Goal: Task Accomplishment & Management: Complete application form

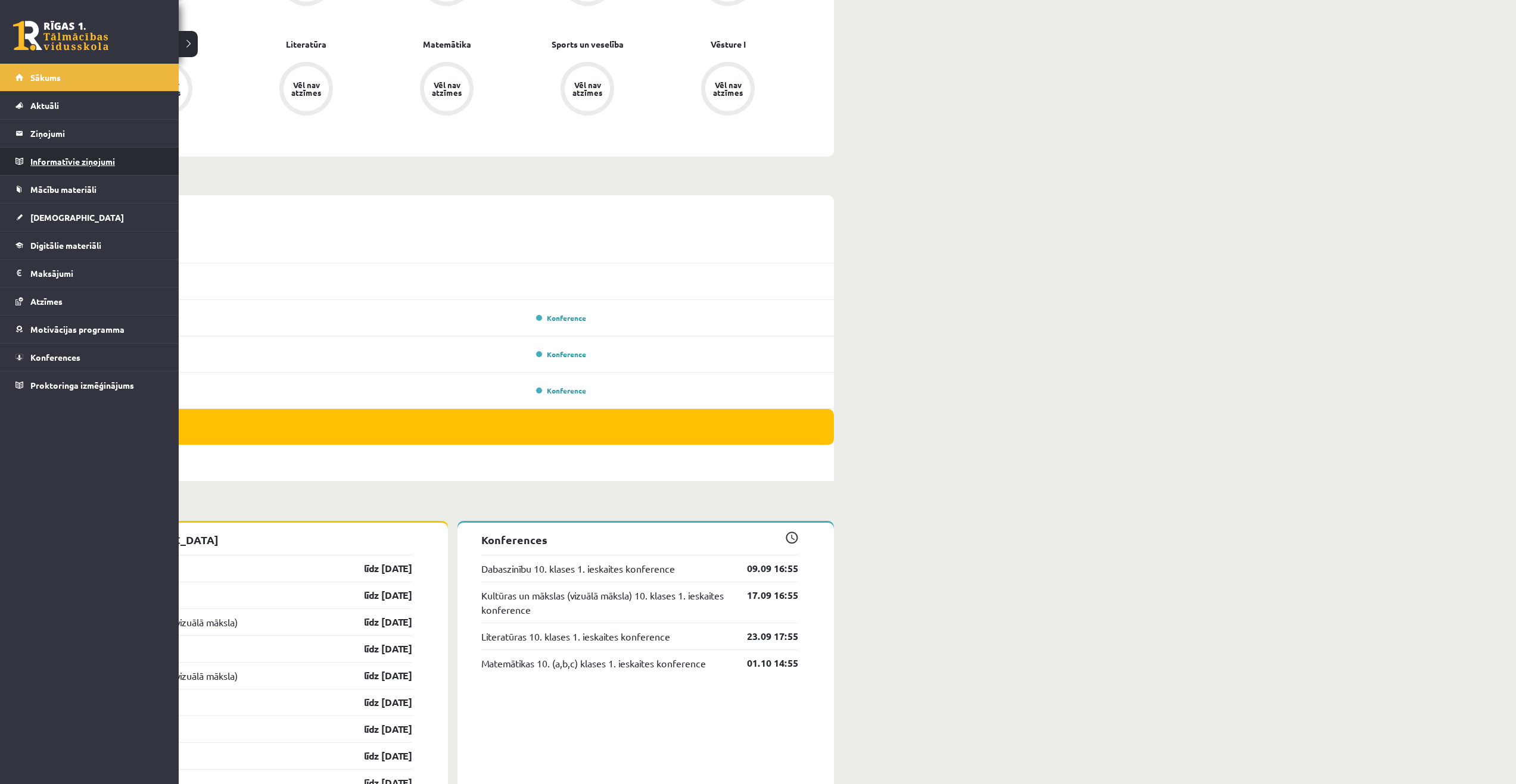
scroll to position [477, 0]
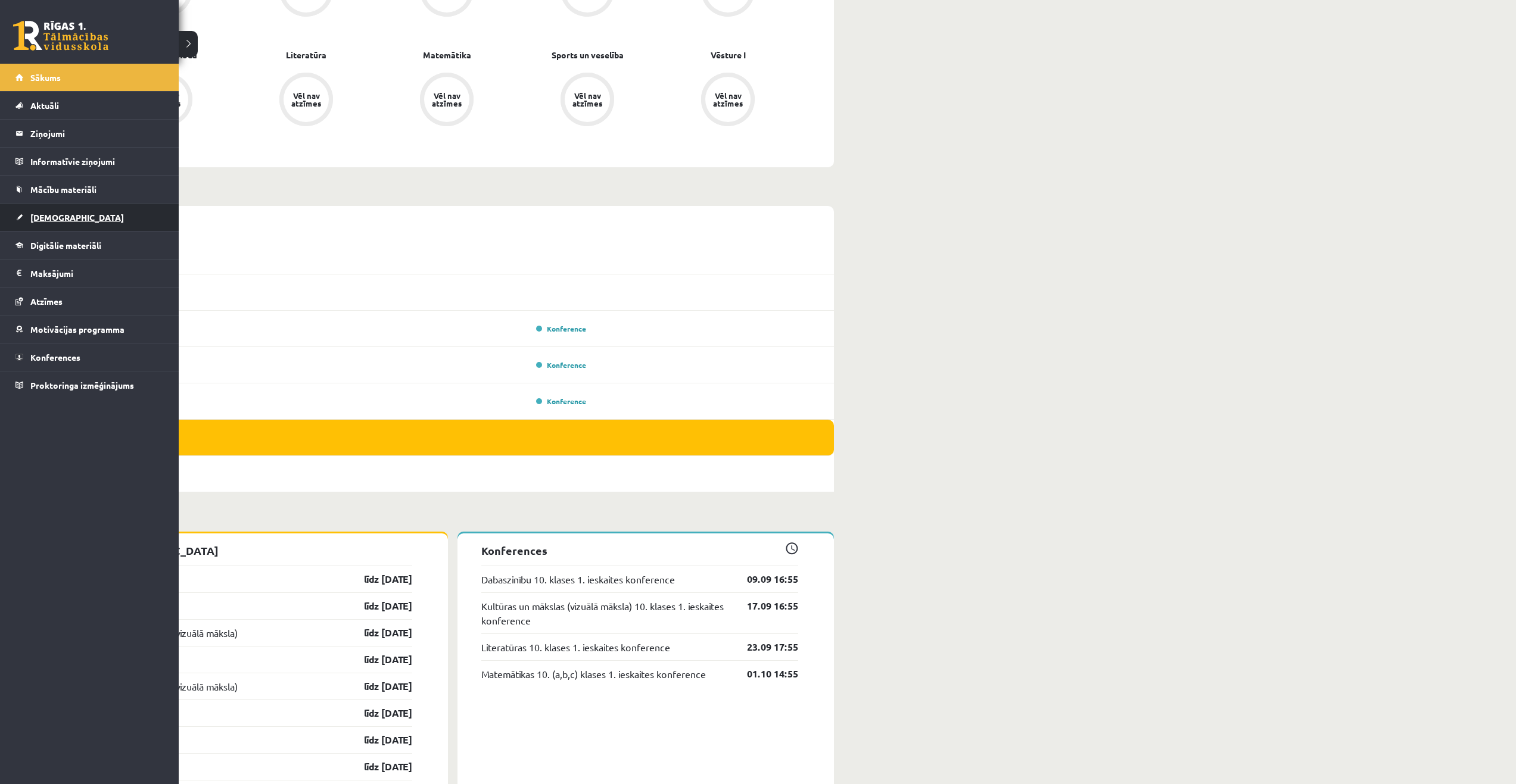
click at [61, 213] on span "[DEMOGRAPHIC_DATA]" at bounding box center [77, 217] width 94 height 10
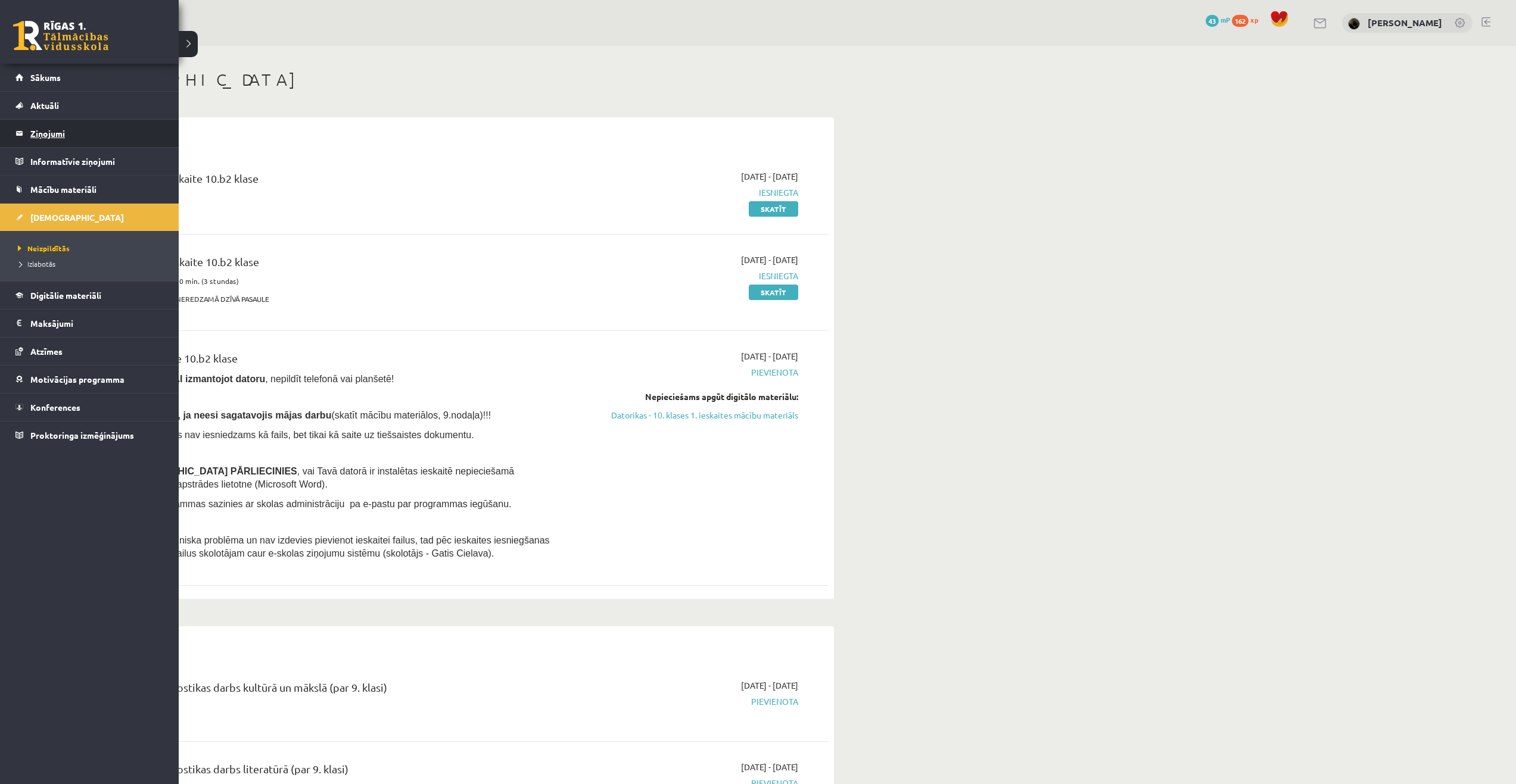
click at [59, 129] on legend "Ziņojumi 0" at bounding box center [97, 133] width 134 height 28
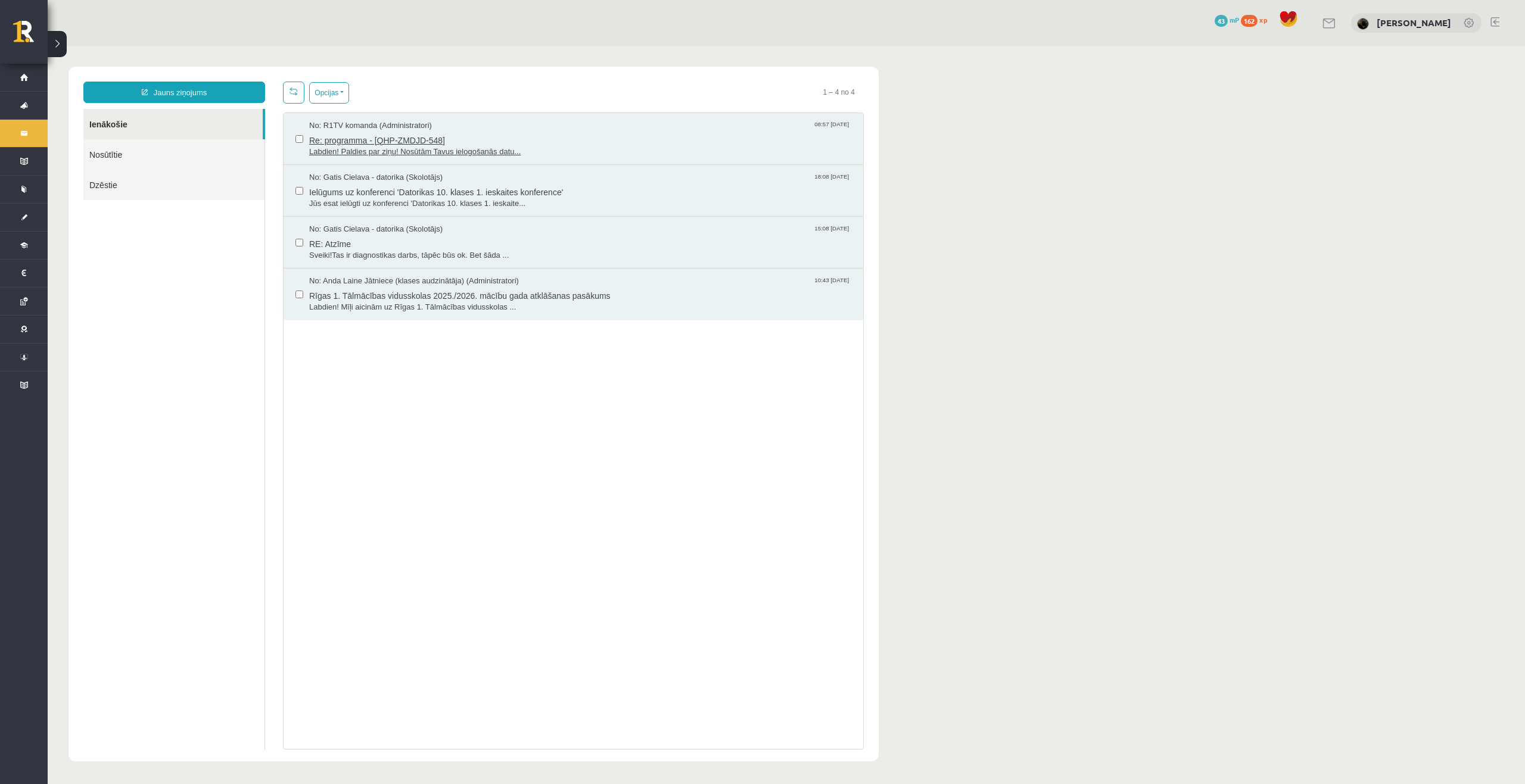
click at [382, 137] on span "Re: programma - [QHP-ZMDJD-548]" at bounding box center [580, 139] width 542 height 15
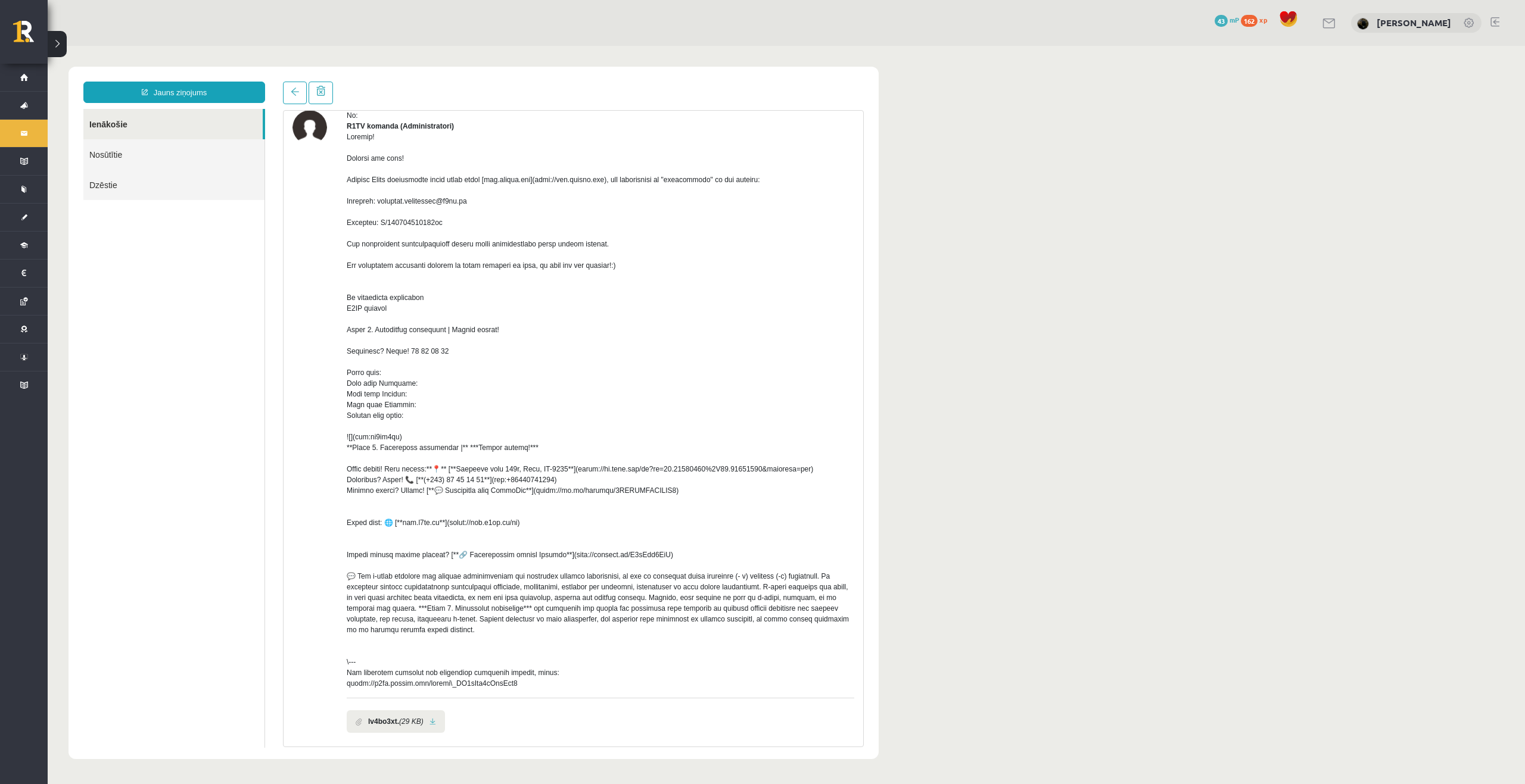
scroll to position [51, 0]
click at [660, 266] on div at bounding box center [600, 413] width 508 height 557
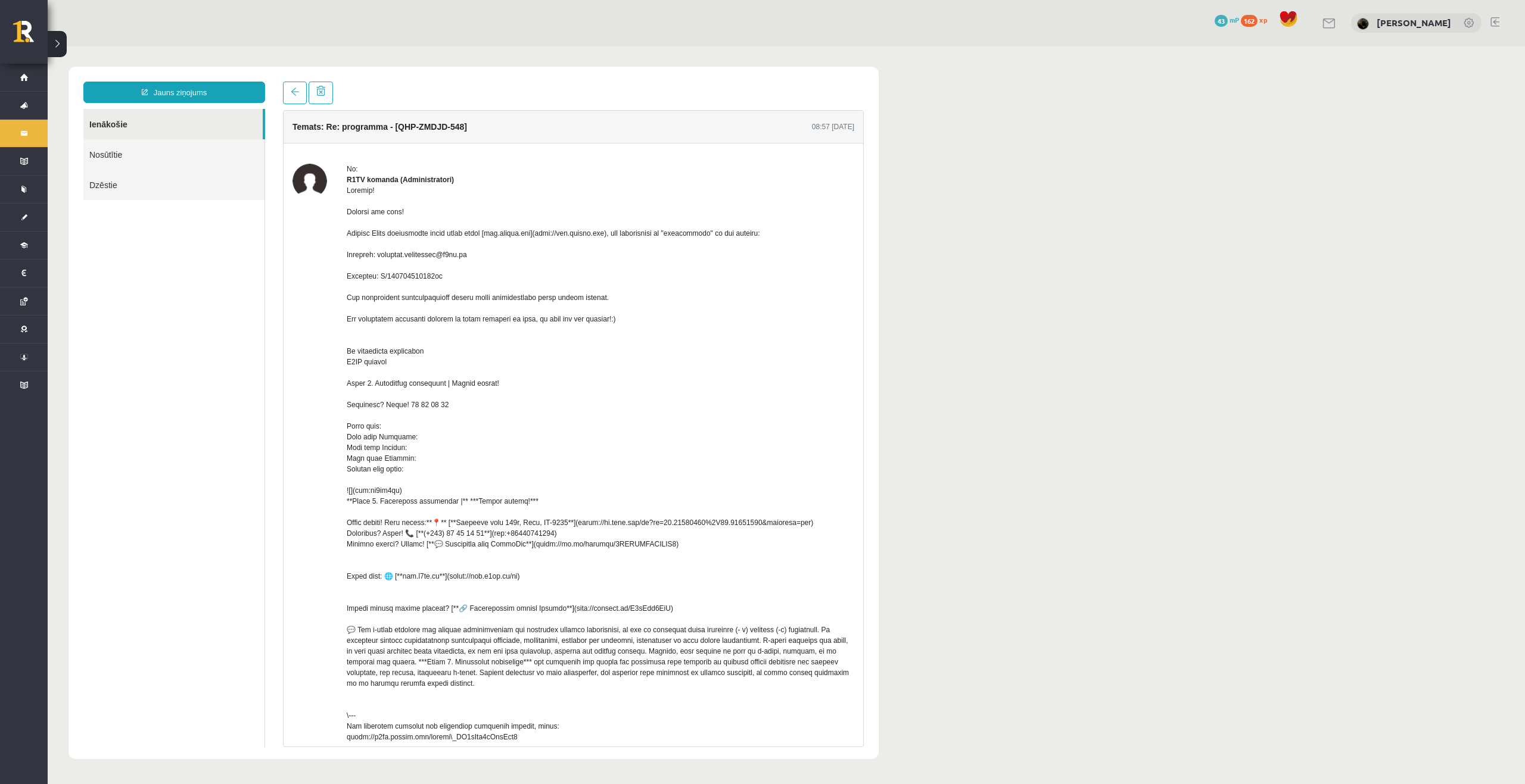
scroll to position [0, 0]
drag, startPoint x: 695, startPoint y: 290, endPoint x: 684, endPoint y: 292, distance: 11.2
click at [684, 292] on div at bounding box center [600, 464] width 508 height 557
click at [682, 293] on div at bounding box center [600, 464] width 508 height 557
drag, startPoint x: 546, startPoint y: 245, endPoint x: 618, endPoint y: 248, distance: 72.1
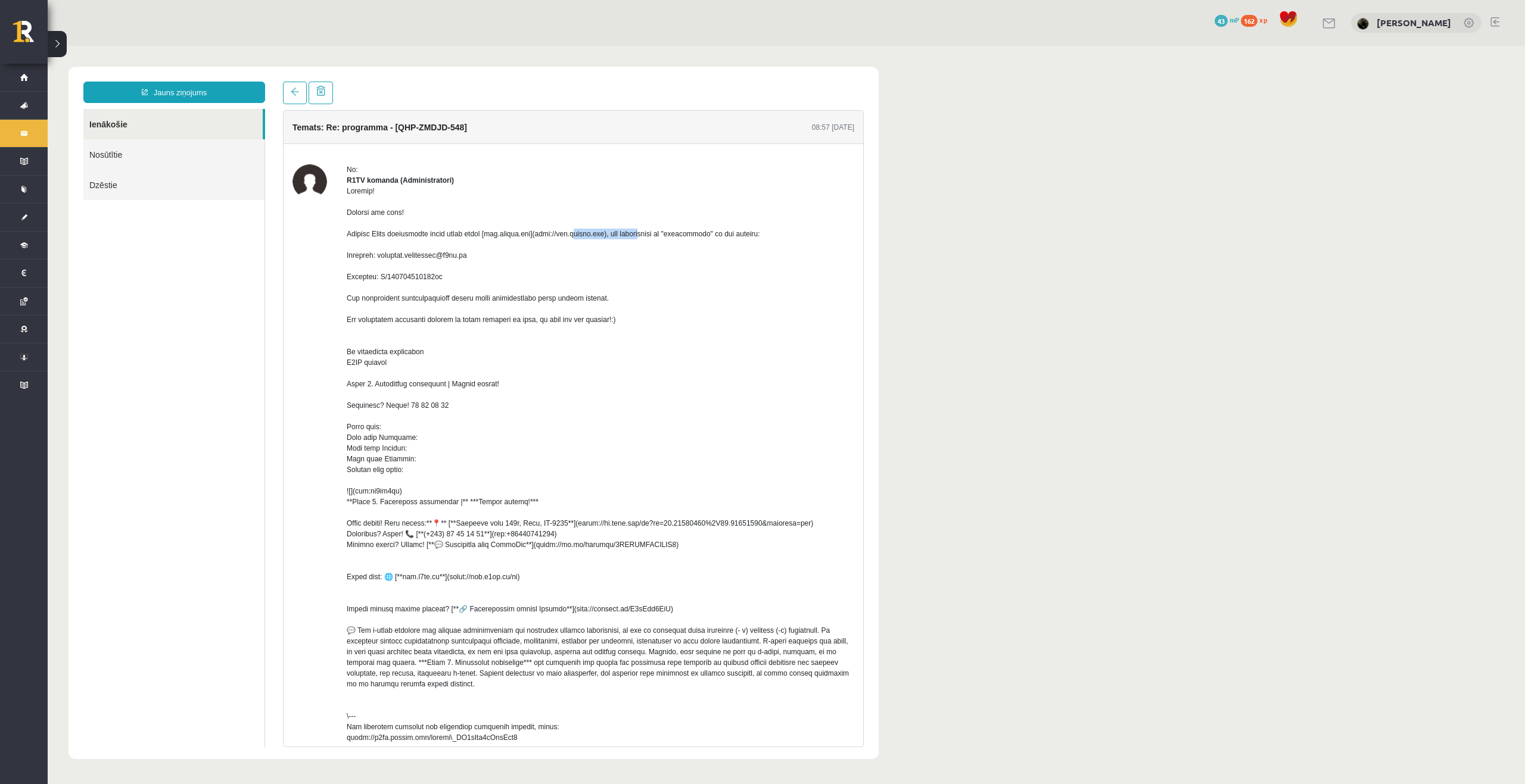
click at [618, 248] on div at bounding box center [600, 464] width 508 height 557
copy div "(http://www.office.com"
click at [687, 370] on div at bounding box center [600, 464] width 508 height 557
drag, startPoint x: 479, startPoint y: 263, endPoint x: 381, endPoint y: 271, distance: 98.3
click at [381, 271] on div at bounding box center [600, 464] width 508 height 557
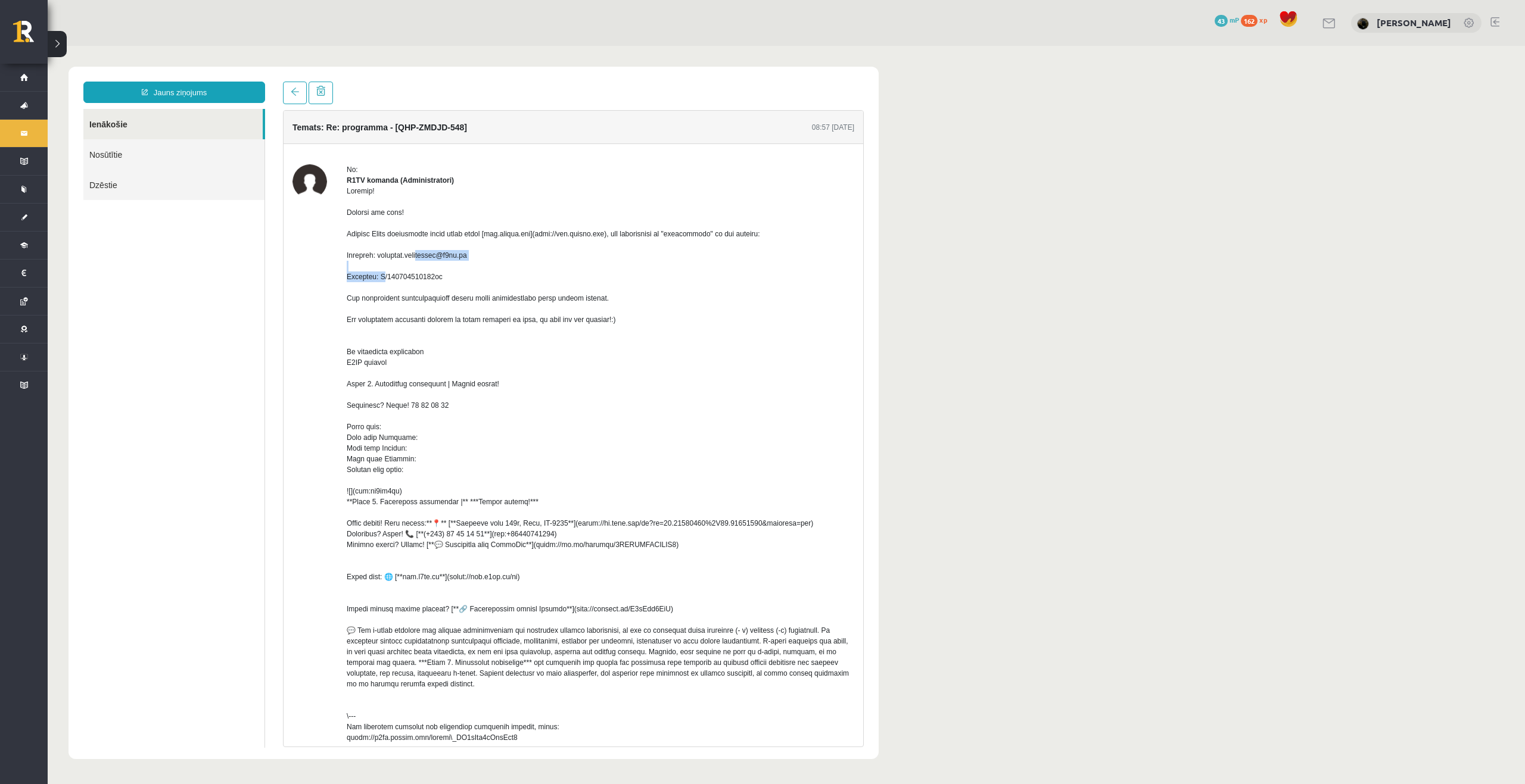
copy div "valerija.neverovska@r1tv.lv"
click at [450, 288] on div at bounding box center [600, 464] width 508 height 557
drag, startPoint x: 447, startPoint y: 288, endPoint x: 380, endPoint y: 287, distance: 67.0
click at [380, 287] on div at bounding box center [600, 464] width 508 height 557
copy div "F/892745536043az"
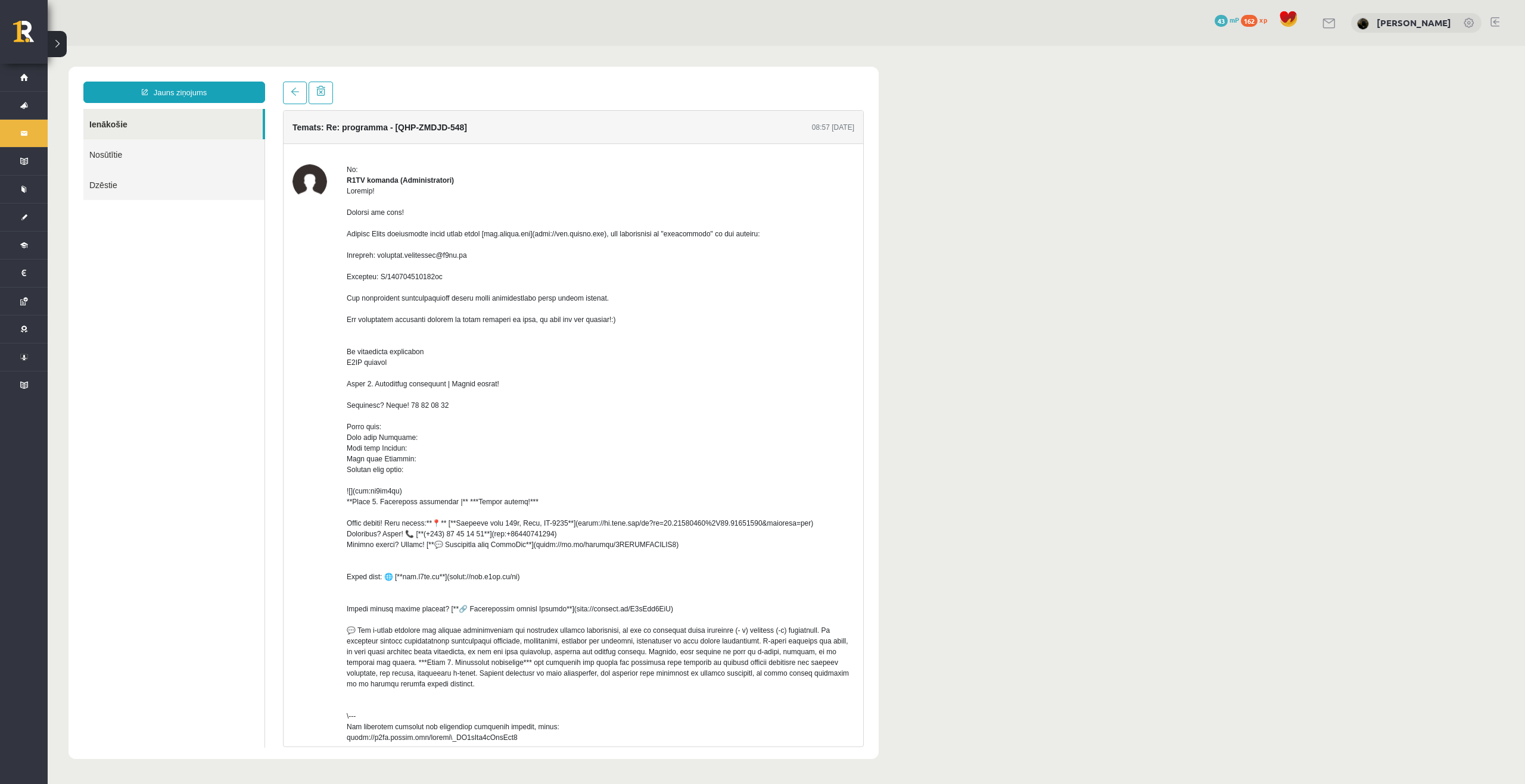
click at [488, 269] on div at bounding box center [600, 464] width 508 height 557
drag, startPoint x: 493, startPoint y: 244, endPoint x: 544, endPoint y: 245, distance: 51.0
click at [544, 245] on div at bounding box center [600, 464] width 508 height 557
copy div "[www.office.com"
click at [518, 275] on div at bounding box center [600, 464] width 508 height 557
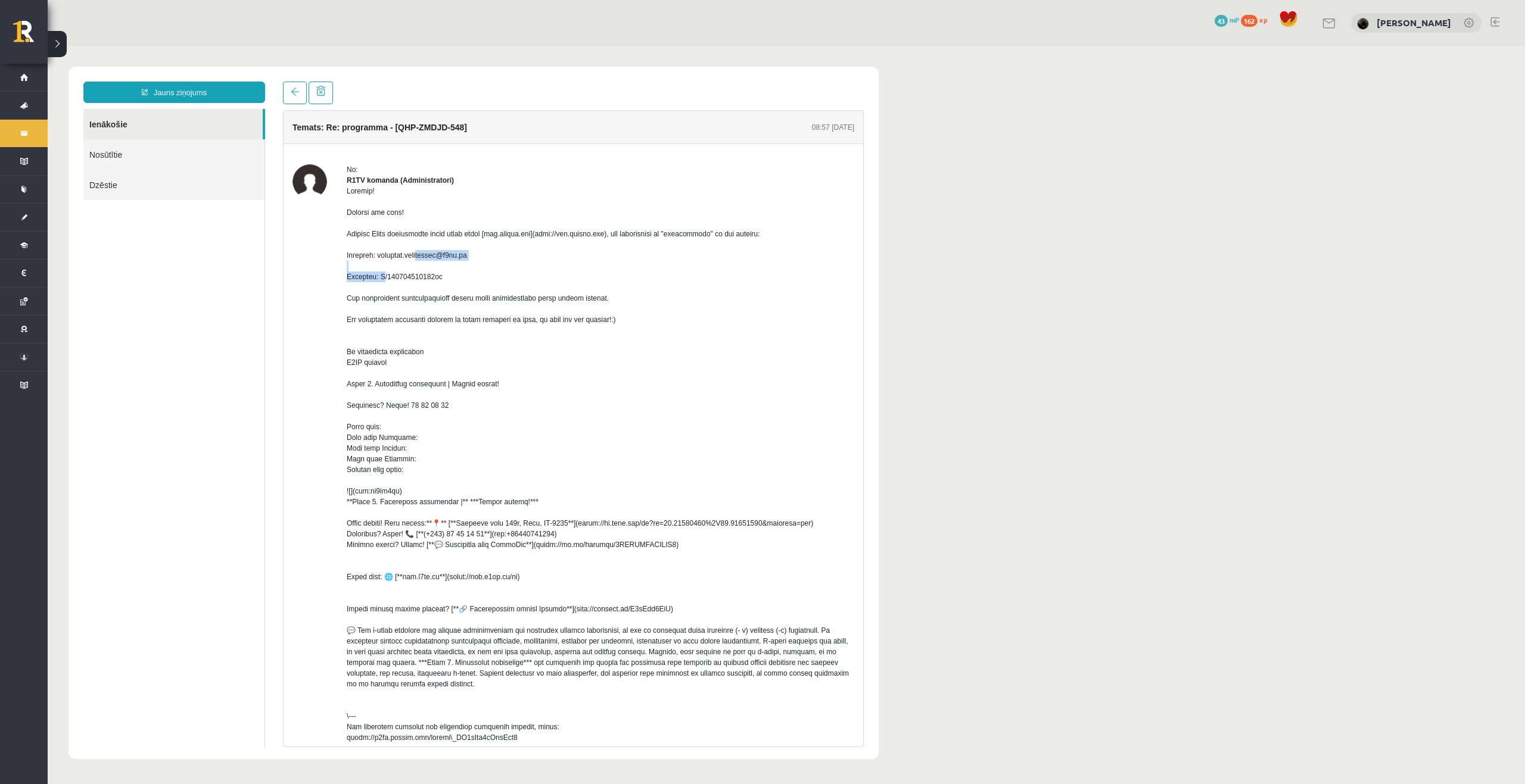
drag, startPoint x: 469, startPoint y: 269, endPoint x: 383, endPoint y: 268, distance: 86.0
click at [383, 268] on div at bounding box center [600, 464] width 508 height 557
copy div "valerija.neverovska@r1tv.lv"
click at [479, 275] on div at bounding box center [600, 464] width 508 height 557
drag, startPoint x: 452, startPoint y: 291, endPoint x: 379, endPoint y: 286, distance: 73.2
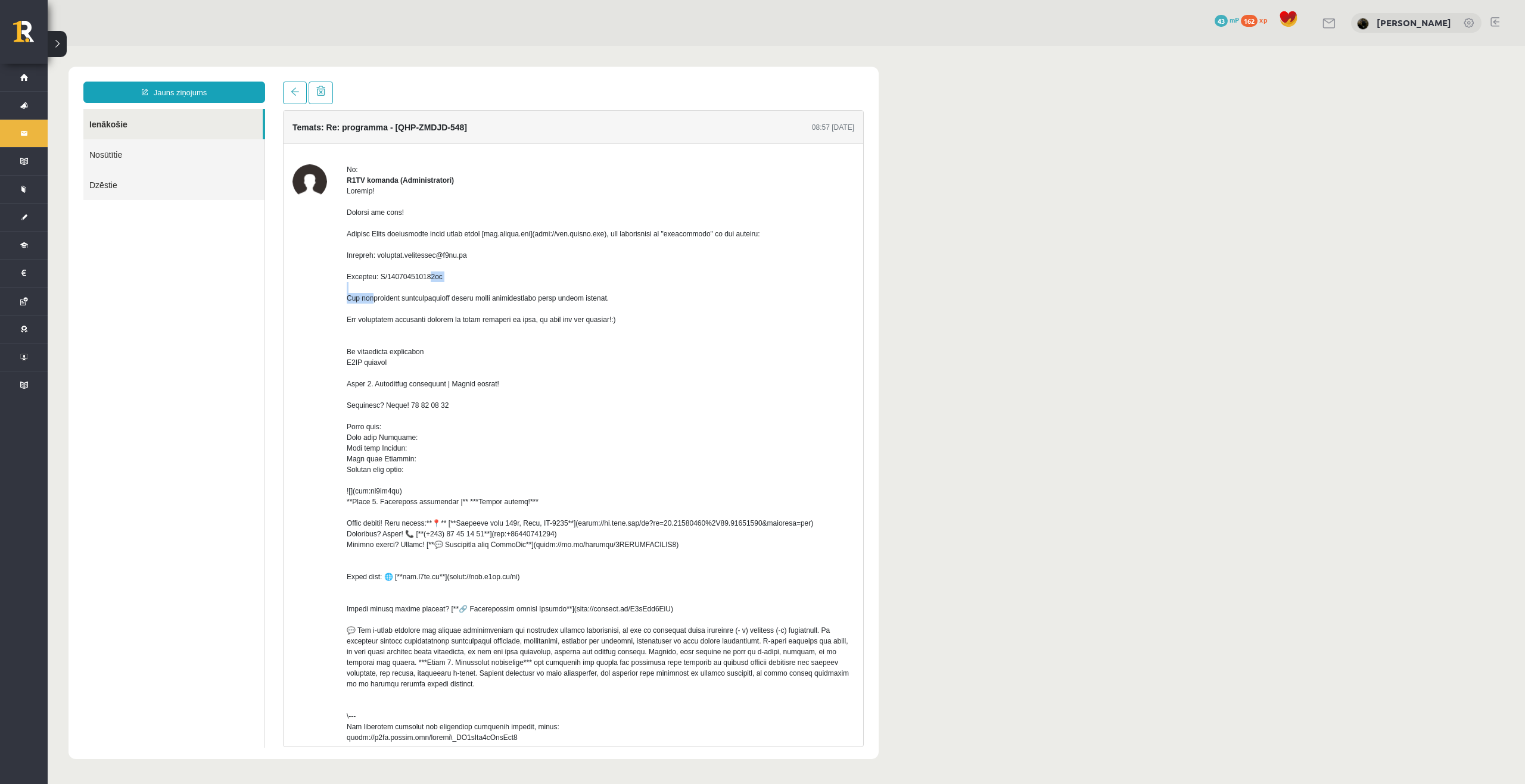
click at [379, 286] on div at bounding box center [600, 464] width 508 height 557
copy div "F/892745536043az"
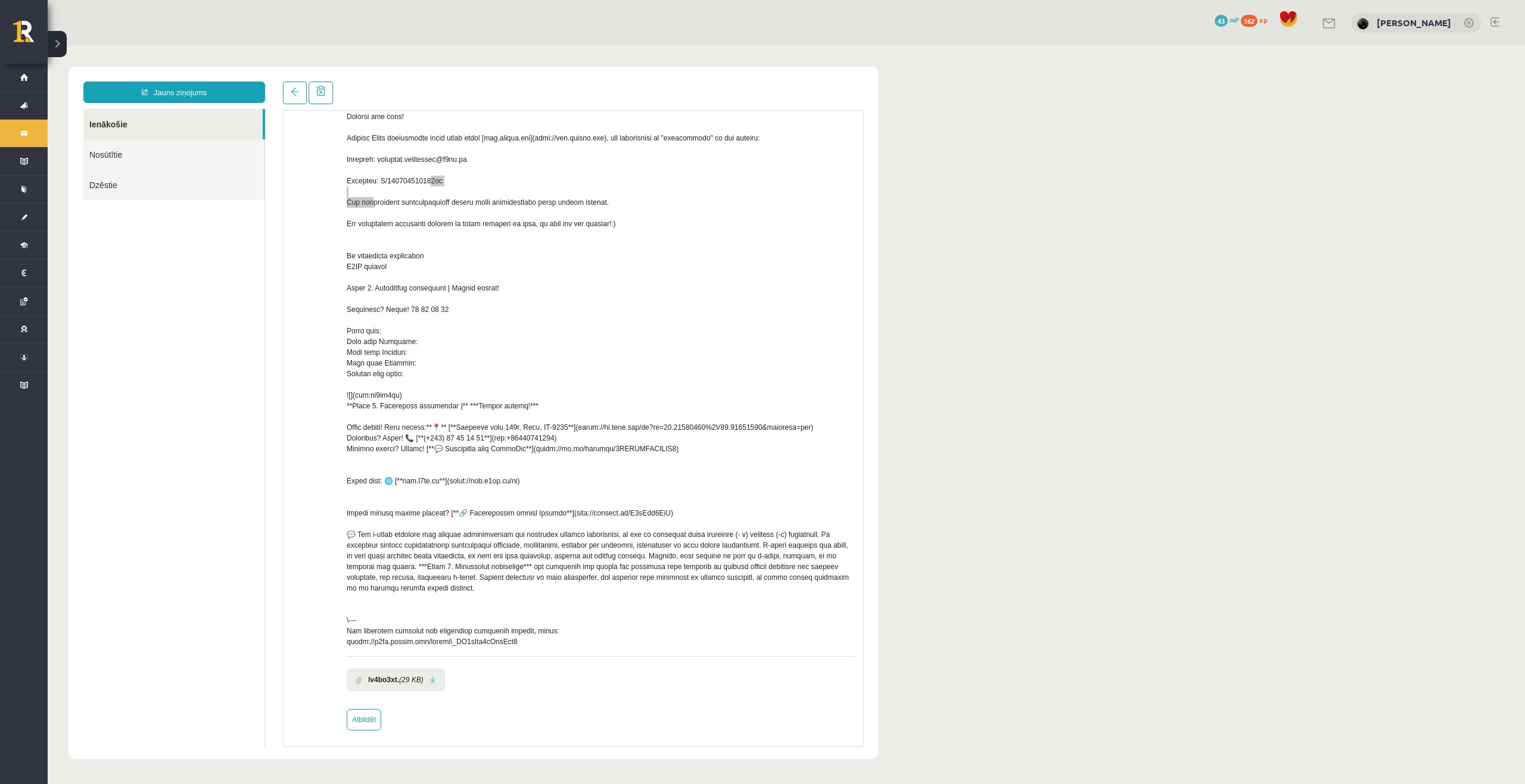
scroll to position [111, 0]
drag, startPoint x: 449, startPoint y: 402, endPoint x: 867, endPoint y: 279, distance: 435.7
click at [867, 279] on div "Temats: Re: programma - [QHP-ZMDJD-548] 08:57 05/09/2025 No: R1TV komanda (Admi…" at bounding box center [573, 414] width 599 height 665
click at [930, 319] on body "Jauns ziņojums Ienākošie Nosūtītie Dzēstie ********* ********* ******* Temats: …" at bounding box center [786, 413] width 1477 height 734
drag, startPoint x: 647, startPoint y: 509, endPoint x: 549, endPoint y: 512, distance: 98.0
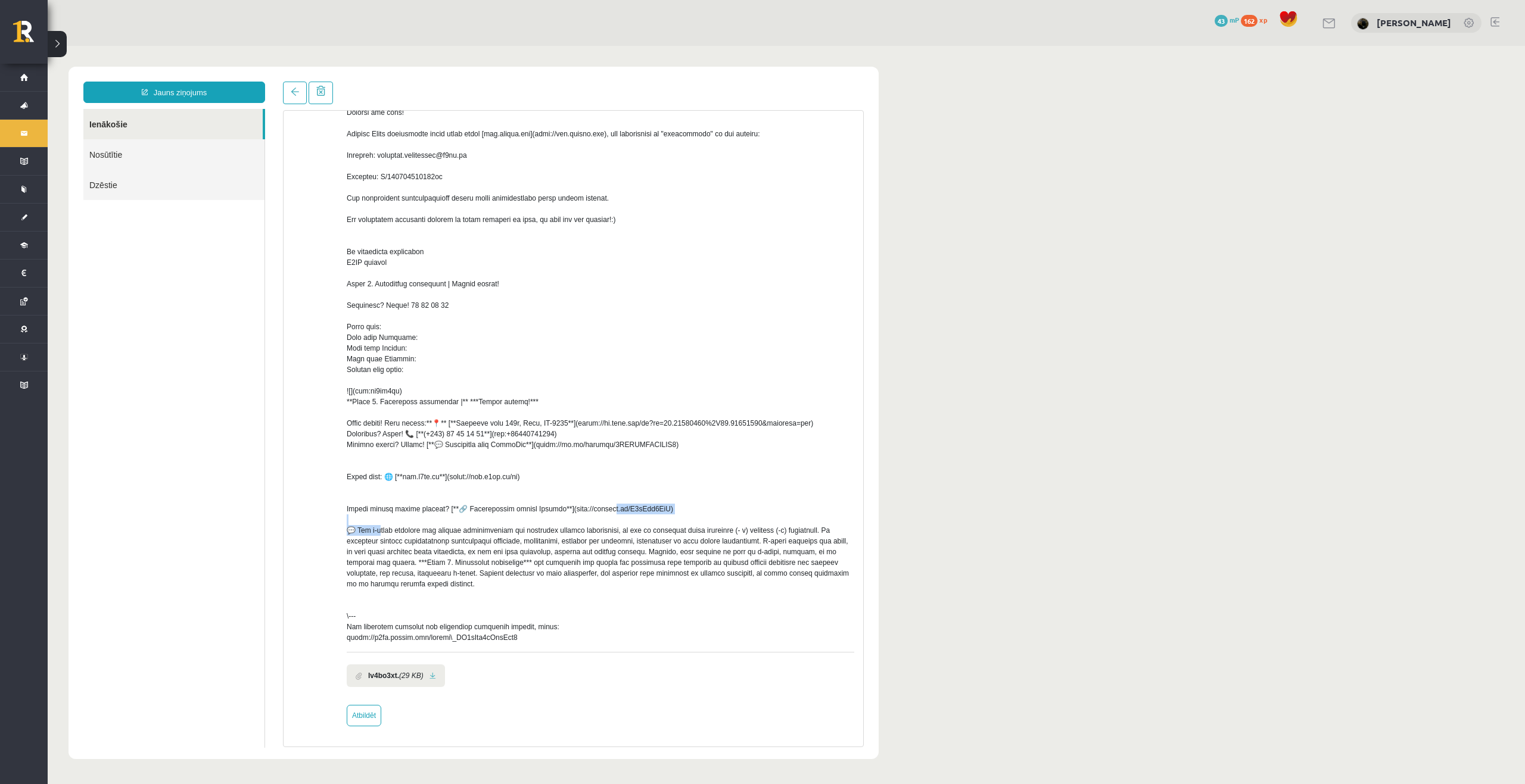
click at [549, 512] on div at bounding box center [600, 364] width 508 height 557
copy div "//discord.gg/S5aXwm2ZzC) 💬"
click at [111, 183] on link "Dzēstie" at bounding box center [174, 184] width 181 height 30
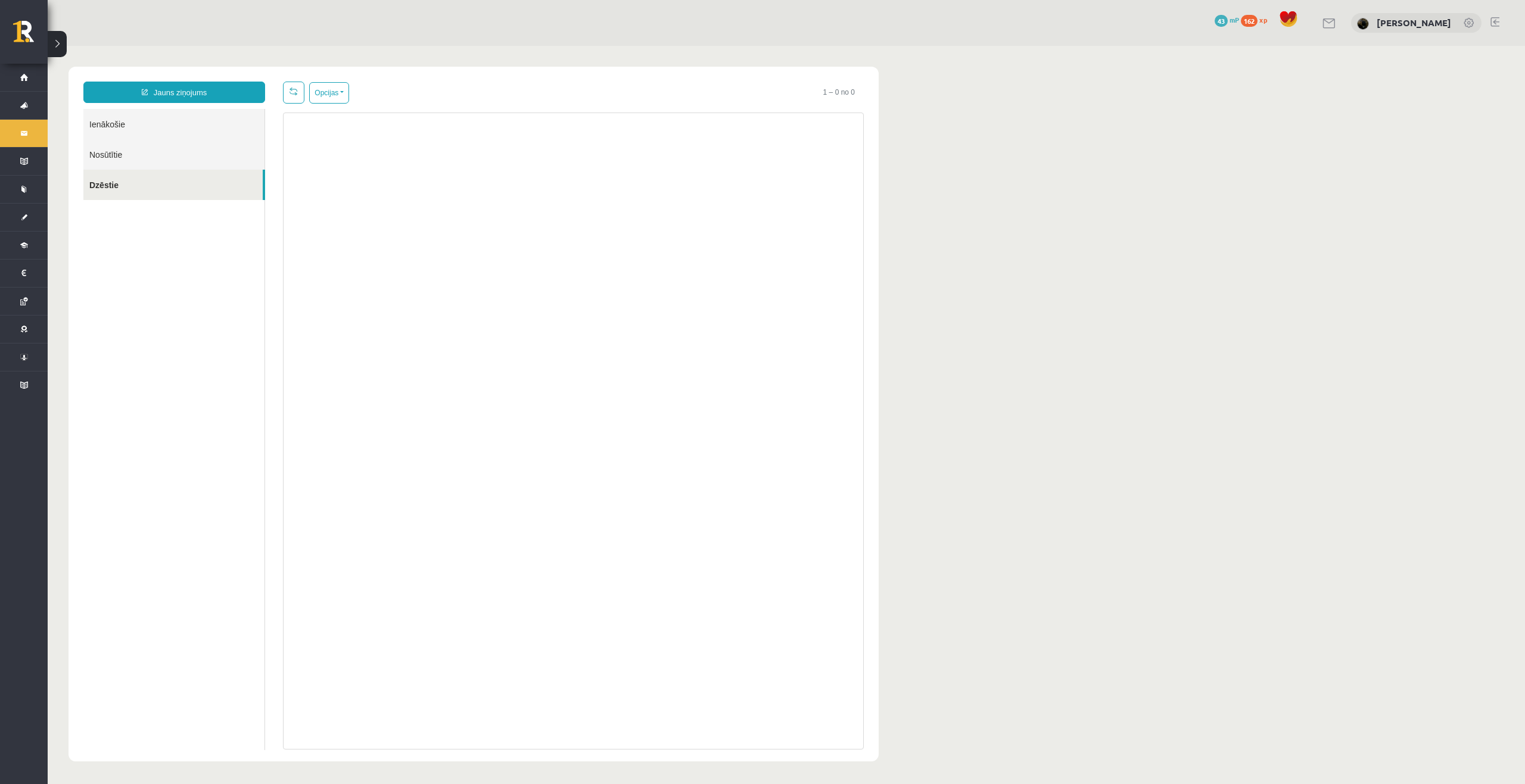
click at [110, 159] on link "Nosūtītie" at bounding box center [174, 154] width 181 height 30
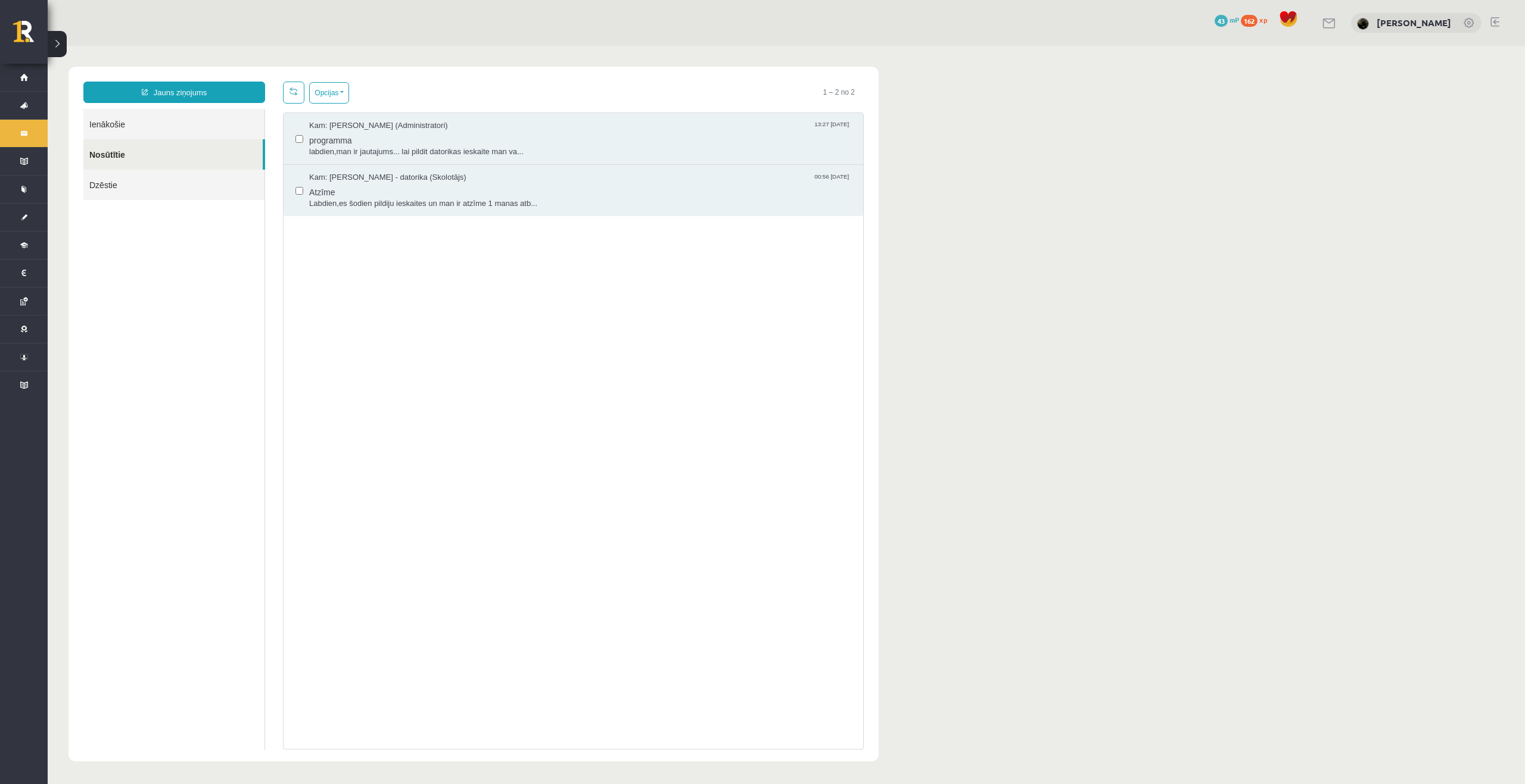
scroll to position [0, 0]
click at [105, 130] on link "Ienākošie" at bounding box center [174, 124] width 181 height 30
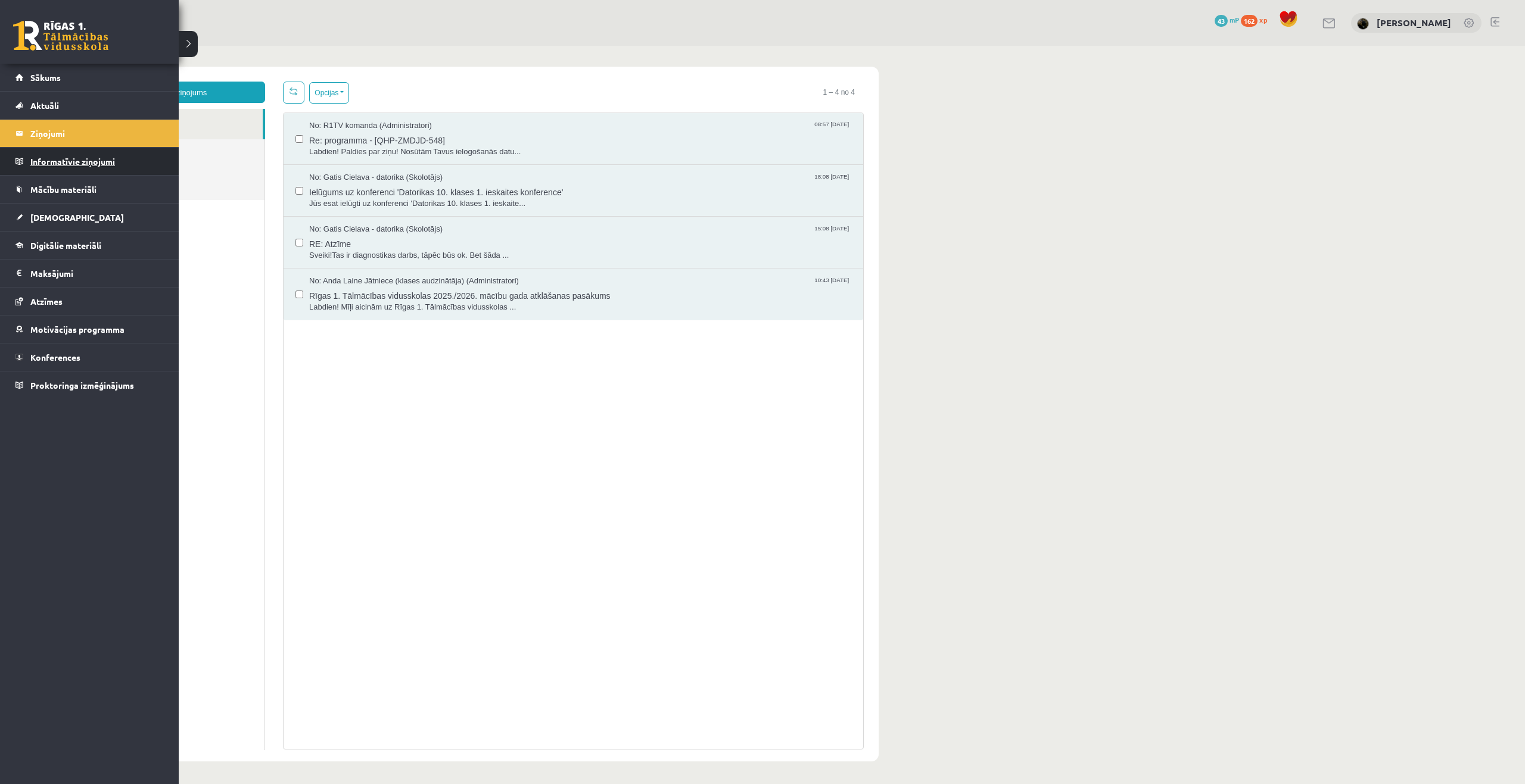
click at [70, 164] on legend "Informatīvie ziņojumi 0" at bounding box center [97, 161] width 133 height 28
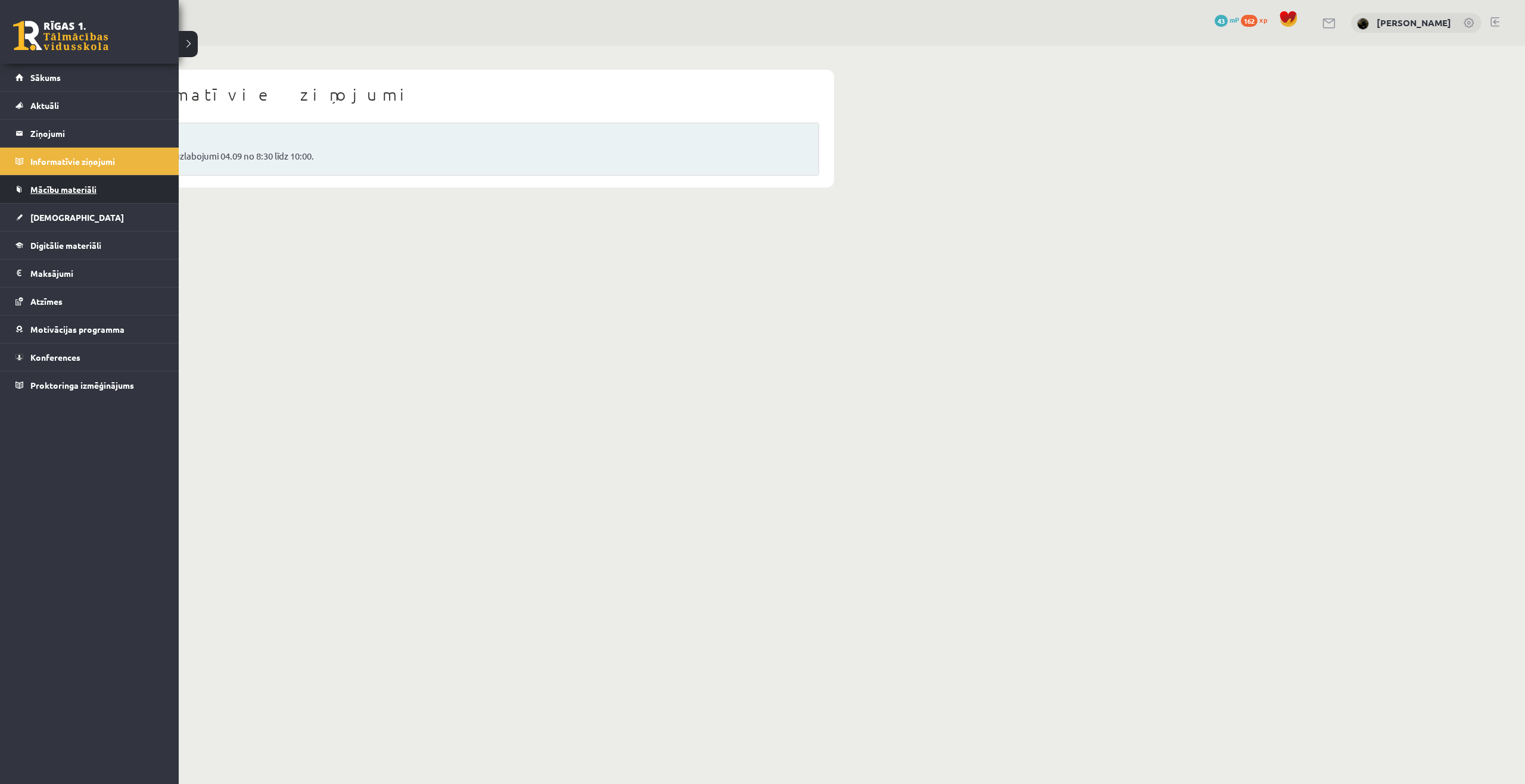
click at [63, 194] on span "Mācību materiāli" at bounding box center [63, 189] width 66 height 10
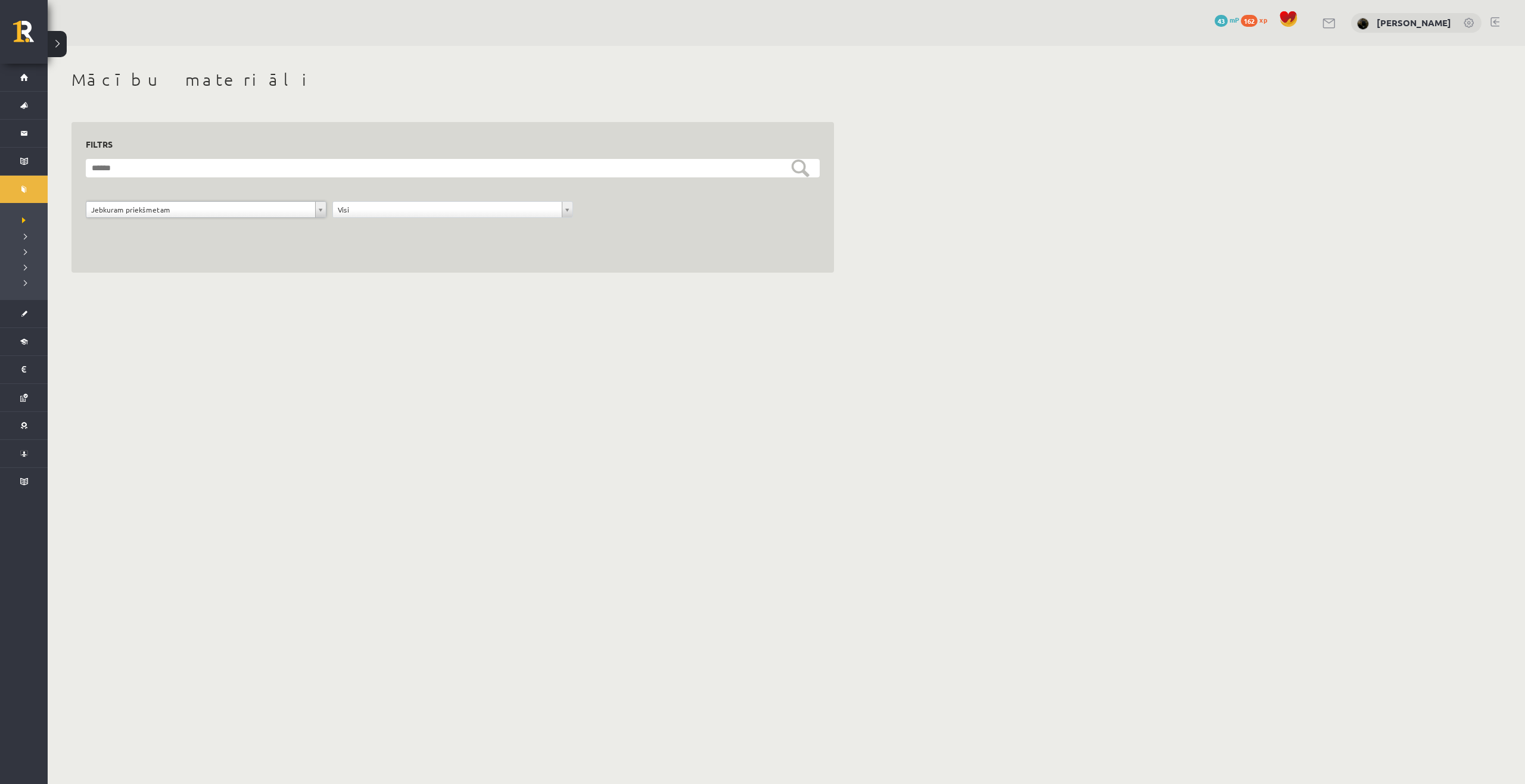
click at [218, 370] on body "0 Dāvanas 43 mP 162 xp Valērija Ņeverovska Sākums Aktuāli Kā mācīties eSKOLĀ Ko…" at bounding box center [762, 392] width 1525 height 784
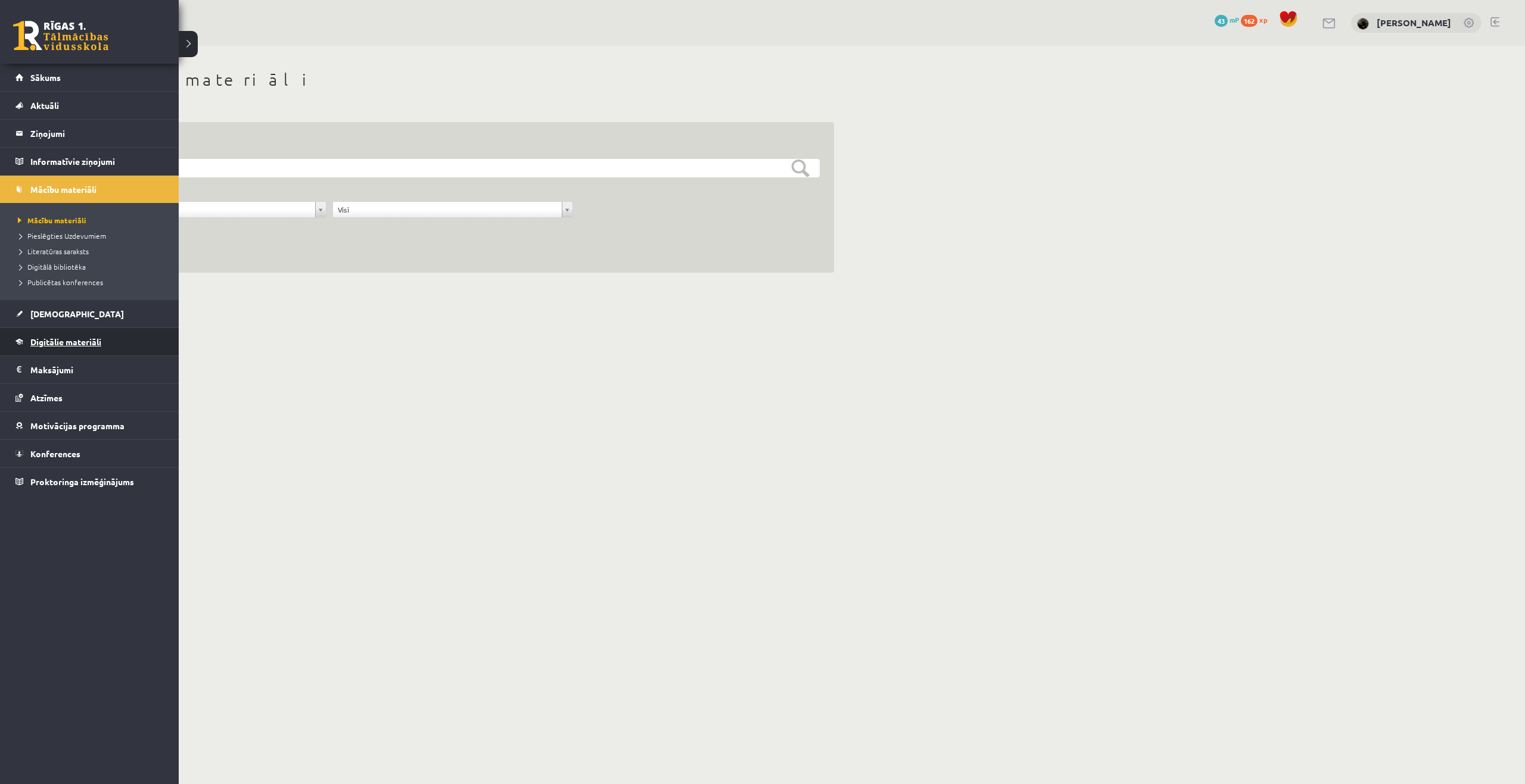
click at [66, 340] on span "Digitālie materiāli" at bounding box center [65, 341] width 71 height 10
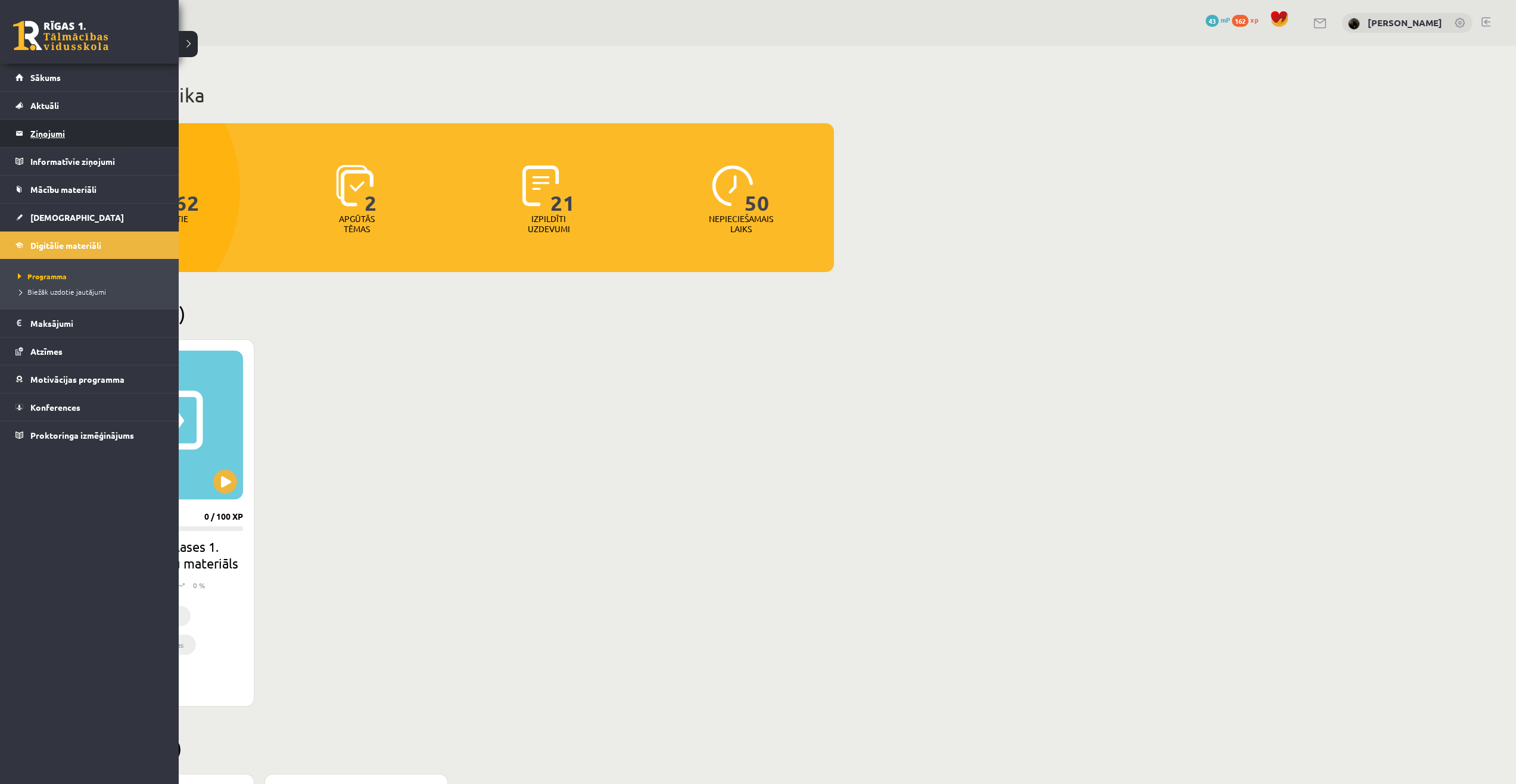
click at [51, 143] on legend "Ziņojumi 0" at bounding box center [97, 133] width 134 height 28
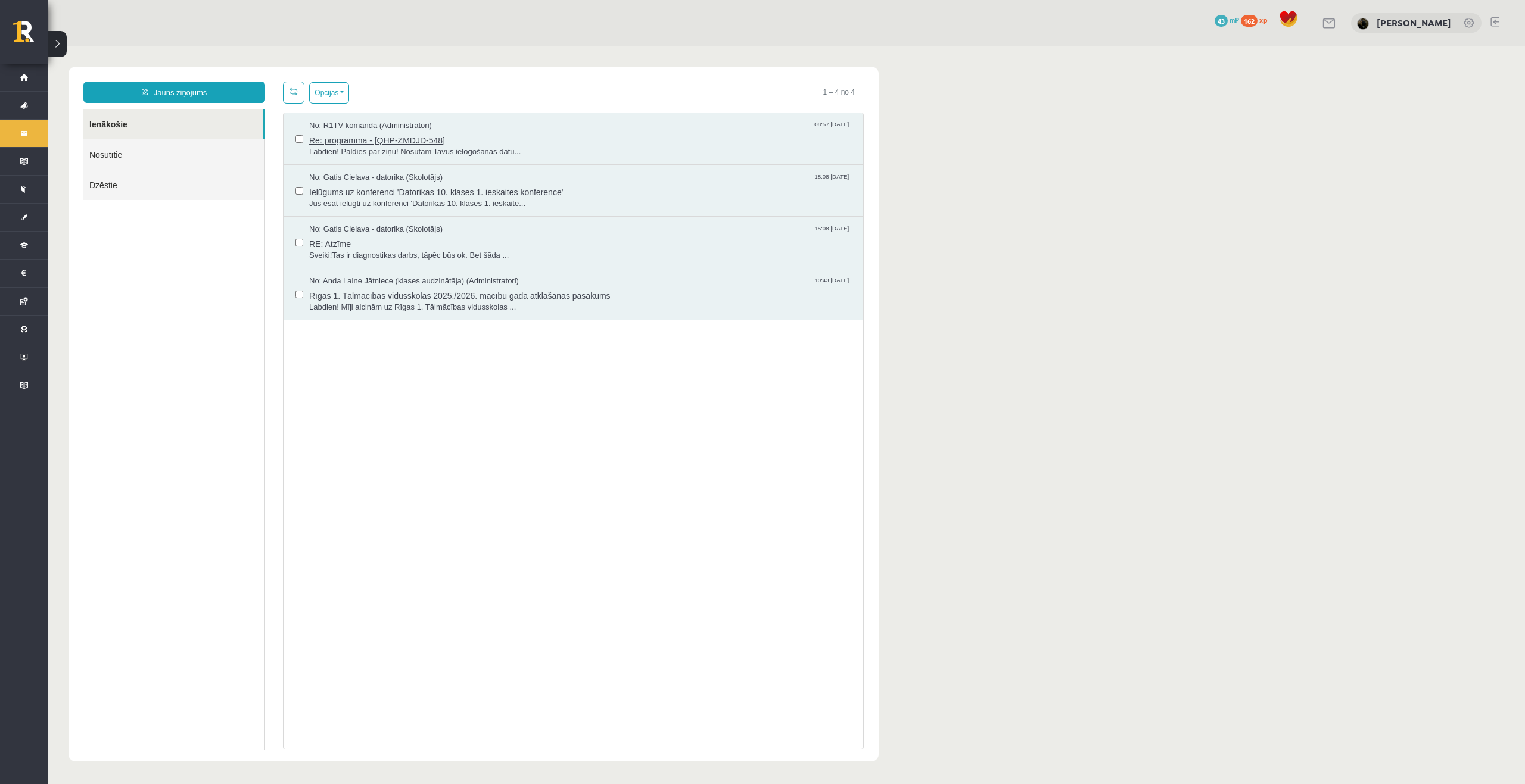
click at [388, 141] on span "Re: programma - [QHP-ZMDJD-548]" at bounding box center [580, 139] width 542 height 15
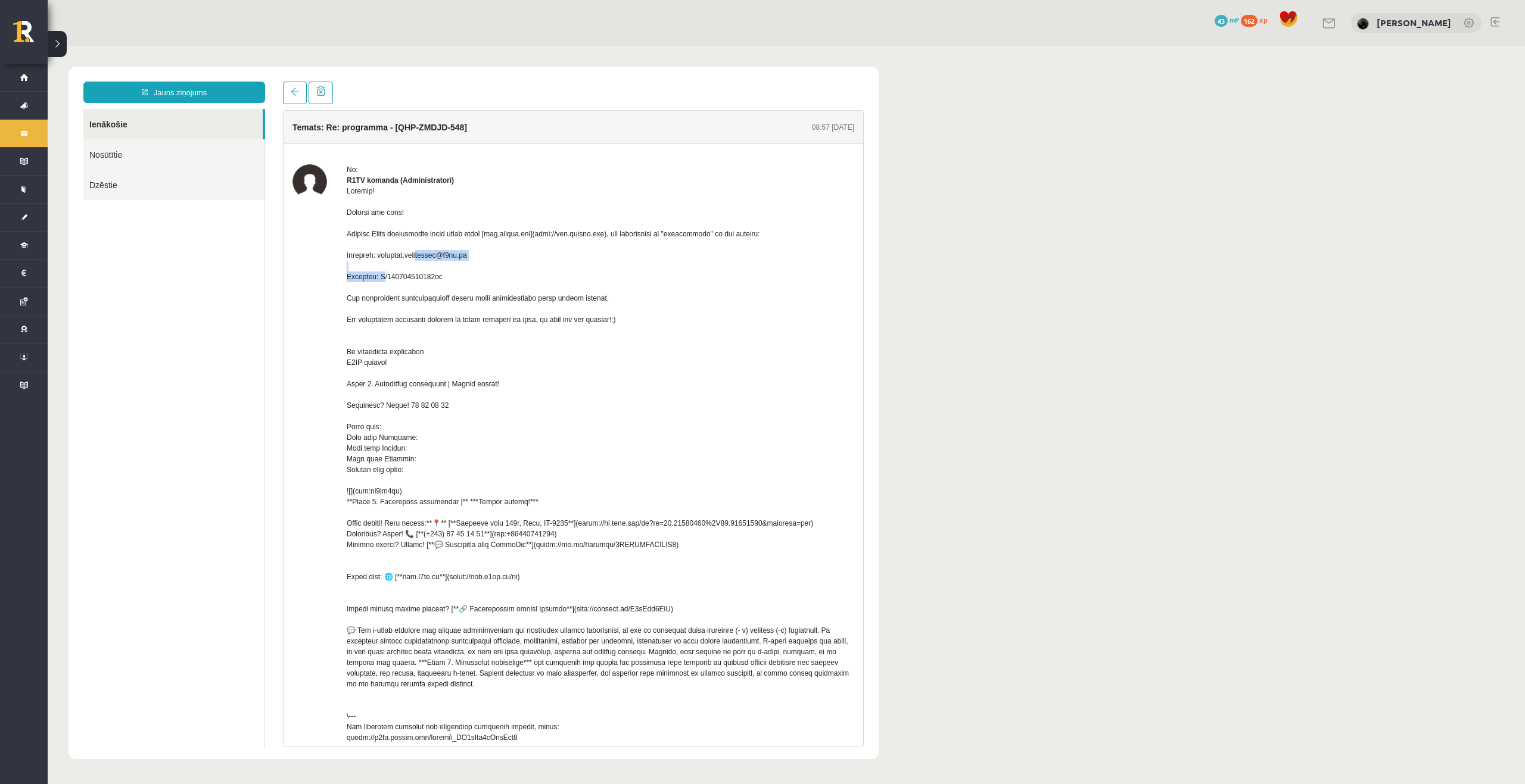
drag, startPoint x: 469, startPoint y: 267, endPoint x: 383, endPoint y: 267, distance: 86.0
click at [383, 267] on div at bounding box center [600, 464] width 508 height 557
copy div "valerija.neverovska@r1tv.lv"
click at [845, 419] on div at bounding box center [600, 464] width 508 height 557
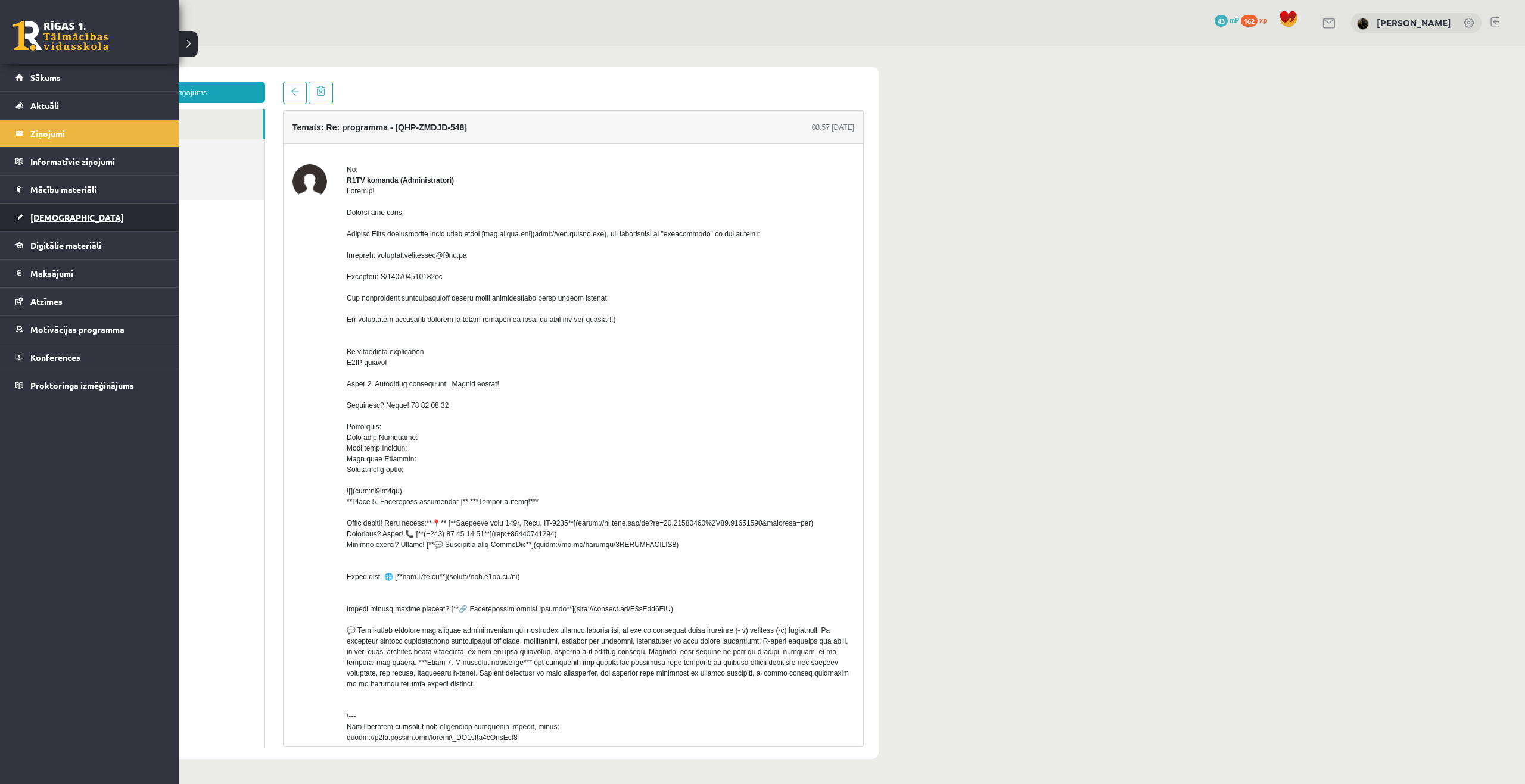
click at [50, 213] on span "[DEMOGRAPHIC_DATA]" at bounding box center [77, 217] width 94 height 10
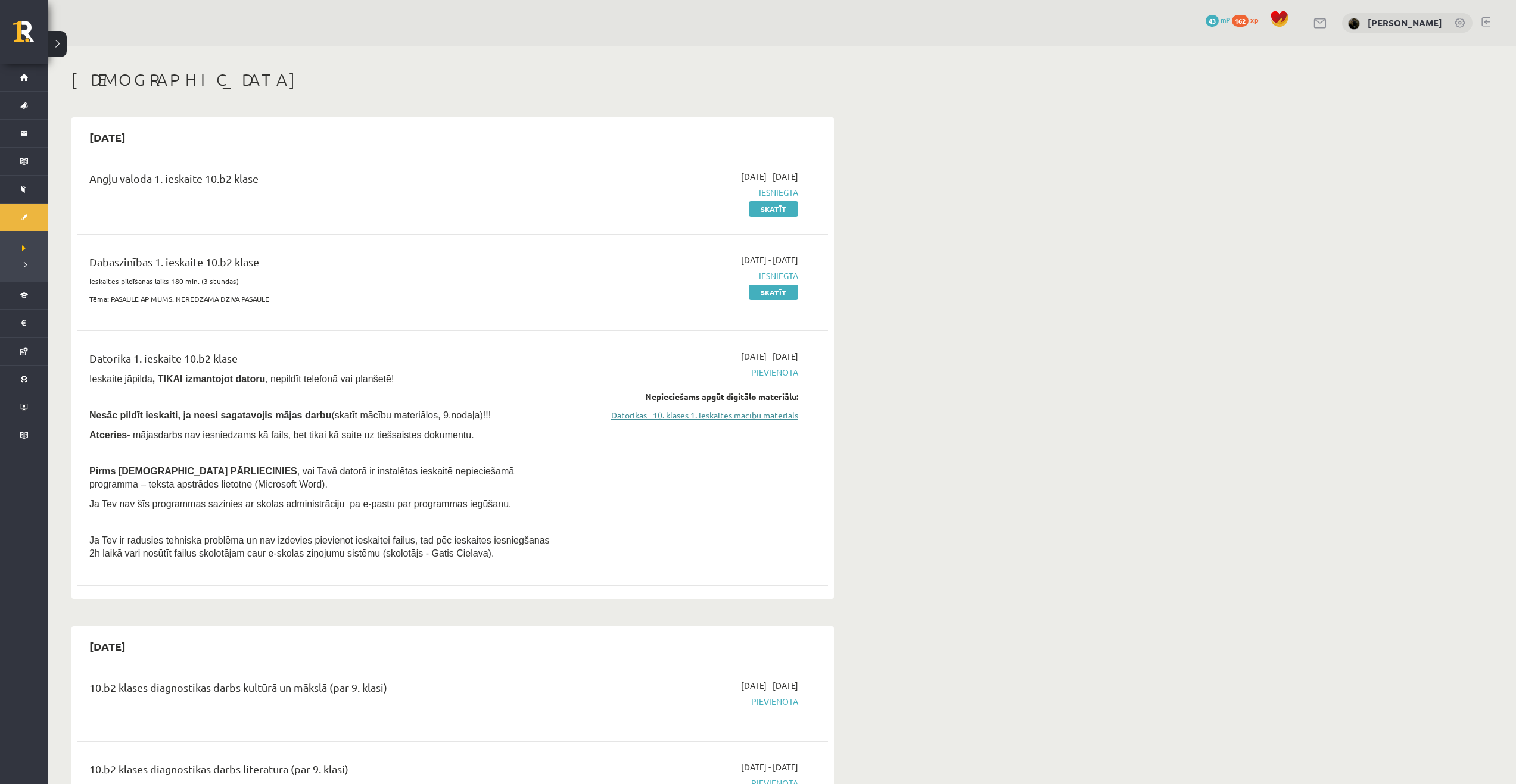
click at [751, 415] on link "Datorikas - 10. klases 1. ieskaites mācību materiāls" at bounding box center [685, 415] width 225 height 12
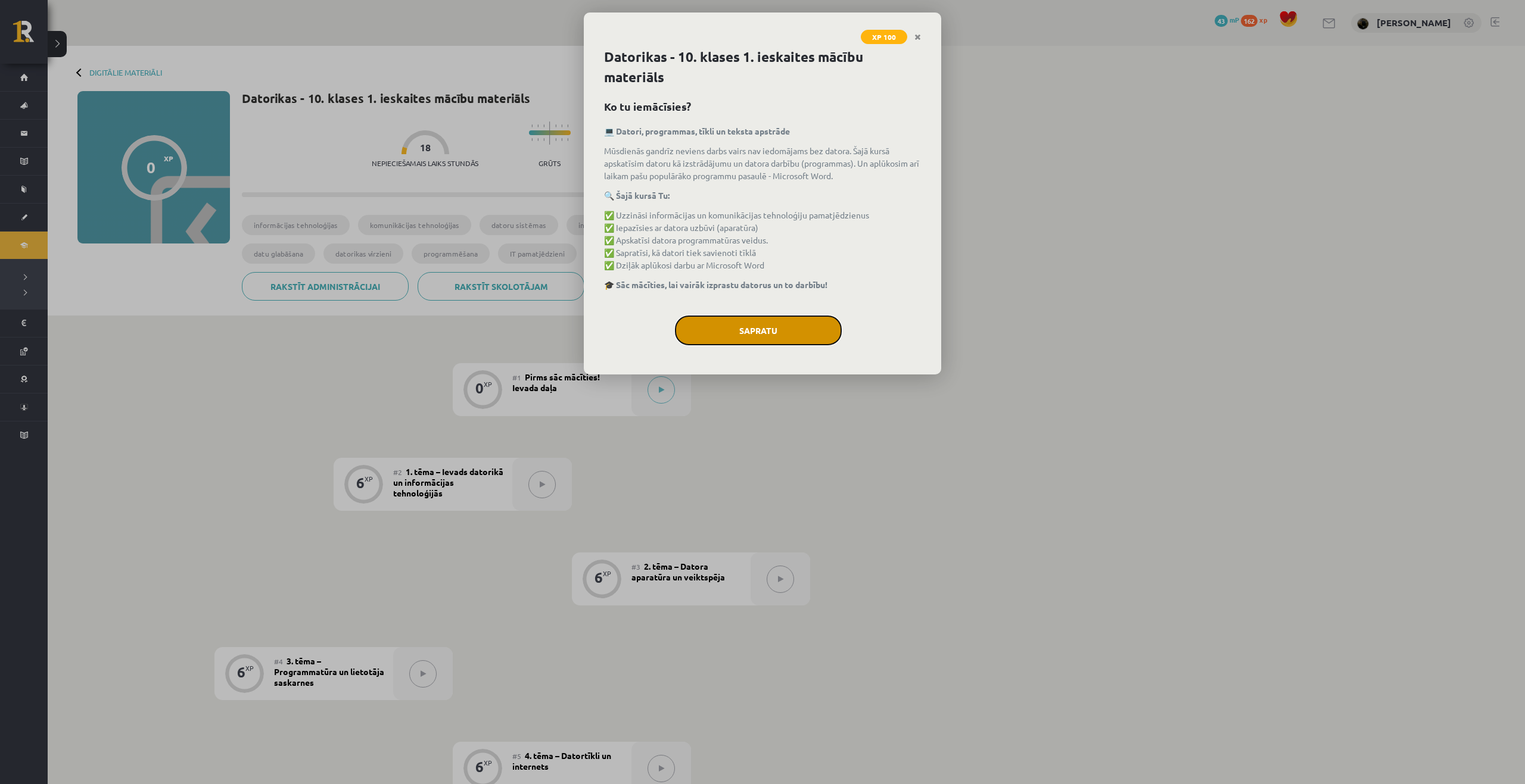
click at [738, 343] on button "Sapratu" at bounding box center [758, 330] width 167 height 30
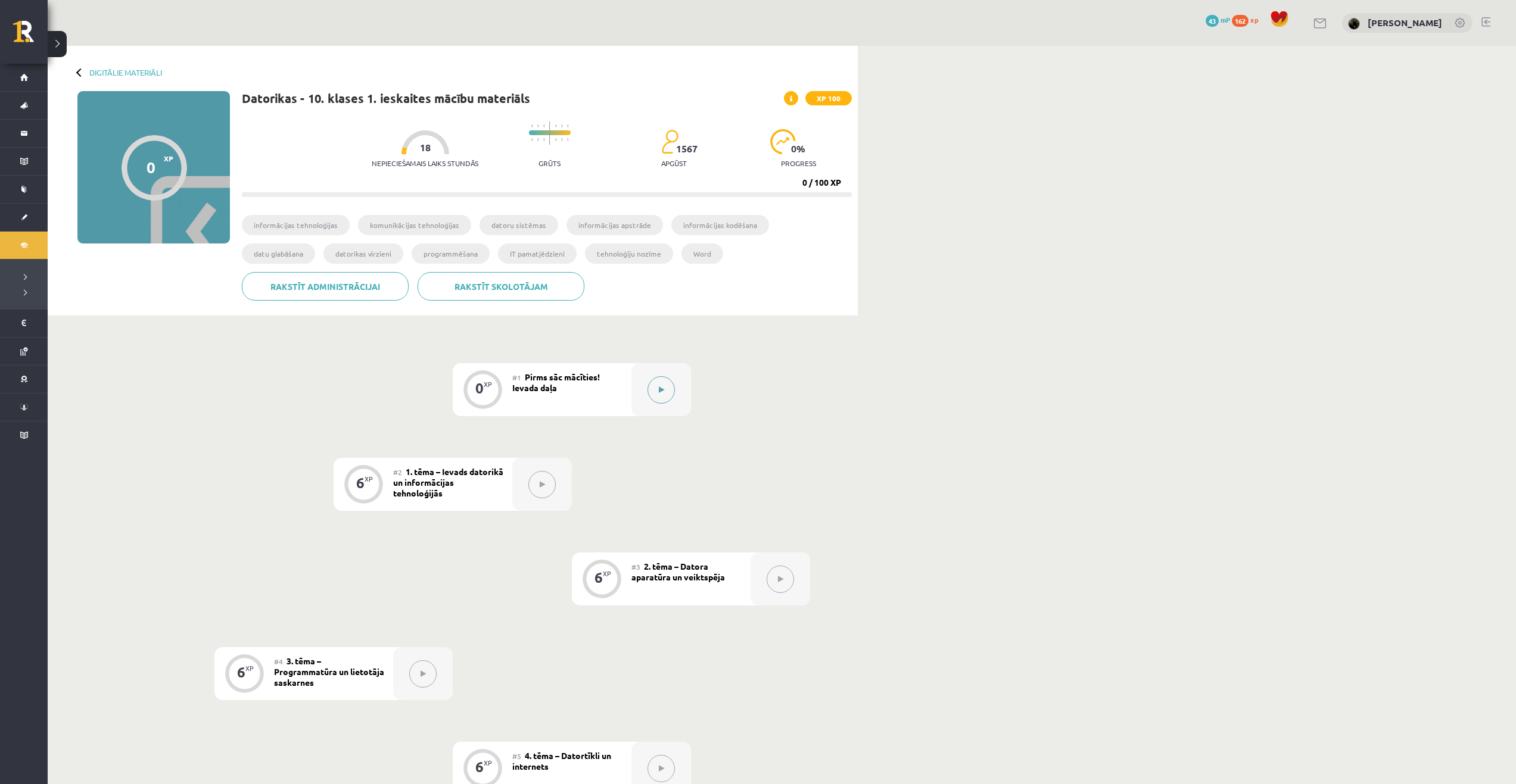
click at [661, 385] on button at bounding box center [661, 390] width 28 height 28
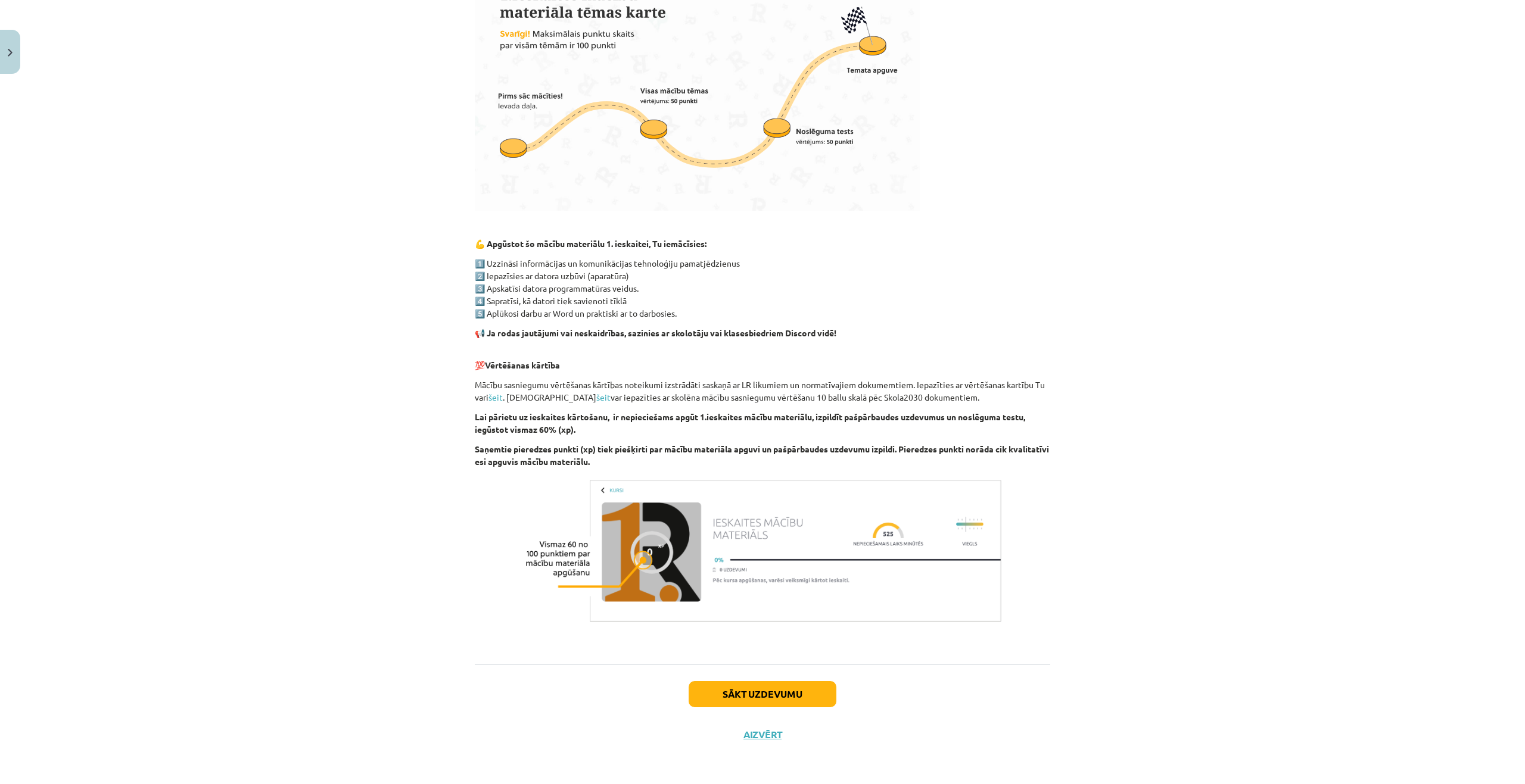
scroll to position [478, 0]
click at [796, 679] on div "Sākt uzdevumu Aizvērt" at bounding box center [762, 706] width 575 height 84
click at [798, 694] on button "Sākt uzdevumu" at bounding box center [762, 694] width 148 height 26
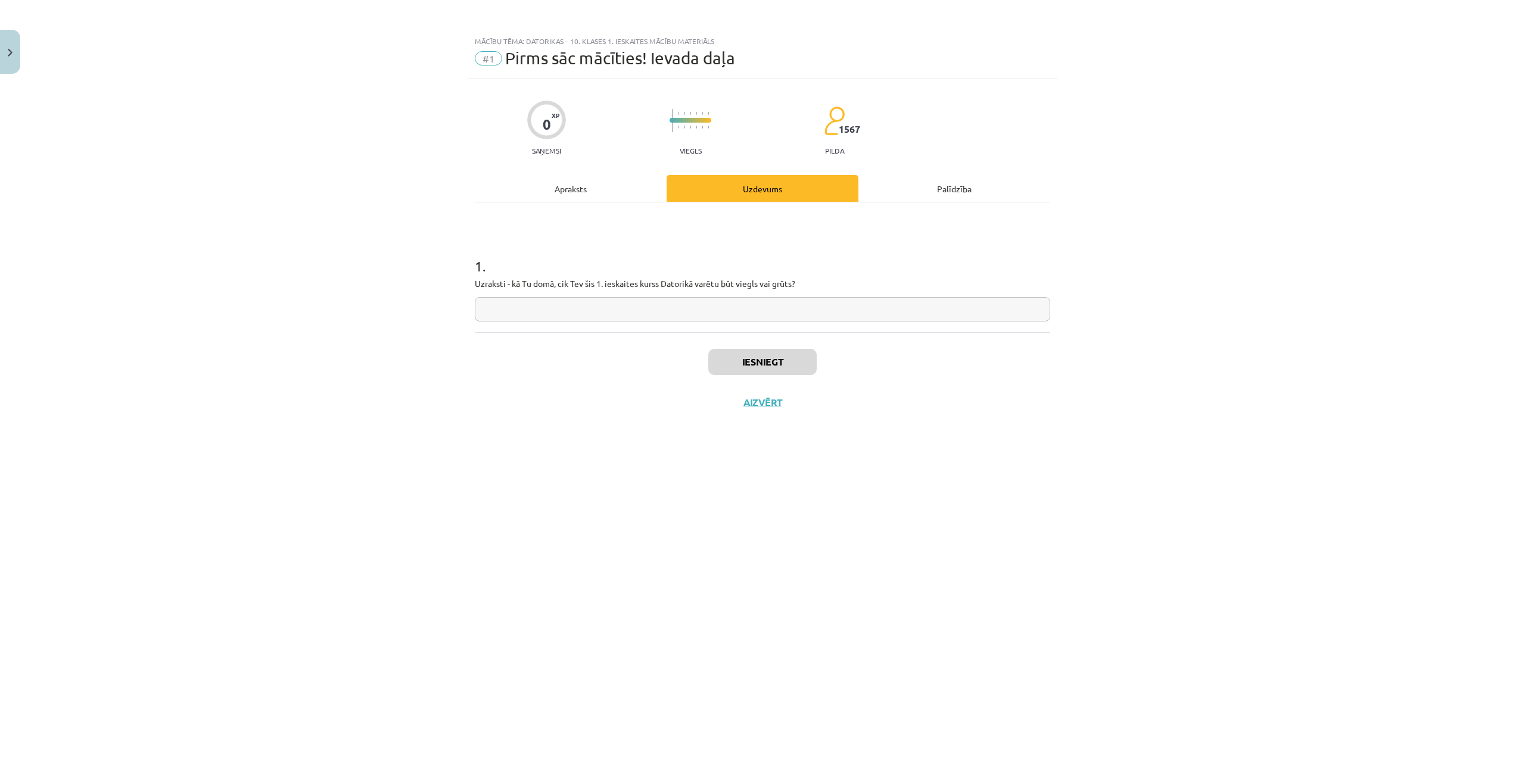
click at [789, 313] on input "text" at bounding box center [762, 309] width 575 height 25
type input "*****"
click at [759, 362] on button "Iesniegt" at bounding box center [762, 362] width 108 height 26
click at [776, 402] on button "Nākamā nodarbība" at bounding box center [762, 410] width 117 height 28
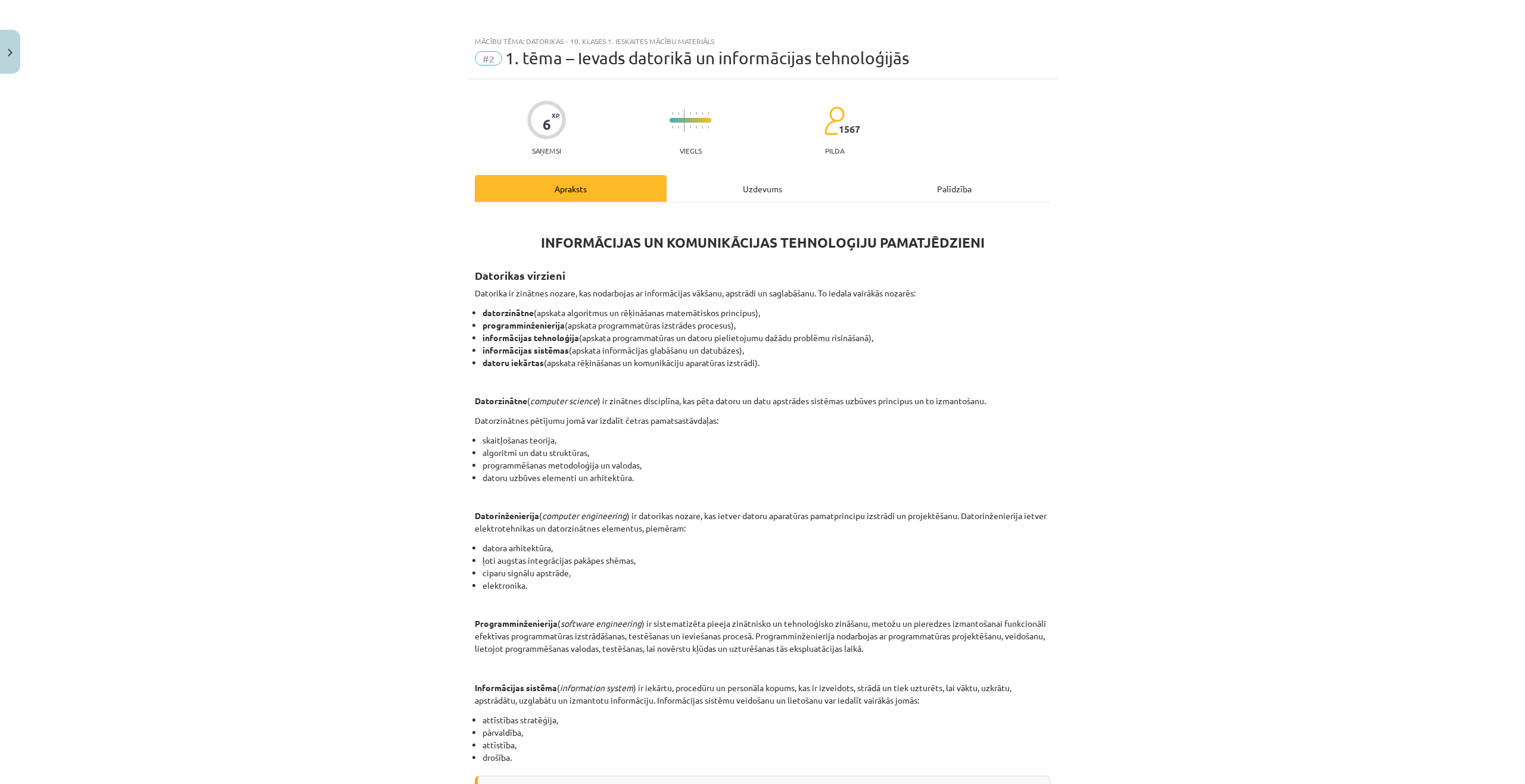
scroll to position [234, 0]
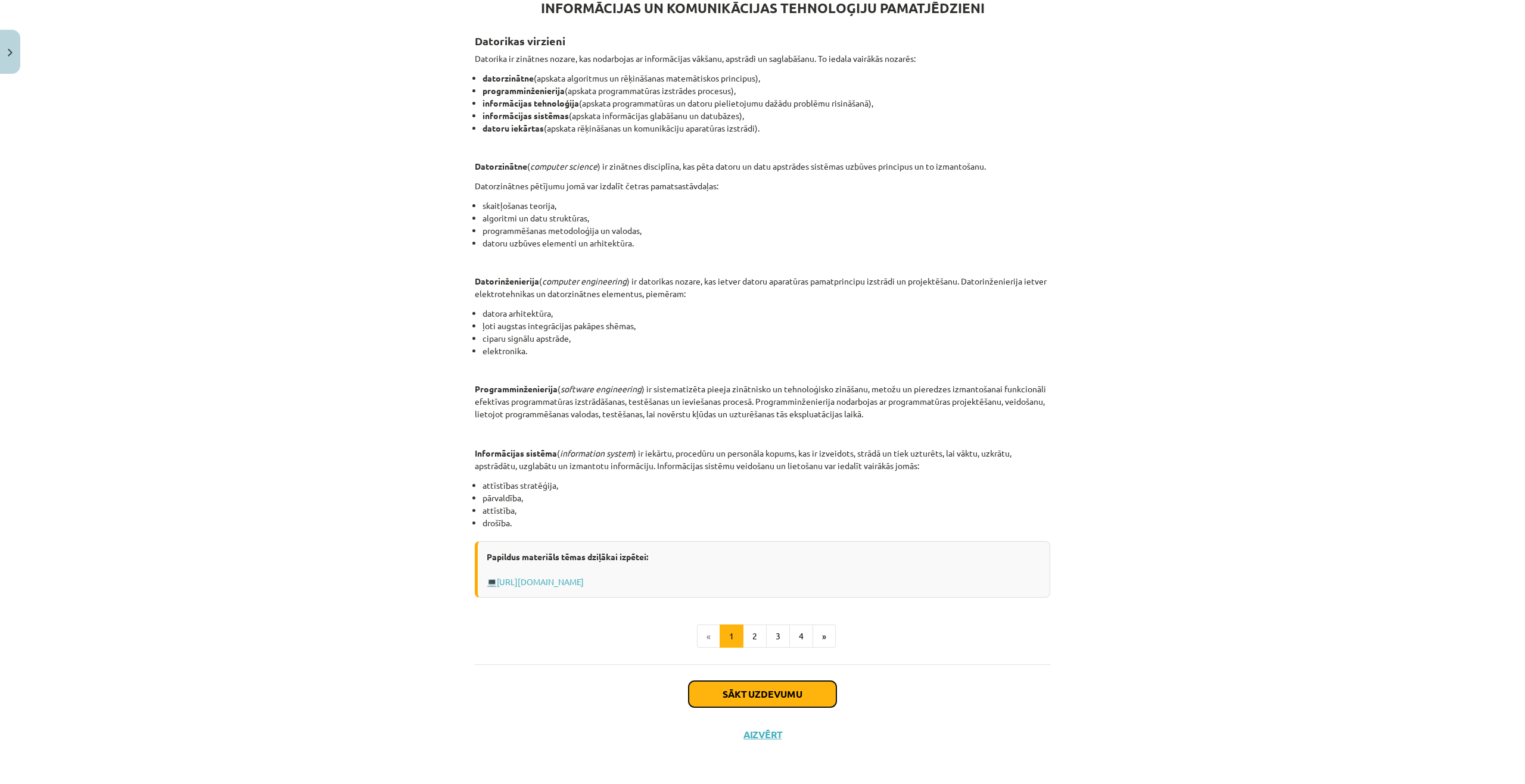
click at [765, 688] on button "Sākt uzdevumu" at bounding box center [762, 694] width 148 height 26
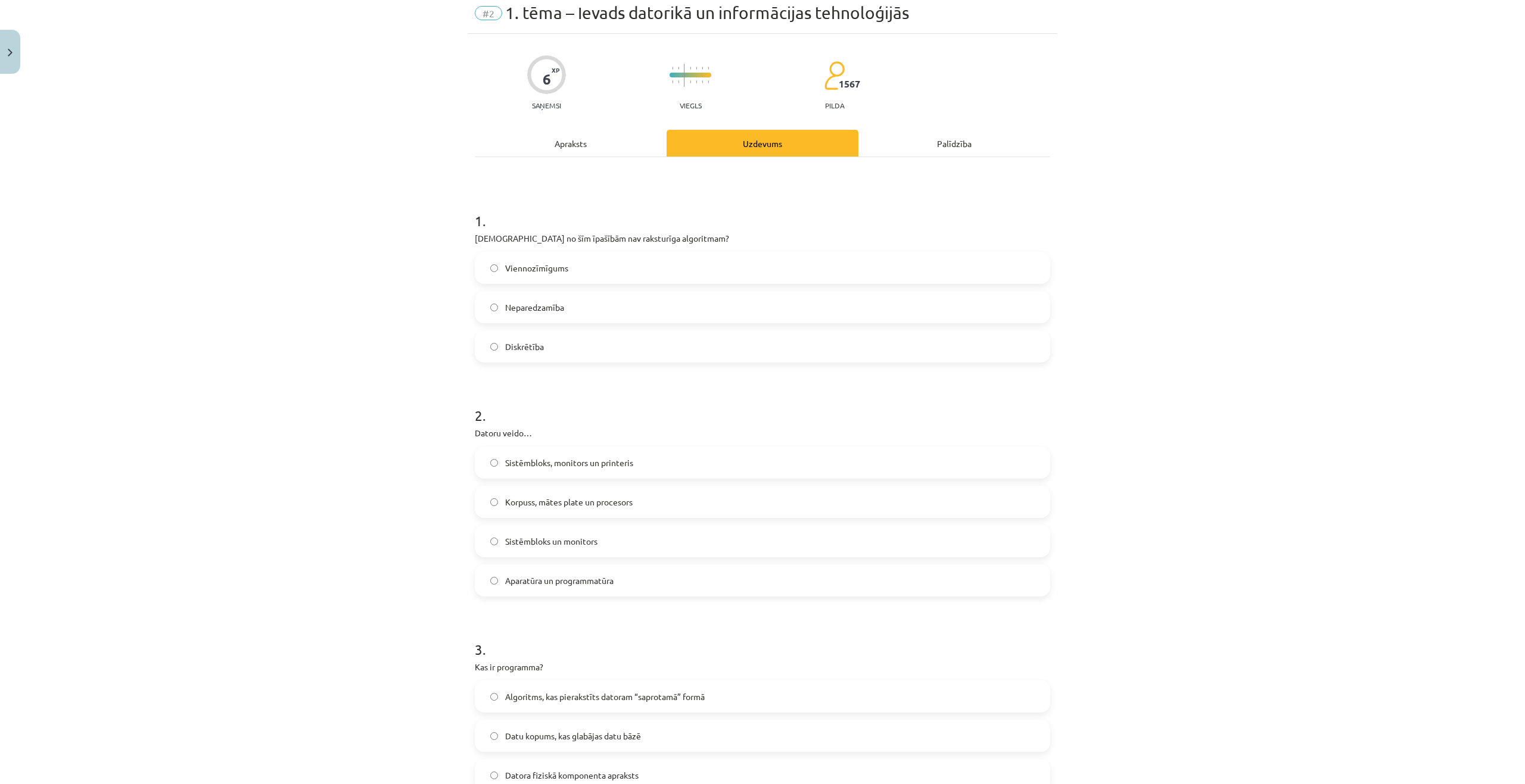
scroll to position [30, 0]
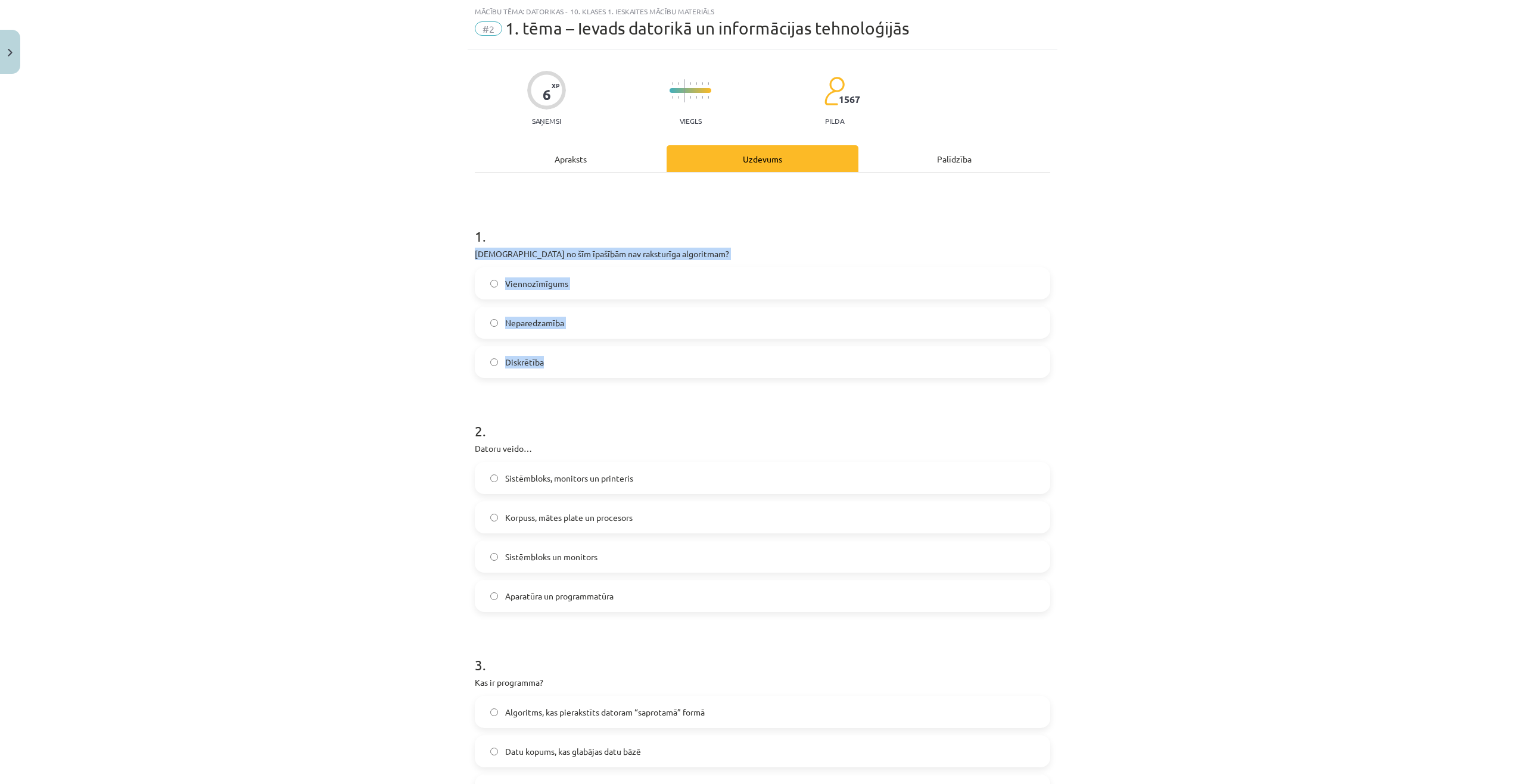
drag, startPoint x: 455, startPoint y: 252, endPoint x: 590, endPoint y: 274, distance: 136.8
click at [619, 363] on div "Mācību tēma: Datorikas - 10. klases 1. ieskaites mācību materiāls #2 1. tēma – …" at bounding box center [762, 392] width 1525 height 784
copy div "Kura no šīm īpašībām nav raksturīga algoritmam? Viennozīmīgums Neparedzamība Di…"
click at [365, 364] on div "Mācību tēma: Datorikas - 10. klases 1. ieskaites mācību materiāls #2 1. tēma – …" at bounding box center [762, 392] width 1525 height 784
click at [497, 323] on label "Neparedzamība" at bounding box center [762, 323] width 573 height 30
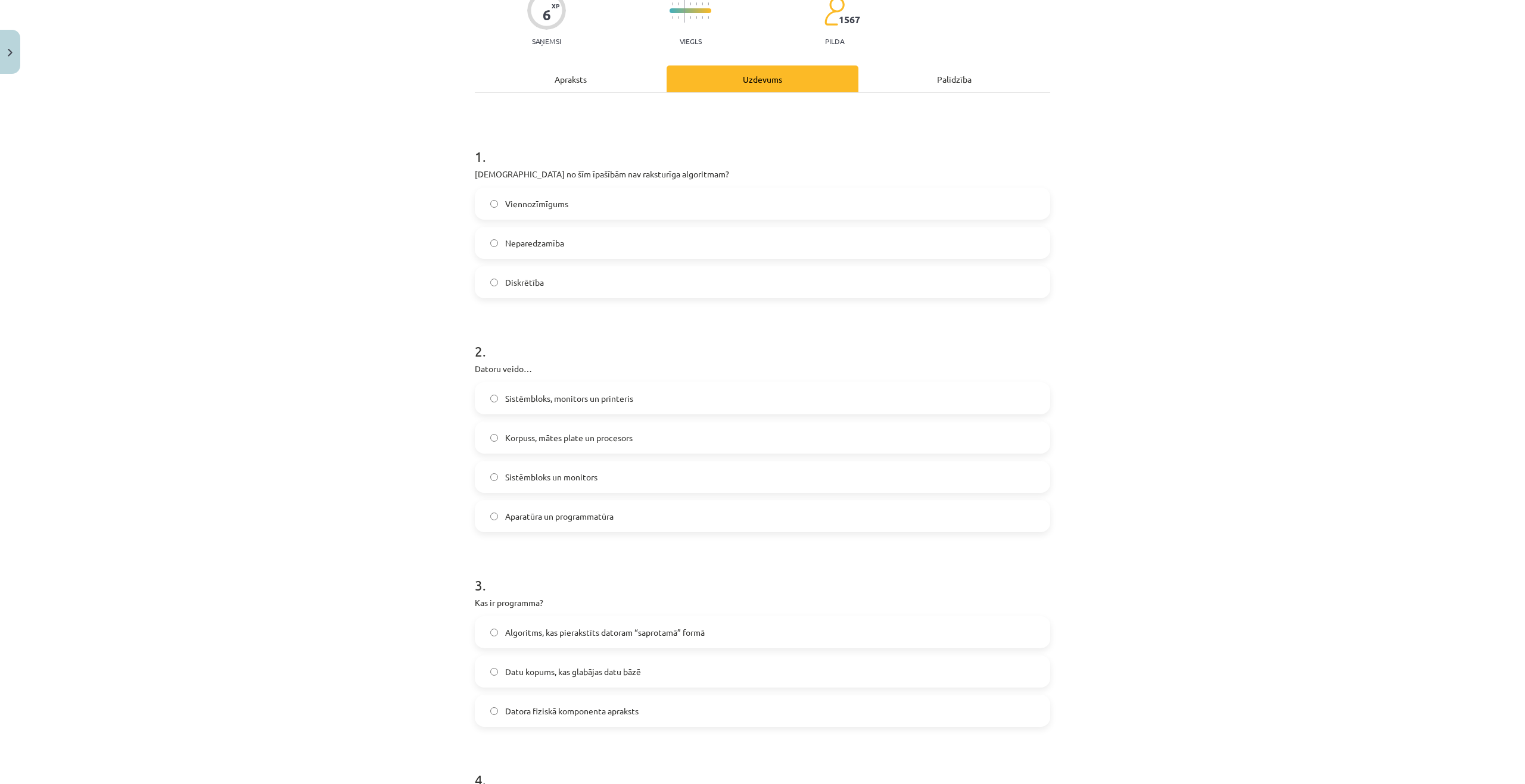
scroll to position [149, 0]
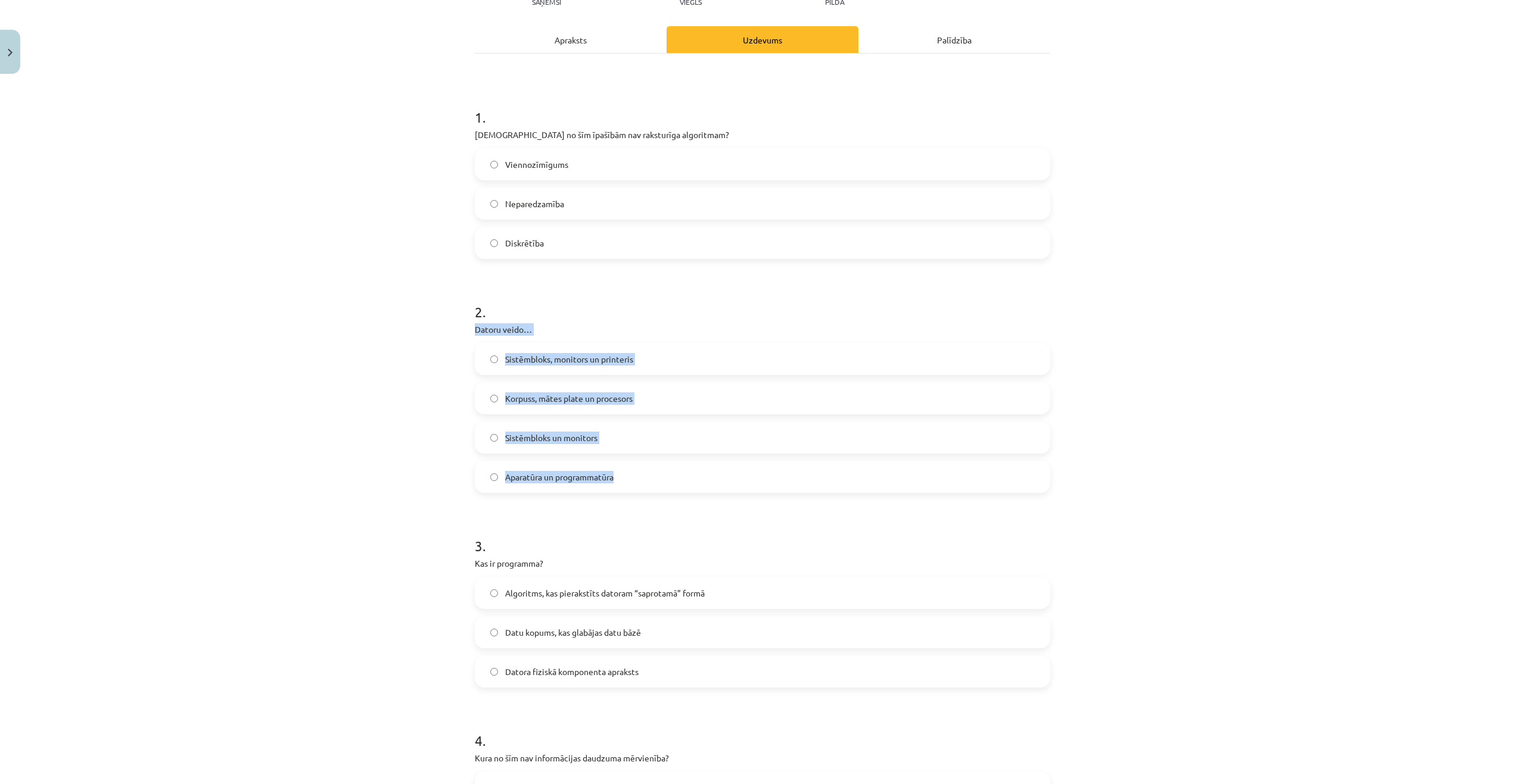
drag, startPoint x: 461, startPoint y: 329, endPoint x: 679, endPoint y: 473, distance: 261.3
click at [679, 473] on div "Mācību tēma: Datorikas - 10. klases 1. ieskaites mācību materiāls #2 1. tēma – …" at bounding box center [762, 392] width 1525 height 784
copy div "Datoru veido… Sistēmbloks, monitors un printeris Korpuss, mātes plate un proces…"
click at [351, 437] on div "Mācību tēma: Datorikas - 10. klases 1. ieskaites mācību materiāls #2 1. tēma – …" at bounding box center [762, 392] width 1525 height 784
click at [494, 476] on label "Aparatūra un programmatūra" at bounding box center [762, 477] width 573 height 30
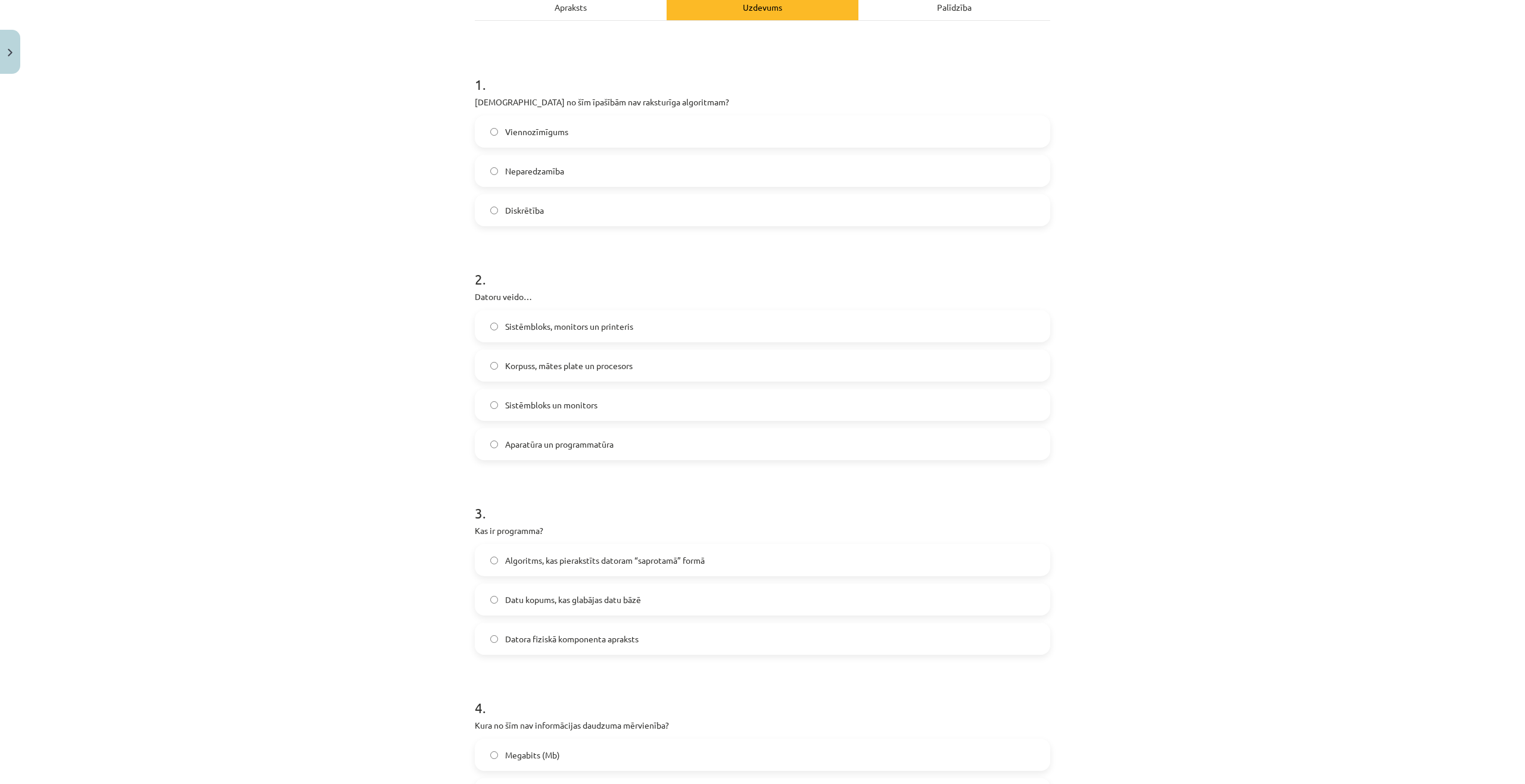
scroll to position [328, 0]
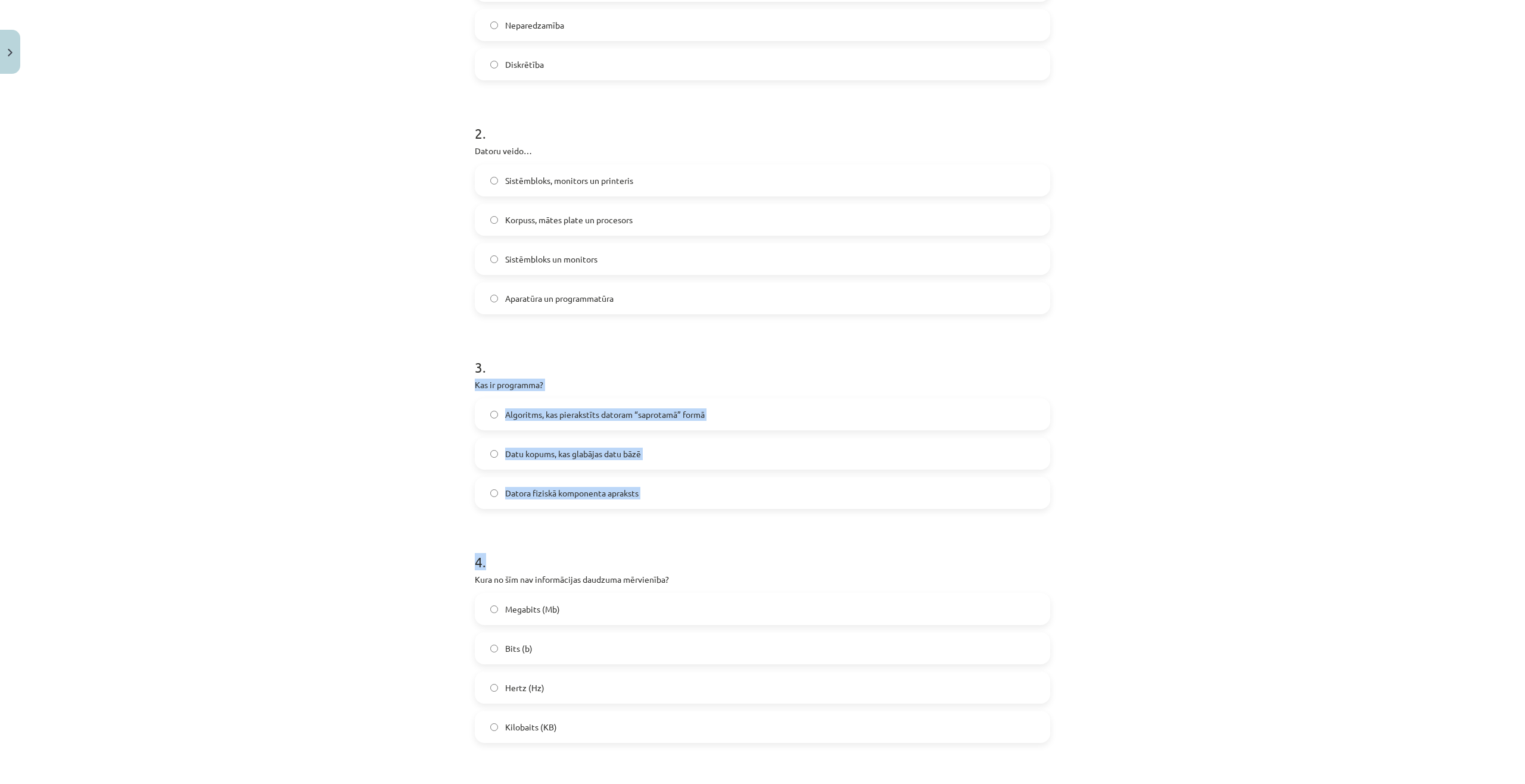
drag, startPoint x: 476, startPoint y: 384, endPoint x: 642, endPoint y: 512, distance: 209.6
click at [642, 512] on div "Mācību tēma: Datorikas - 10. klases 1. ieskaites mācību materiāls #2 1. tēma – …" at bounding box center [762, 392] width 1525 height 784
drag, startPoint x: 519, startPoint y: 549, endPoint x: 459, endPoint y: 488, distance: 85.6
click at [518, 549] on h1 "4 ." at bounding box center [762, 552] width 575 height 37
click at [402, 416] on div "Mācību tēma: Datorikas - 10. klases 1. ieskaites mācību materiāls #2 1. tēma – …" at bounding box center [762, 392] width 1525 height 784
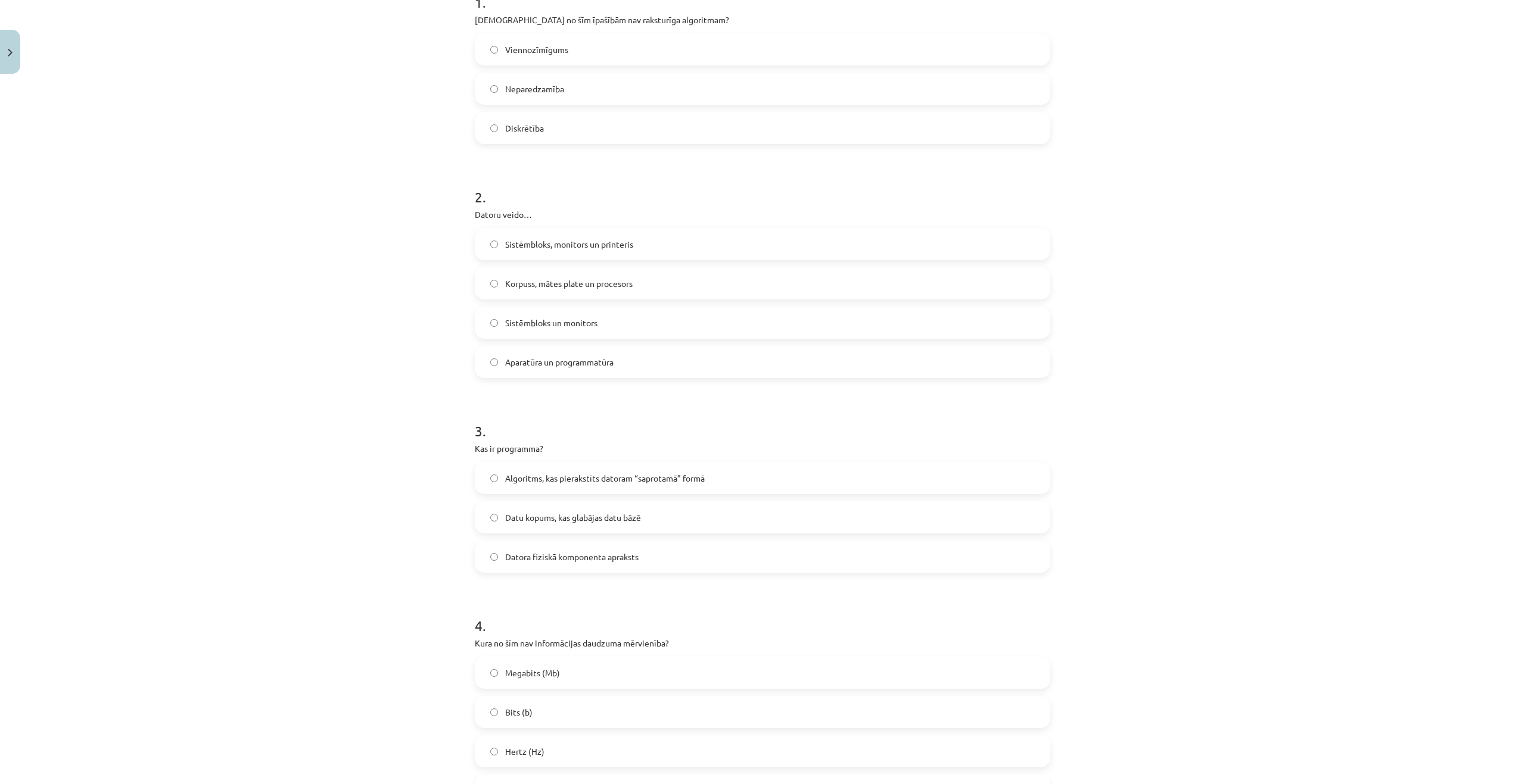
scroll to position [278, 0]
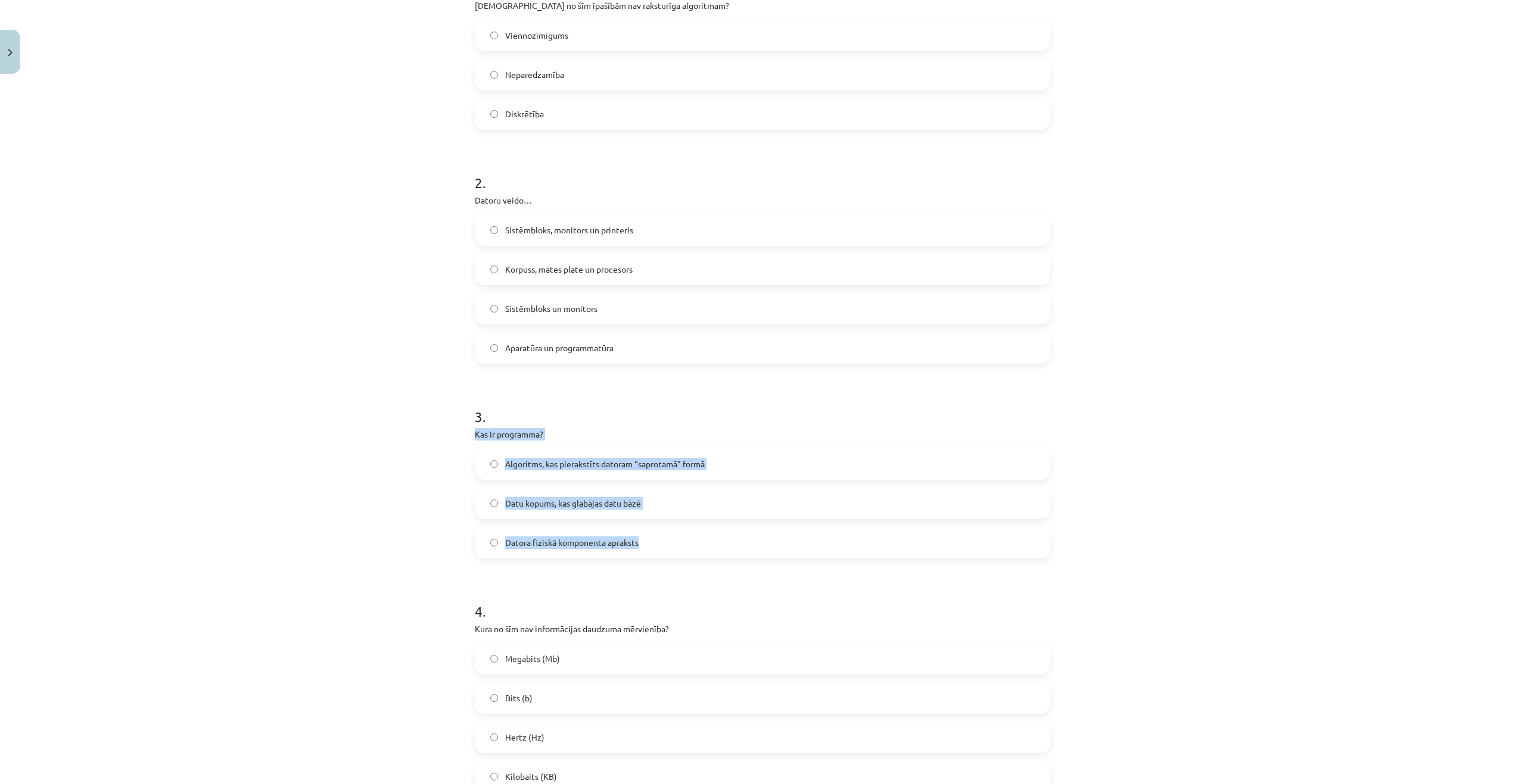
drag, startPoint x: 468, startPoint y: 431, endPoint x: 664, endPoint y: 531, distance: 220.0
click at [664, 531] on div "6 XP Saņemsi Viegls 1567 pilda Apraksts Uzdevums Palīdzība 1 . Kura no šīm īpaš…" at bounding box center [762, 545] width 590 height 1489
copy div "Kas ir programma? Algoritms, kas pierakstīts datoram “saprotamā” formā Datu kop…"
click at [319, 441] on div "Mācību tēma: Datorikas - 10. klases 1. ieskaites mācību materiāls #2 1. tēma – …" at bounding box center [762, 392] width 1525 height 784
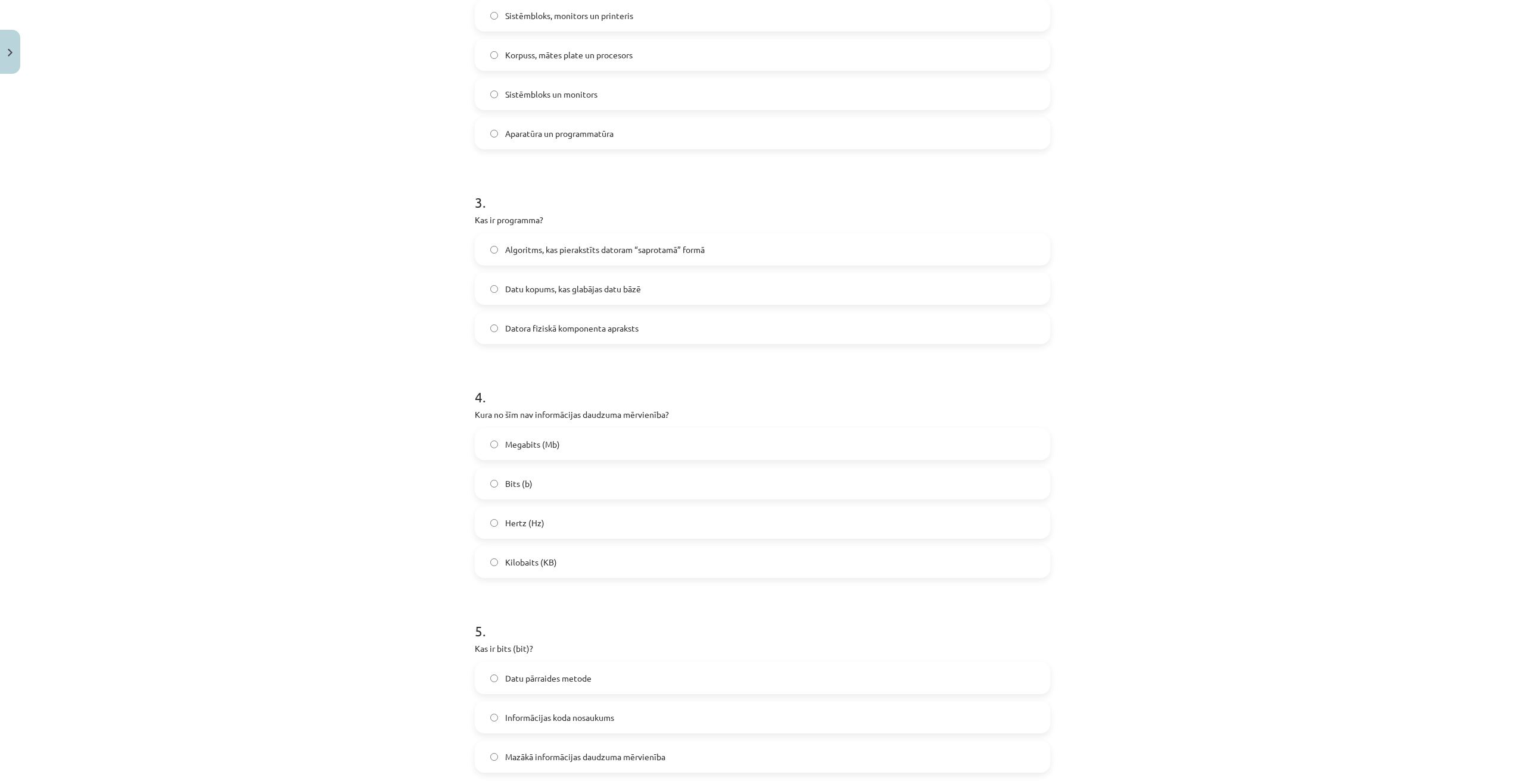
scroll to position [516, 0]
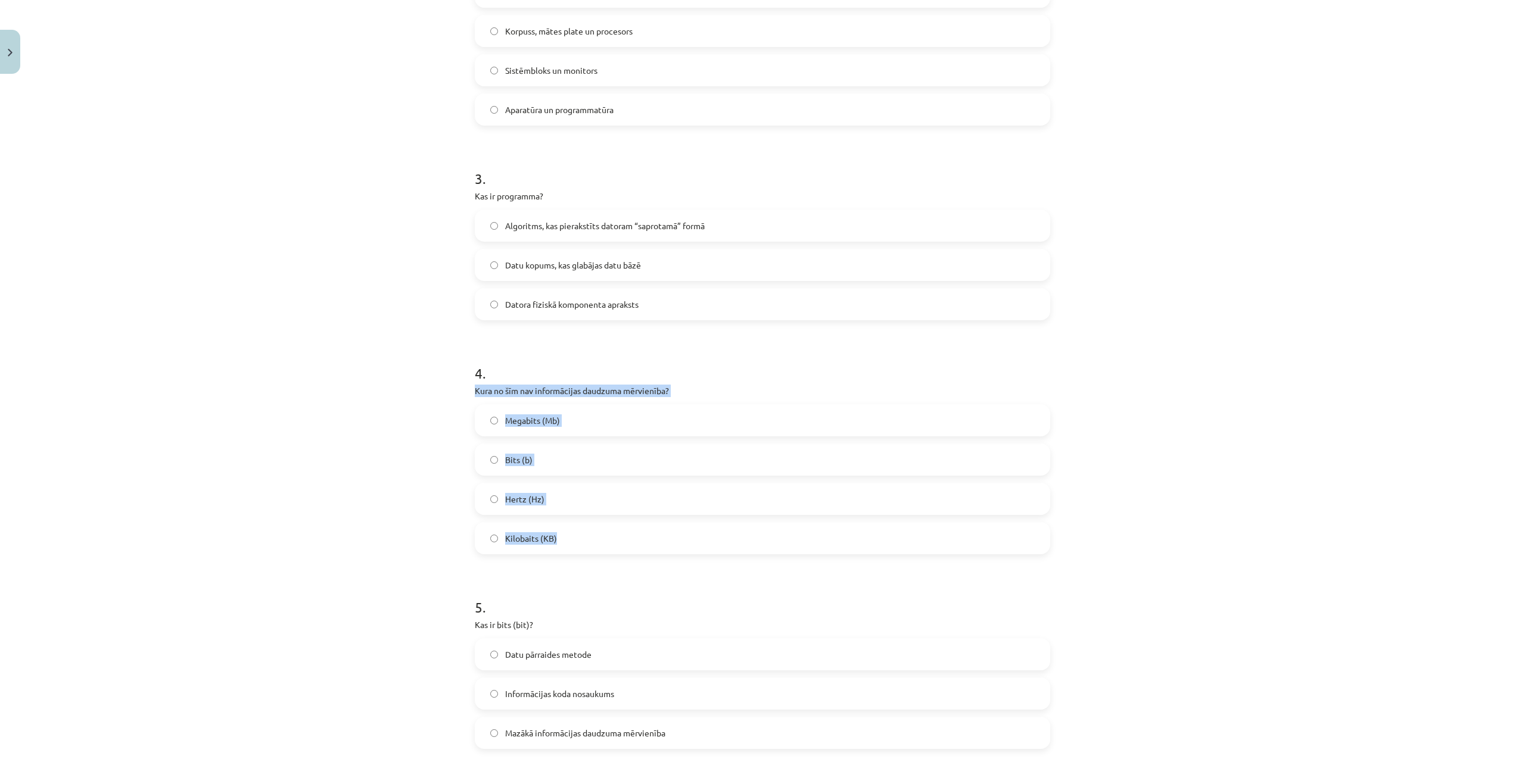
drag, startPoint x: 464, startPoint y: 387, endPoint x: 618, endPoint y: 539, distance: 216.4
click at [618, 539] on div "6 XP Saņemsi Viegls 1567 pilda Apraksts Uzdevums Palīdzība 1 . Kura no šīm īpaš…" at bounding box center [762, 307] width 590 height 1489
copy div "Kura no šīm nav informācijas daudzuma mērvienība? Megabits (Mb) Bits (b) Hertz …"
click at [727, 352] on h1 "4 ." at bounding box center [762, 363] width 575 height 37
click at [337, 325] on div "Mācību tēma: Datorikas - 10. klases 1. ieskaites mācību materiāls #2 1. tēma – …" at bounding box center [762, 392] width 1525 height 784
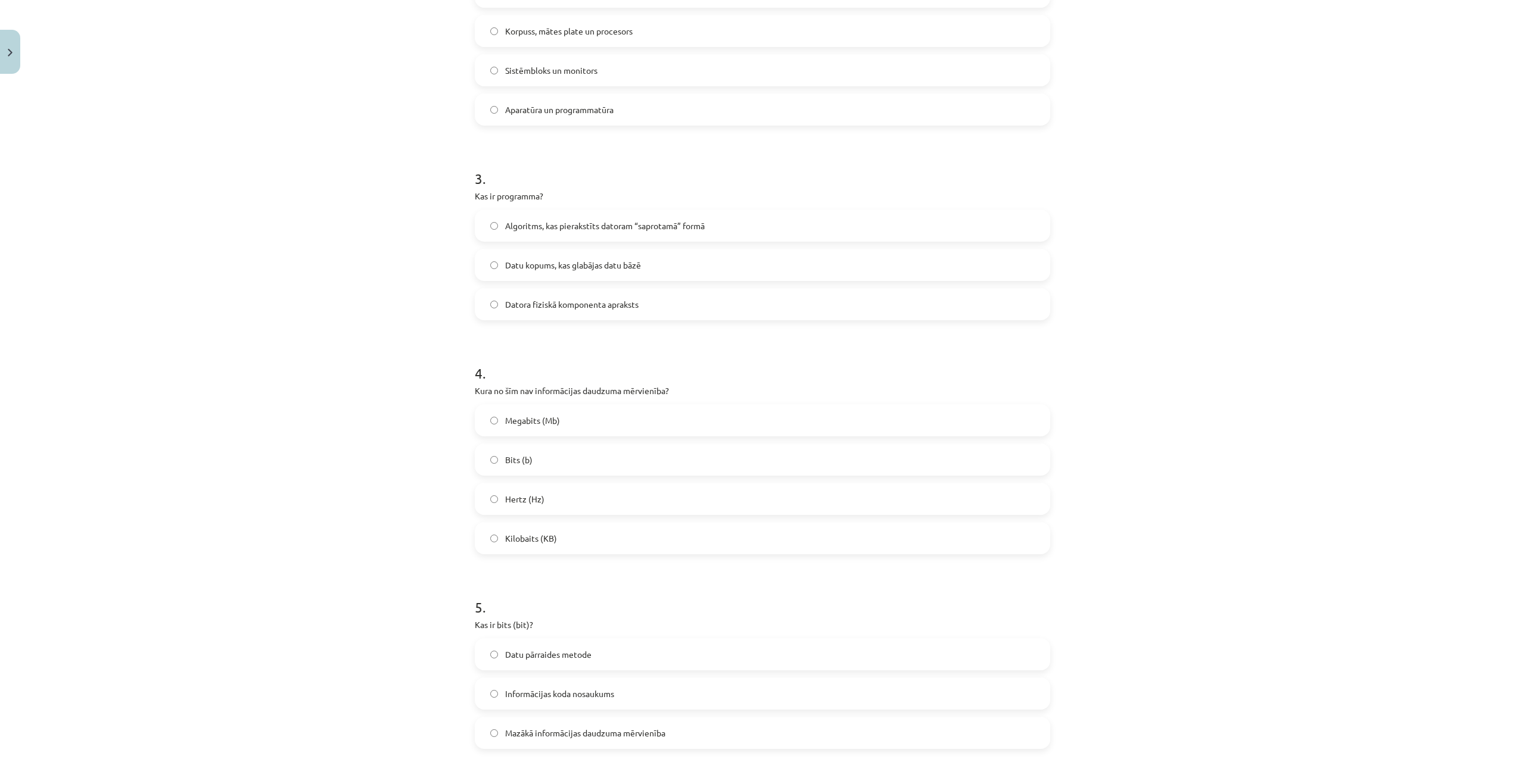
click at [496, 502] on label "Hertz (Hz)" at bounding box center [762, 499] width 573 height 30
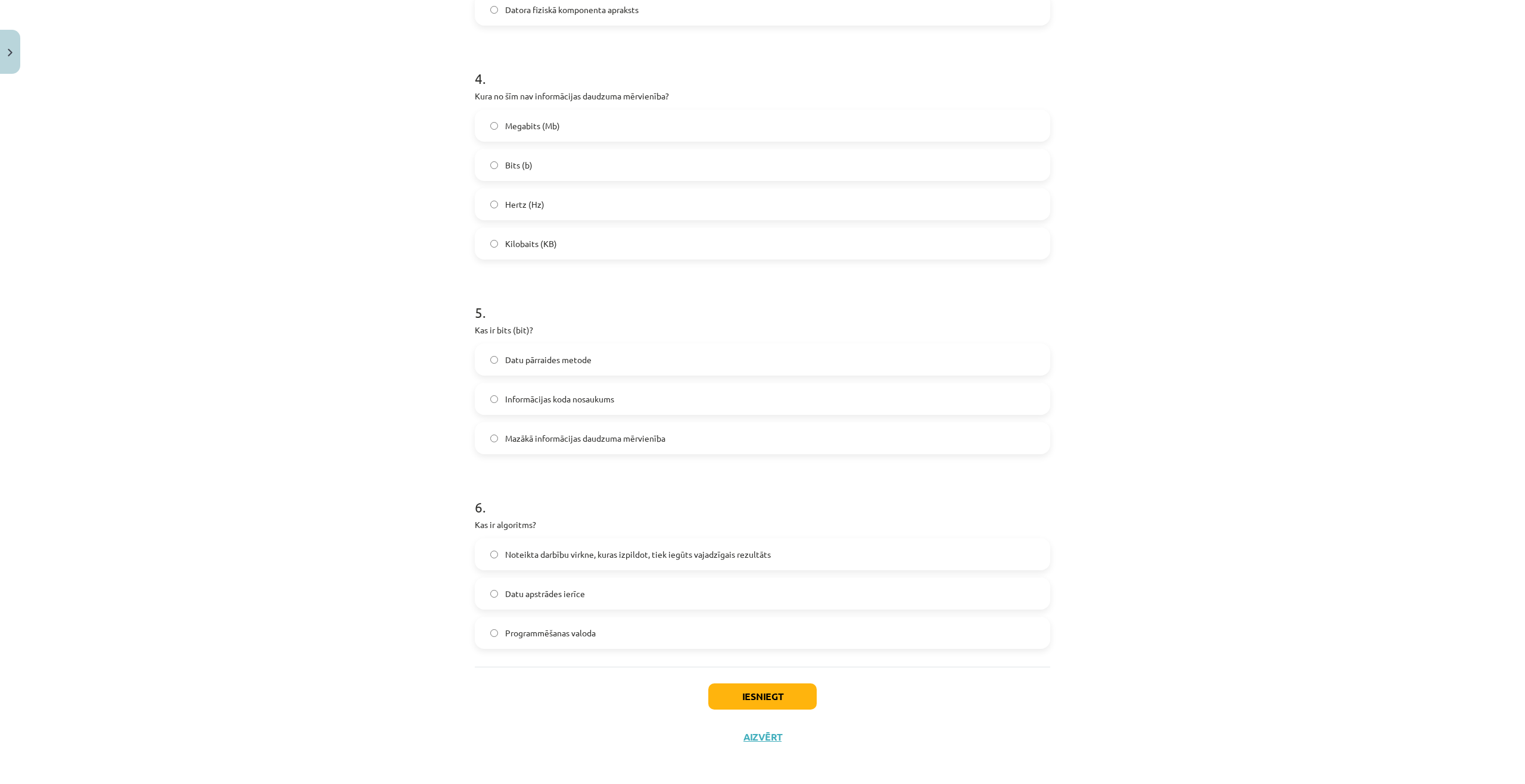
scroll to position [814, 0]
drag, startPoint x: 465, startPoint y: 322, endPoint x: 658, endPoint y: 432, distance: 222.1
click at [658, 433] on div "6 XP Saņemsi Viegls 1567 pilda Apraksts Uzdevums Palīdzība 1 . Kura no šīm īpaš…" at bounding box center [762, 9] width 590 height 1489
copy div "Kas ir bits (bit)? Datu pārraides metode Informācijas koda nosaukums Mazākā inf…"
click at [399, 408] on div "Mācību tēma: Datorikas - 10. klases 1. ieskaites mācību materiāls #2 1. tēma – …" at bounding box center [762, 392] width 1525 height 784
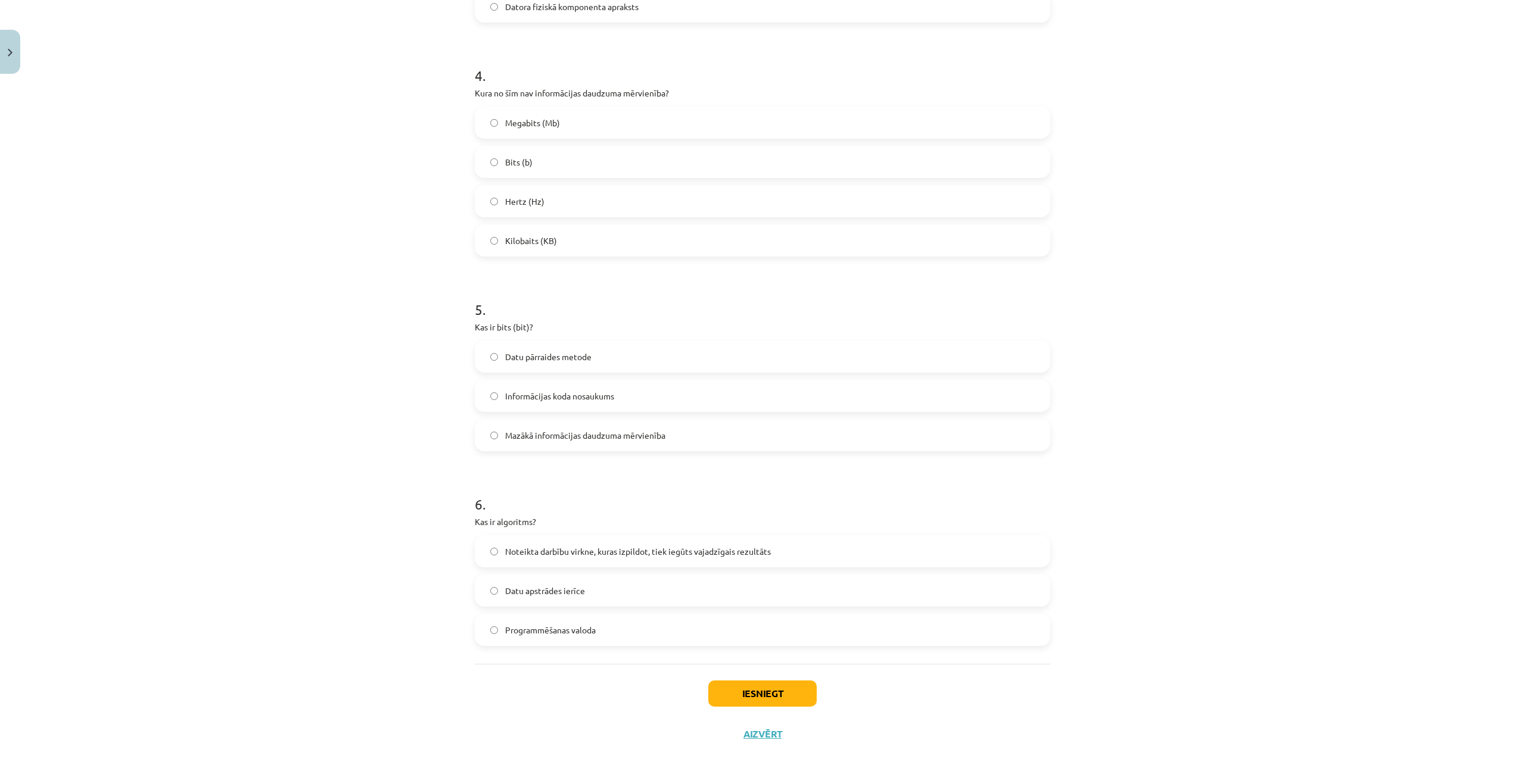
click at [495, 439] on label "Mazākā informācijas daudzuma mērvienība" at bounding box center [762, 435] width 573 height 30
drag, startPoint x: 464, startPoint y: 522, endPoint x: 657, endPoint y: 628, distance: 220.2
click at [658, 630] on div "6 XP Saņemsi Viegls 1567 pilda Apraksts Uzdevums Palīdzība 1 . Kura no šīm īpaš…" at bounding box center [762, 9] width 590 height 1489
copy div "Kas ir algoritms? Noteikta darbību virkne, kuras izpildot, tiek iegūts vajadzīg…"
click at [759, 687] on button "Iesniegt" at bounding box center [762, 694] width 108 height 26
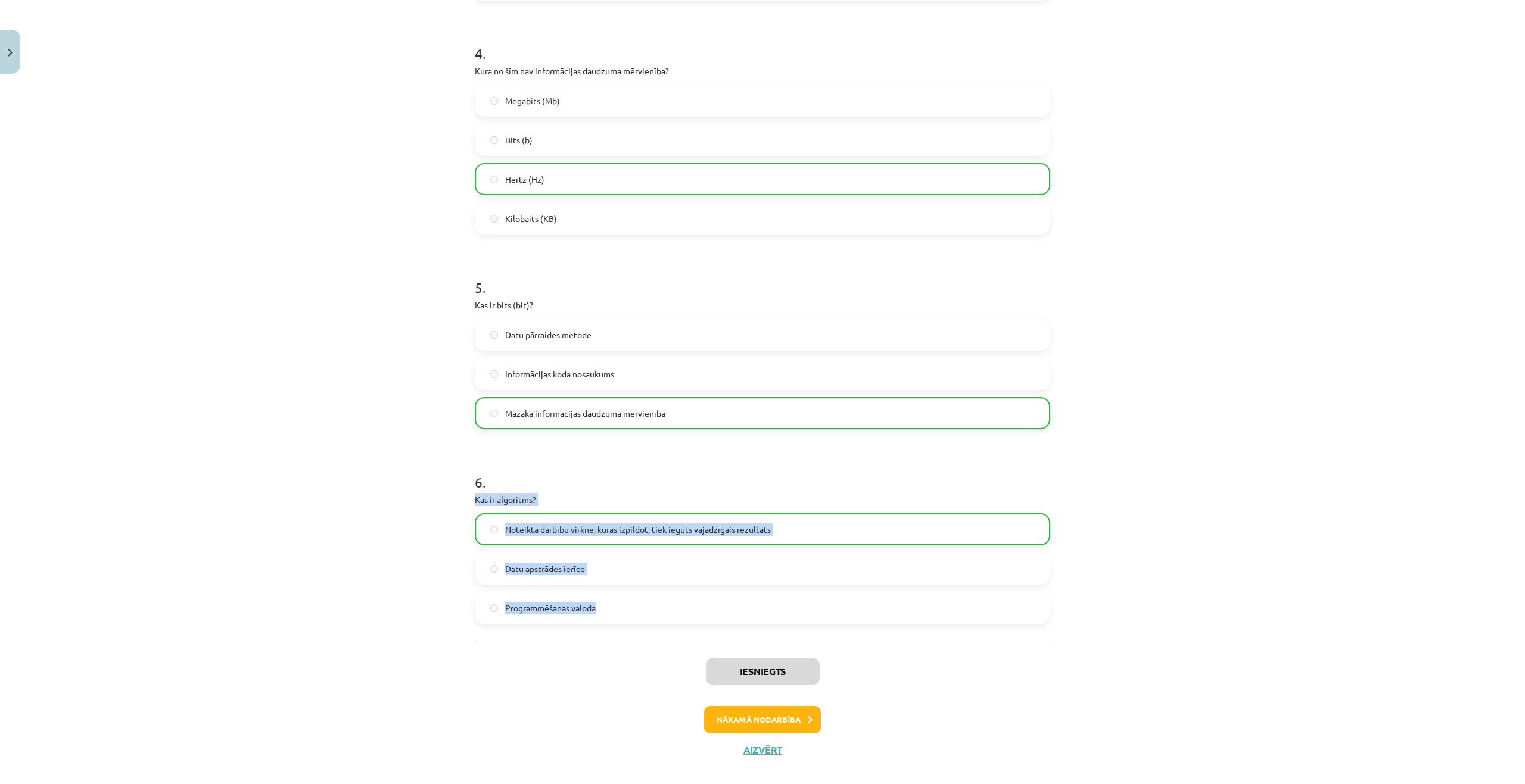
scroll to position [852, 0]
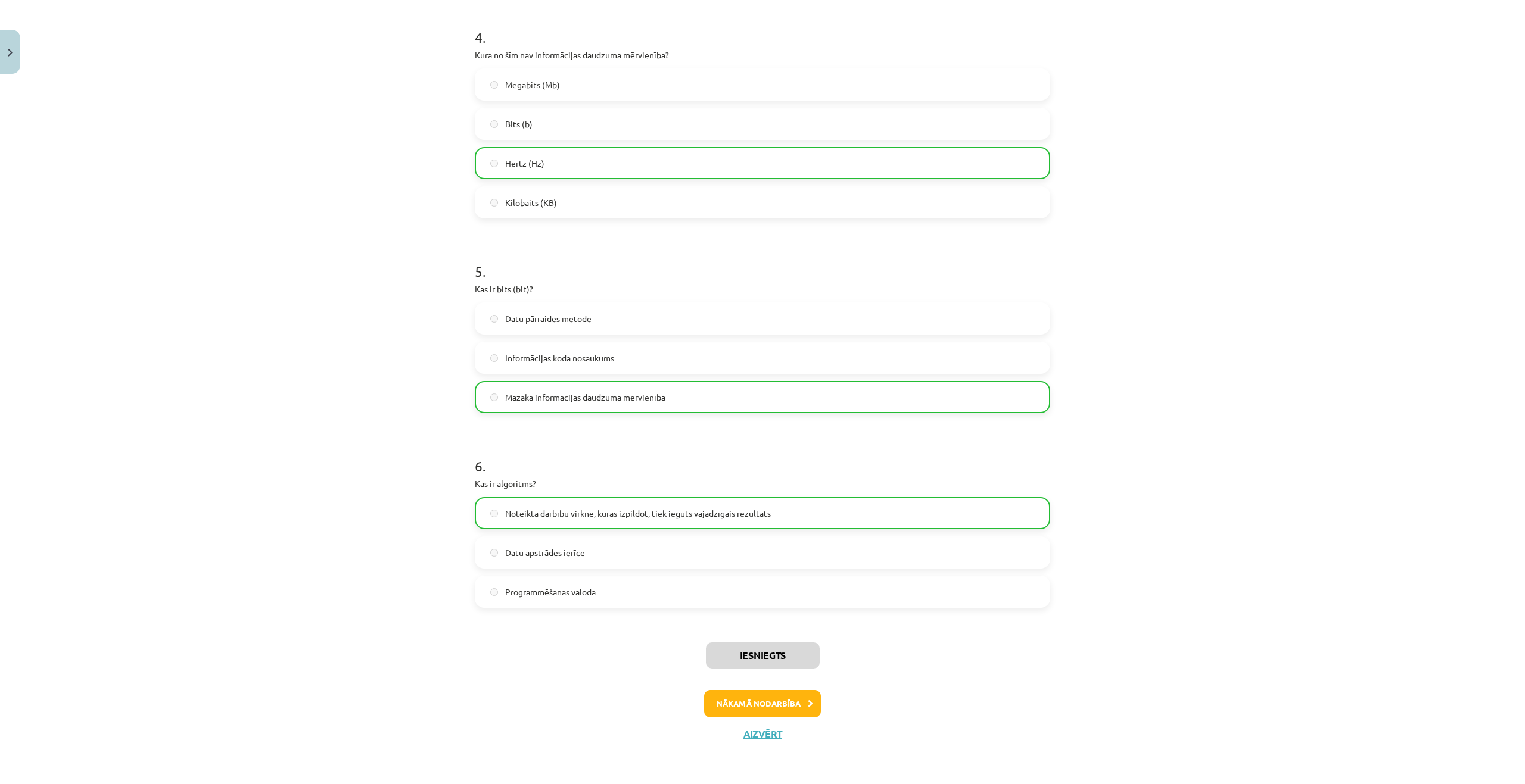
click at [565, 675] on div "Iesniegts Nākamā nodarbība Aizvērt" at bounding box center [762, 687] width 575 height 122
click at [744, 701] on button "Nākamā nodarbība" at bounding box center [762, 703] width 117 height 28
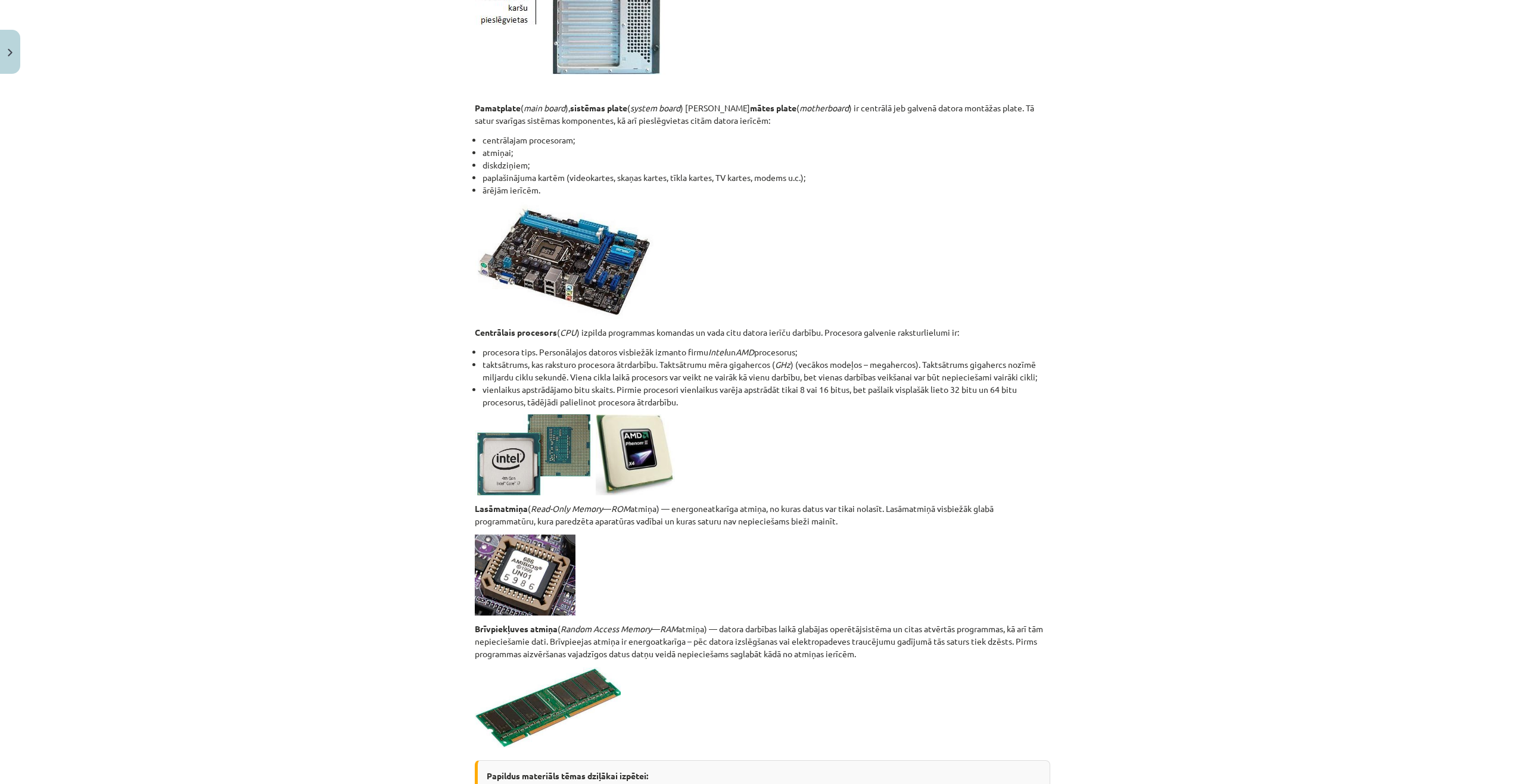
scroll to position [1766, 0]
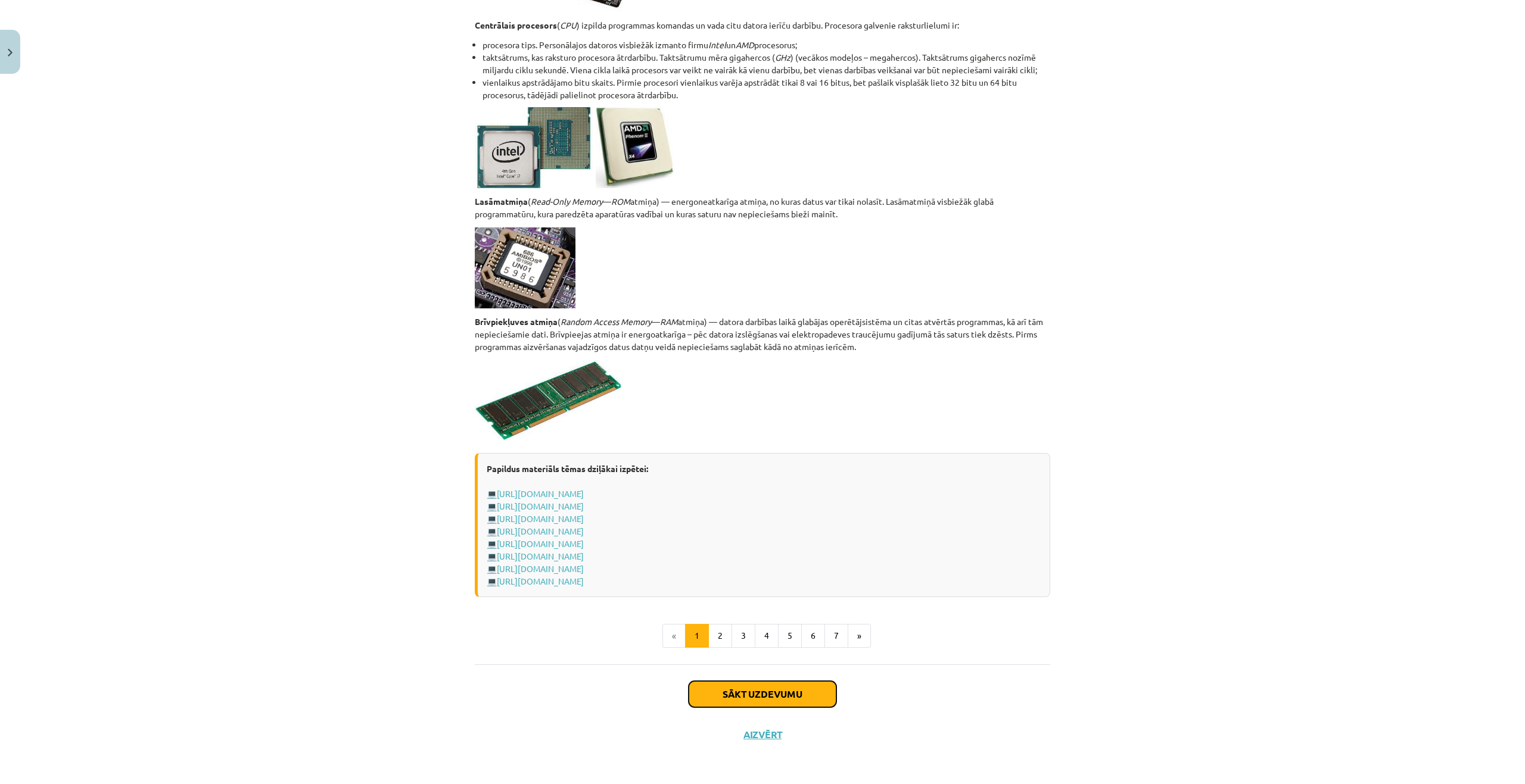
click at [802, 686] on button "Sākt uzdevumu" at bounding box center [762, 694] width 148 height 26
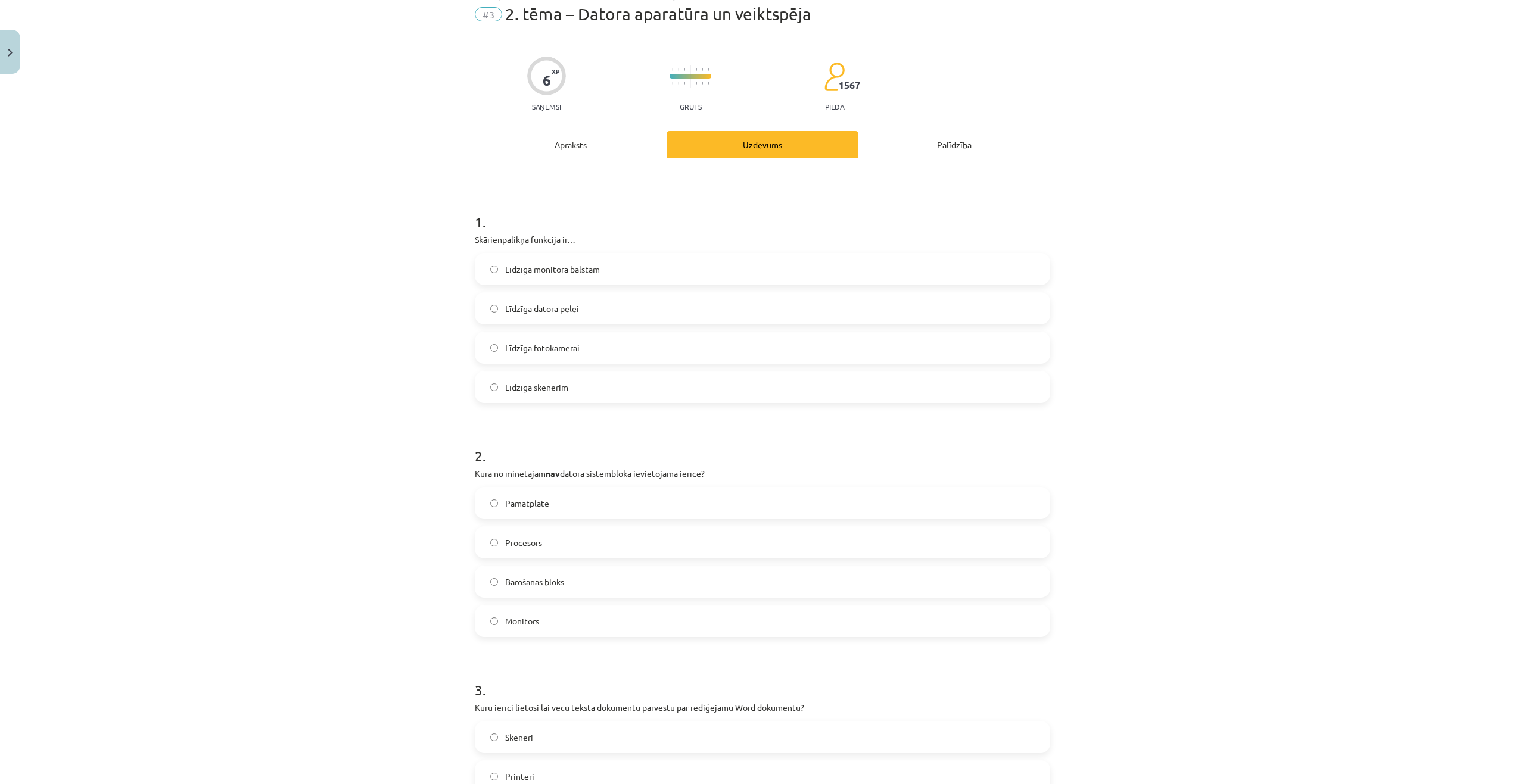
scroll to position [30, 0]
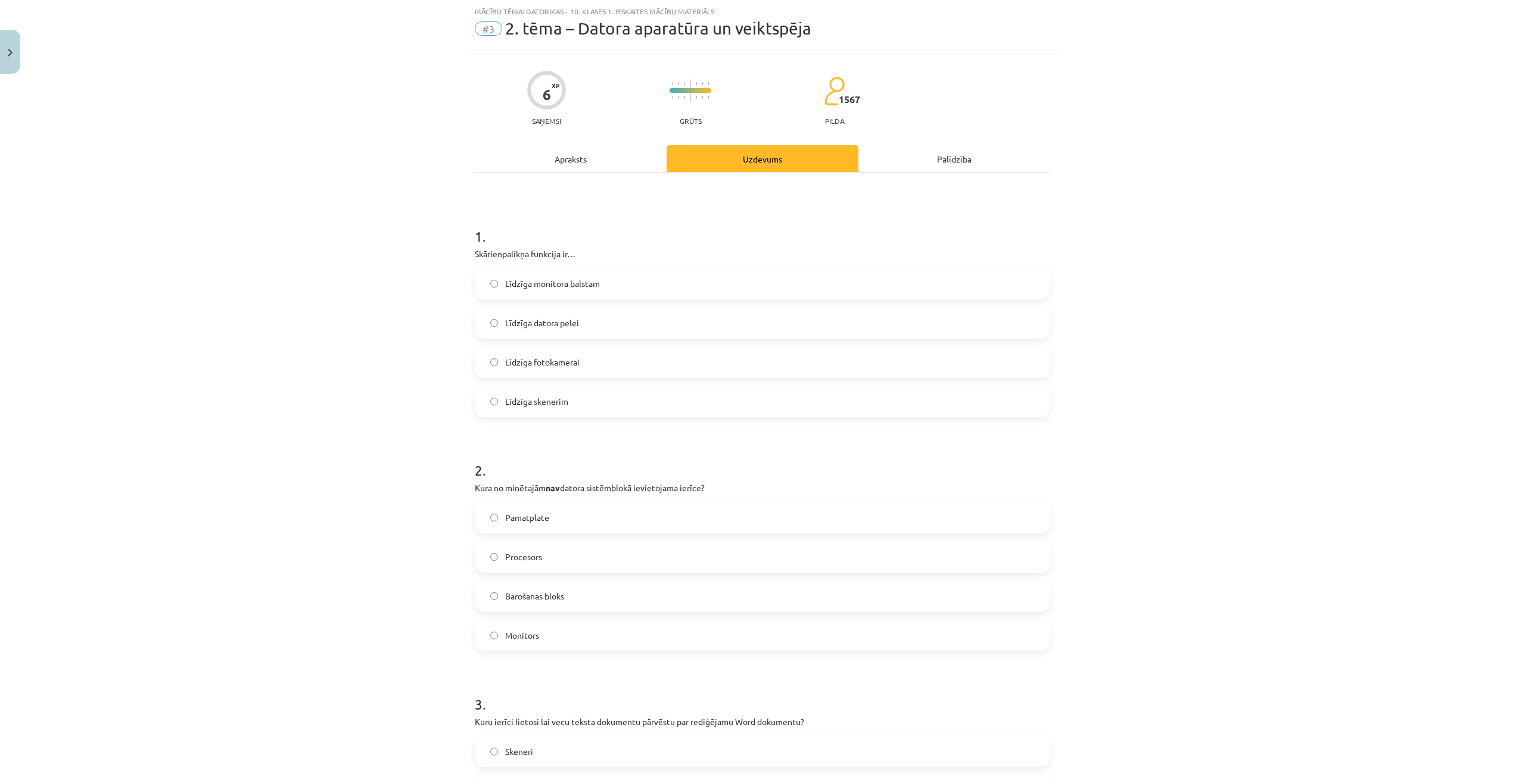
click at [517, 627] on label "Monitors" at bounding box center [762, 635] width 573 height 30
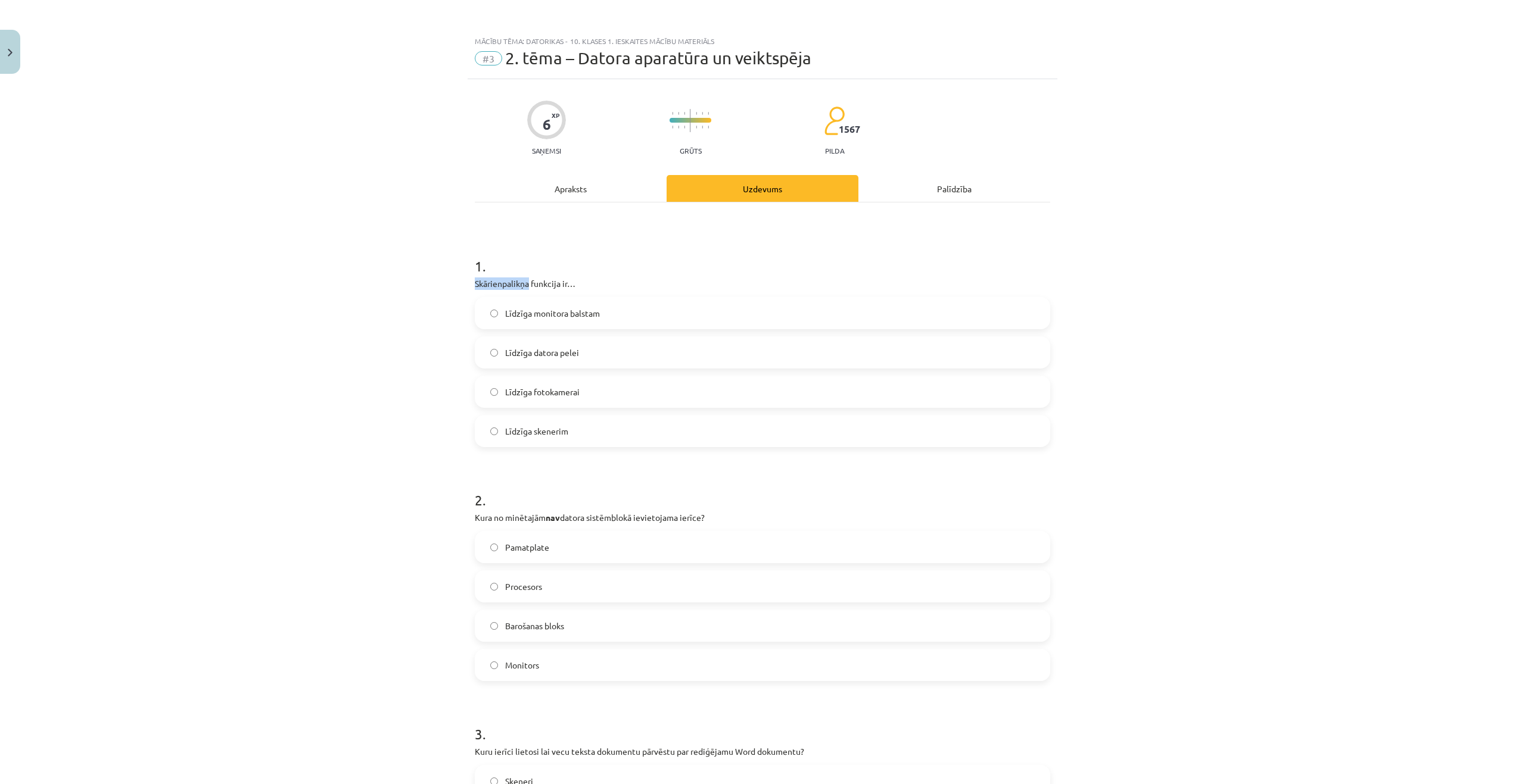
drag, startPoint x: 468, startPoint y: 283, endPoint x: 524, endPoint y: 288, distance: 56.2
copy p "Skārienpalikņa"
click at [380, 344] on div "Mācību tēma: Datorikas - 10. klases 1. ieskaites mācību materiāls #3 2. tēma – …" at bounding box center [762, 392] width 1525 height 784
click at [516, 346] on span "Līdzīga datora pelei" at bounding box center [542, 352] width 74 height 12
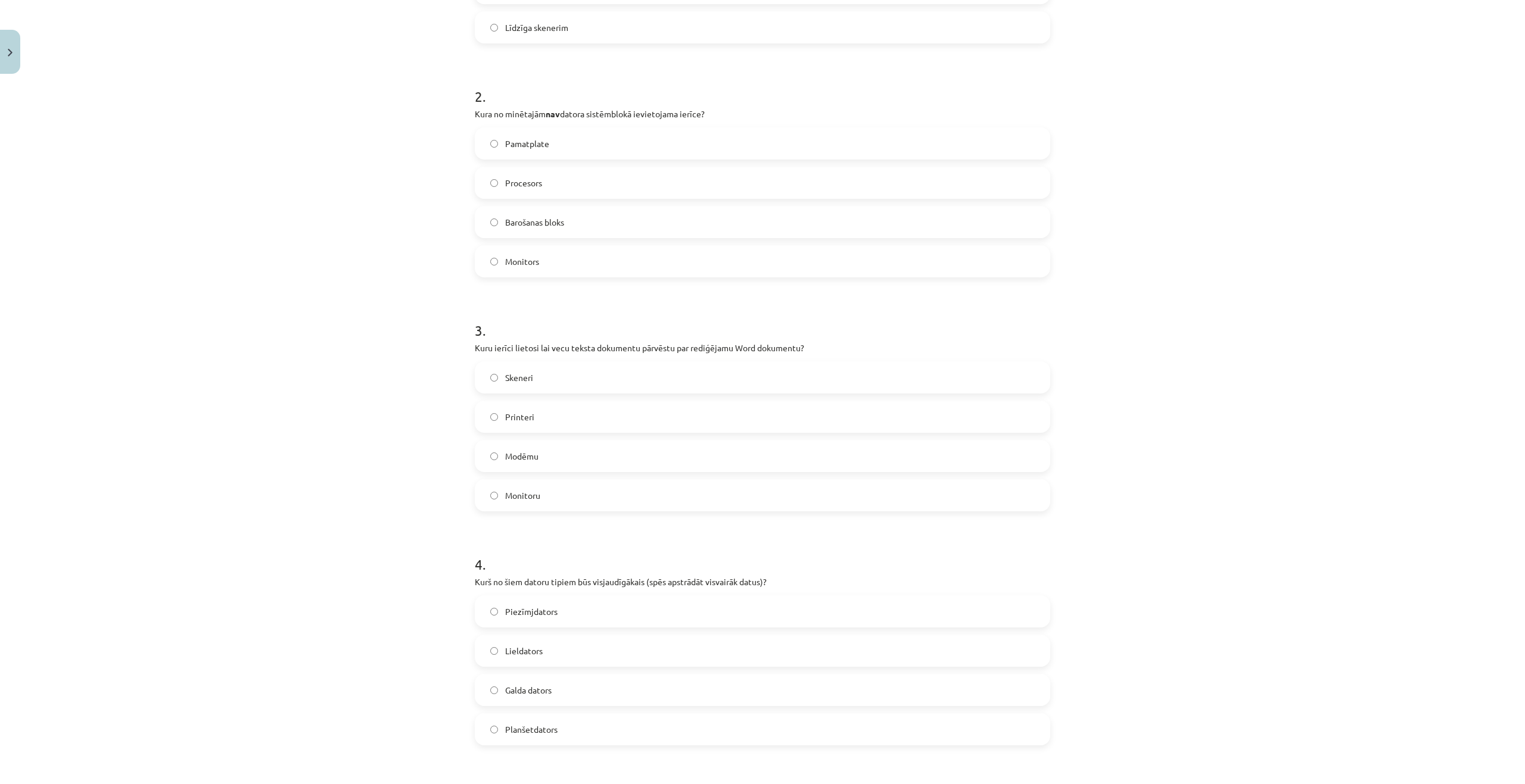
scroll to position [417, 0]
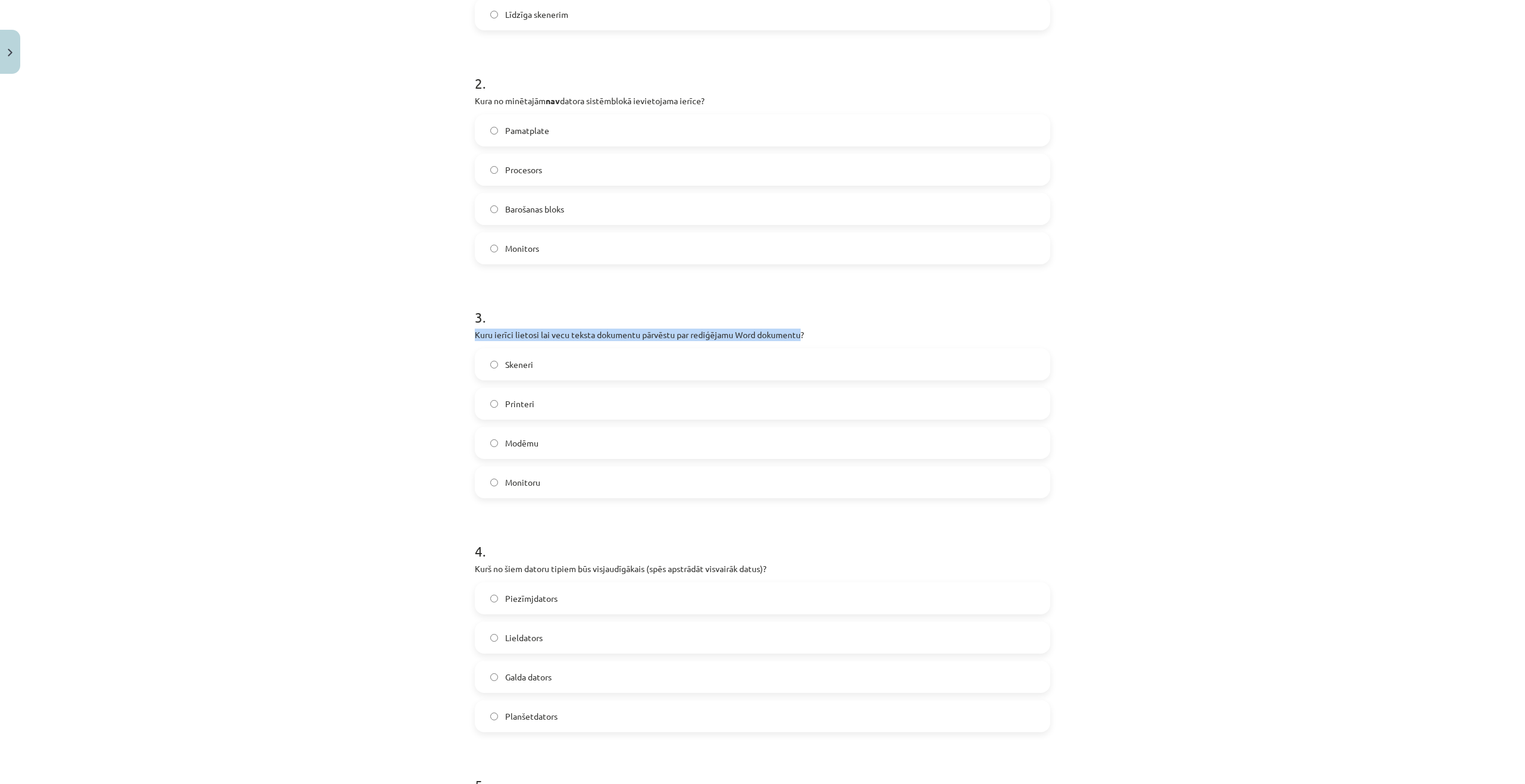
drag, startPoint x: 797, startPoint y: 335, endPoint x: 485, endPoint y: 333, distance: 312.0
click at [475, 335] on p "Kuru ierīci lietosi lai vecu teksta dokumentu pārvēstu par rediģējamu Word doku…" at bounding box center [762, 335] width 575 height 12
copy p "Kuru ierīci lietosi lai vecu teksta dokumentu pārvēstu par rediģējamu Word doku…"
click at [313, 350] on div "Mācību tēma: Datorikas - 10. klases 1. ieskaites mācību materiāls #3 2. tēma – …" at bounding box center [762, 392] width 1525 height 784
drag, startPoint x: 533, startPoint y: 365, endPoint x: 498, endPoint y: 366, distance: 35.0
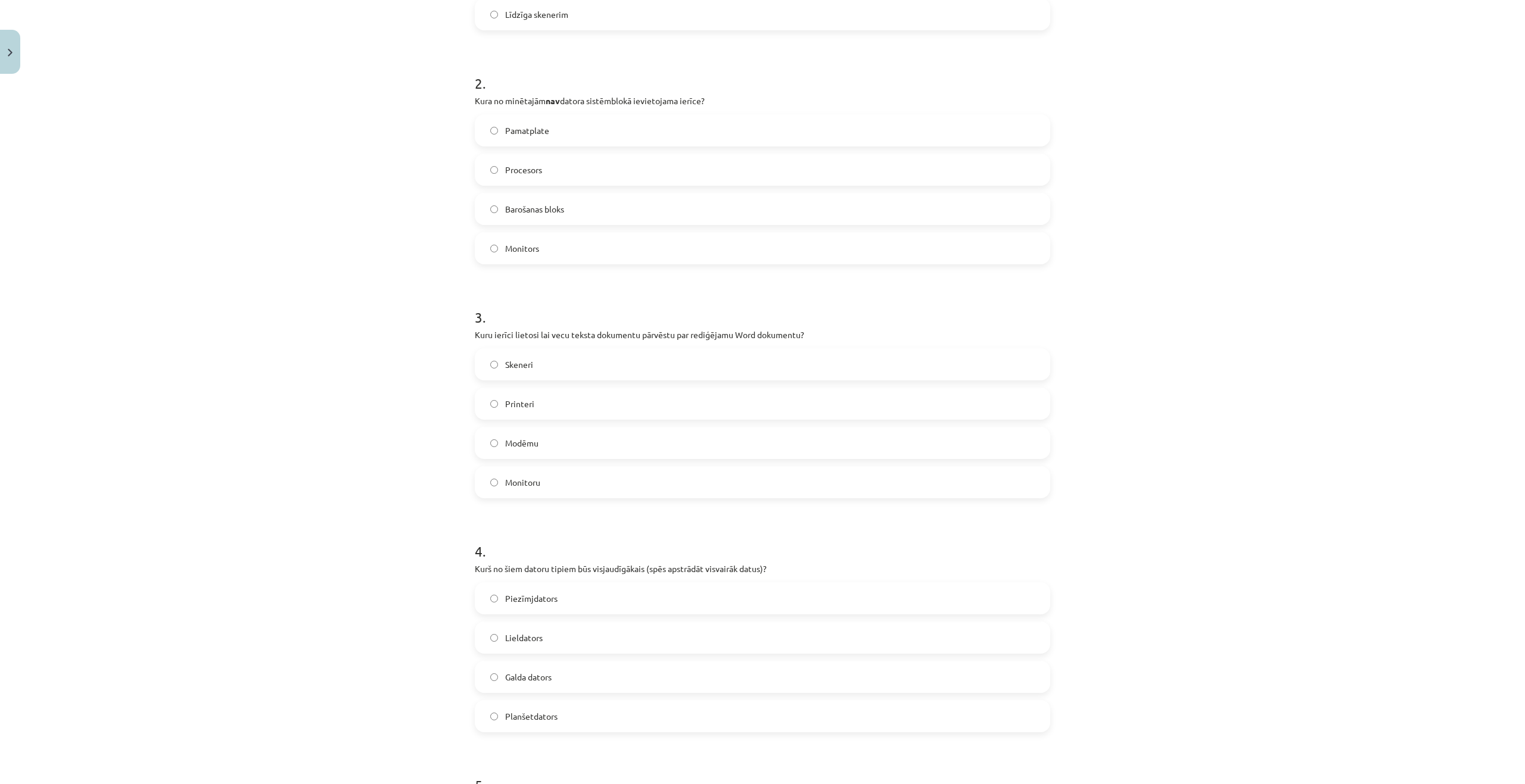
click at [498, 366] on label "Skeneri" at bounding box center [762, 364] width 573 height 30
copy span "Skeneri"
click at [261, 371] on div "Mācību tēma: Datorikas - 10. klases 1. ieskaites mācību materiāls #3 2. tēma – …" at bounding box center [762, 392] width 1525 height 784
click at [495, 408] on label "Printeri" at bounding box center [762, 403] width 573 height 30
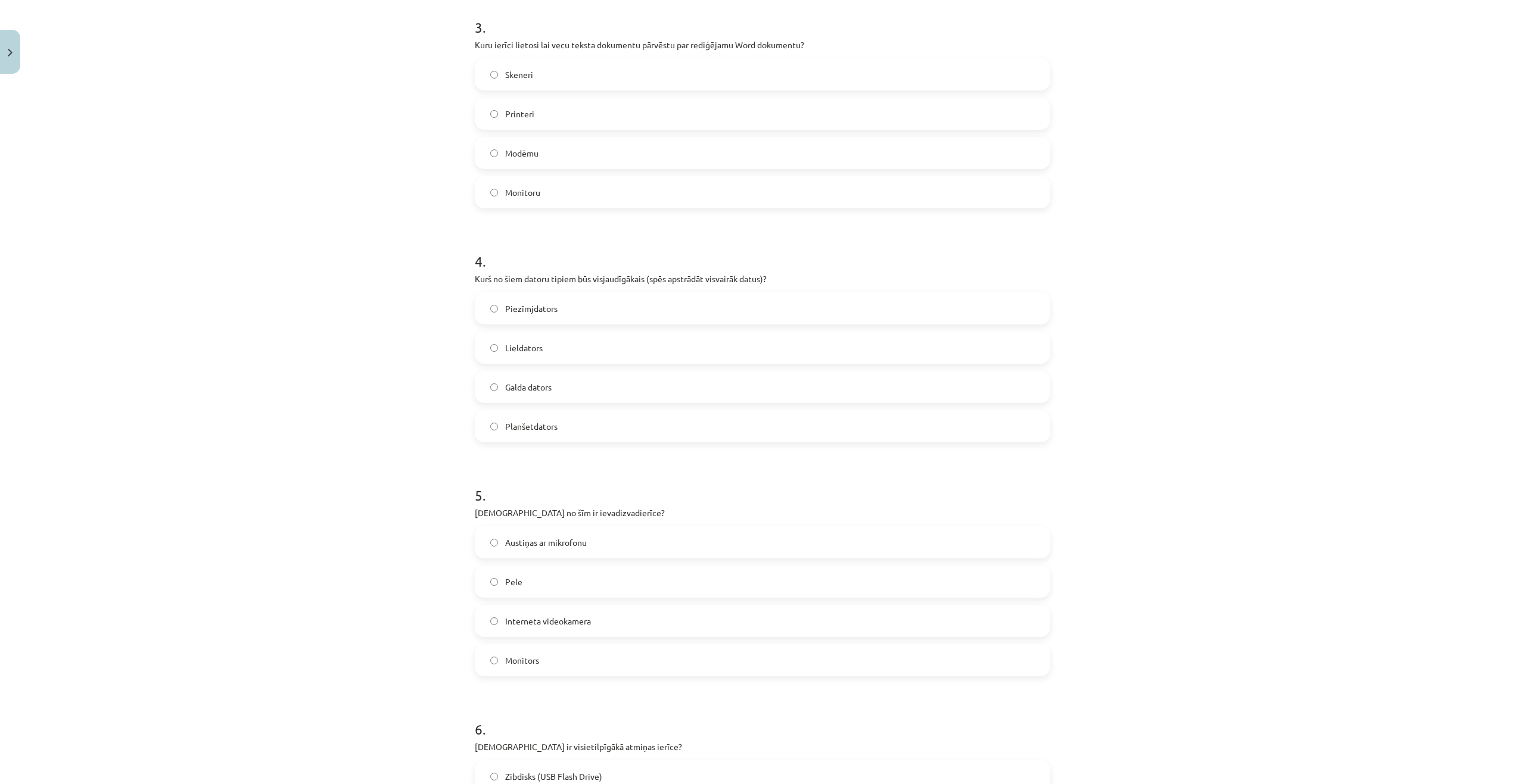
scroll to position [774, 0]
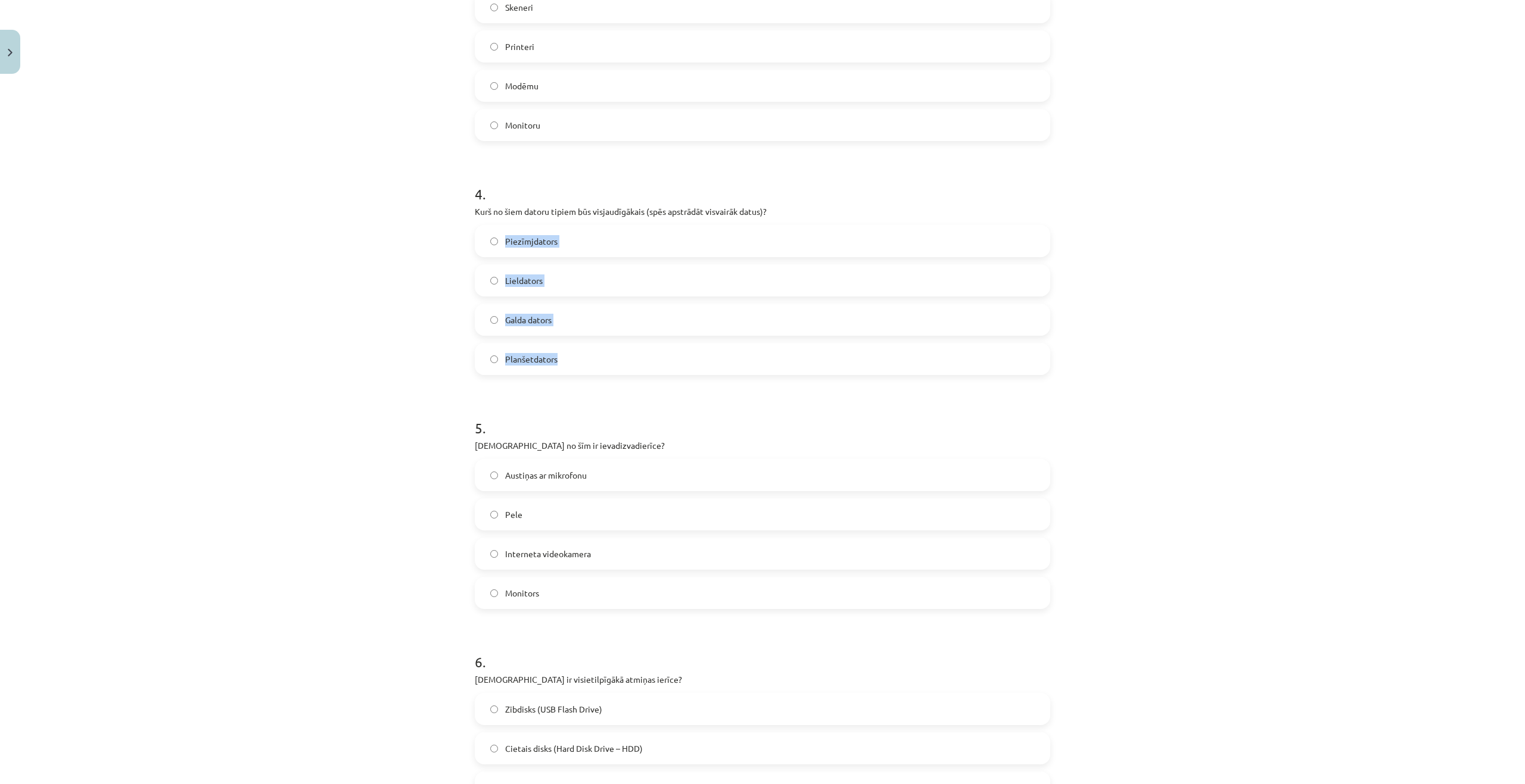
drag, startPoint x: 485, startPoint y: 213, endPoint x: 612, endPoint y: 349, distance: 186.1
click at [623, 358] on div "Mācību tēma: Datorikas - 10. klases 1. ieskaites mācību materiāls #3 2. tēma – …" at bounding box center [762, 392] width 1525 height 784
click at [435, 215] on div "Mācību tēma: Datorikas - 10. klases 1. ieskaites mācību materiāls #3 2. tēma – …" at bounding box center [762, 392] width 1525 height 784
drag, startPoint x: 437, startPoint y: 213, endPoint x: 597, endPoint y: 344, distance: 206.8
click at [597, 344] on div "Mācību tēma: Datorikas - 10. klases 1. ieskaites mācību materiāls #3 2. tēma – …" at bounding box center [762, 392] width 1525 height 784
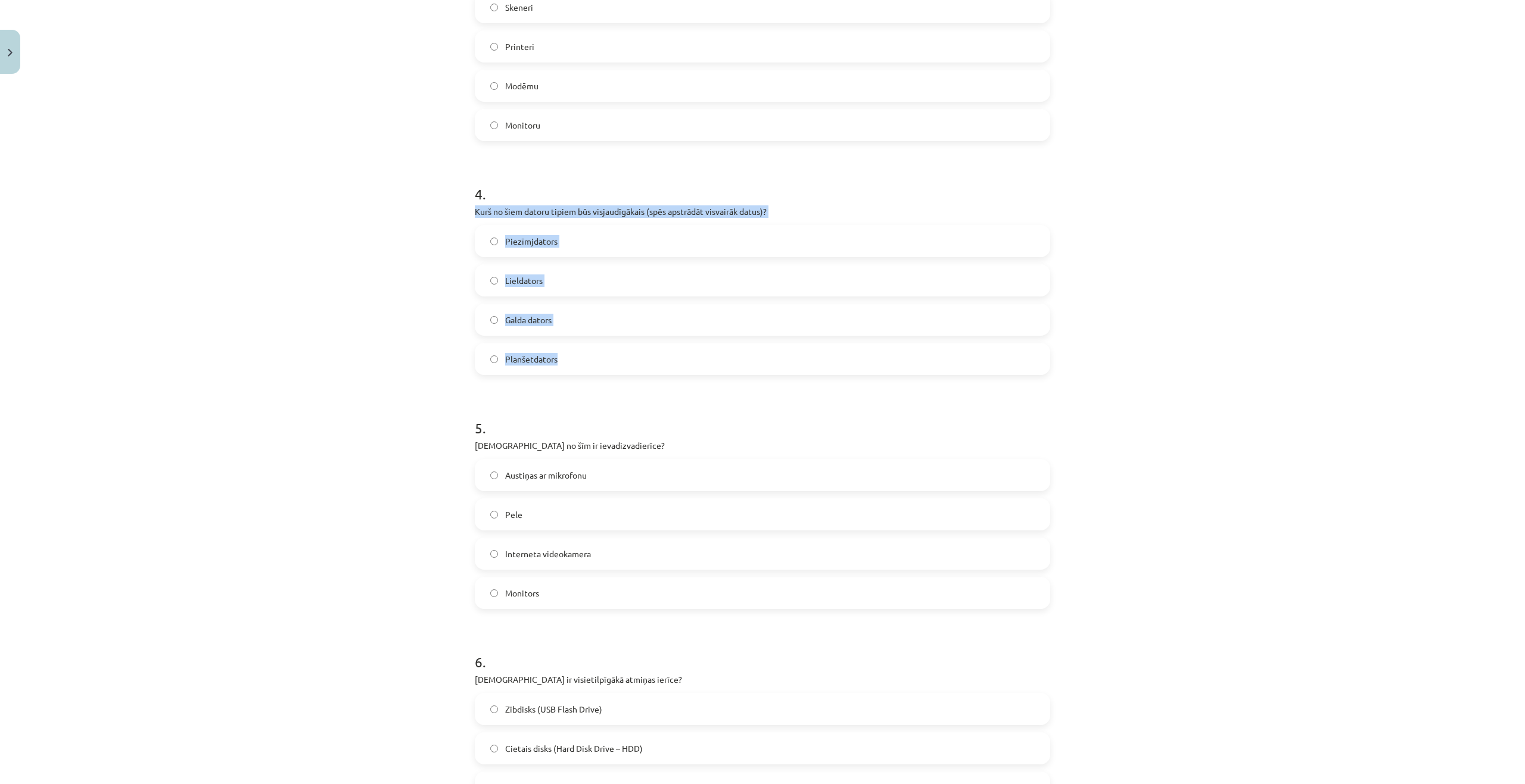
copy div "Kurš no šiem datoru tipiem būs visjaudīgākais (spēs apstrādāt visvairāk datus)?…"
click at [328, 311] on div "Mācību tēma: Datorikas - 10. klases 1. ieskaites mācību materiāls #3 2. tēma – …" at bounding box center [762, 392] width 1525 height 784
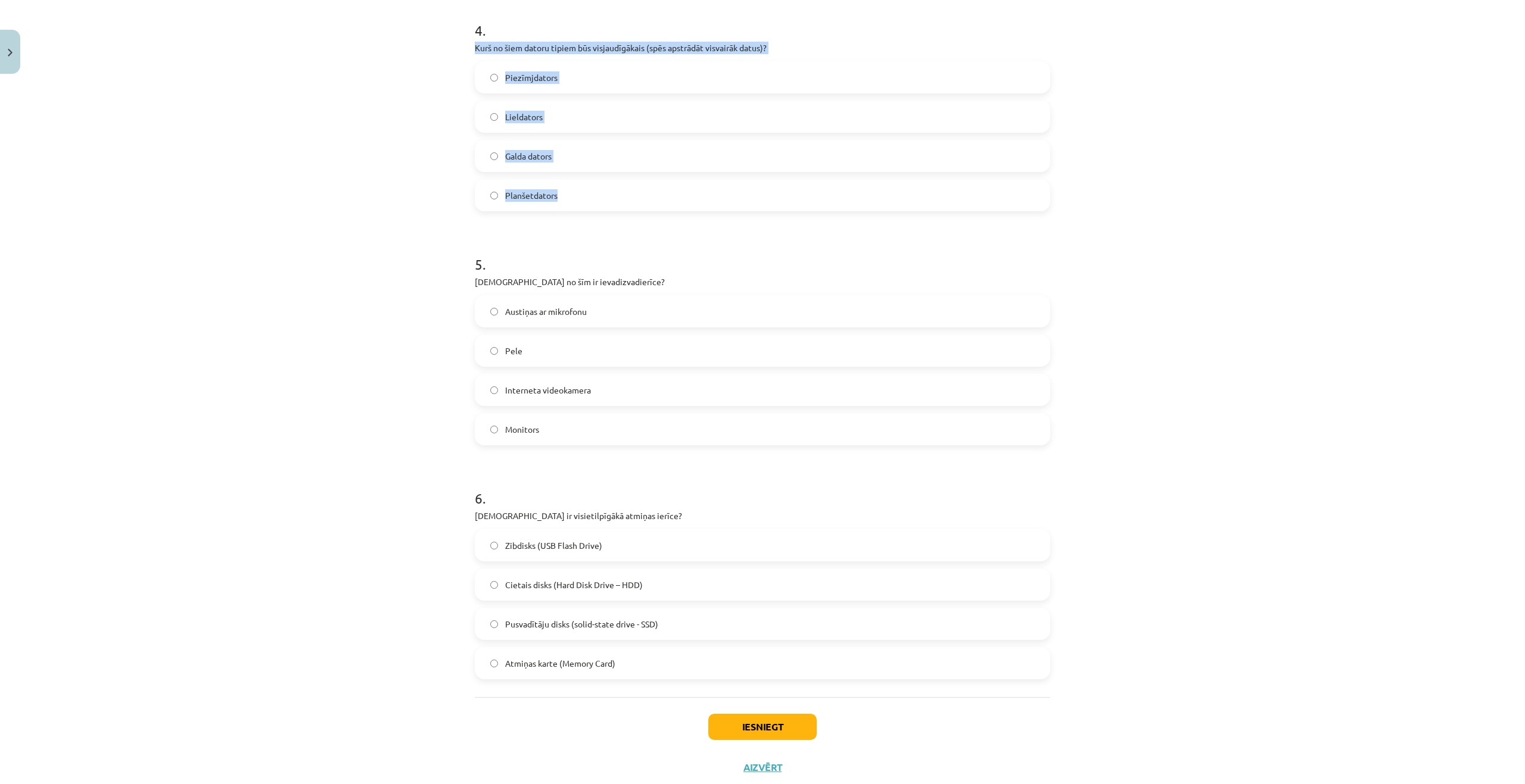
scroll to position [952, 0]
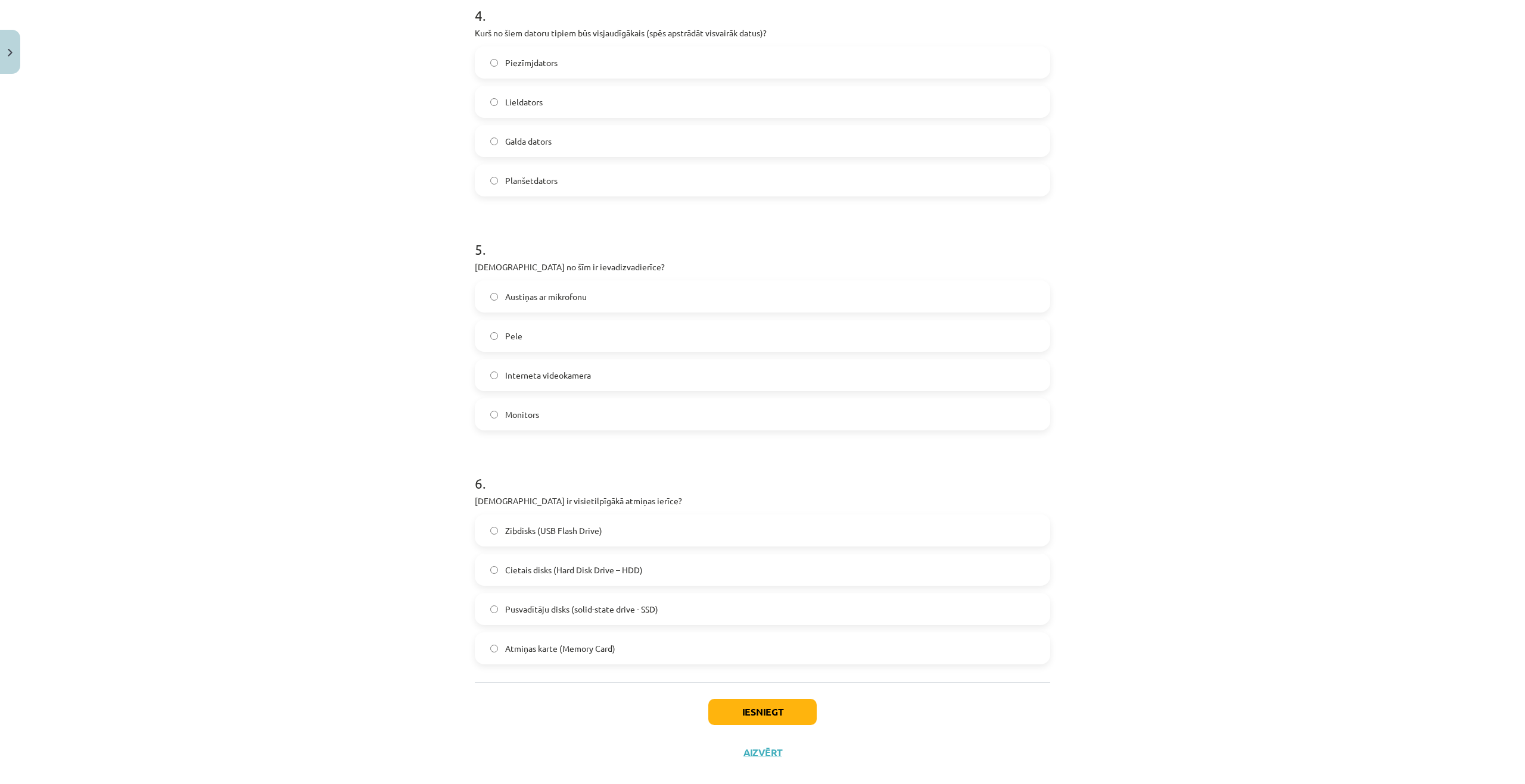
click at [408, 315] on div "Mācību tēma: Datorikas - 10. klases 1. ieskaites mācību materiāls #3 2. tēma – …" at bounding box center [762, 392] width 1525 height 784
drag, startPoint x: 466, startPoint y: 271, endPoint x: 608, endPoint y: 410, distance: 198.7
click at [425, 298] on div "Mācību tēma: Datorikas - 10. klases 1. ieskaites mācību materiāls #3 2. tēma – …" at bounding box center [762, 392] width 1525 height 784
click at [487, 303] on label "Austiņas ar mikrofonu" at bounding box center [762, 296] width 573 height 30
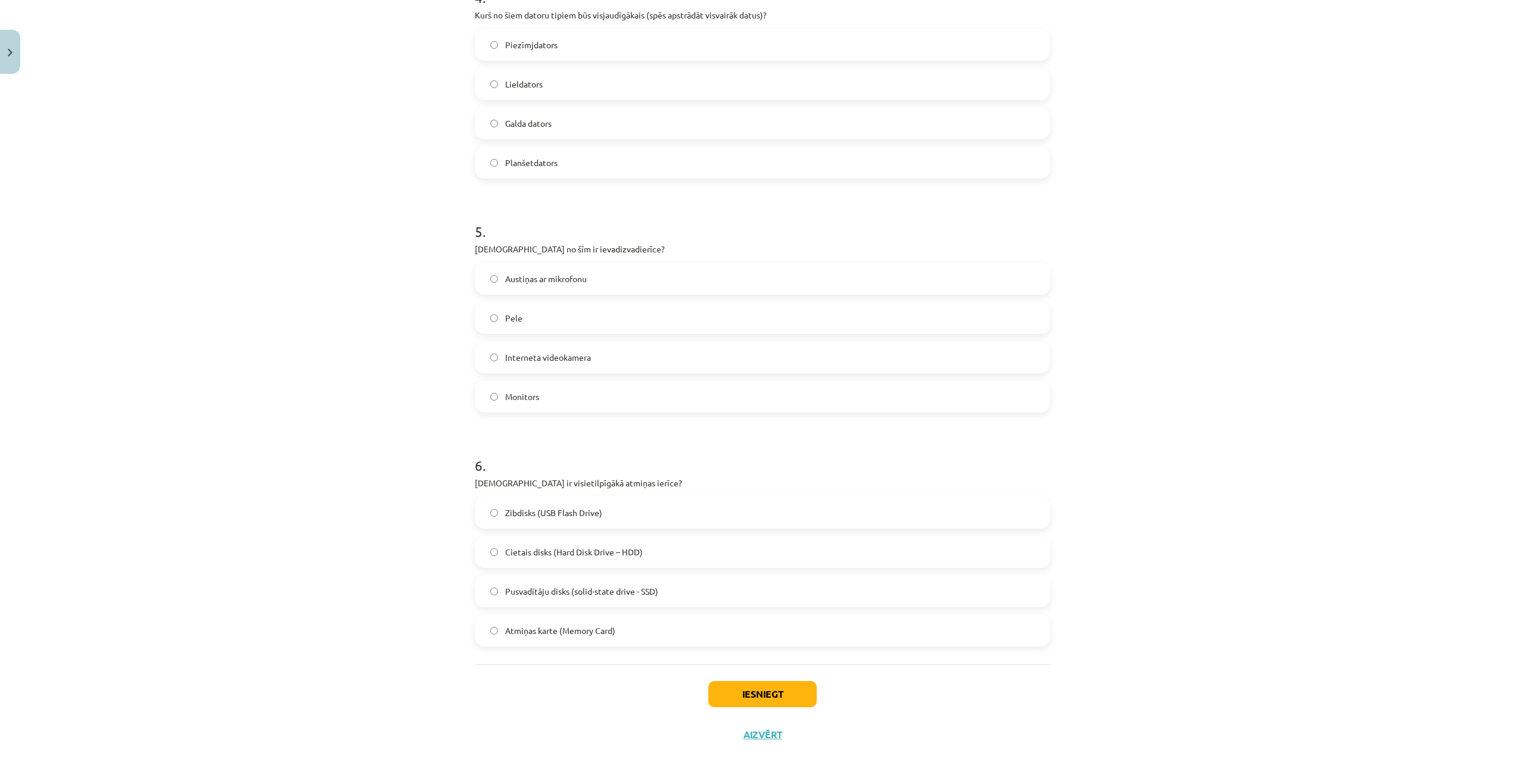
scroll to position [971, 0]
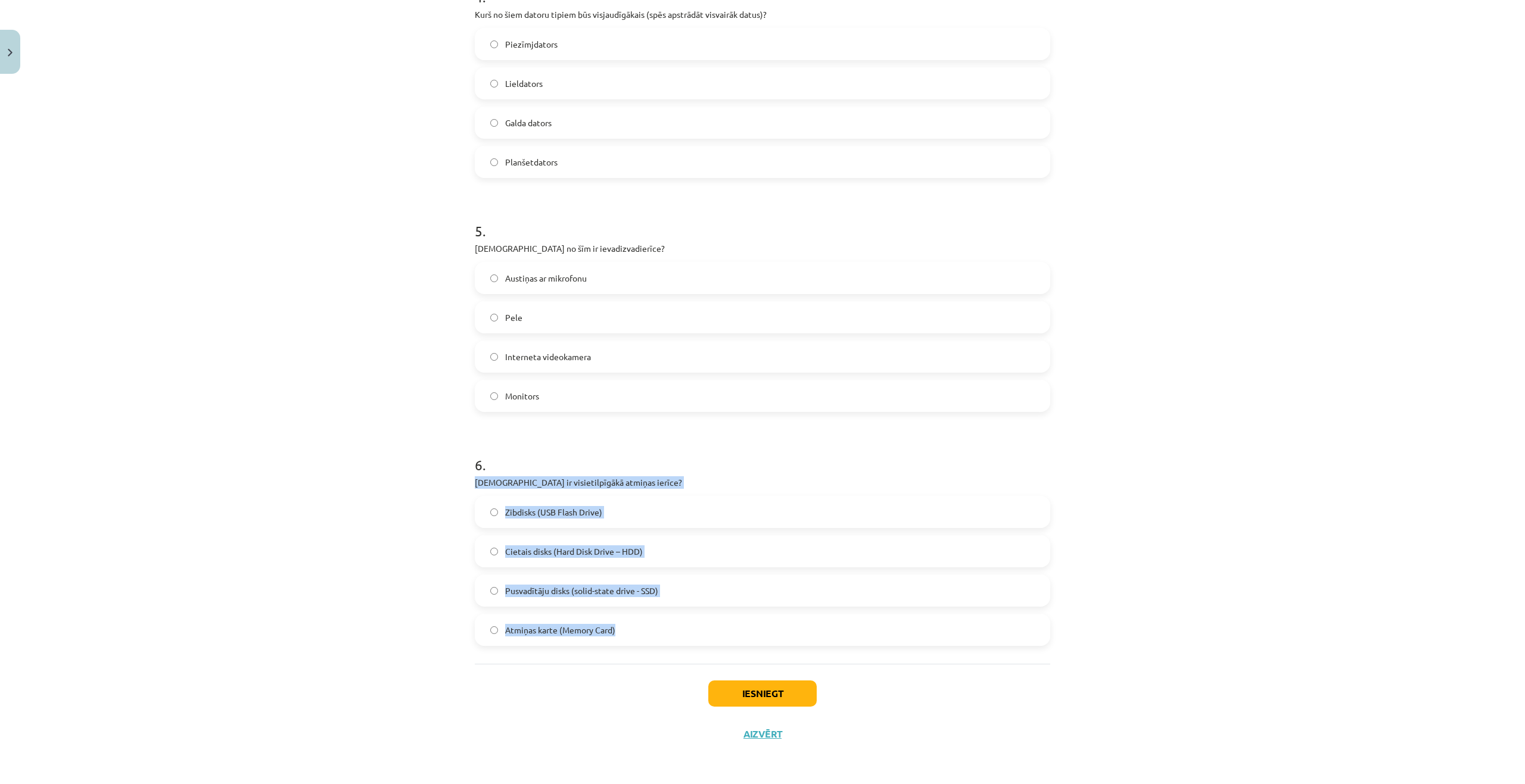
drag, startPoint x: 453, startPoint y: 484, endPoint x: 641, endPoint y: 630, distance: 238.0
click at [641, 630] on div "Mācību tēma: Datorikas - 10. klases 1. ieskaites mācību materiāls #3 2. tēma – …" at bounding box center [762, 392] width 1525 height 784
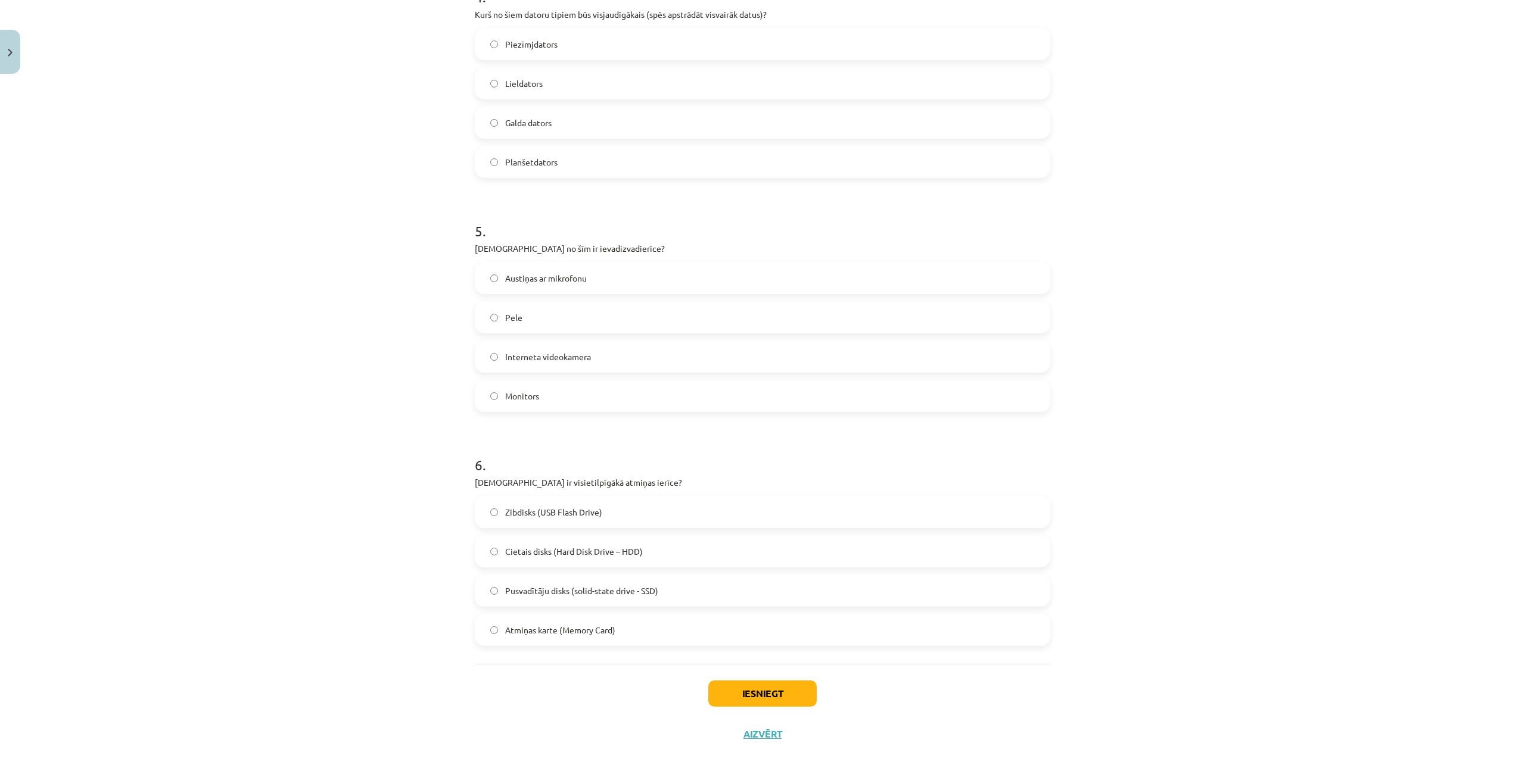
click at [338, 469] on div "Mācību tēma: Datorikas - 10. klases 1. ieskaites mācību materiāls #3 2. tēma – …" at bounding box center [762, 392] width 1525 height 784
click at [796, 692] on button "Iesniegt" at bounding box center [762, 694] width 108 height 26
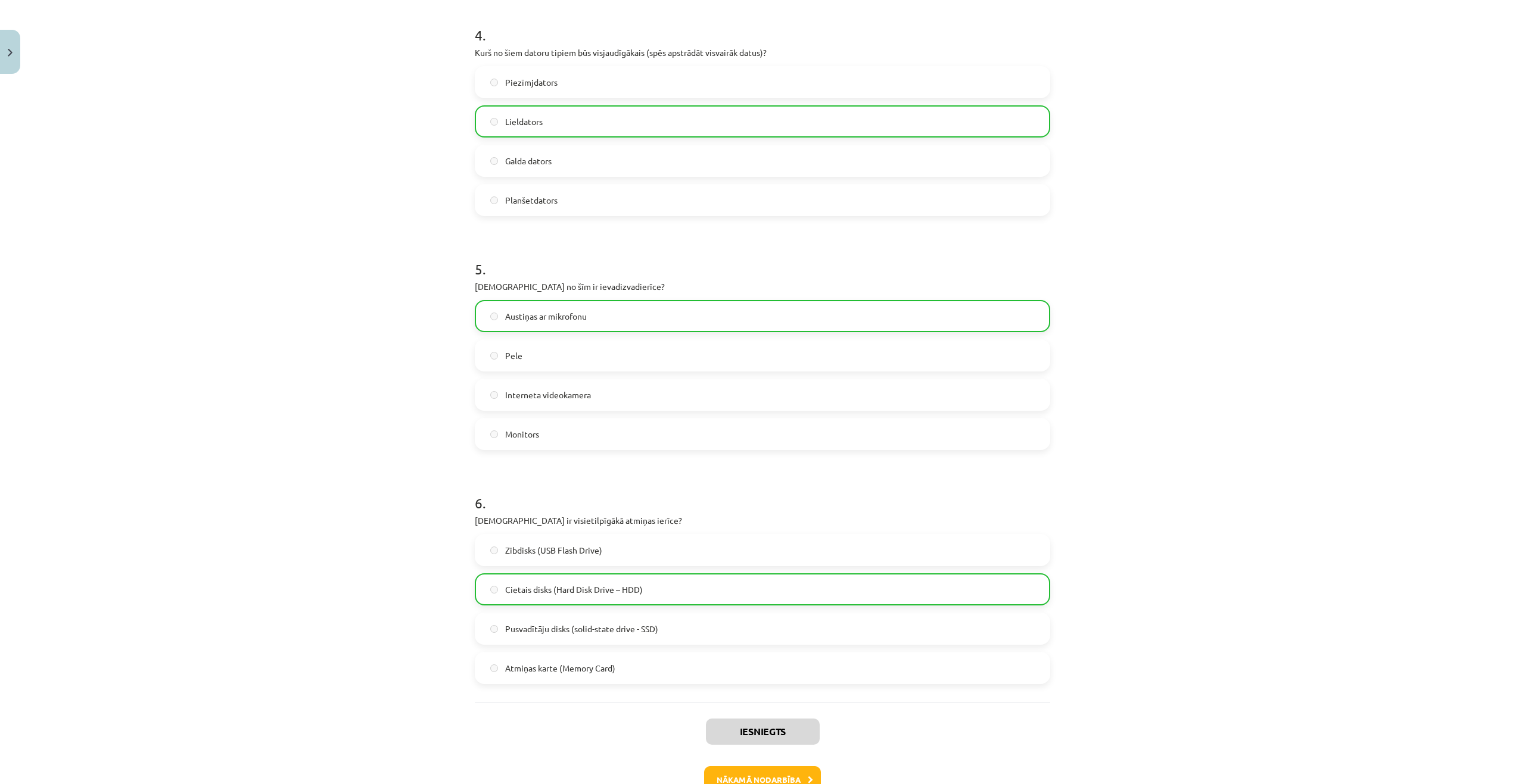
scroll to position [1009, 0]
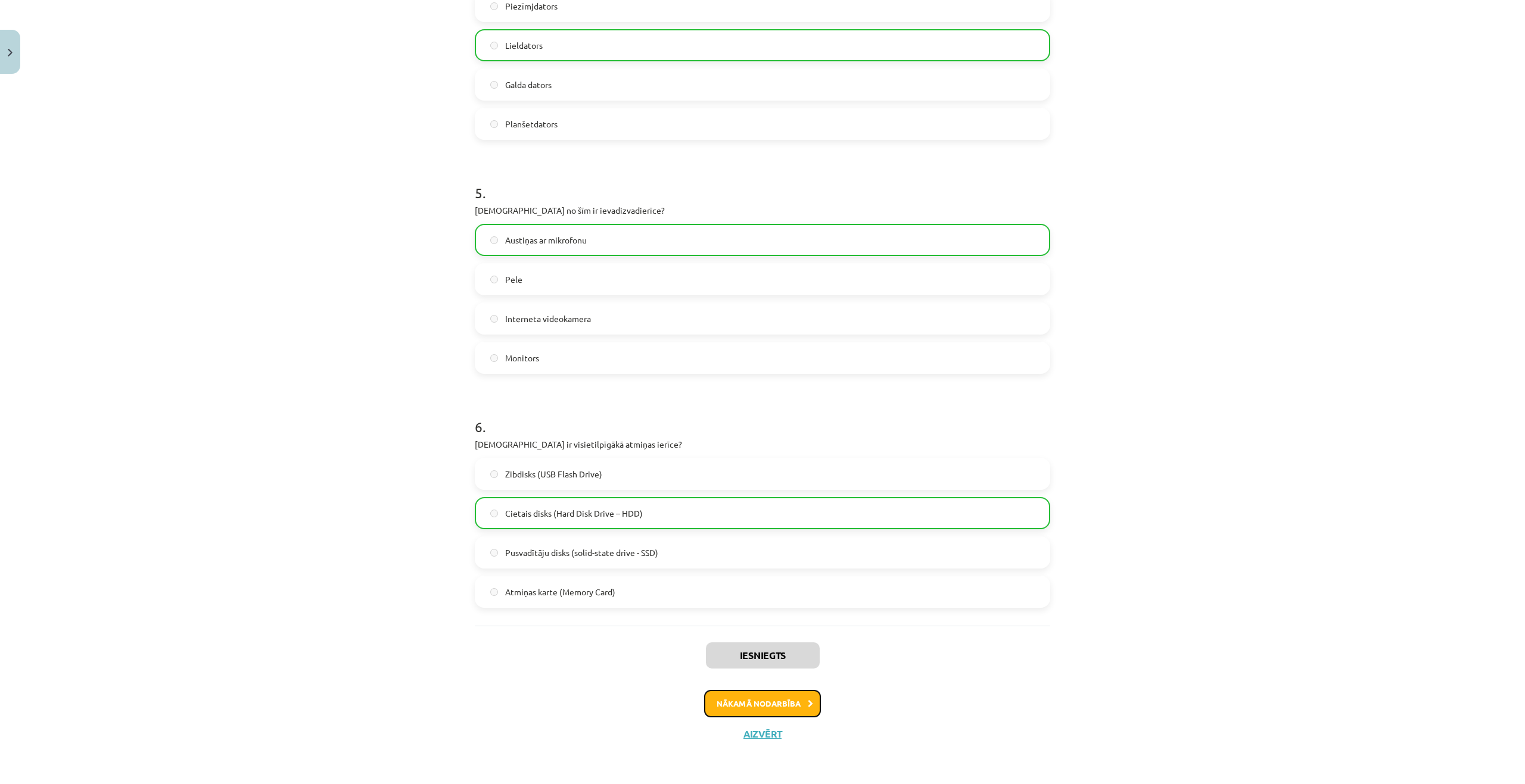
click at [742, 694] on button "Nākamā nodarbība" at bounding box center [762, 703] width 117 height 28
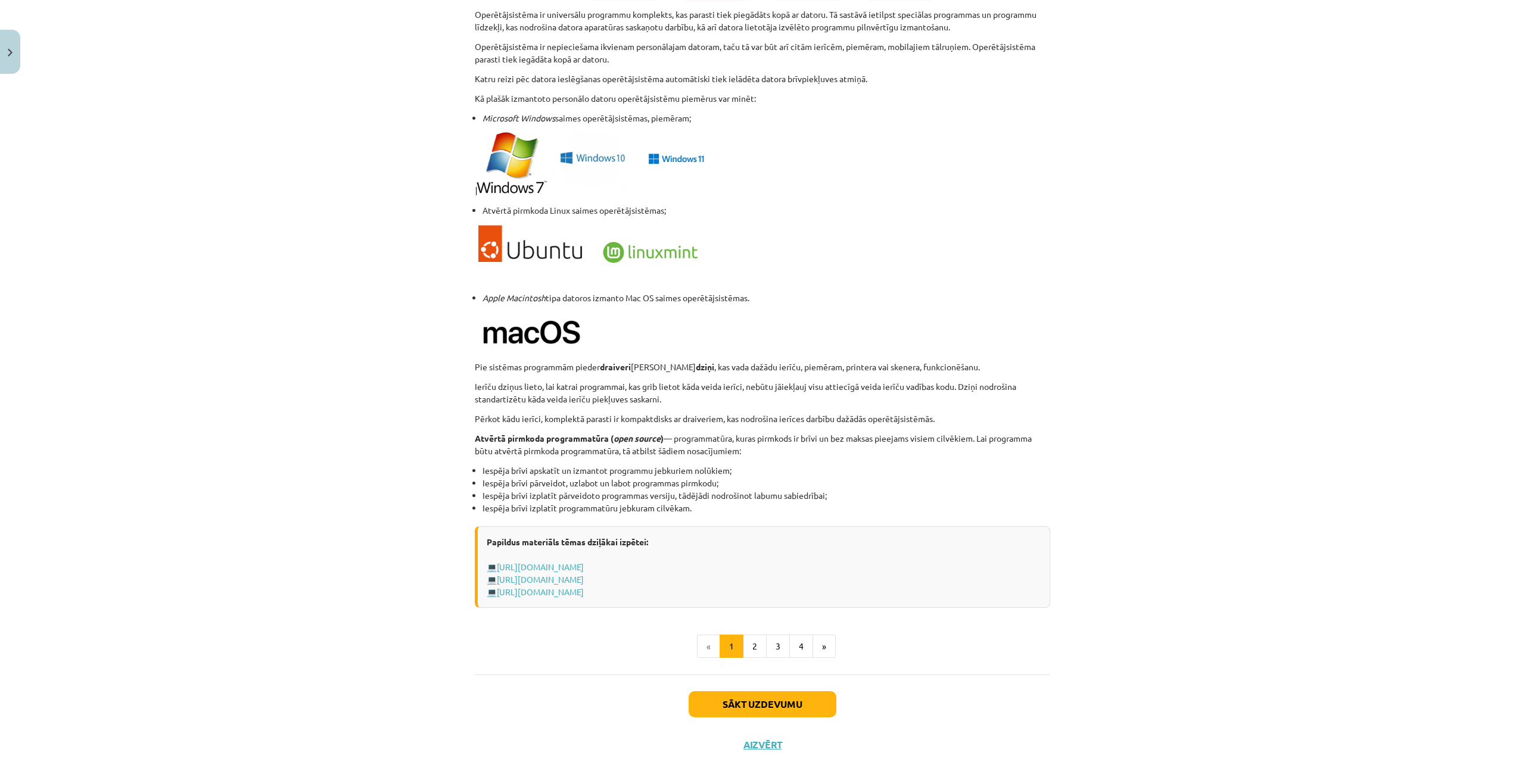
scroll to position [902, 0]
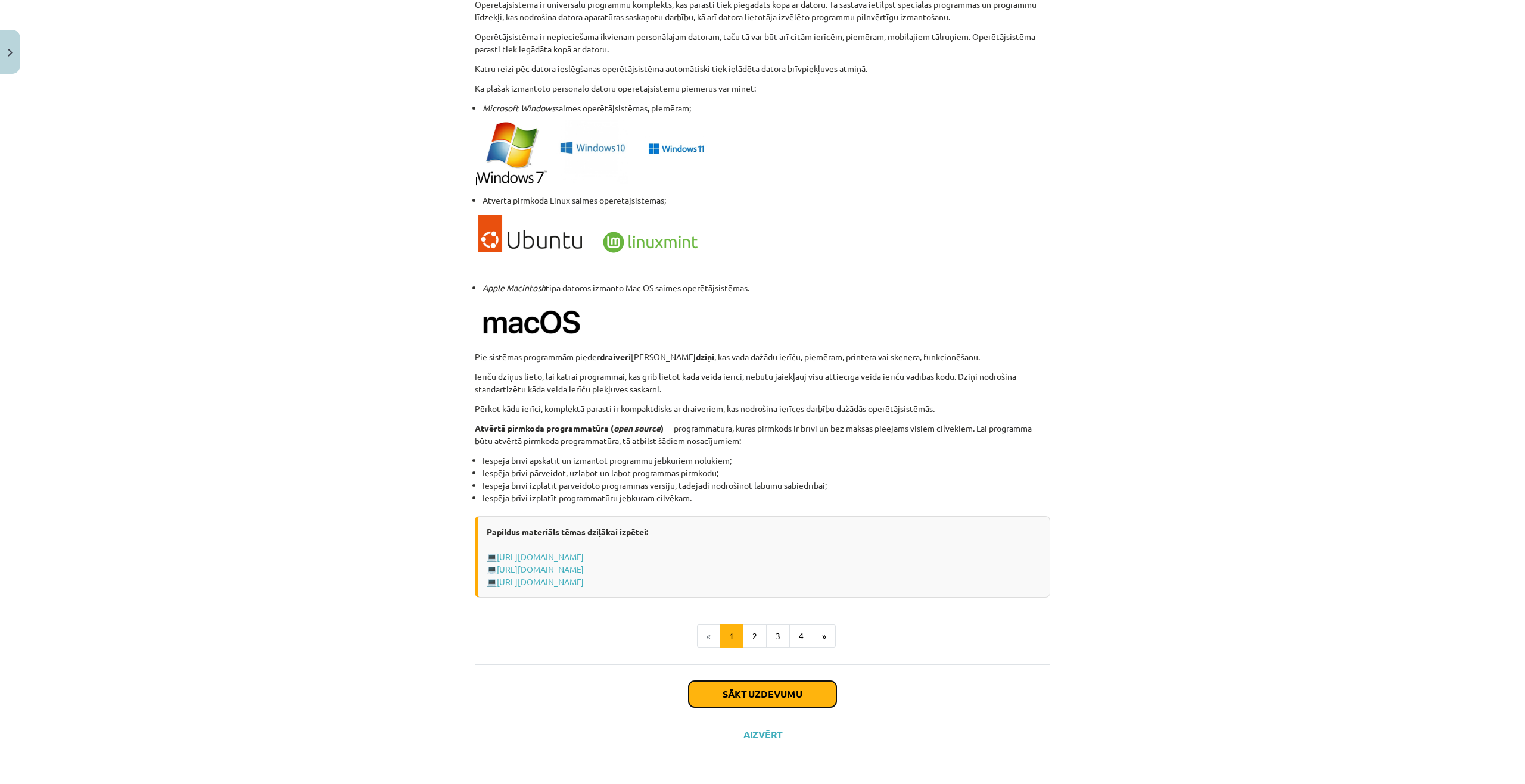
click at [764, 692] on button "Sākt uzdevumu" at bounding box center [762, 694] width 148 height 26
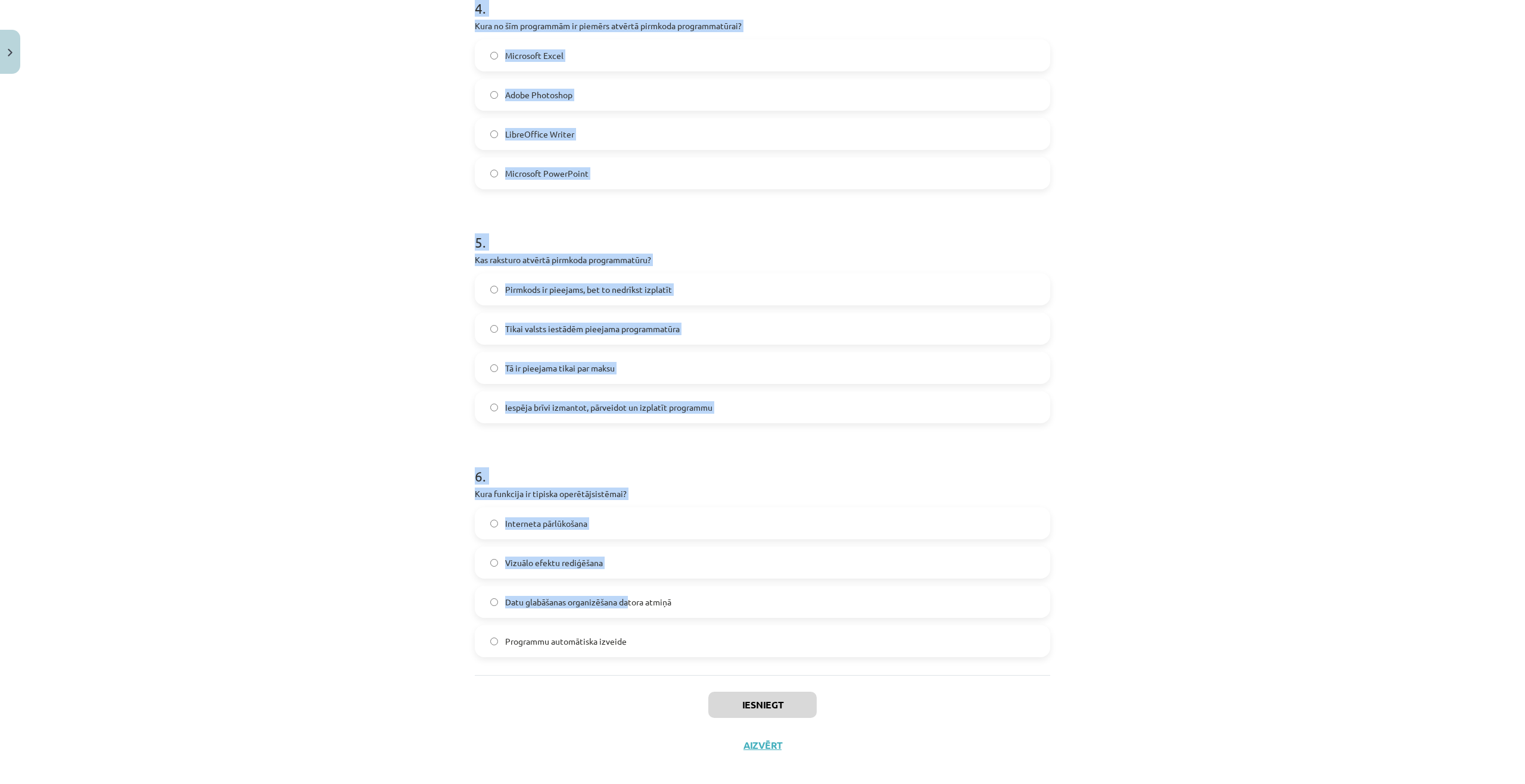
scroll to position [892, 0]
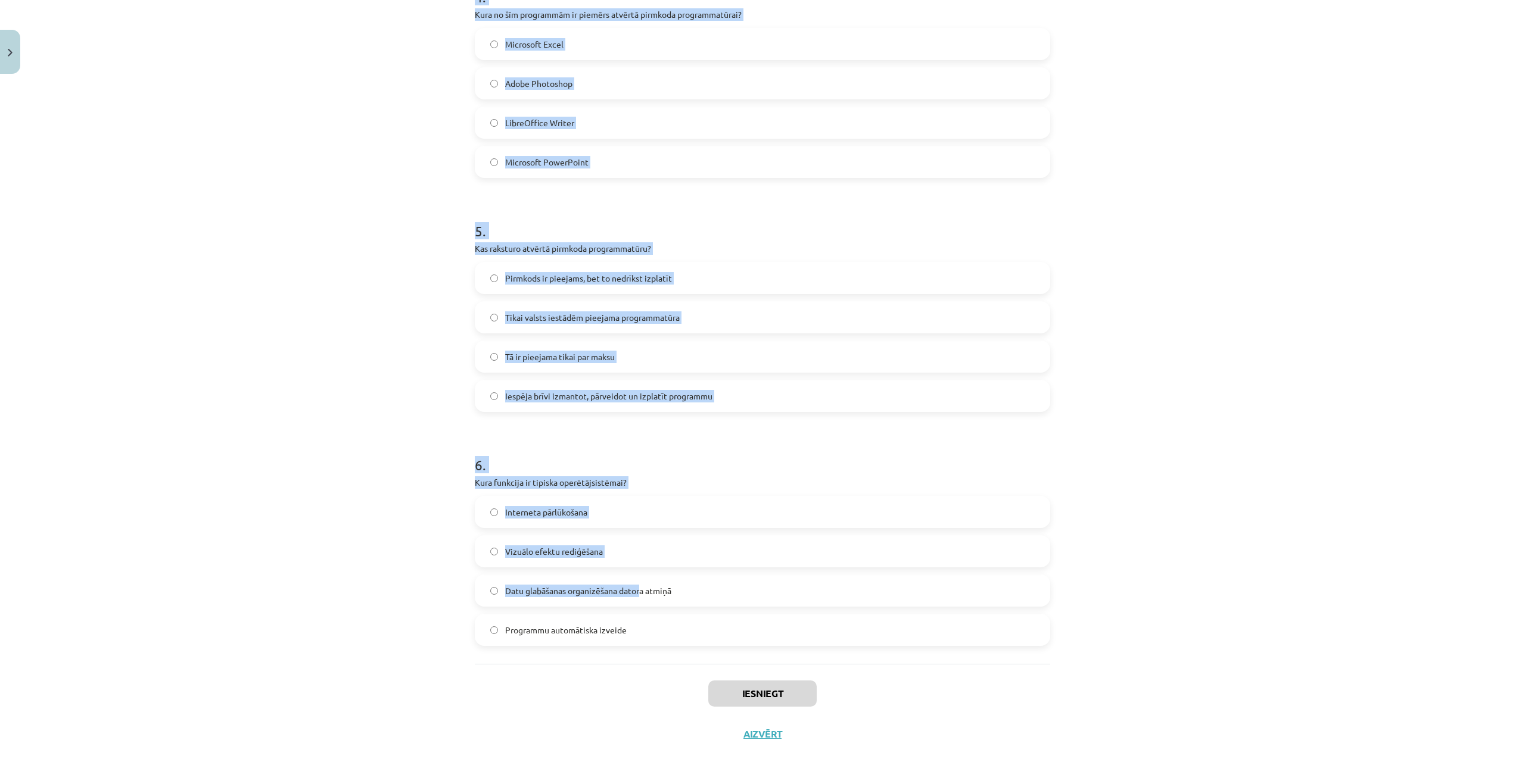
drag, startPoint x: 468, startPoint y: 254, endPoint x: 631, endPoint y: 601, distance: 383.4
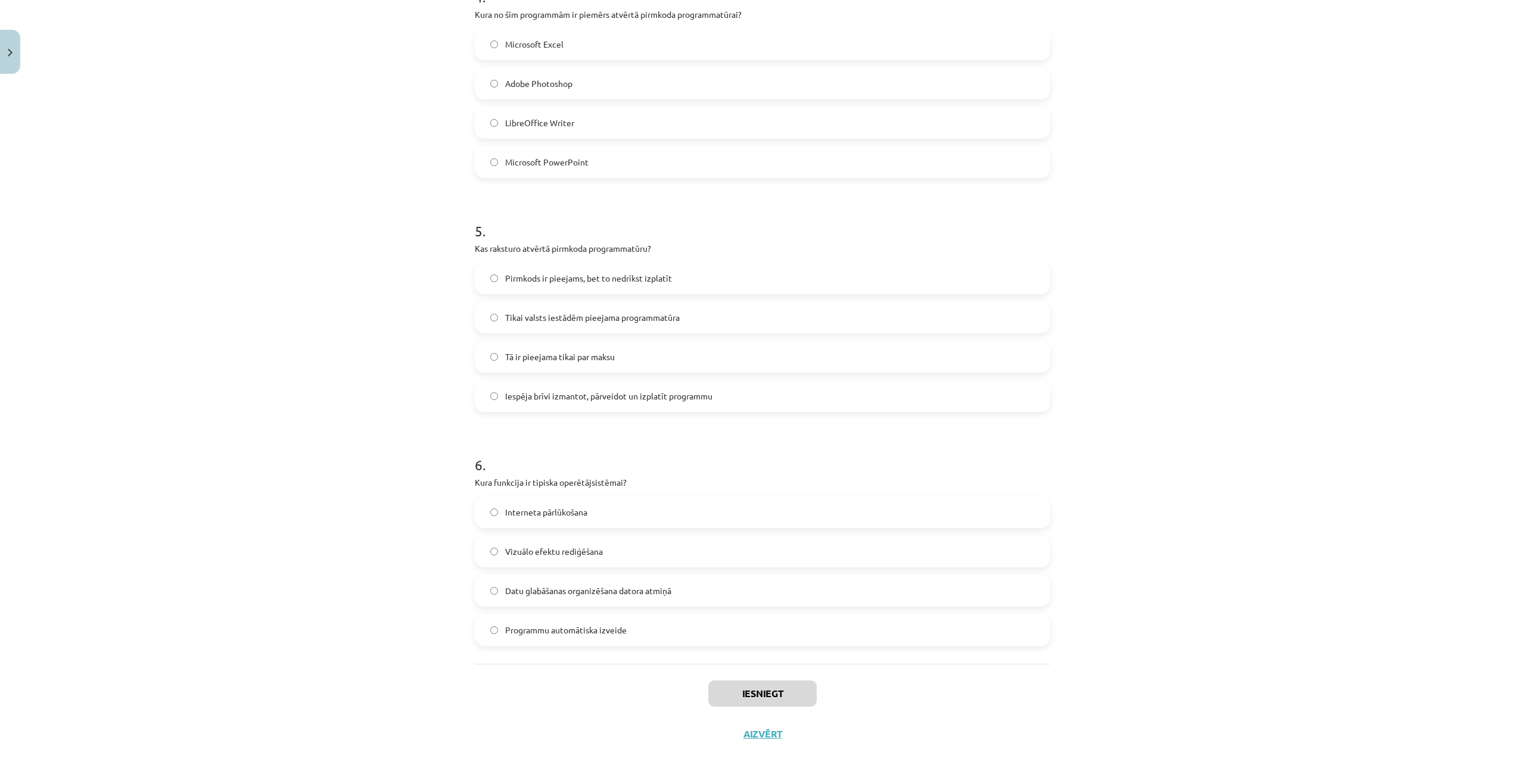
drag, startPoint x: 642, startPoint y: 627, endPoint x: 645, endPoint y: 634, distance: 7.6
click at [645, 634] on div "Interneta pārlūkošana Vizuālo efektu rediģēšana Datu glabāšanas organizēšana da…" at bounding box center [762, 571] width 575 height 150
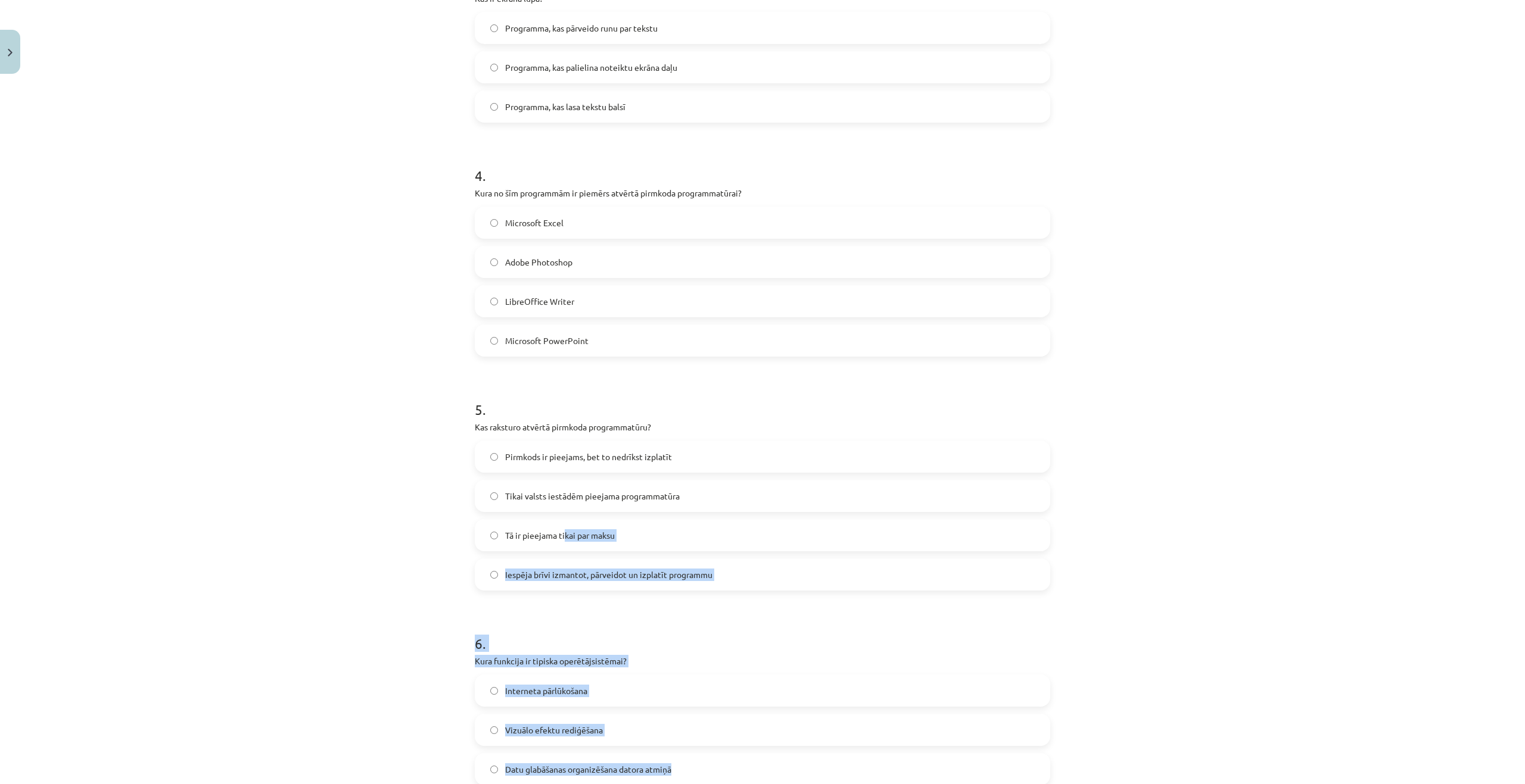
drag, startPoint x: 462, startPoint y: 620, endPoint x: 498, endPoint y: 531, distance: 96.0
click at [556, 521] on div "Mācību tēma: Datorikas - 10. klases 1. ieskaites mācību materiāls #4 3. tēma – …" at bounding box center [762, 392] width 1525 height 784
click at [393, 571] on div "Mācību tēma: Datorikas - 10. klases 1. ieskaites mācību materiāls #4 3. tēma – …" at bounding box center [762, 392] width 1525 height 784
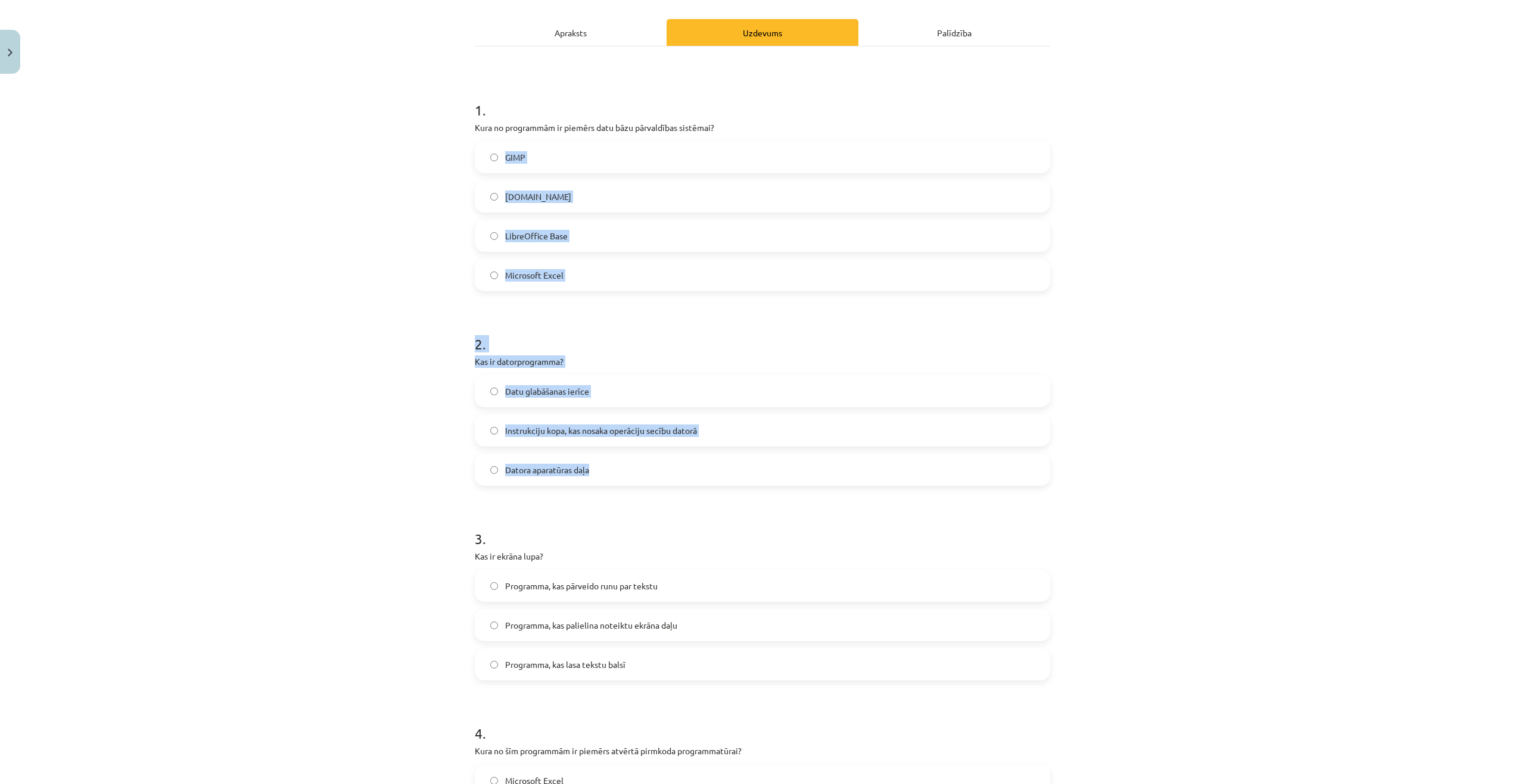
scroll to position [238, 0]
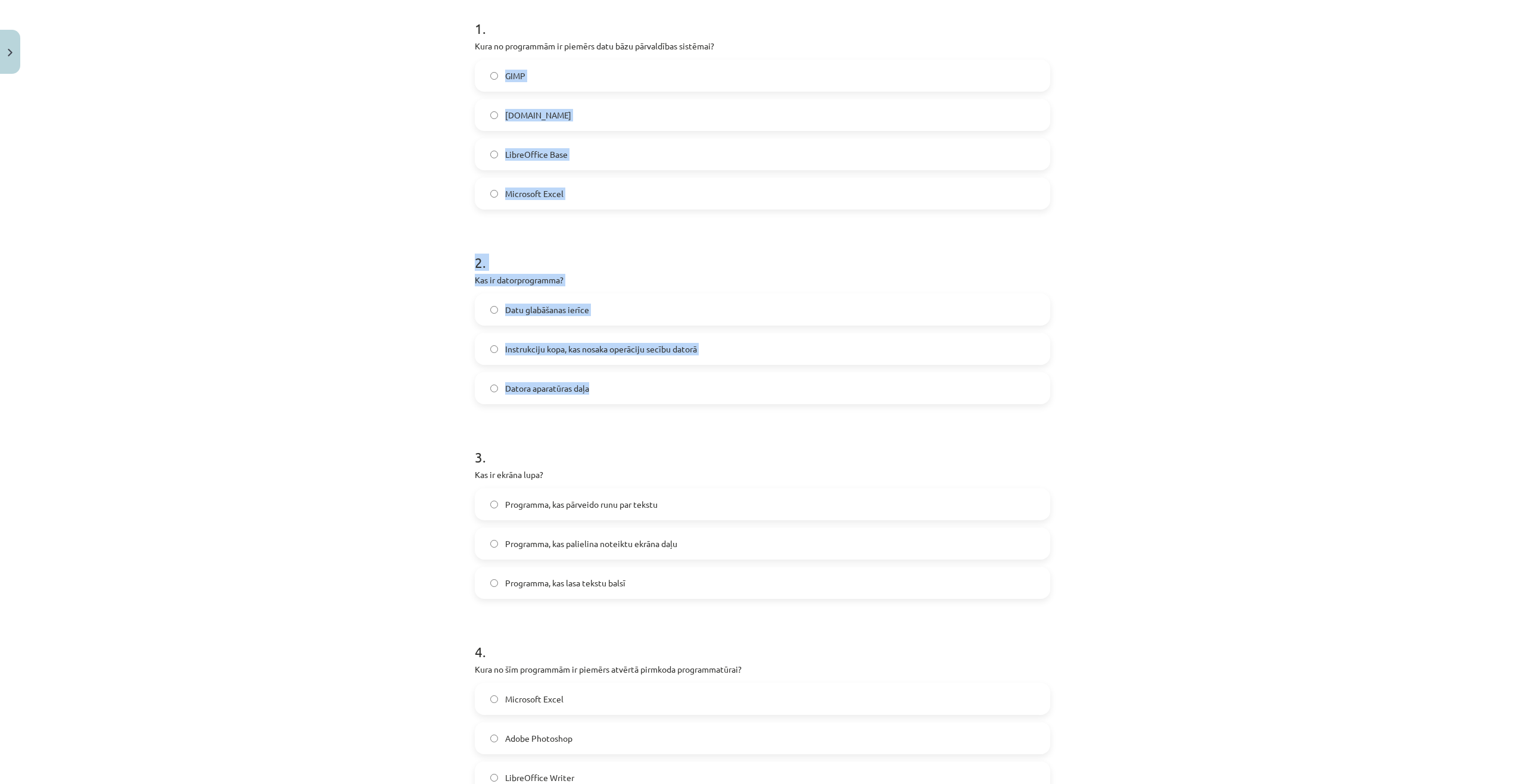
drag, startPoint x: 456, startPoint y: 297, endPoint x: 608, endPoint y: 350, distance: 161.0
click at [652, 387] on div "Mācību tēma: Datorikas - 10. klases 1. ieskaites mācību materiāls #4 3. tēma – …" at bounding box center [762, 392] width 1525 height 784
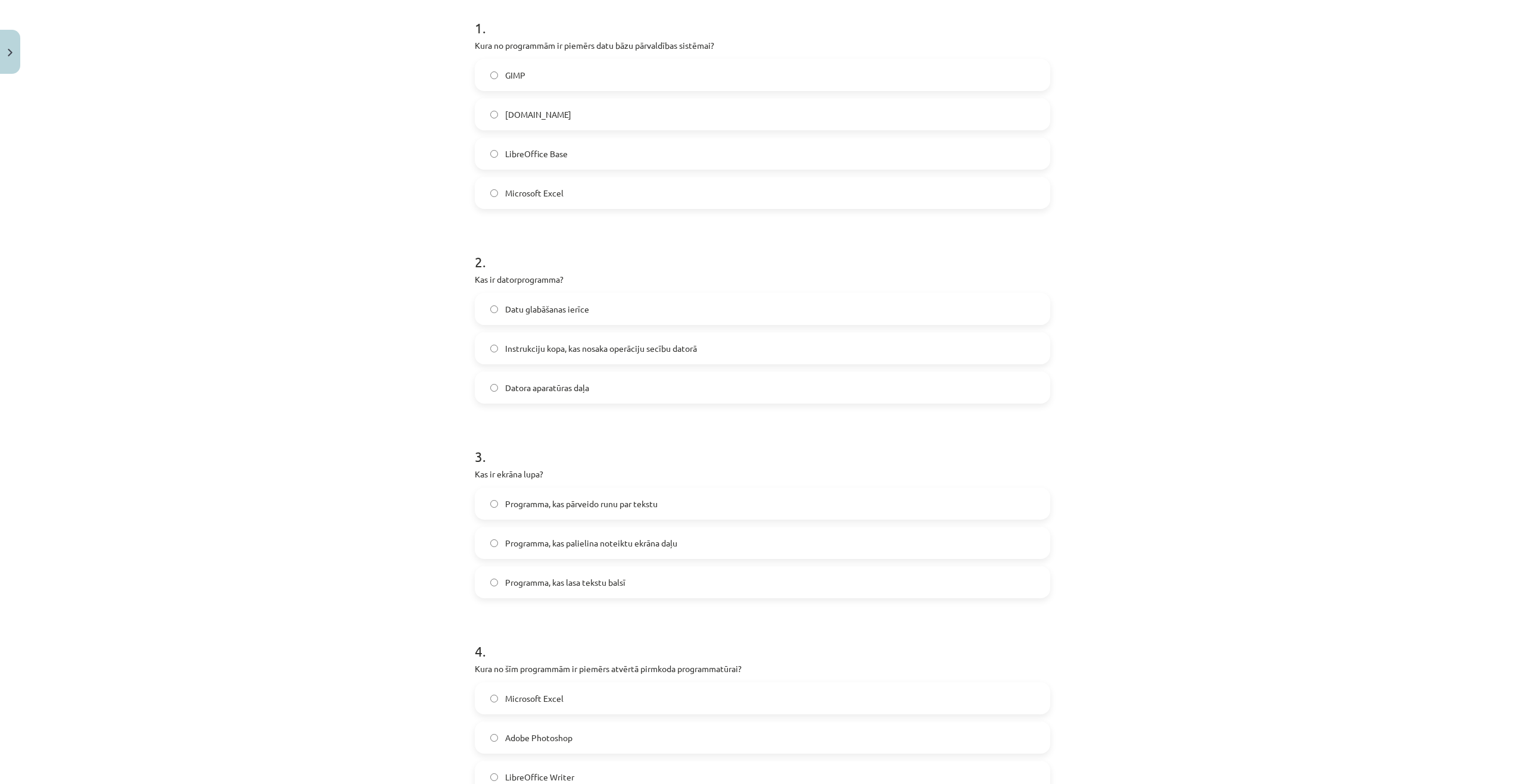
click at [442, 38] on div "Mācību tēma: Datorikas - 10. klases 1. ieskaites mācību materiāls #4 3. tēma – …" at bounding box center [762, 392] width 1525 height 784
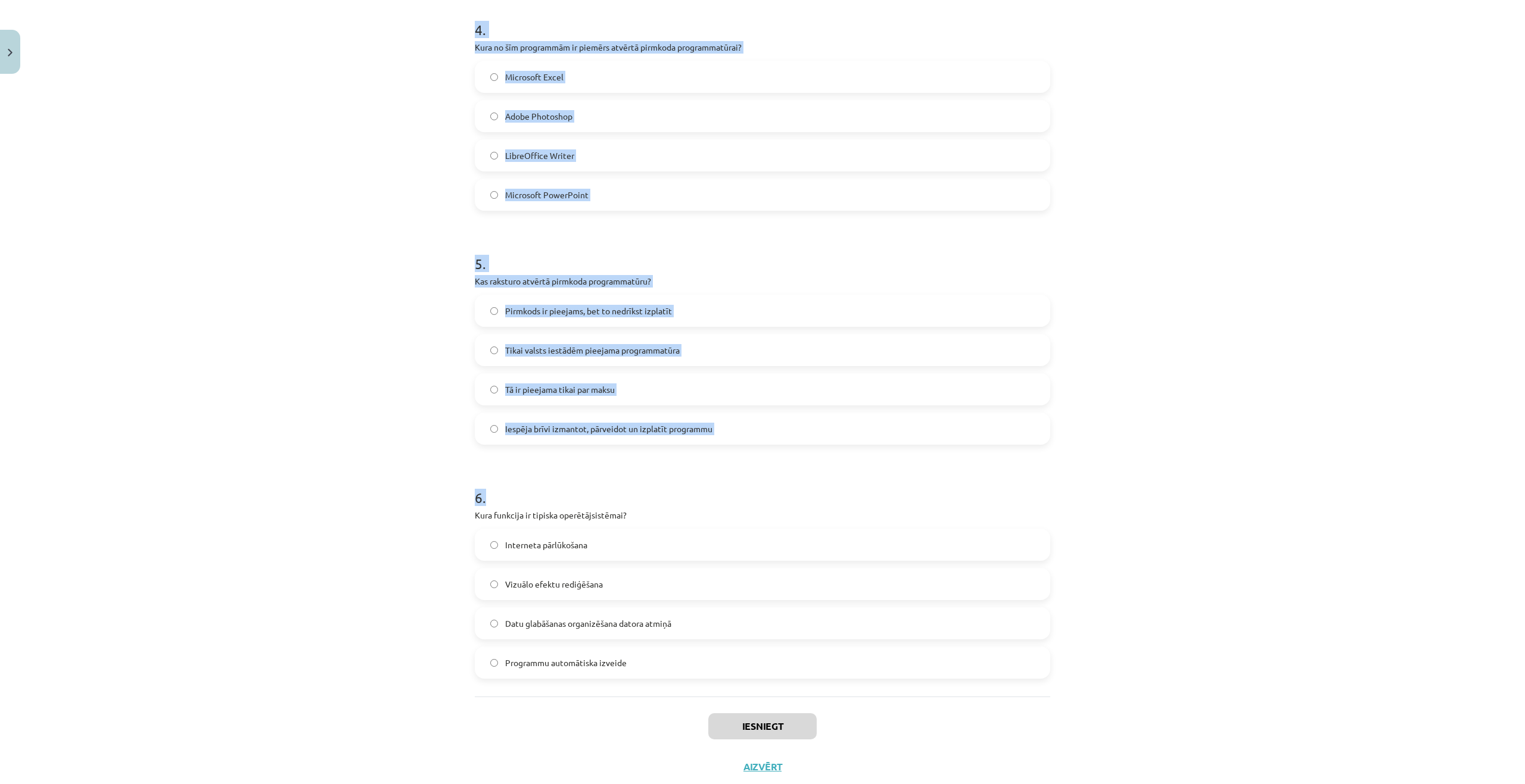
scroll to position [892, 0]
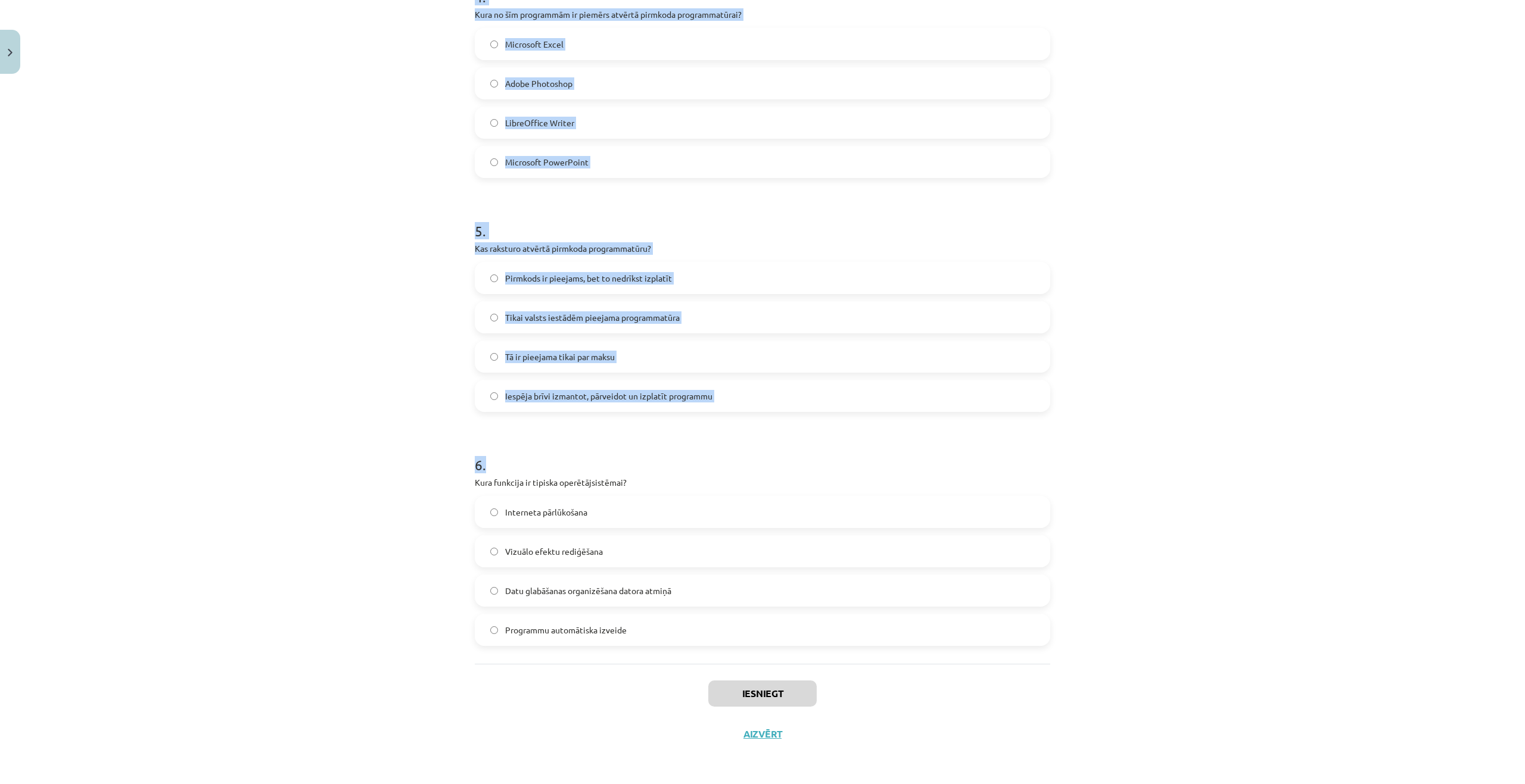
drag, startPoint x: 469, startPoint y: 41, endPoint x: 674, endPoint y: 628, distance: 621.8
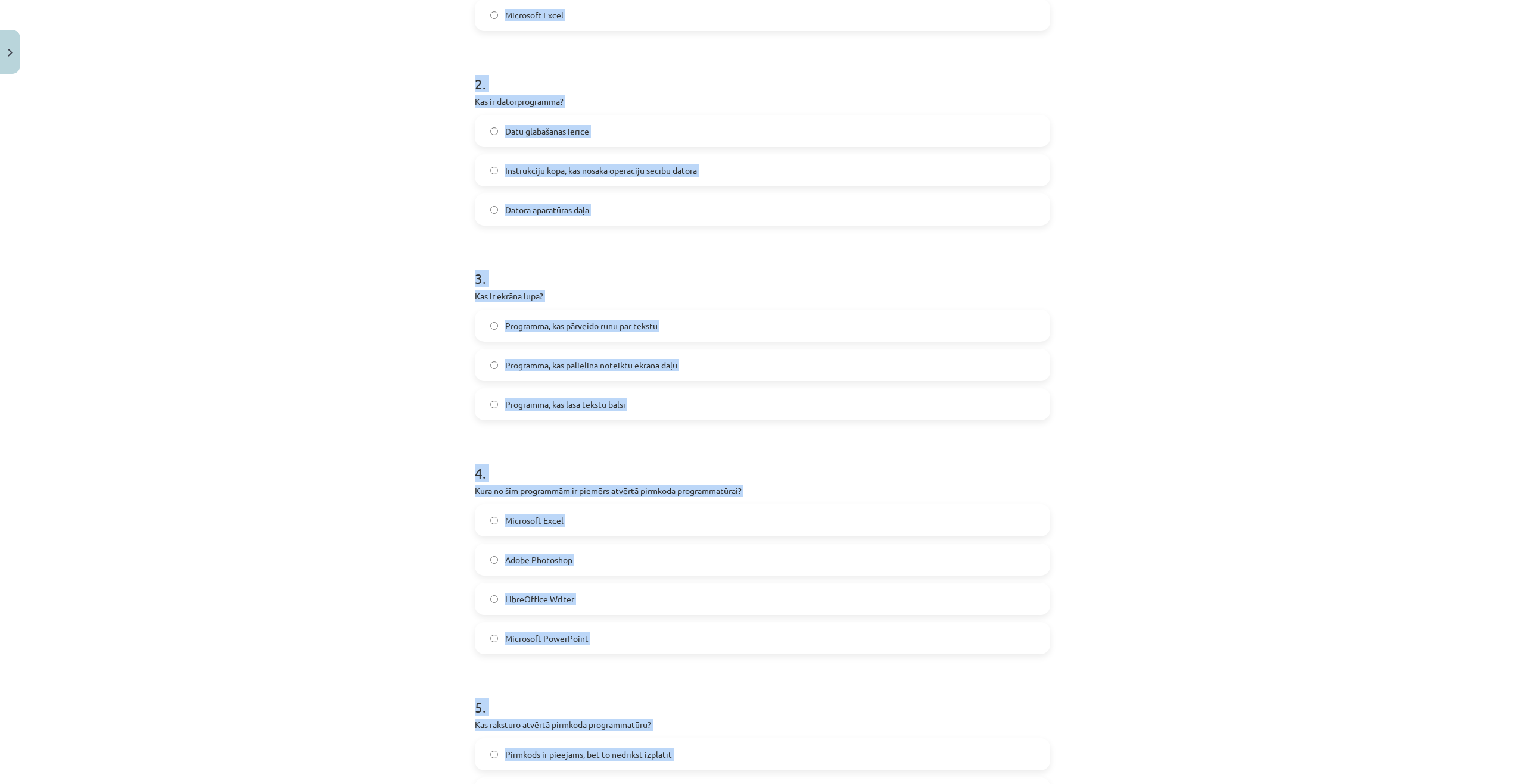
click at [330, 297] on div "Mācību tēma: Datorikas - 10. klases 1. ieskaites mācību materiāls #4 3. tēma – …" at bounding box center [762, 392] width 1525 height 784
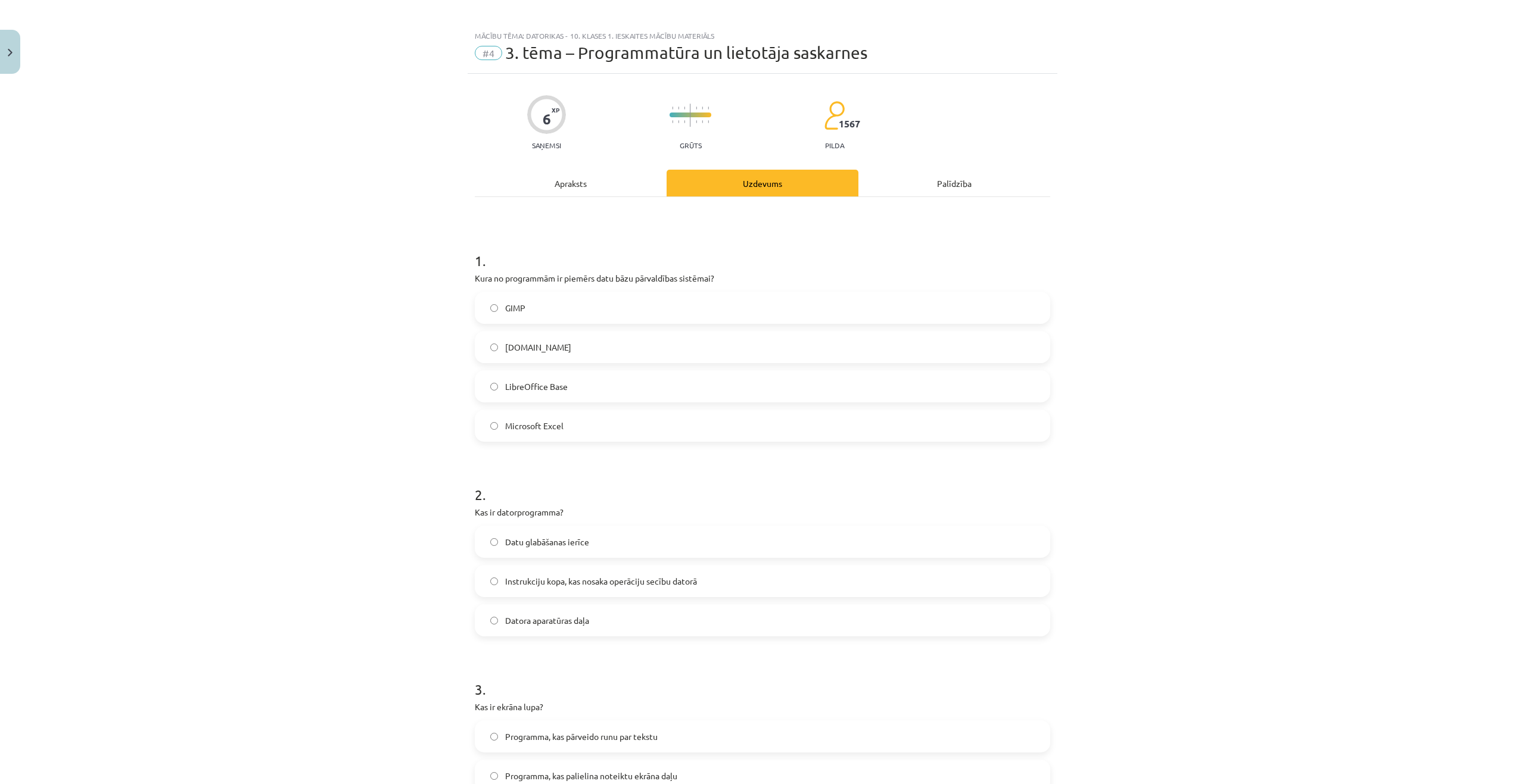
scroll to position [0, 0]
click at [533, 391] on span "LibreOffice Base" at bounding box center [536, 392] width 63 height 12
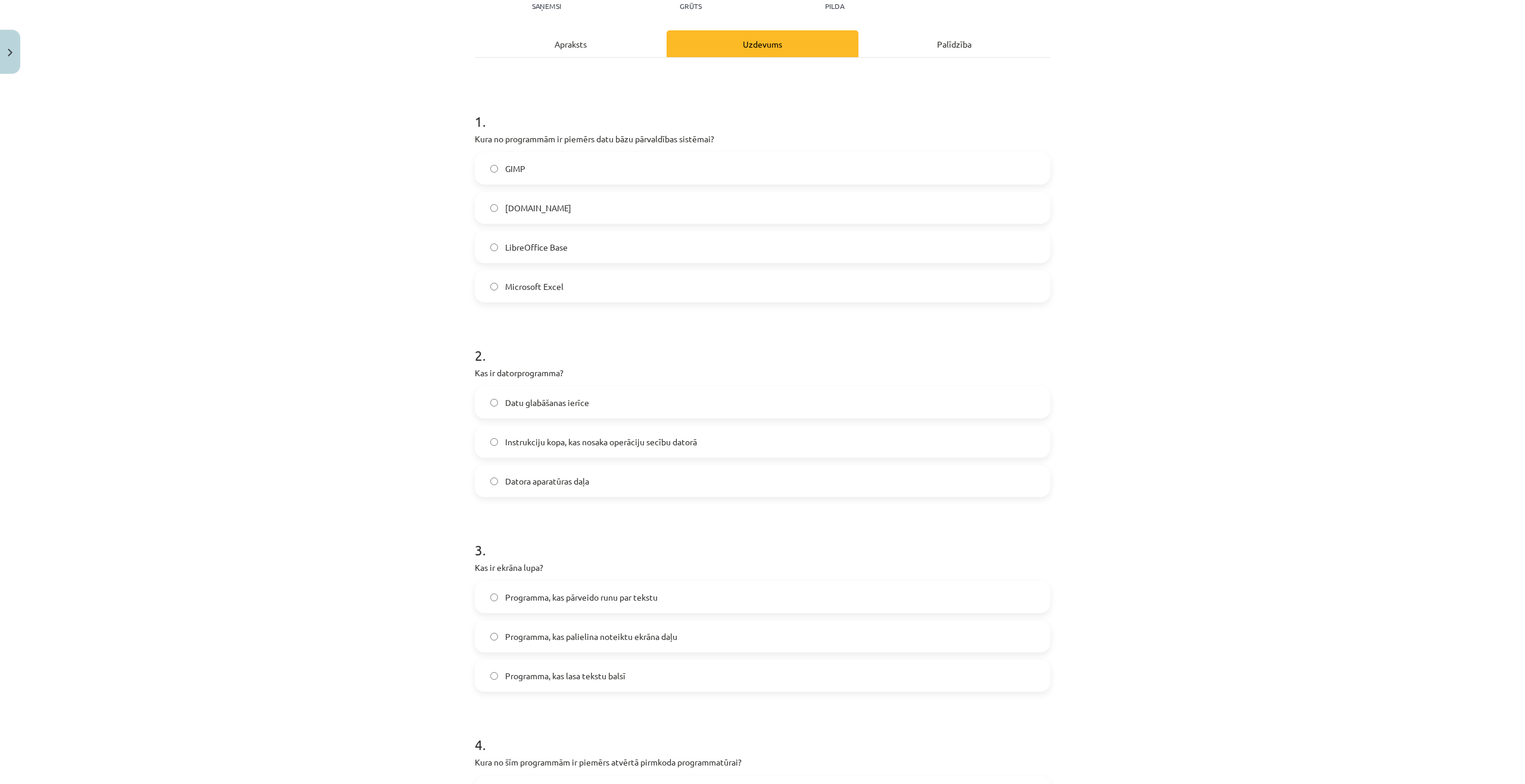
scroll to position [178, 0]
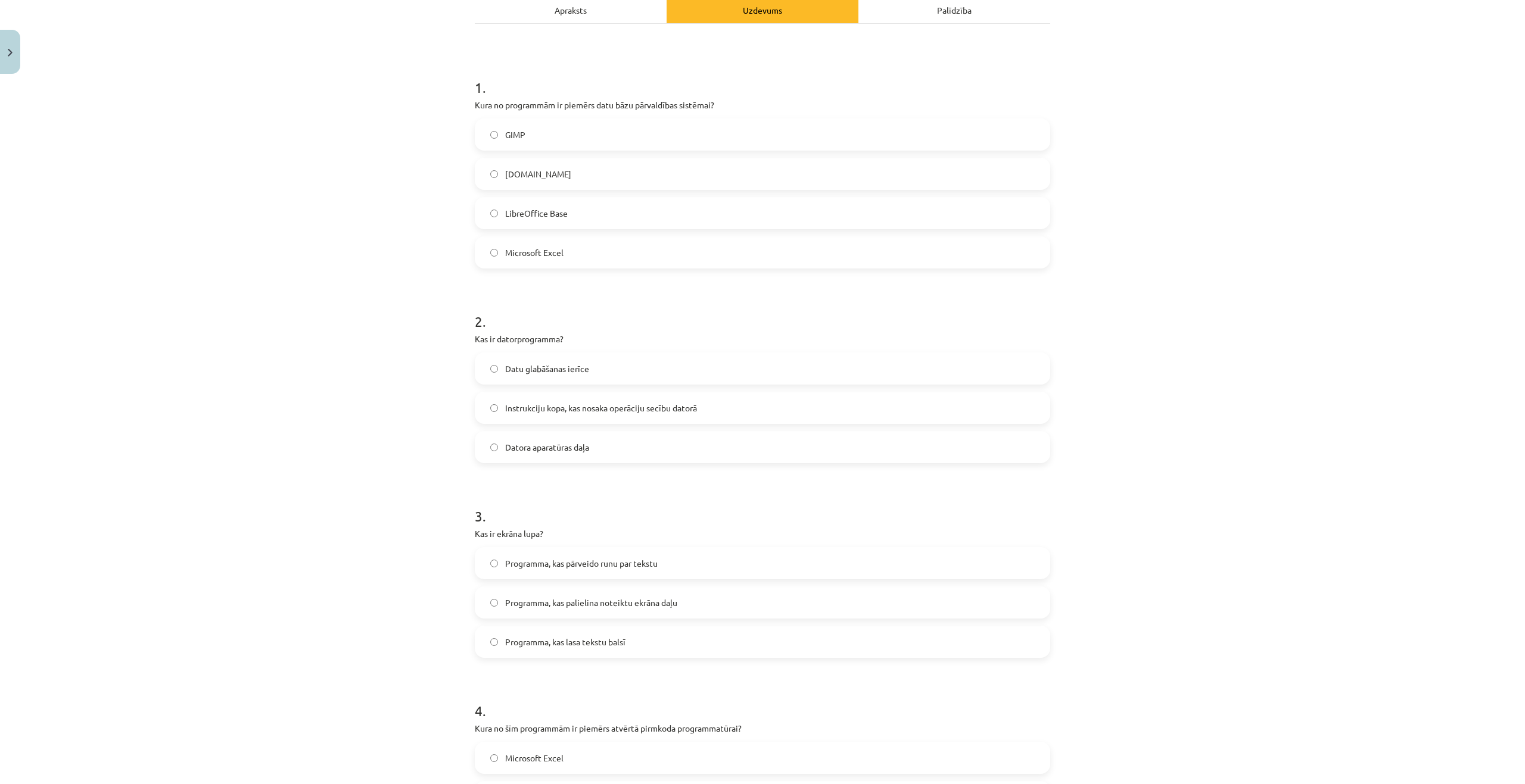
click at [516, 411] on span "Instrukciju kopa, kas nosaka operāciju secību datorā" at bounding box center [601, 408] width 192 height 12
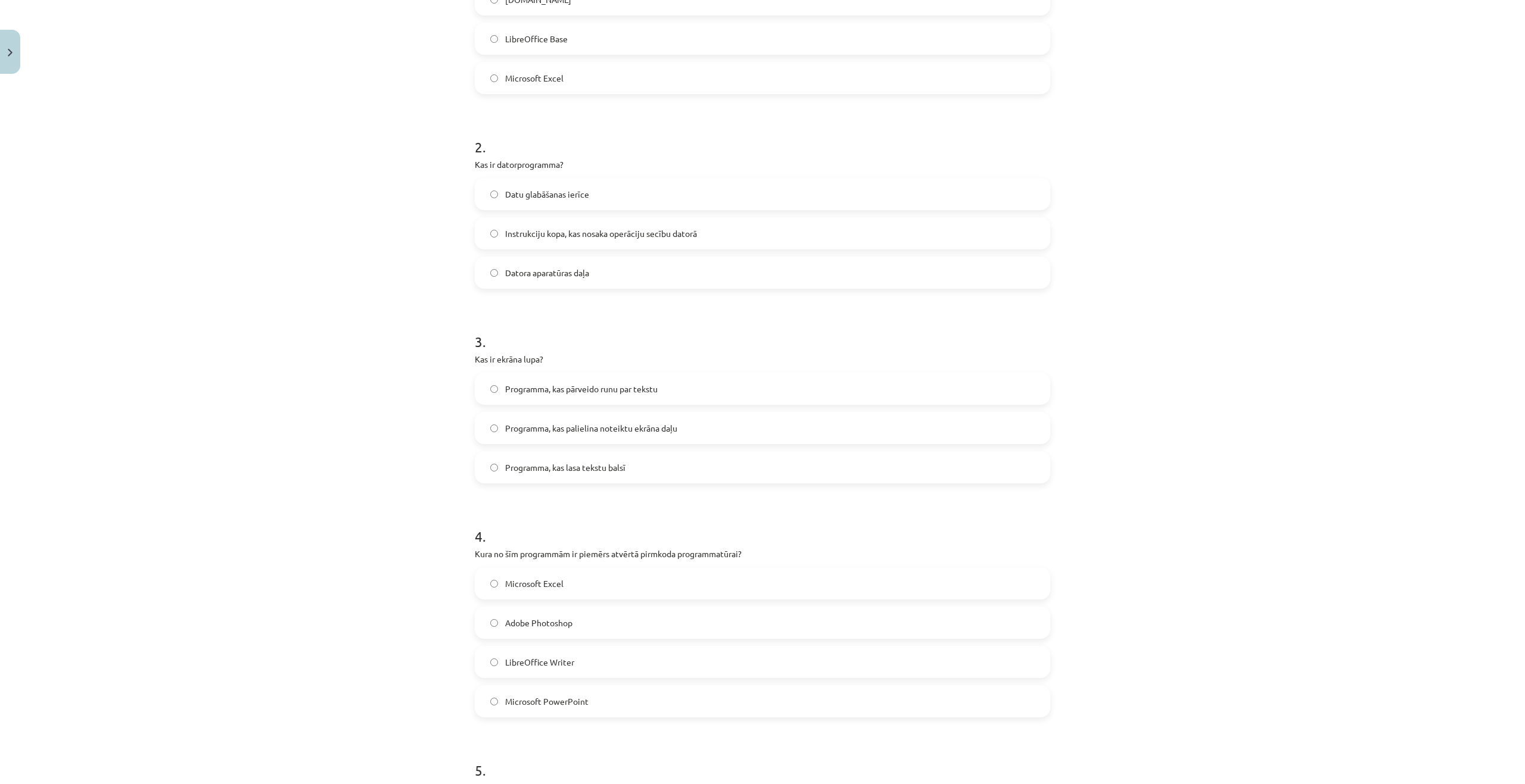
scroll to position [357, 0]
click at [551, 421] on span "Programma, kas palielina noteiktu ekrāna daļu" at bounding box center [591, 424] width 172 height 12
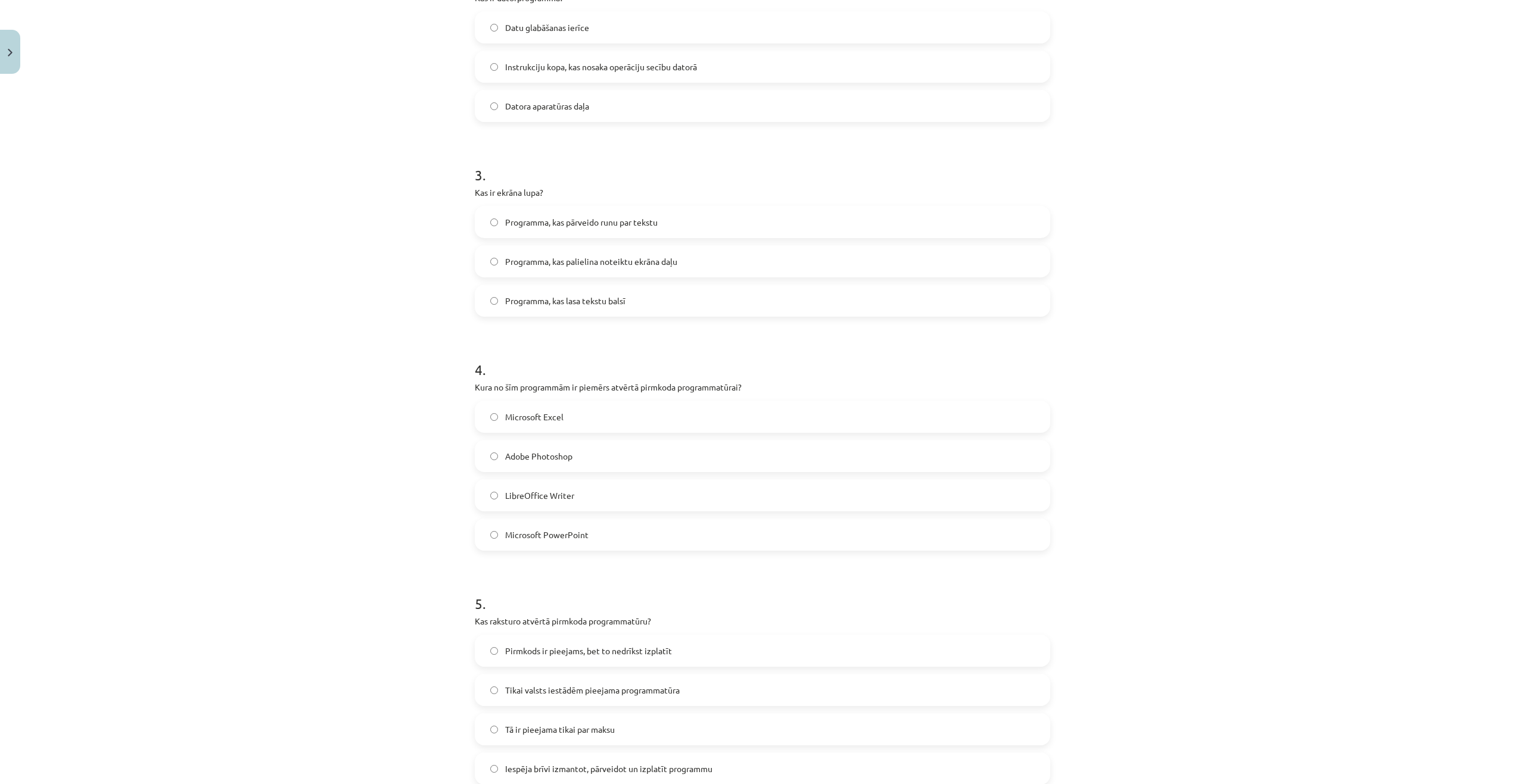
scroll to position [536, 0]
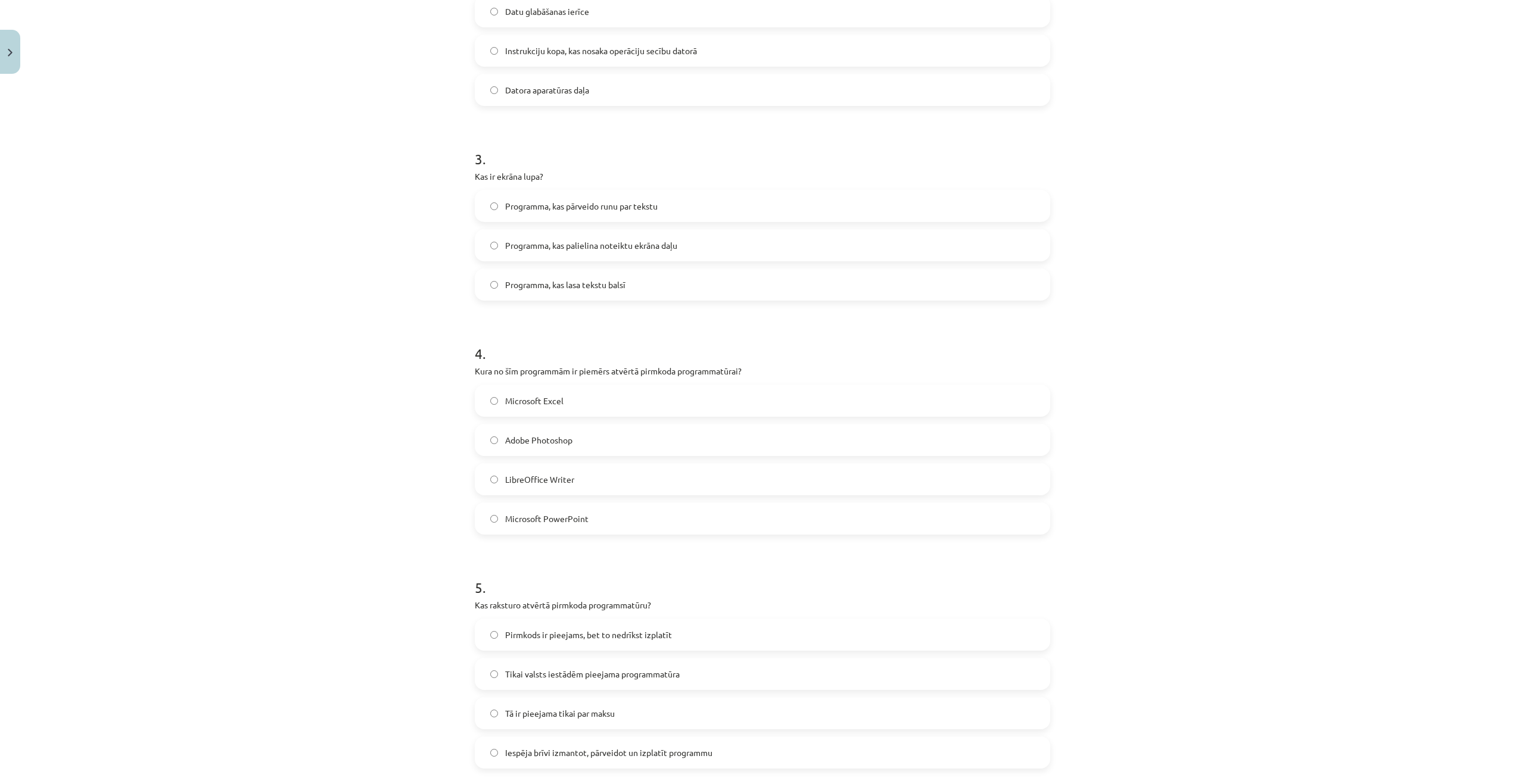
click at [531, 485] on span "LibreOffice Writer" at bounding box center [540, 480] width 69 height 12
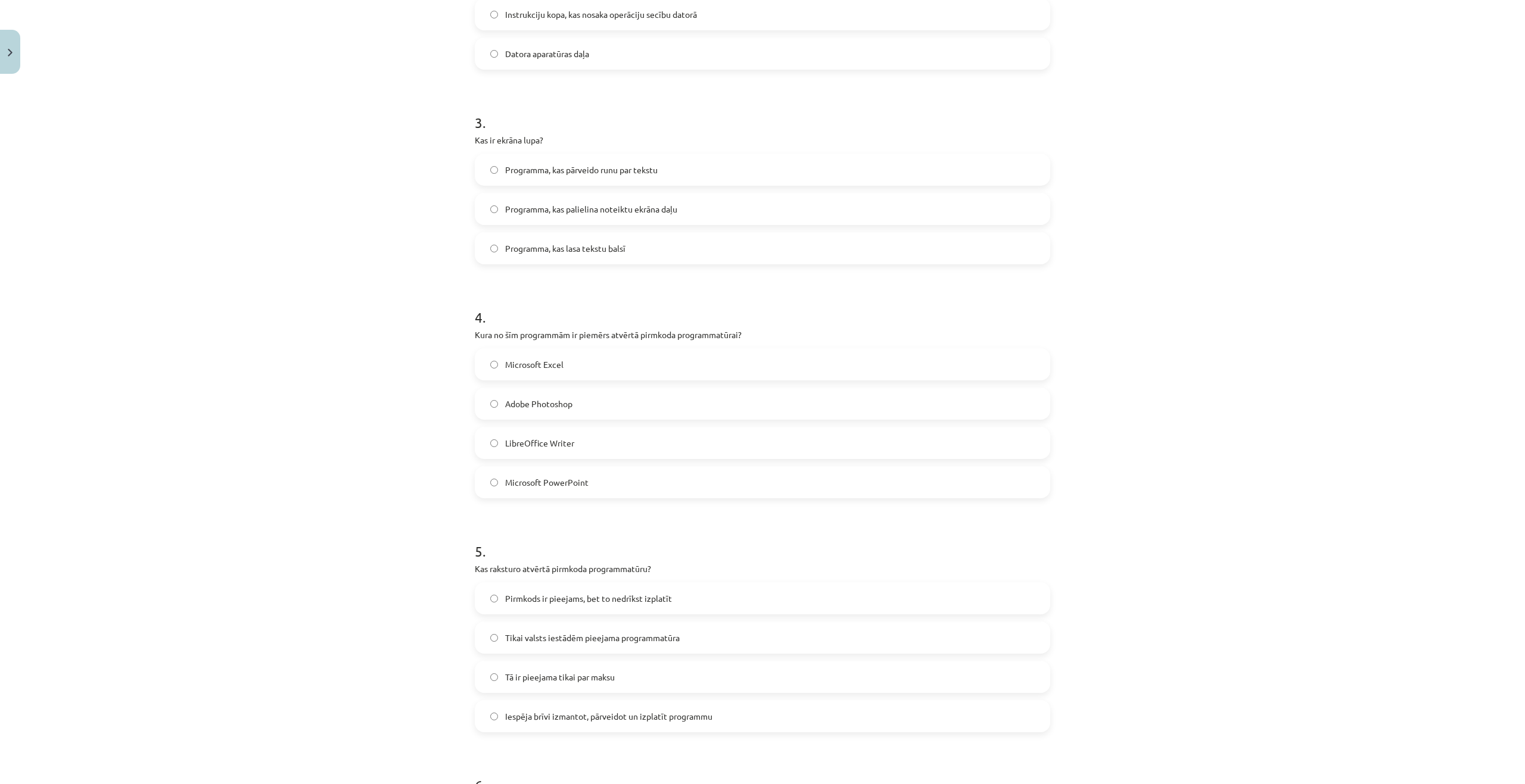
scroll to position [715, 0]
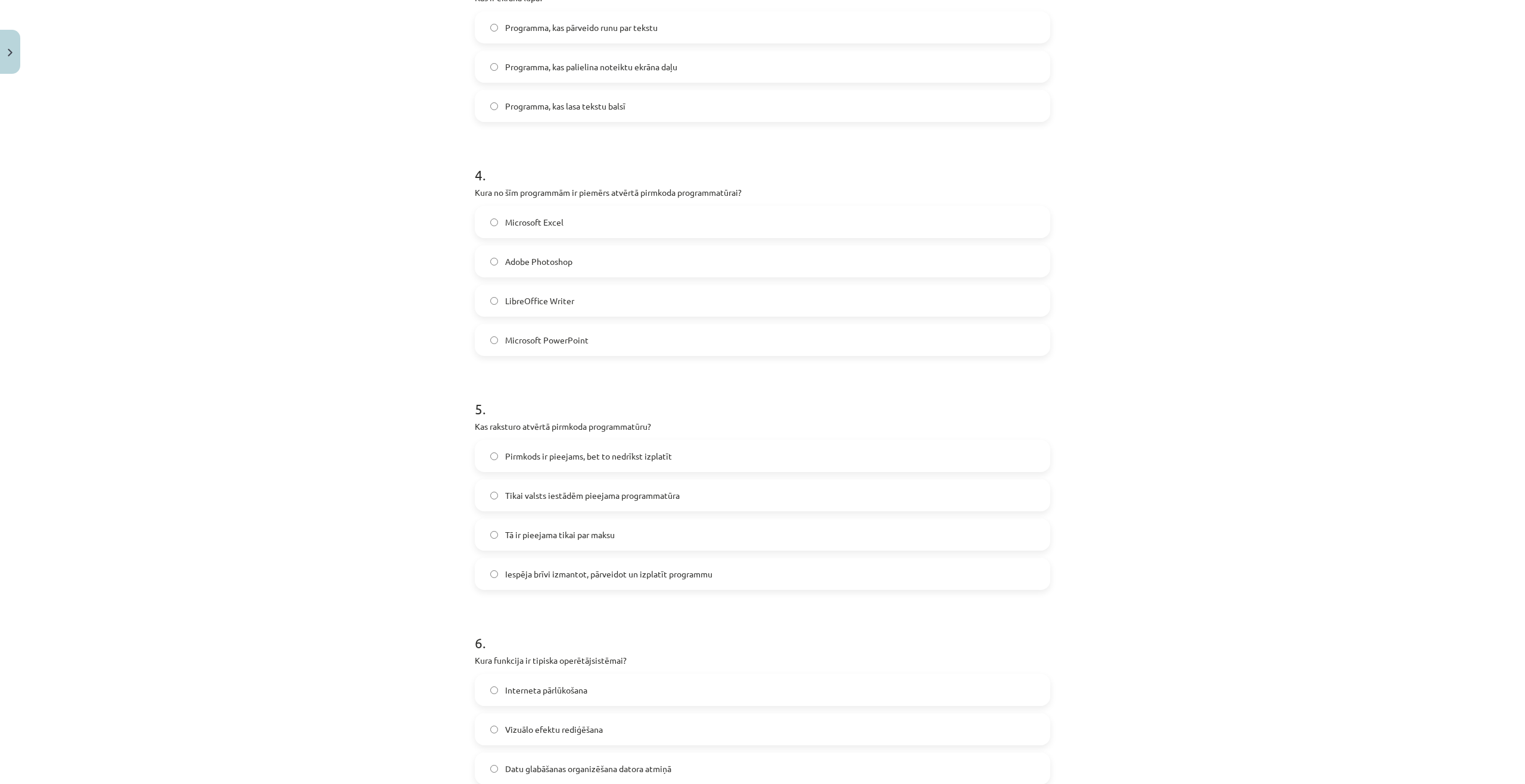
drag, startPoint x: 540, startPoint y: 576, endPoint x: 511, endPoint y: 620, distance: 52.7
click at [540, 576] on span "Iespēja brīvi izmantot, pārveidot un izplatīt programmu" at bounding box center [608, 574] width 207 height 12
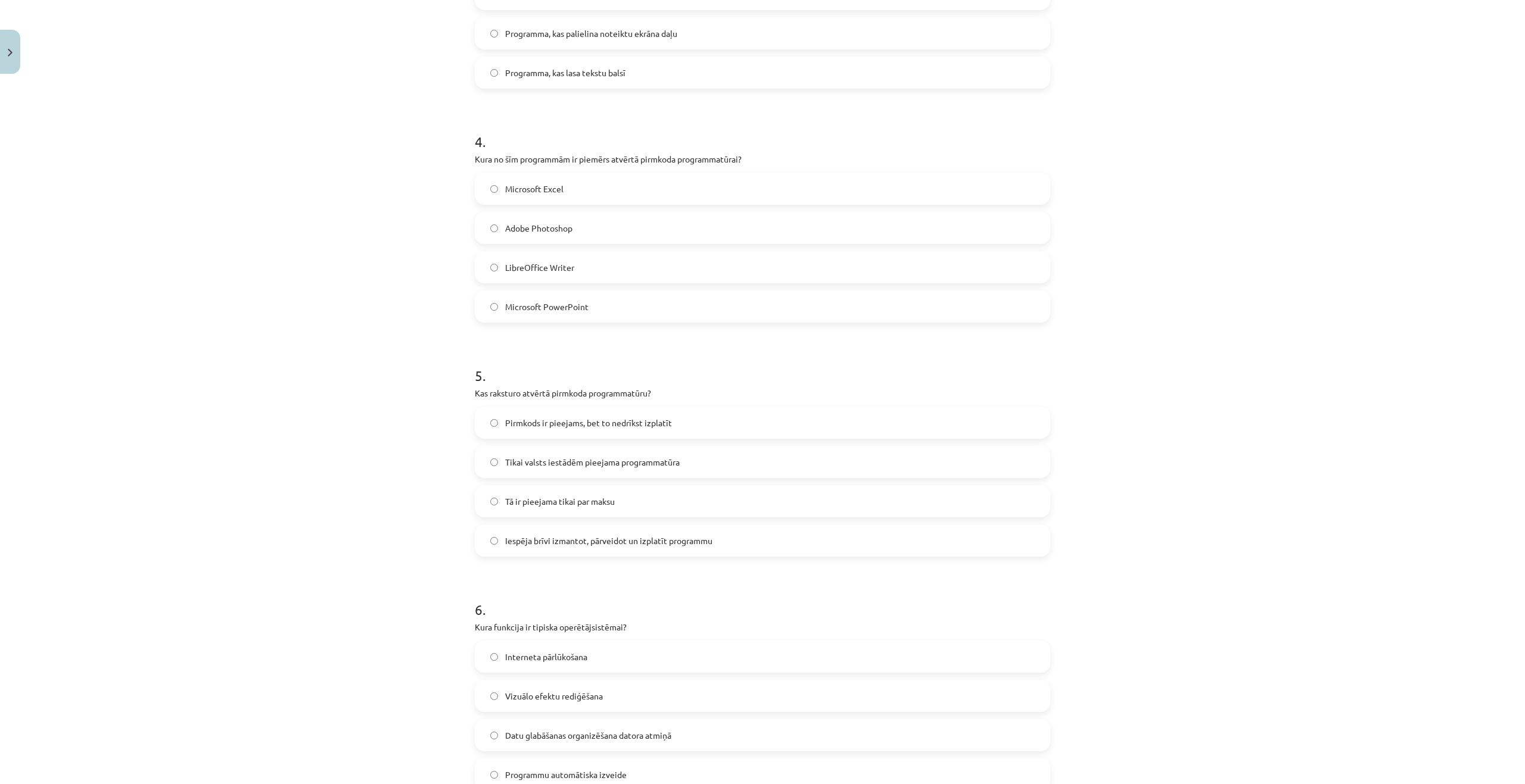
scroll to position [892, 0]
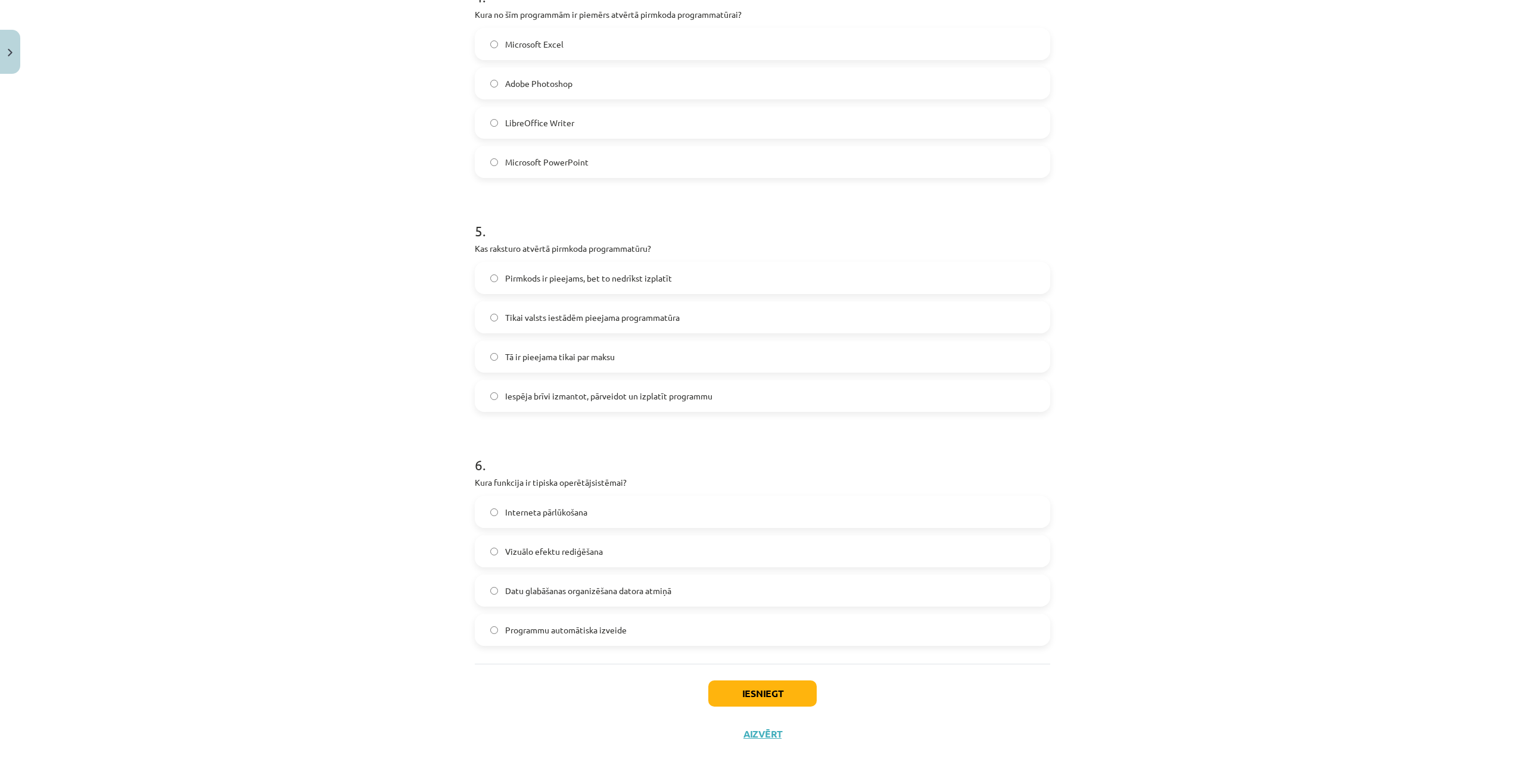
click at [539, 596] on span "Datu glabāšanas organizēšana datora atmiņā" at bounding box center [588, 591] width 166 height 12
click at [766, 696] on button "Iesniegt" at bounding box center [762, 694] width 108 height 26
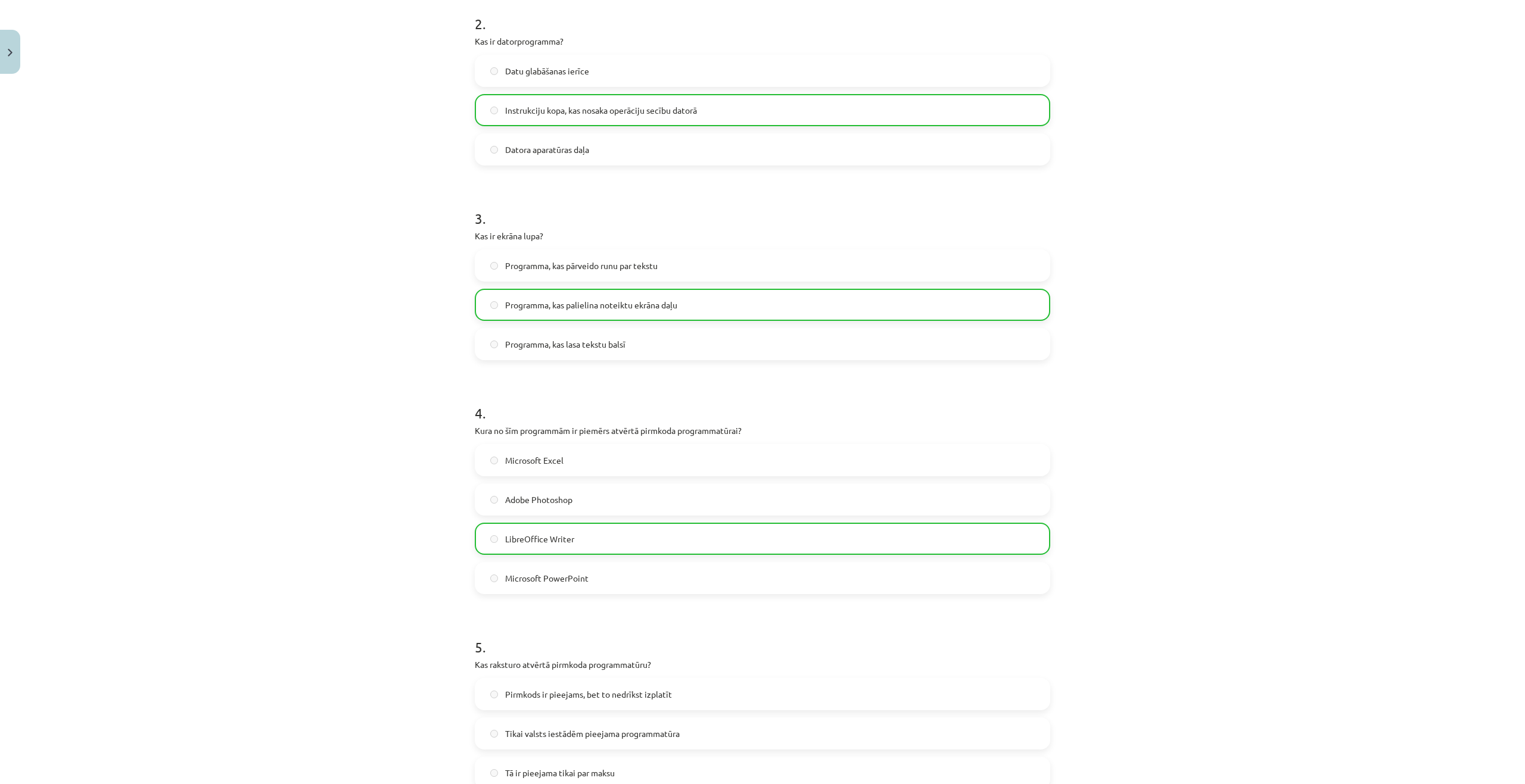
scroll to position [930, 0]
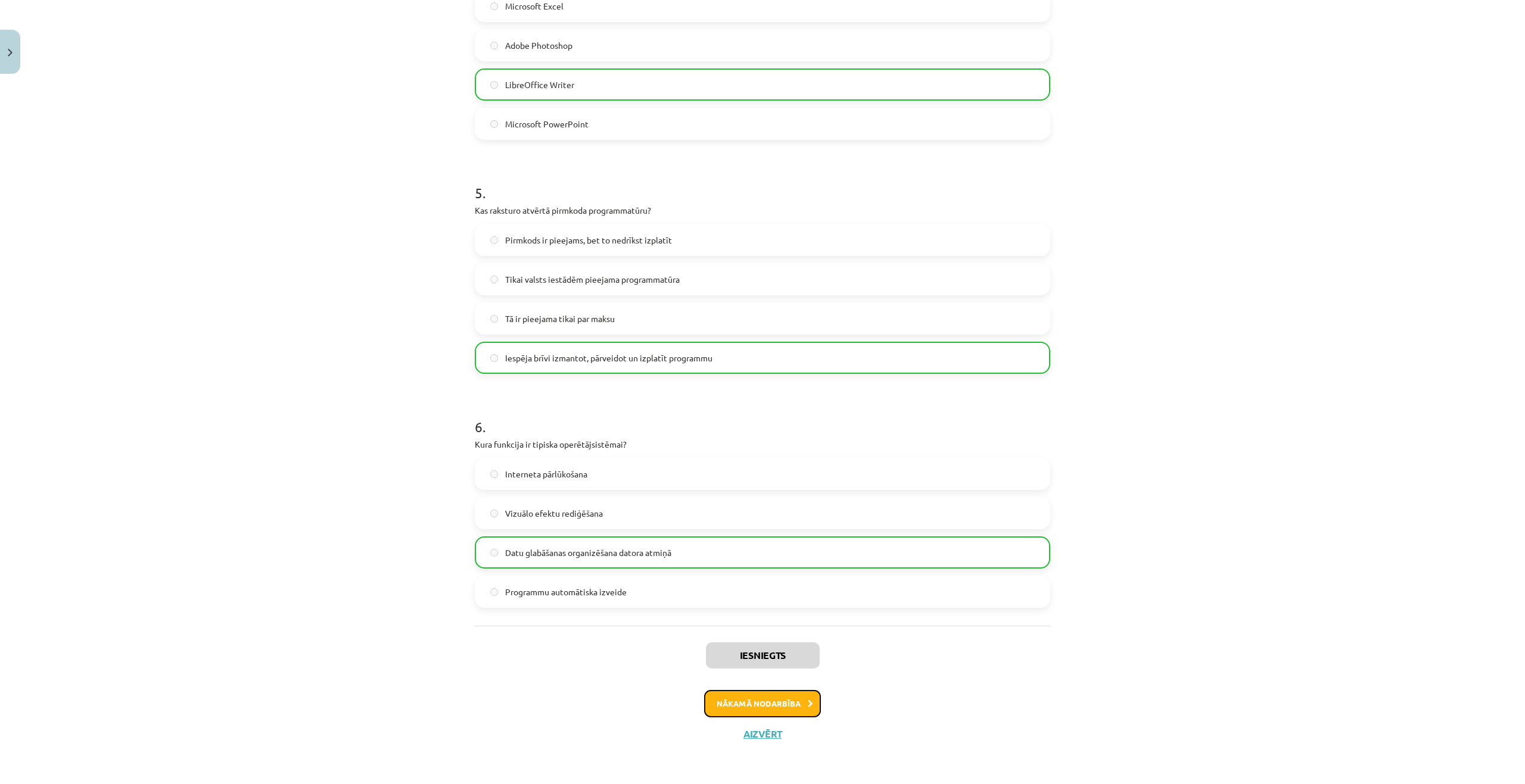
click at [739, 700] on button "Nākamā nodarbība" at bounding box center [762, 703] width 117 height 28
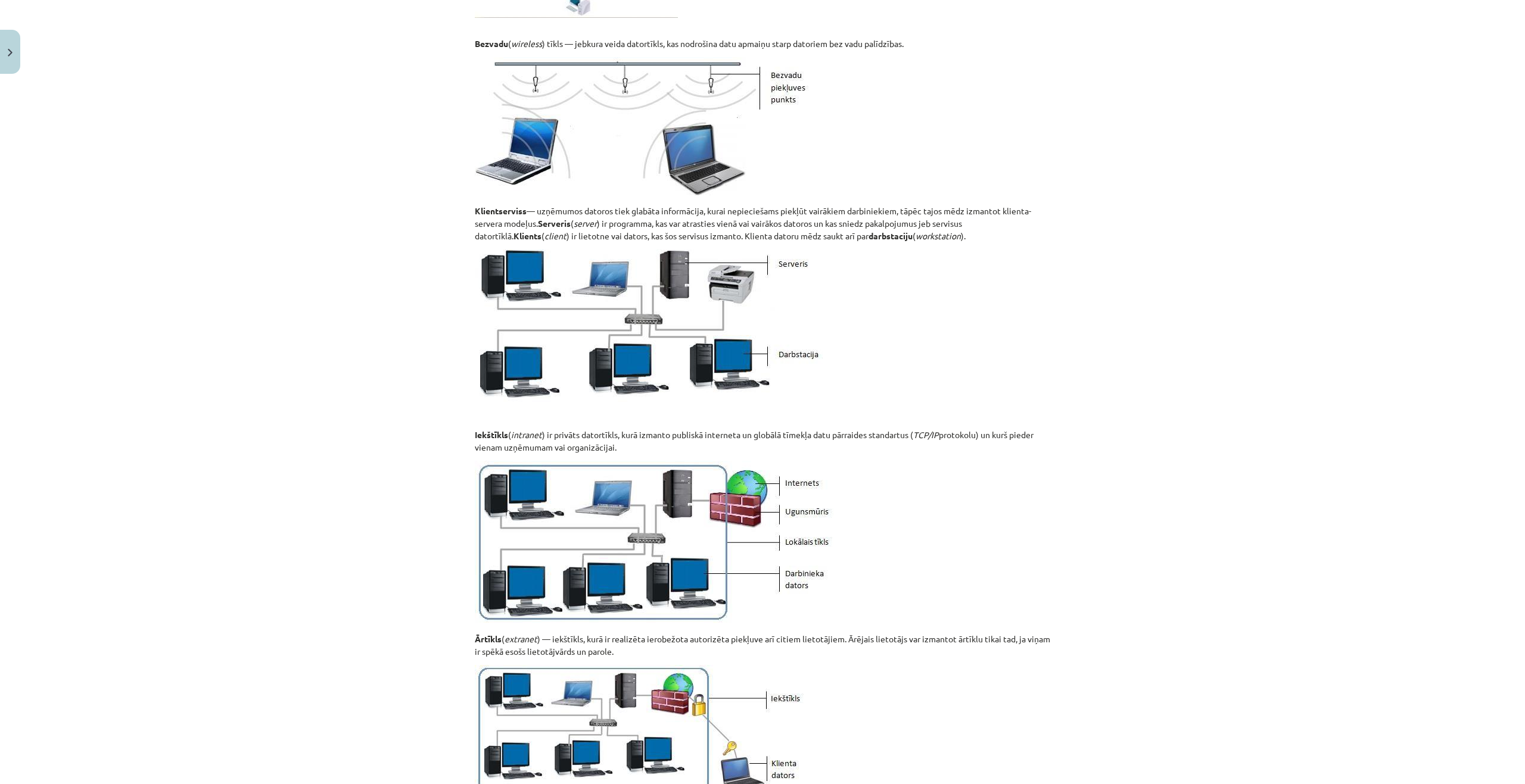
scroll to position [1107, 0]
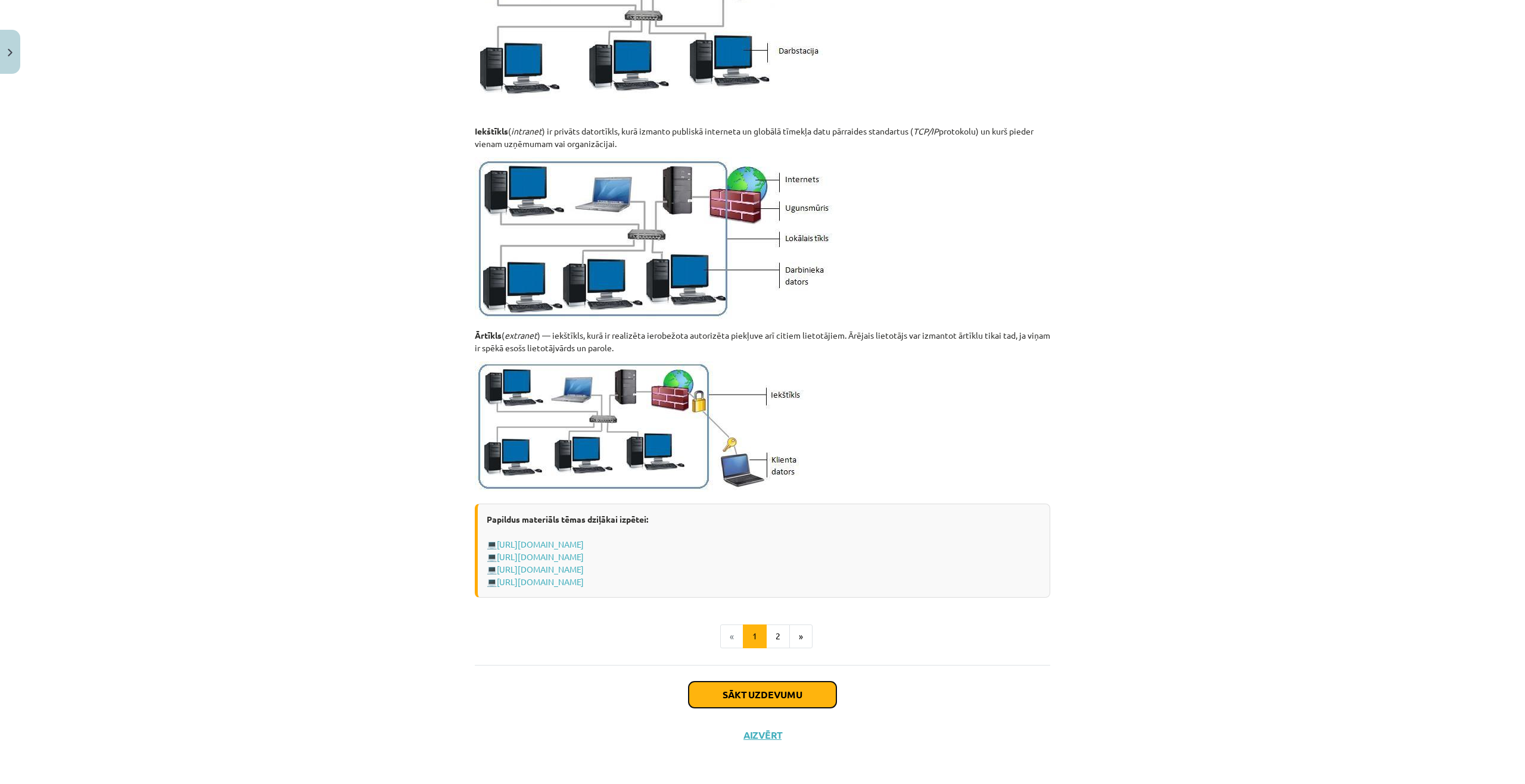
click at [766, 689] on button "Sākt uzdevumu" at bounding box center [762, 695] width 148 height 26
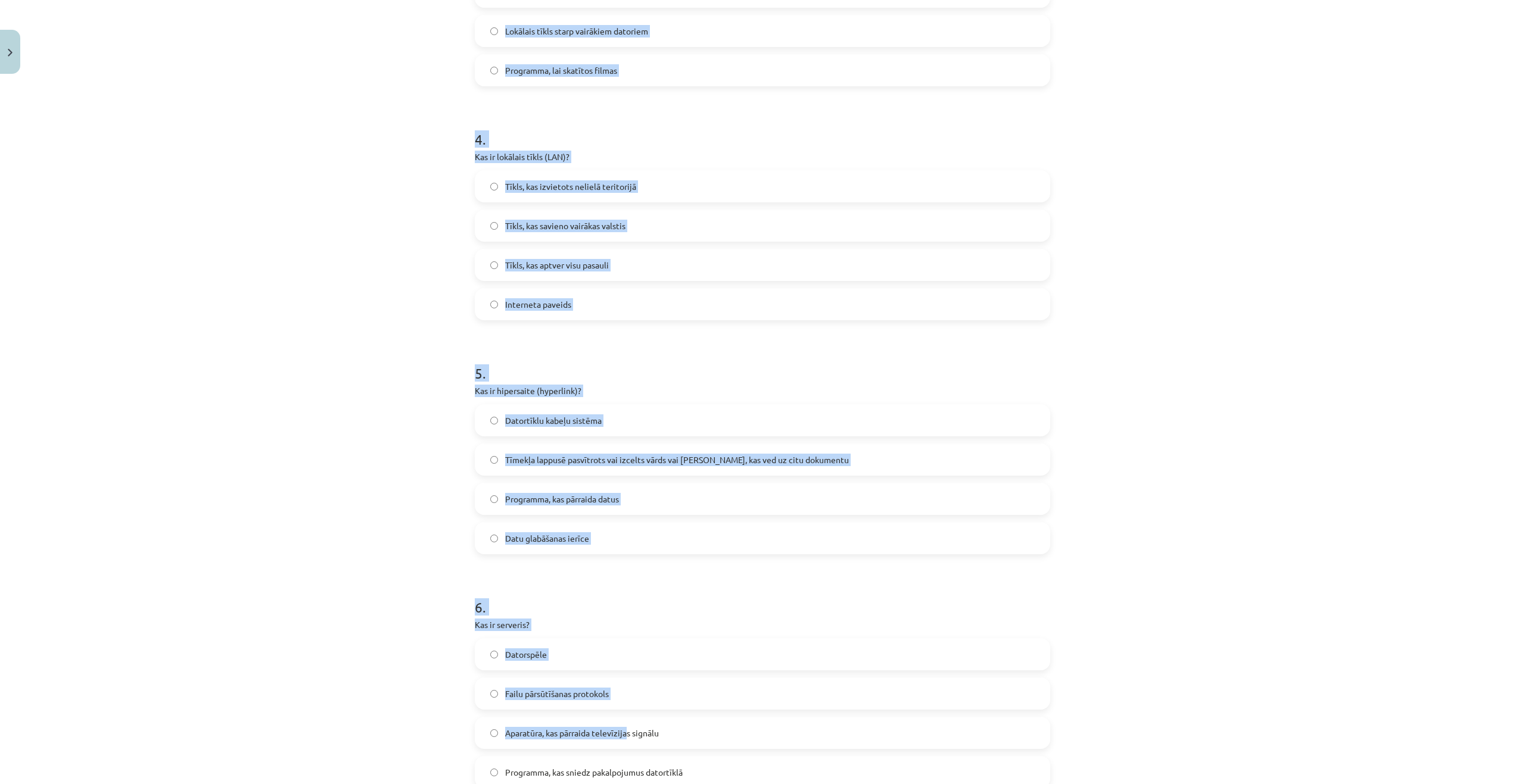
scroll to position [971, 0]
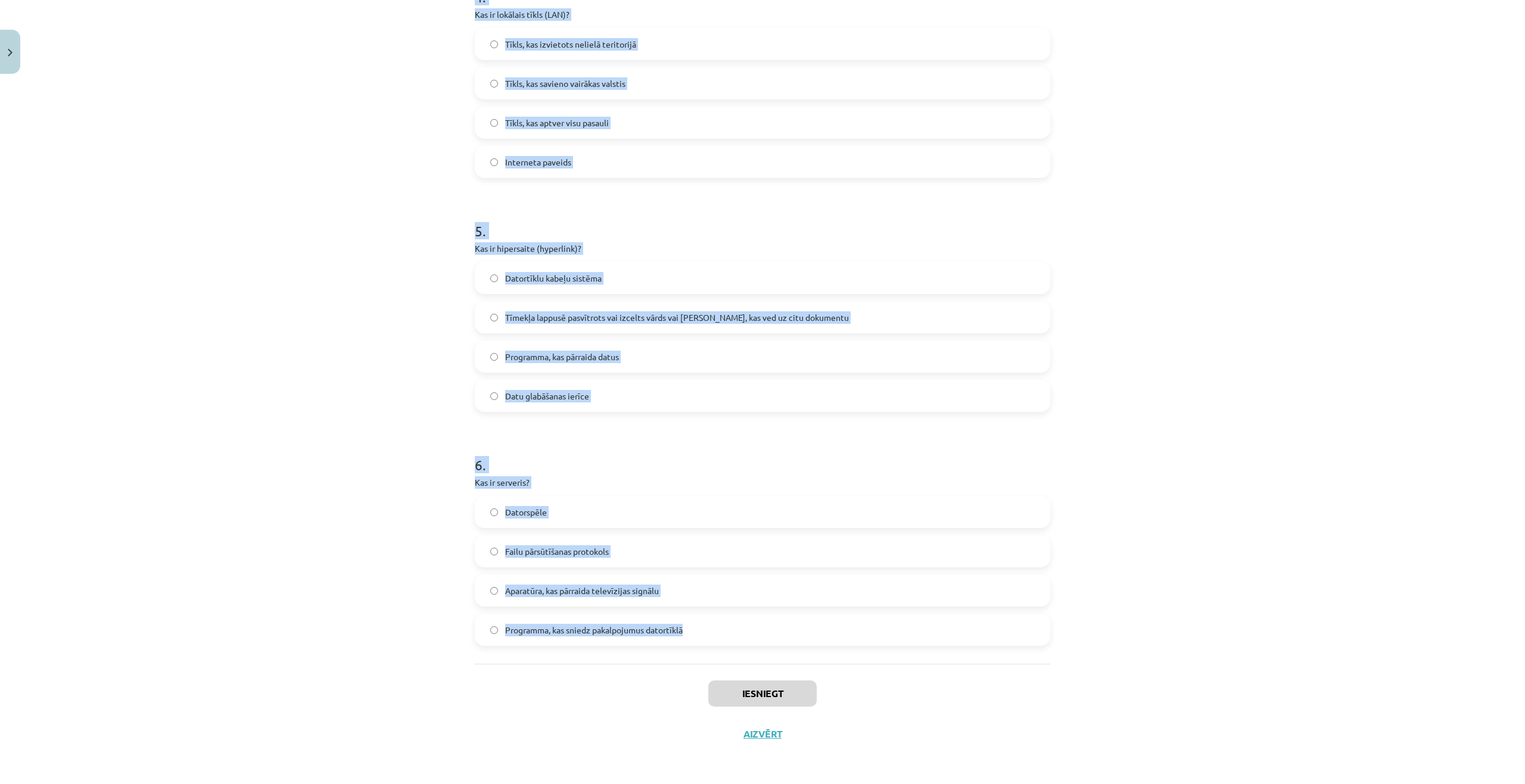
drag, startPoint x: 460, startPoint y: 249, endPoint x: 683, endPoint y: 636, distance: 446.7
click at [683, 636] on div "Mācību tēma: Datorikas - 10. klases 1. ieskaites mācību materiāls #5 4. tēma – …" at bounding box center [762, 392] width 1525 height 784
click at [396, 351] on div "Mācību tēma: Datorikas - 10. klases 1. ieskaites mācību materiāls #5 4. tēma – …" at bounding box center [762, 392] width 1525 height 784
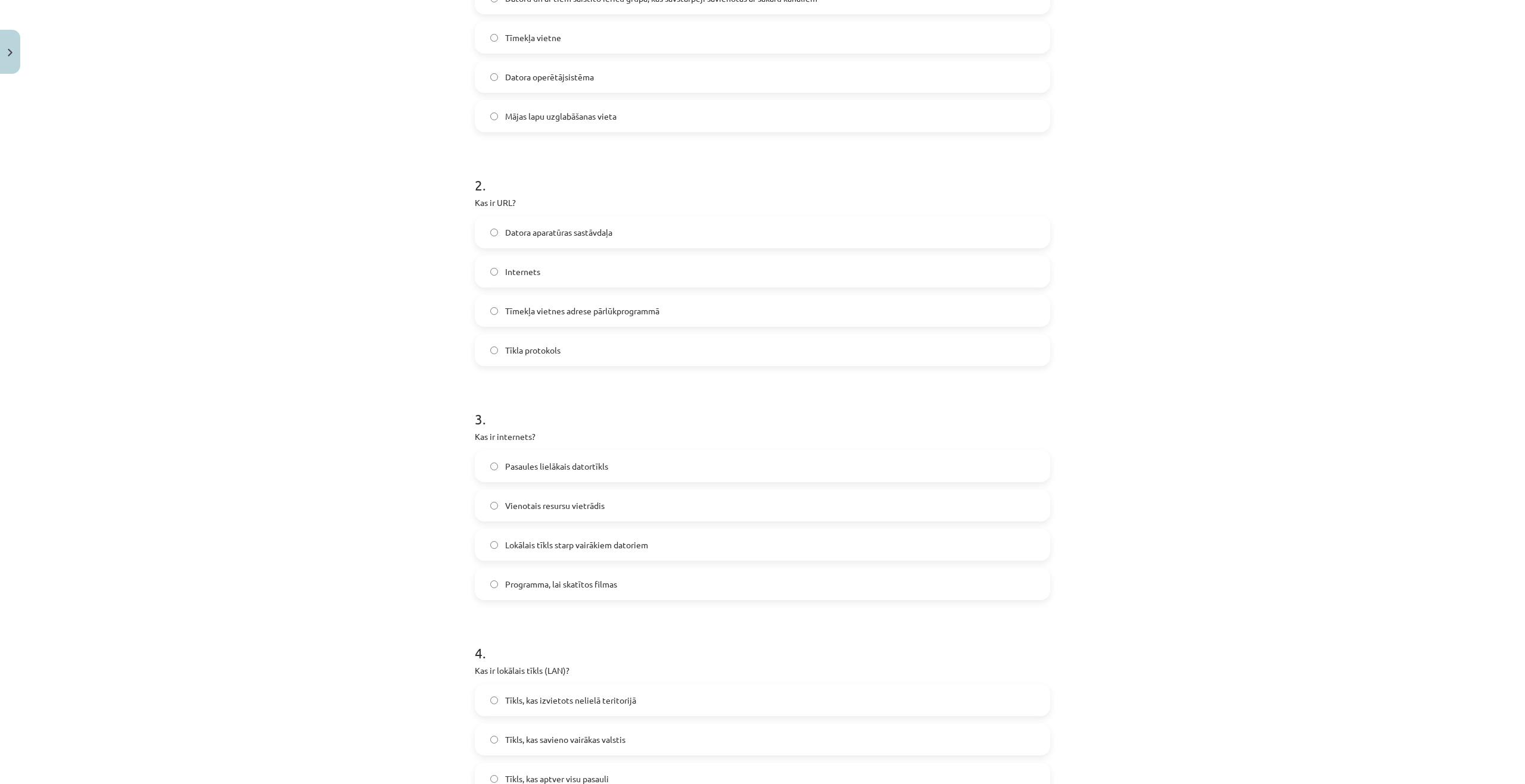
scroll to position [78, 0]
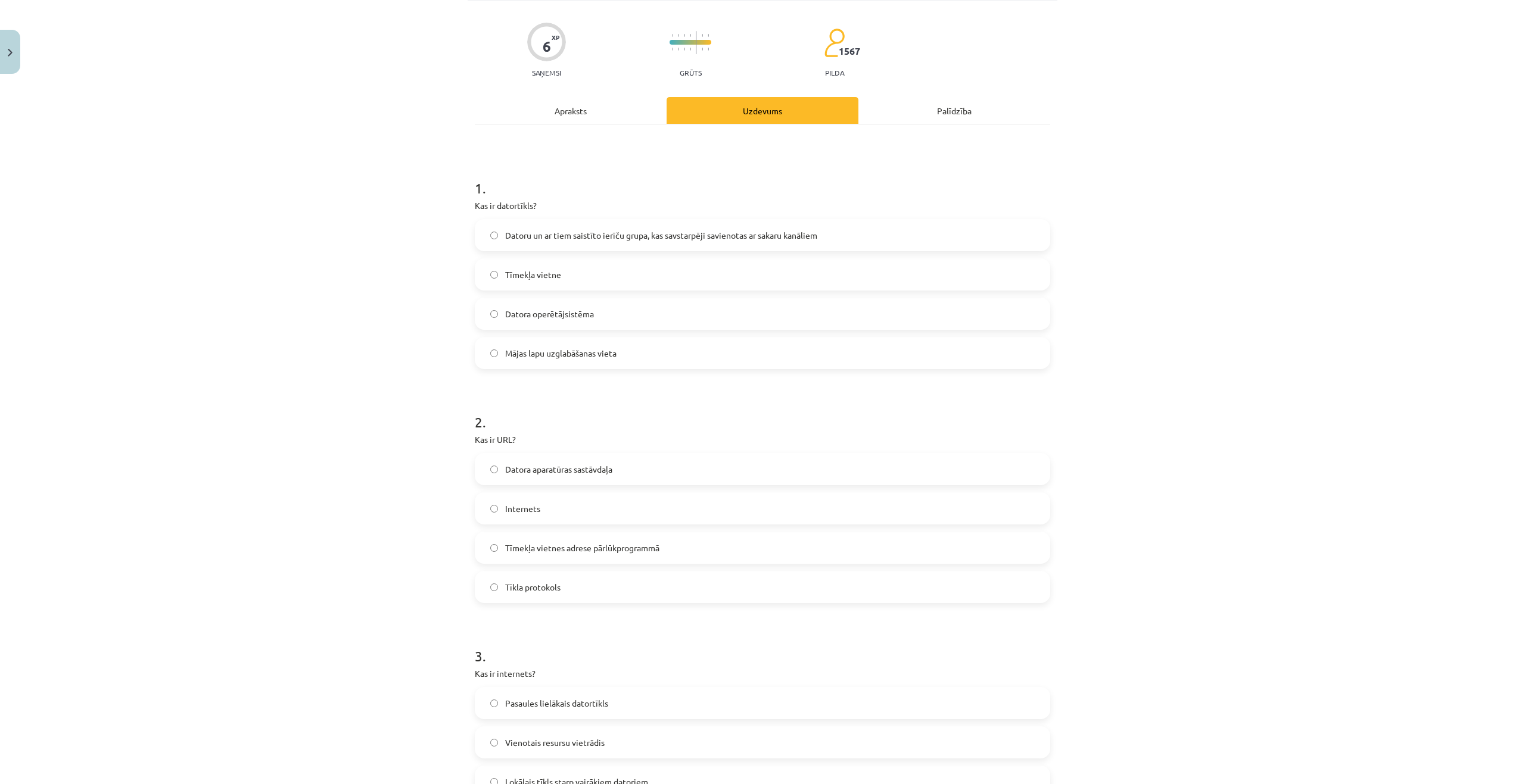
click at [543, 236] on span "Datoru un ar tiem saistīto ierīču grupa, kas savstarpēji savienotas ar sakaru k…" at bounding box center [661, 236] width 312 height 12
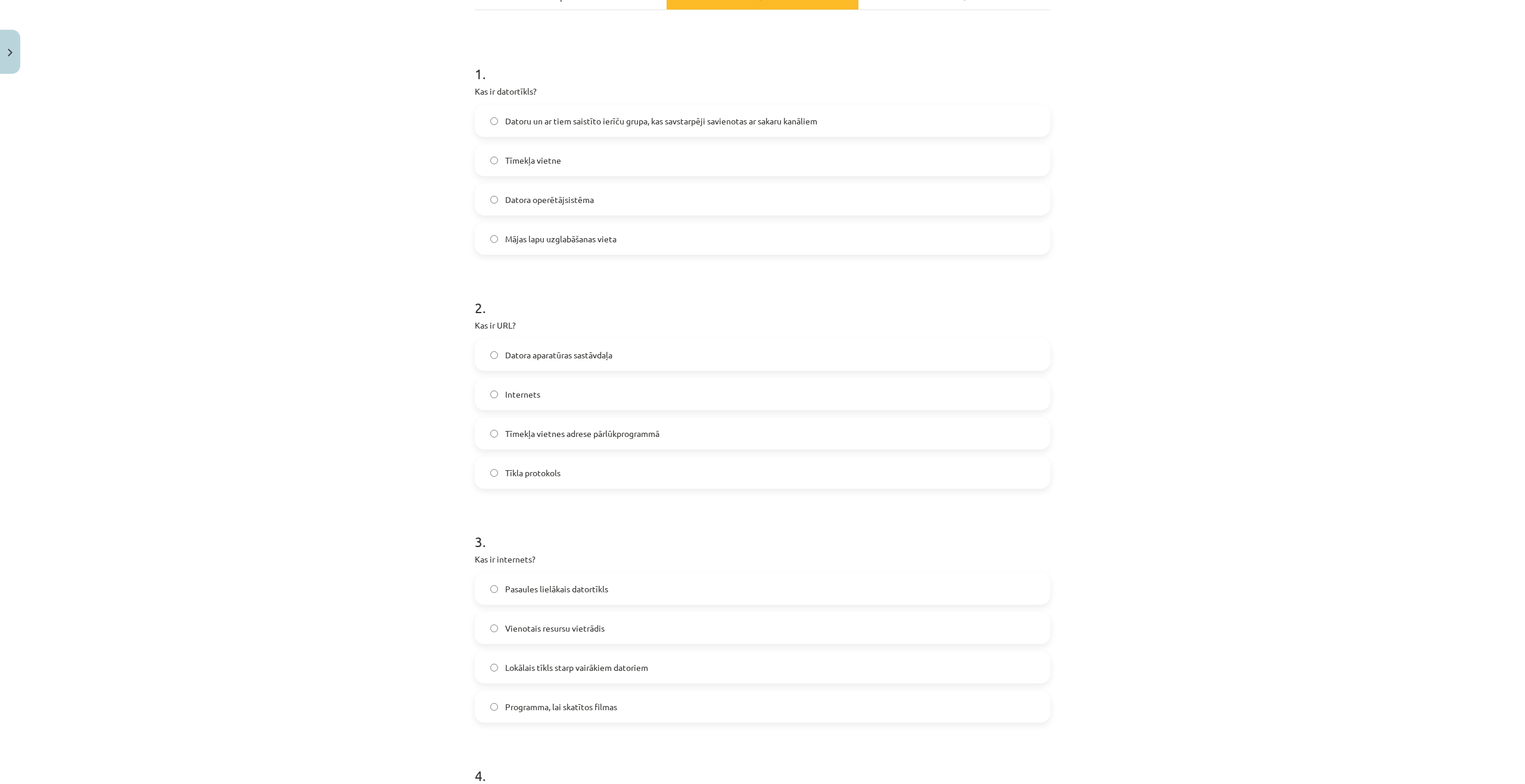
scroll to position [197, 0]
click at [548, 431] on span "Tīmekļa vietnes adrese pārlūkprogrammā" at bounding box center [582, 429] width 154 height 12
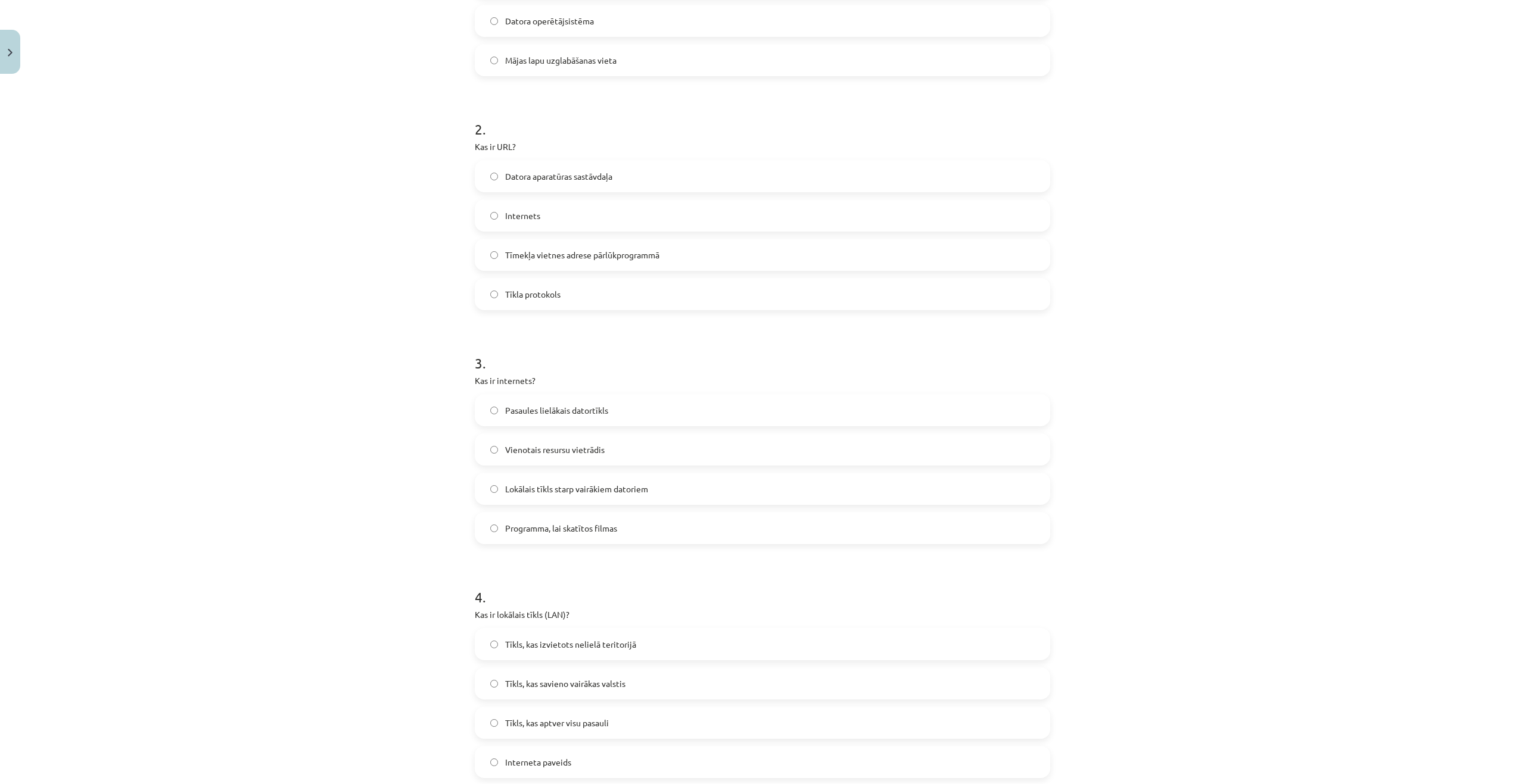
scroll to position [376, 0]
click at [546, 402] on span "Pasaules lielākais datortīkls" at bounding box center [557, 406] width 103 height 12
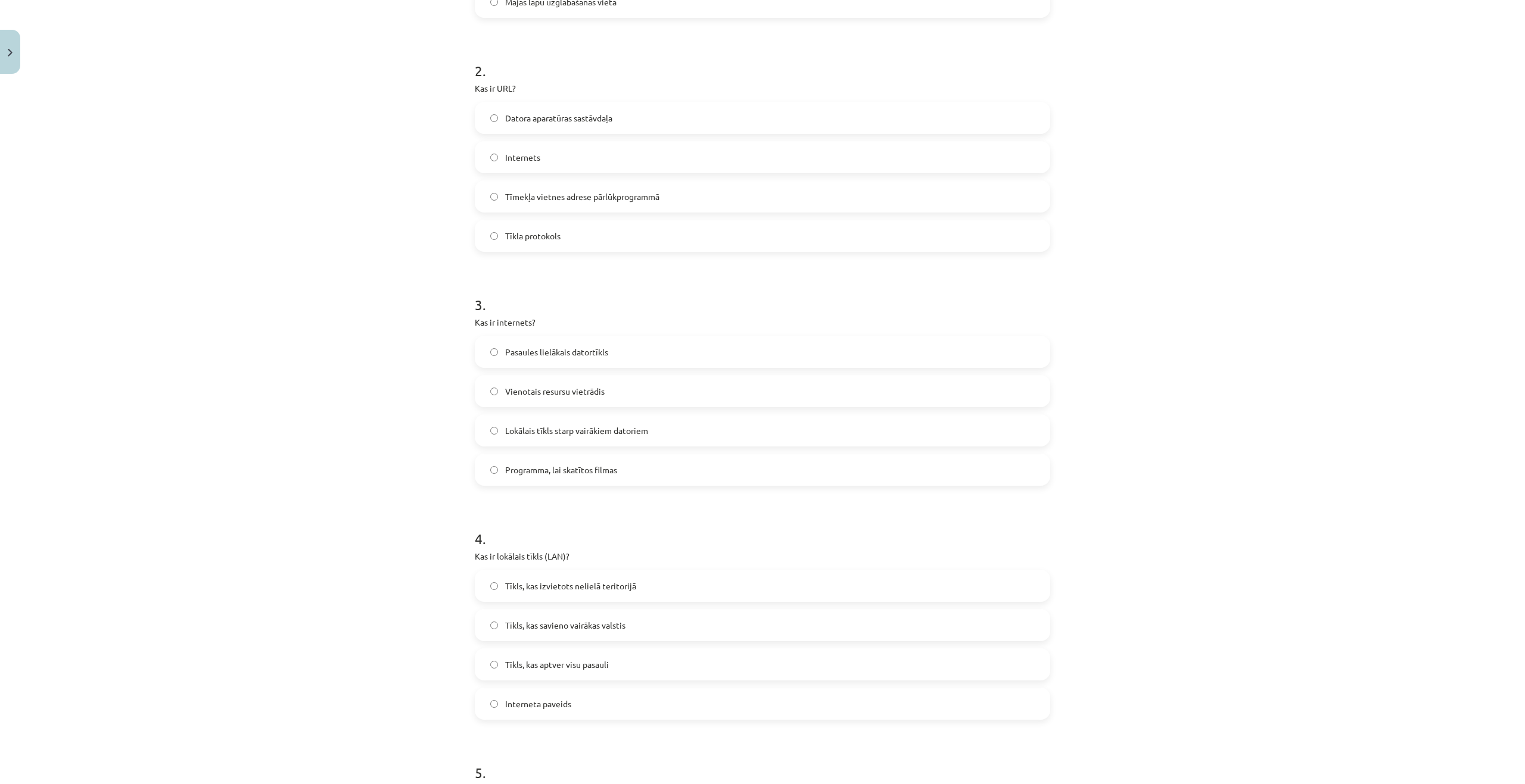
scroll to position [614, 0]
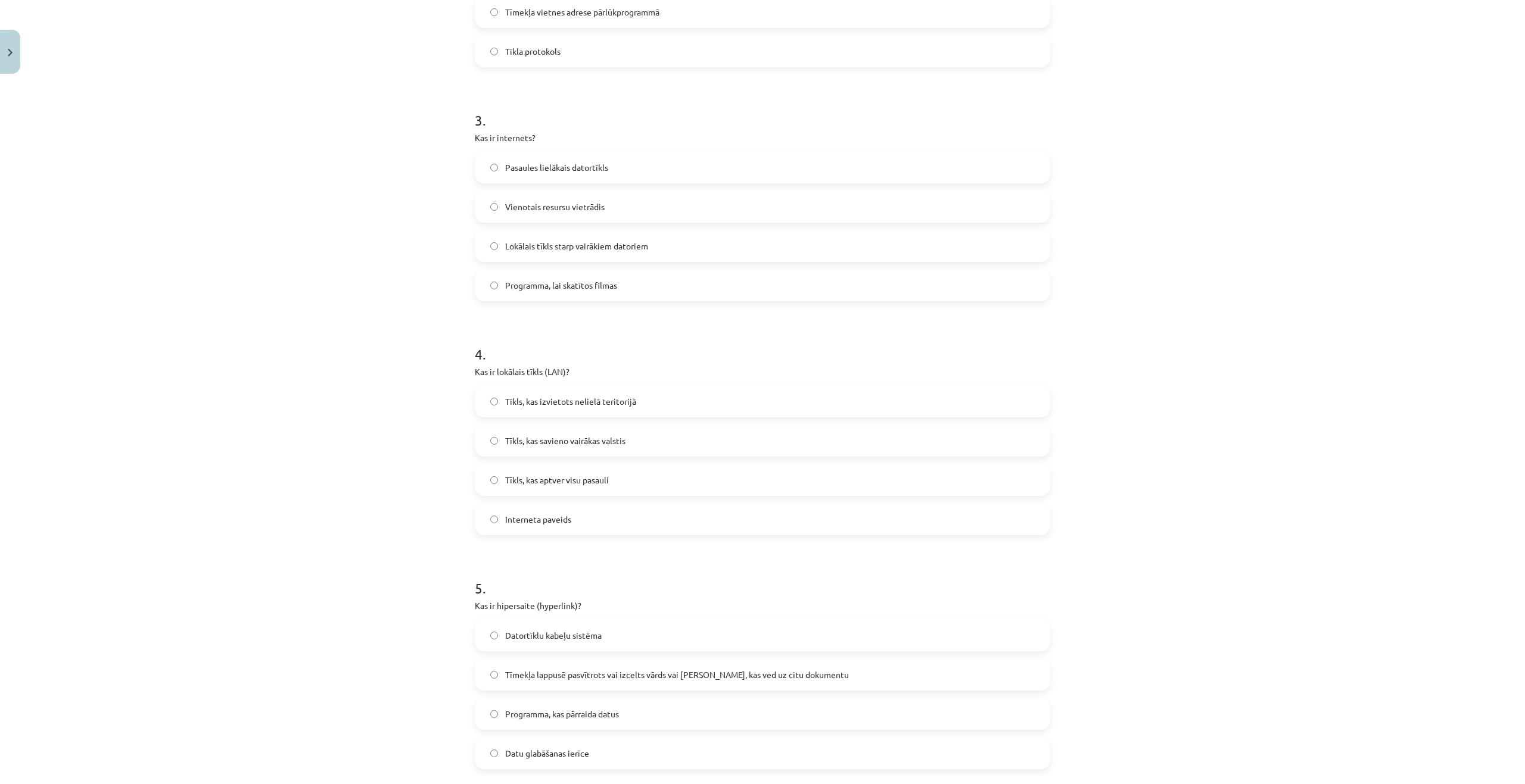
click at [557, 676] on span "Tīmekļa lappusē pasvītrots vai izcelts vārds vai frāze, kas ved uz citu dokumen…" at bounding box center [677, 675] width 344 height 12
click at [553, 400] on span "Tīkls, kas izvietots nelielā teritorijā" at bounding box center [570, 402] width 131 height 12
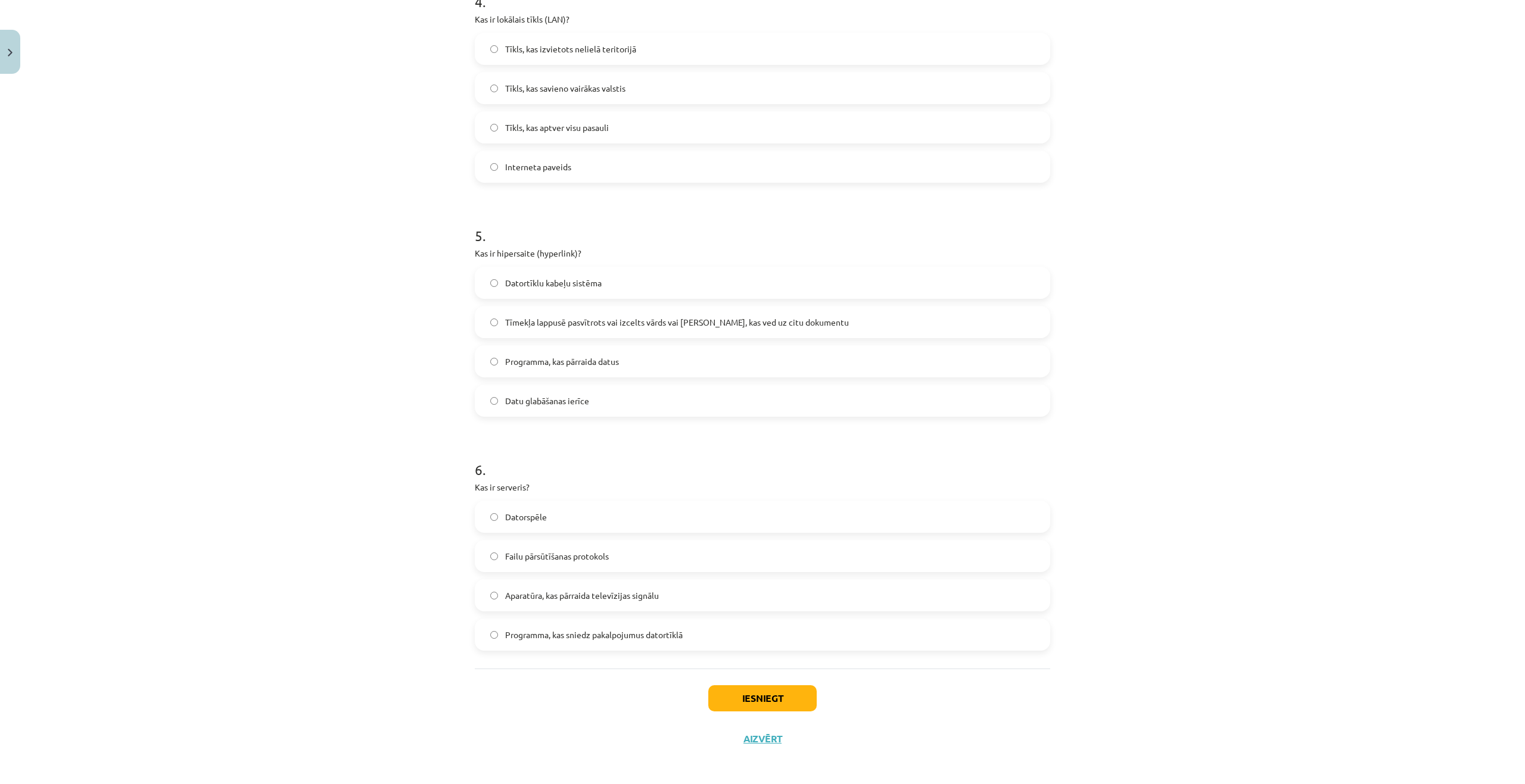
scroll to position [971, 0]
click at [563, 628] on span "Programma, kas sniedz pakalpojumus datortīklā" at bounding box center [594, 630] width 178 height 12
click at [714, 692] on button "Iesniegt" at bounding box center [762, 694] width 108 height 26
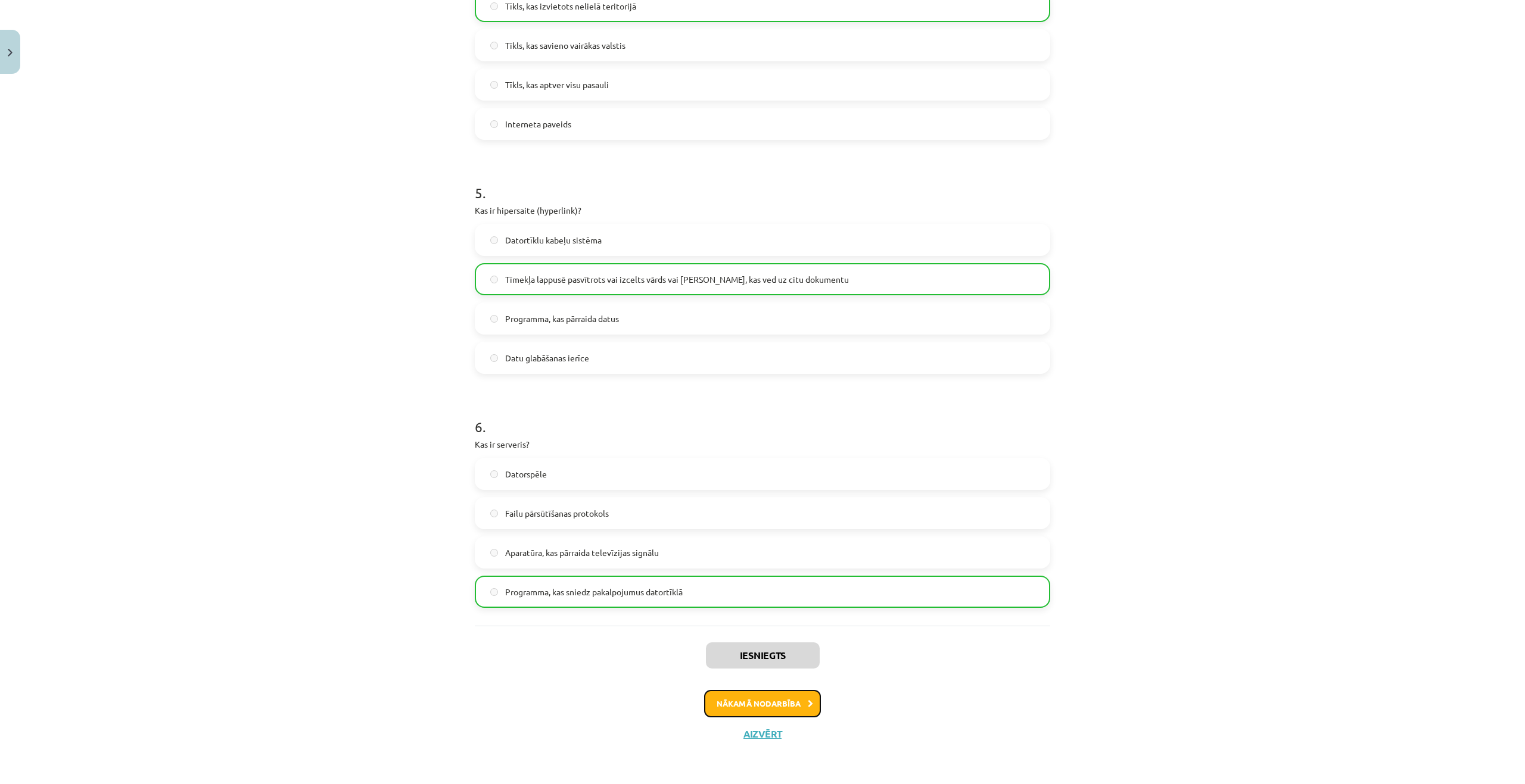
click at [765, 706] on button "Nākamā nodarbība" at bounding box center [762, 703] width 117 height 28
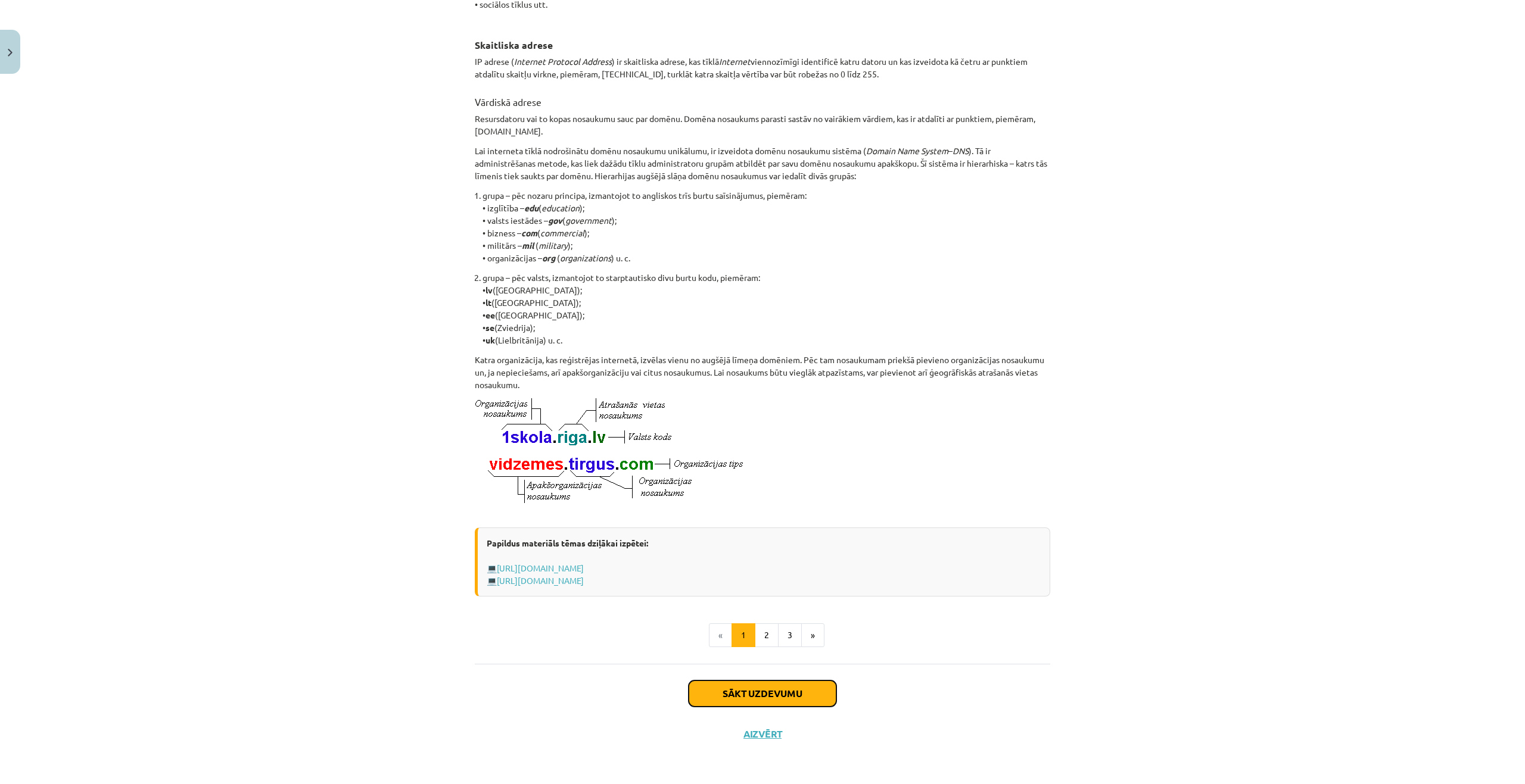
click at [734, 694] on button "Sākt uzdevumu" at bounding box center [762, 694] width 148 height 26
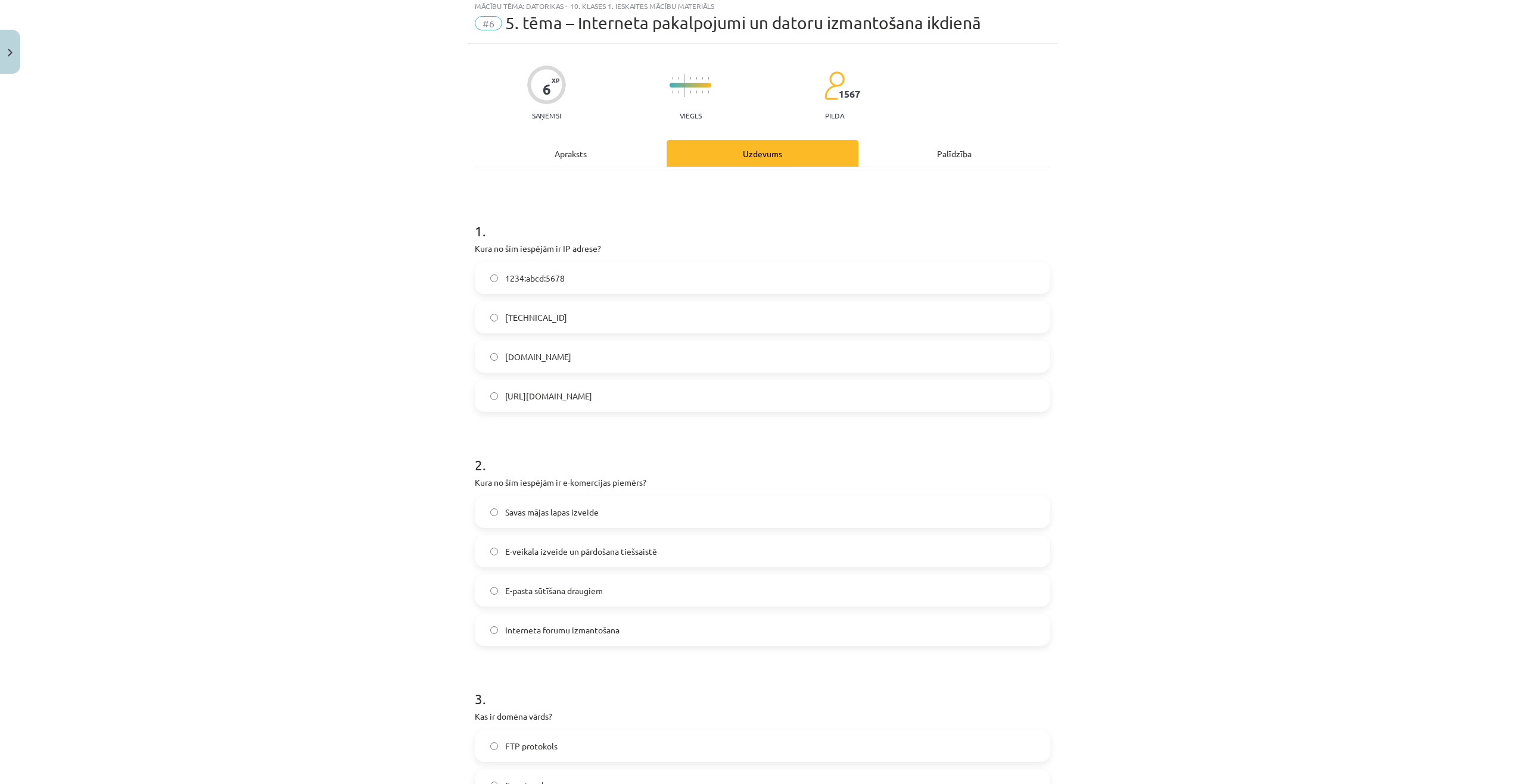
scroll to position [30, 0]
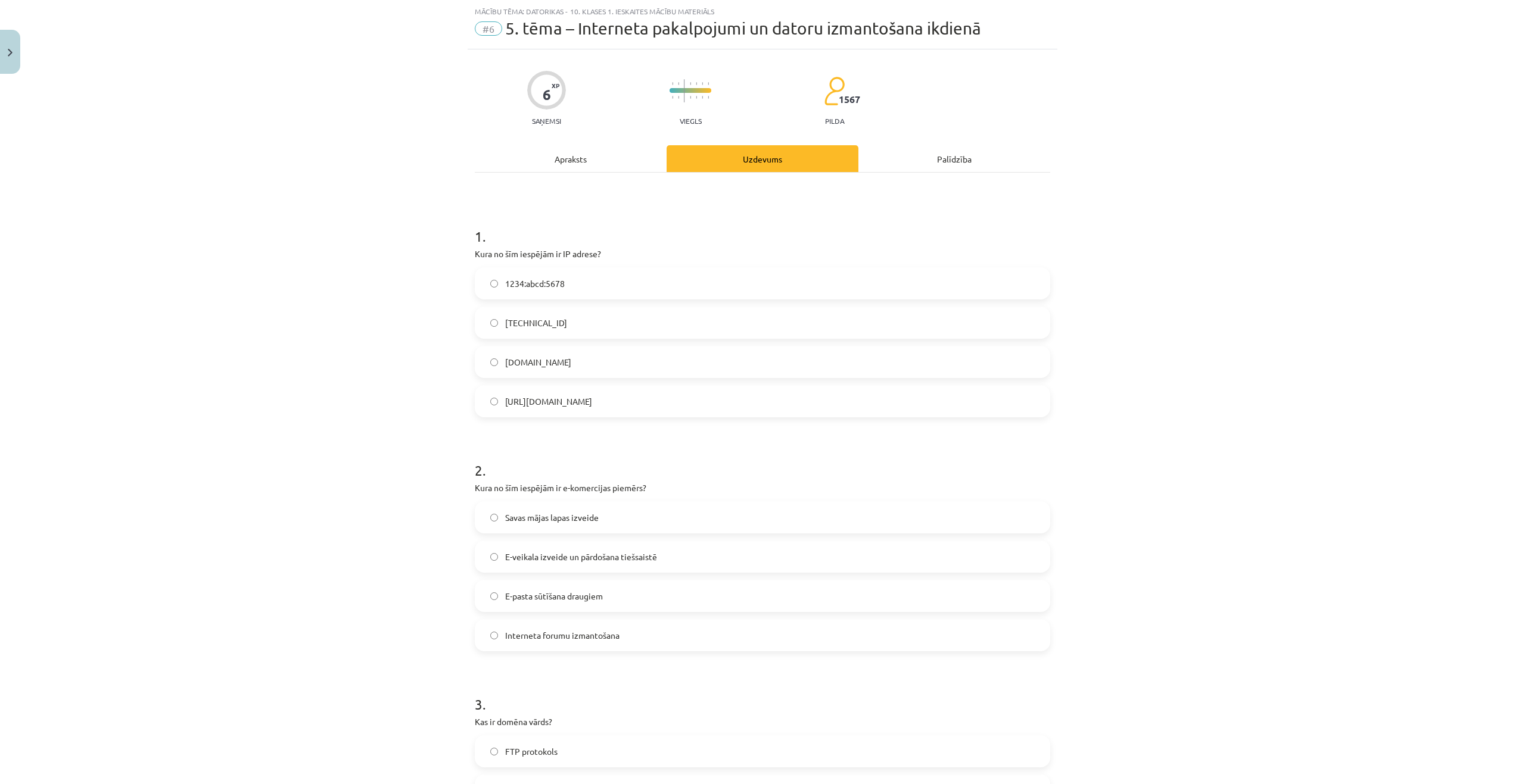
click at [563, 329] on label "192.100.81.101" at bounding box center [762, 323] width 573 height 30
drag, startPoint x: 461, startPoint y: 256, endPoint x: 613, endPoint y: 390, distance: 202.6
click at [621, 397] on div "Mācību tēma: Datorikas - 10. klases 1. ieskaites mācību materiāls #6 5. tēma – …" at bounding box center [762, 392] width 1525 height 784
click at [271, 264] on div "Mācību tēma: Datorikas - 10. klases 1. ieskaites mācību materiāls #6 5. tēma – …" at bounding box center [762, 392] width 1525 height 784
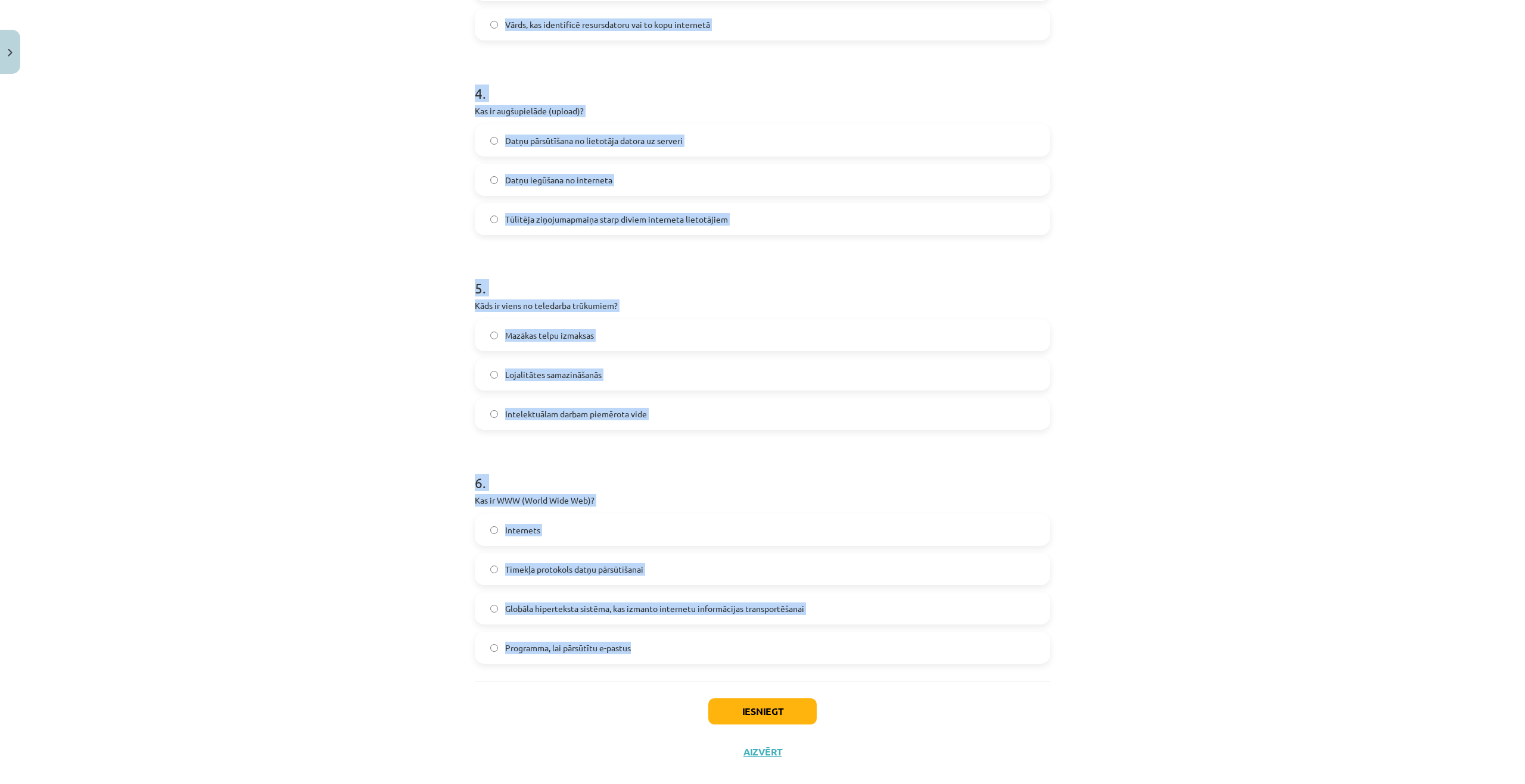
scroll to position [892, 0]
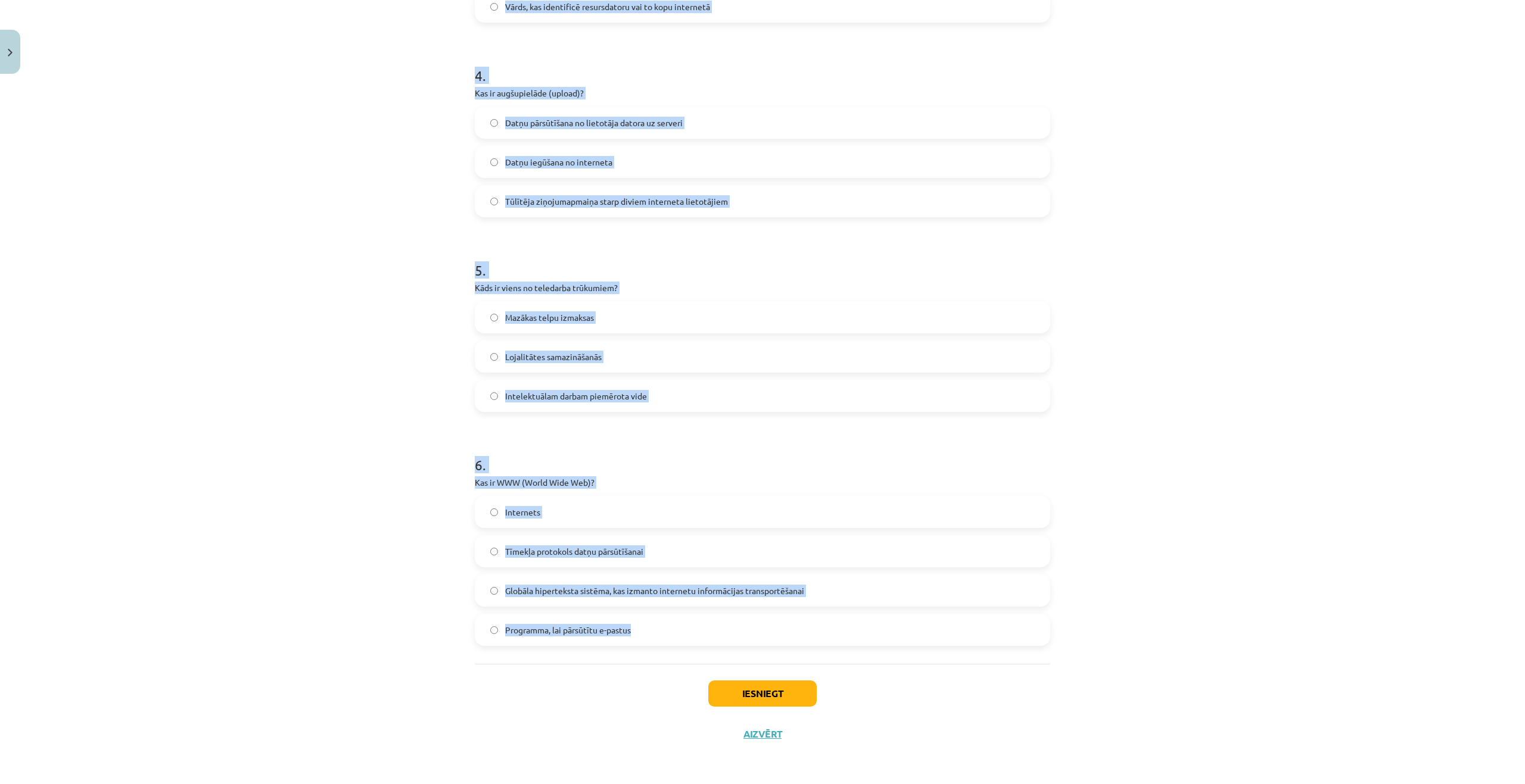
drag, startPoint x: 468, startPoint y: 510, endPoint x: 646, endPoint y: 632, distance: 215.8
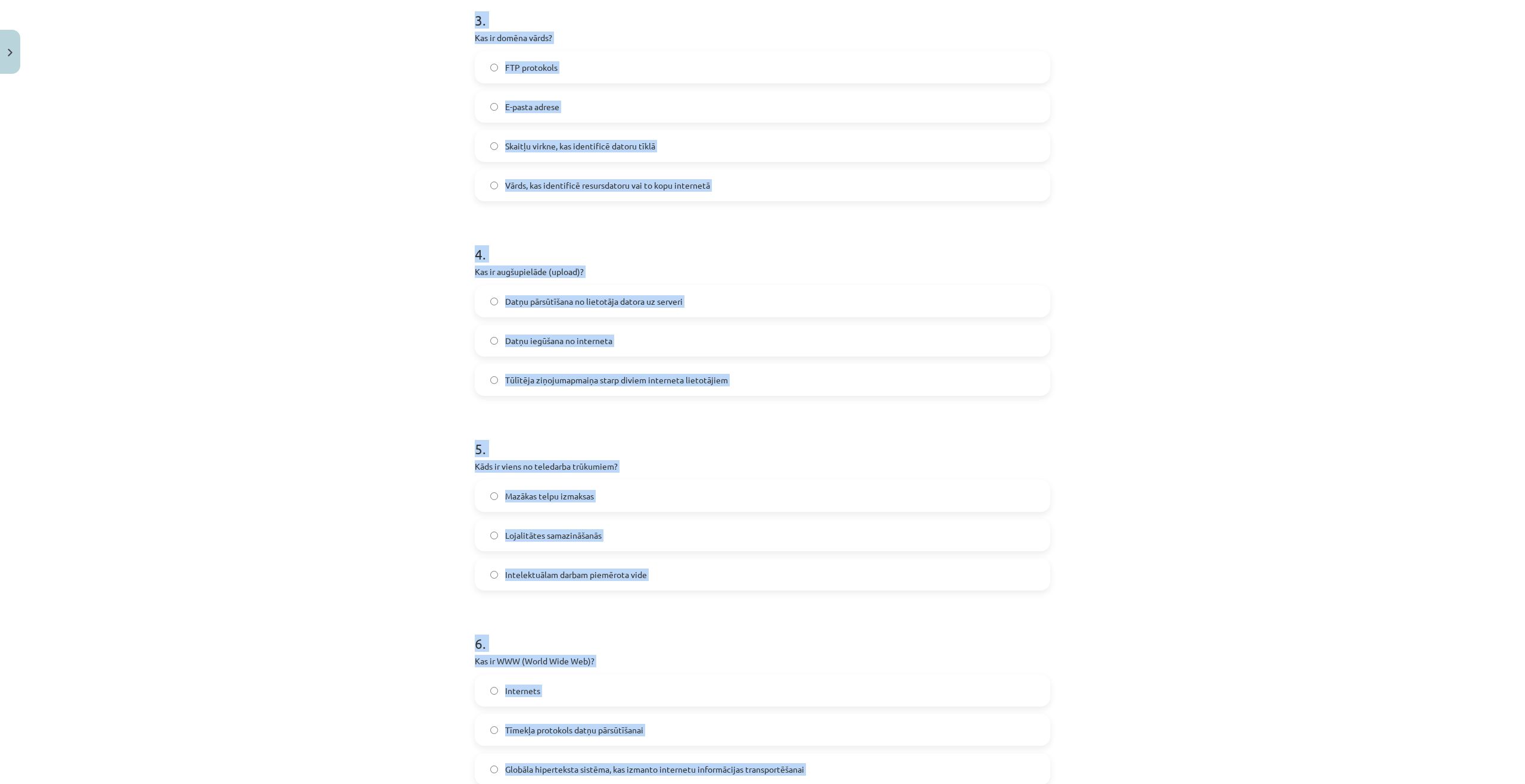
click at [348, 308] on div "Mācību tēma: Datorikas - 10. klases 1. ieskaites mācību materiāls #6 5. tēma – …" at bounding box center [762, 392] width 1525 height 784
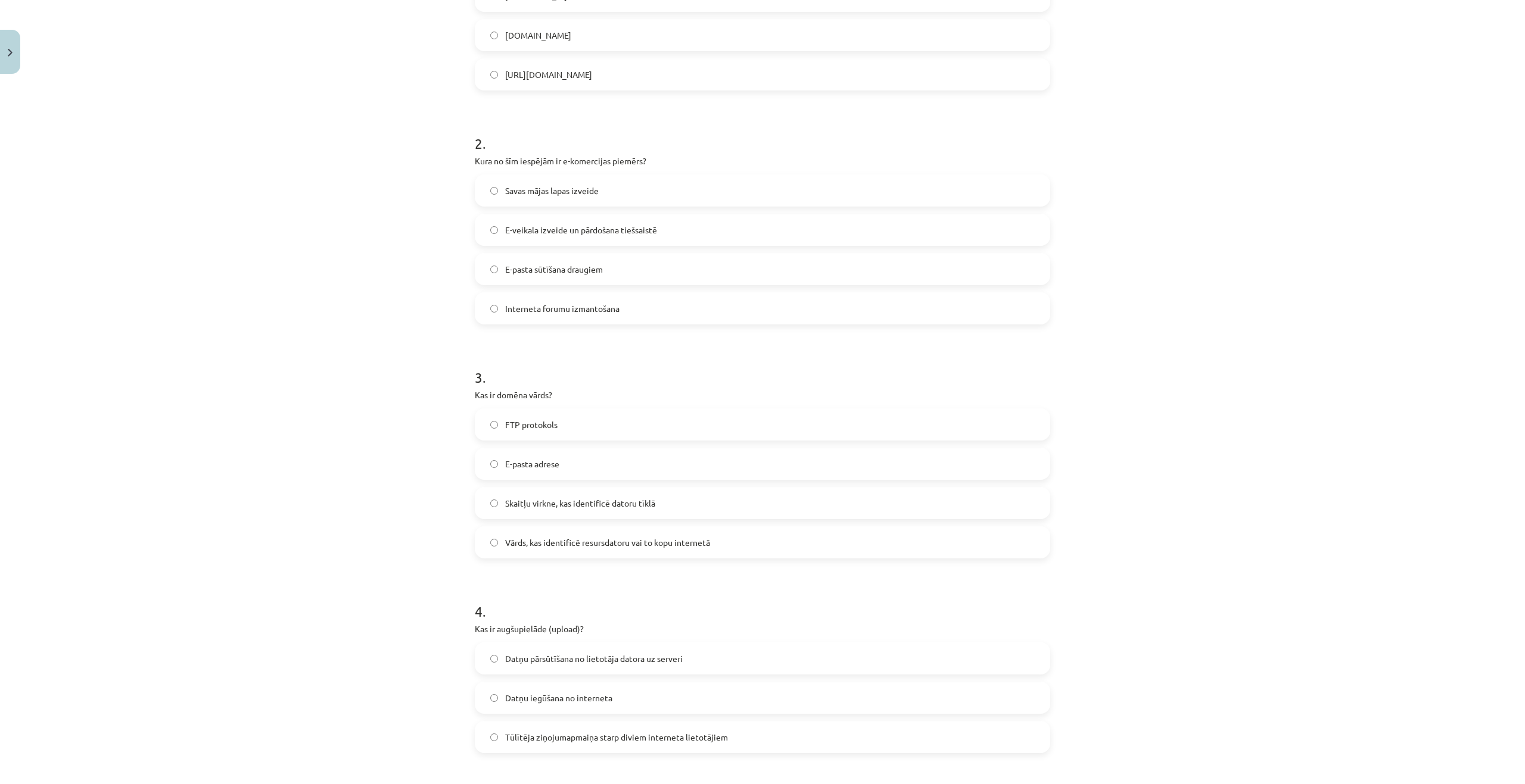
scroll to position [119, 0]
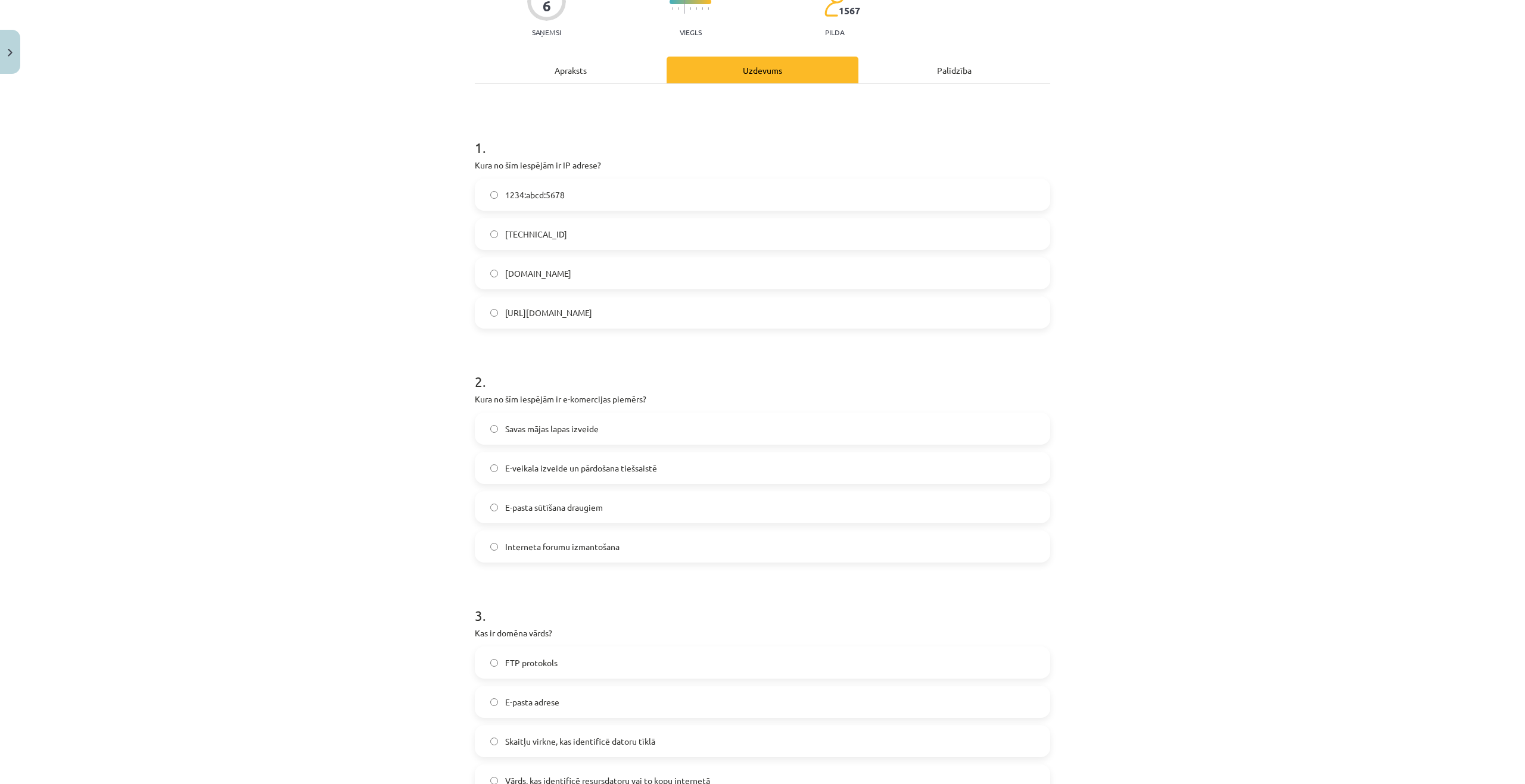
click at [521, 477] on label "E-veikala izveide un pārdošana tiešsaistē" at bounding box center [762, 468] width 573 height 30
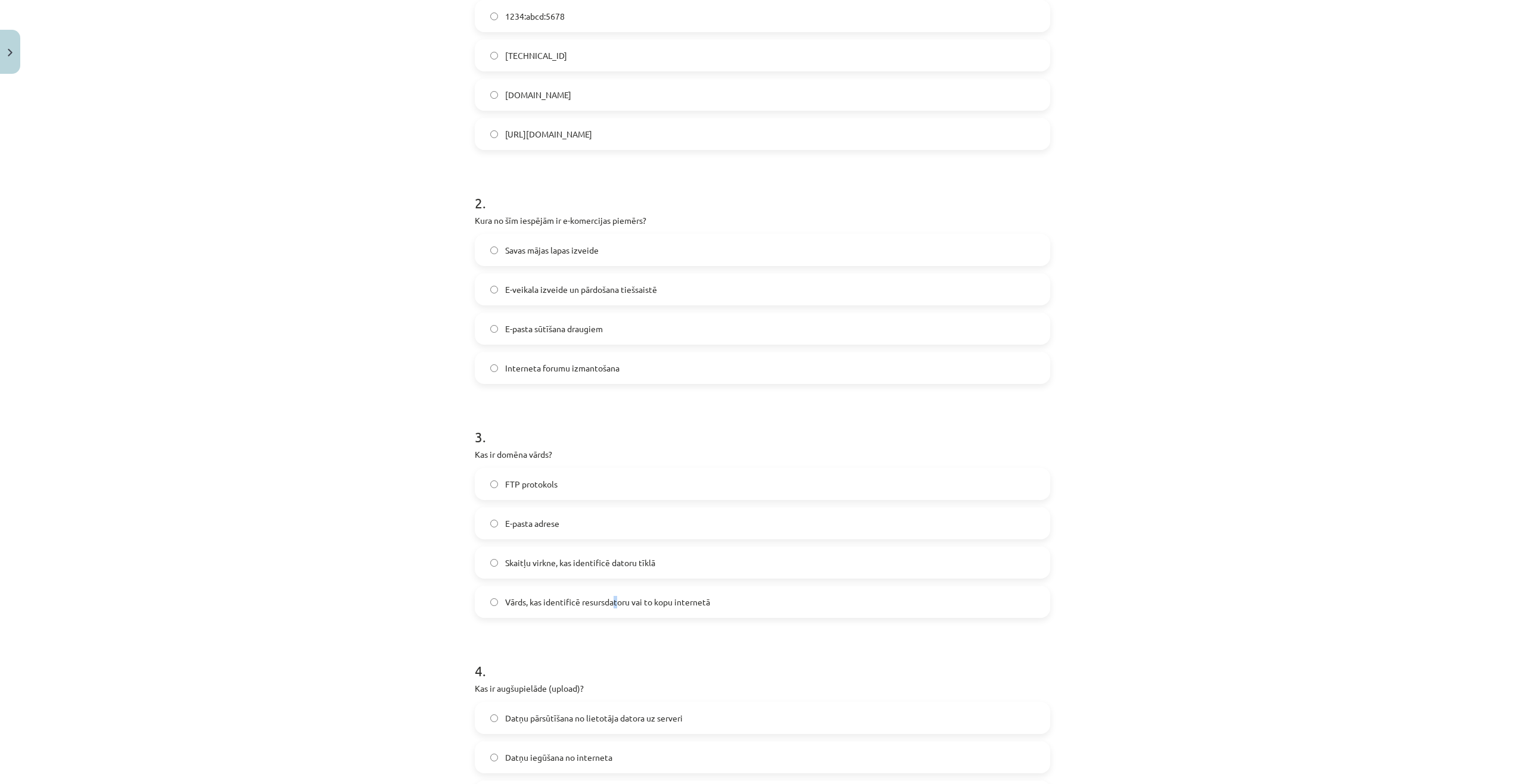
drag, startPoint x: 611, startPoint y: 602, endPoint x: 607, endPoint y: 572, distance: 30.3
click at [613, 600] on span "Vārds, kas identificē resursdatoru vai to kopu internetā" at bounding box center [607, 602] width 205 height 12
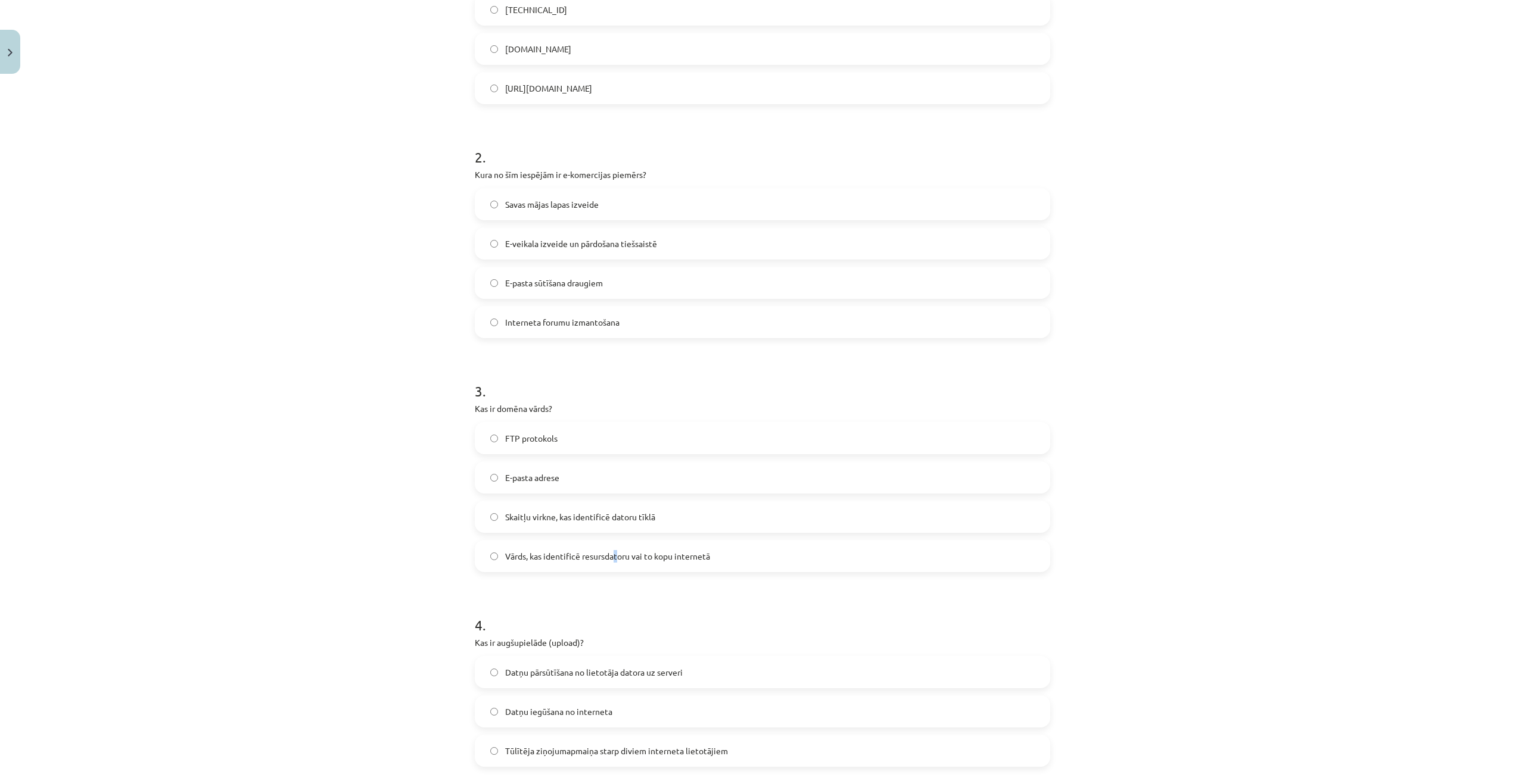
scroll to position [595, 0]
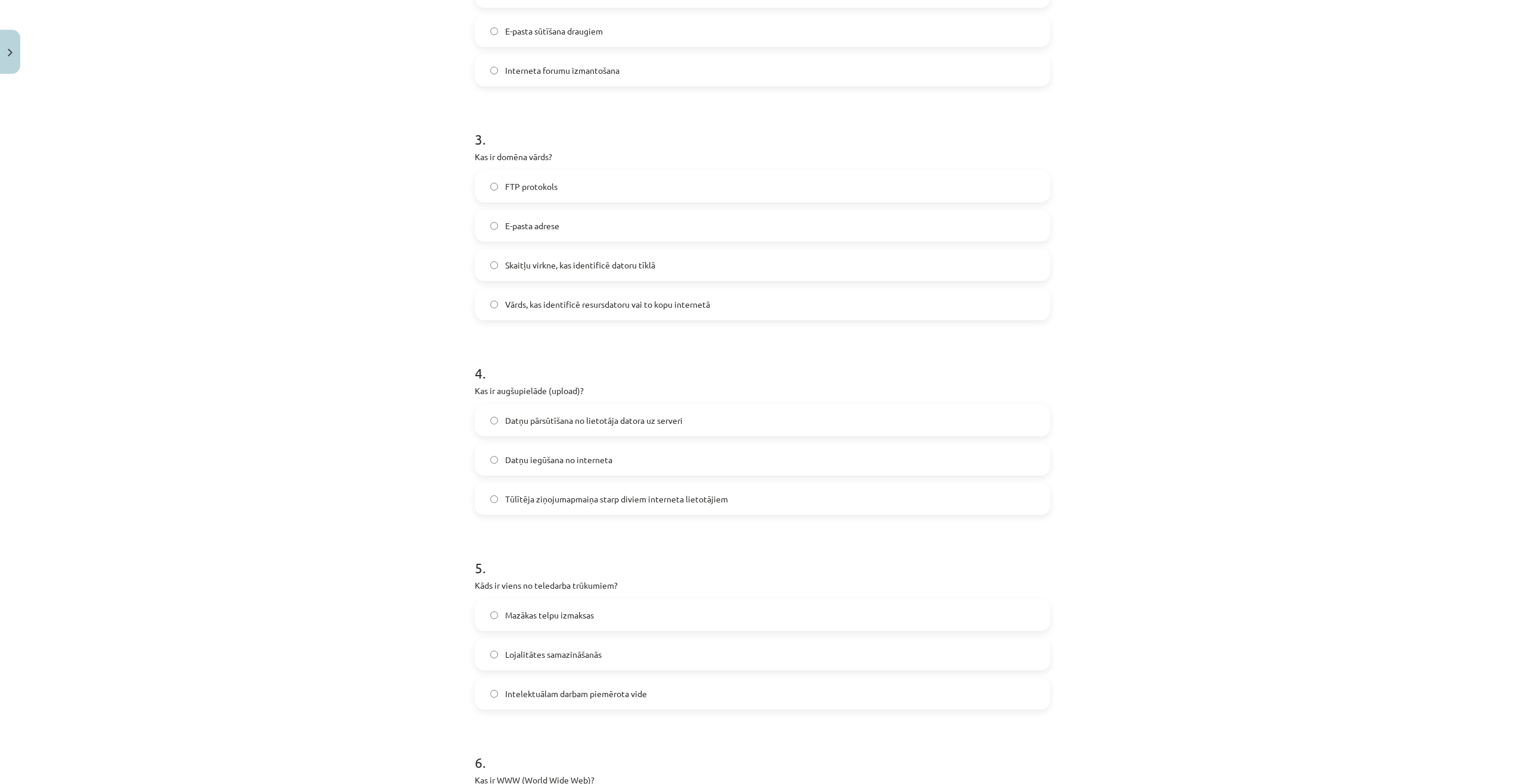
click at [528, 306] on span "Vārds, kas identificē resursdatoru vai to kopu internetā" at bounding box center [607, 304] width 205 height 12
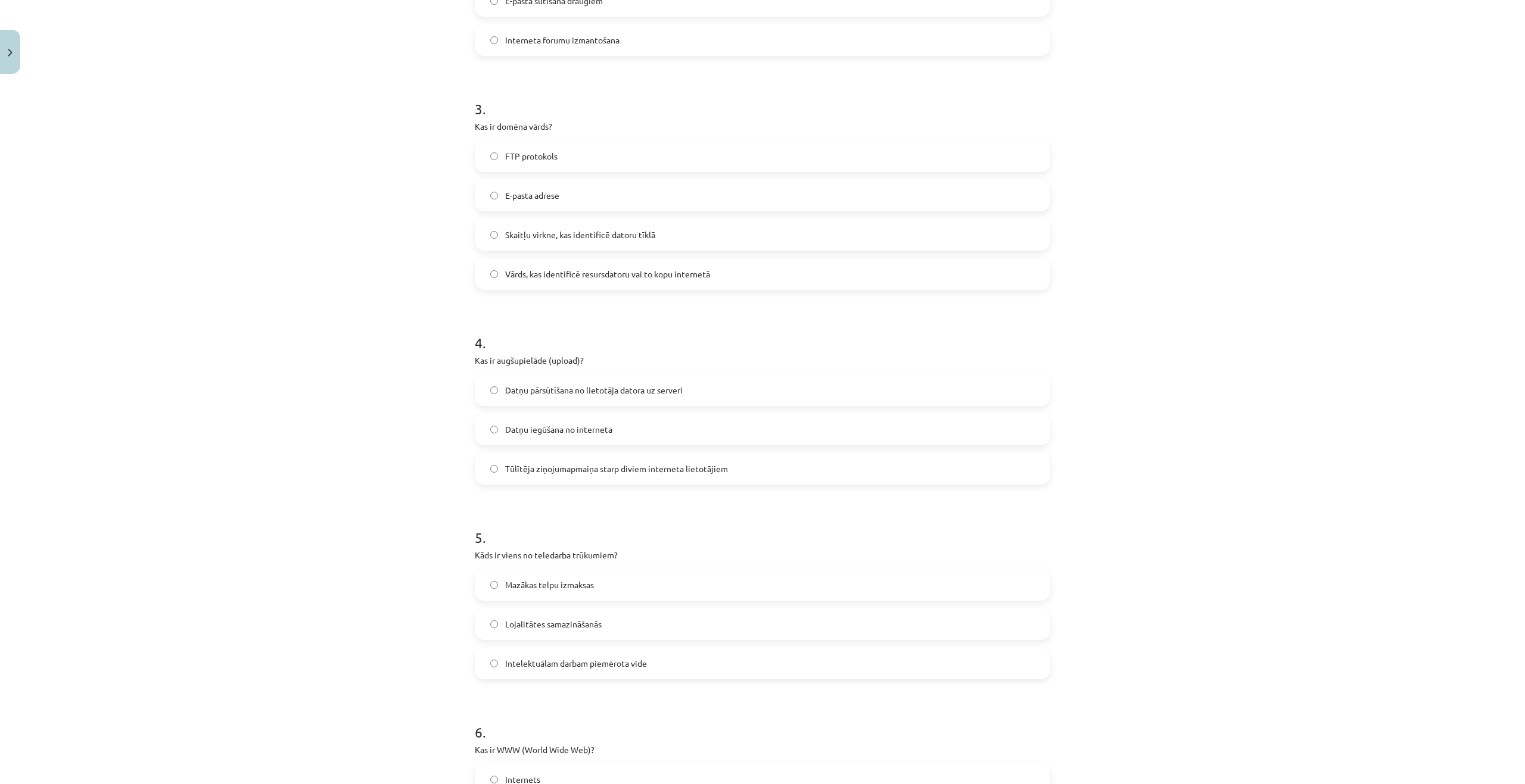
scroll to position [714, 0]
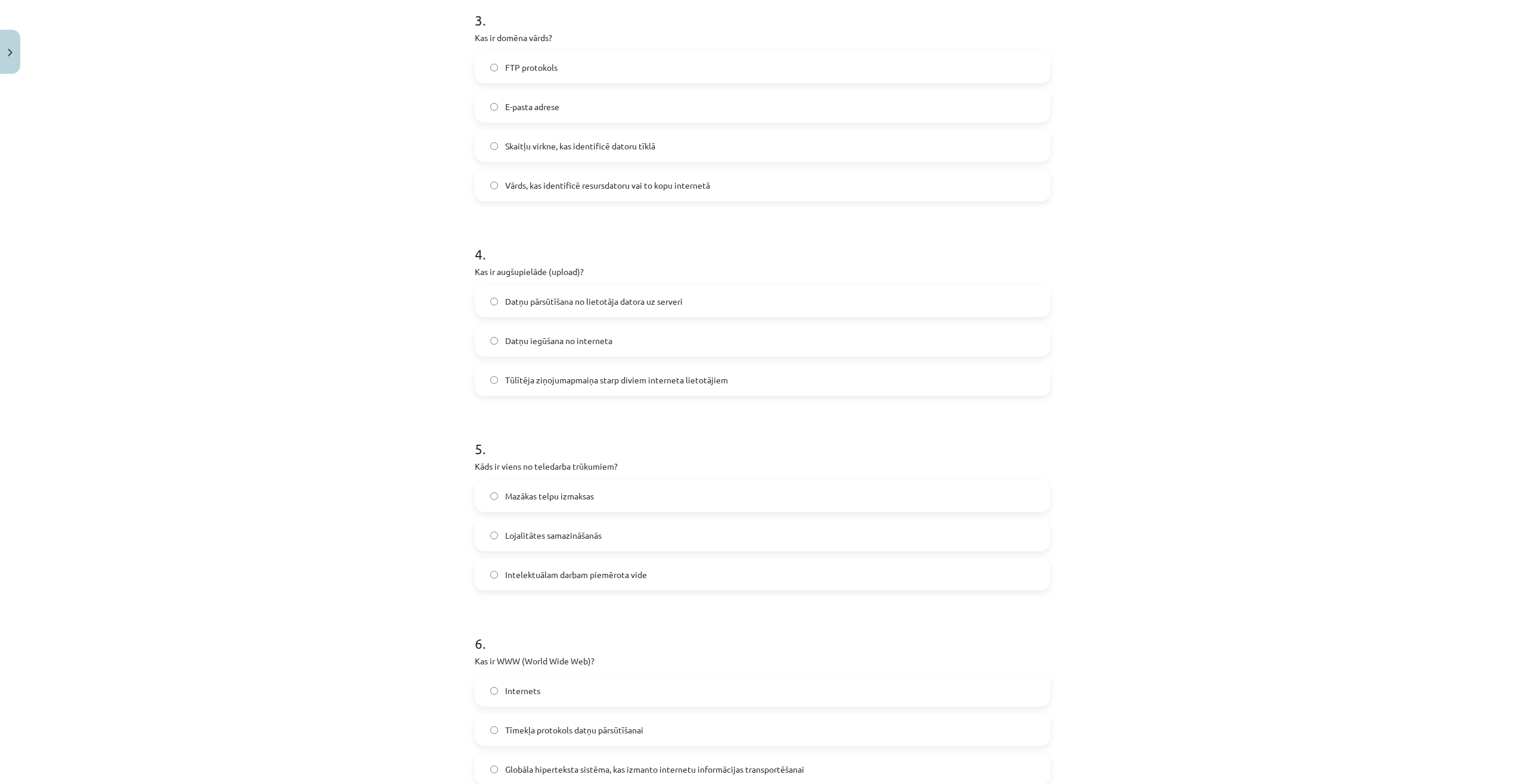
click at [535, 298] on span "Datņu pārsūtīšana no lietotāja datora uz serveri" at bounding box center [594, 301] width 178 height 12
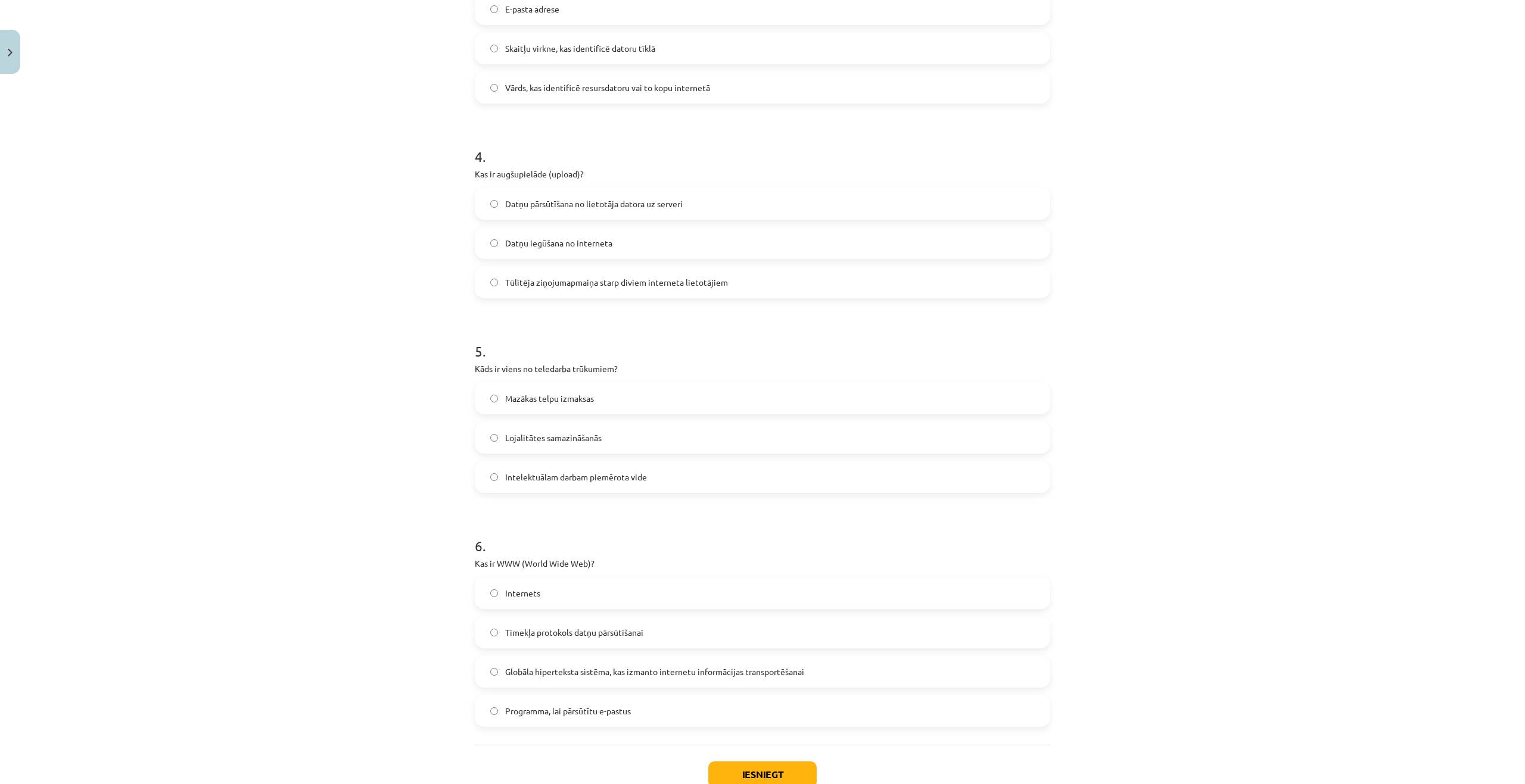
scroll to position [833, 0]
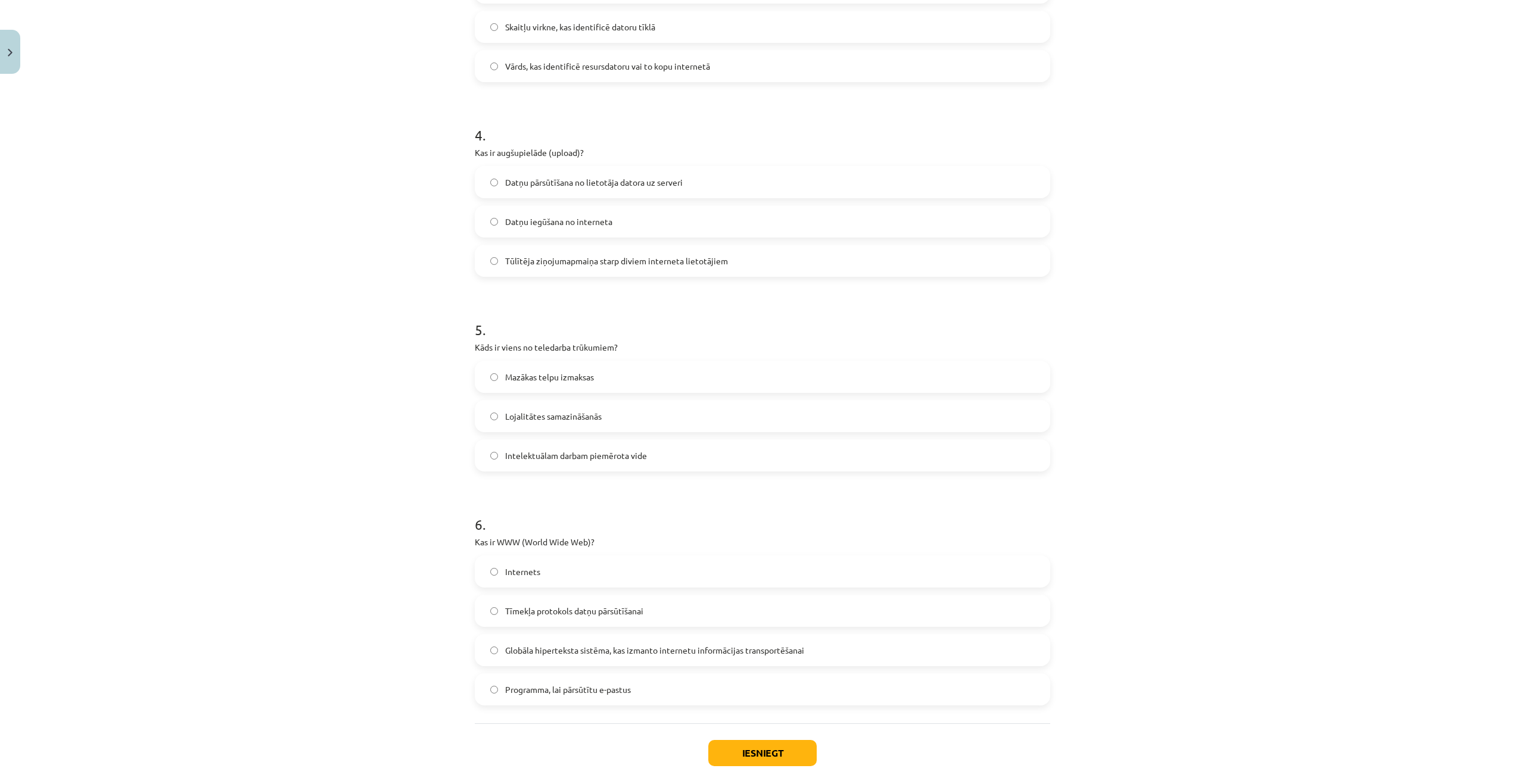
click at [552, 423] on label "Lojalitātes samazināšanās" at bounding box center [762, 416] width 573 height 30
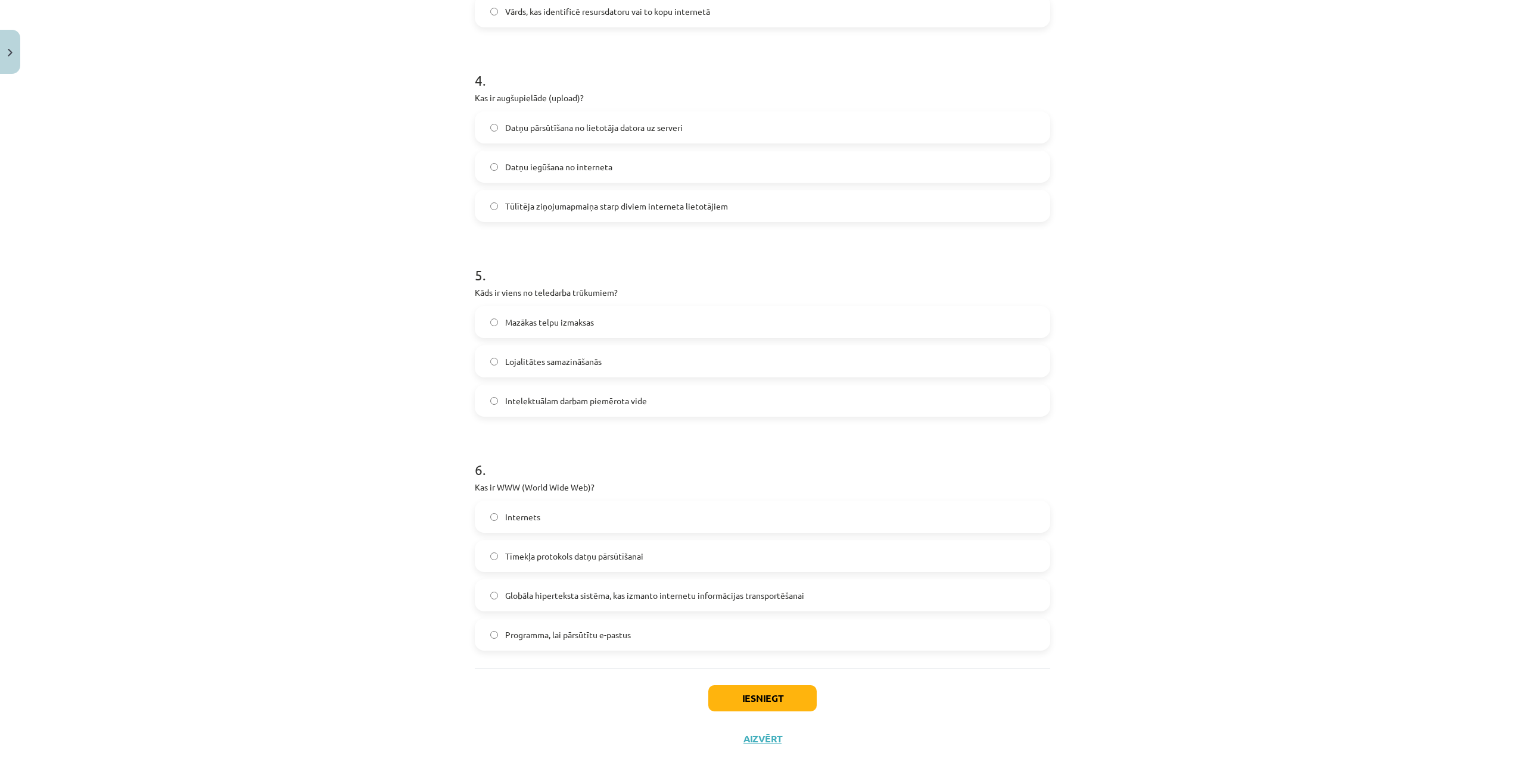
scroll to position [892, 0]
click at [575, 588] on span "Globāla hiperteksta sistēma, kas izmanto internetu informācijas transportēšanai" at bounding box center [655, 591] width 299 height 12
click at [753, 686] on button "Iesniegt" at bounding box center [762, 694] width 108 height 26
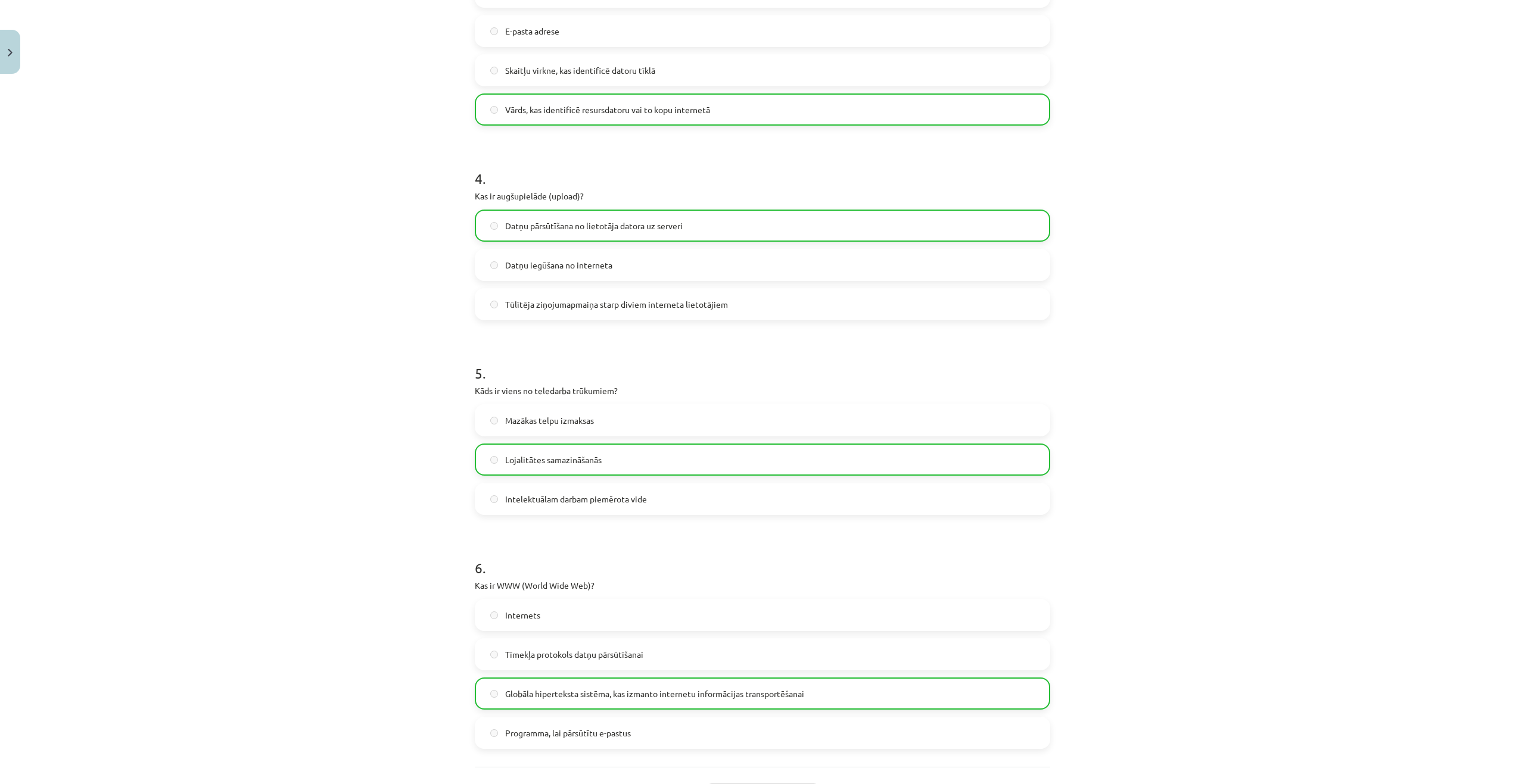
scroll to position [930, 0]
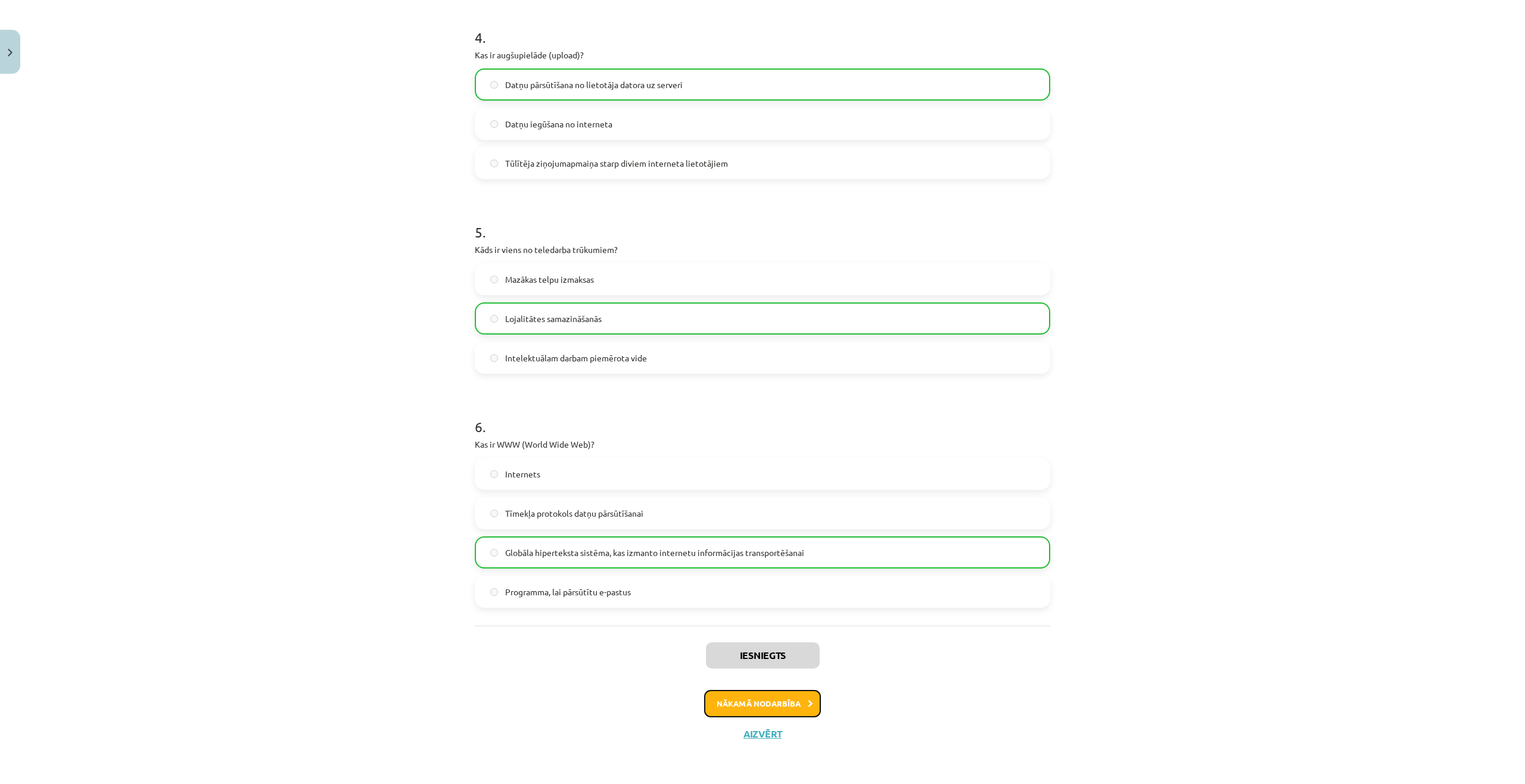
click at [725, 706] on button "Nākamā nodarbība" at bounding box center [762, 703] width 117 height 28
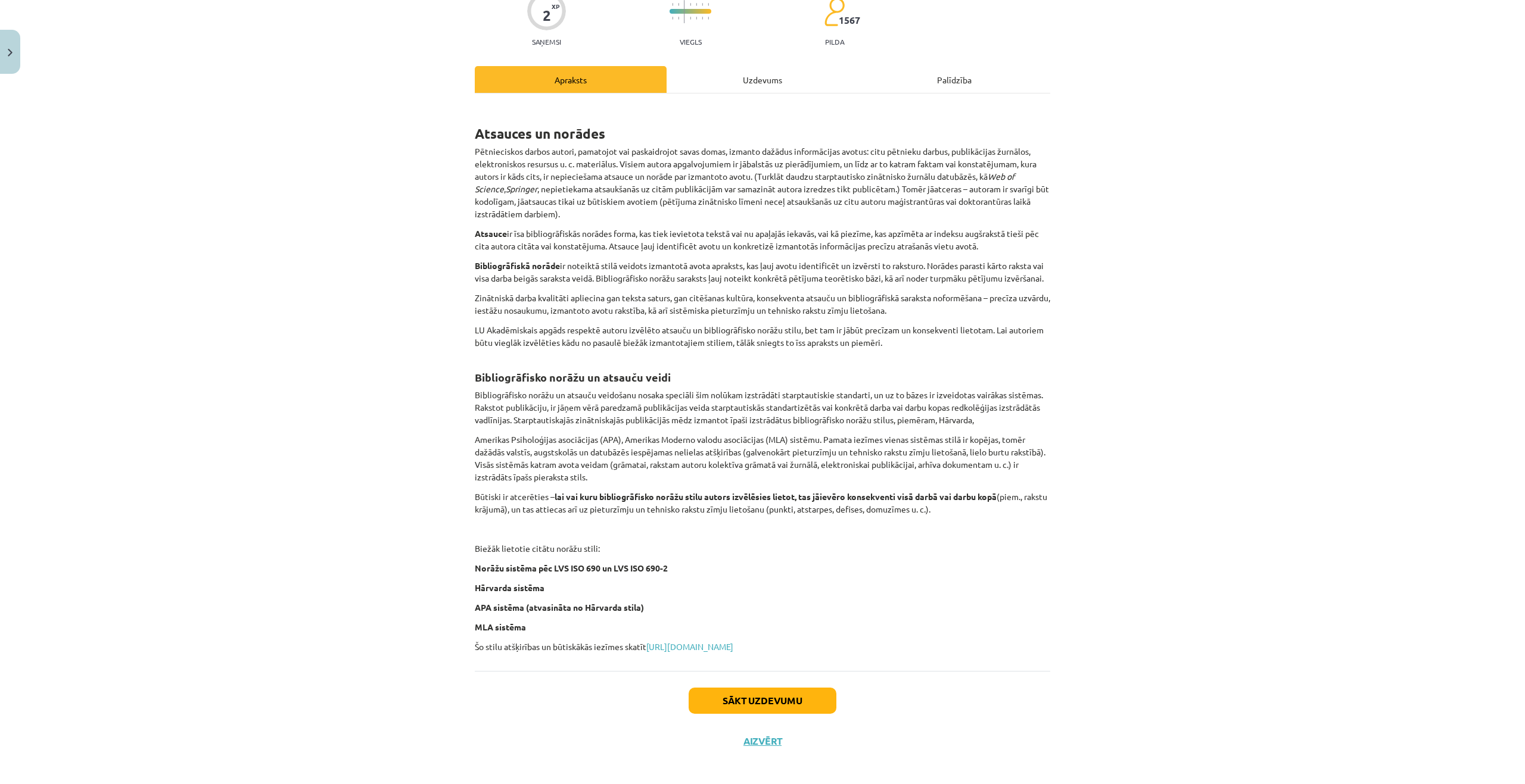
scroll to position [128, 0]
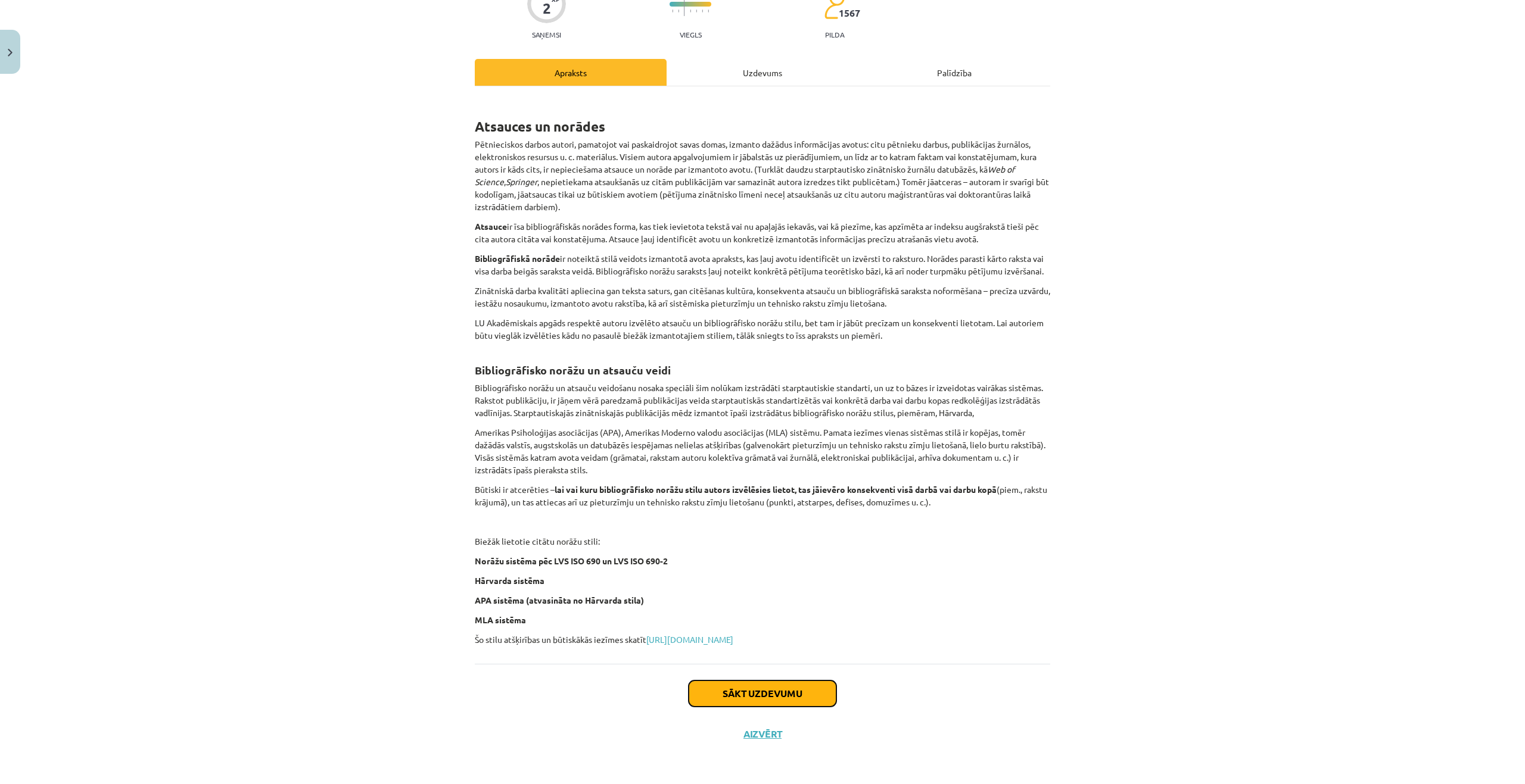
click at [773, 687] on button "Sākt uzdevumu" at bounding box center [762, 694] width 148 height 26
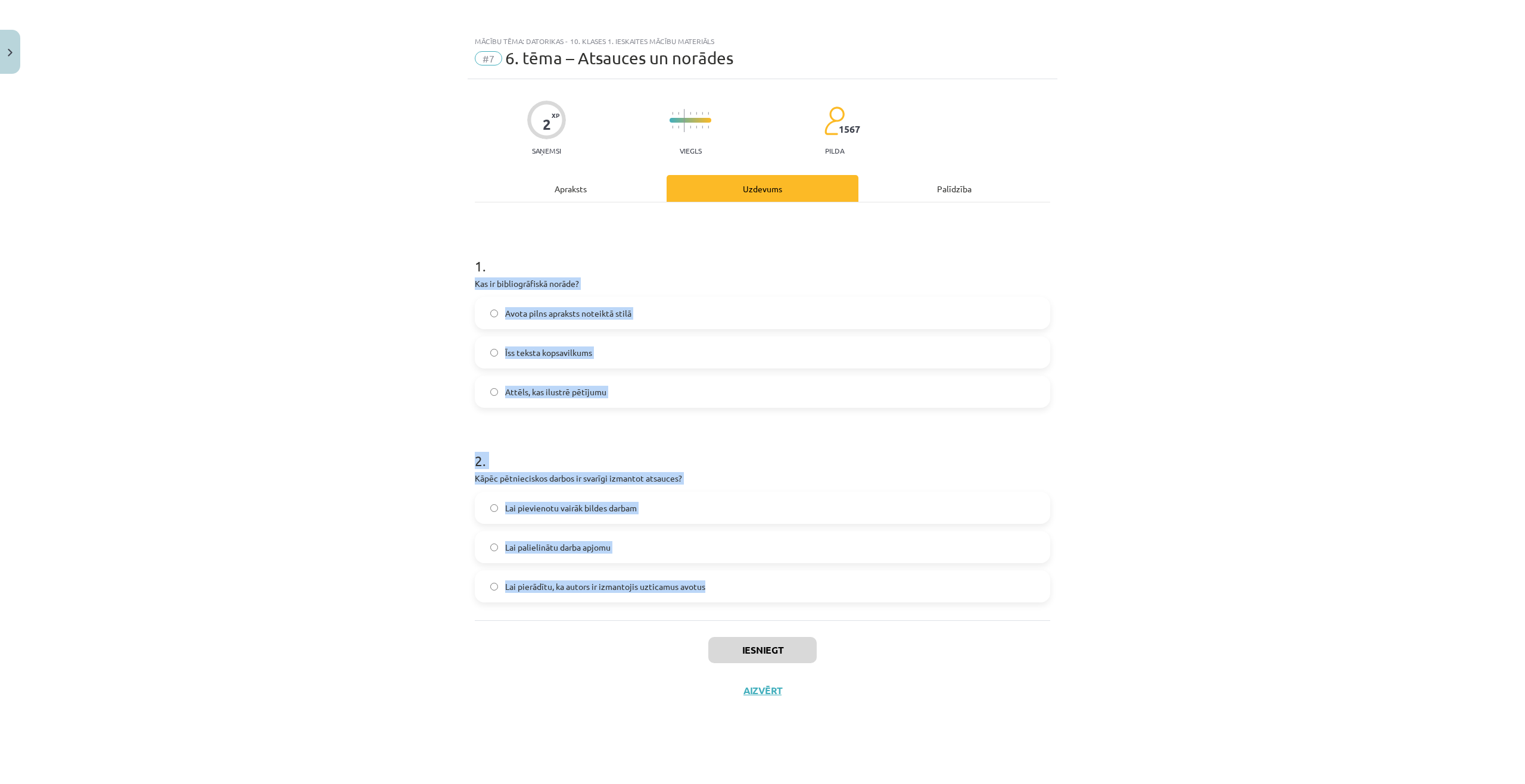
drag, startPoint x: 456, startPoint y: 283, endPoint x: 734, endPoint y: 604, distance: 424.6
click at [734, 604] on div "Mācību tēma: Datorikas - 10. klases 1. ieskaites mācību materiāls #7 6. tēma – …" at bounding box center [762, 392] width 1525 height 784
click at [351, 327] on div "Mācību tēma: Datorikas - 10. klases 1. ieskaites mācību materiāls #7 6. tēma – …" at bounding box center [762, 392] width 1525 height 784
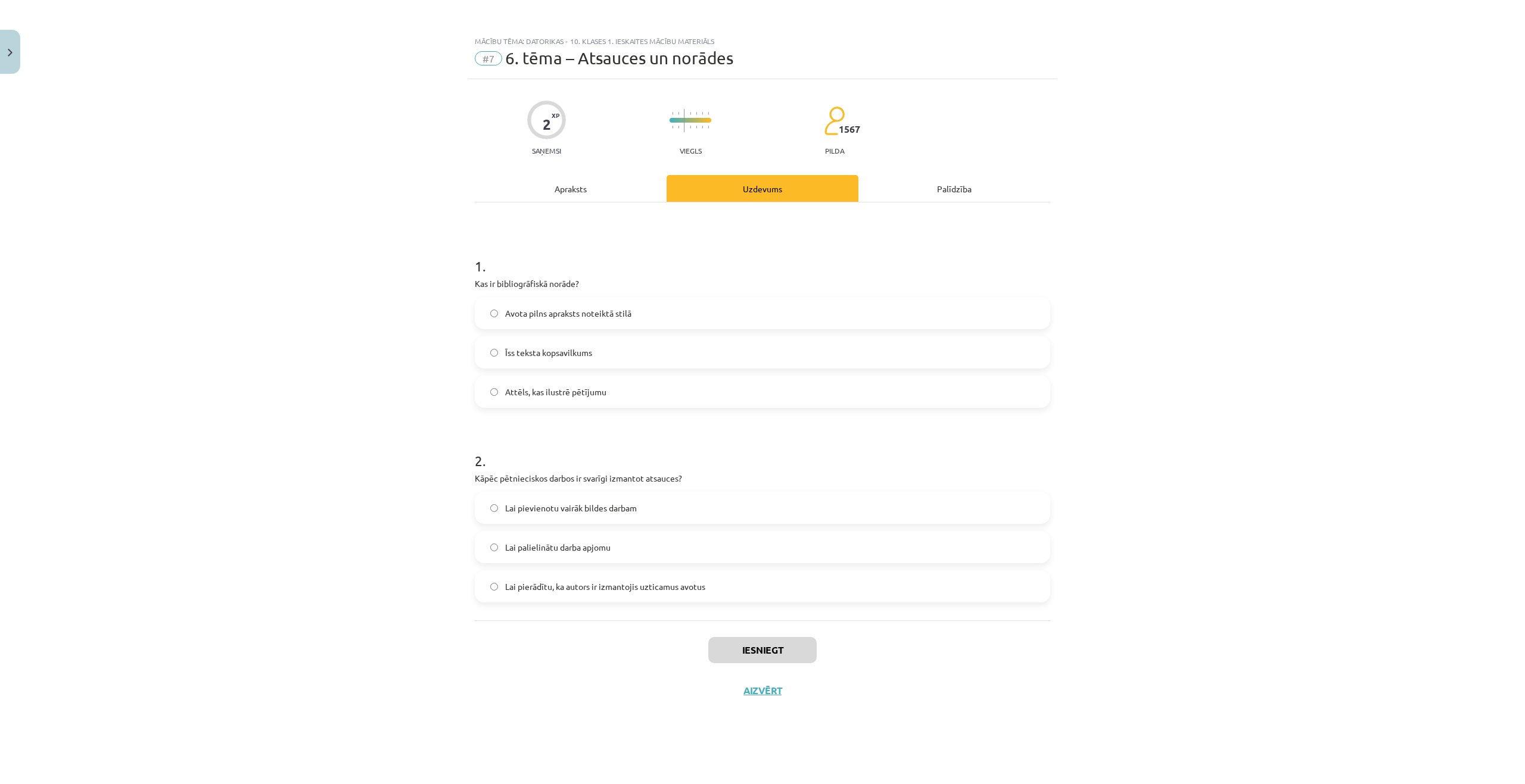
click at [554, 322] on label "Avota pilns apraksts noteiktā stilā" at bounding box center [762, 313] width 573 height 30
click at [581, 590] on span "Lai pierādītu, ka autors ir izmantojis uzticamus avotus" at bounding box center [605, 587] width 200 height 12
click at [739, 648] on button "Iesniegt" at bounding box center [762, 650] width 108 height 26
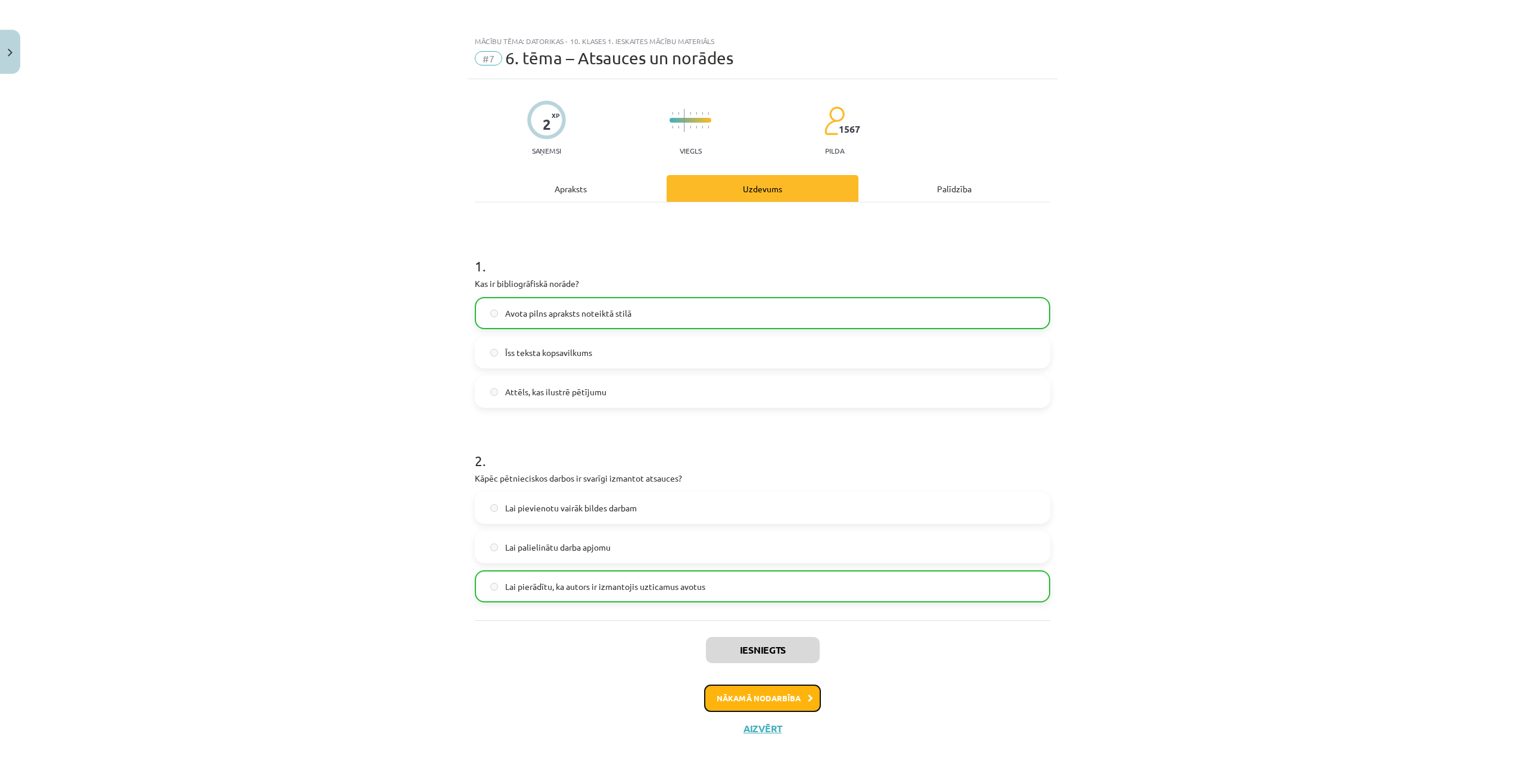
click at [766, 694] on button "Nākamā nodarbība" at bounding box center [762, 698] width 117 height 28
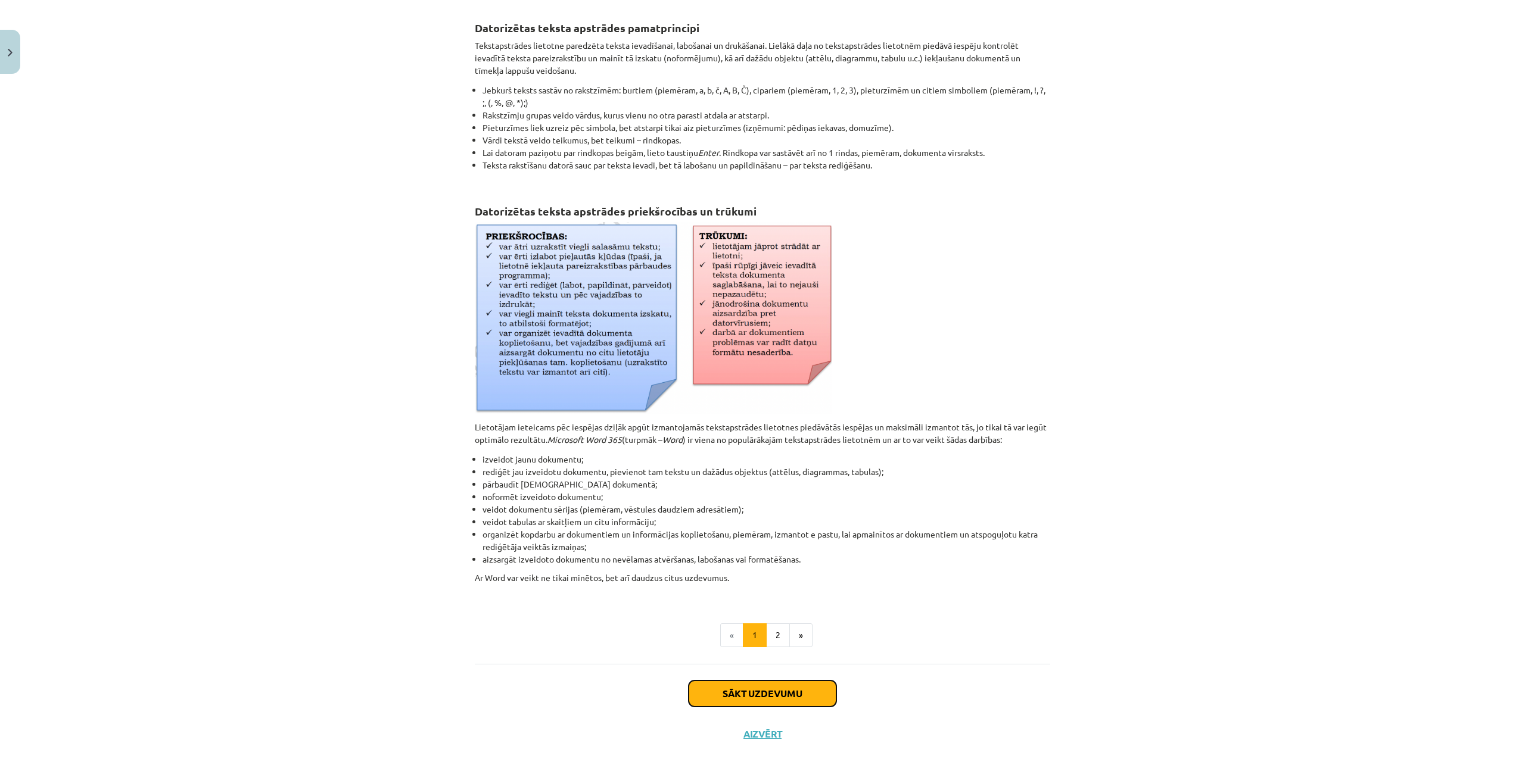
click at [747, 688] on button "Sākt uzdevumu" at bounding box center [762, 694] width 148 height 26
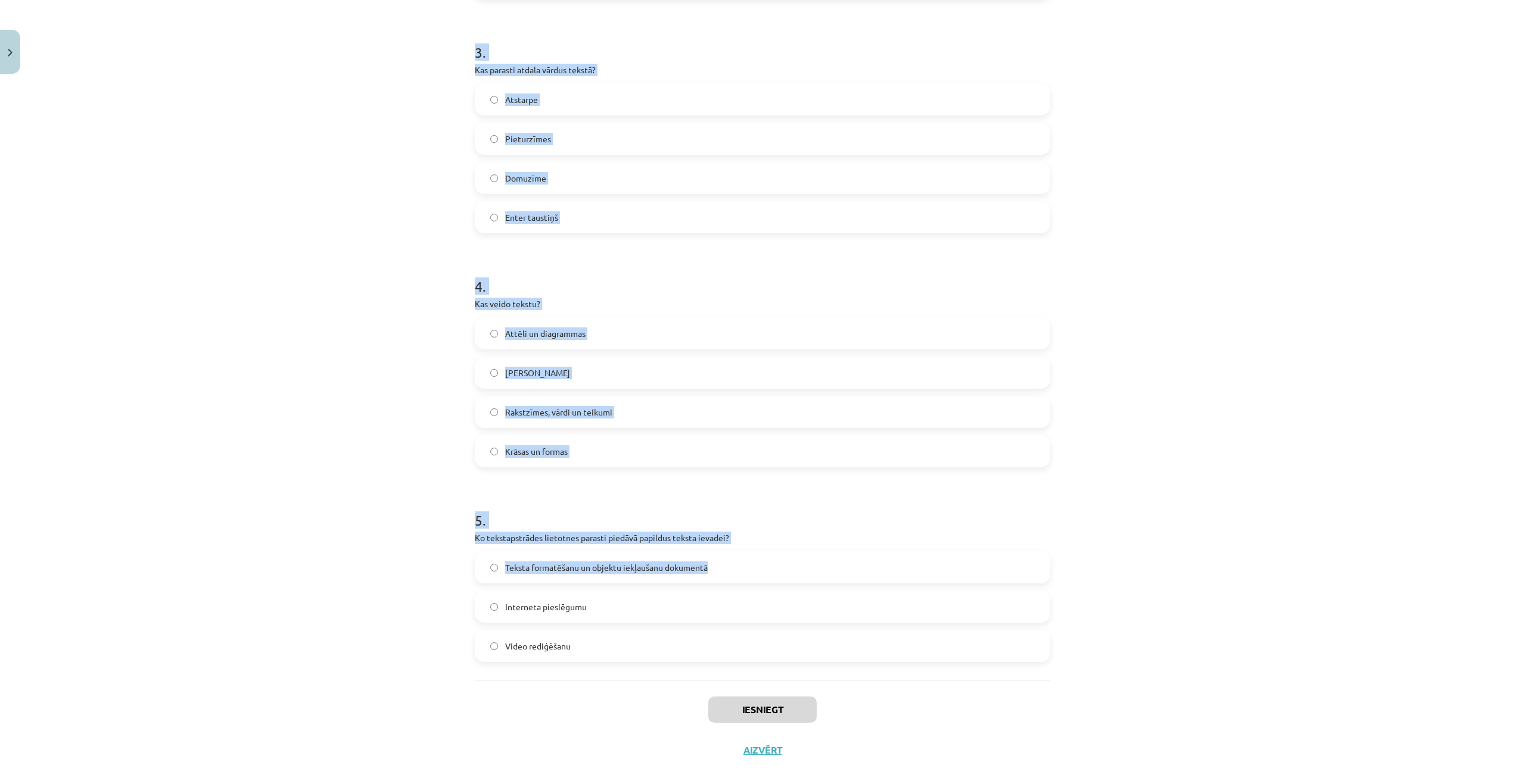
scroll to position [698, 0]
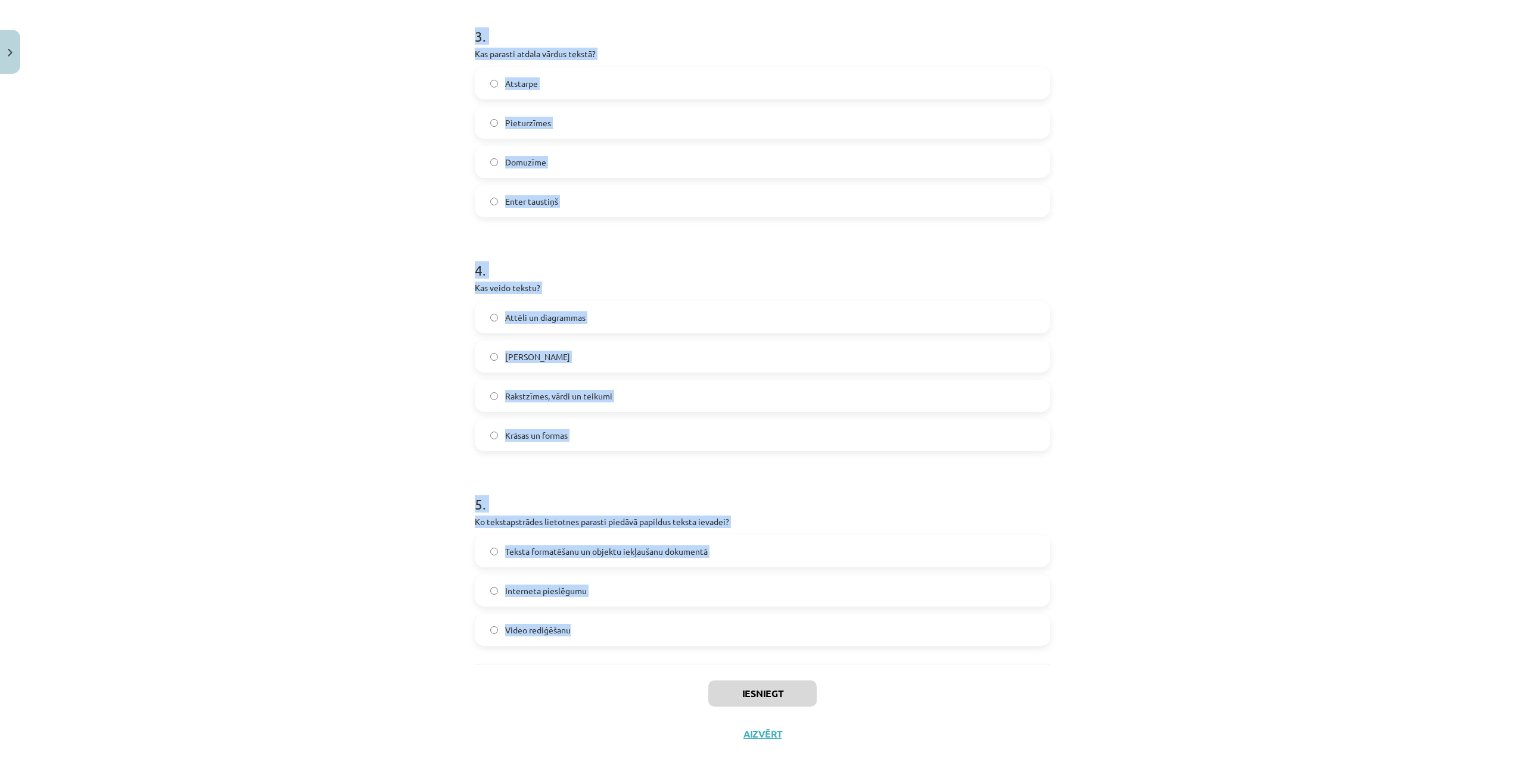
drag, startPoint x: 464, startPoint y: 255, endPoint x: 738, endPoint y: 619, distance: 455.6
click at [738, 619] on div "5 XP Saņemsi Viegls 1567 pilda Apraksts Uzdevums Palīdzība 1 . Kāda ir tekstaps…" at bounding box center [762, 68] width 590 height 1373
click at [411, 386] on div "Mācību tēma: Datorikas - 10. klases 1. ieskaites mācību materiāls #8 7. tema – …" at bounding box center [762, 392] width 1525 height 784
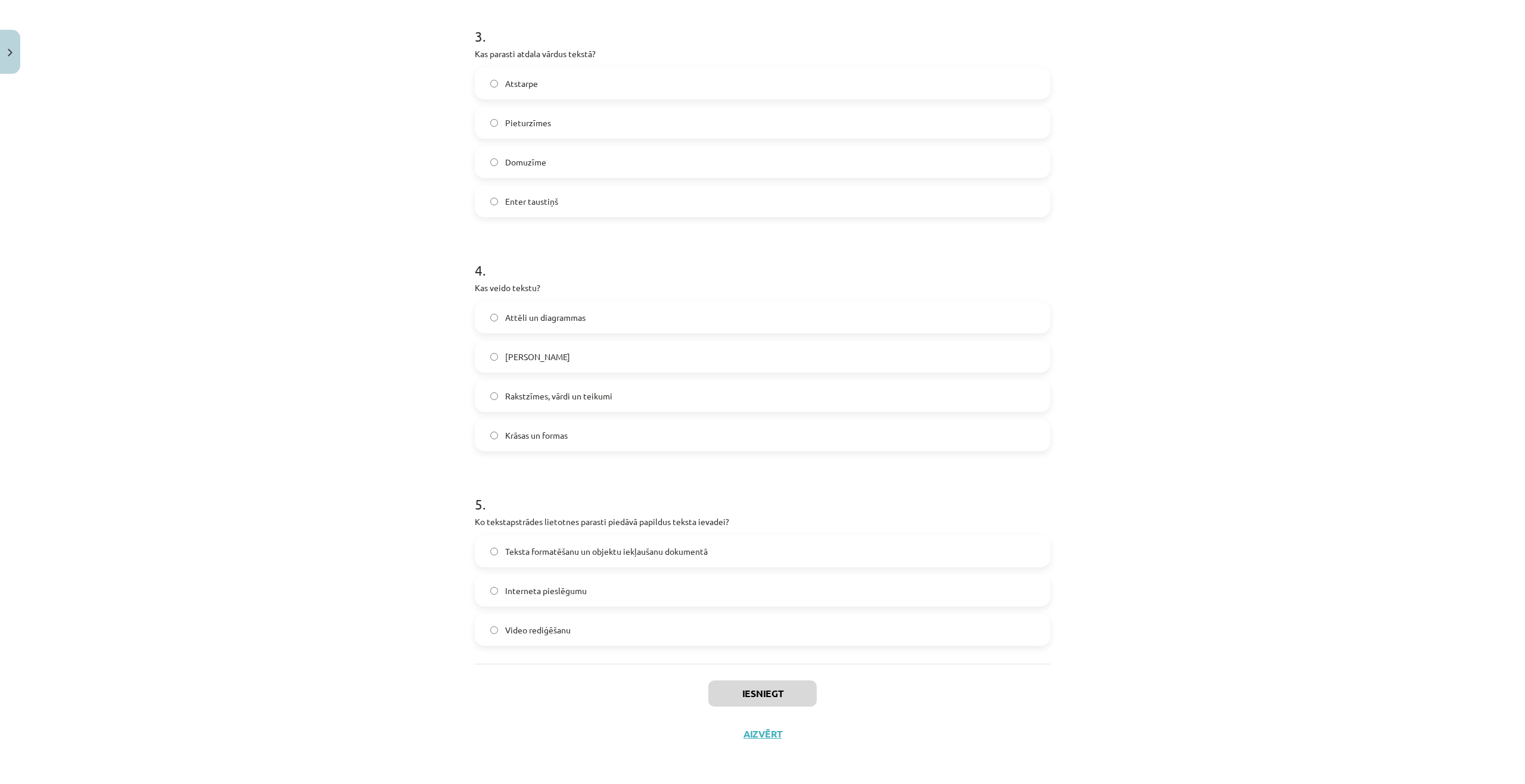
click at [488, 352] on label "Tikai burti" at bounding box center [762, 357] width 573 height 30
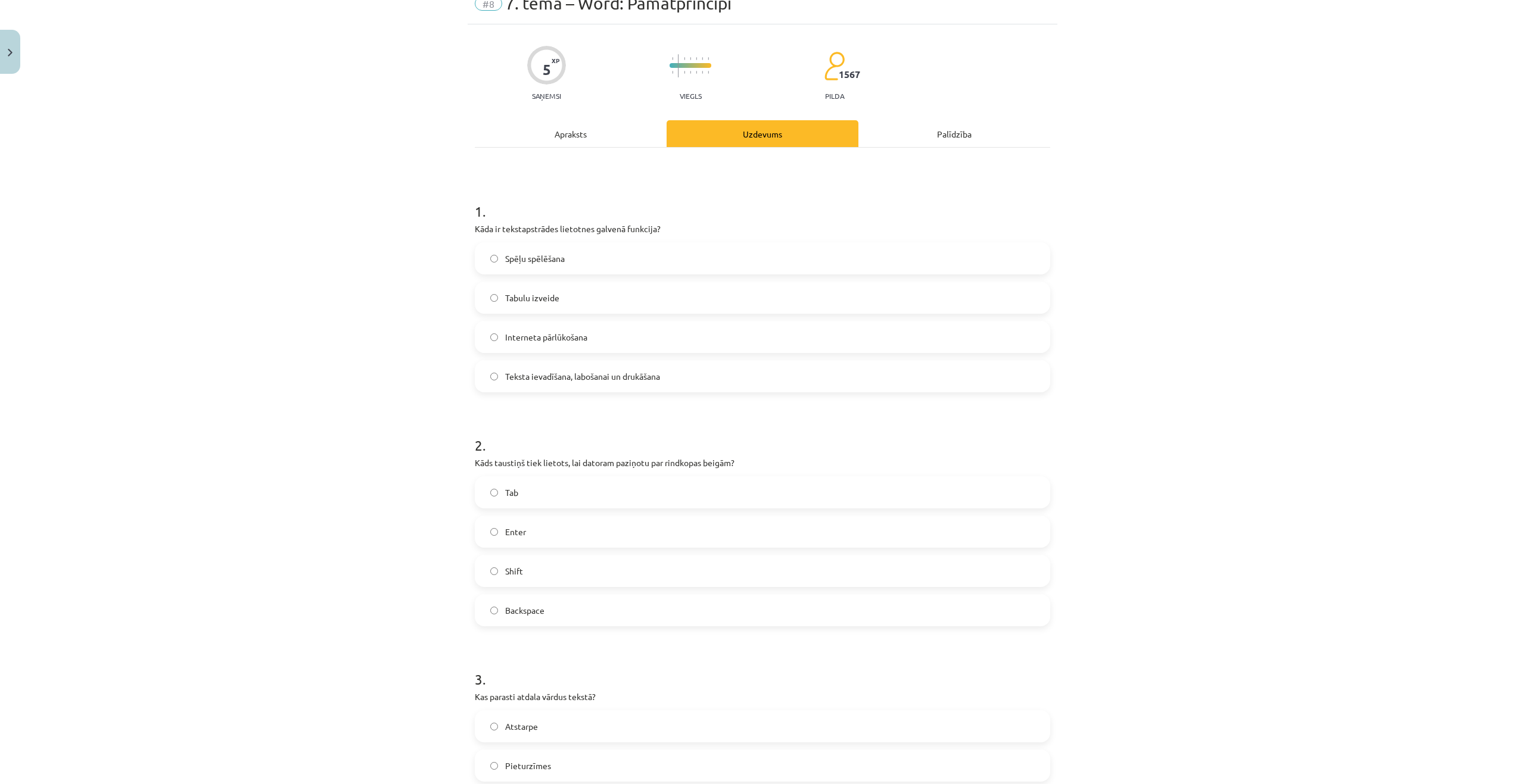
scroll to position [60, 0]
click at [588, 531] on label "Enter" at bounding box center [762, 527] width 573 height 30
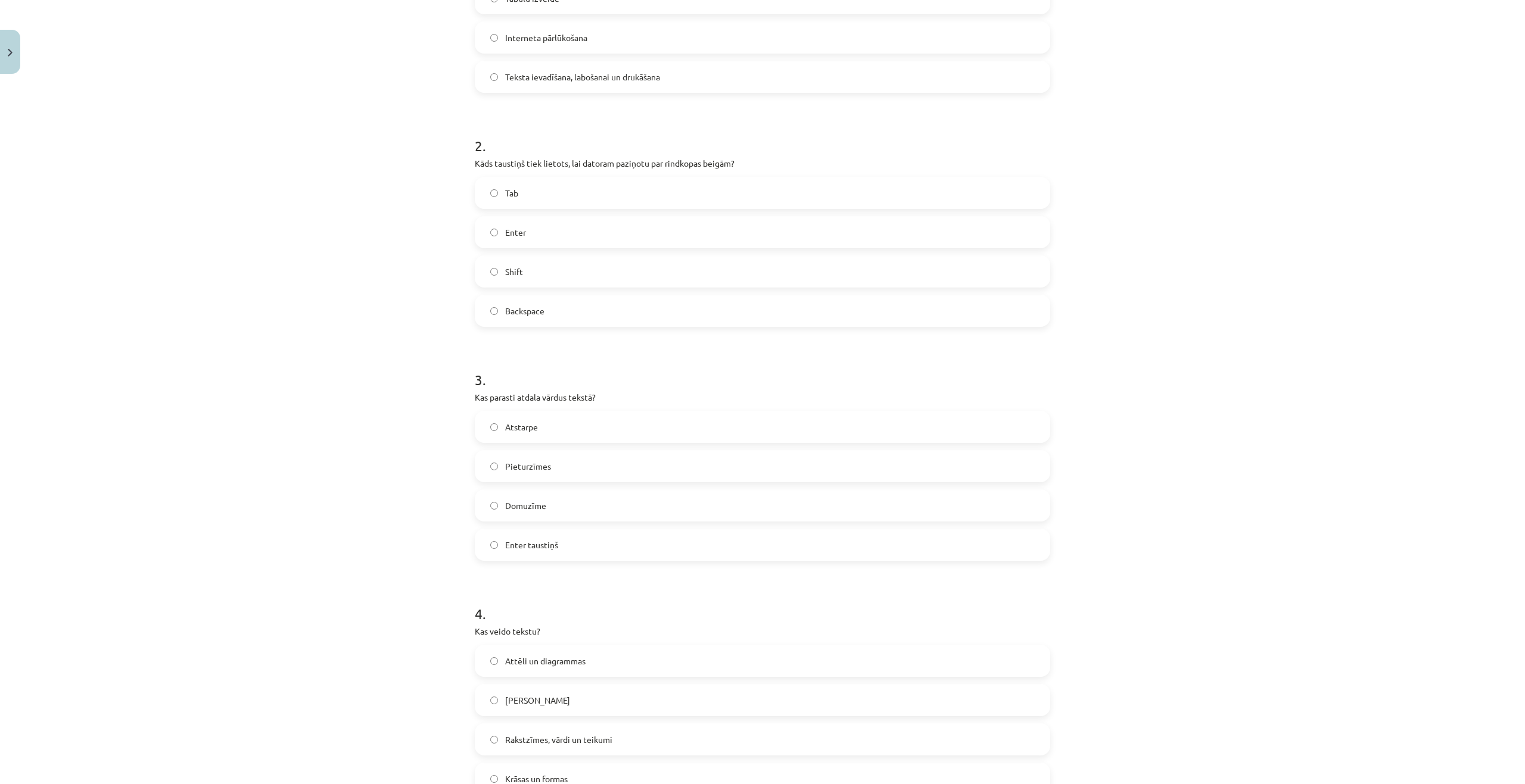
scroll to position [357, 0]
click at [514, 422] on span "Atstarpe" at bounding box center [521, 424] width 33 height 12
click at [554, 545] on label "Enter taustiņš" at bounding box center [762, 542] width 573 height 30
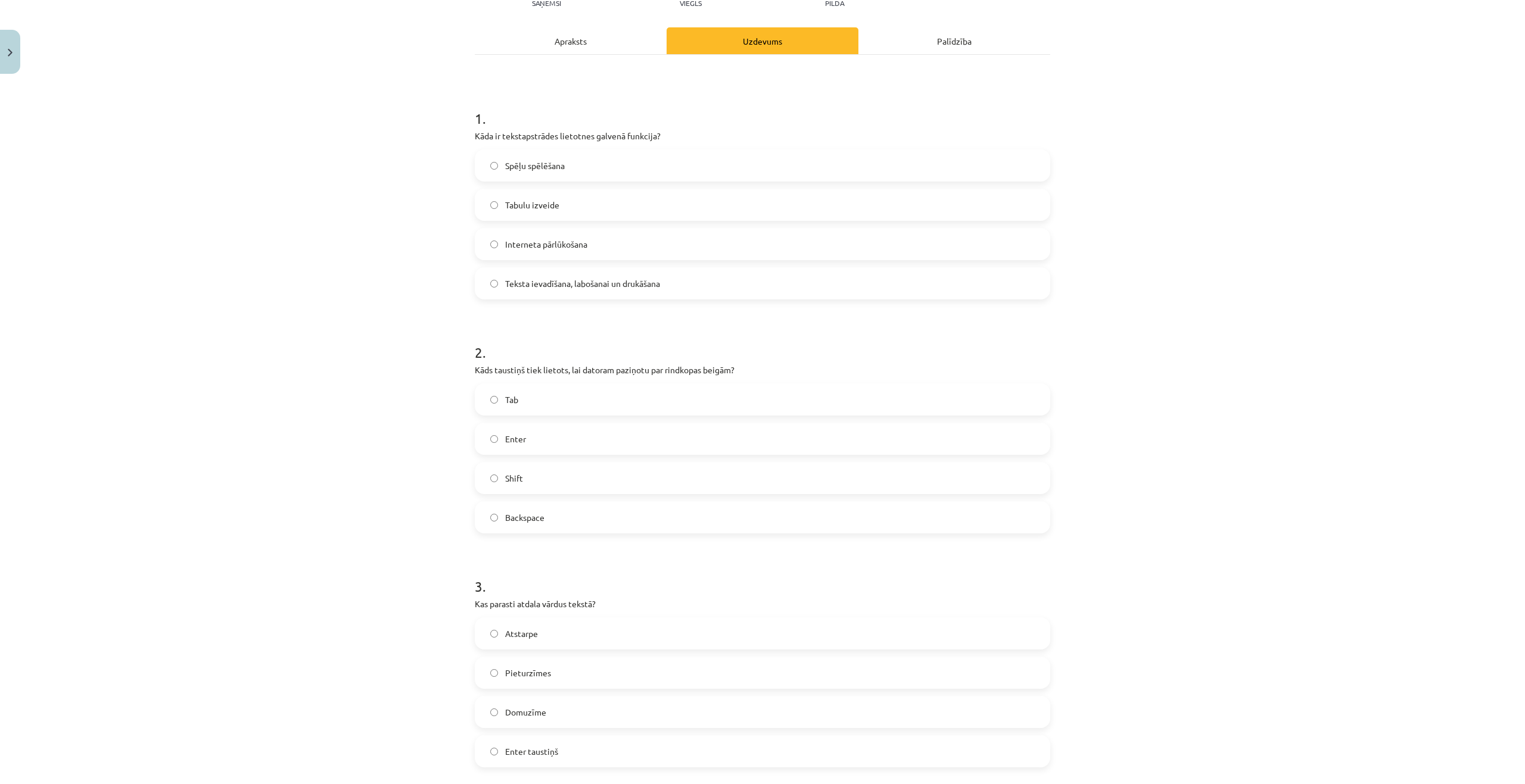
scroll to position [60, 0]
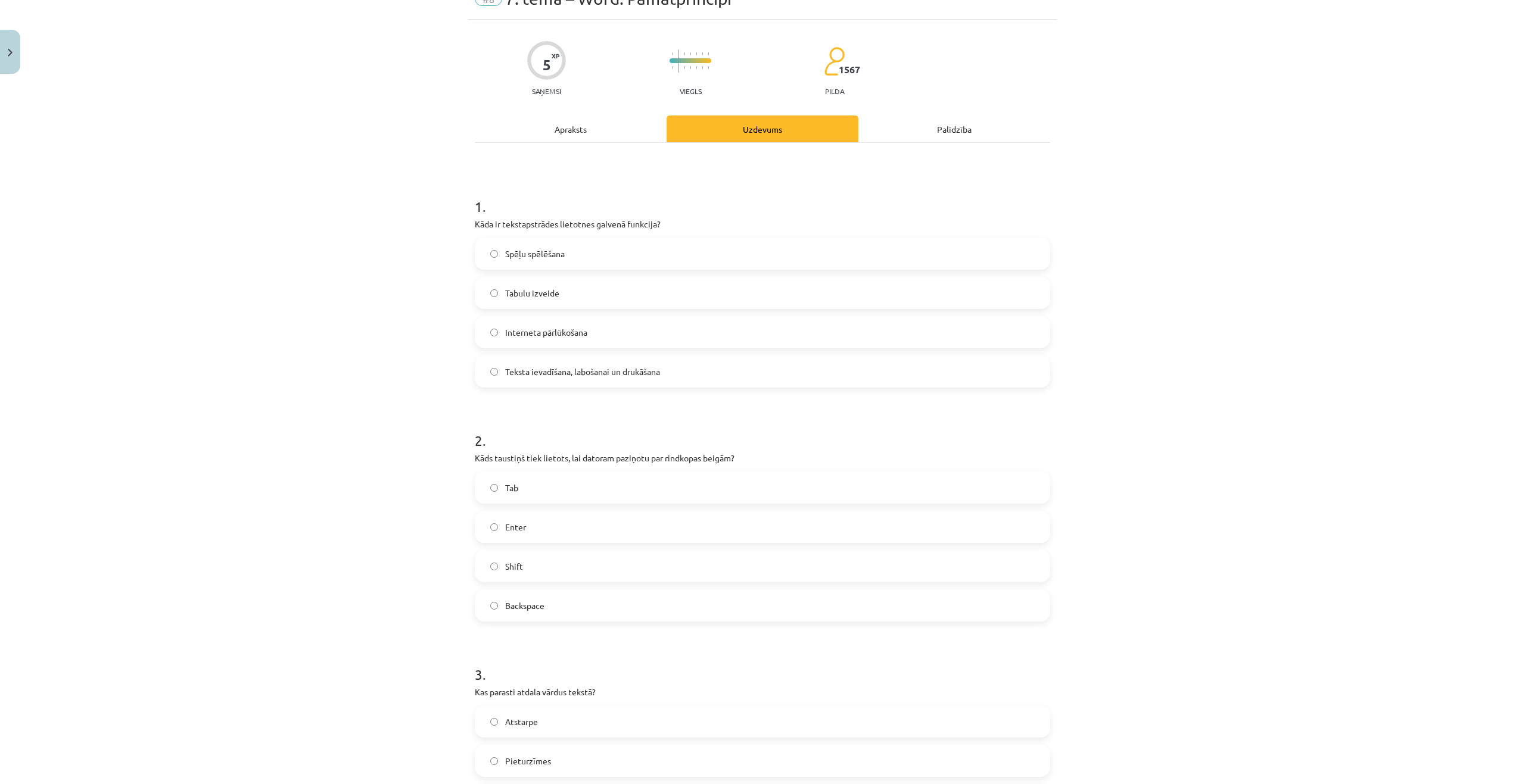
click at [566, 376] on span "Teksta ievadīšana, labošanai un drukāšana" at bounding box center [583, 371] width 155 height 12
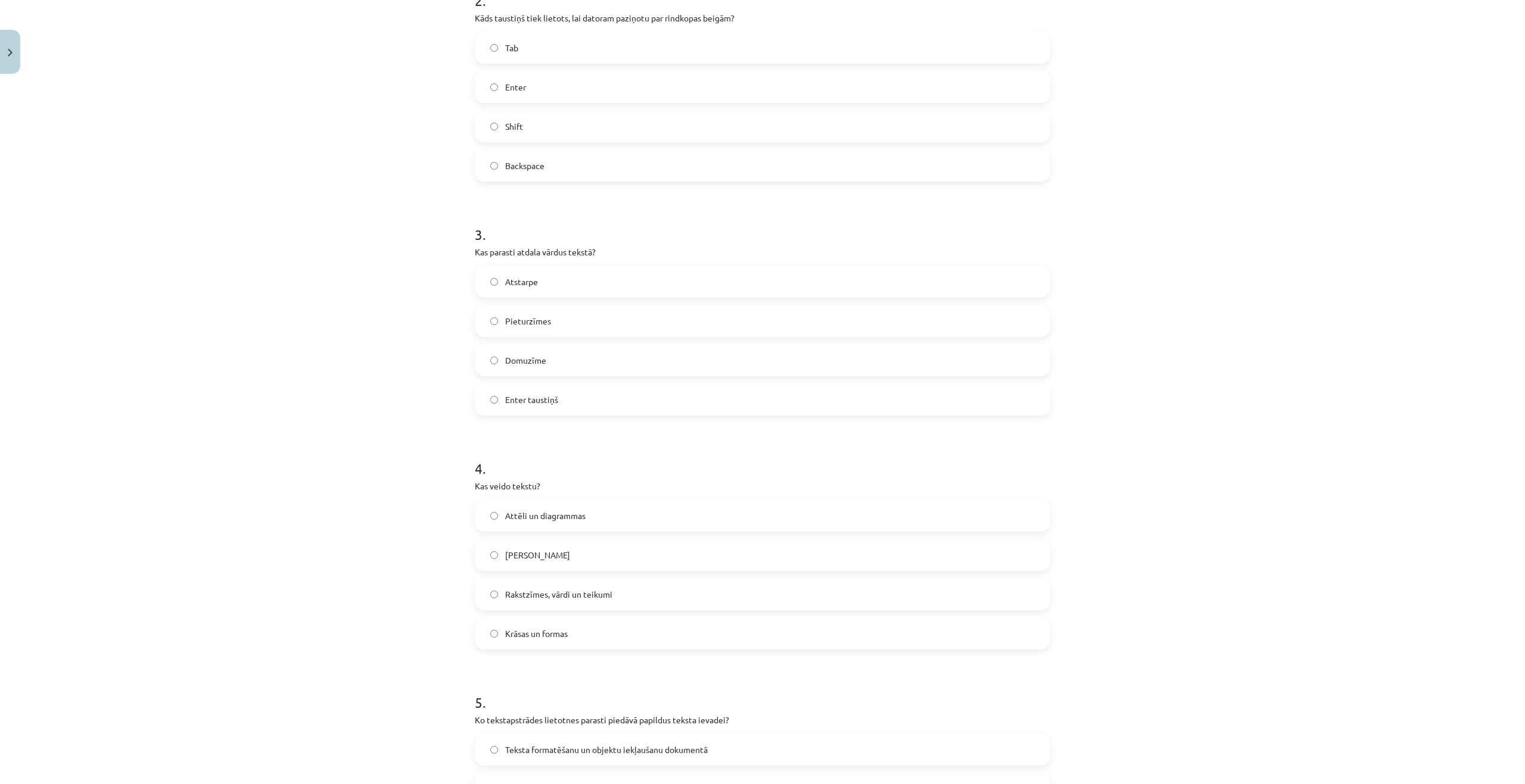
scroll to position [698, 0]
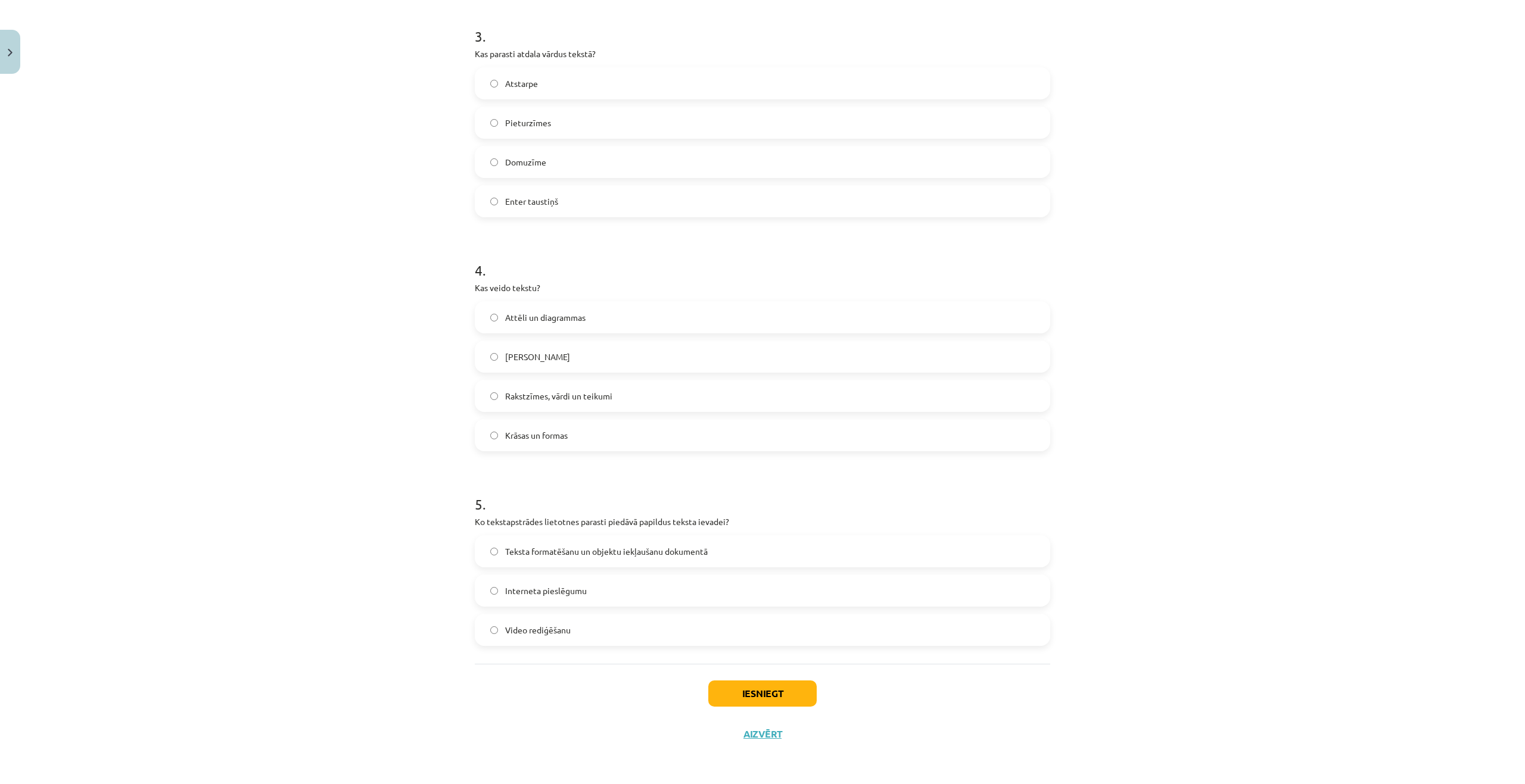
click at [568, 556] on span "Teksta formatēšanu un objektu iekļaušanu dokumentā" at bounding box center [606, 552] width 202 height 12
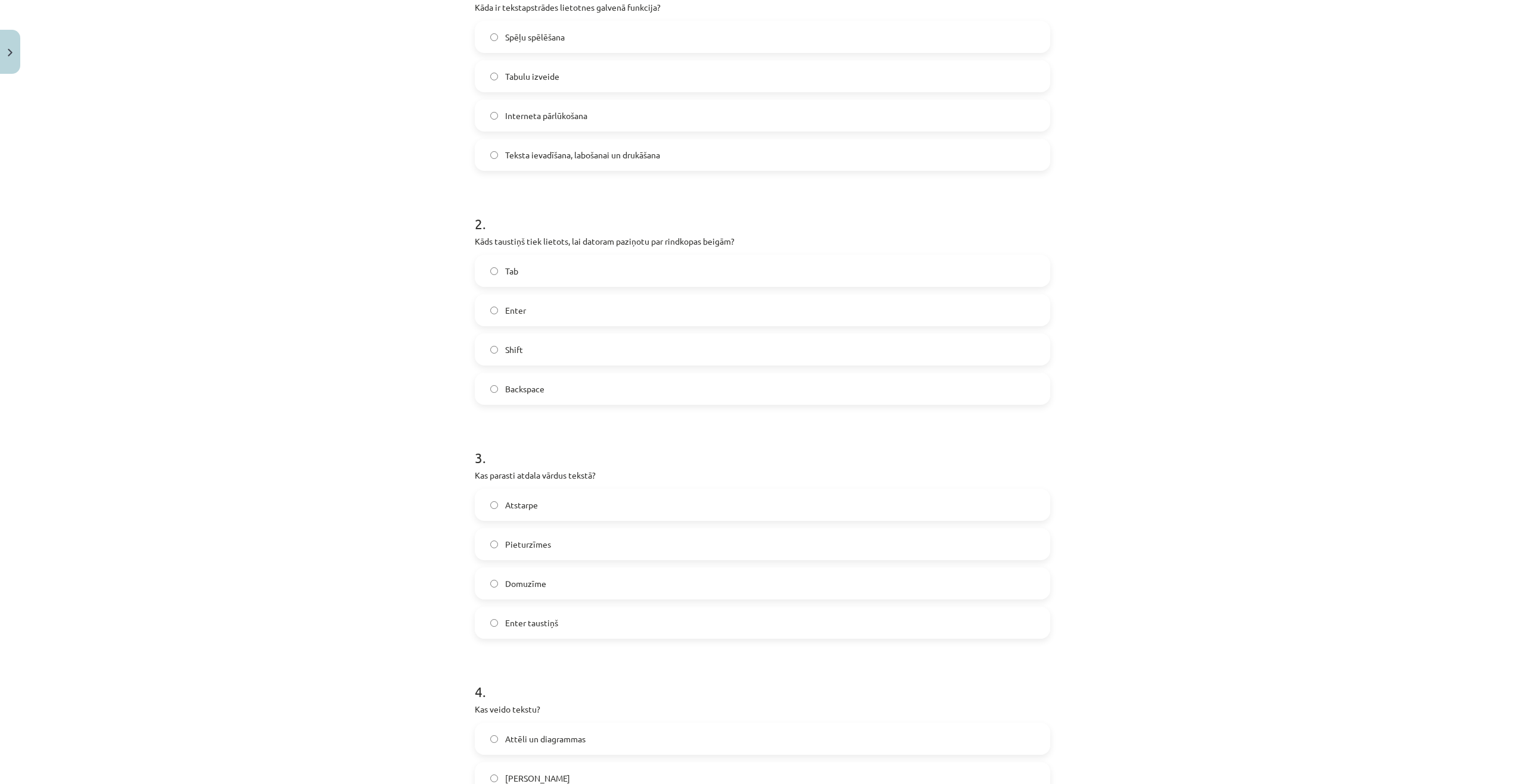
scroll to position [357, 0]
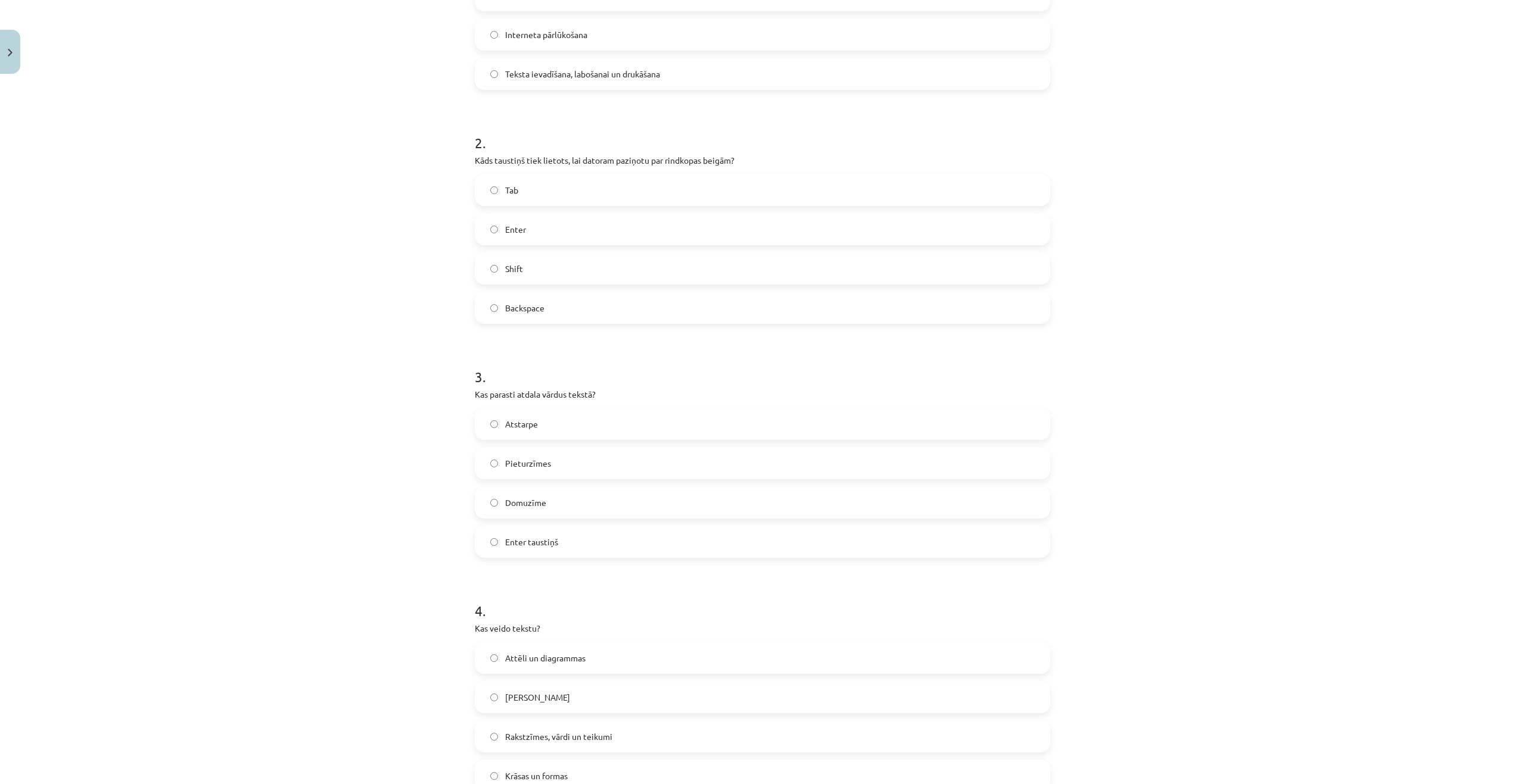
click at [518, 435] on label "Atstarpe" at bounding box center [762, 424] width 573 height 30
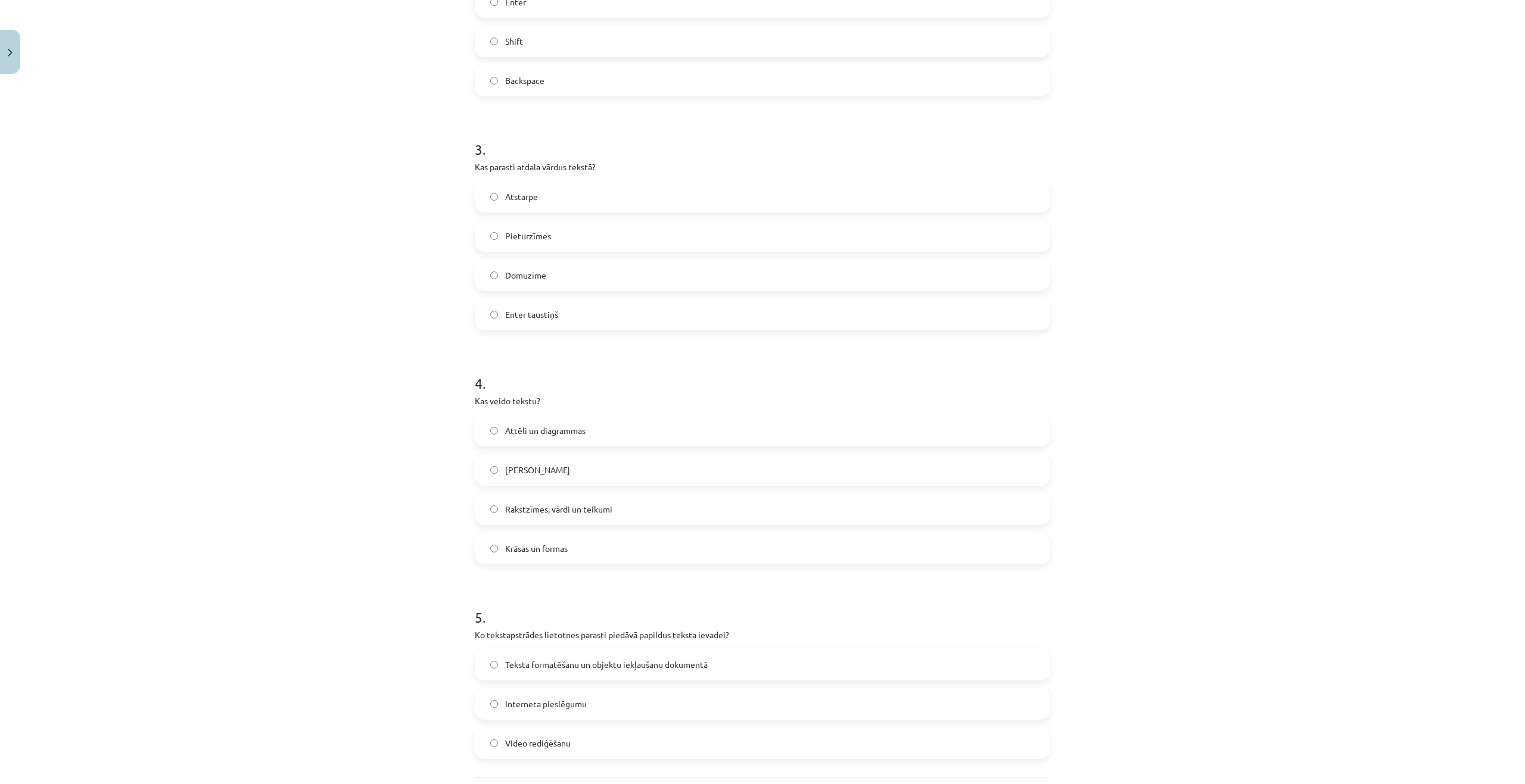
scroll to position [595, 0]
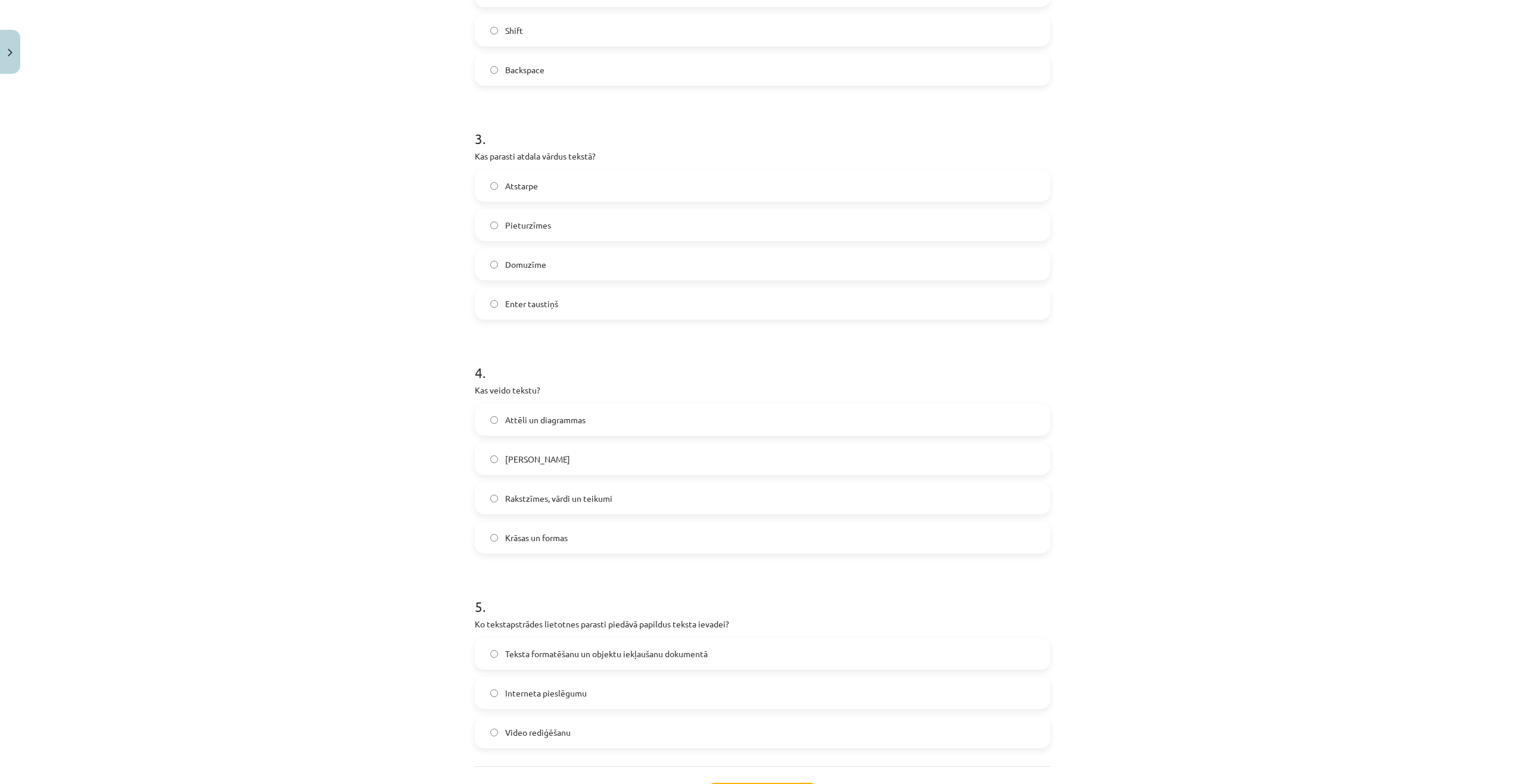
click at [530, 504] on span "Rakstzīmes, vārdi un teikumi" at bounding box center [559, 499] width 107 height 12
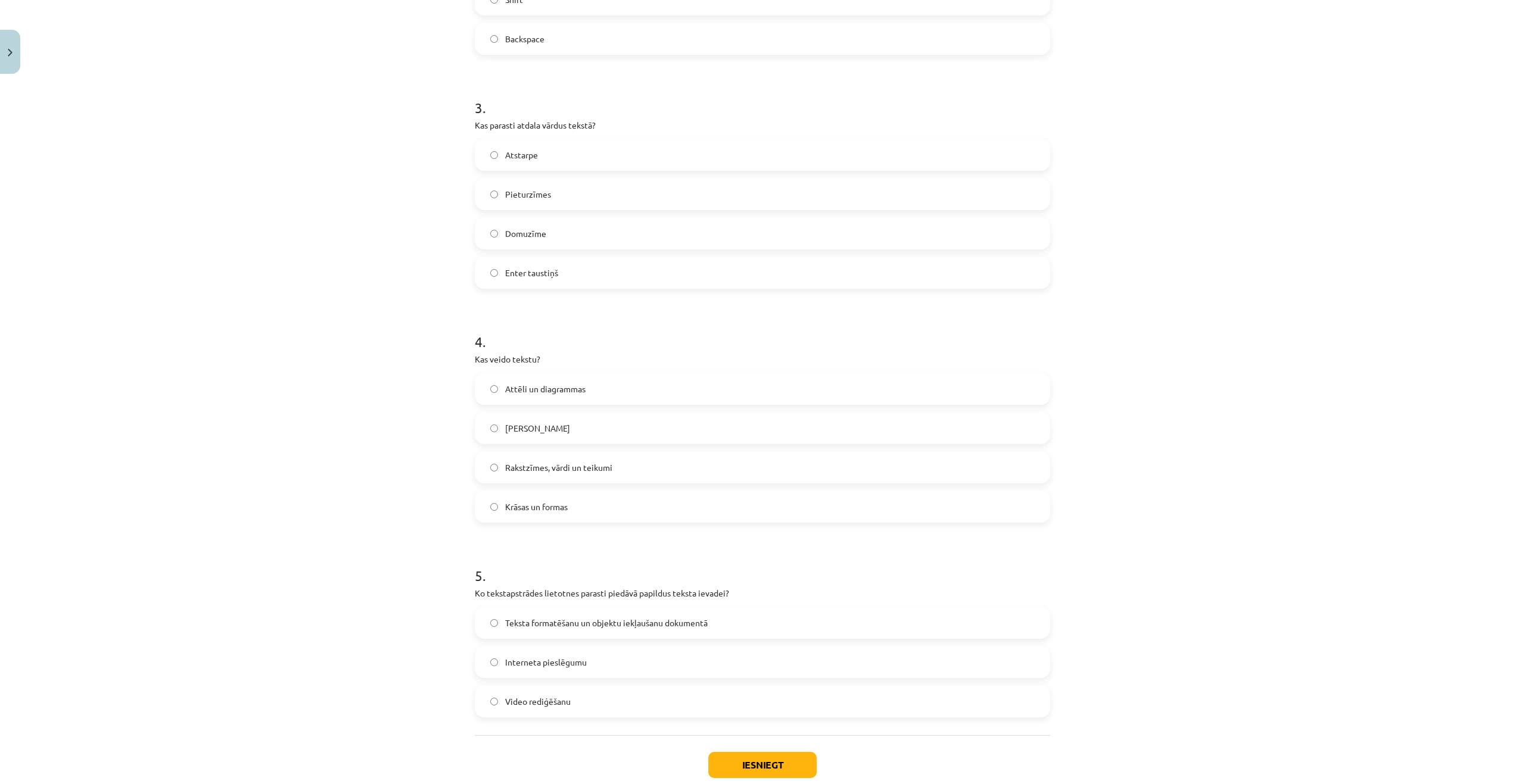
scroll to position [698, 0]
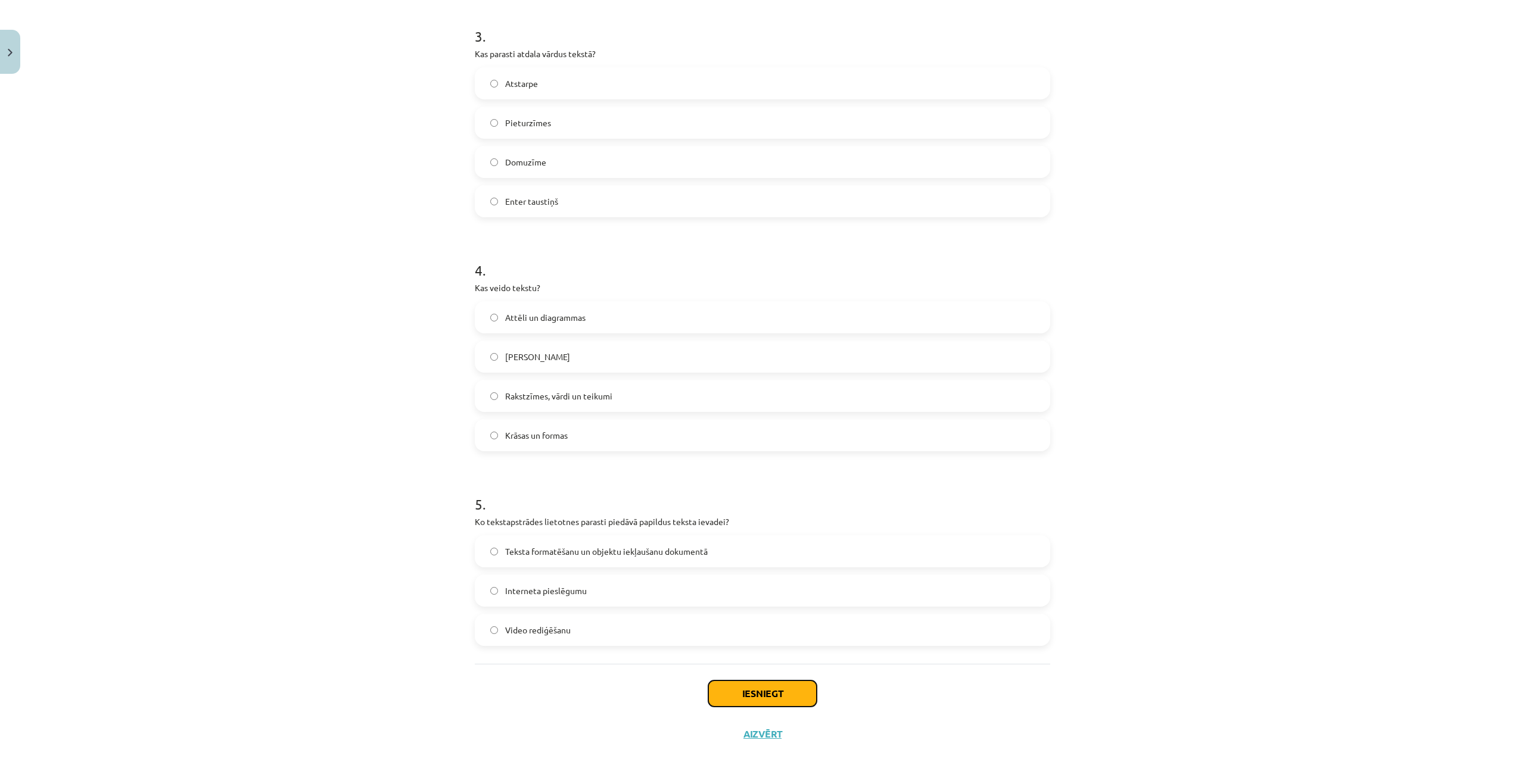
click at [751, 692] on button "Iesniegt" at bounding box center [762, 694] width 108 height 26
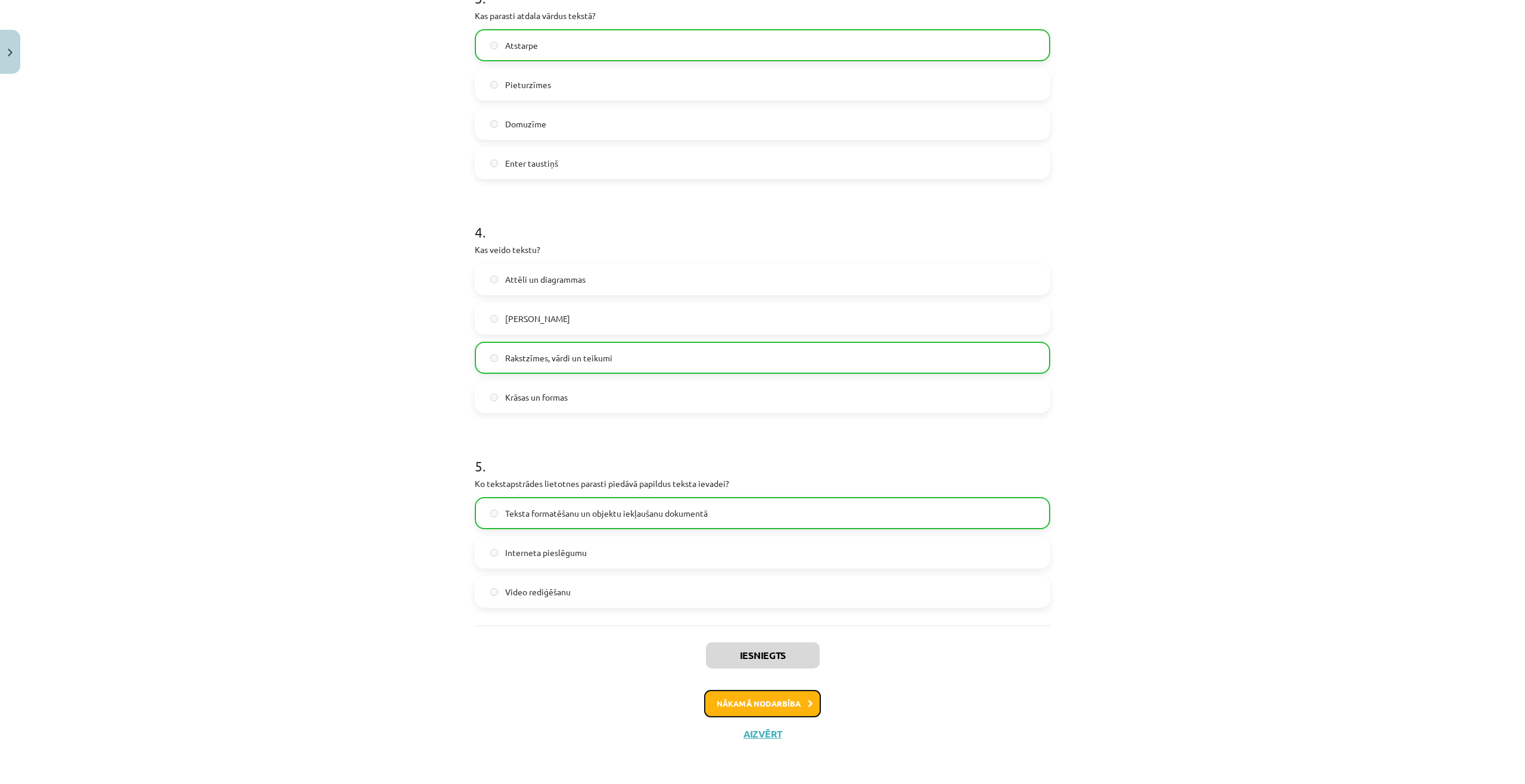
click at [730, 707] on button "Nākamā nodarbība" at bounding box center [762, 703] width 117 height 28
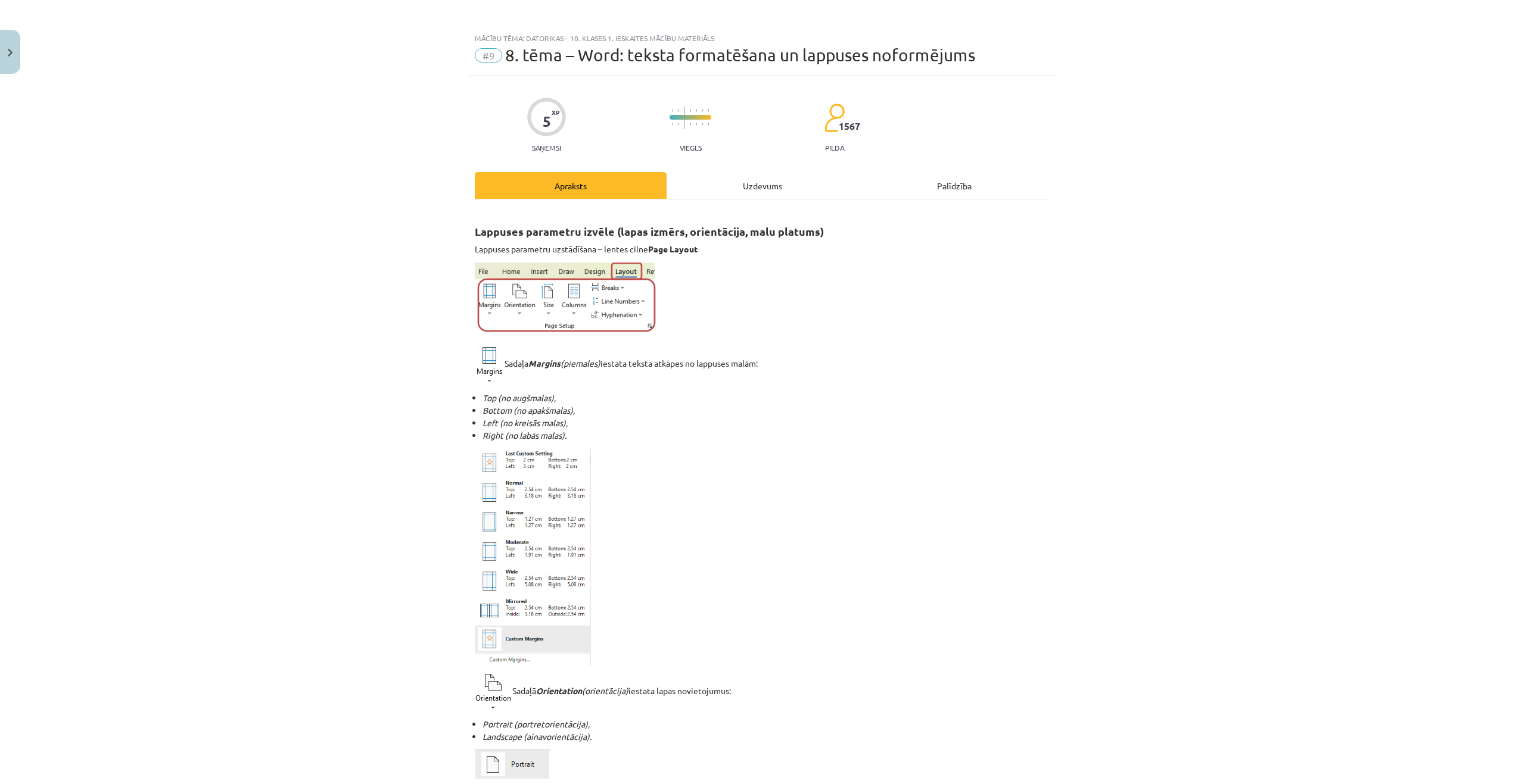
scroll to position [0, 0]
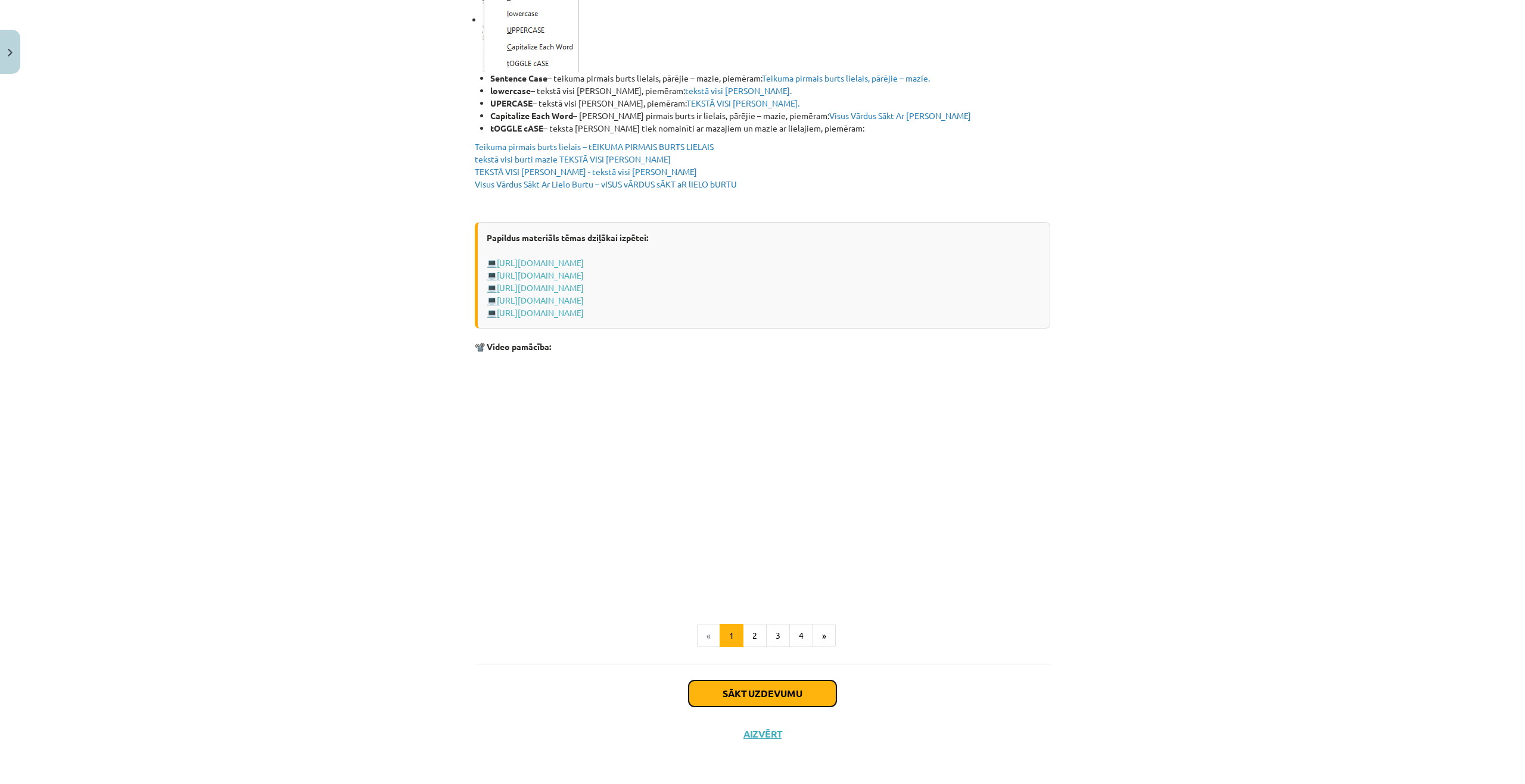
click at [755, 701] on button "Sākt uzdevumu" at bounding box center [762, 694] width 148 height 26
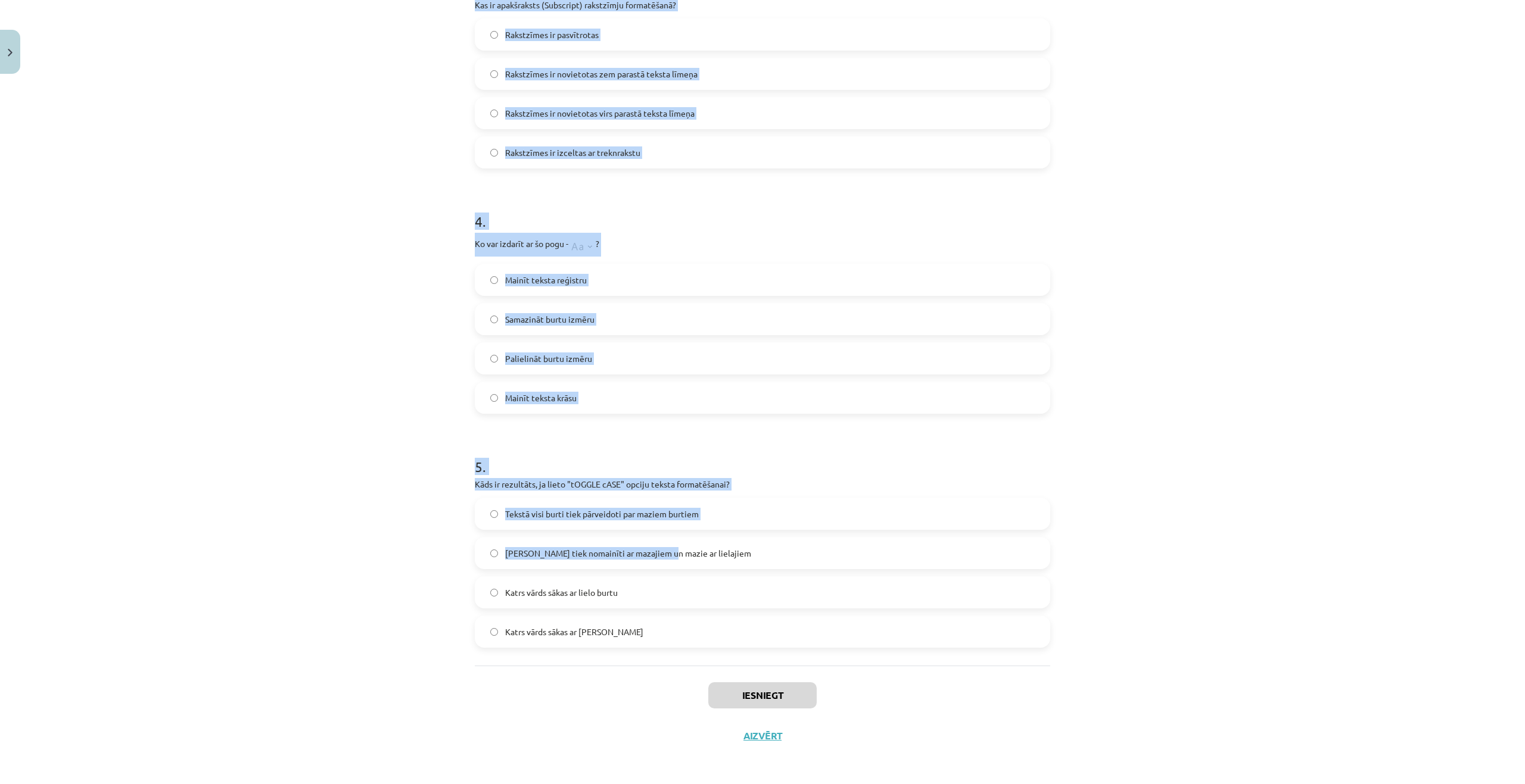
scroll to position [748, 0]
drag, startPoint x: 457, startPoint y: 251, endPoint x: 648, endPoint y: 617, distance: 412.8
click at [648, 617] on div "Mācību tēma: Datorikas - 10. klases 1. ieskaites mācību materiāls #9 8. tēma – …" at bounding box center [762, 392] width 1525 height 784
click at [371, 259] on div "Mācību tēma: Datorikas - 10. klases 1. ieskaites mācību materiāls #9 8. tēma – …" at bounding box center [762, 392] width 1525 height 784
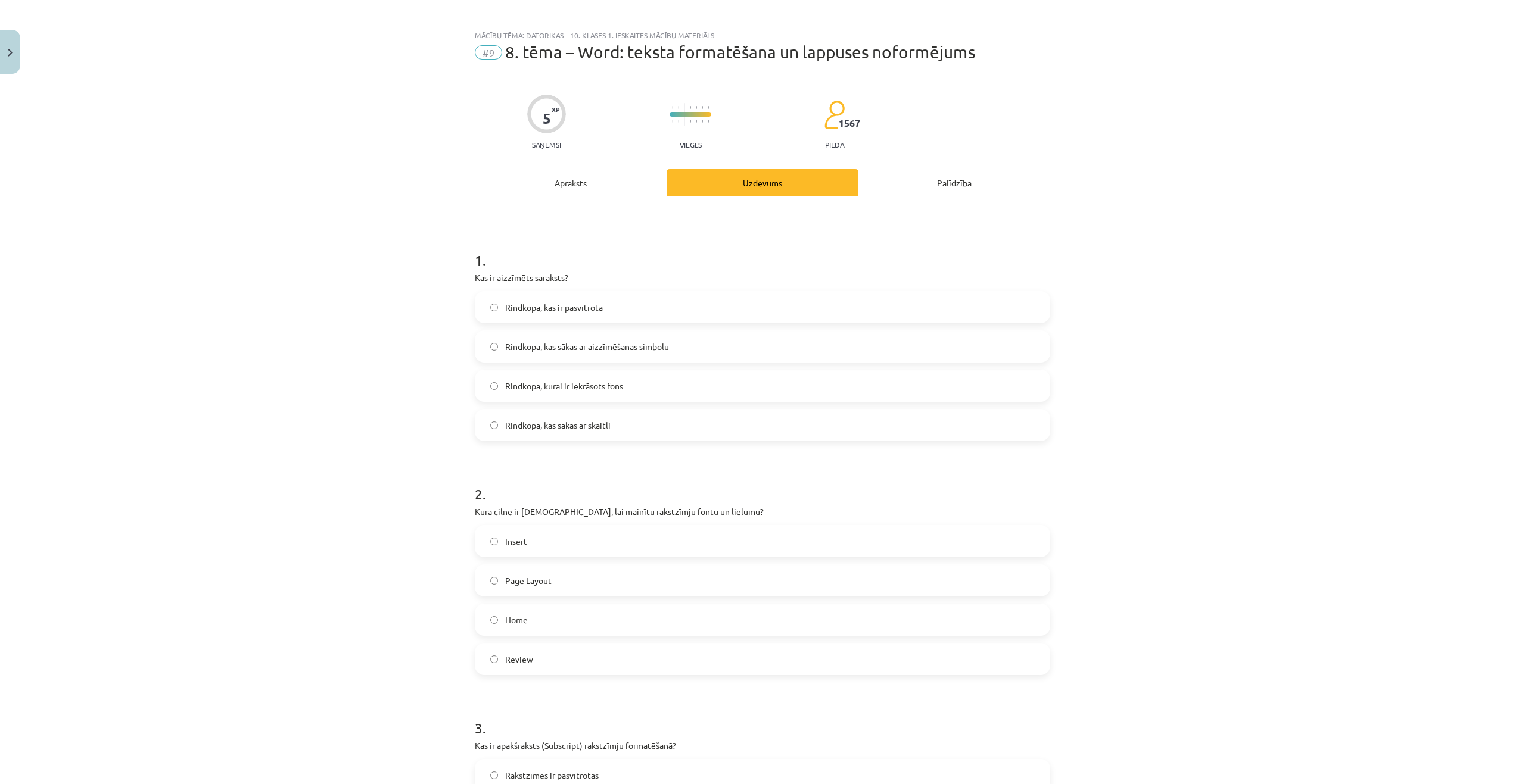
scroll to position [0, 0]
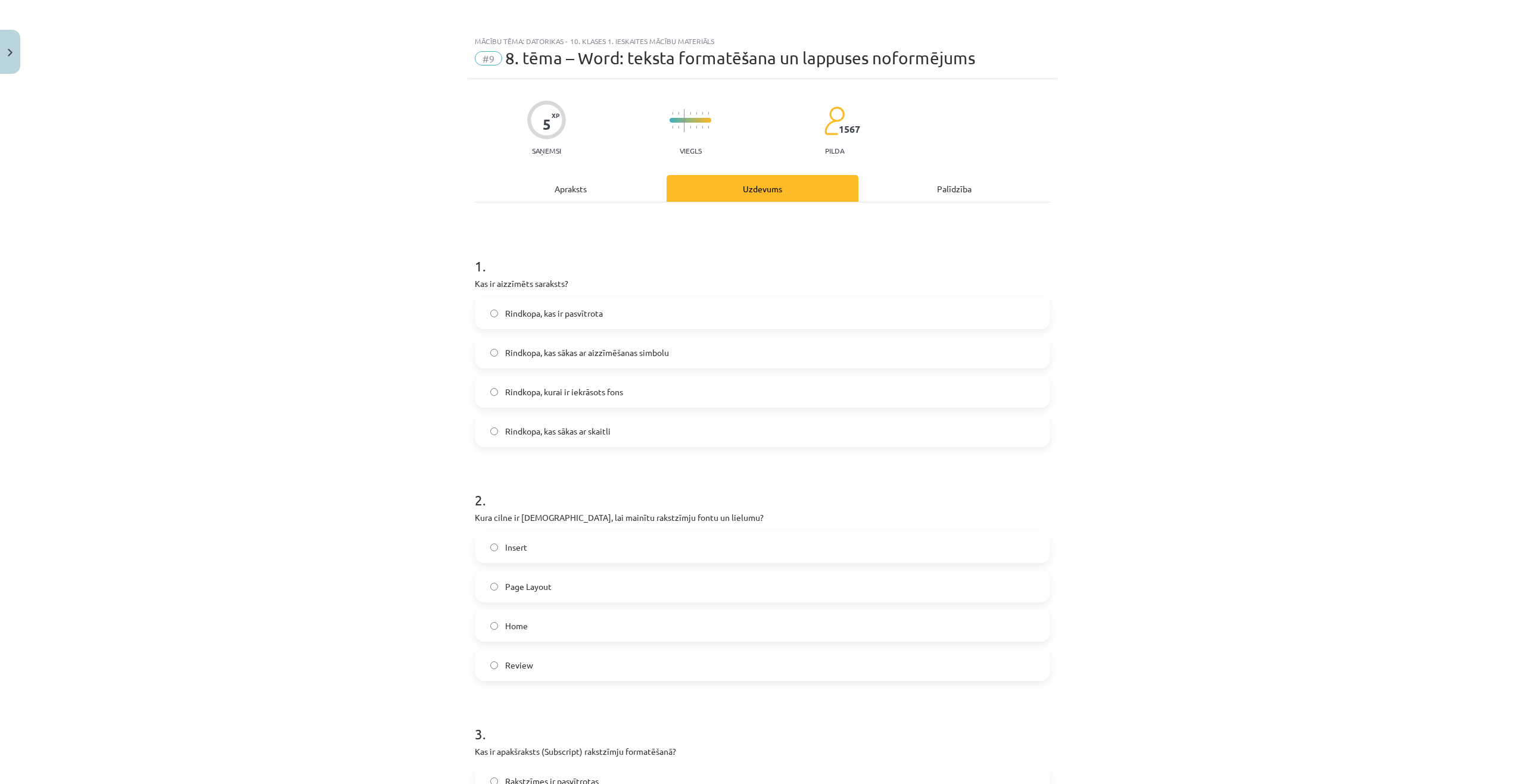
click at [517, 312] on span "Rindkopa, kas ir pasvītrota" at bounding box center [554, 314] width 98 height 12
click at [544, 359] on label "Rindkopa, kas sākas ar aizzīmēšanas simbolu" at bounding box center [762, 352] width 573 height 30
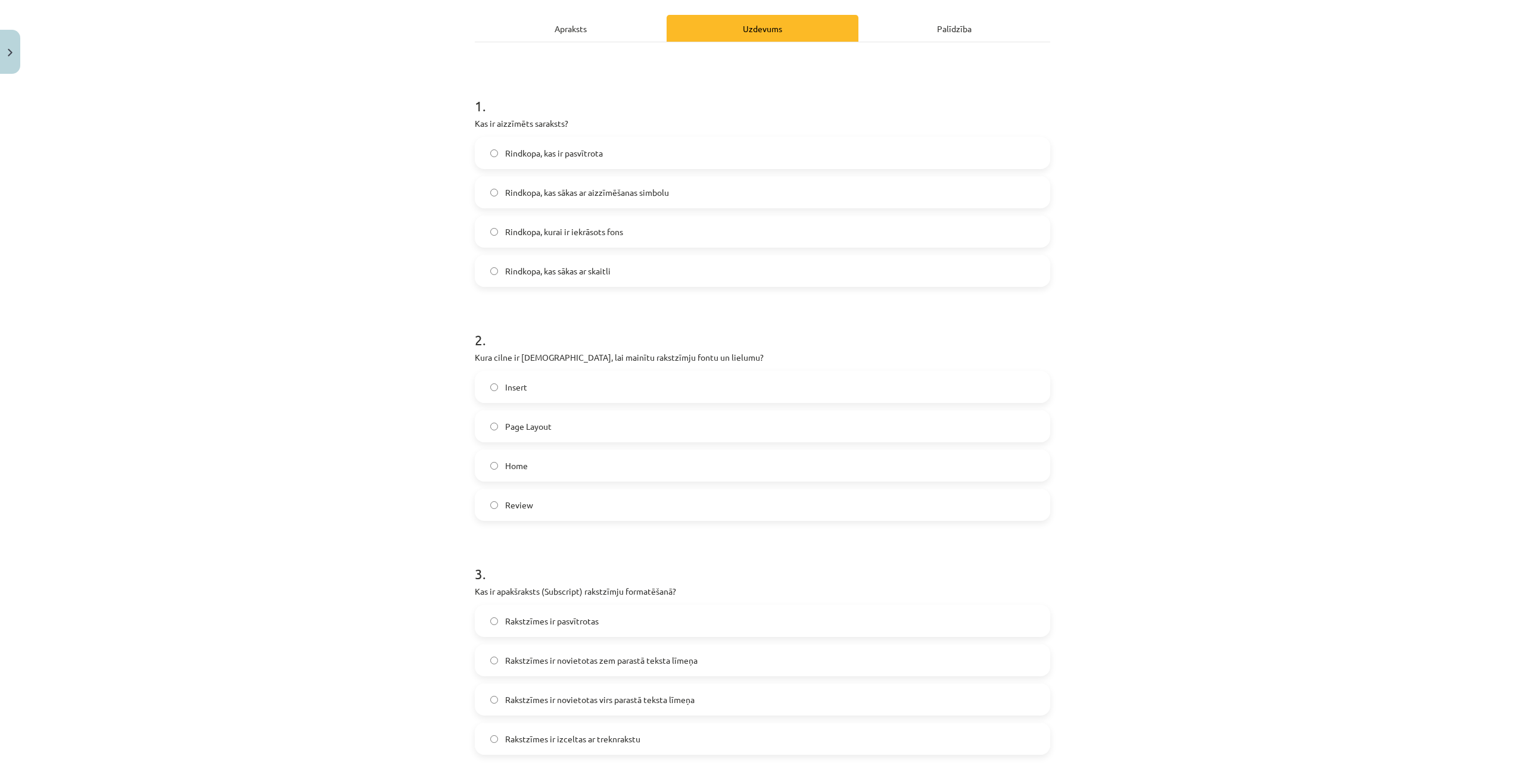
scroll to position [178, 0]
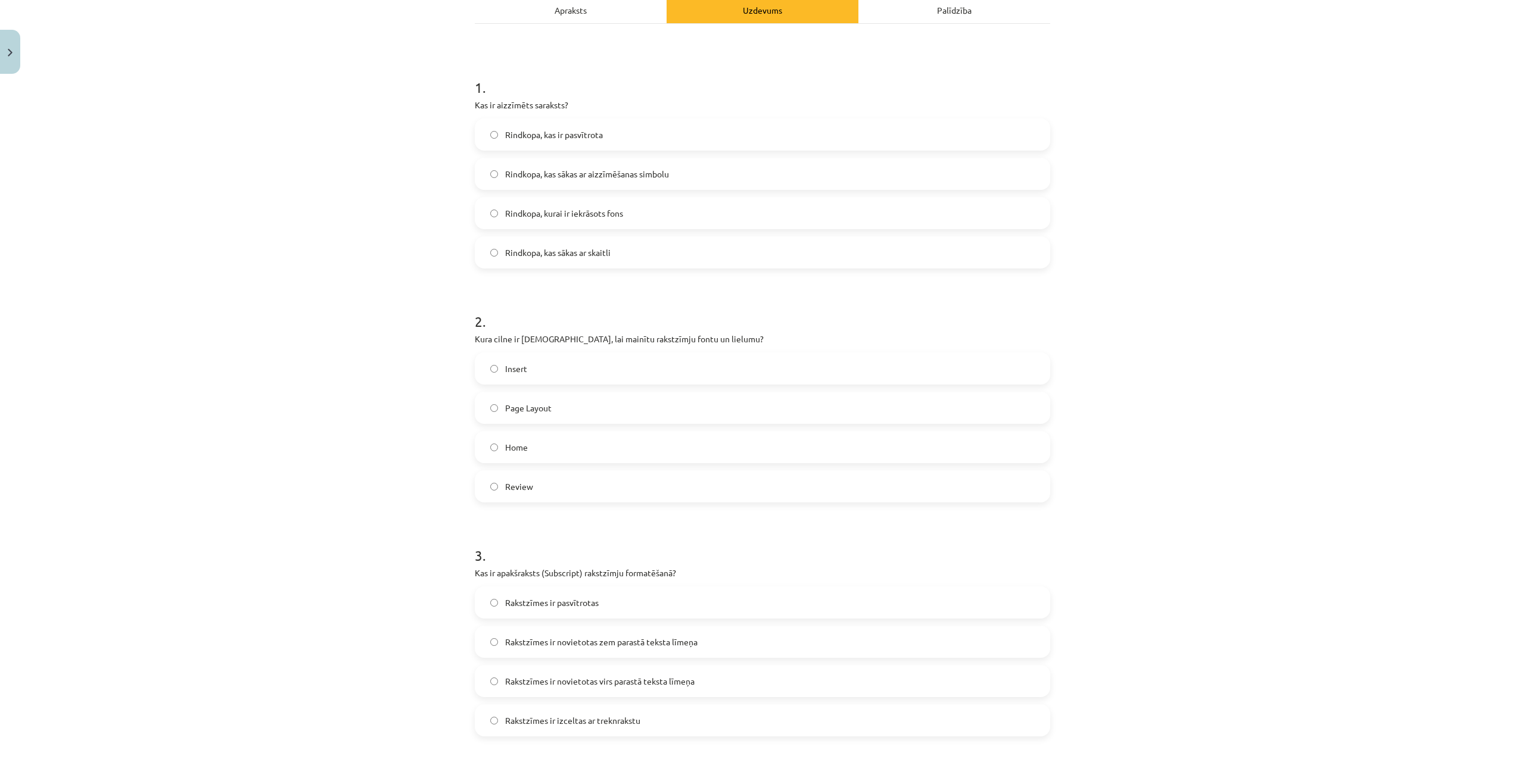
click at [531, 444] on label "Home" at bounding box center [762, 447] width 573 height 30
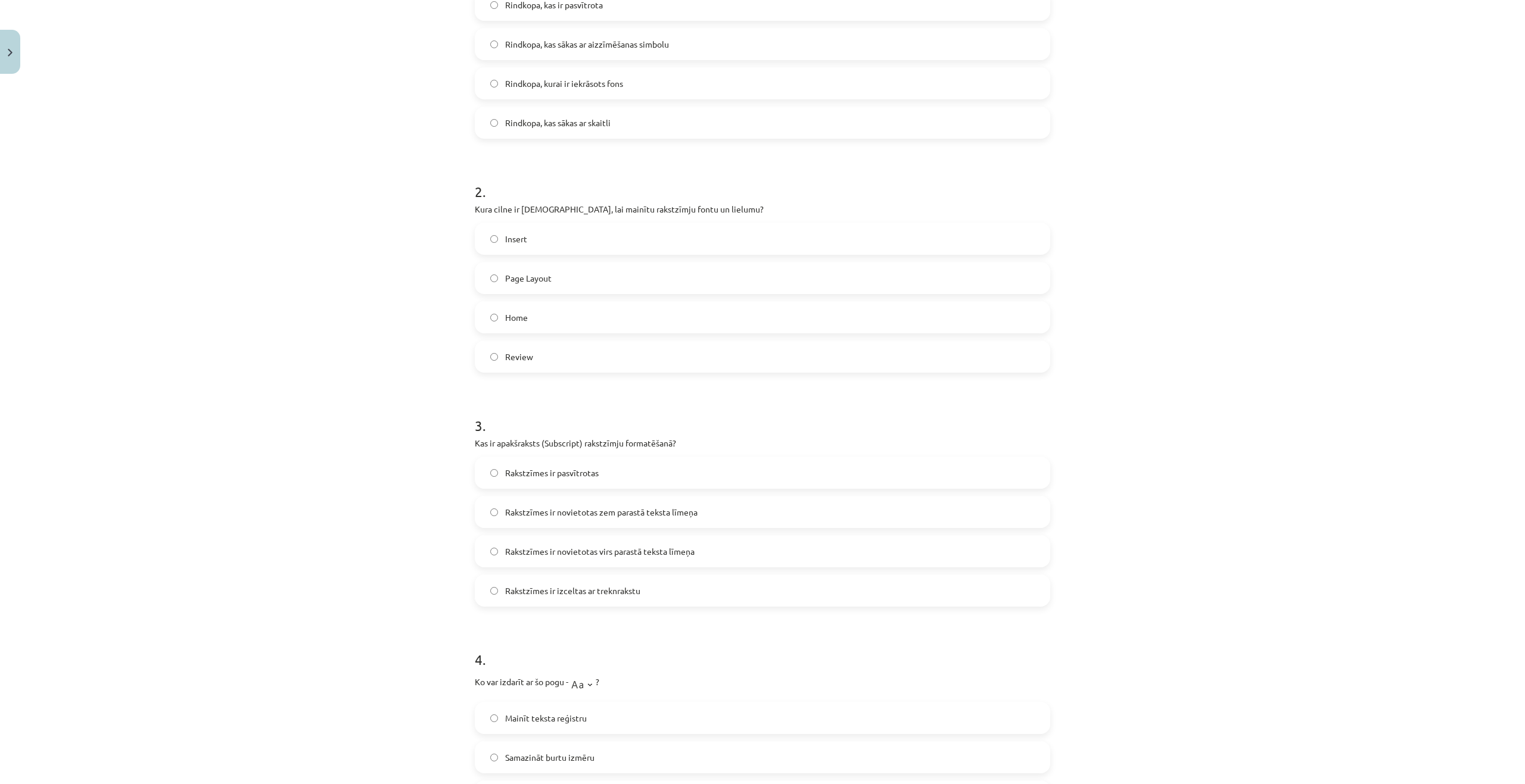
scroll to position [357, 0]
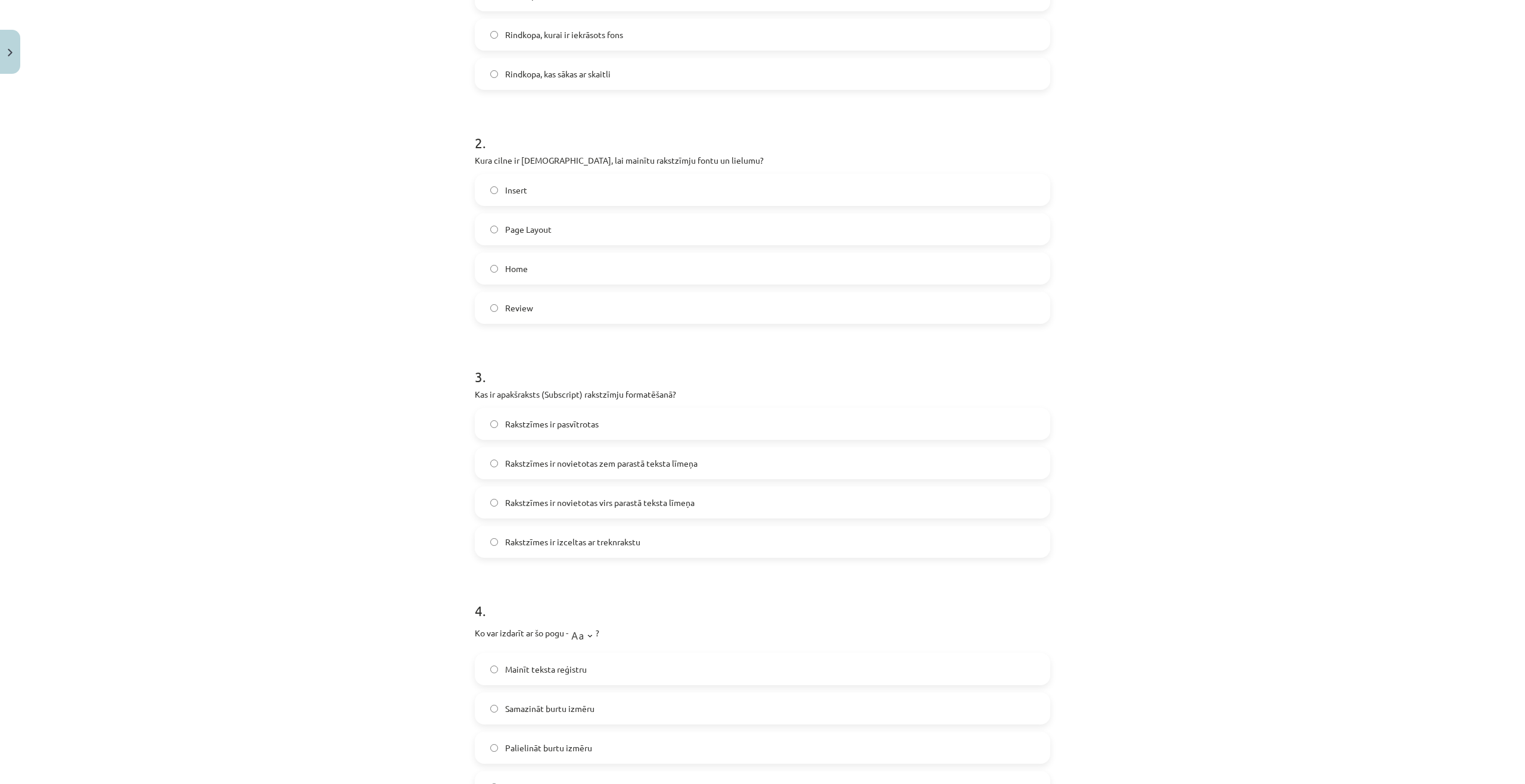
click at [574, 467] on span "Rakstzīmes ir novietotas zem parastā teksta līmeņa" at bounding box center [601, 464] width 193 height 12
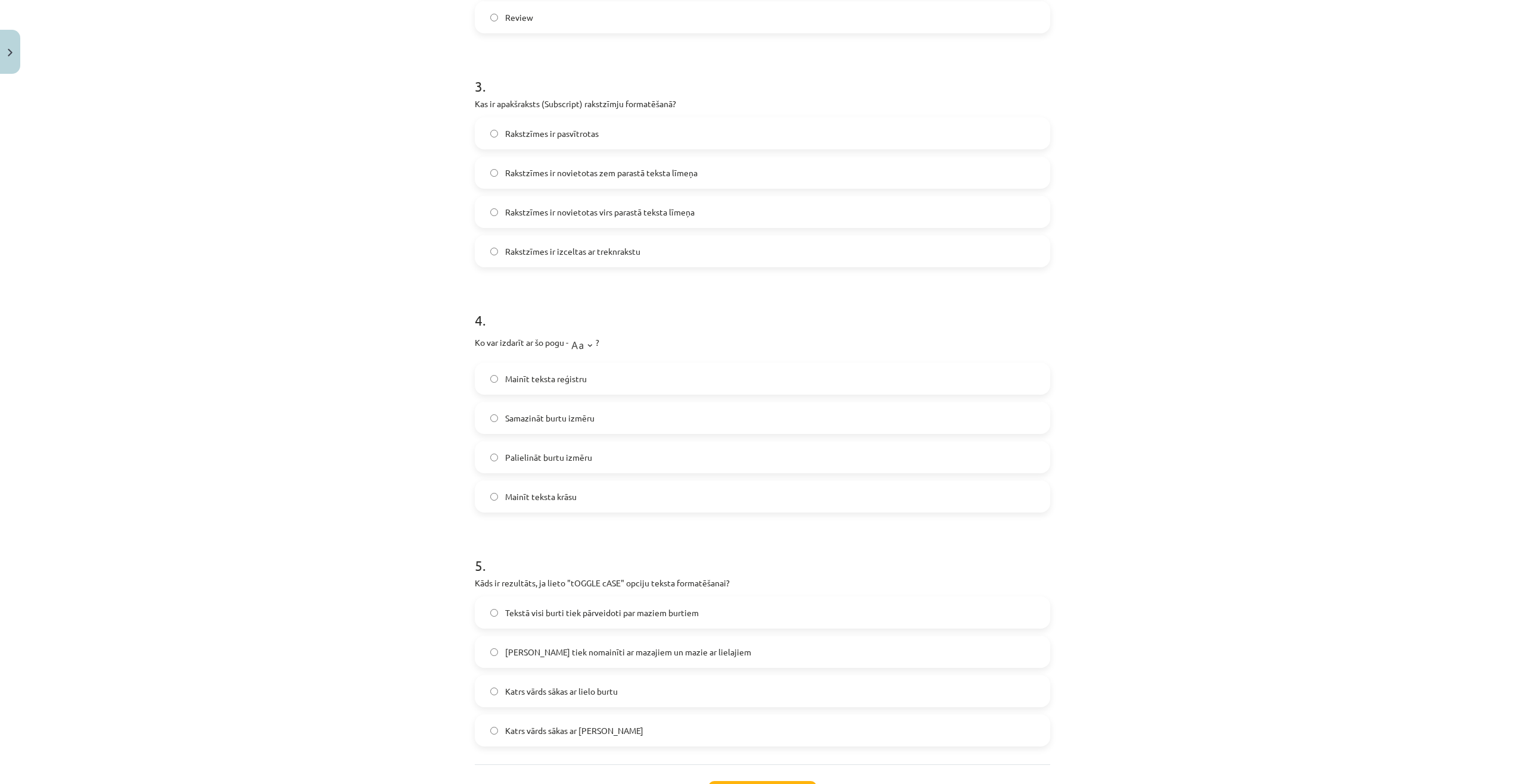
scroll to position [655, 0]
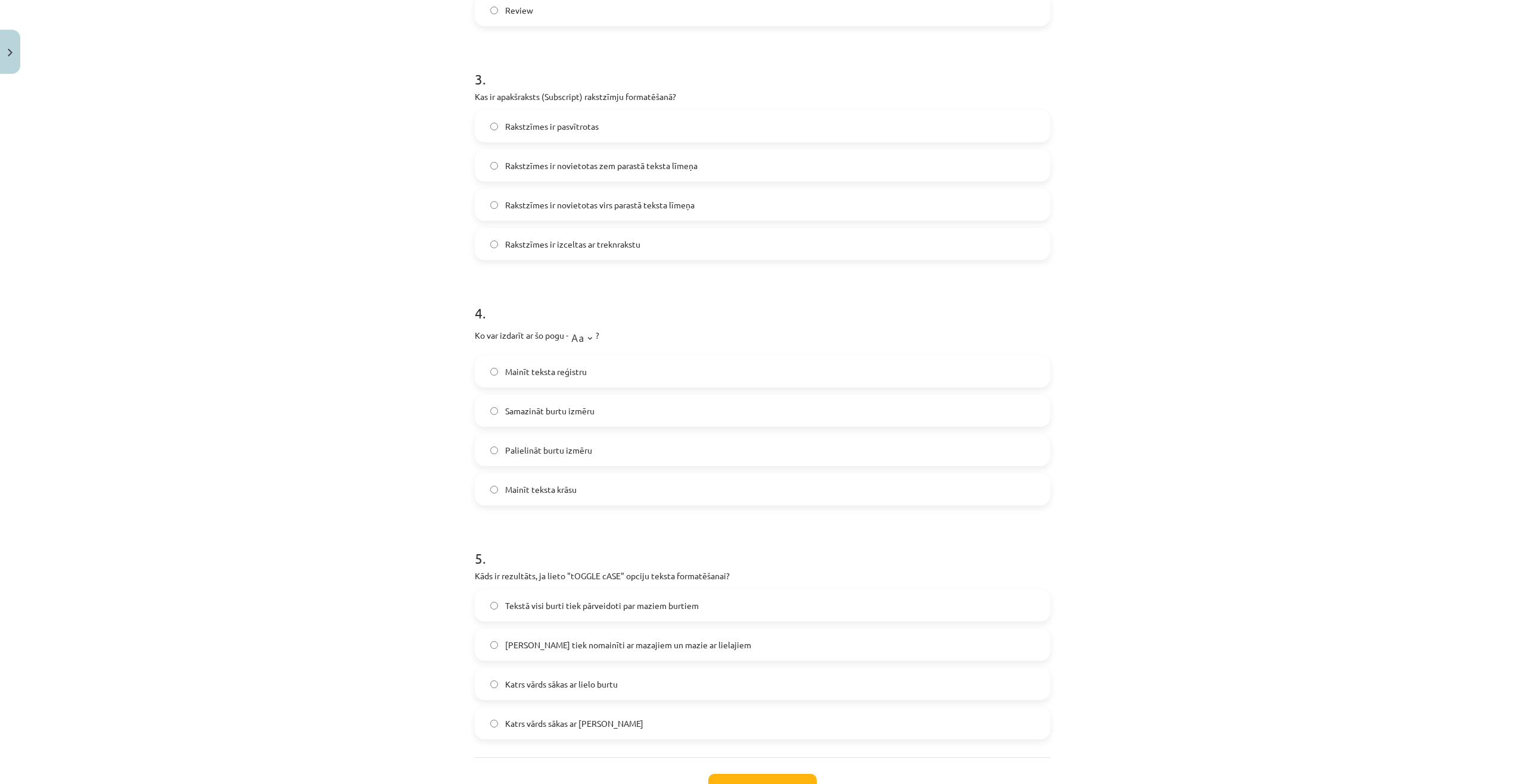
click at [558, 368] on span "Mainīt teksta reģistru" at bounding box center [546, 371] width 82 height 12
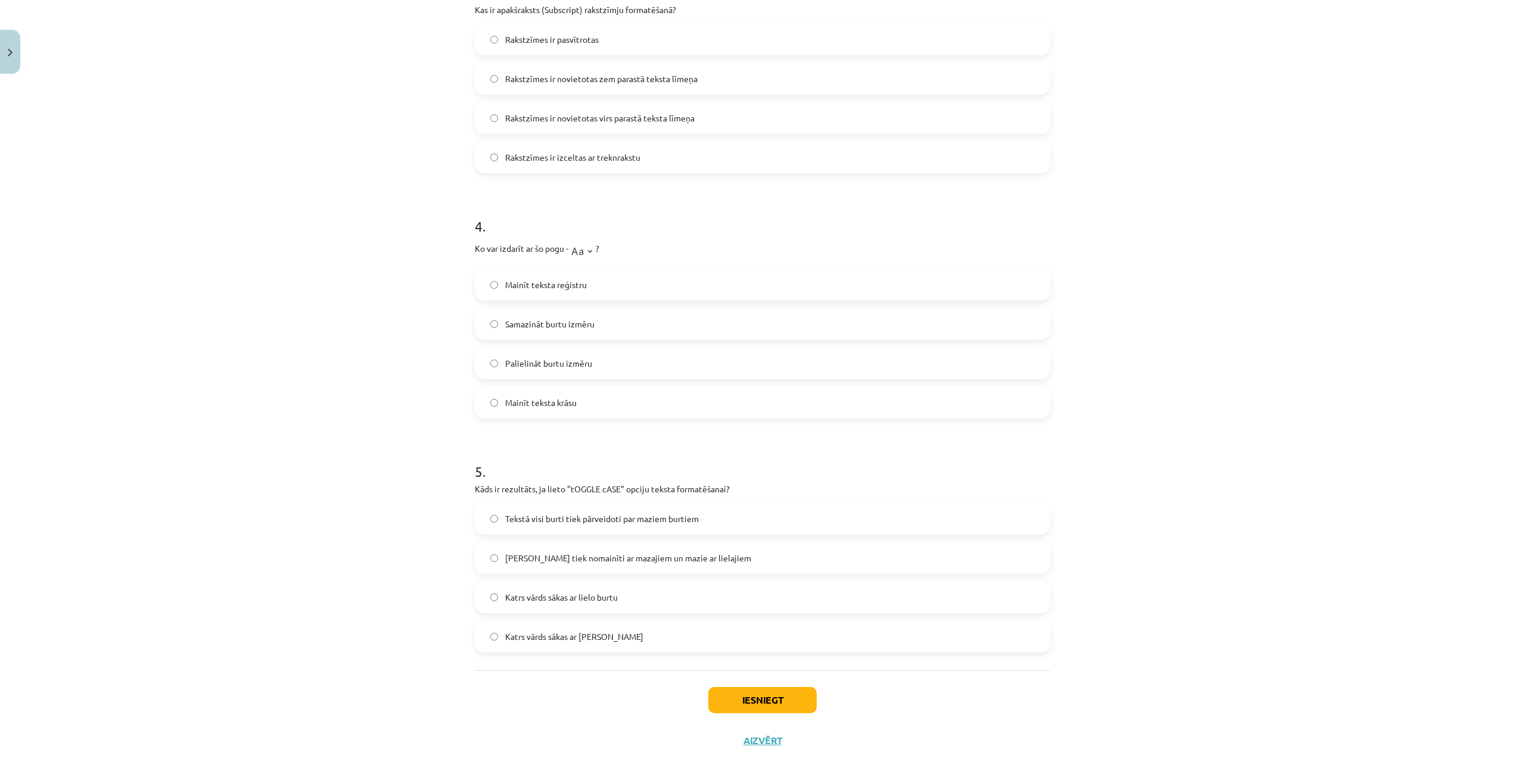
scroll to position [748, 0]
click at [573, 560] on label "Lielie burti tiek nomainīti ar mazajiem un mazie ar lielajiem" at bounding box center [762, 551] width 573 height 30
click at [769, 692] on button "Iesniegt" at bounding box center [762, 694] width 108 height 26
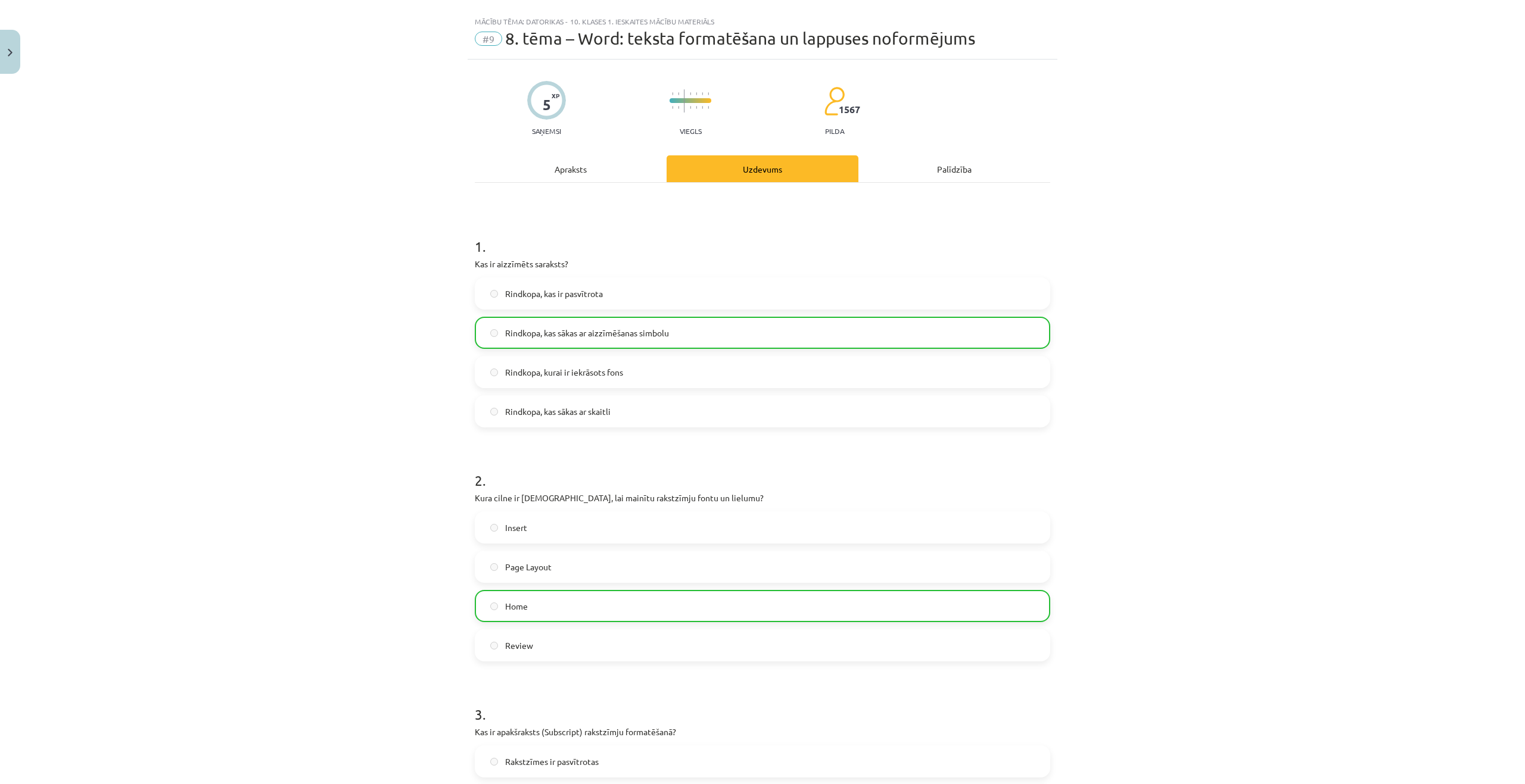
scroll to position [0, 0]
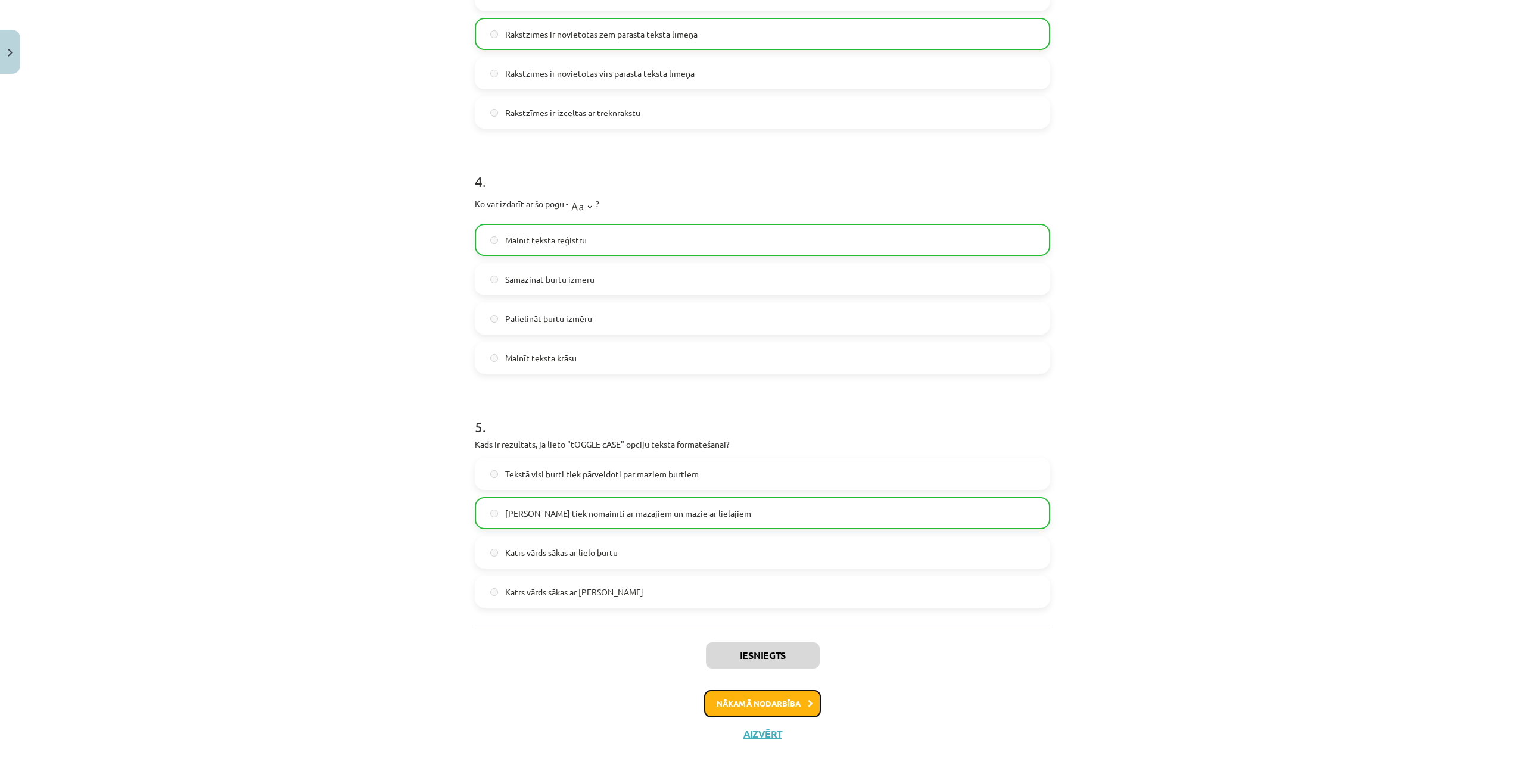
click at [720, 705] on button "Nākamā nodarbība" at bounding box center [762, 703] width 117 height 28
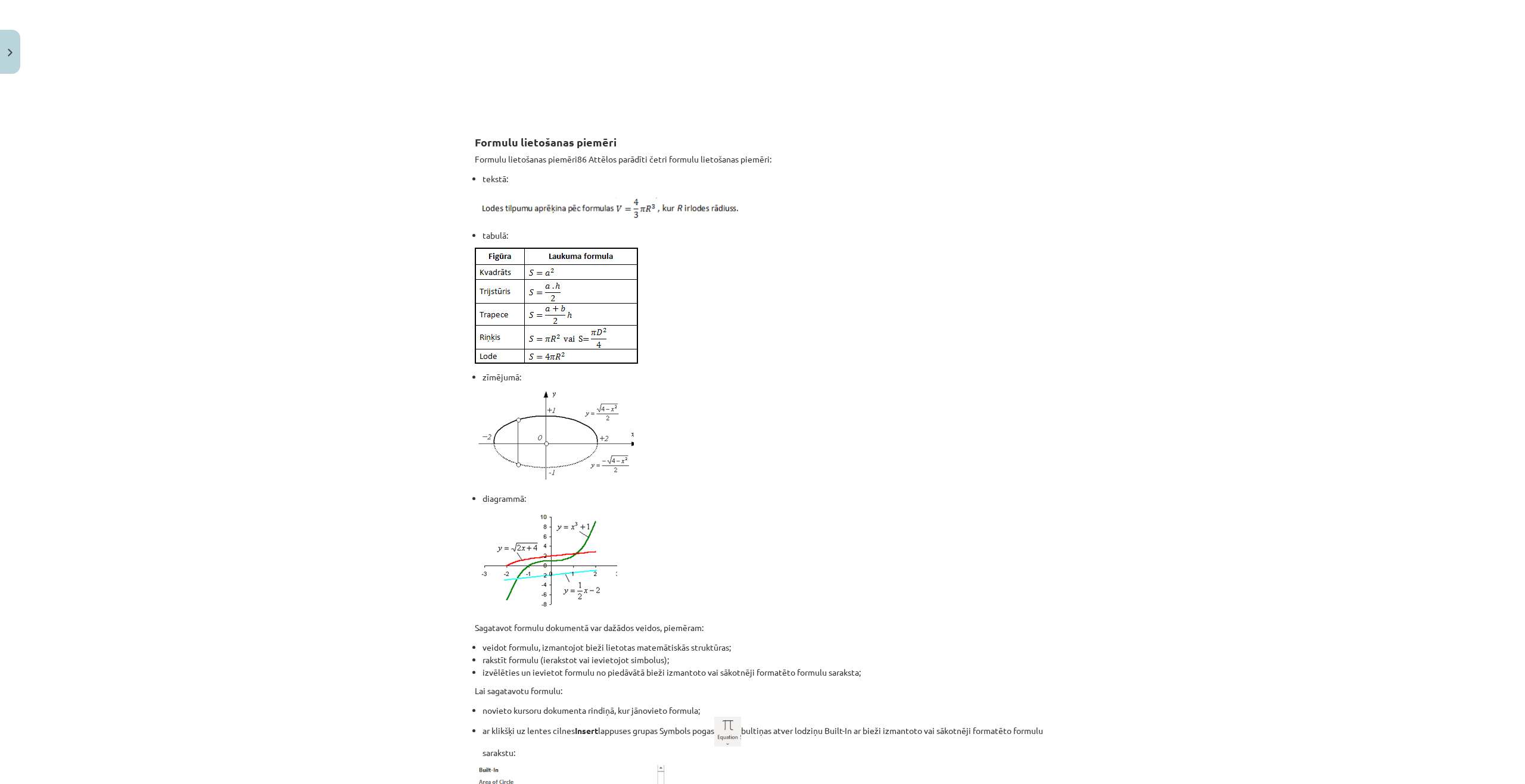
scroll to position [1101, 0]
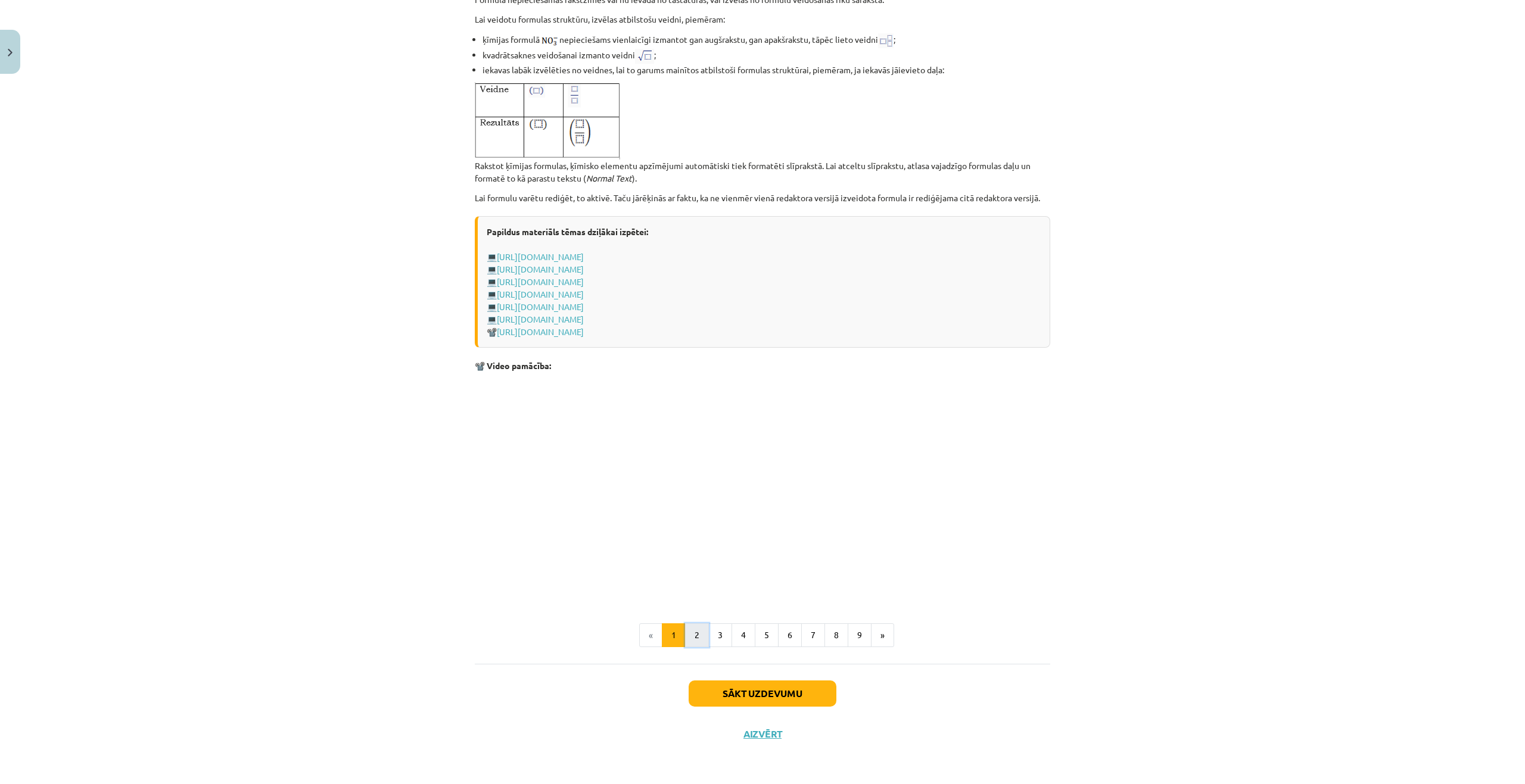
click at [699, 637] on button "2" at bounding box center [696, 635] width 24 height 24
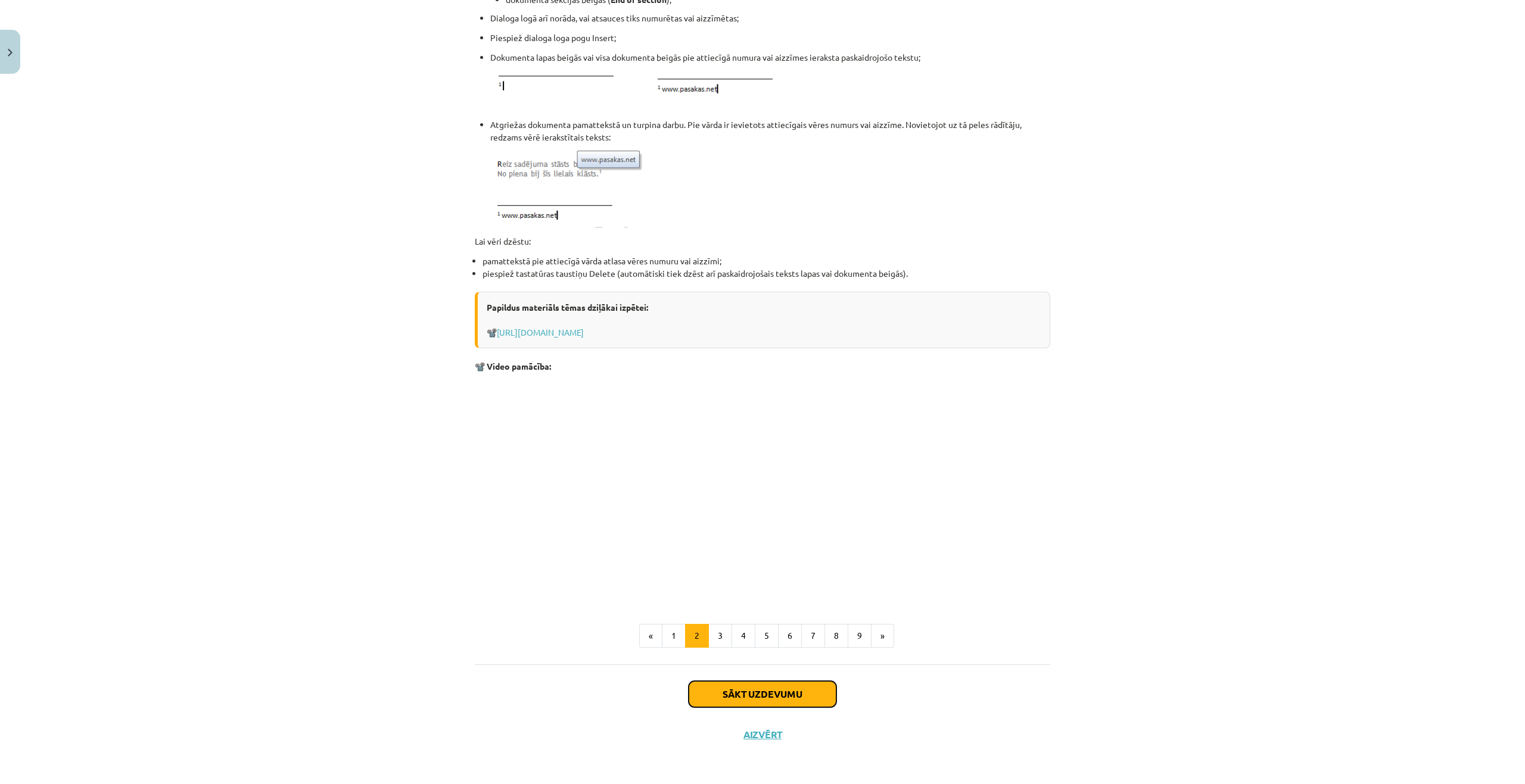
click at [717, 700] on button "Sākt uzdevumu" at bounding box center [762, 694] width 148 height 26
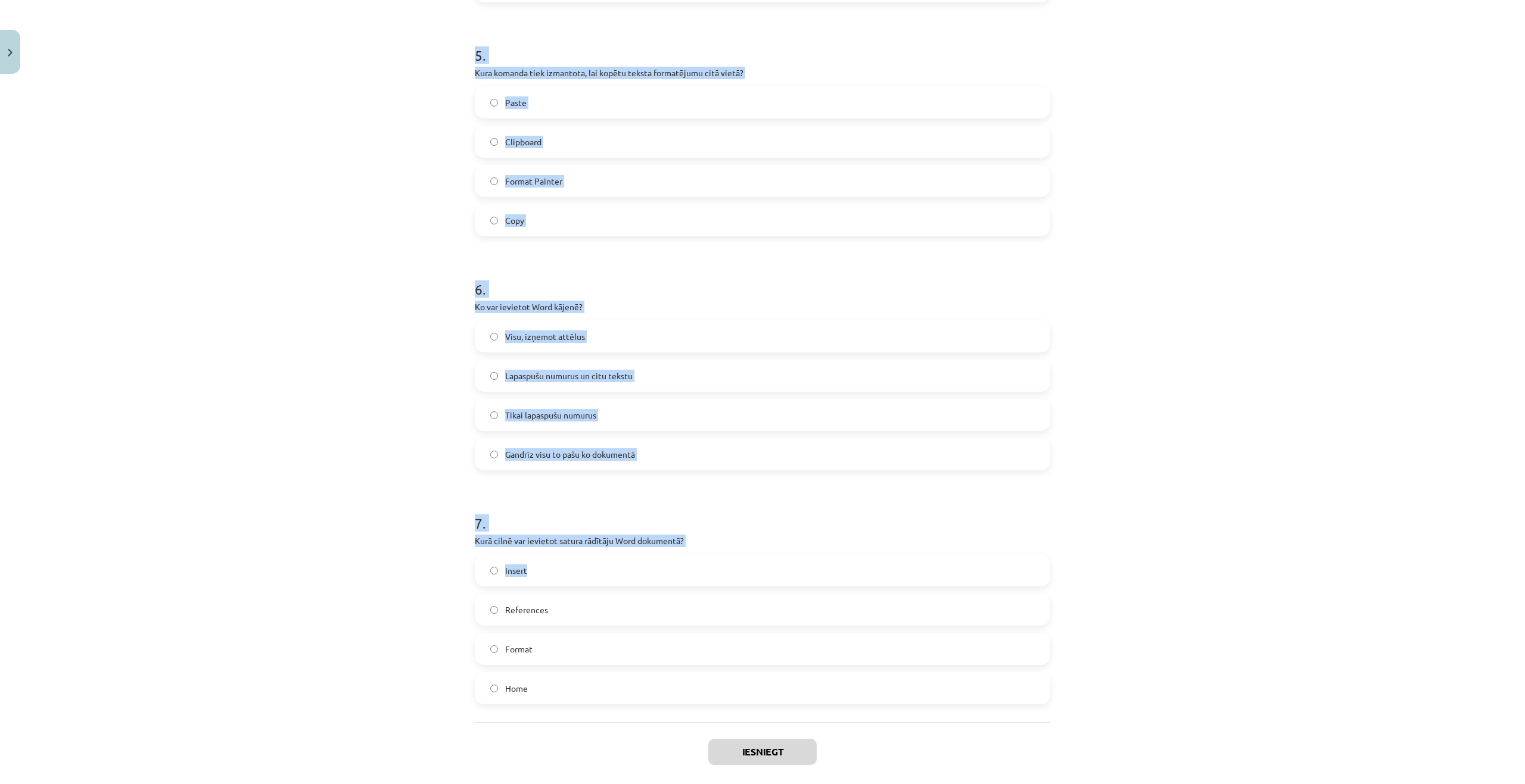
scroll to position [1127, 0]
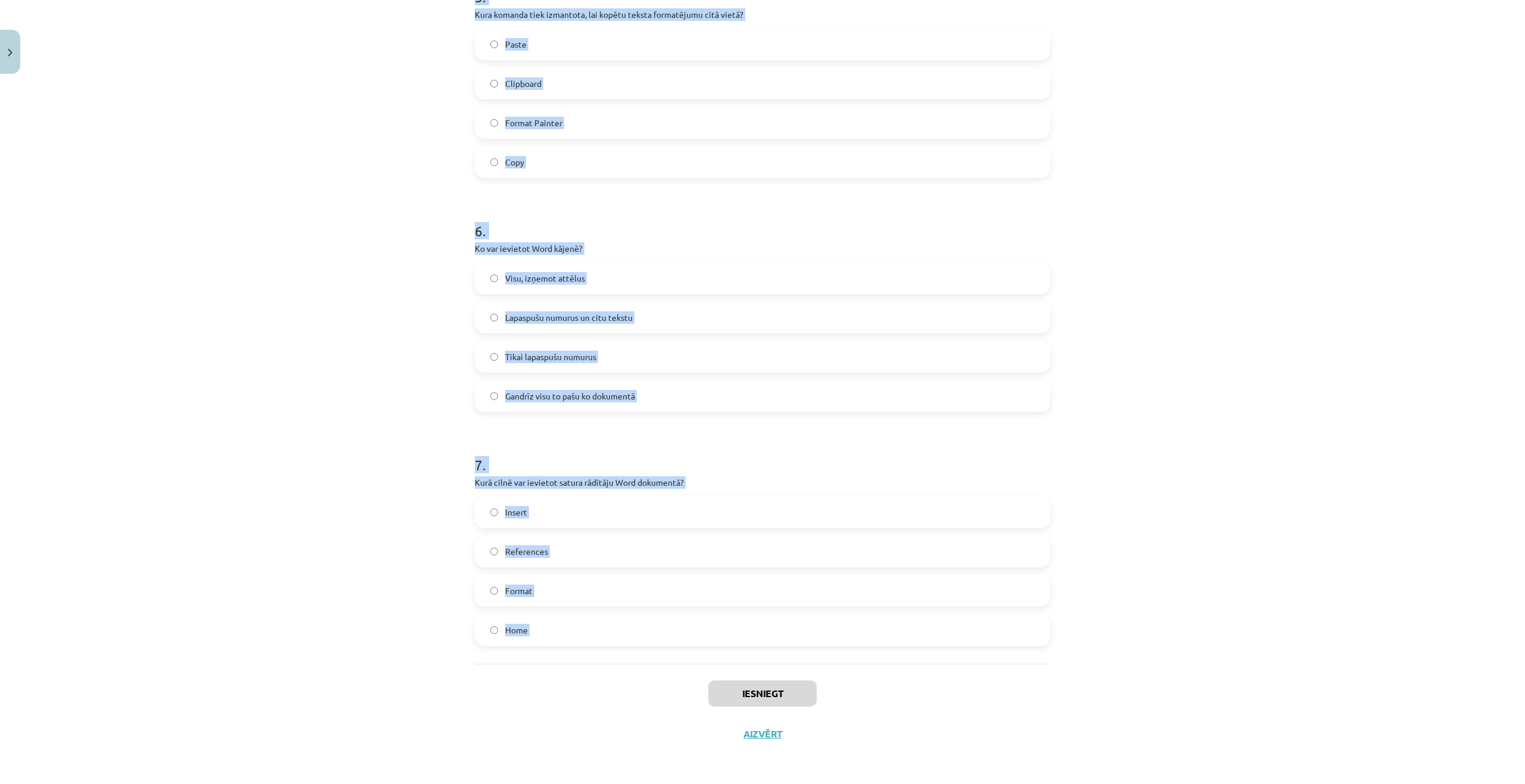
drag, startPoint x: 440, startPoint y: 264, endPoint x: 566, endPoint y: 581, distance: 341.1
click at [641, 695] on div "Mācību tēma: Datorikas - 10. klases 1. ieskaites mācību materiāls #10 9. tēma –…" at bounding box center [762, 392] width 1525 height 784
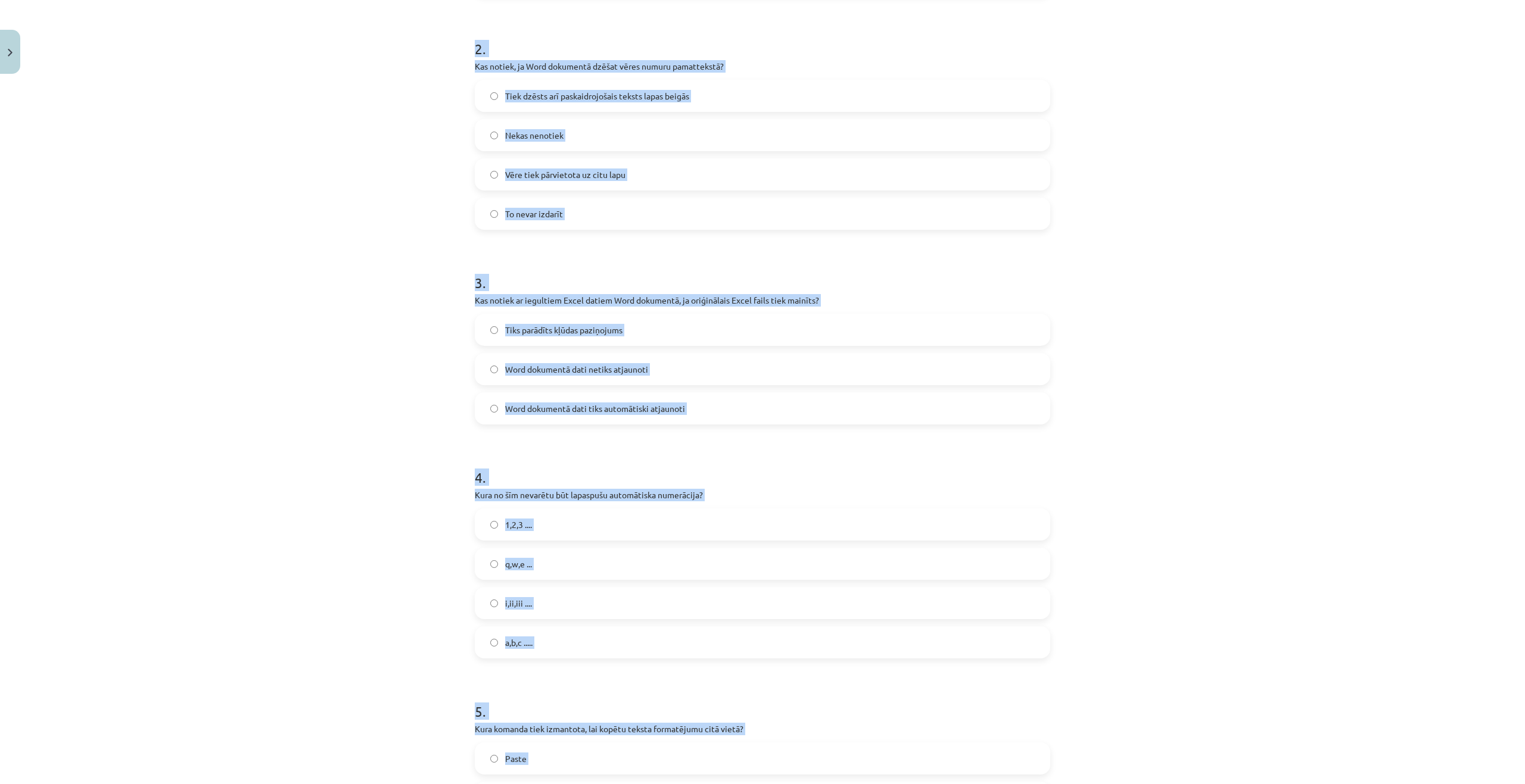
click at [272, 244] on div "Mācību tēma: Datorikas - 10. klases 1. ieskaites mācību materiāls #10 9. tēma –…" at bounding box center [762, 392] width 1525 height 784
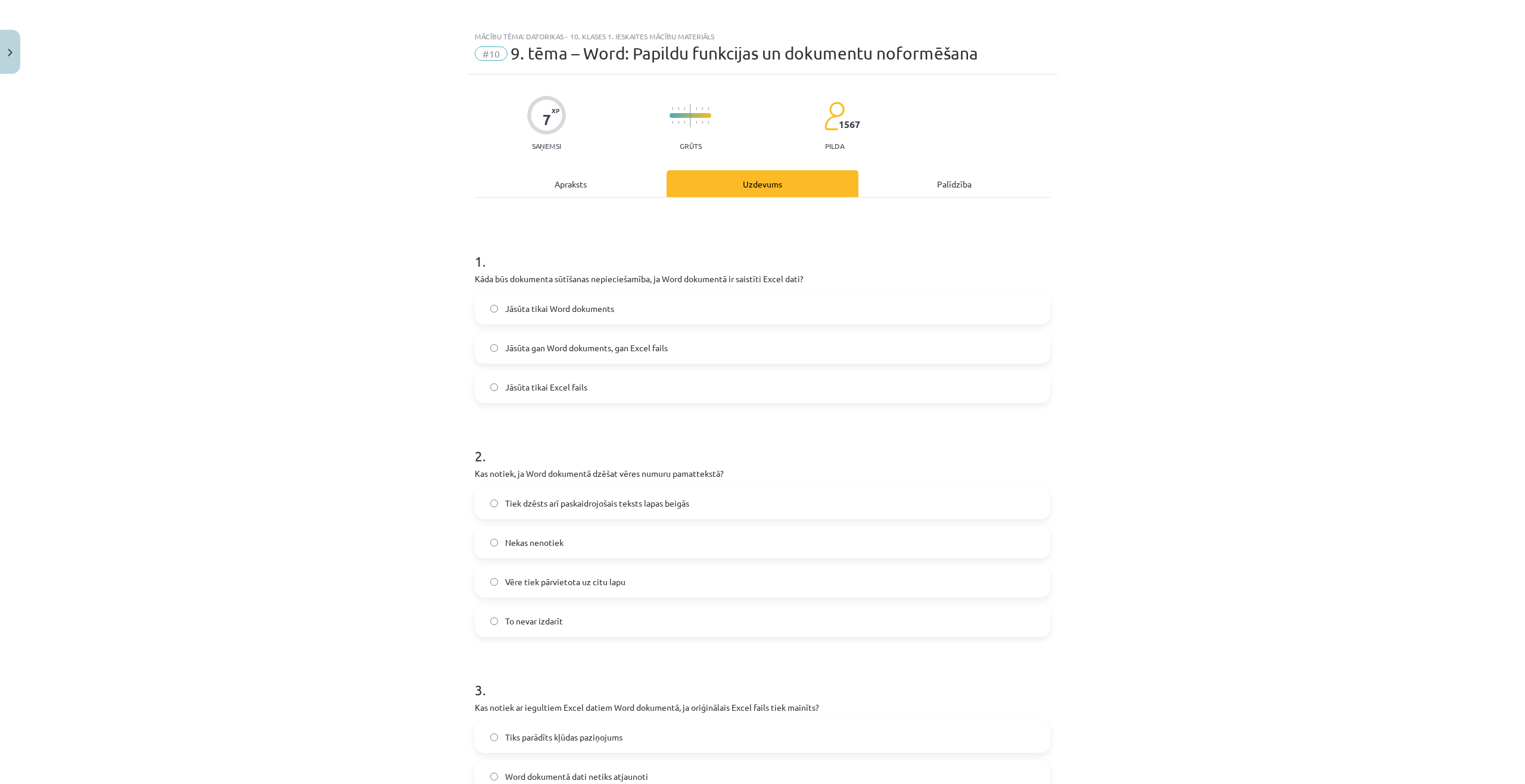
scroll to position [0, 0]
click at [549, 352] on span "Jāsūta gan Word dokuments, gan Excel fails" at bounding box center [586, 352] width 162 height 12
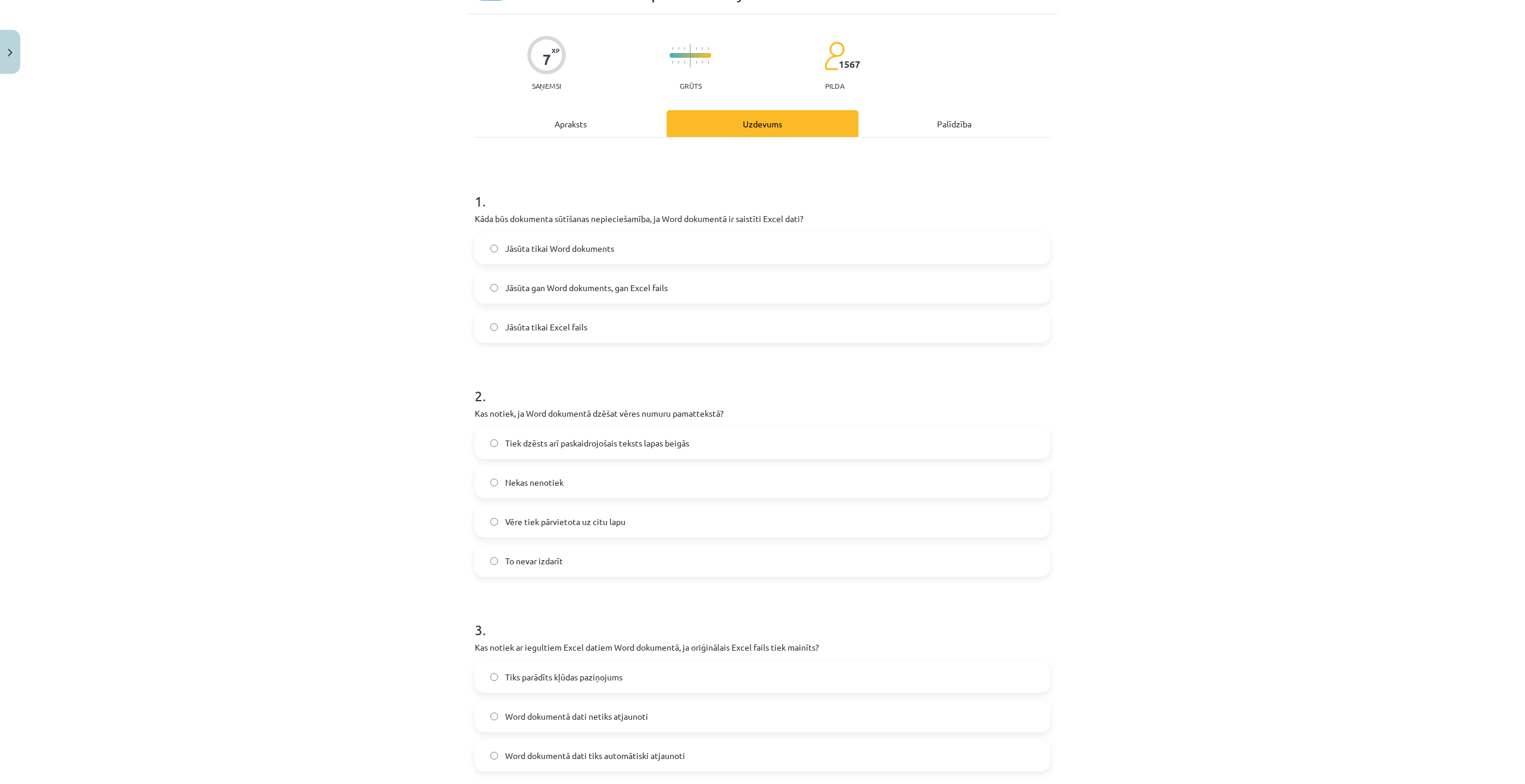
scroll to position [238, 0]
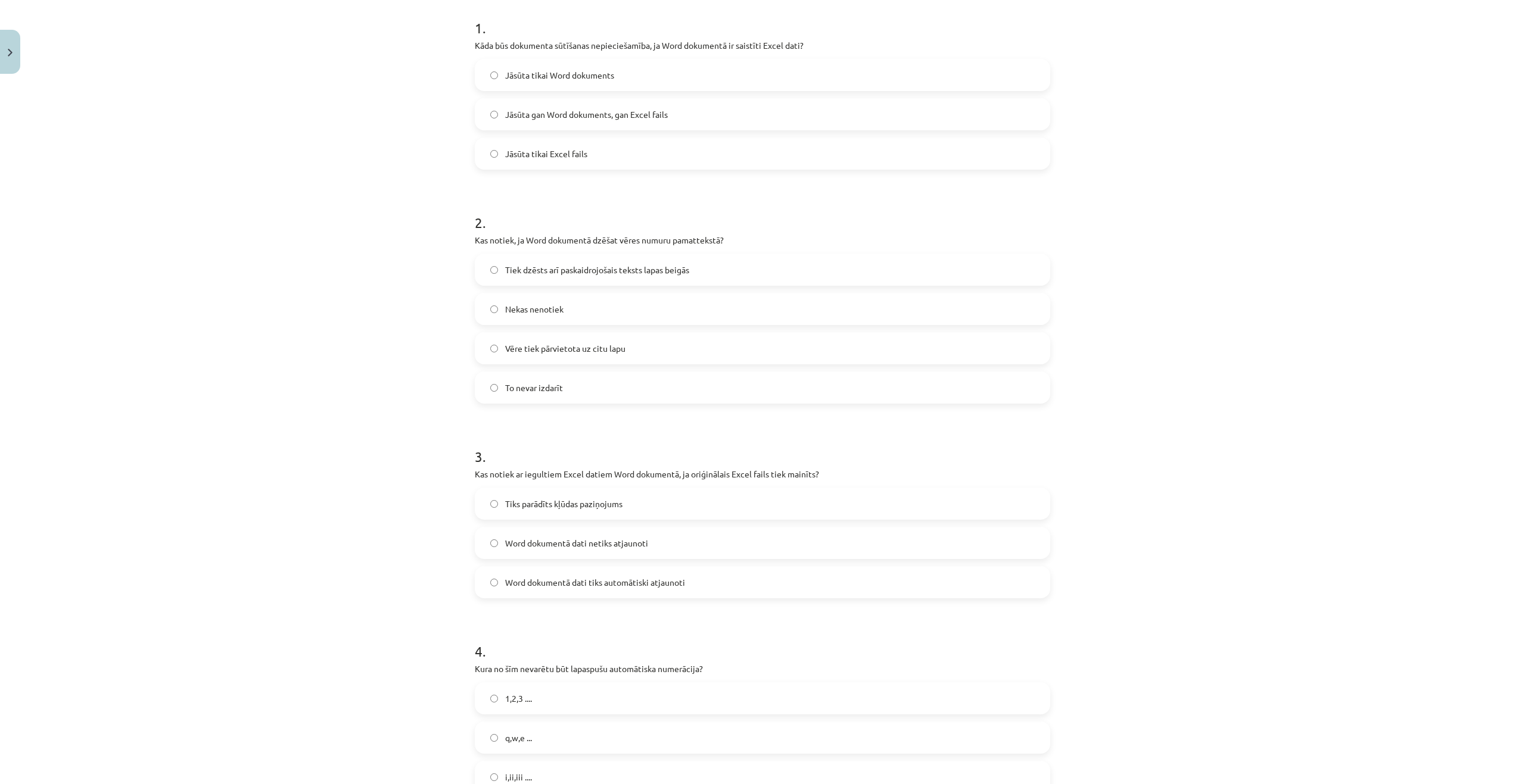
click at [550, 270] on span "Tiek dzēsts arī paskaidrojošais teksts lapas beigās" at bounding box center [597, 270] width 184 height 12
click at [666, 587] on span "Word dokumentā dati tiks automātiski atjaunoti" at bounding box center [595, 582] width 180 height 12
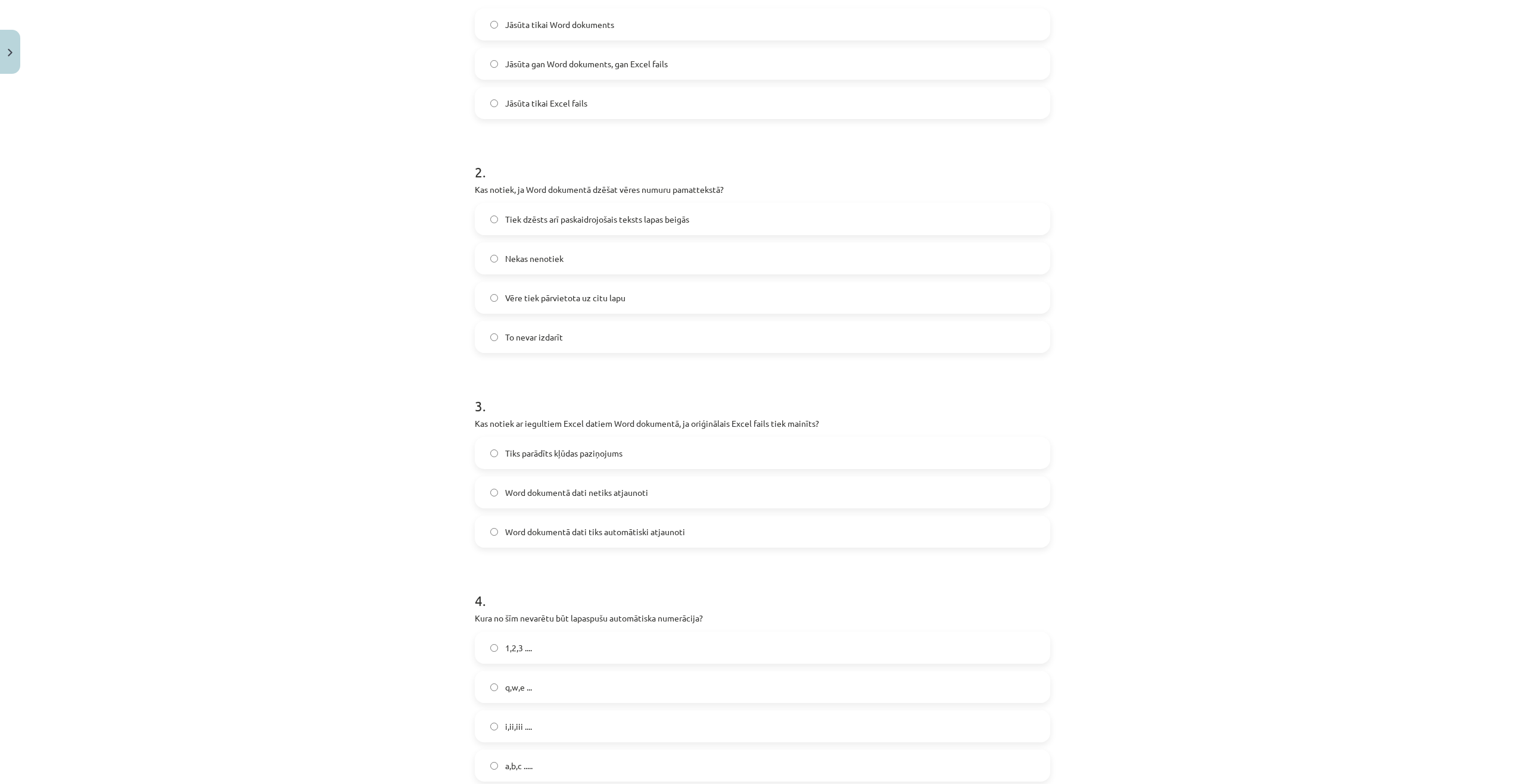
scroll to position [477, 0]
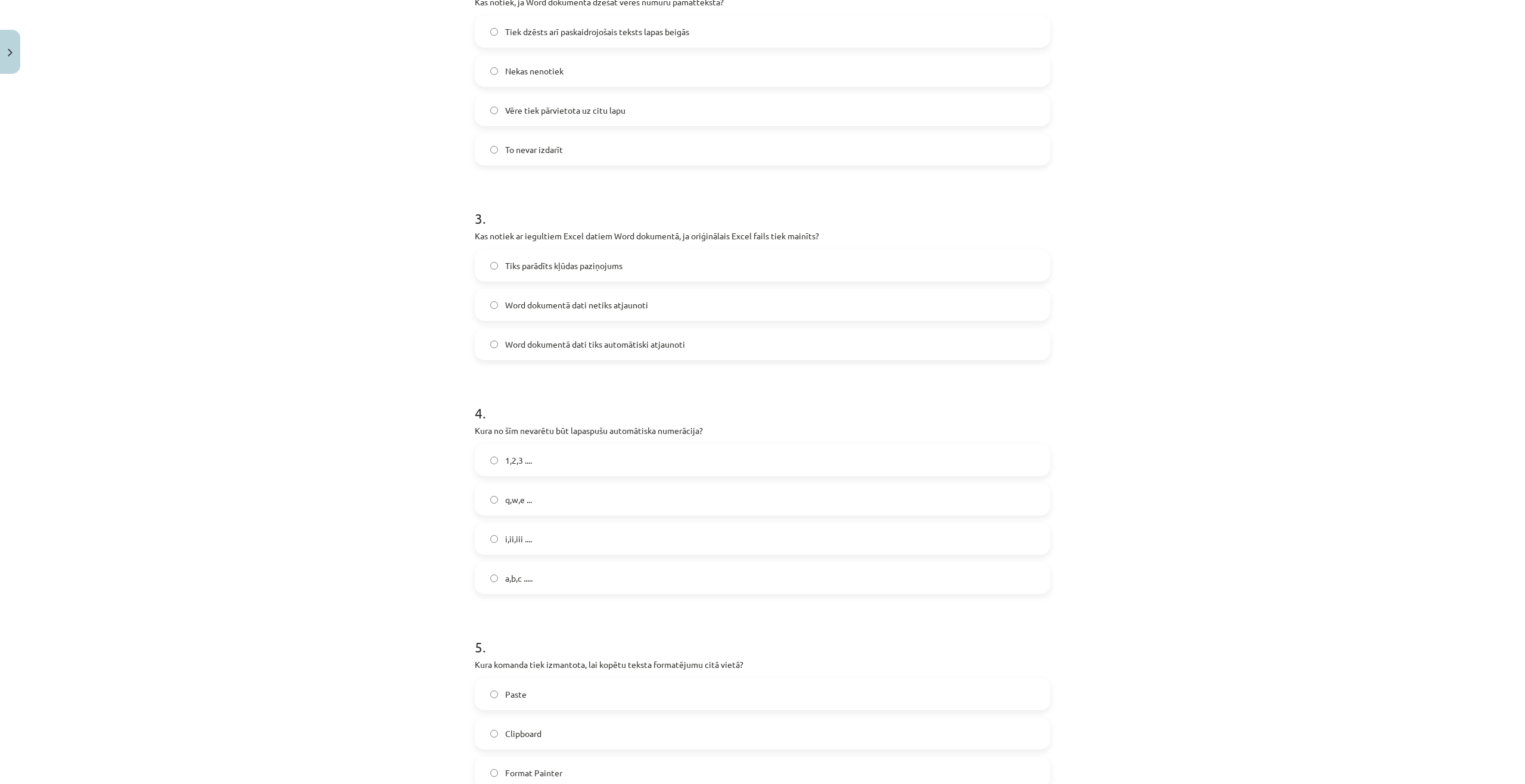
click at [519, 513] on label "q,w,e ..." at bounding box center [762, 499] width 573 height 30
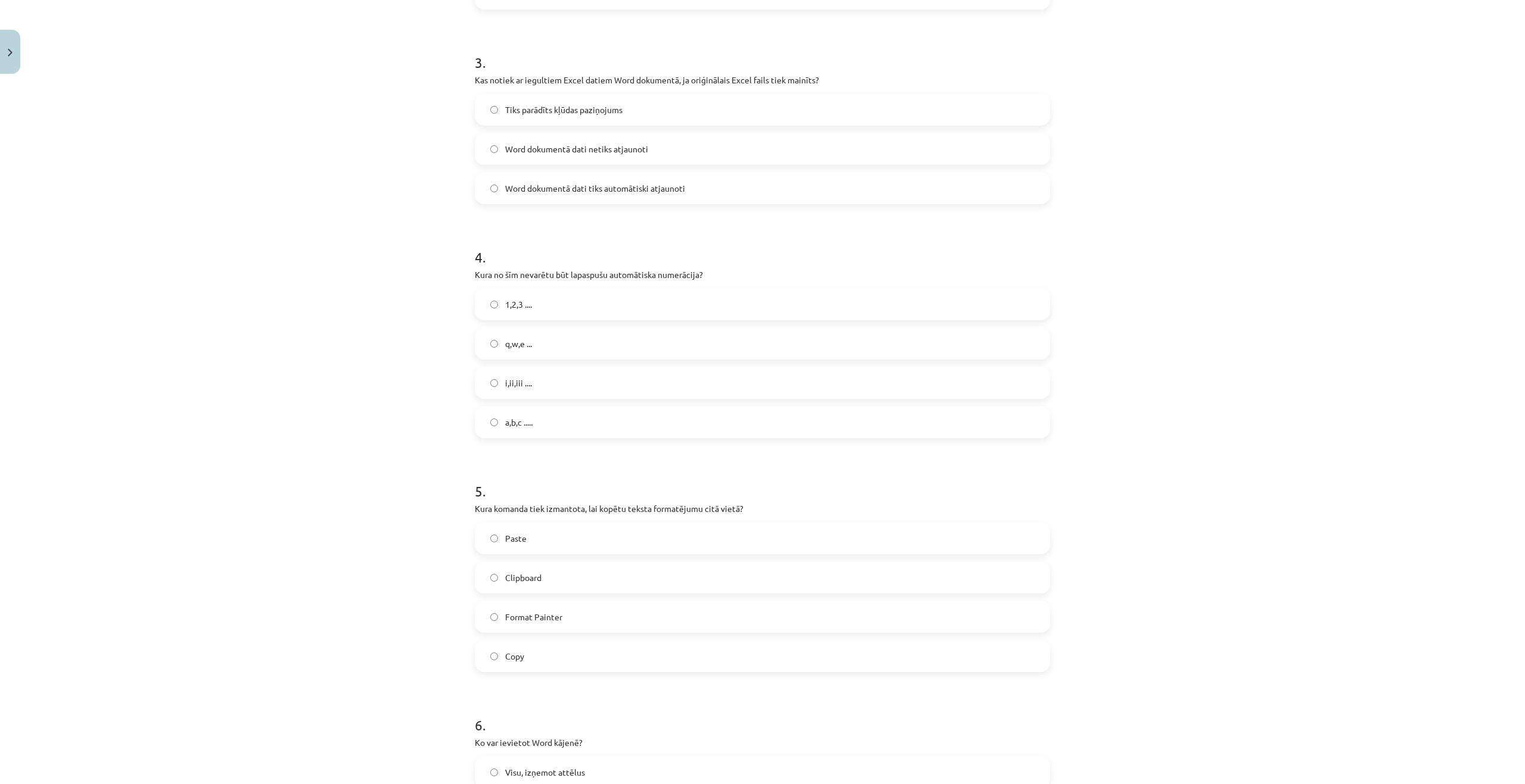
scroll to position [655, 0]
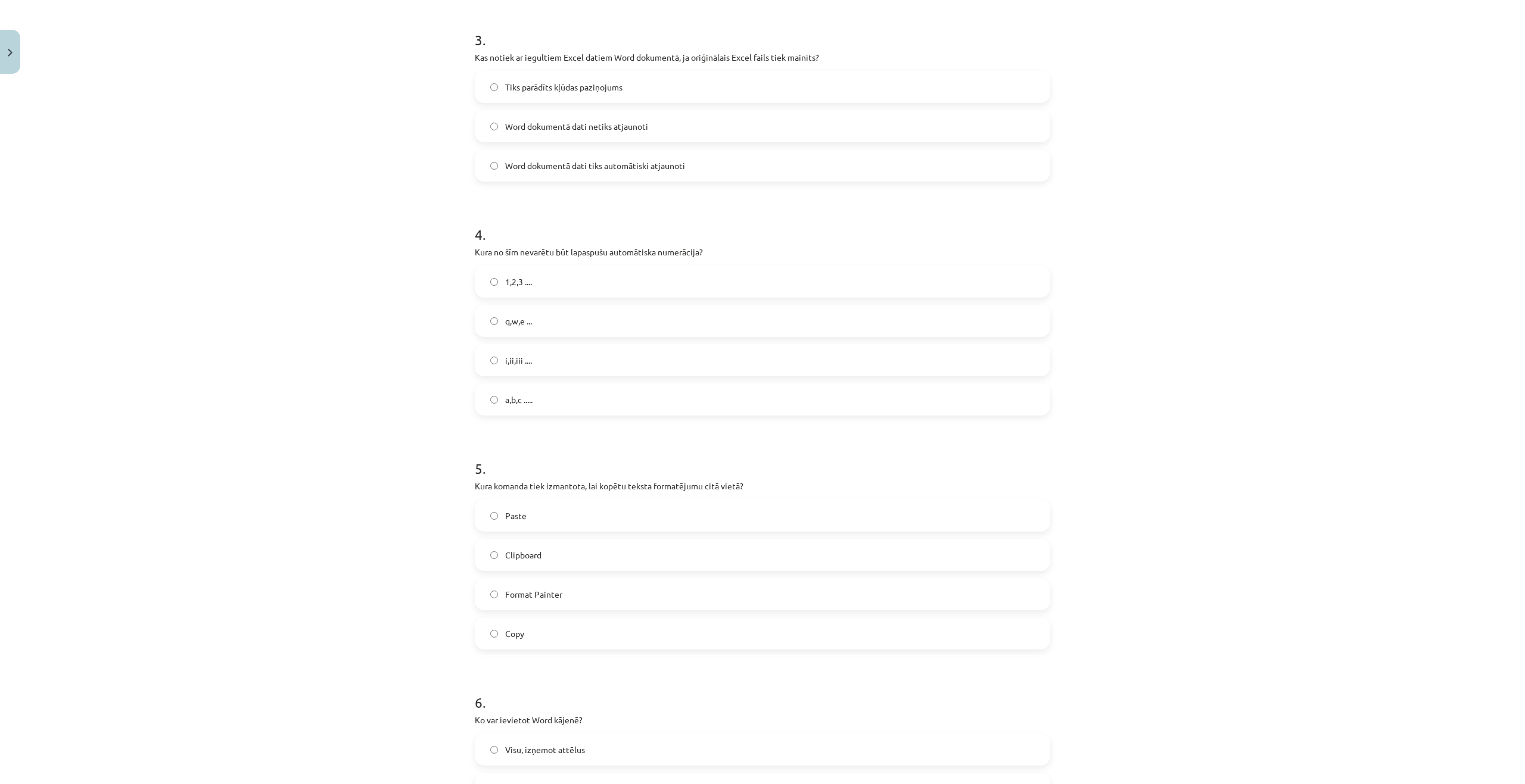
click at [546, 590] on span "Format Painter" at bounding box center [533, 595] width 57 height 12
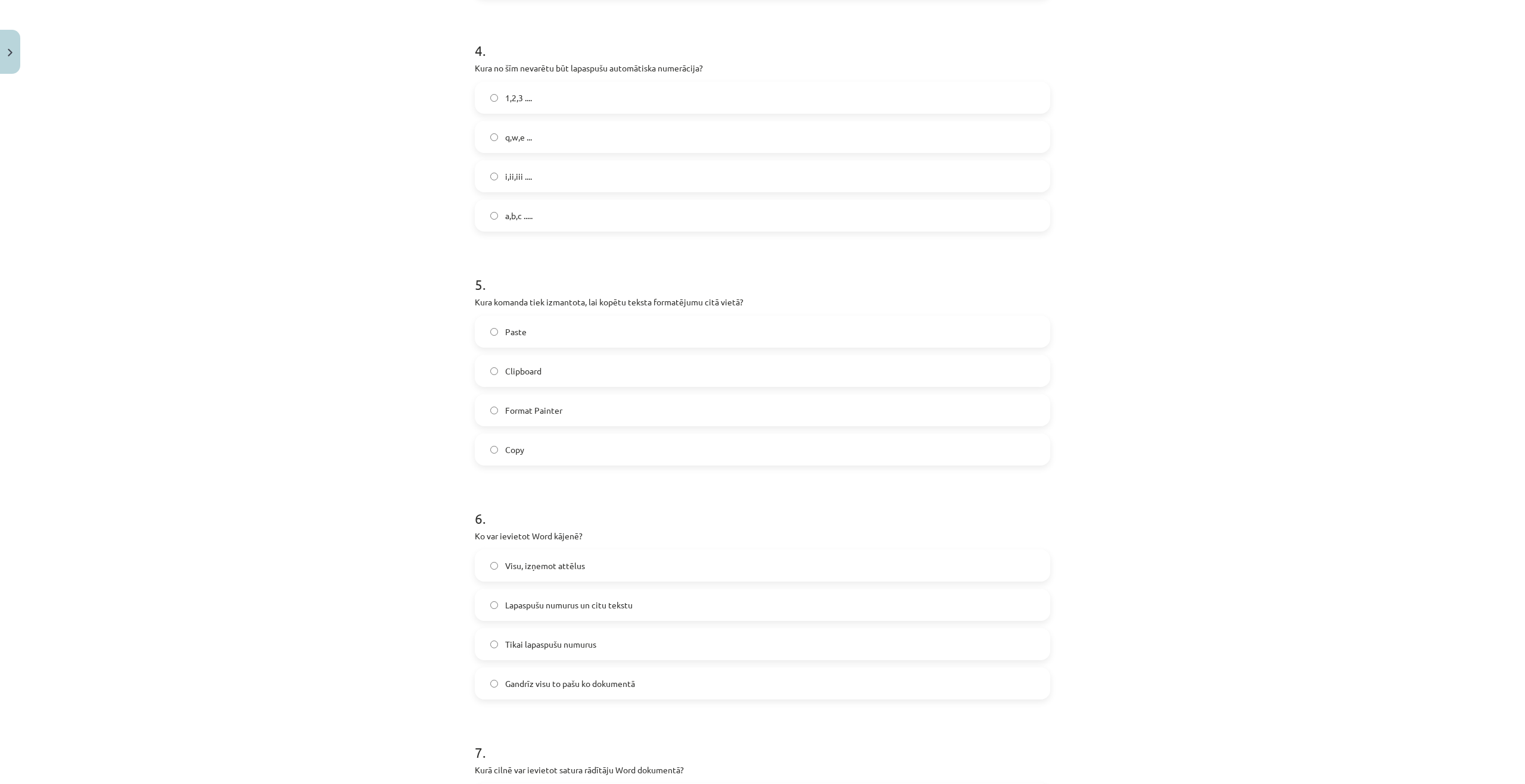
scroll to position [893, 0]
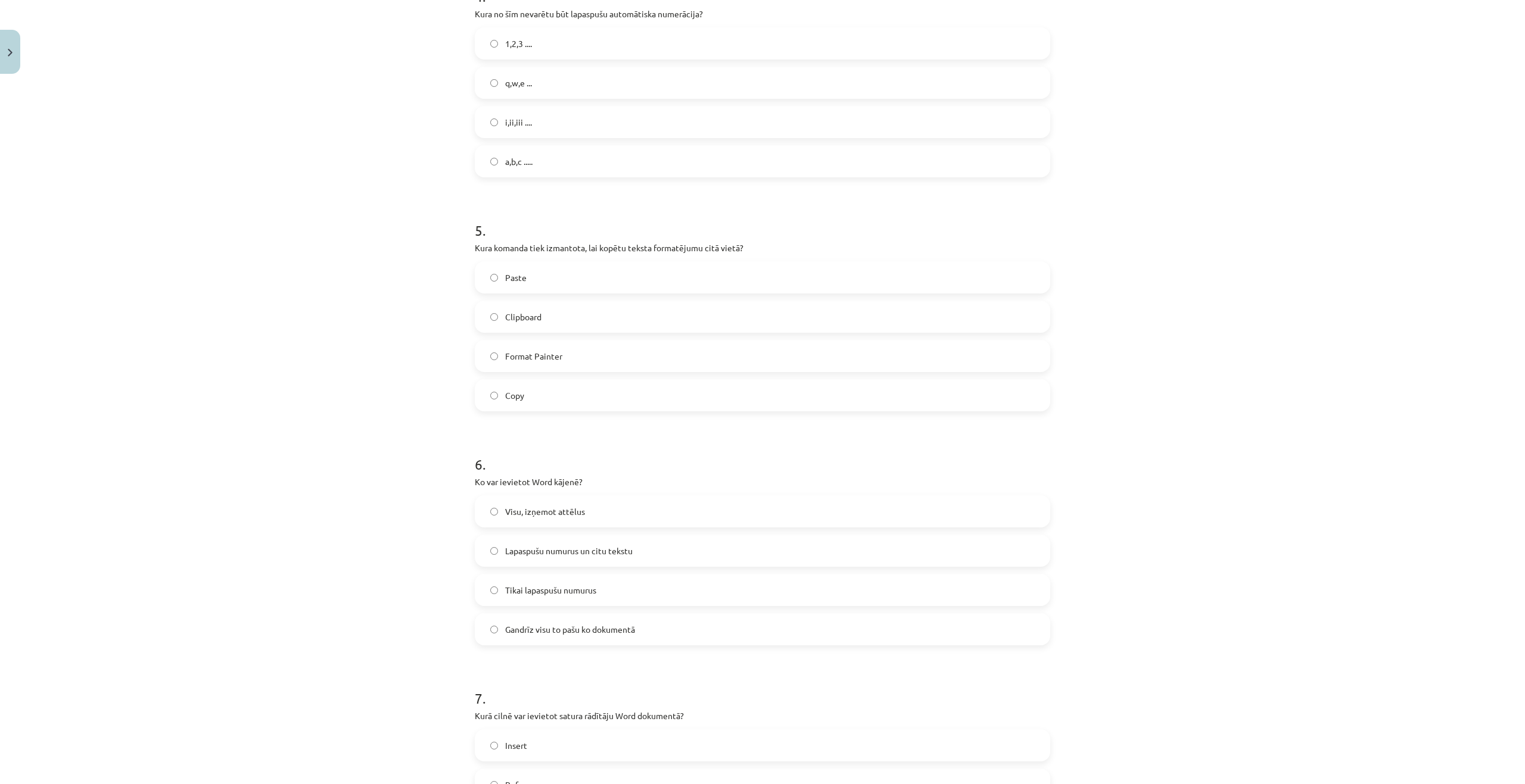
click at [559, 638] on label "Gandrīz visu to pašu ko dokumentā" at bounding box center [762, 629] width 573 height 30
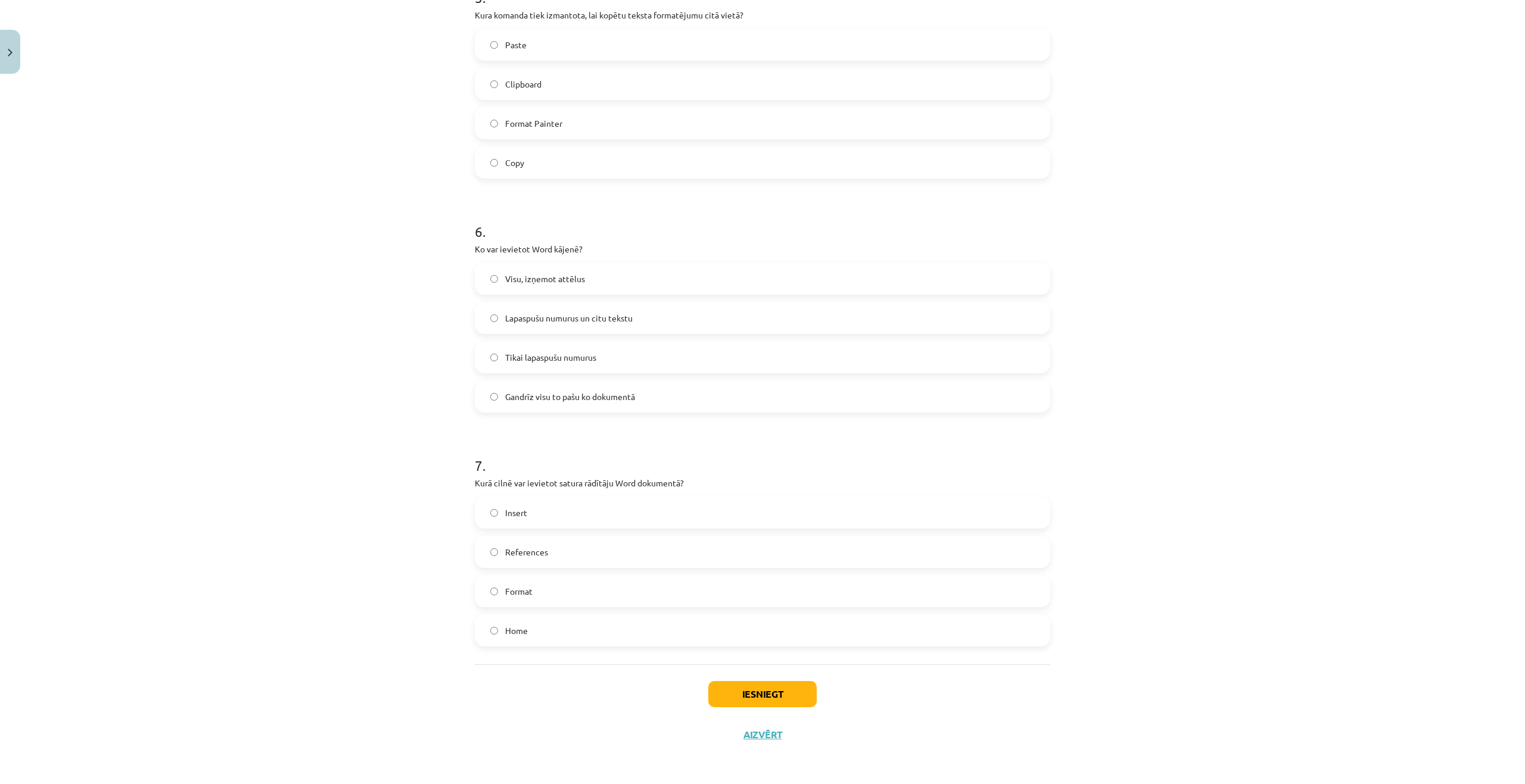
scroll to position [1127, 0]
click at [547, 545] on label "References" at bounding box center [762, 551] width 573 height 30
click at [753, 697] on button "Iesniegt" at bounding box center [762, 694] width 108 height 26
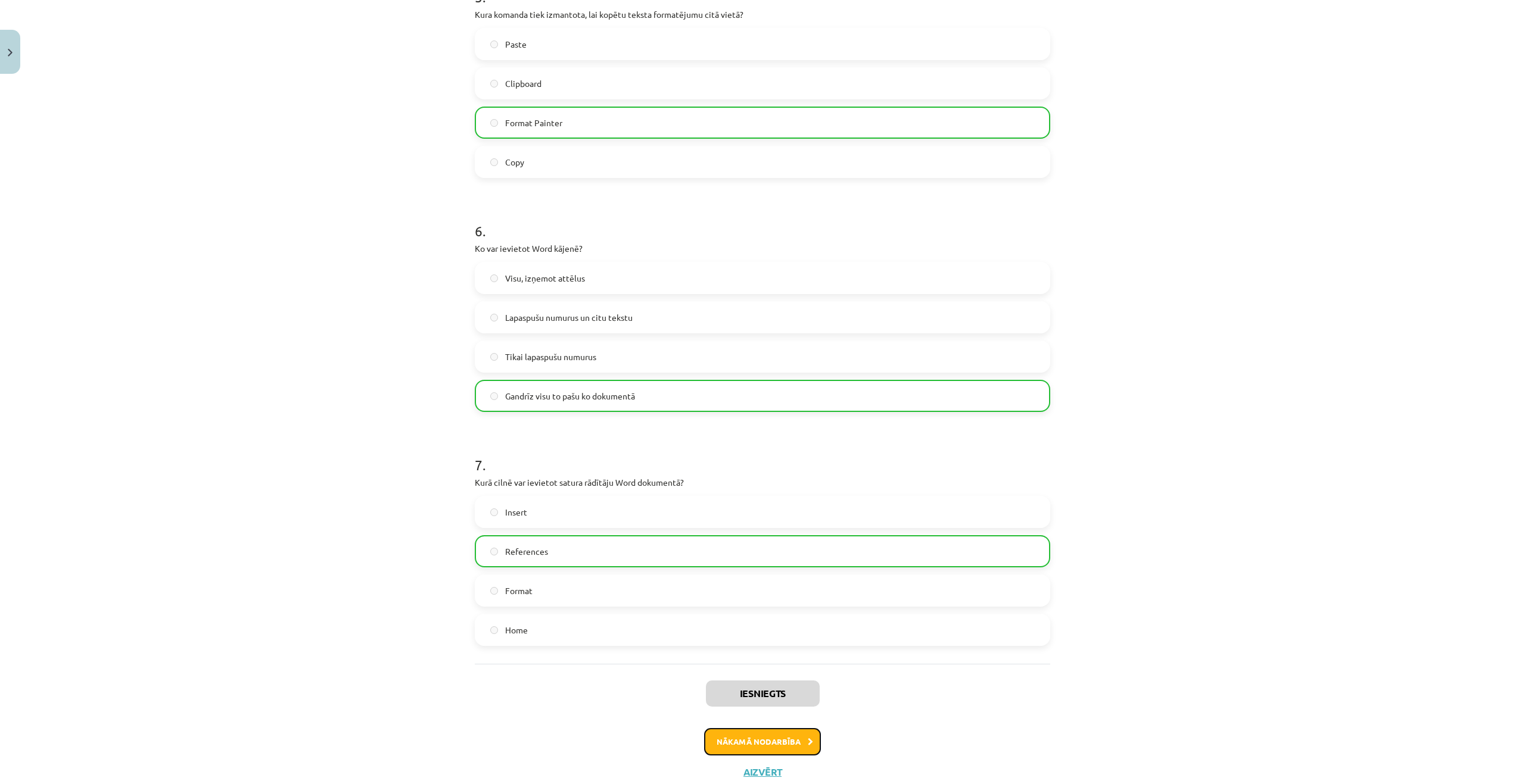
click at [795, 739] on button "Nākamā nodarbība" at bounding box center [762, 742] width 117 height 28
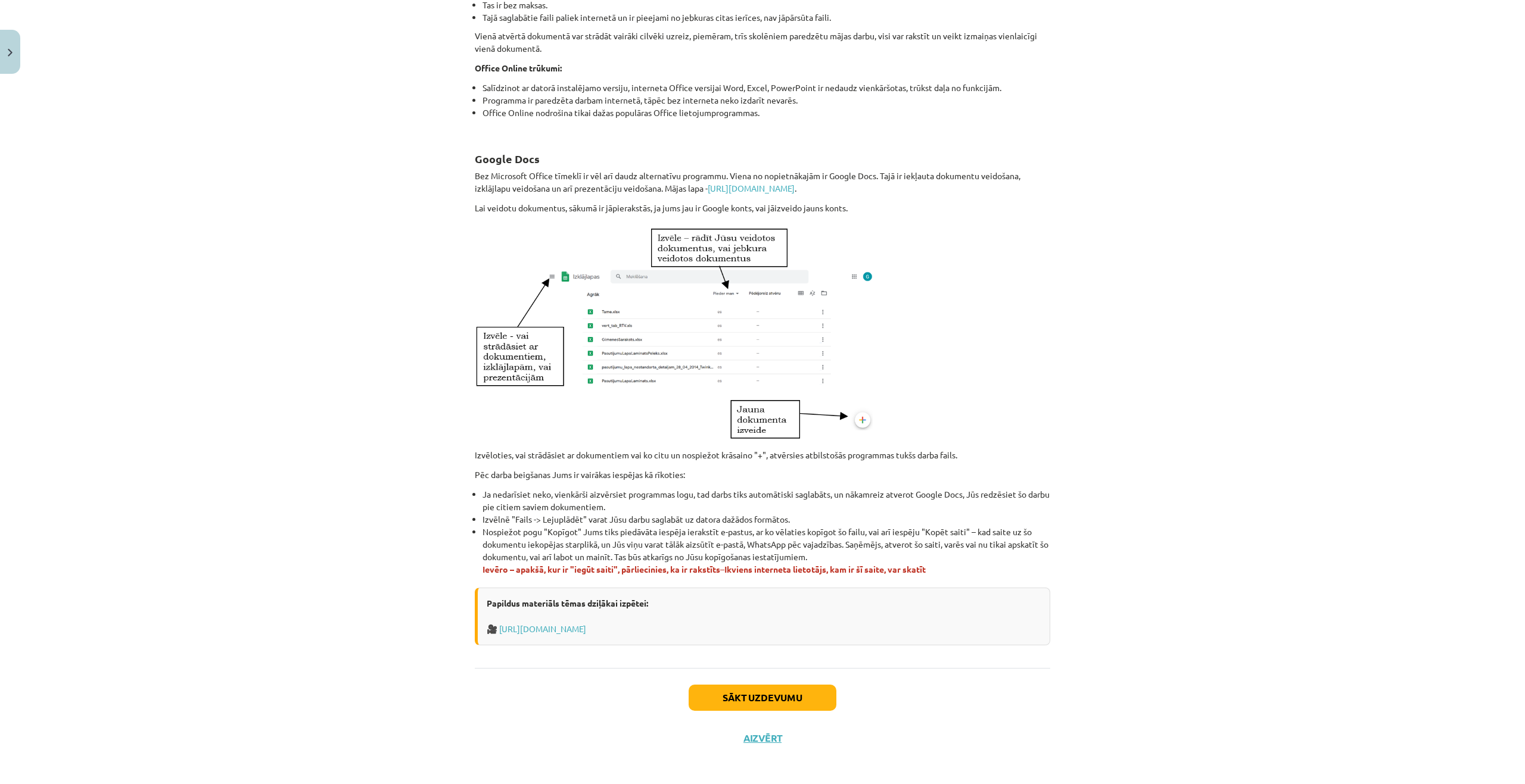
scroll to position [366, 0]
click at [759, 689] on button "Sākt uzdevumu" at bounding box center [762, 694] width 148 height 26
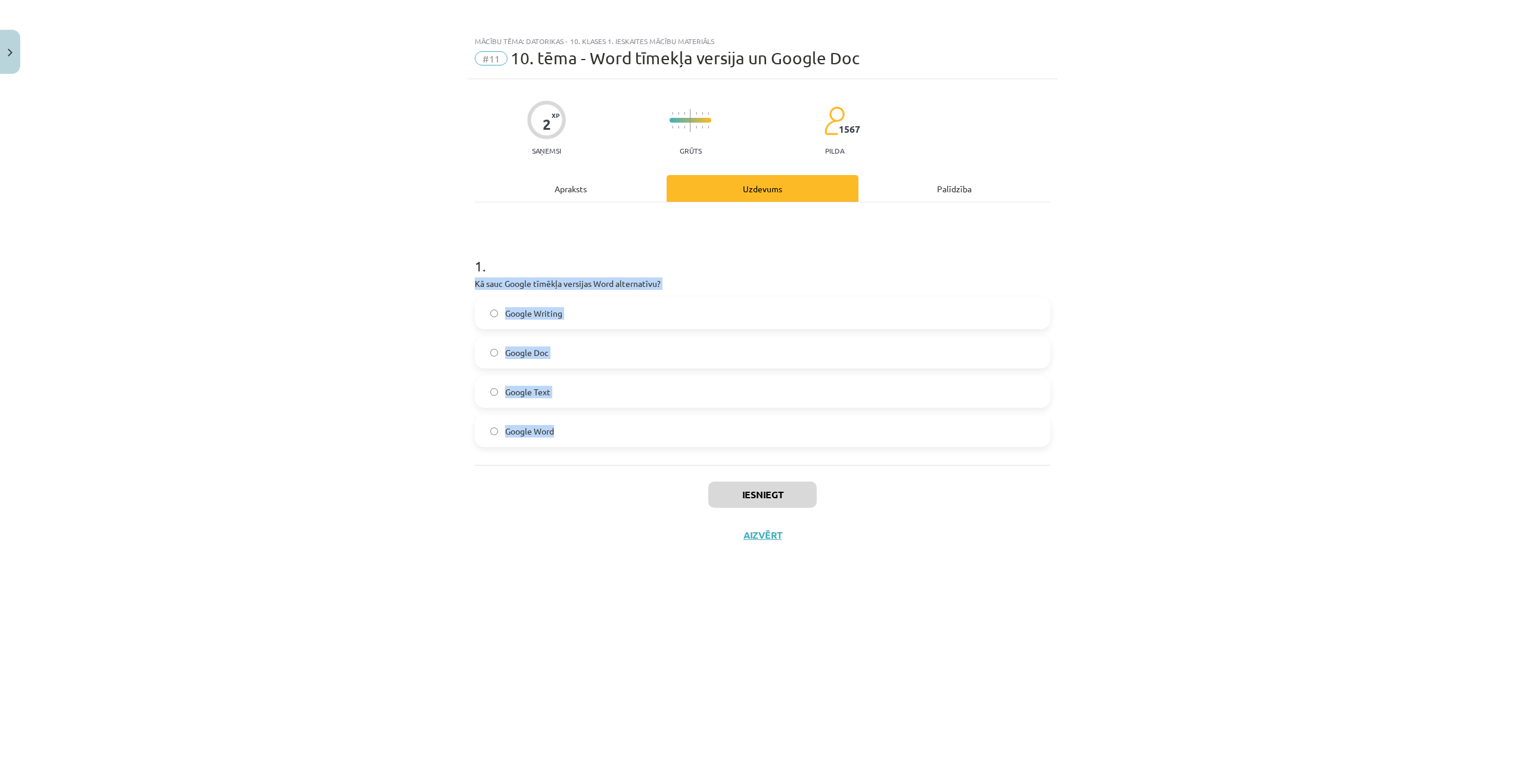
drag, startPoint x: 465, startPoint y: 282, endPoint x: 617, endPoint y: 433, distance: 214.3
click at [617, 433] on div "Mācību tēma: Datorikas - 10. klases 1. ieskaites mācību materiāls #11 10. tēma …" at bounding box center [762, 392] width 1525 height 784
click at [569, 352] on label "Google Doc" at bounding box center [762, 352] width 573 height 30
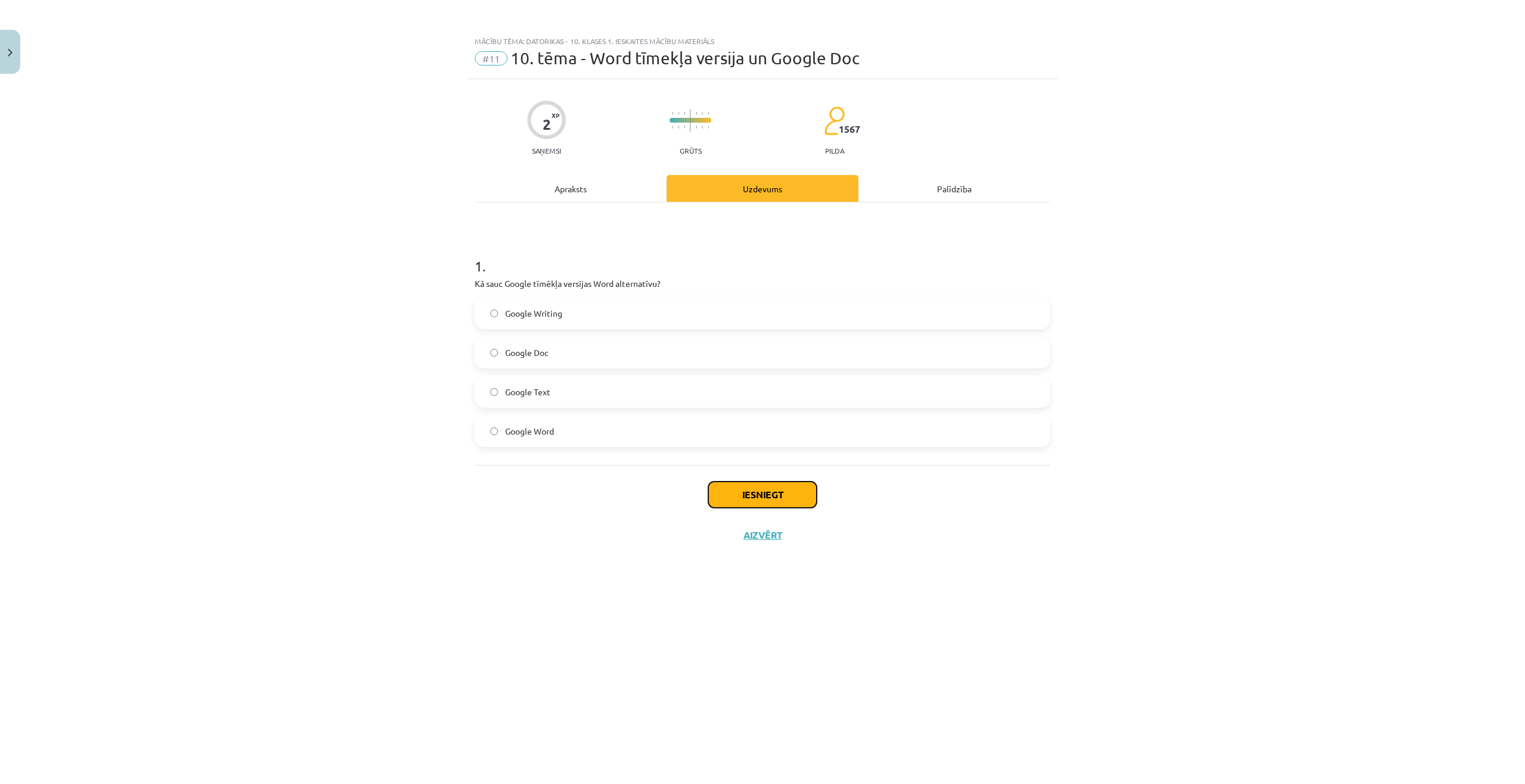
click at [736, 490] on button "Iesniegt" at bounding box center [762, 494] width 108 height 26
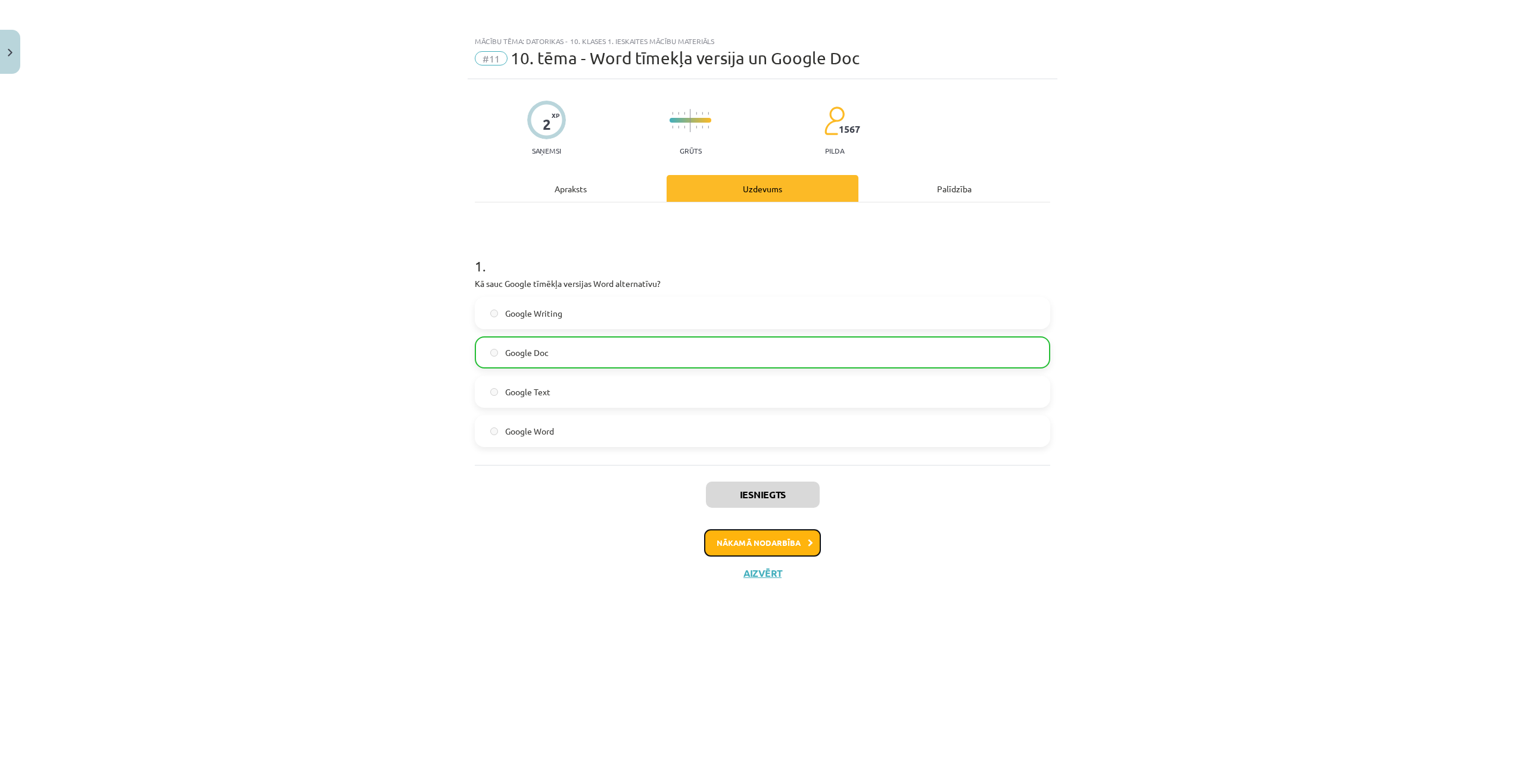
click at [755, 547] on button "Nākamā nodarbība" at bounding box center [762, 543] width 117 height 28
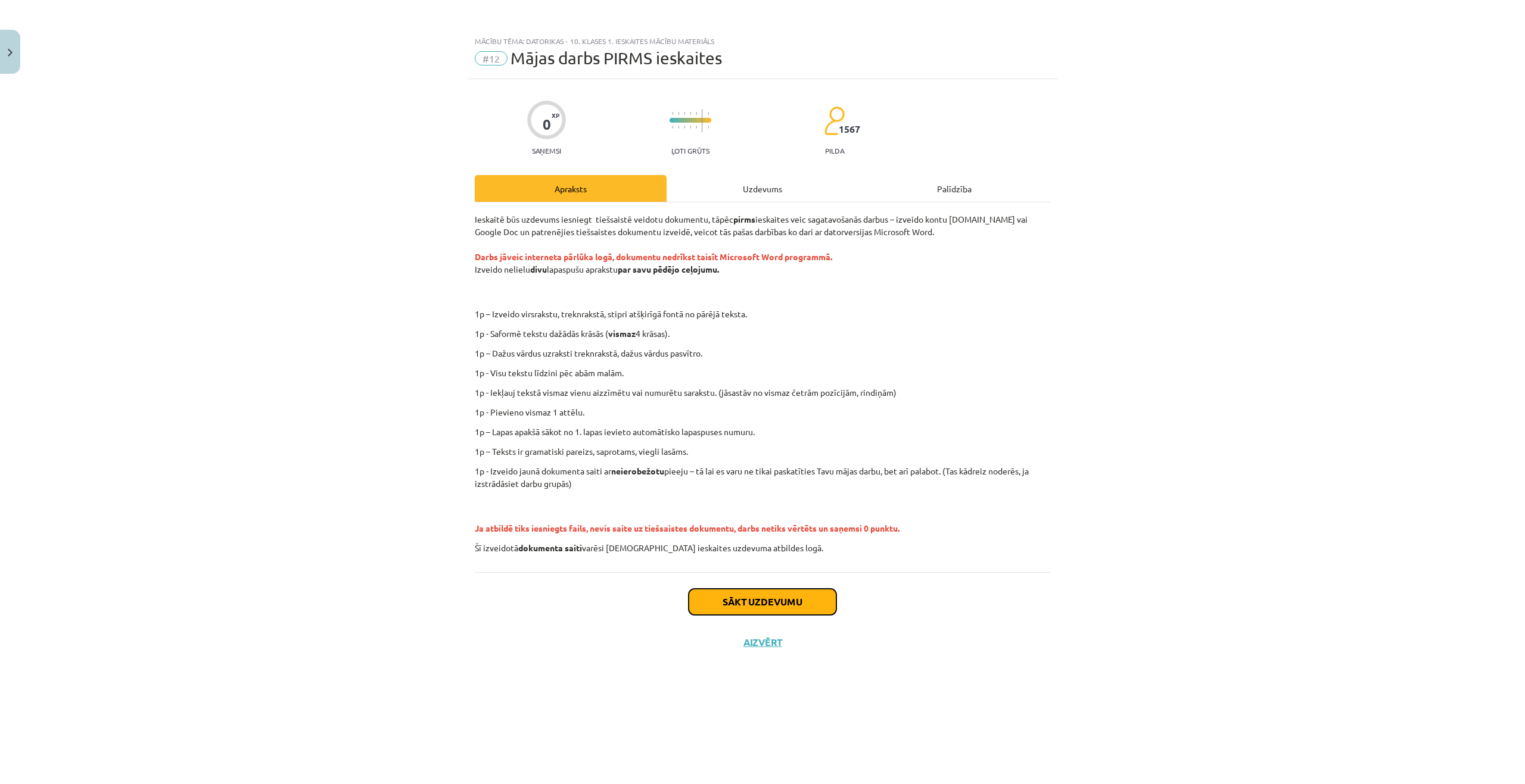
click at [751, 593] on button "Sākt uzdevumu" at bounding box center [762, 602] width 148 height 26
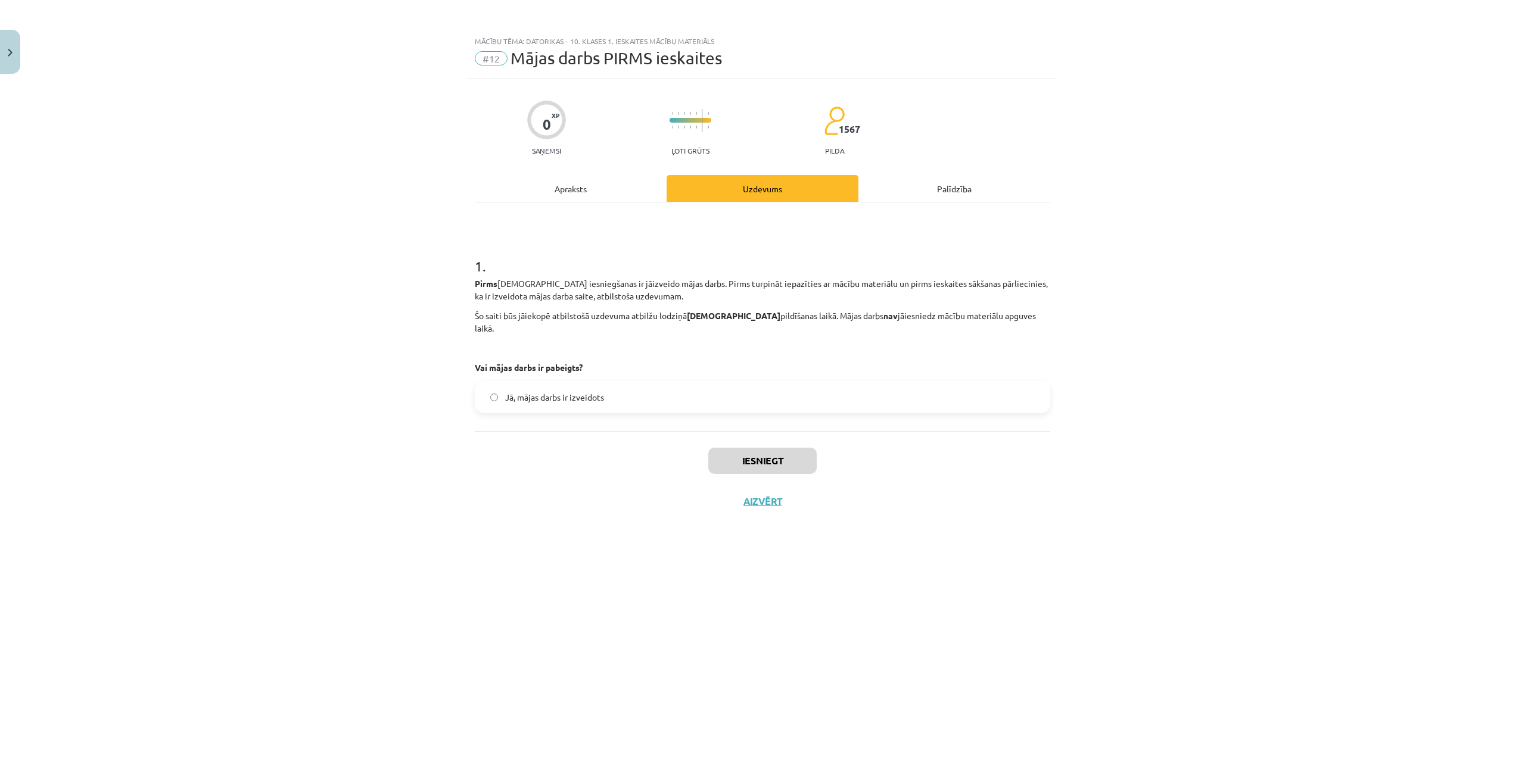
click at [544, 391] on span "Jā, mājas darbs ir izveidots" at bounding box center [554, 397] width 99 height 12
click at [752, 448] on button "Iesniegt" at bounding box center [762, 461] width 108 height 26
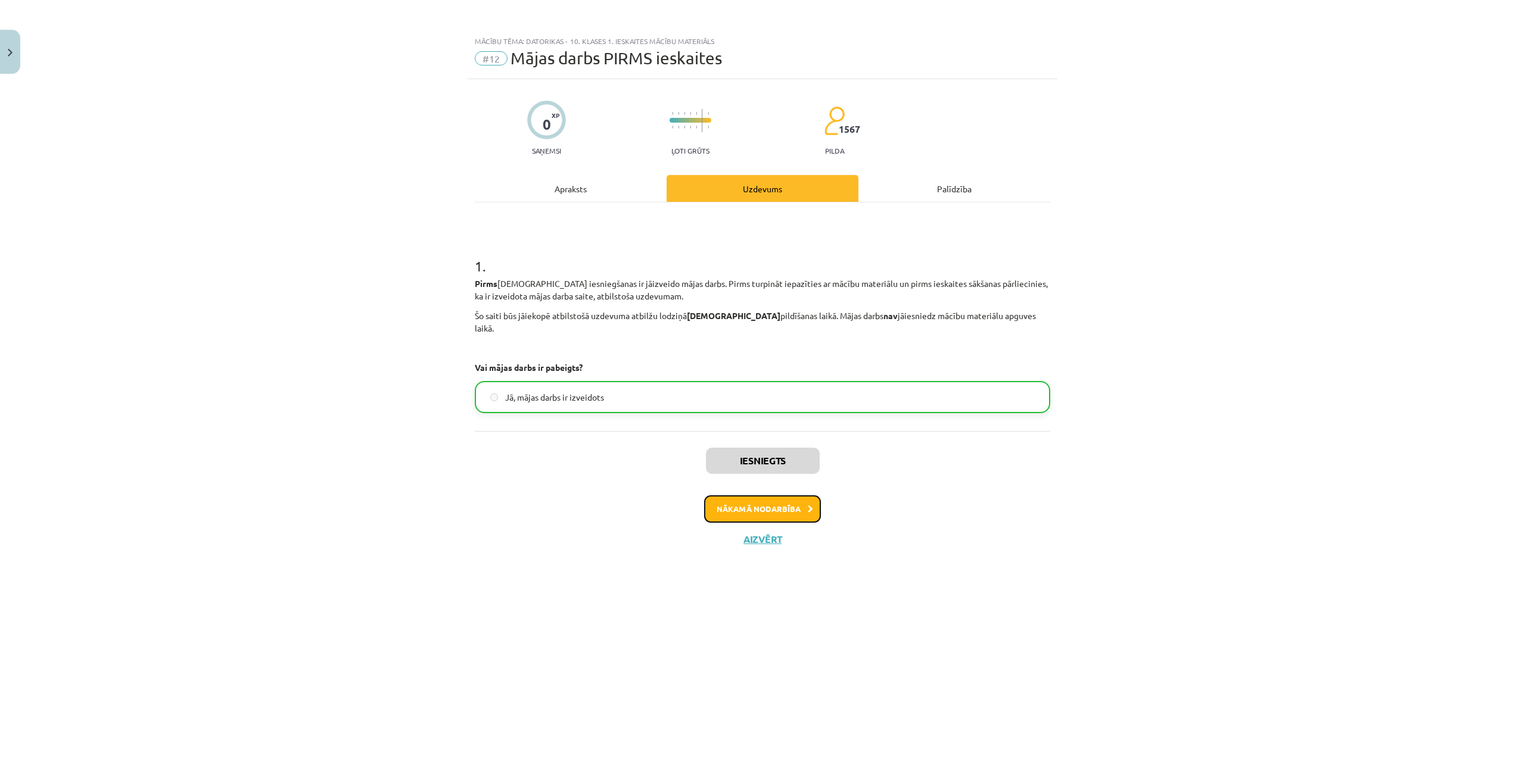
click at [733, 496] on button "Nākamā nodarbība" at bounding box center [762, 509] width 117 height 28
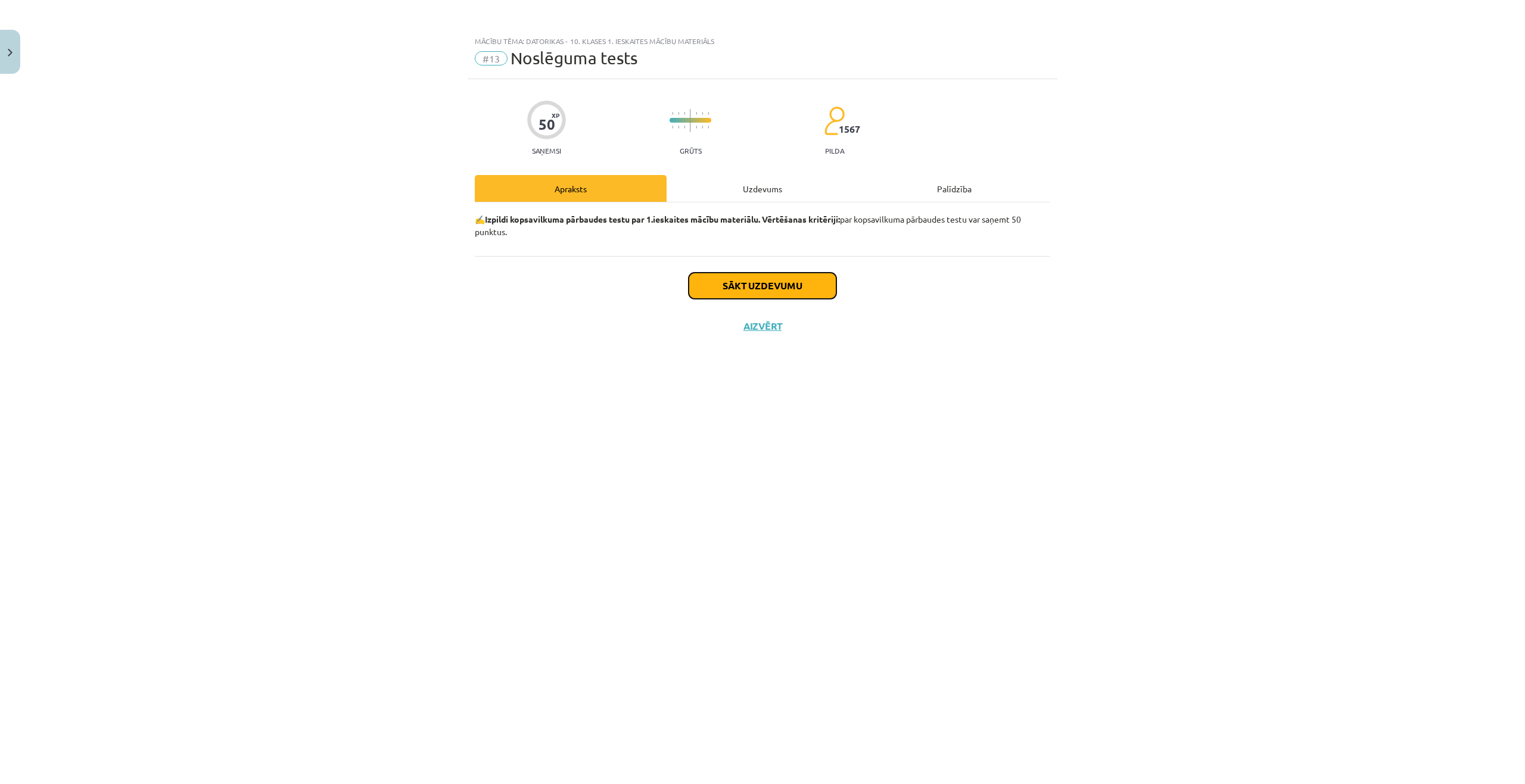
click at [741, 281] on button "Sākt uzdevumu" at bounding box center [762, 285] width 148 height 26
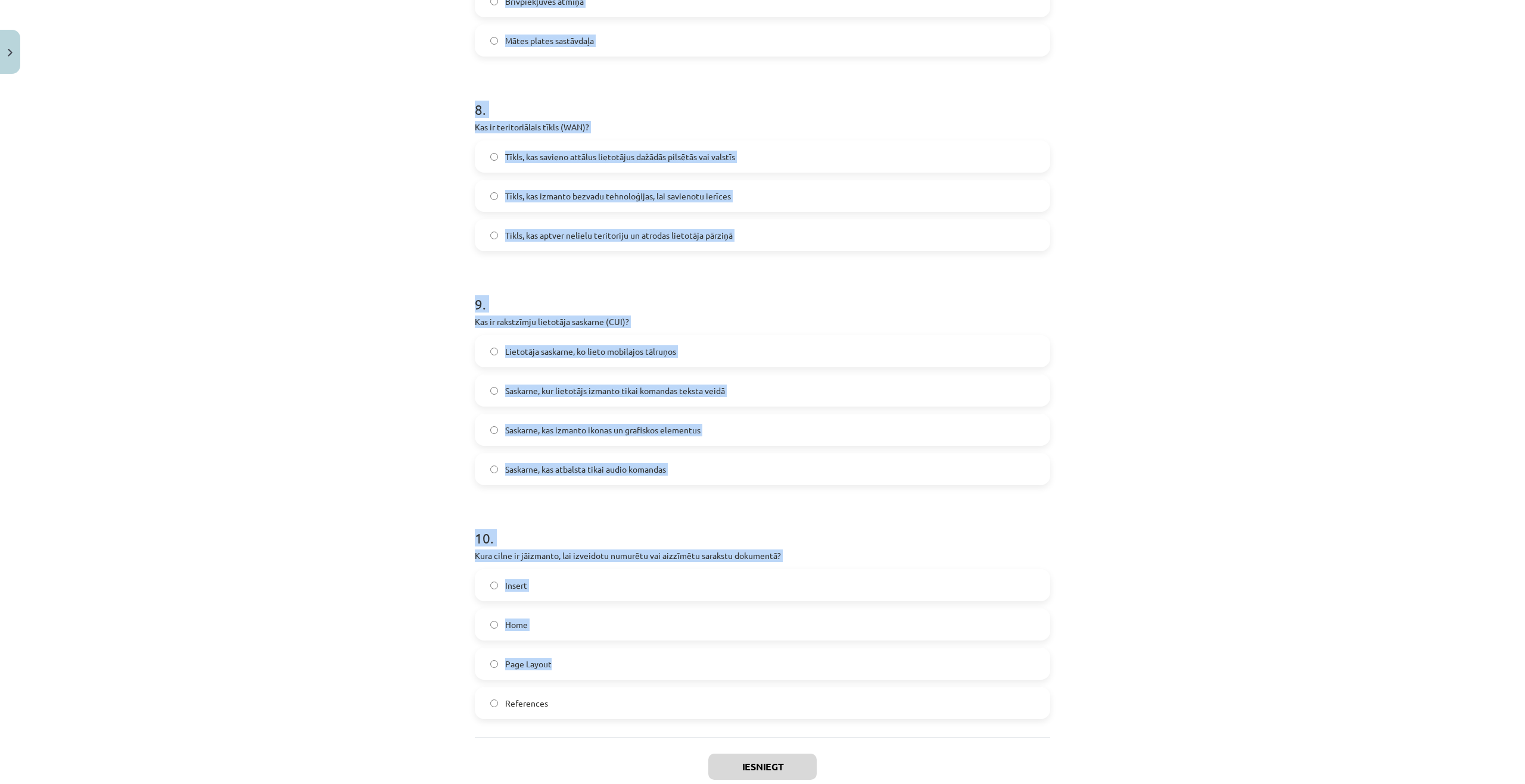
scroll to position [1884, 0]
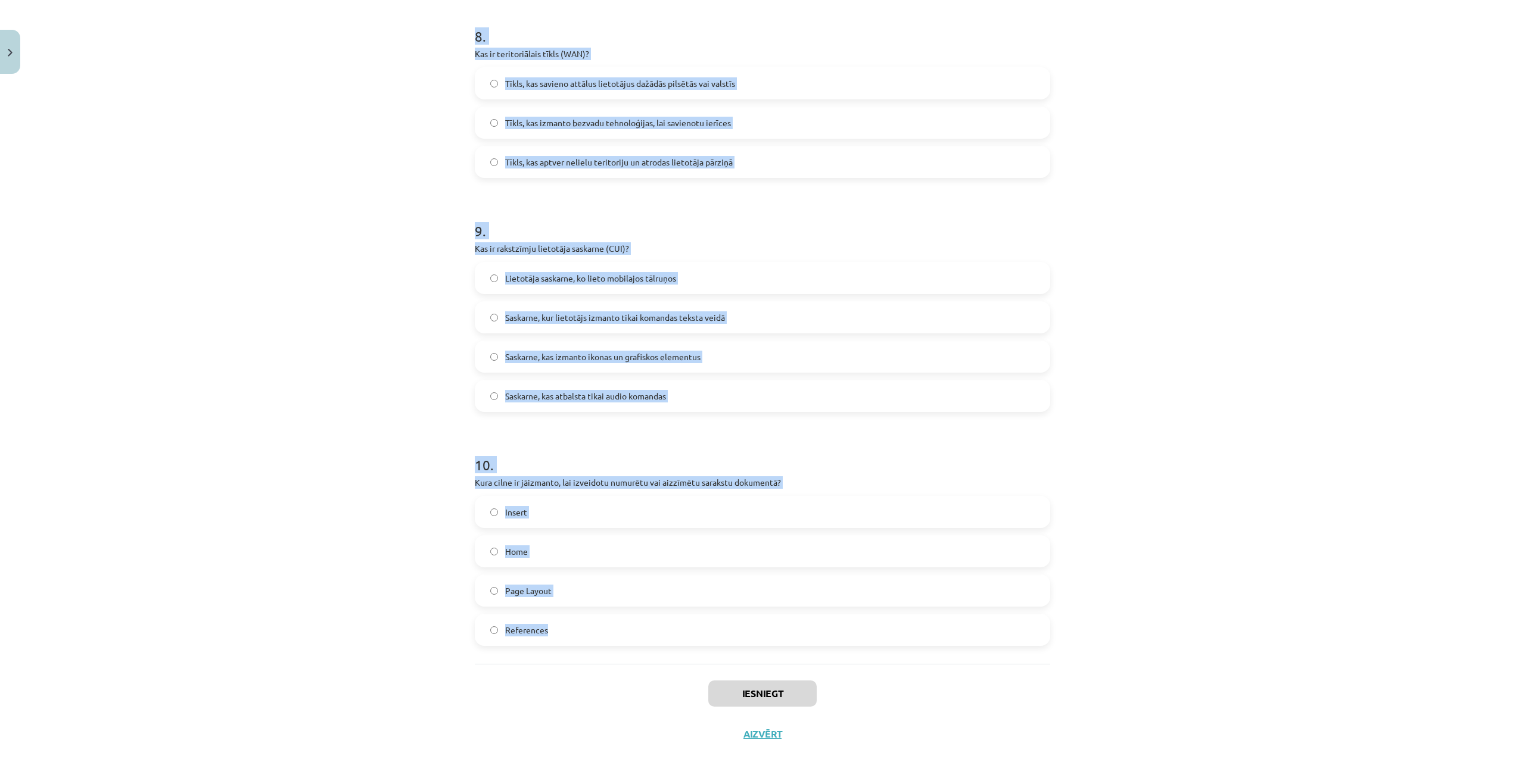
drag, startPoint x: 464, startPoint y: 279, endPoint x: 661, endPoint y: 631, distance: 403.4
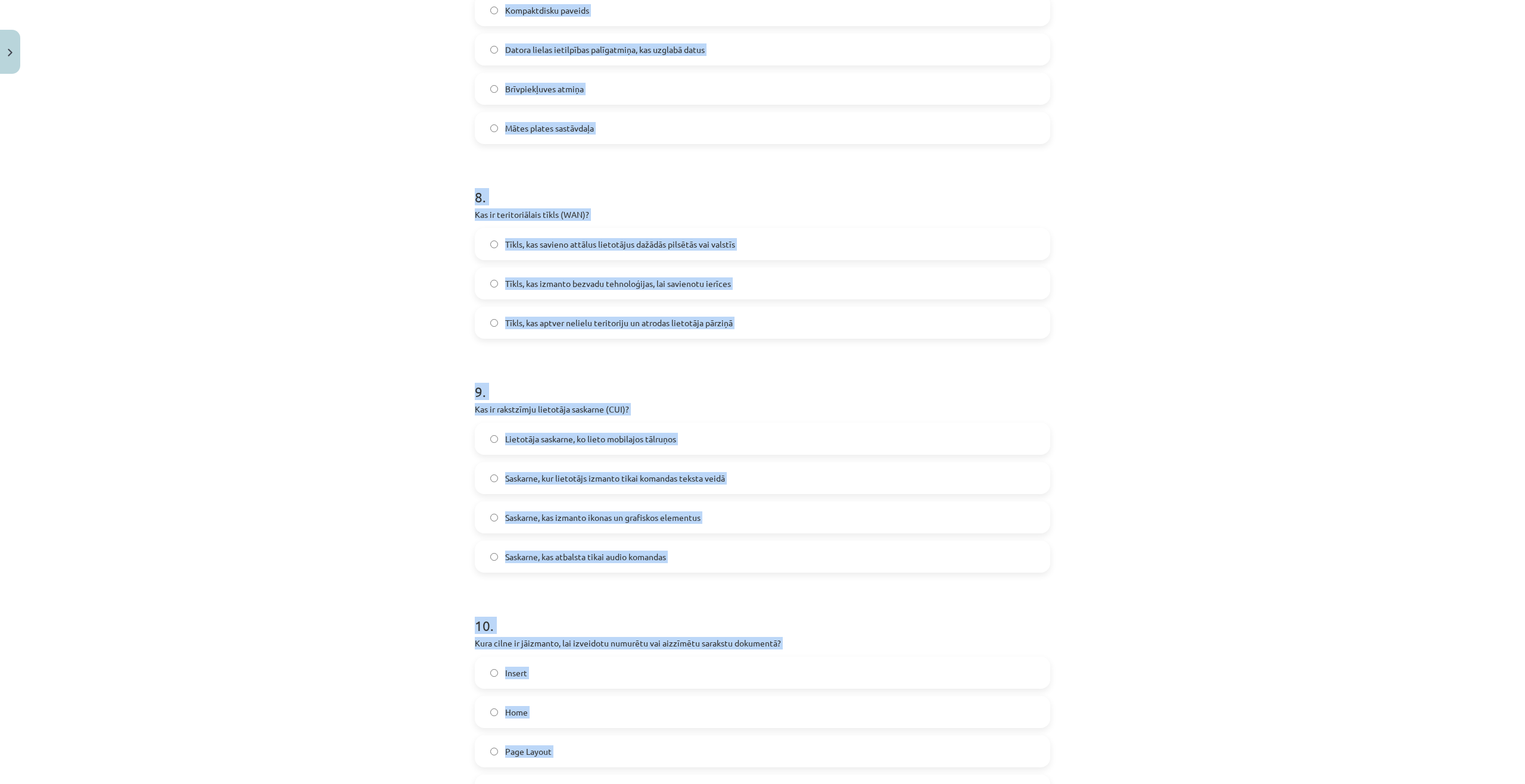
scroll to position [1646, 0]
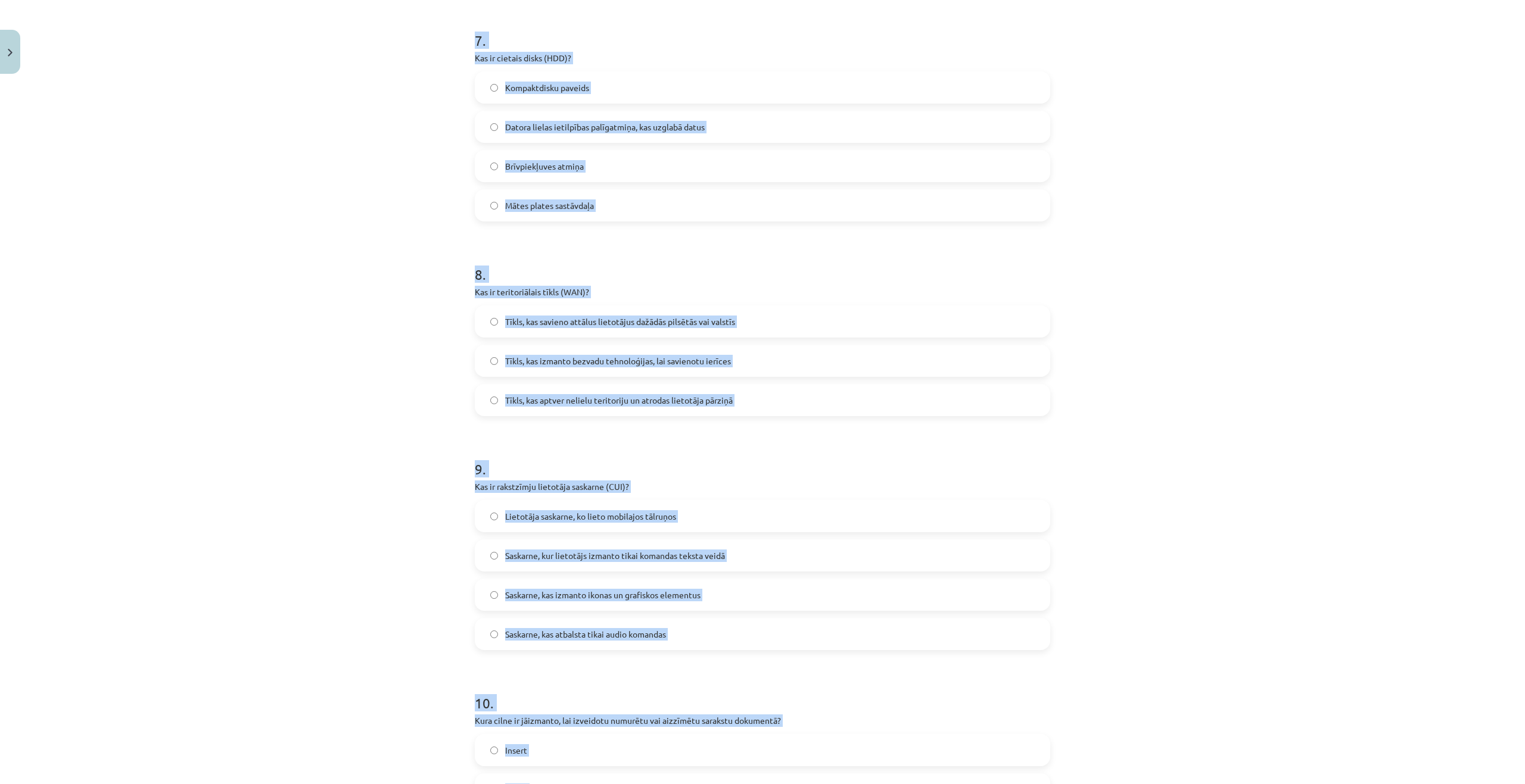
click at [400, 245] on div "Mācību tēma: Datorikas - 10. klases 1. ieskaites mācību materiāls #13 Noslēguma…" at bounding box center [762, 392] width 1525 height 784
click at [357, 231] on div "Mācību tēma: Datorikas - 10. klases 1. ieskaites mācību materiāls #13 Noslēguma…" at bounding box center [762, 392] width 1525 height 784
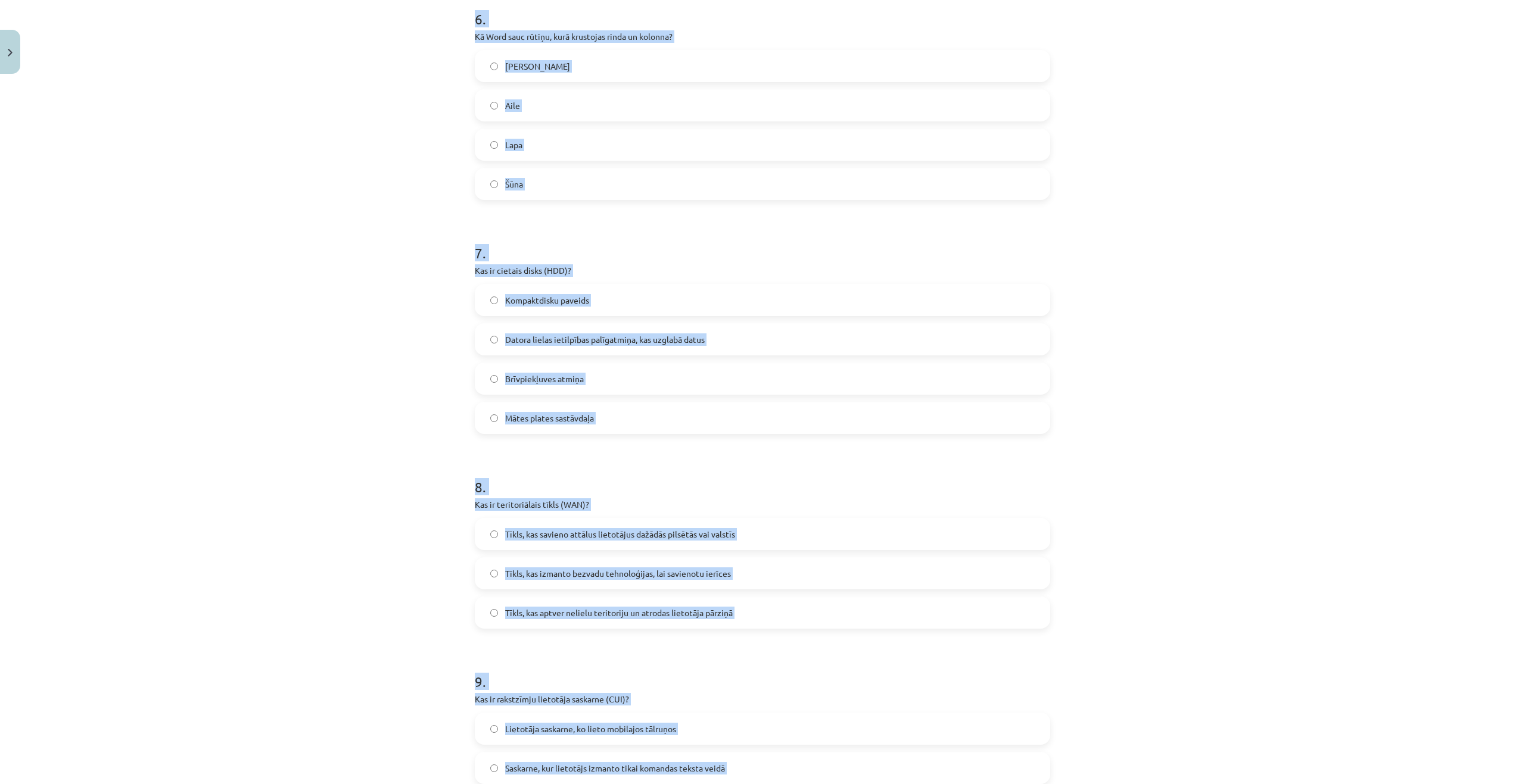
scroll to position [1348, 0]
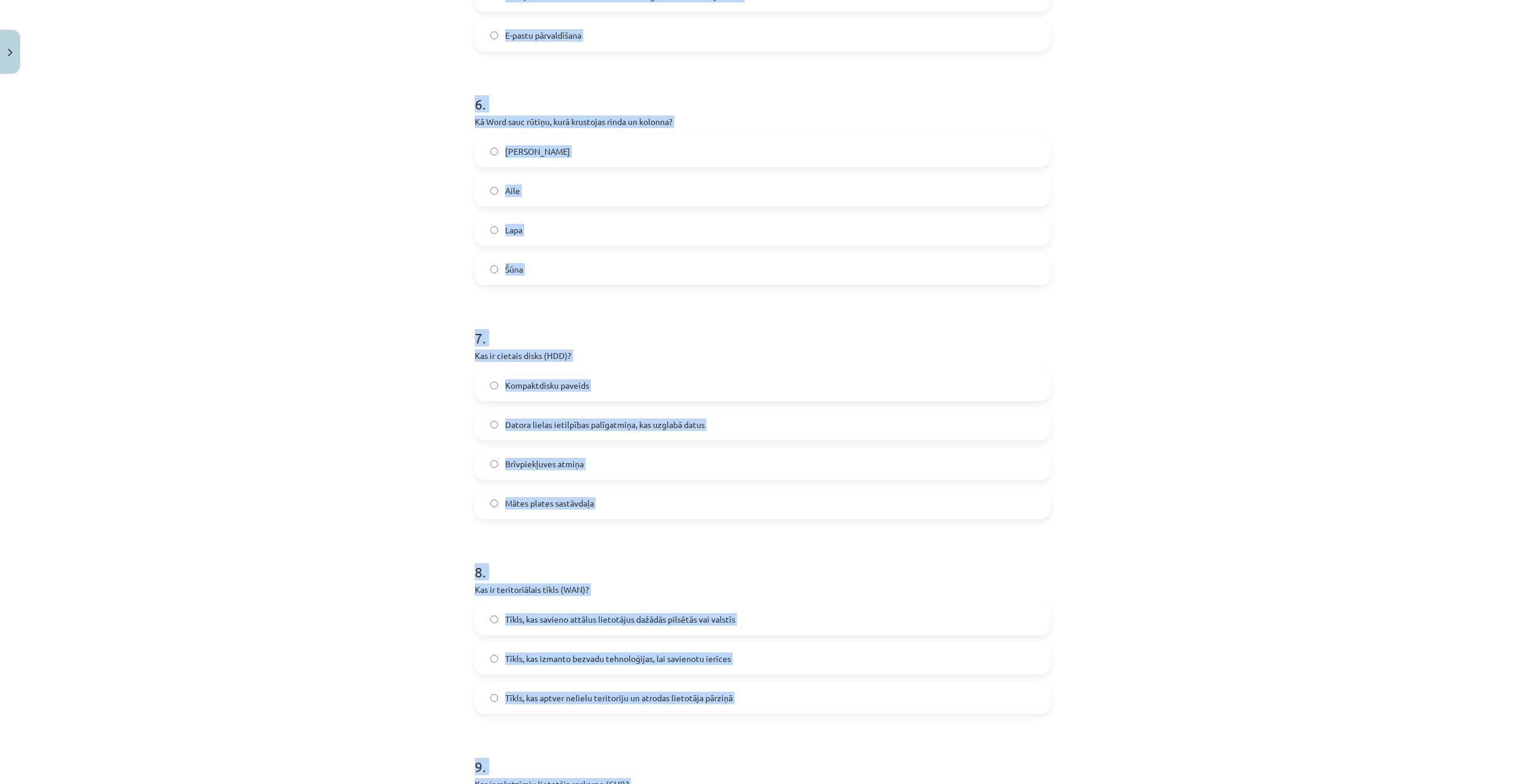
click at [287, 255] on div "Mācību tēma: Datorikas - 10. klases 1. ieskaites mācību materiāls #13 Noslēguma…" at bounding box center [762, 392] width 1525 height 784
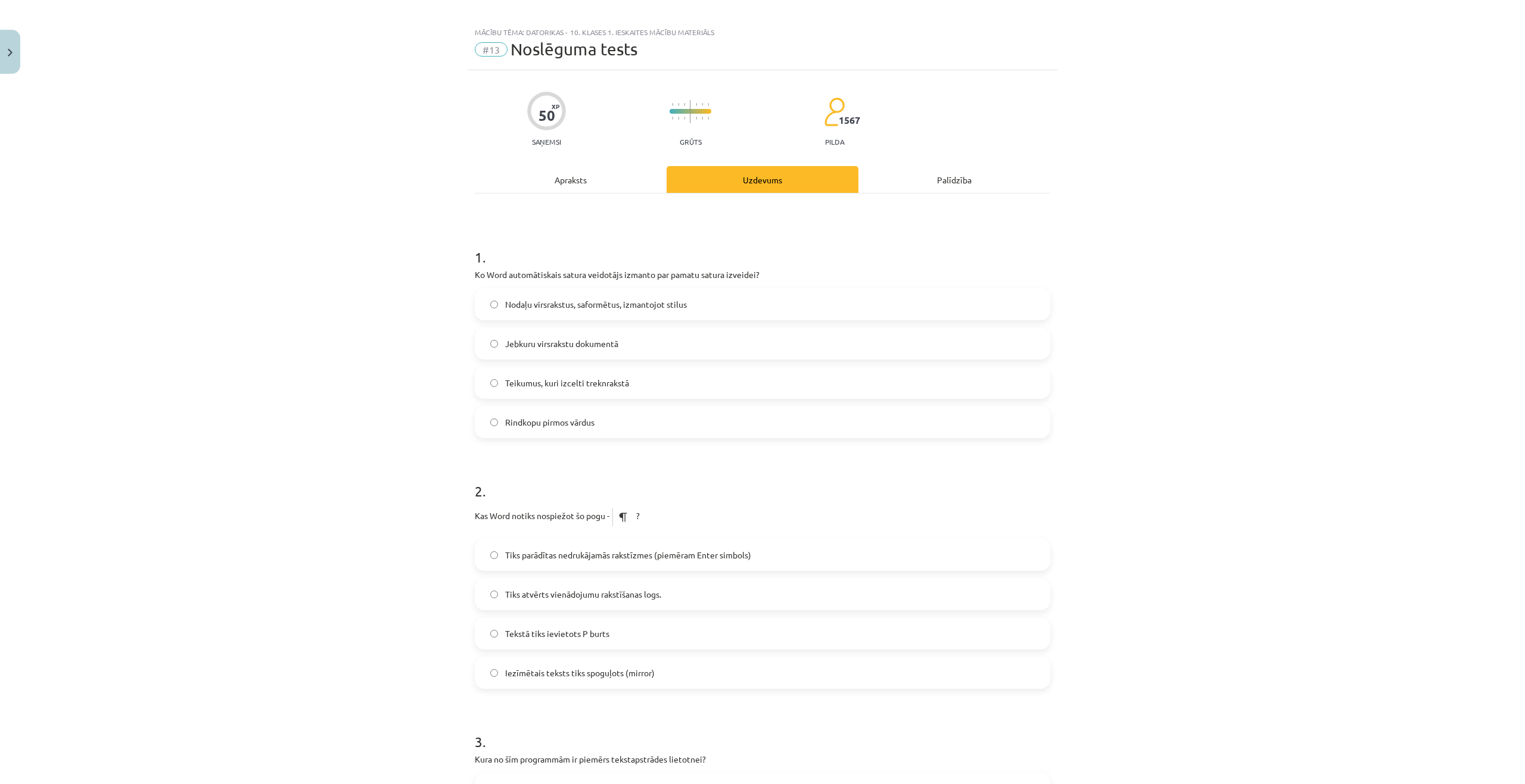
scroll to position [0, 0]
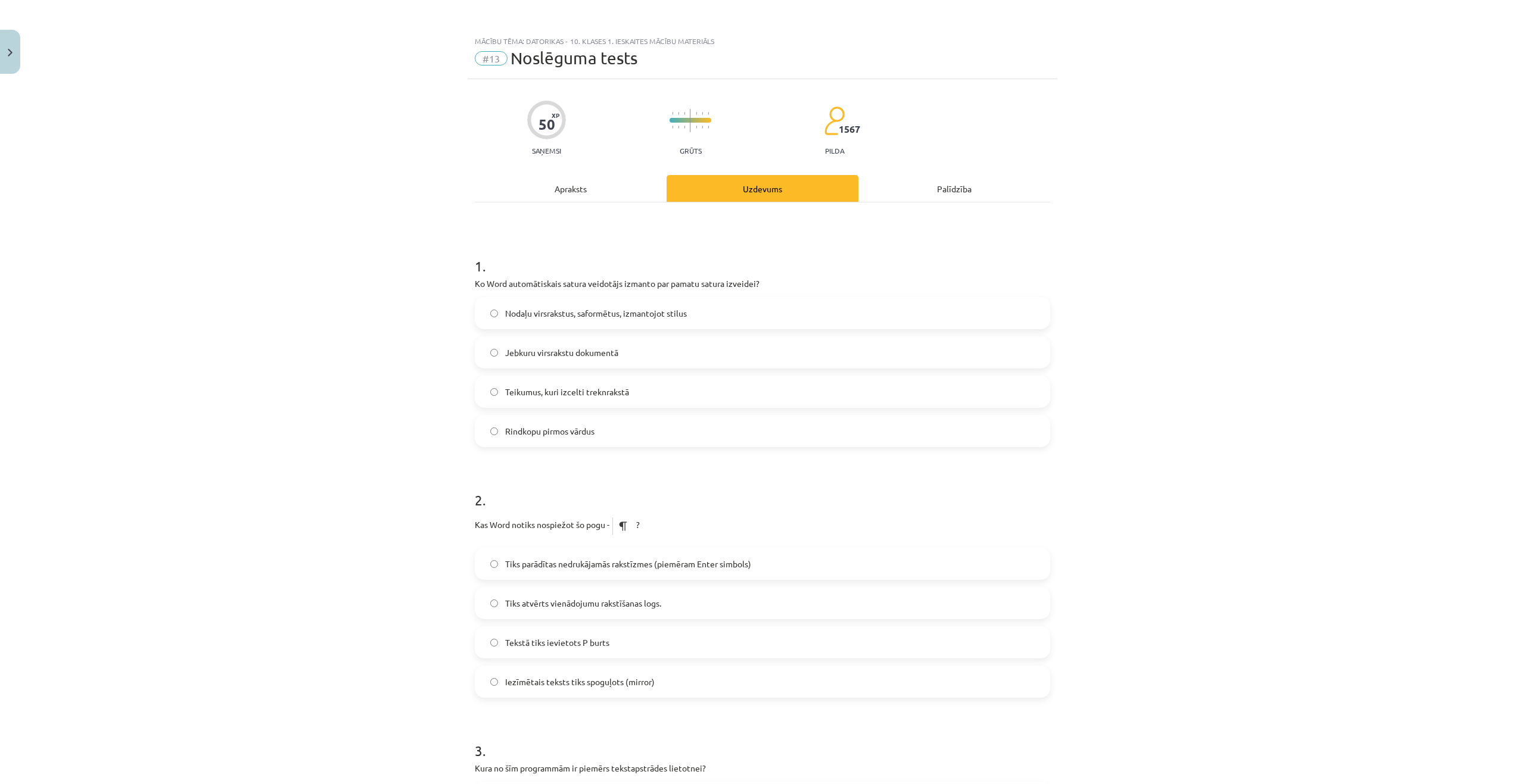
click at [564, 317] on span "Nodaļu virsrakstus, saformētus, izmantojot stilus" at bounding box center [595, 314] width 181 height 12
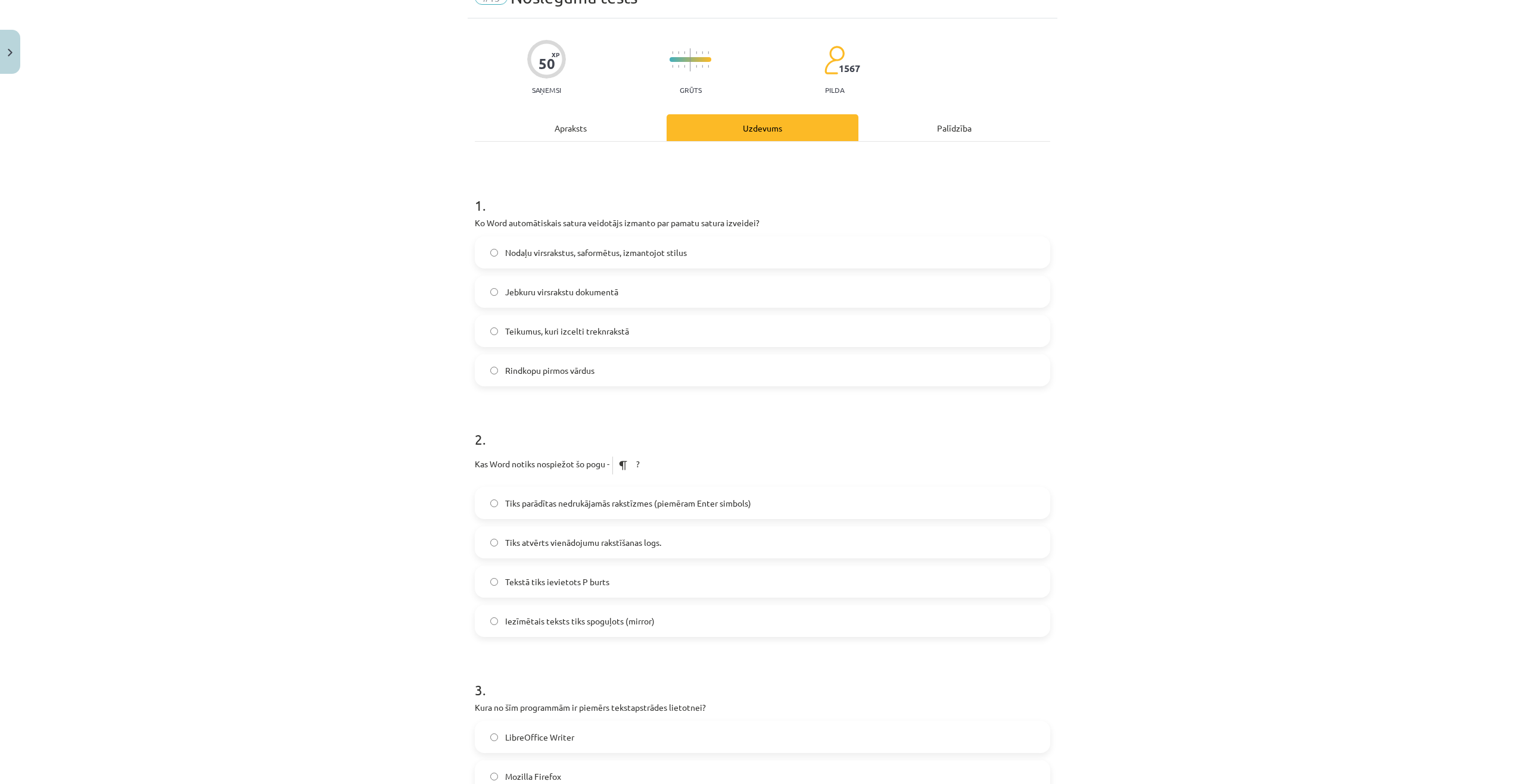
scroll to position [298, 0]
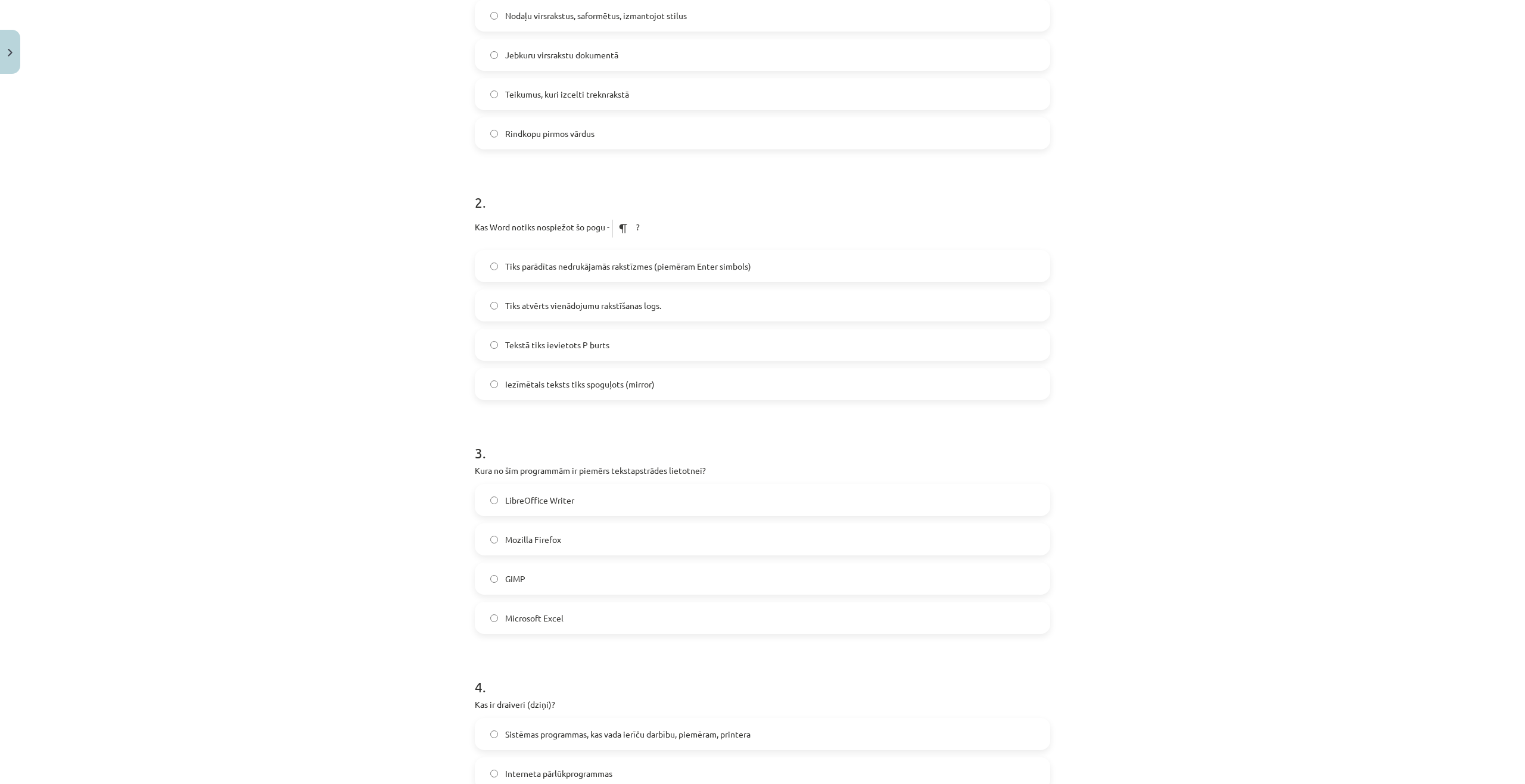
click at [356, 273] on div "Mācību tēma: Datorikas - 10. klases 1. ieskaites mācību materiāls #13 Noslēguma…" at bounding box center [762, 392] width 1525 height 784
click at [517, 266] on span "Tiks parādītas nedrukājamās rakstīzmes (piemēram Enter simbols)" at bounding box center [628, 266] width 246 height 12
click at [495, 263] on label "Tiks parādītas nedrukājamās rakstīzmes (piemēram Enter simbols)" at bounding box center [762, 266] width 573 height 30
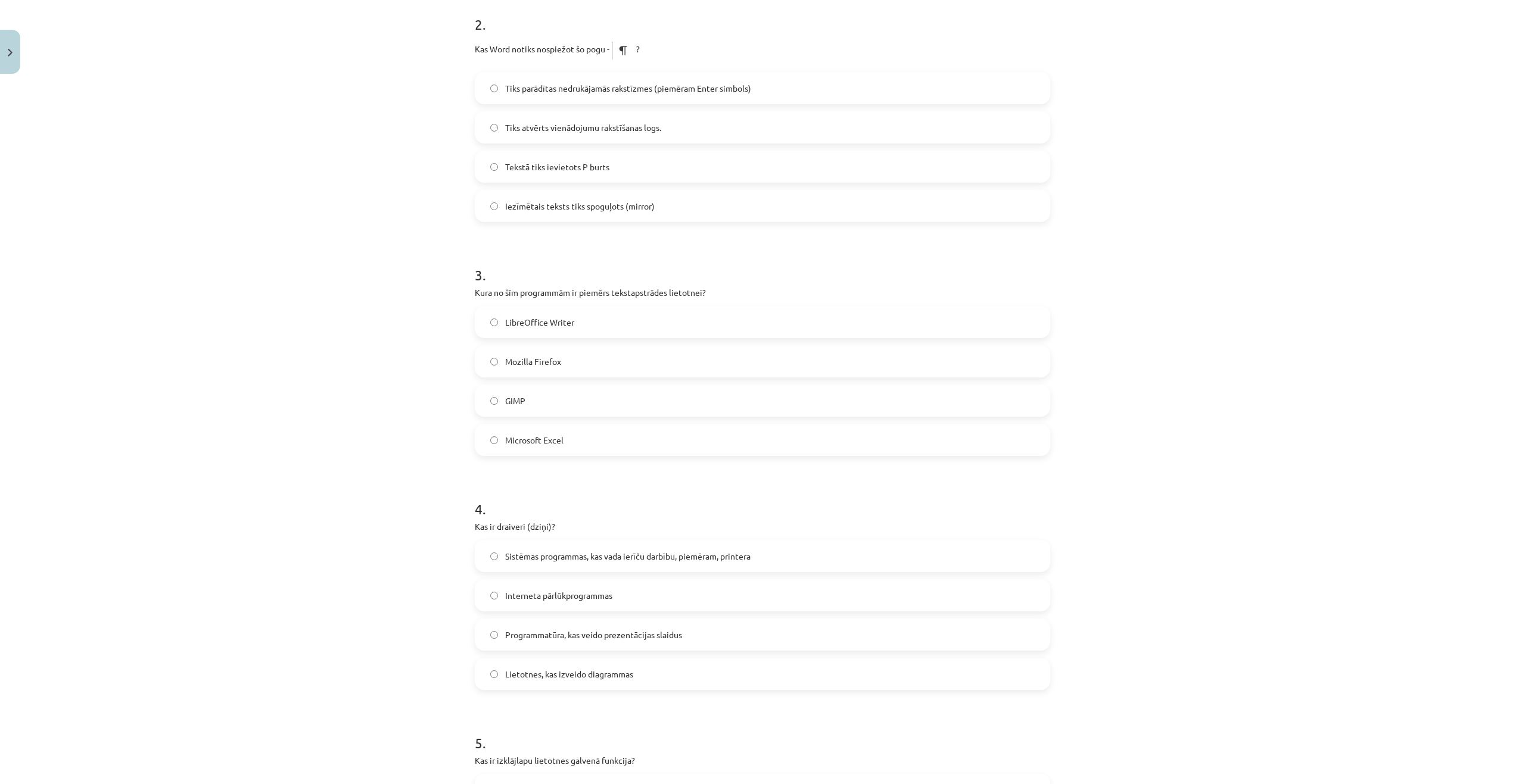
scroll to position [477, 0]
click at [552, 324] on span "LibreOffice Writer" at bounding box center [540, 322] width 69 height 12
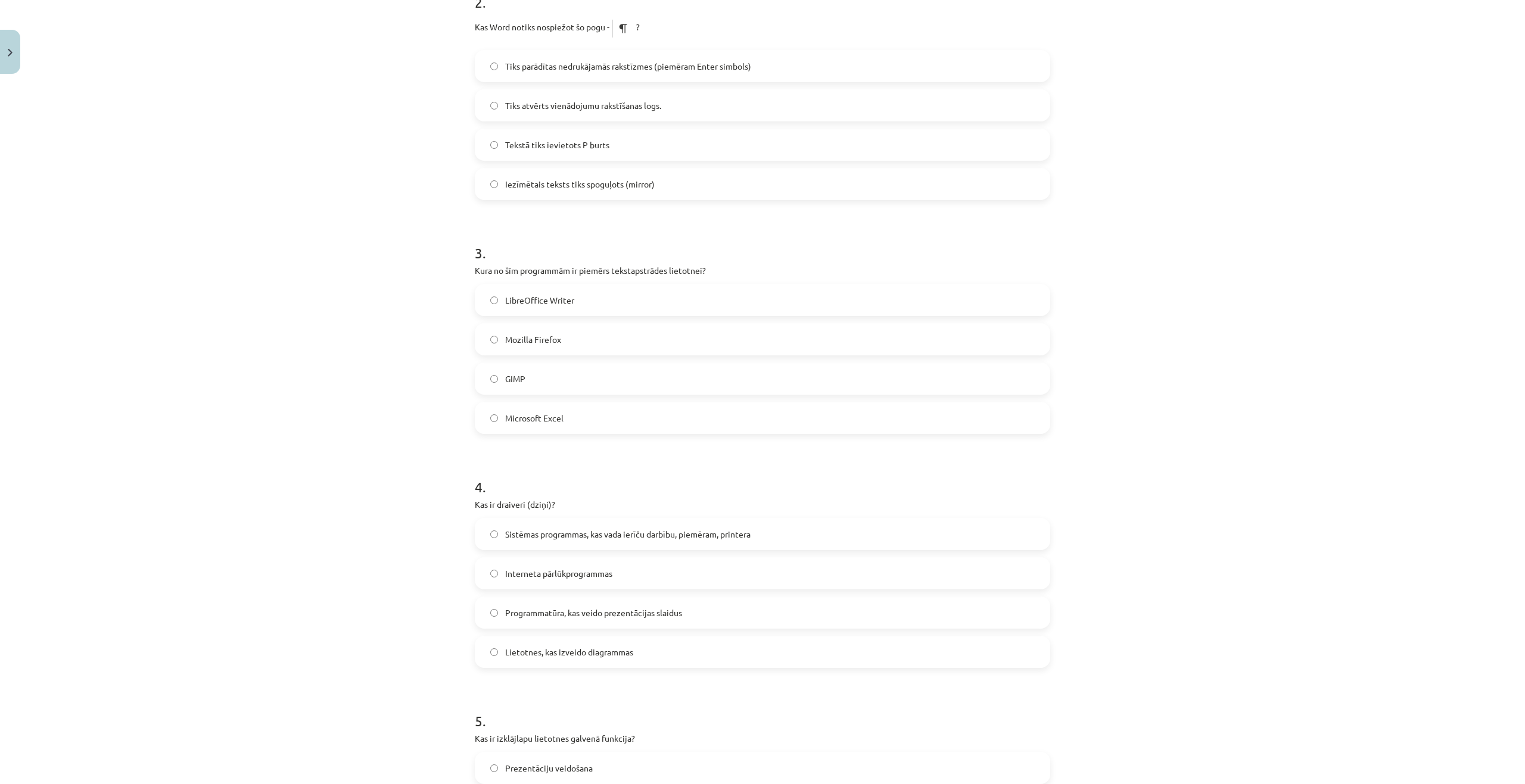
scroll to position [536, 0]
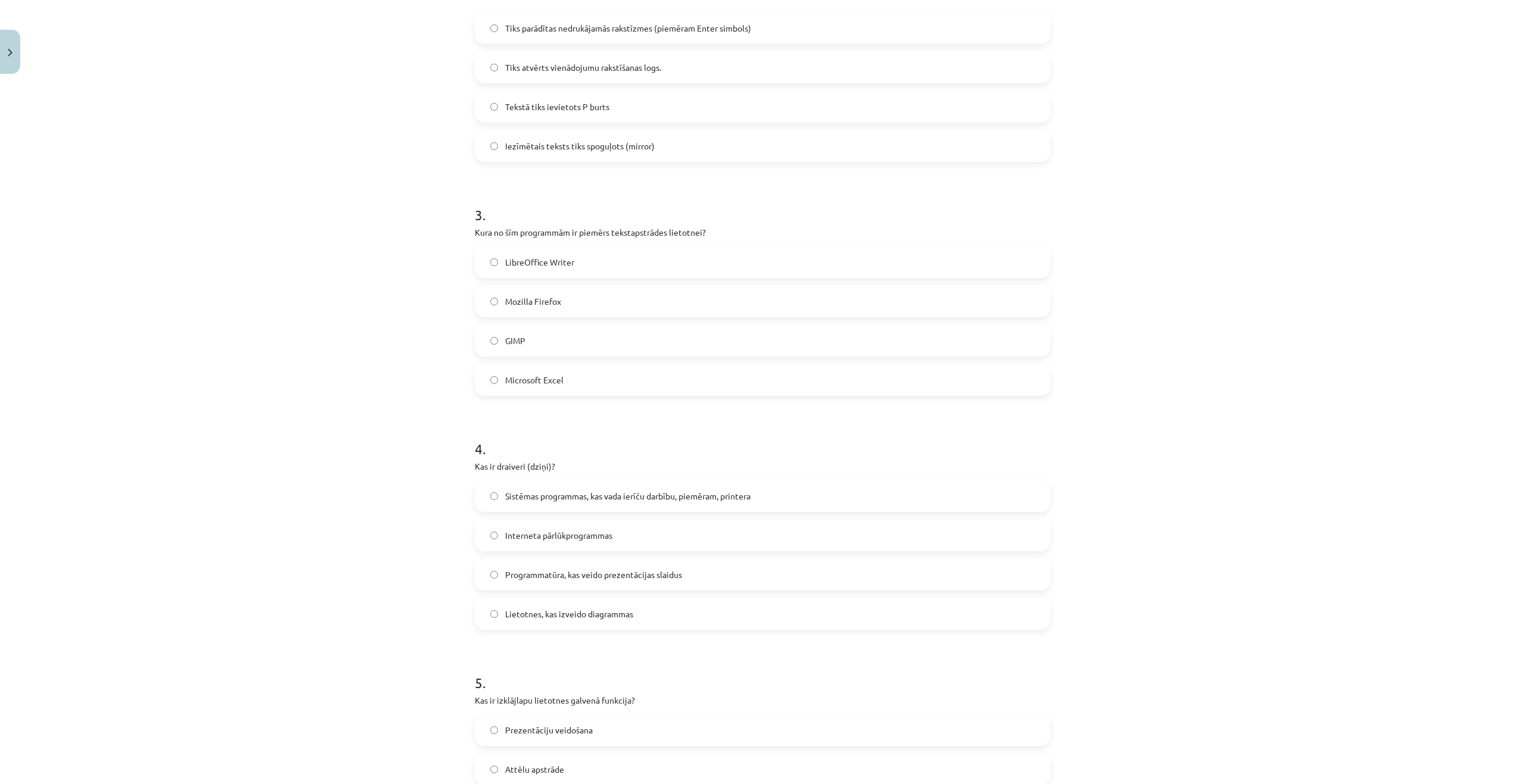
click at [594, 497] on span "Sistēmas programmas, kas vada ierīču darbību, piemēram, printera" at bounding box center [627, 496] width 245 height 12
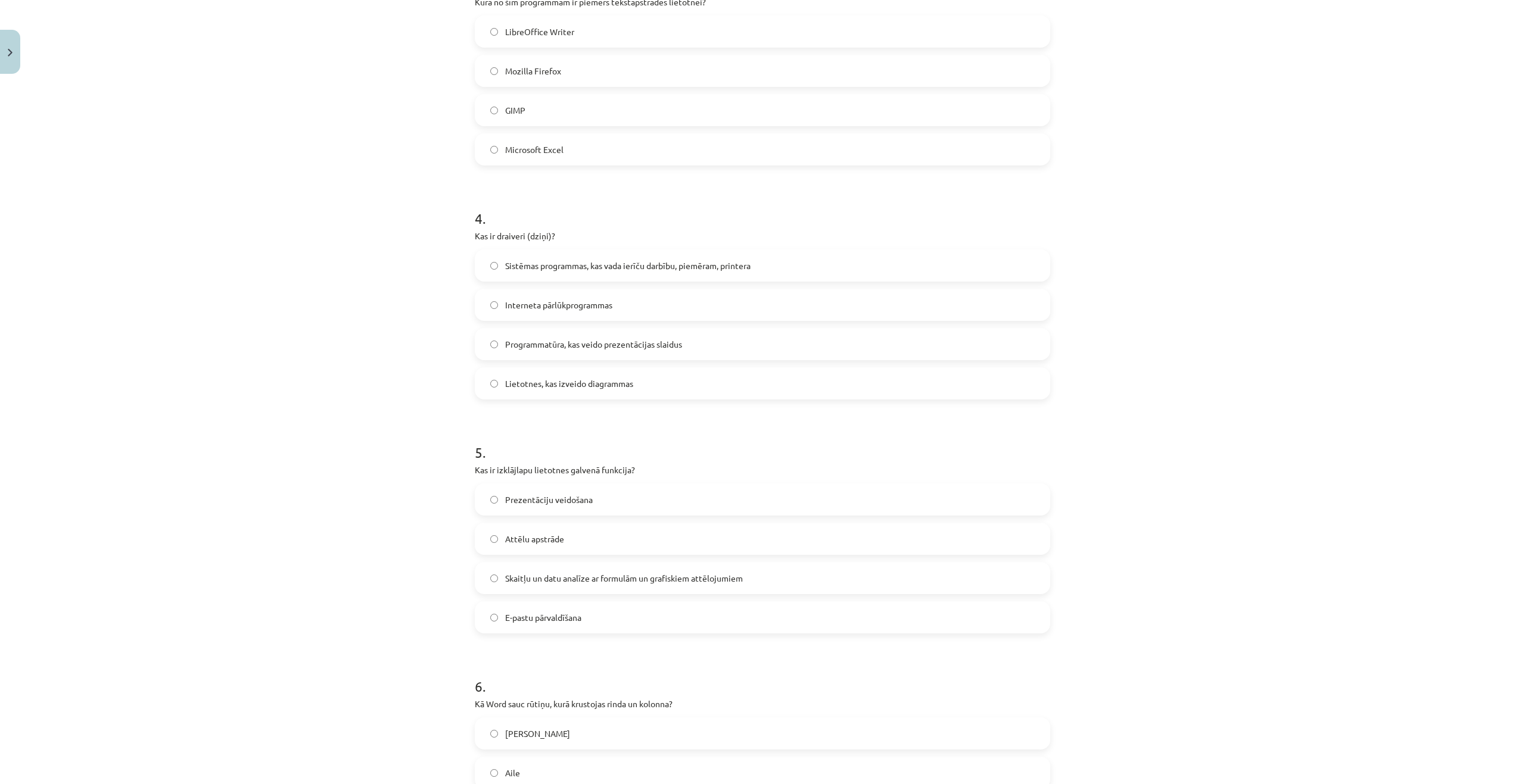
scroll to position [774, 0]
click at [571, 571] on span "Skaitļu un datu analīze ar formulām un grafiskiem attēlojumiem" at bounding box center [624, 571] width 237 height 12
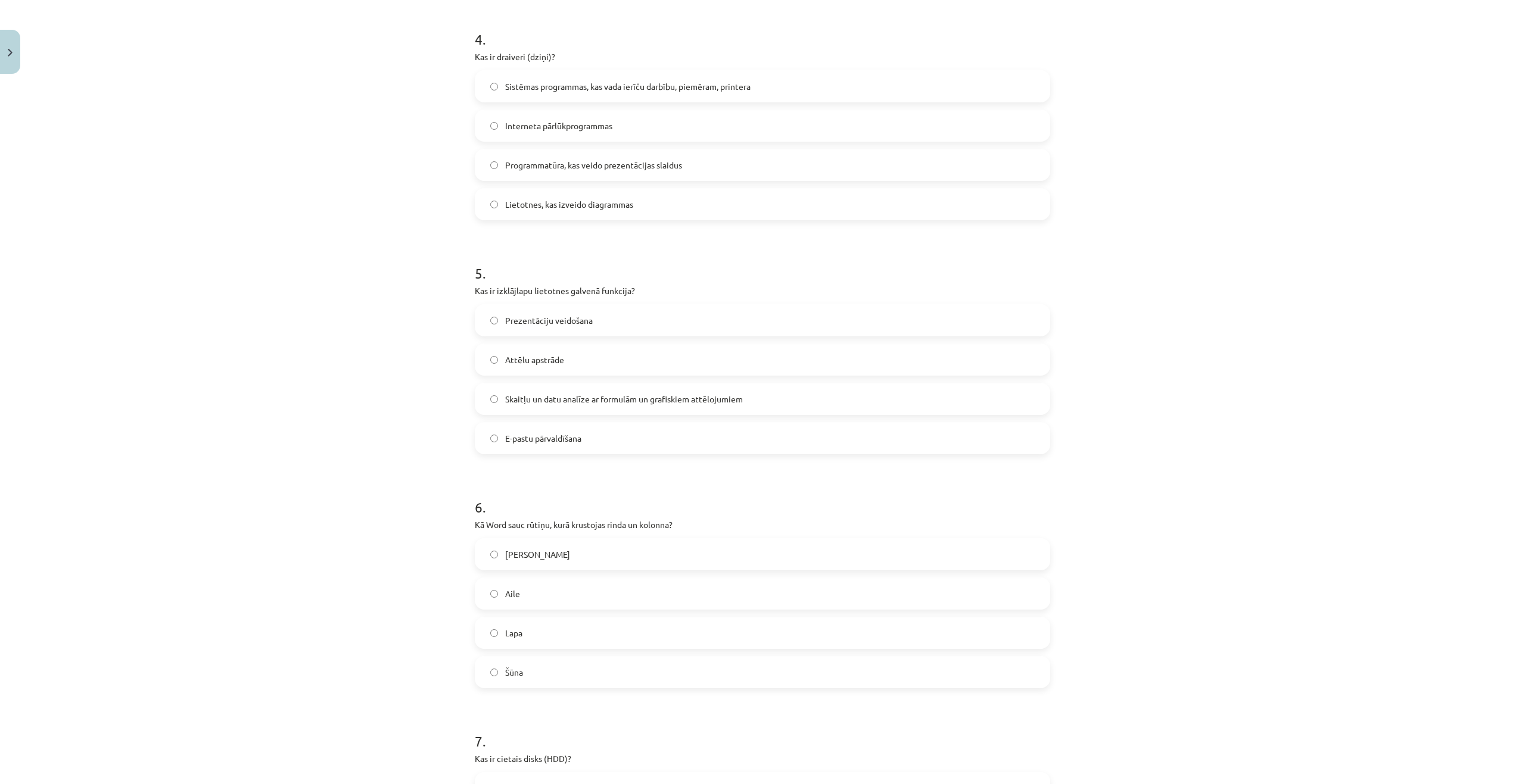
scroll to position [952, 0]
click at [607, 662] on label "Šūna" at bounding box center [762, 665] width 573 height 30
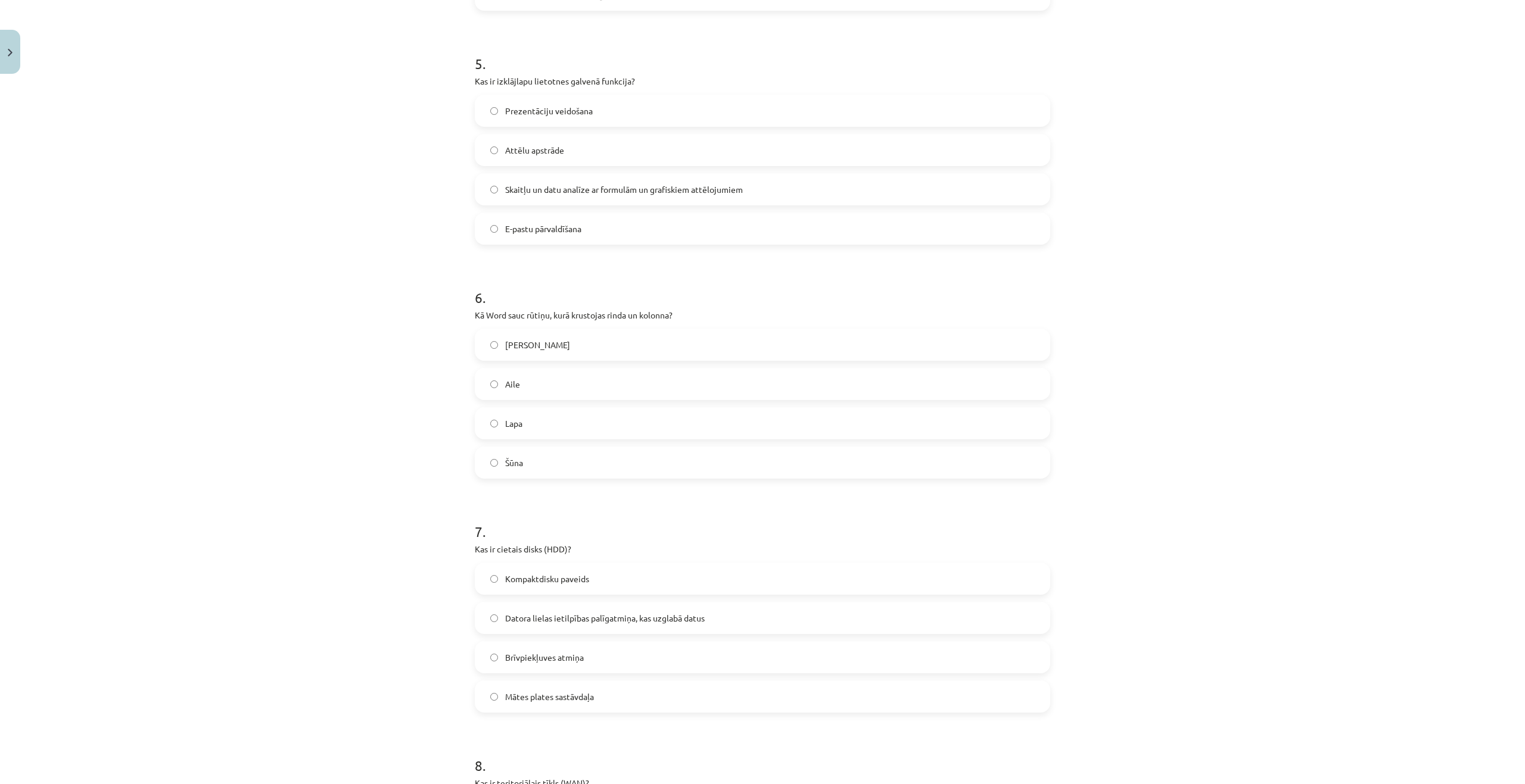
scroll to position [1190, 0]
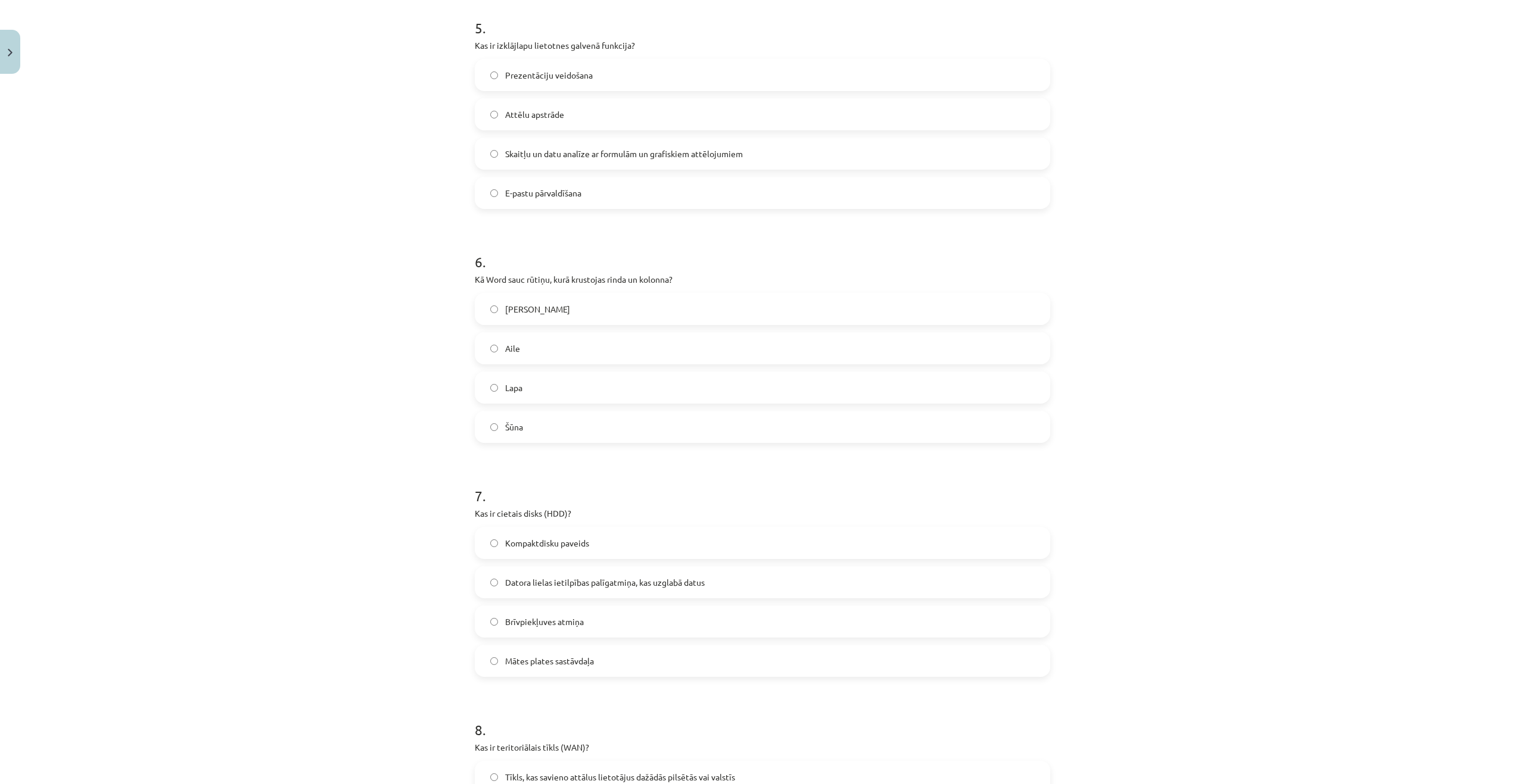
click at [580, 579] on span "Datora lielas ietilpības palīgatmiņa, kas uzglabā datus" at bounding box center [605, 582] width 199 height 12
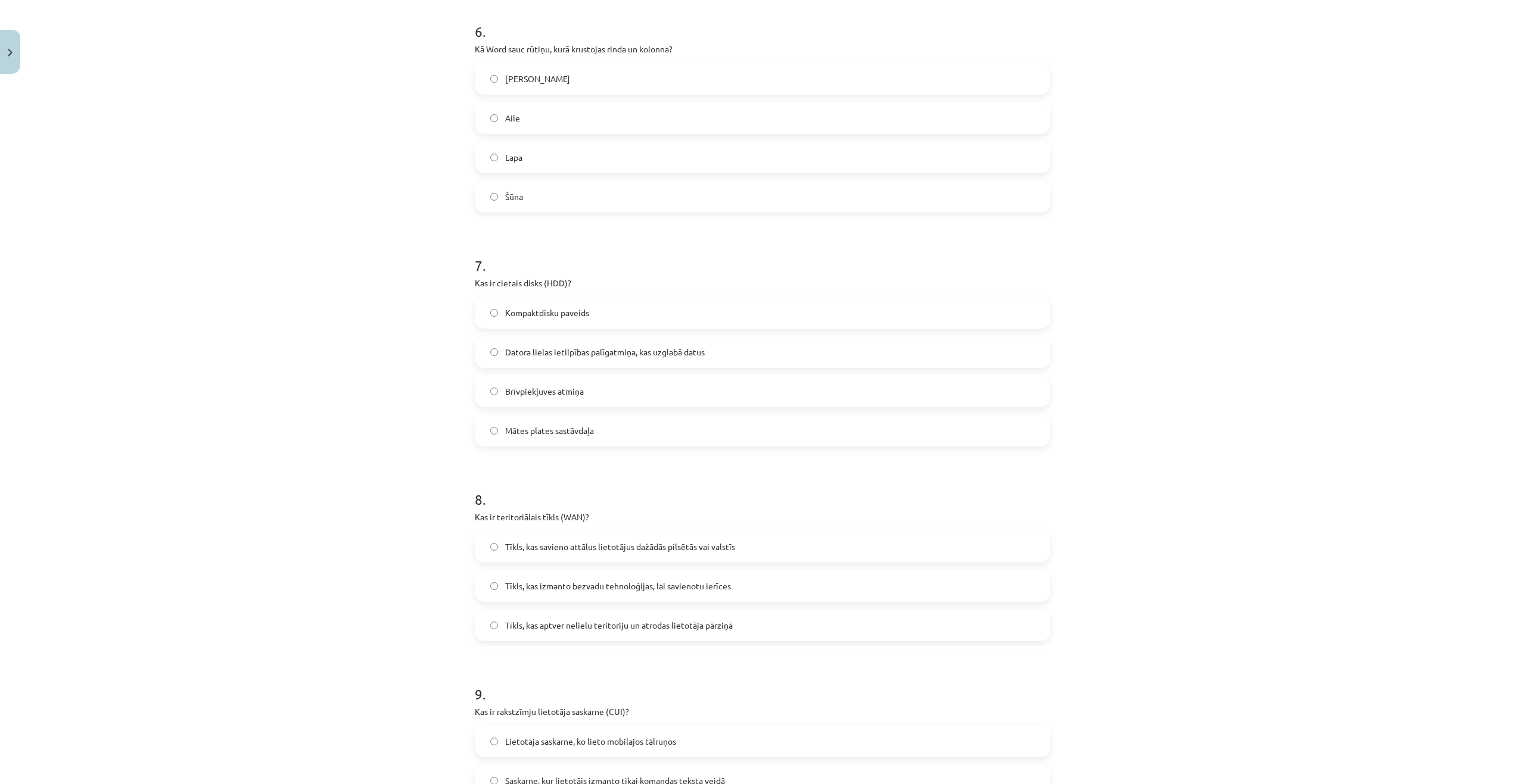
scroll to position [1429, 0]
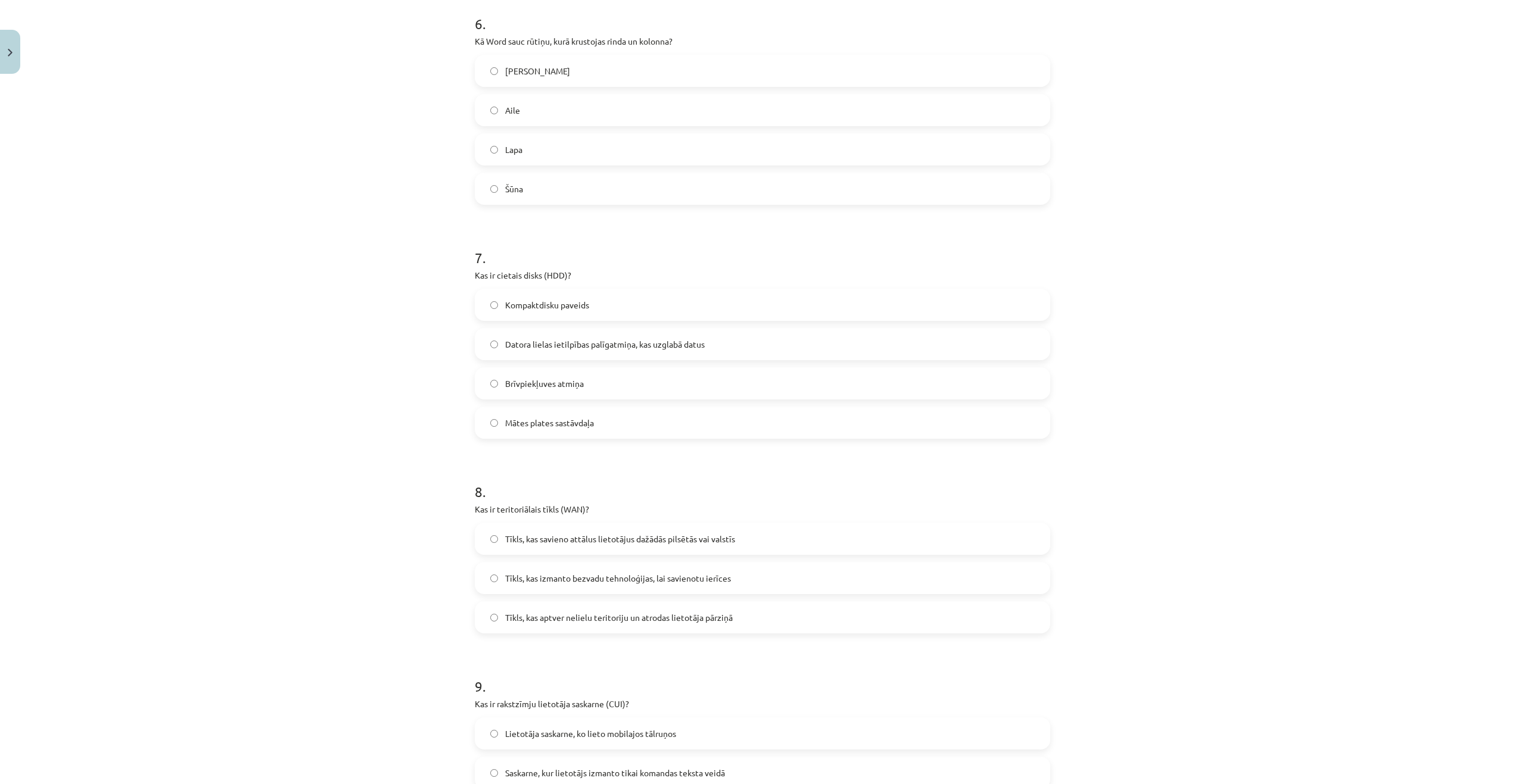
click at [543, 542] on span "Tīkls, kas savieno attālus lietotājus dažādās pilsētās vai valstīs" at bounding box center [620, 539] width 230 height 12
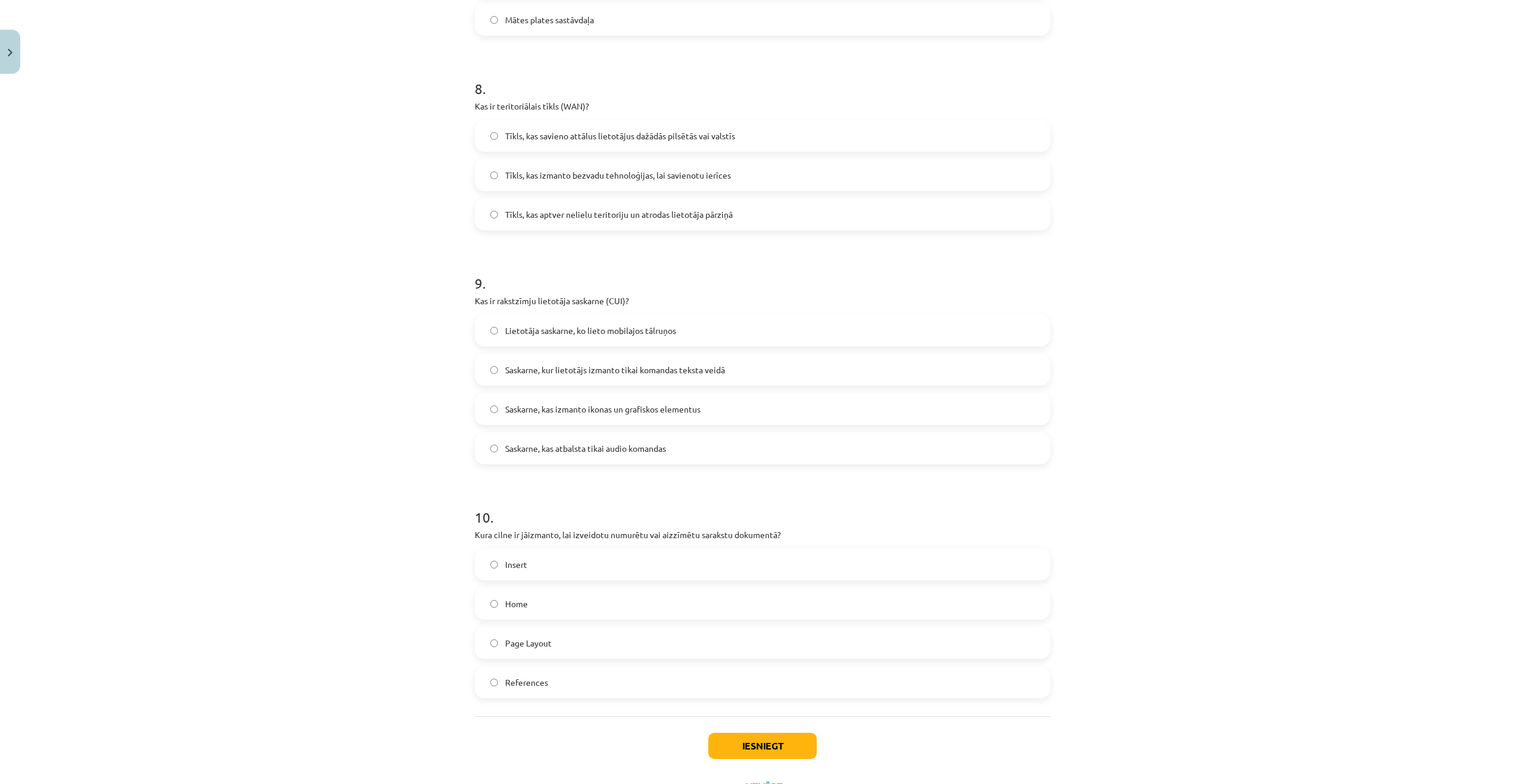
scroll to position [1845, 0]
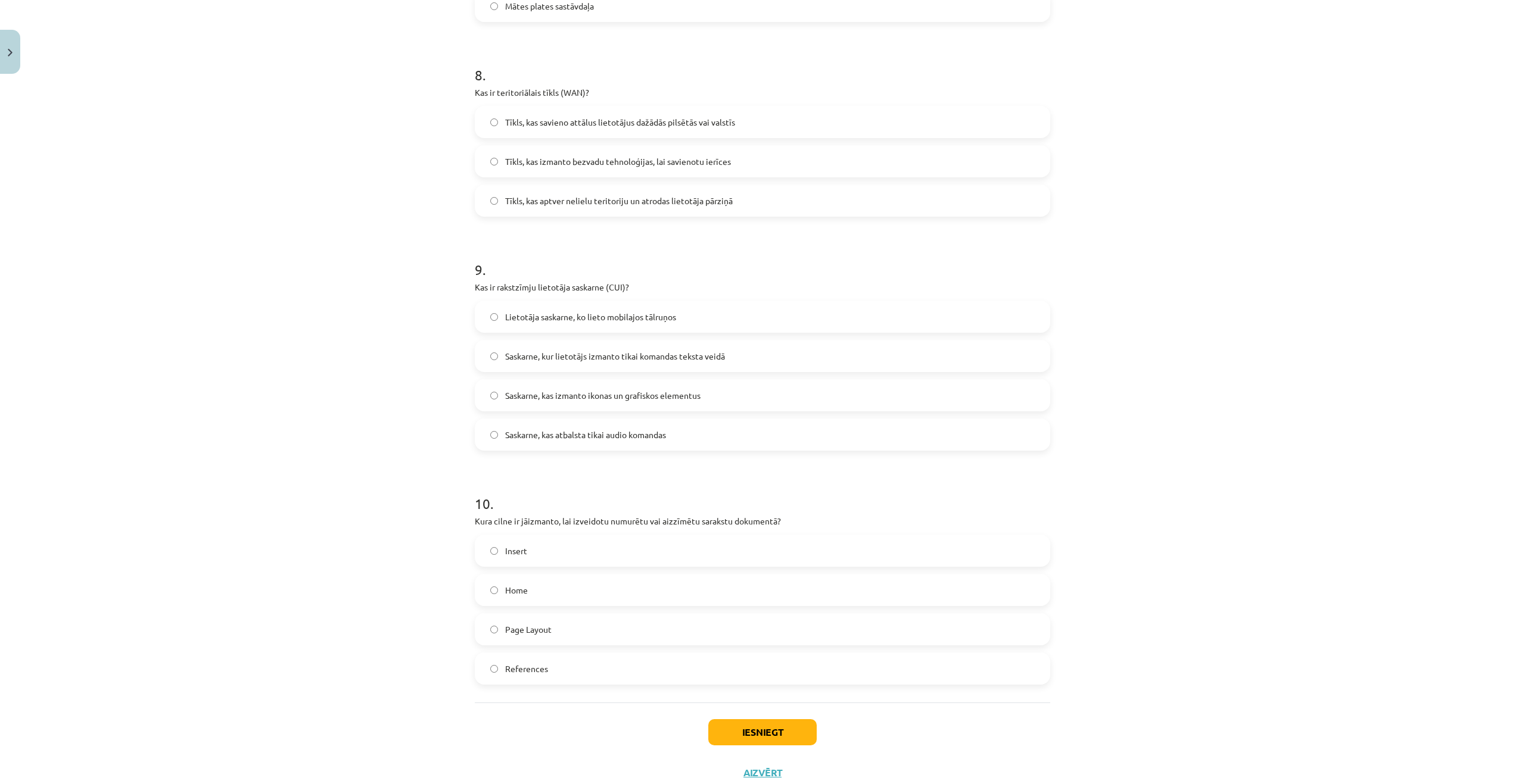
click at [578, 360] on span "Saskarne, kur lietotājs izmanto tikai komandas teksta veidā" at bounding box center [615, 356] width 220 height 12
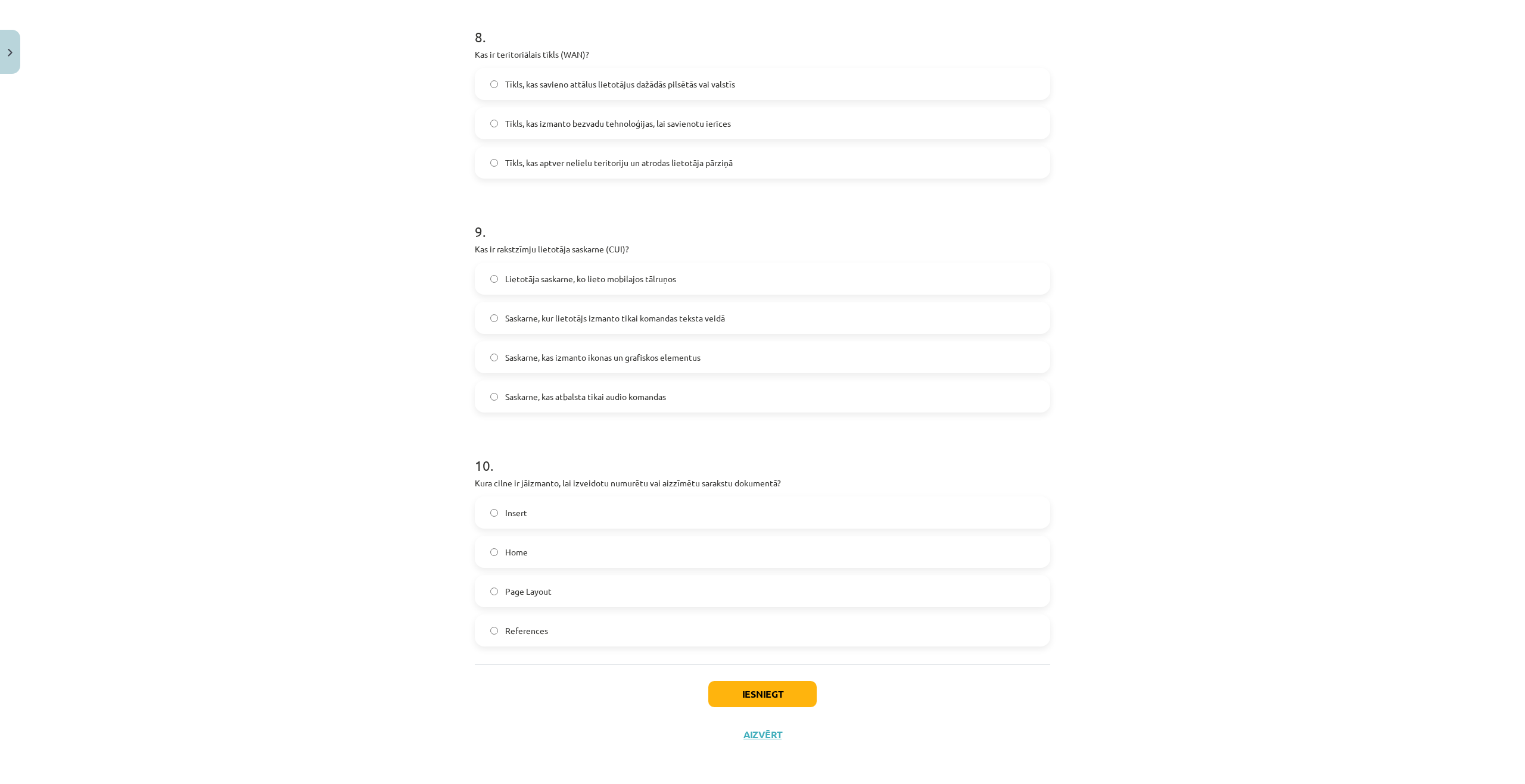
scroll to position [1884, 0]
click at [551, 551] on label "Home" at bounding box center [762, 551] width 573 height 30
click at [773, 699] on button "Iesniegt" at bounding box center [762, 694] width 108 height 26
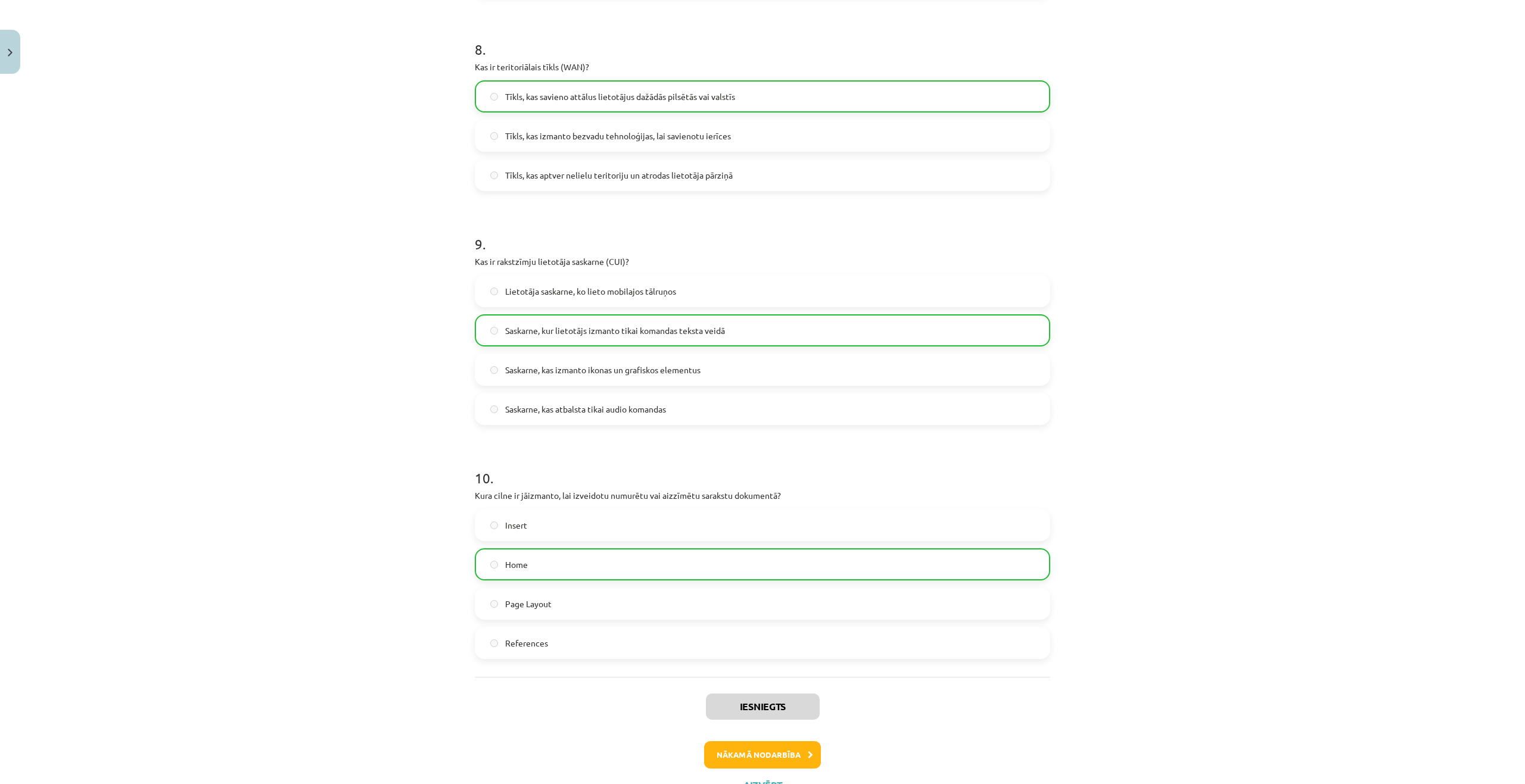
scroll to position [1922, 0]
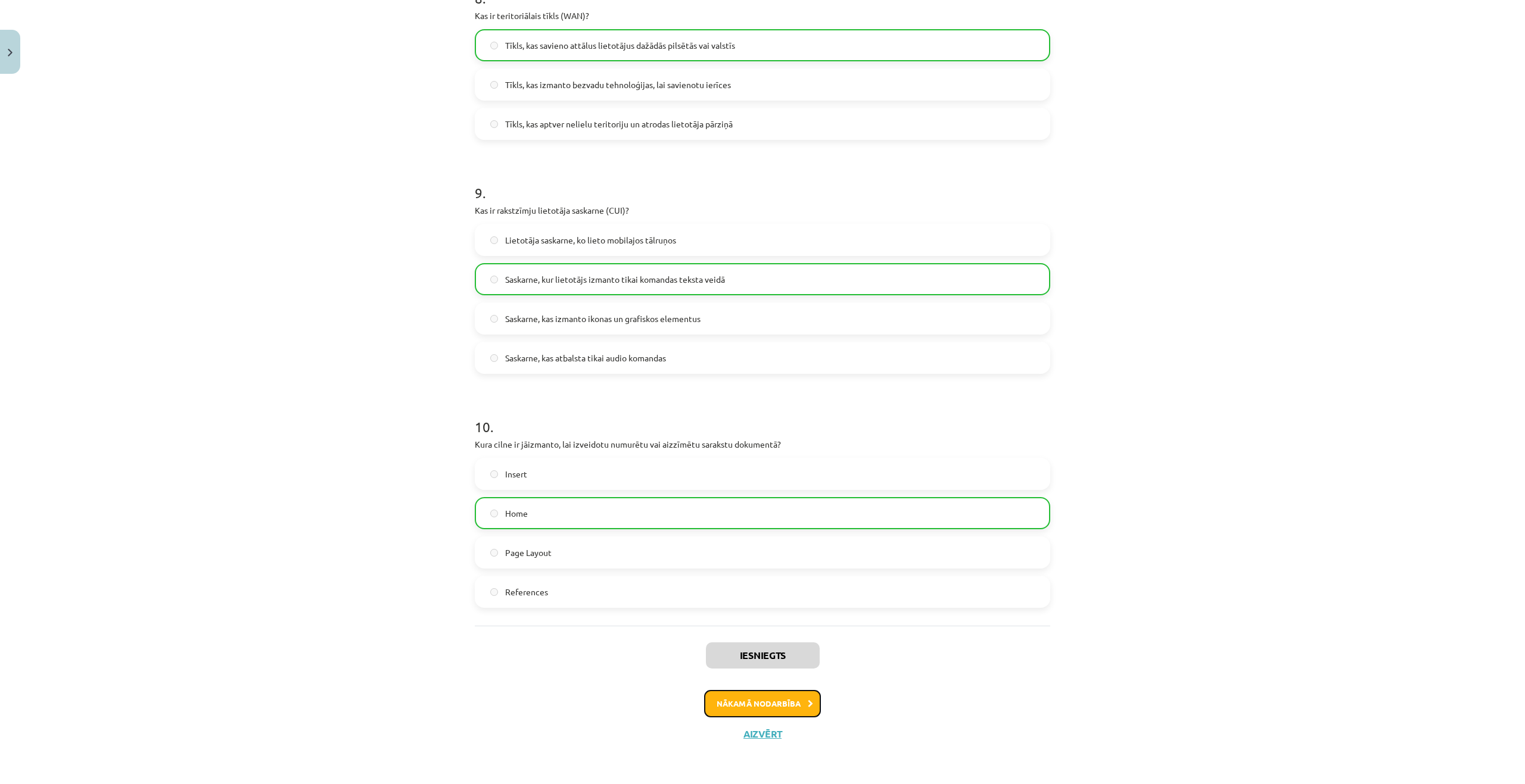
click at [757, 698] on button "Nākamā nodarbība" at bounding box center [762, 703] width 117 height 28
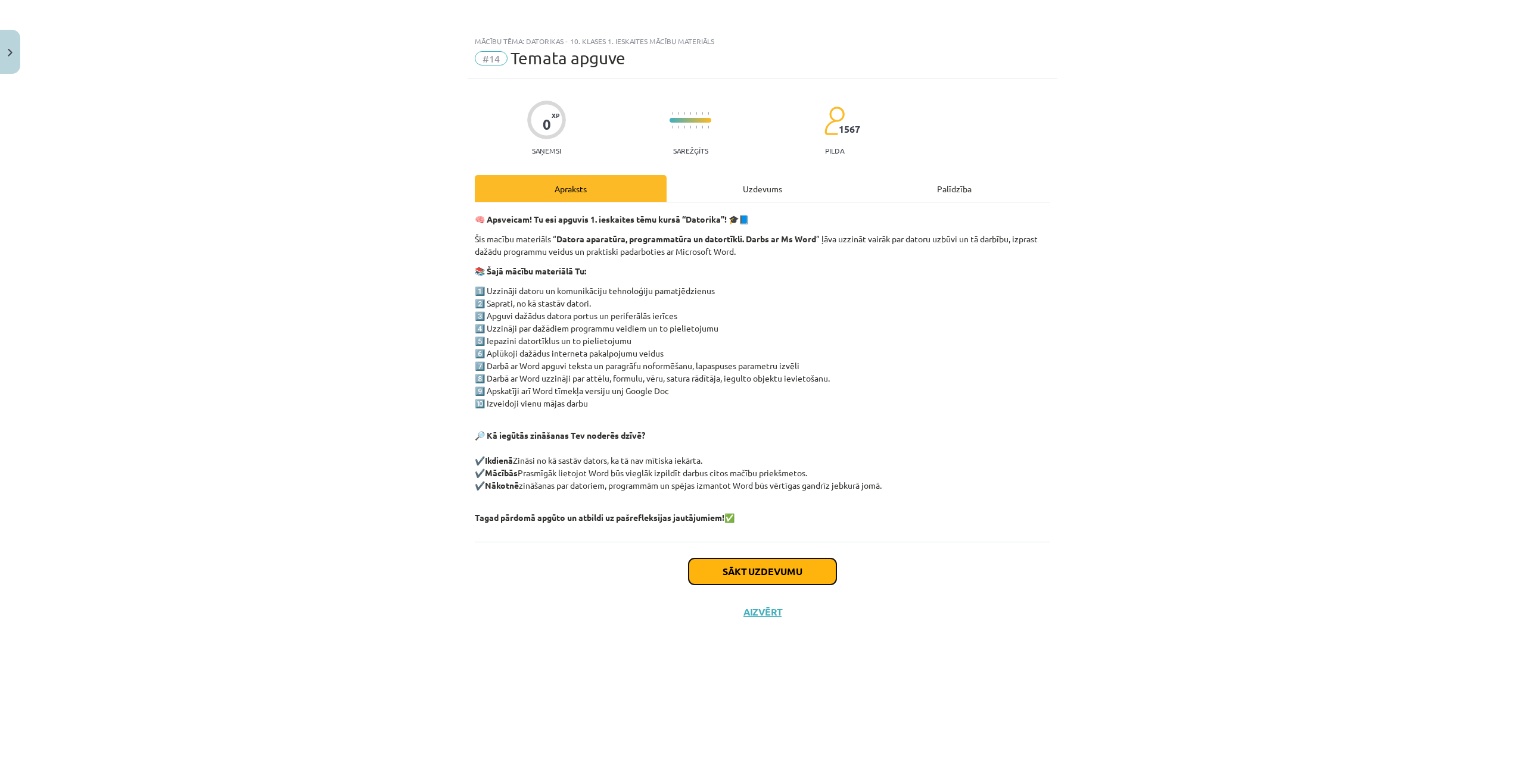
click at [714, 568] on button "Sākt uzdevumu" at bounding box center [762, 571] width 148 height 26
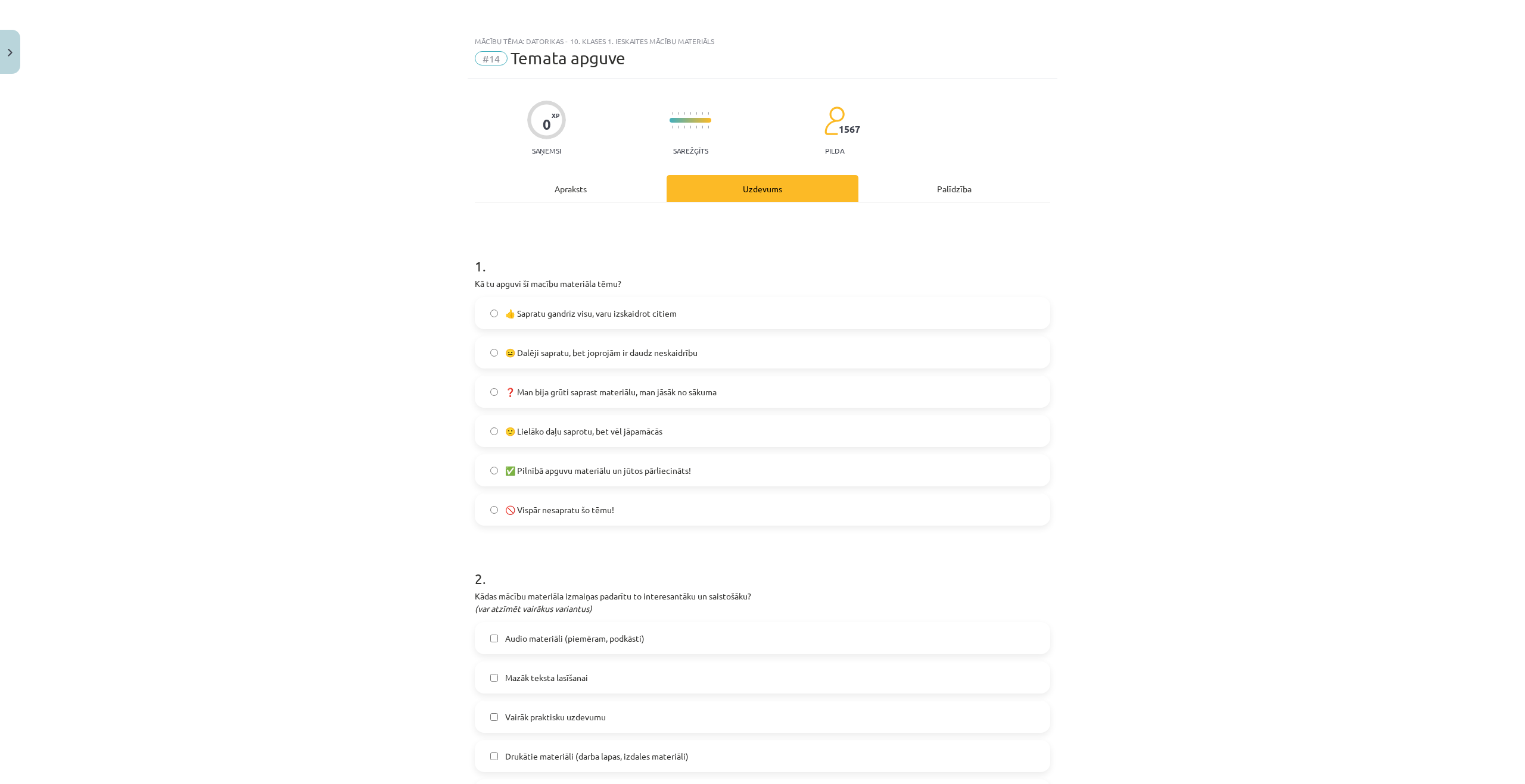
click at [557, 324] on label "👍 Sapratu gandrīz visu, varu izskaidrot citiem" at bounding box center [762, 313] width 573 height 30
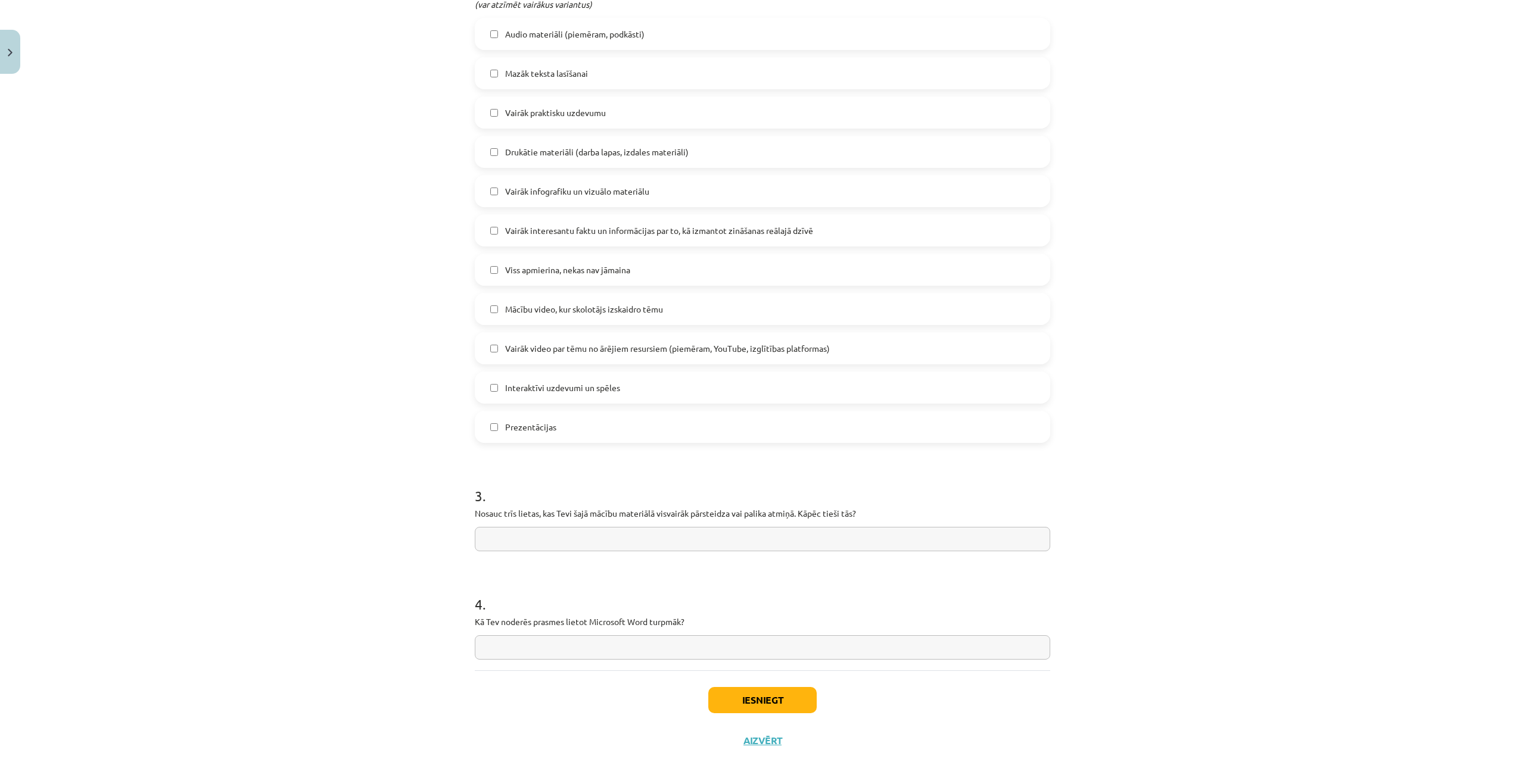
scroll to position [611, 0]
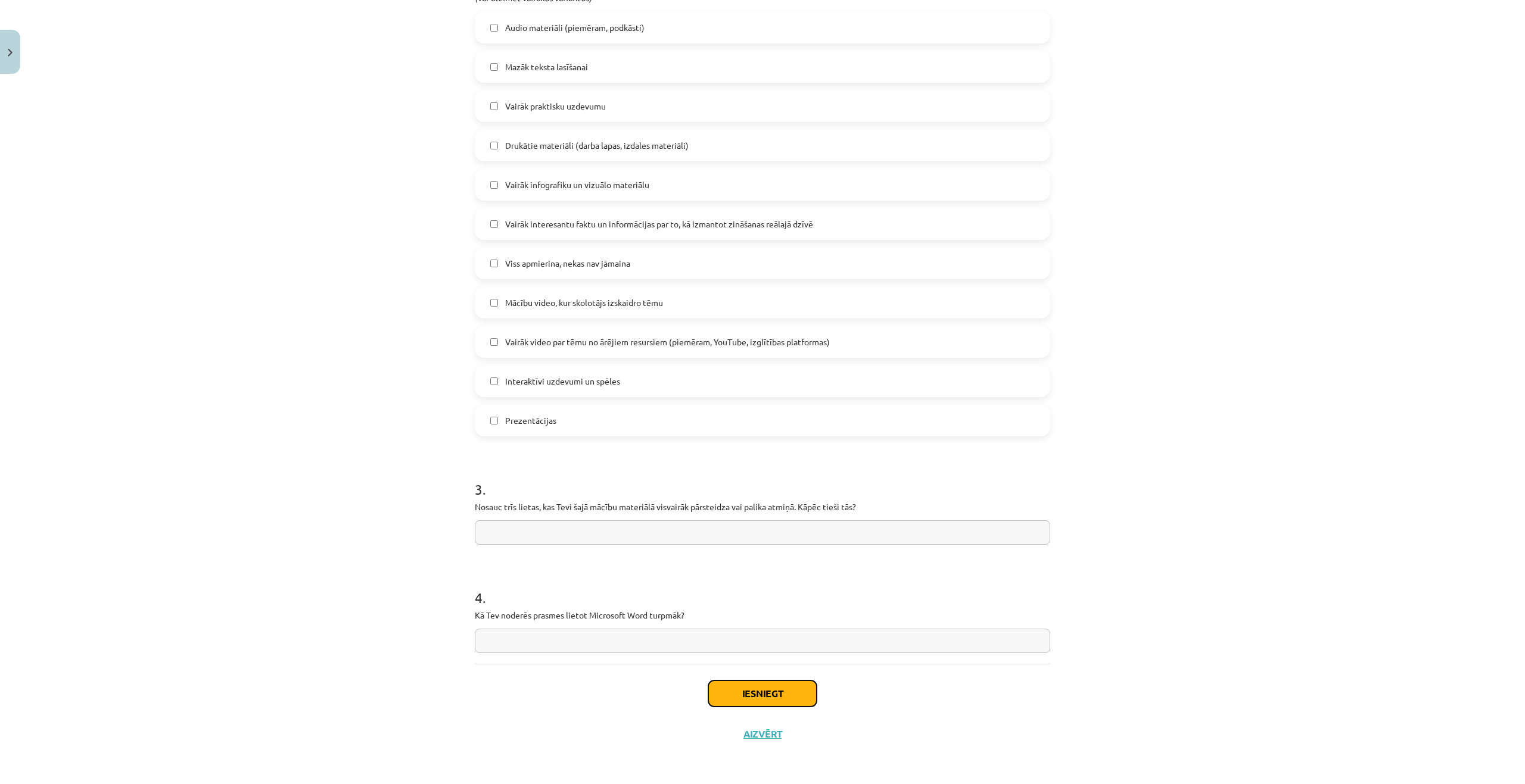
click at [741, 684] on button "Iesniegt" at bounding box center [762, 694] width 108 height 26
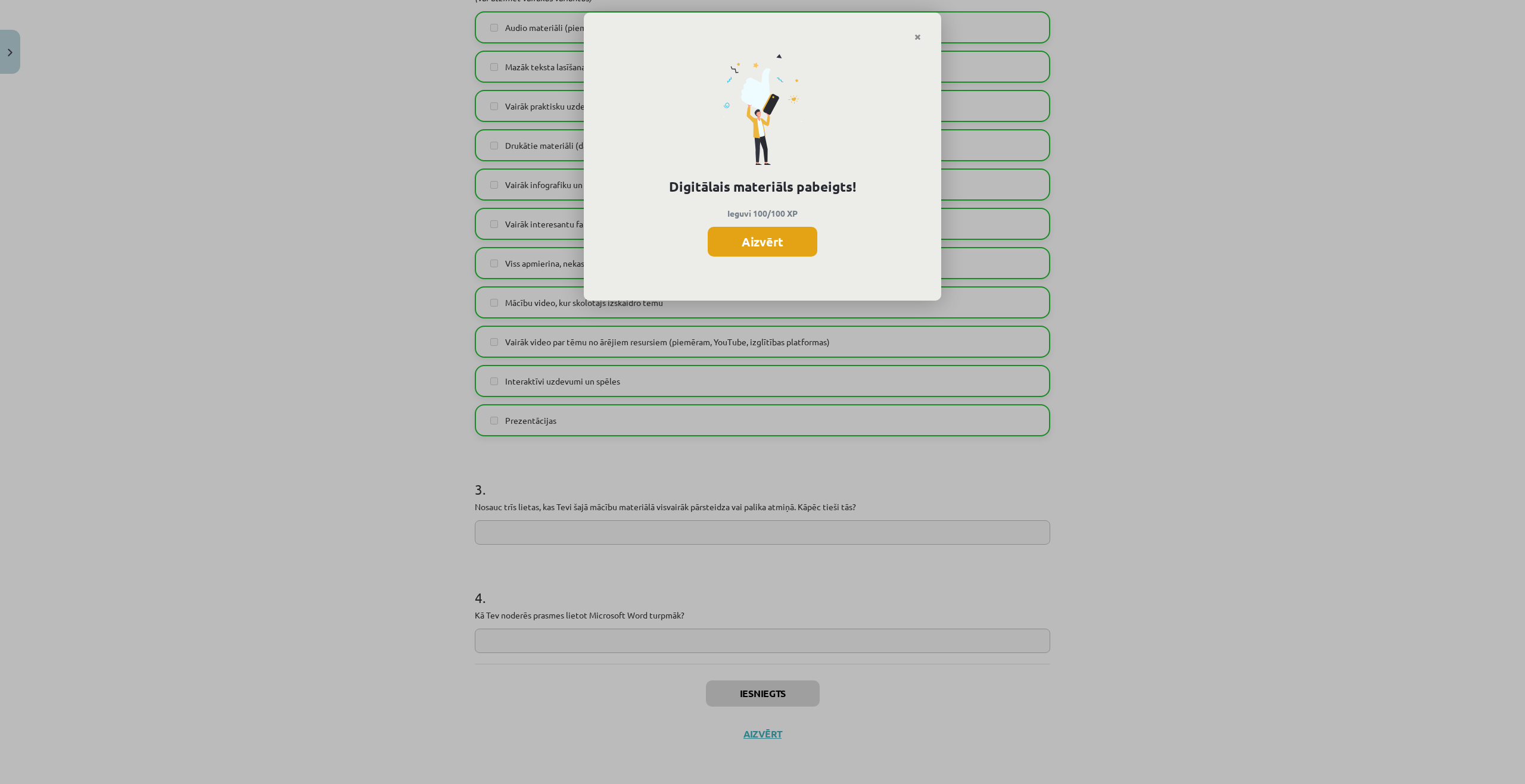
click at [778, 244] on button "Aizvērt" at bounding box center [762, 242] width 109 height 30
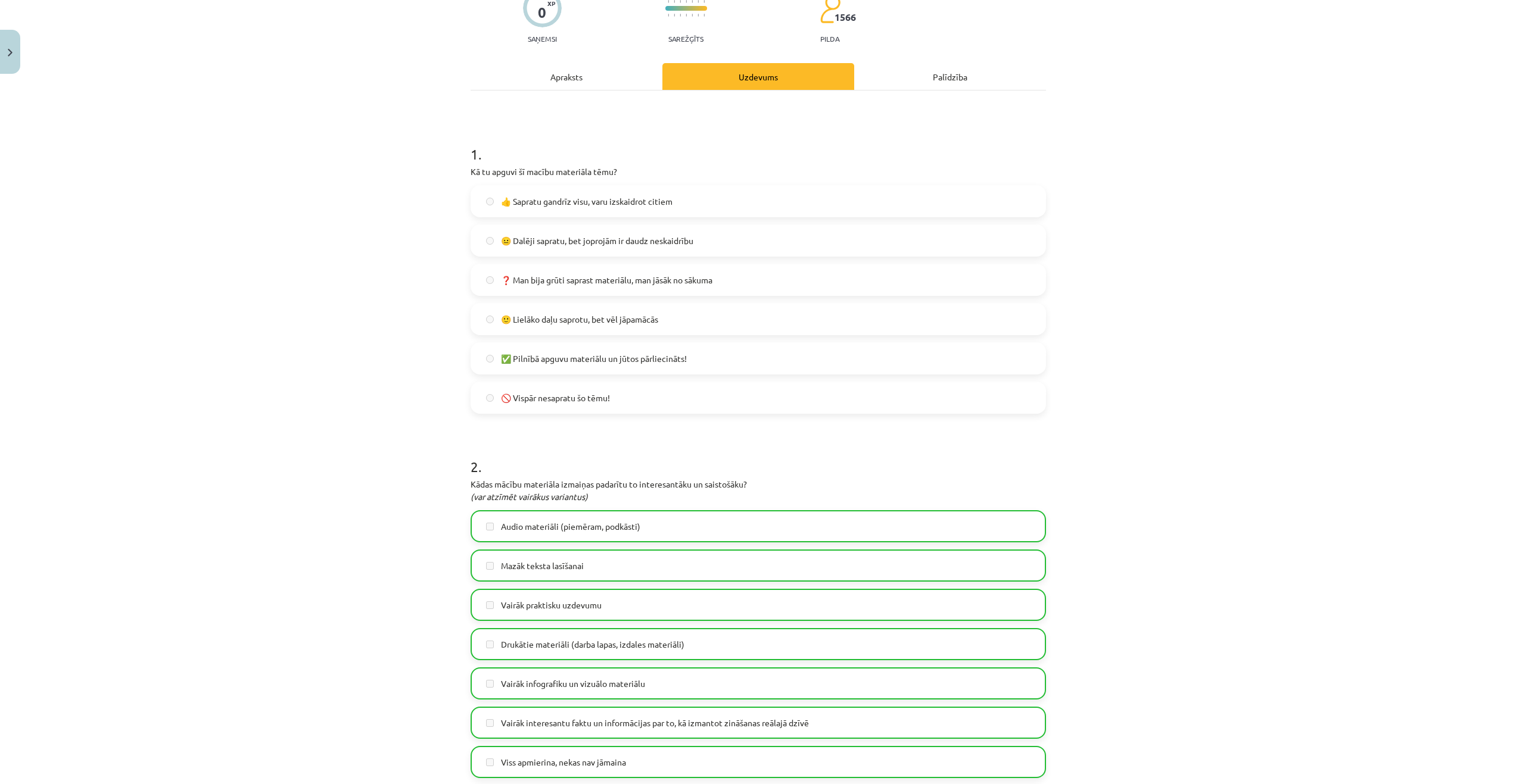
scroll to position [0, 0]
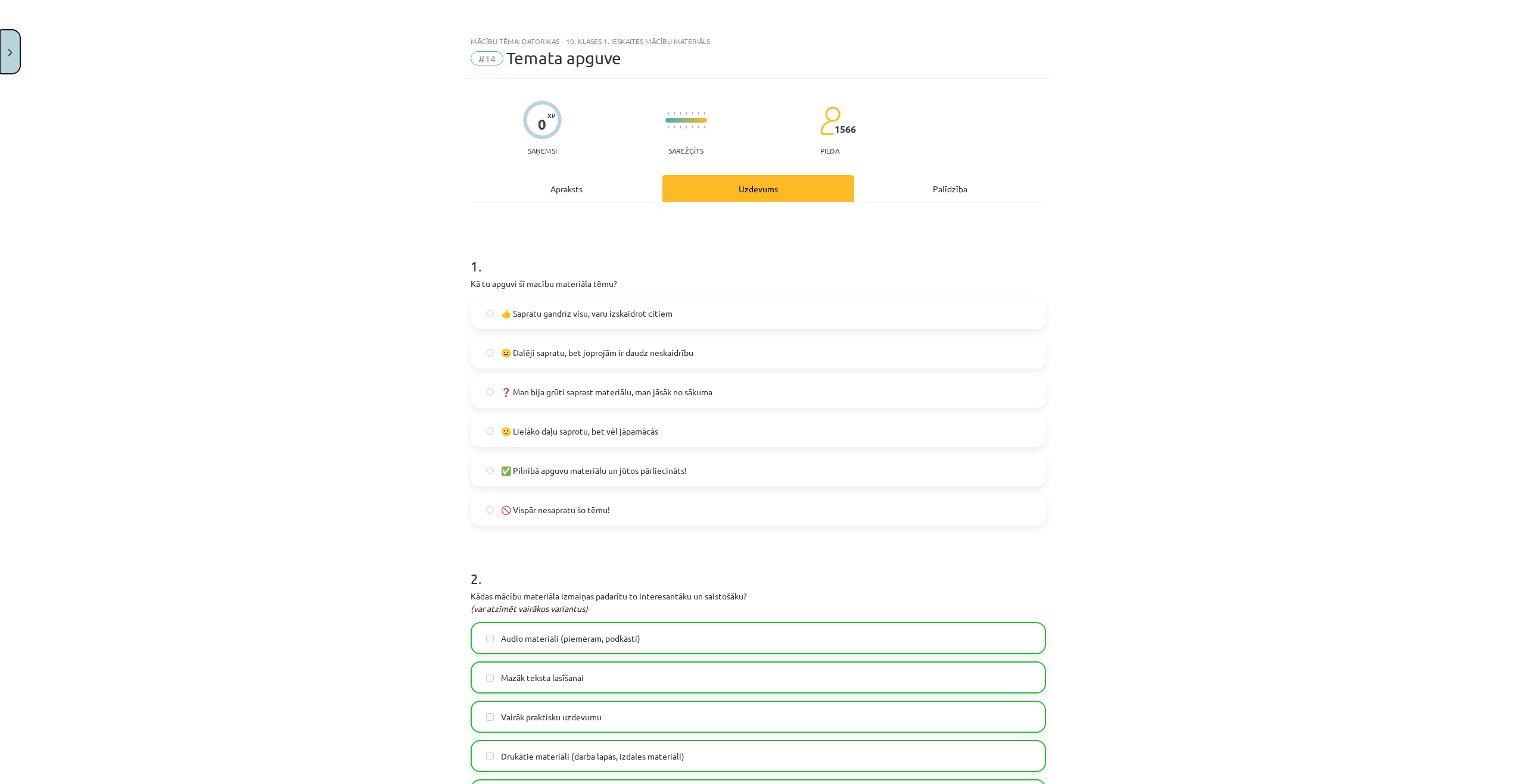
click at [13, 39] on button "Close" at bounding box center [10, 52] width 20 height 44
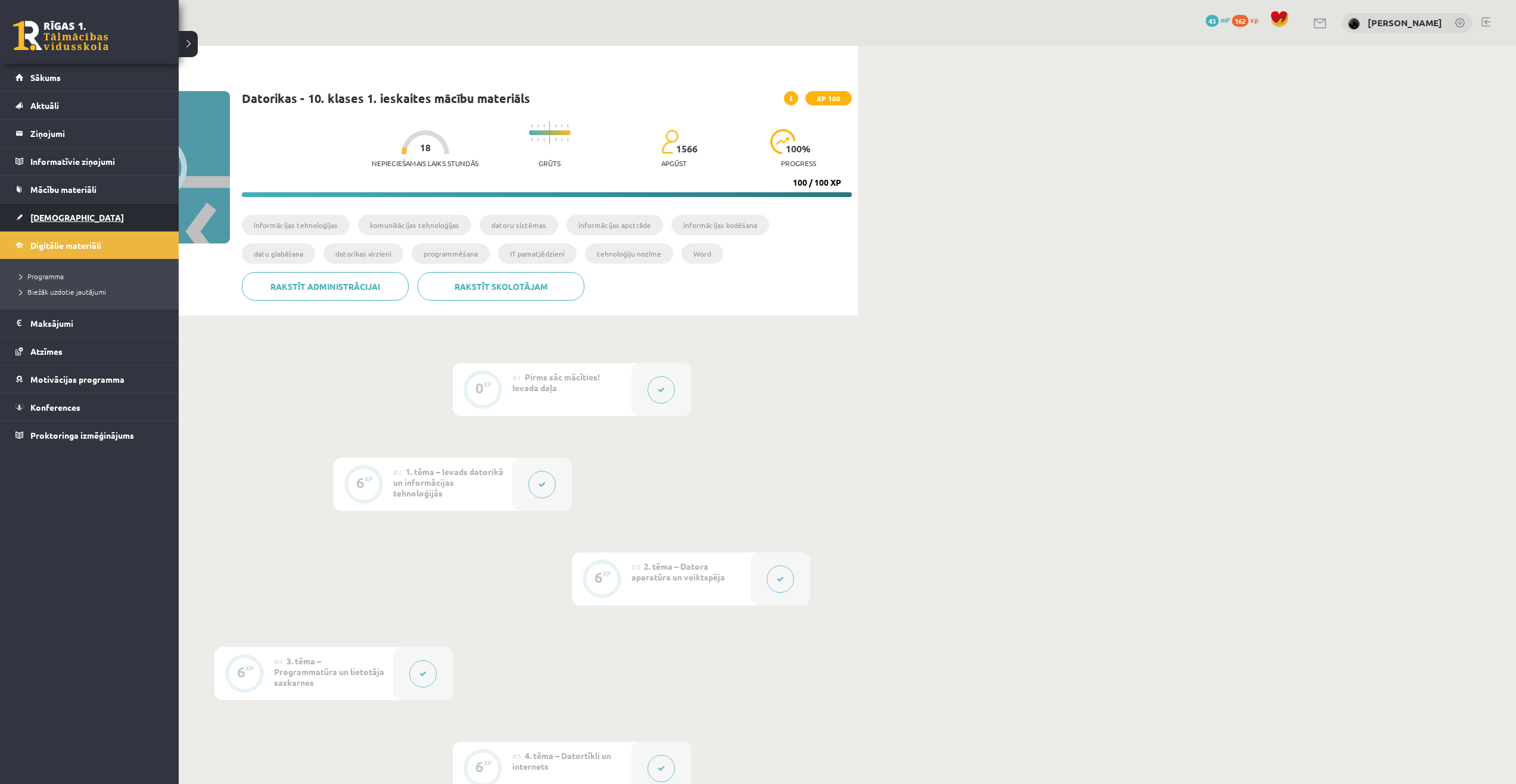
click at [42, 221] on span "[DEMOGRAPHIC_DATA]" at bounding box center [77, 217] width 94 height 10
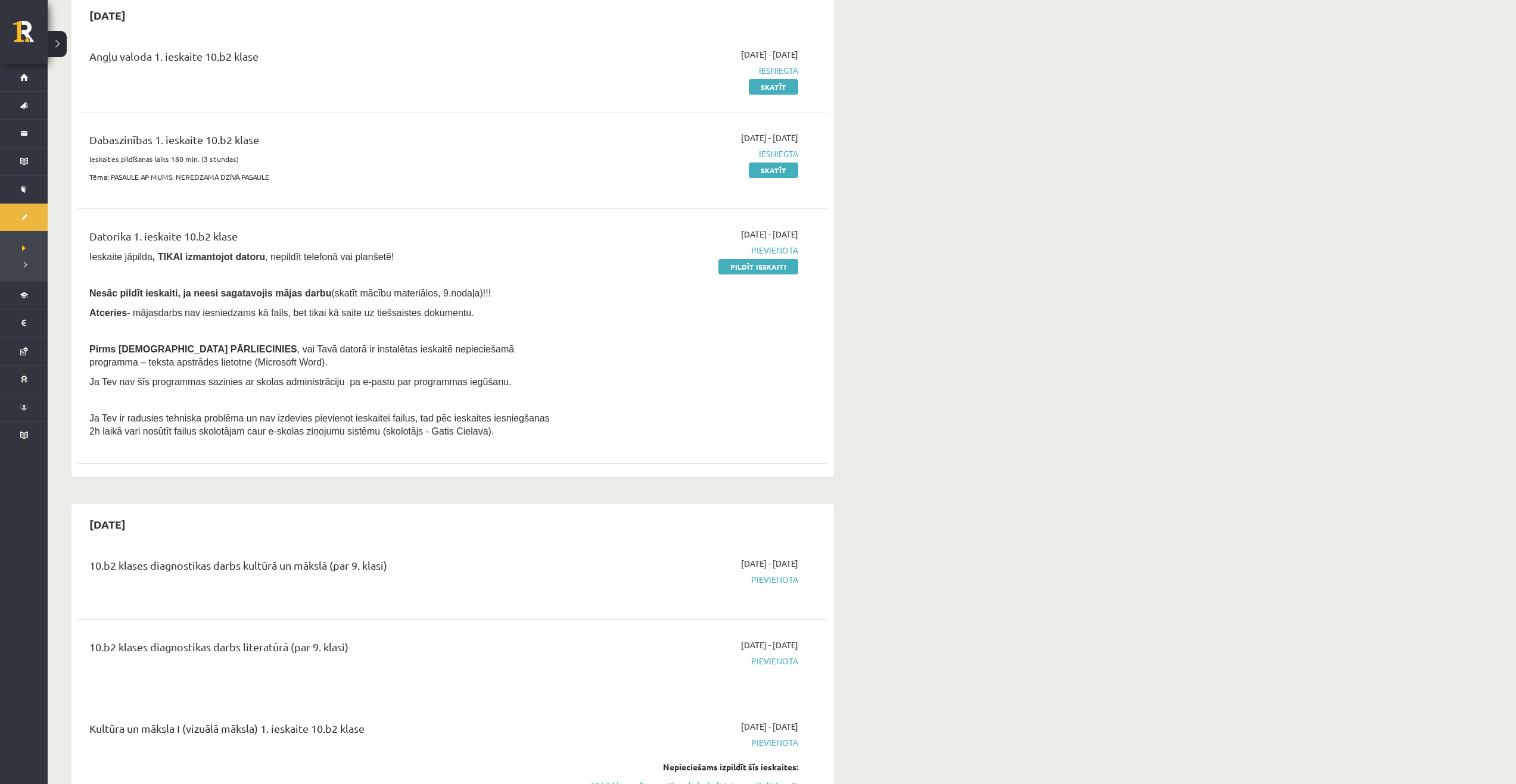
scroll to position [119, 0]
click at [749, 269] on link "Pildīt ieskaiti" at bounding box center [759, 269] width 80 height 15
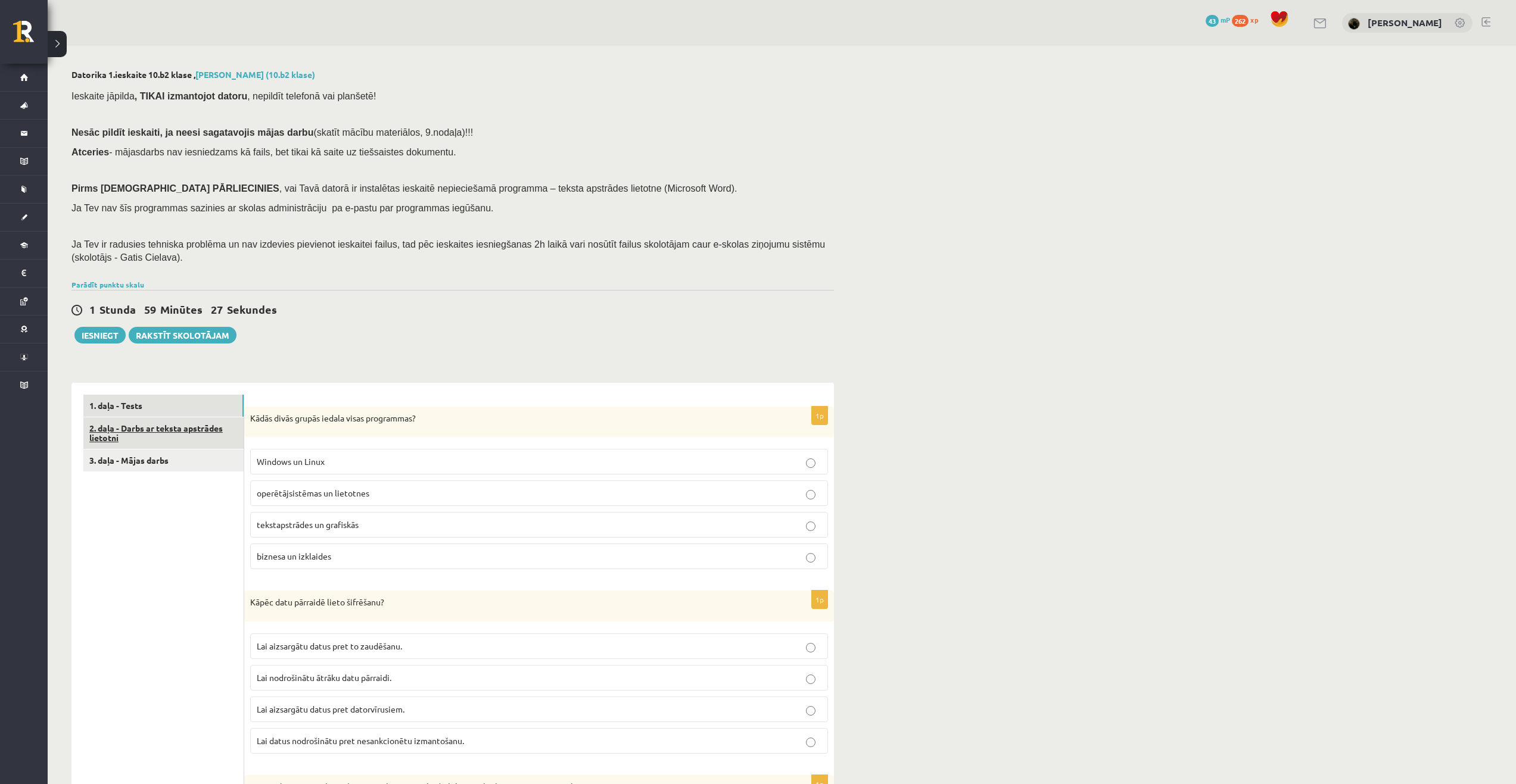
click at [154, 432] on link "2. daļa - Darbs ar teksta apstrādes lietotni" at bounding box center [164, 434] width 160 height 32
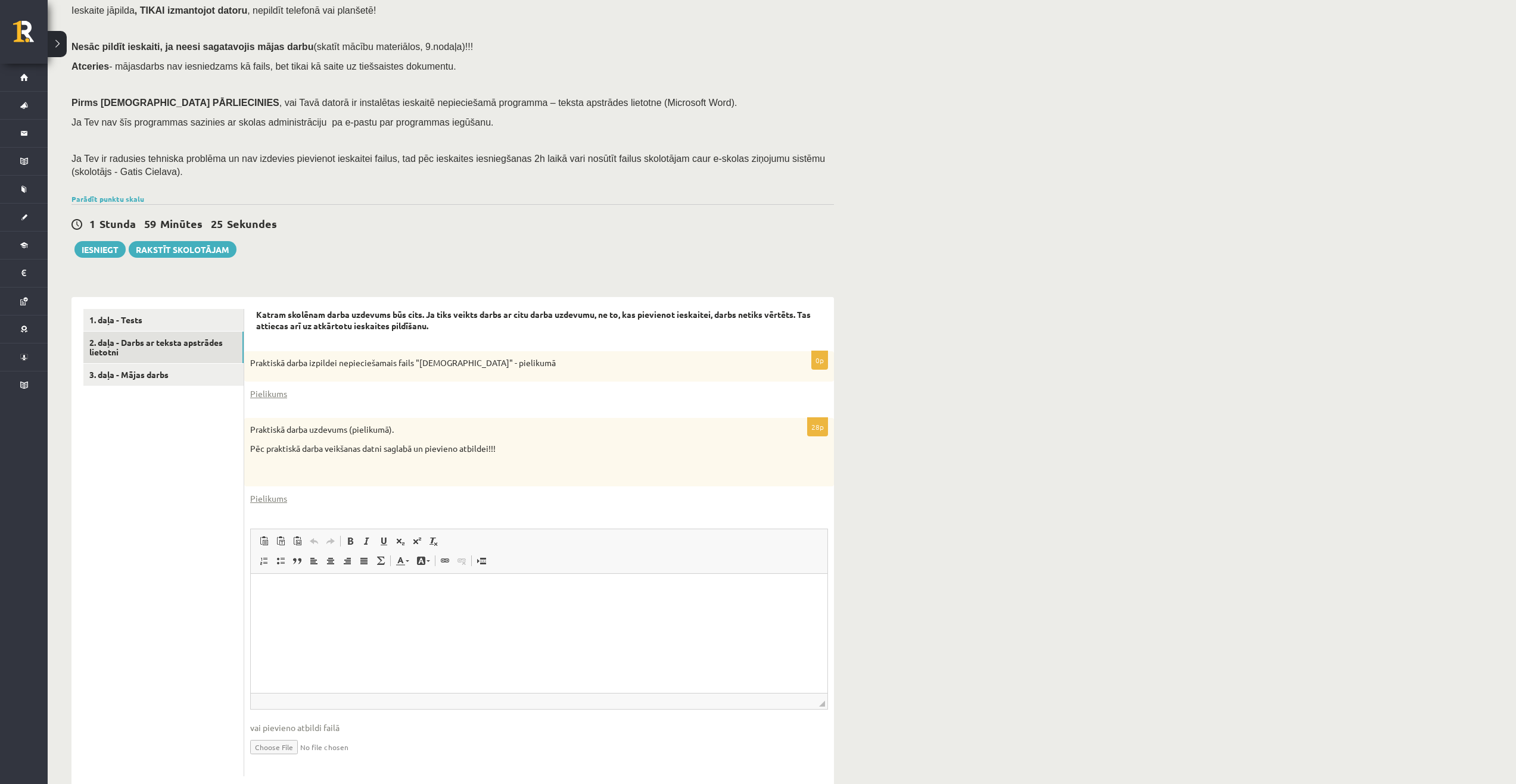
scroll to position [115, 0]
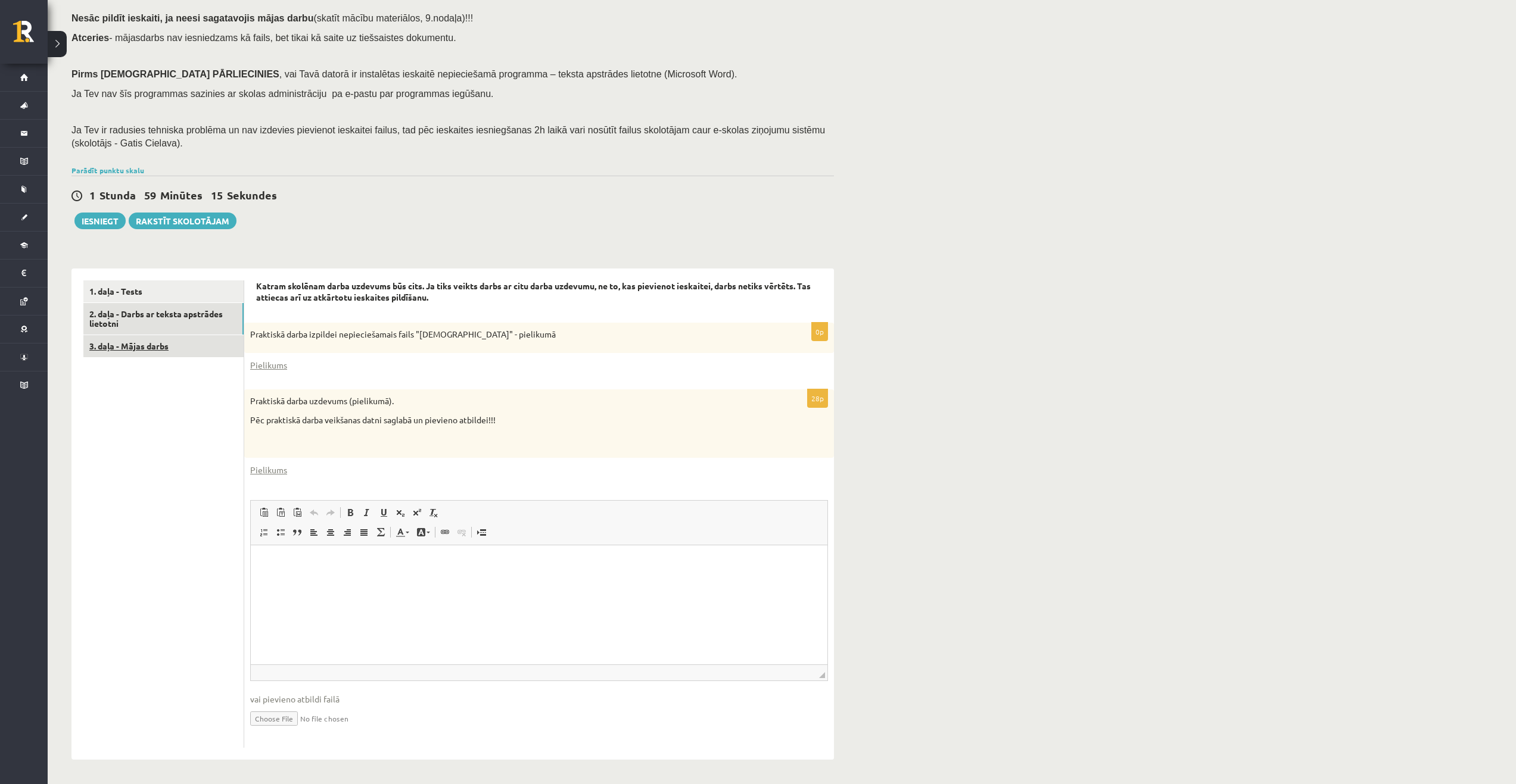
click at [166, 345] on link "3. daļa - Mājas darbs" at bounding box center [164, 346] width 160 height 22
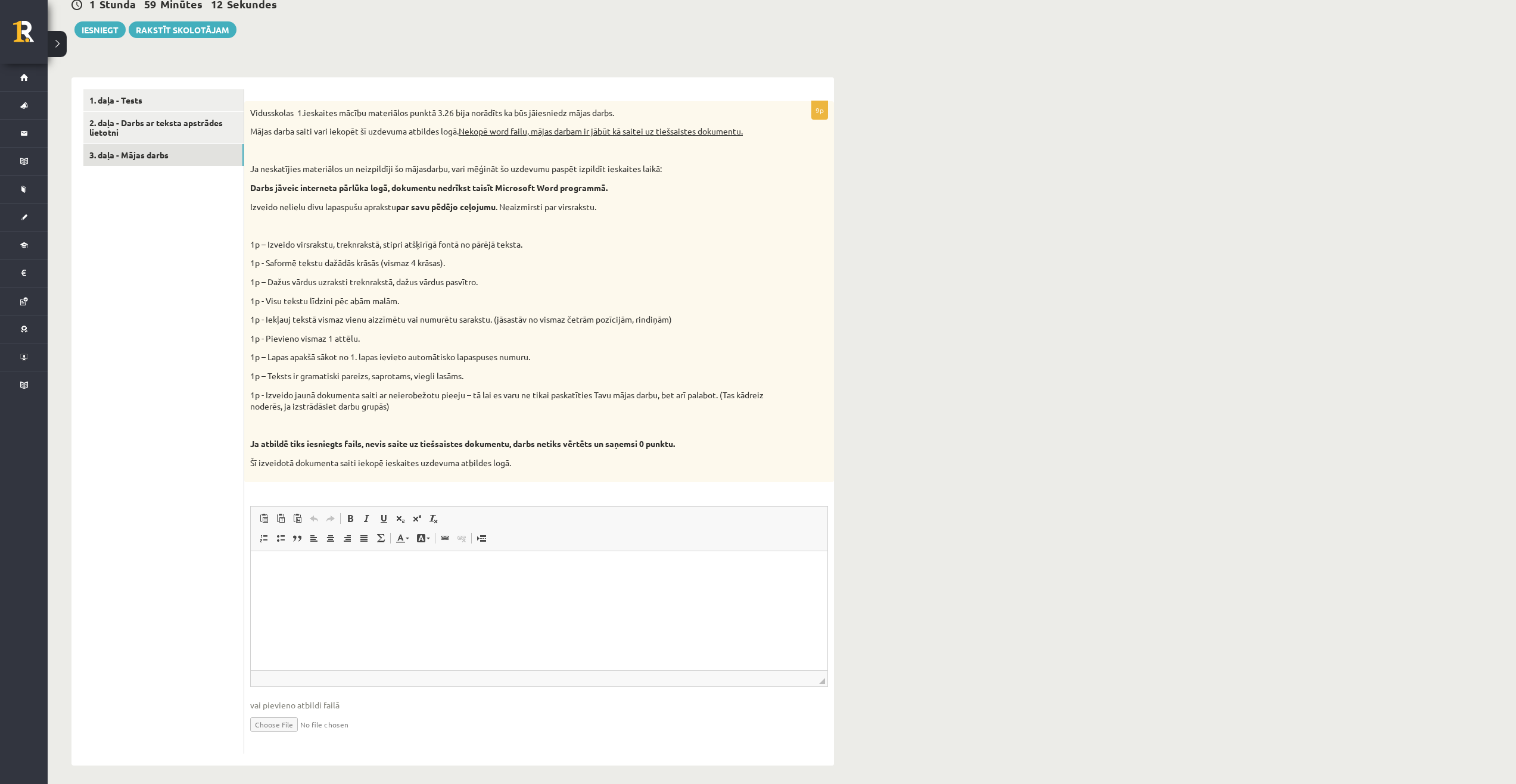
scroll to position [312, 0]
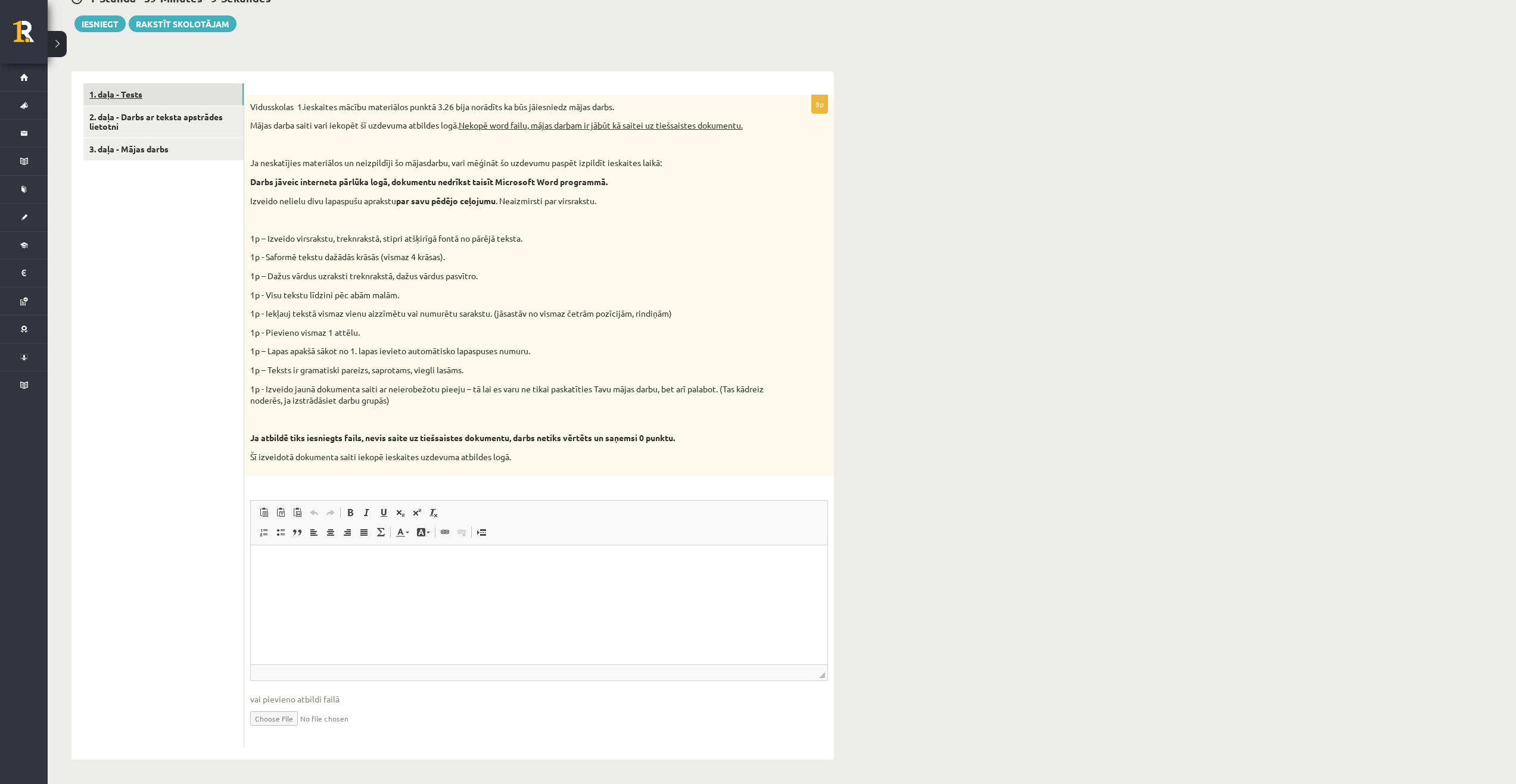
click at [157, 97] on link "1. daļa - Tests" at bounding box center [164, 95] width 160 height 22
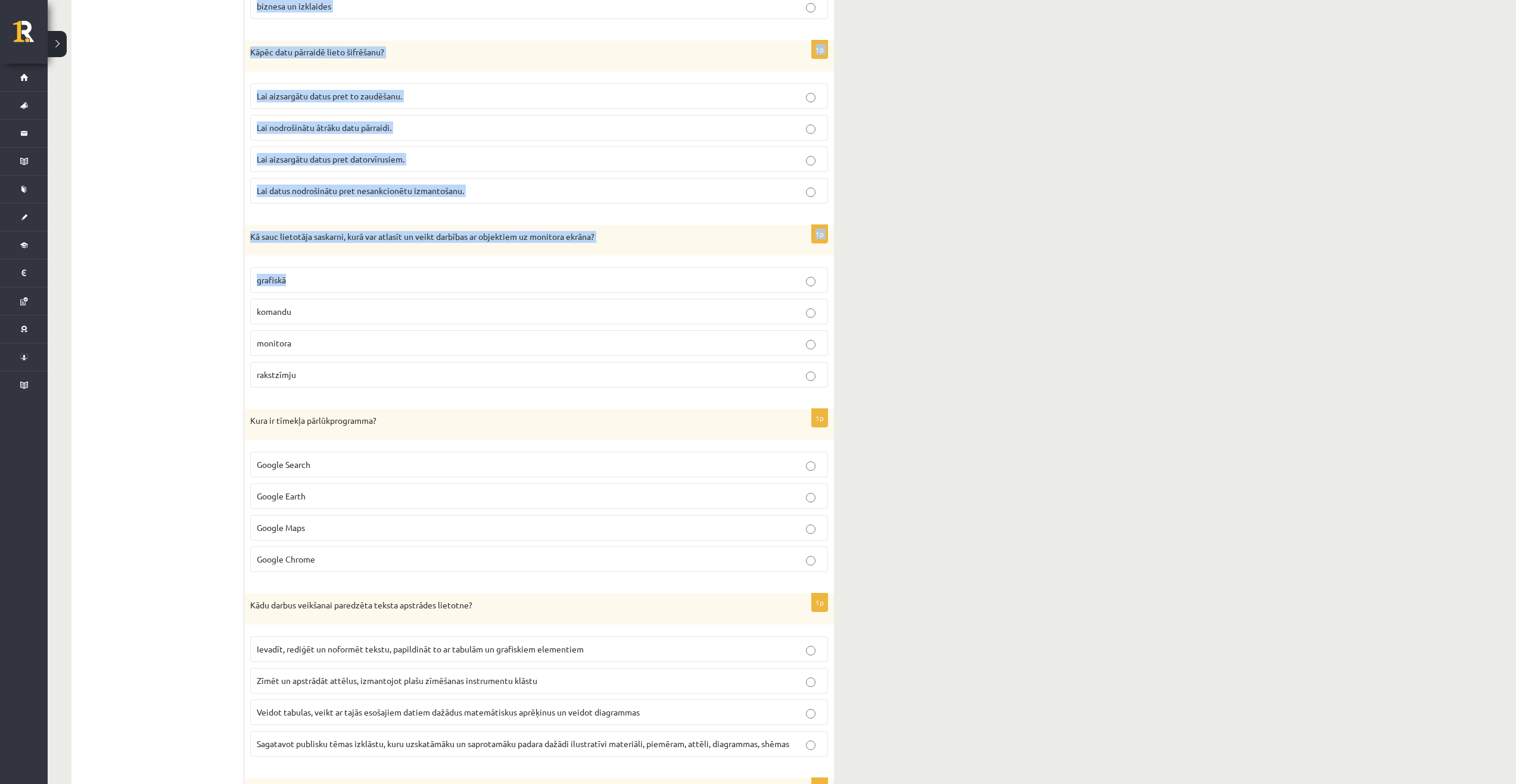
drag, startPoint x: 260, startPoint y: 108, endPoint x: 339, endPoint y: 288, distance: 196.6
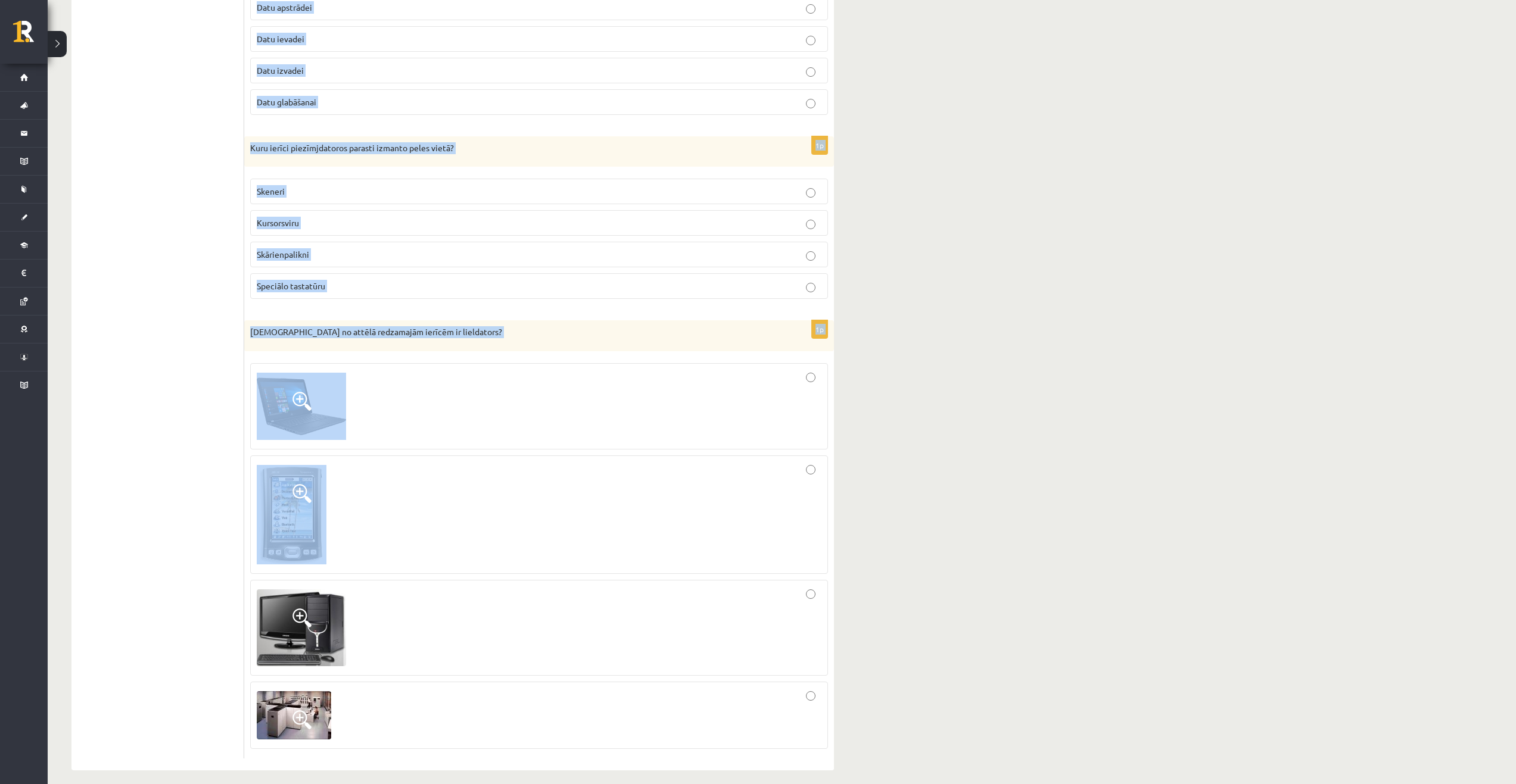
scroll to position [3242, 0]
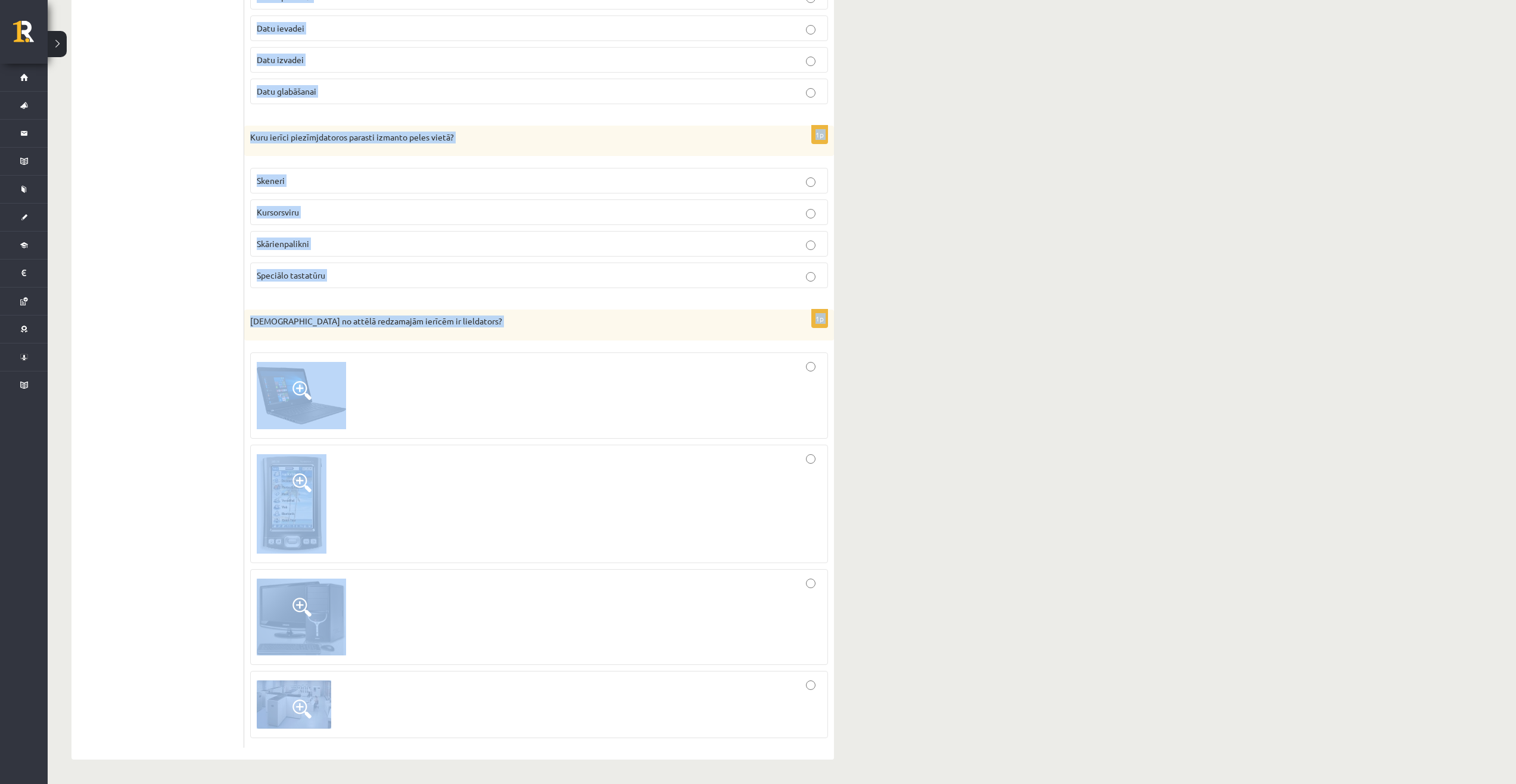
drag, startPoint x: 250, startPoint y: 416, endPoint x: 397, endPoint y: 535, distance: 189.1
copy form "Kādās divās grupās iedala visas programmas? Windows un Linux operētājsistēmas u…"
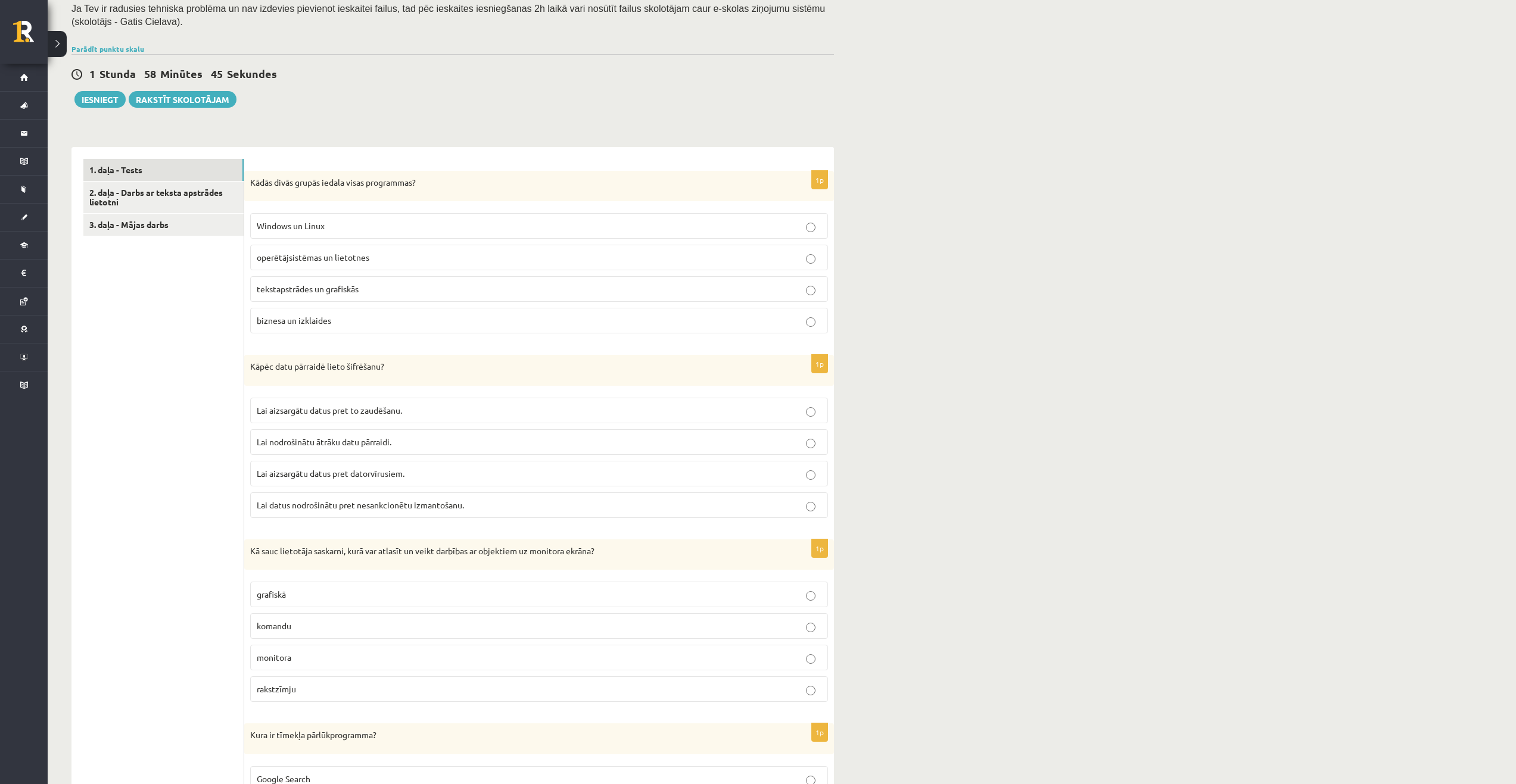
scroll to position [0, 0]
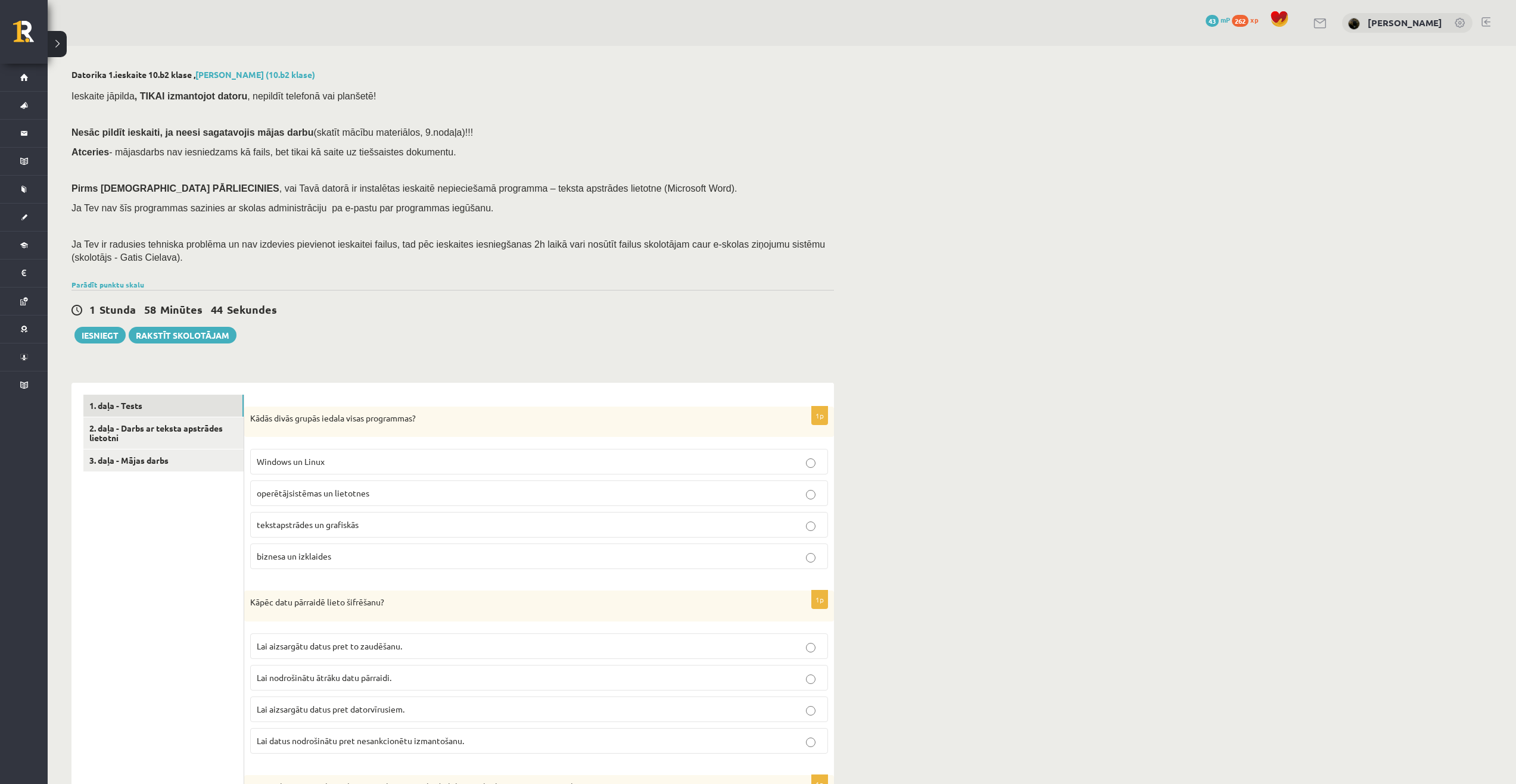
click at [398, 497] on p "operētājsistēmas un lietotnes" at bounding box center [539, 493] width 565 height 12
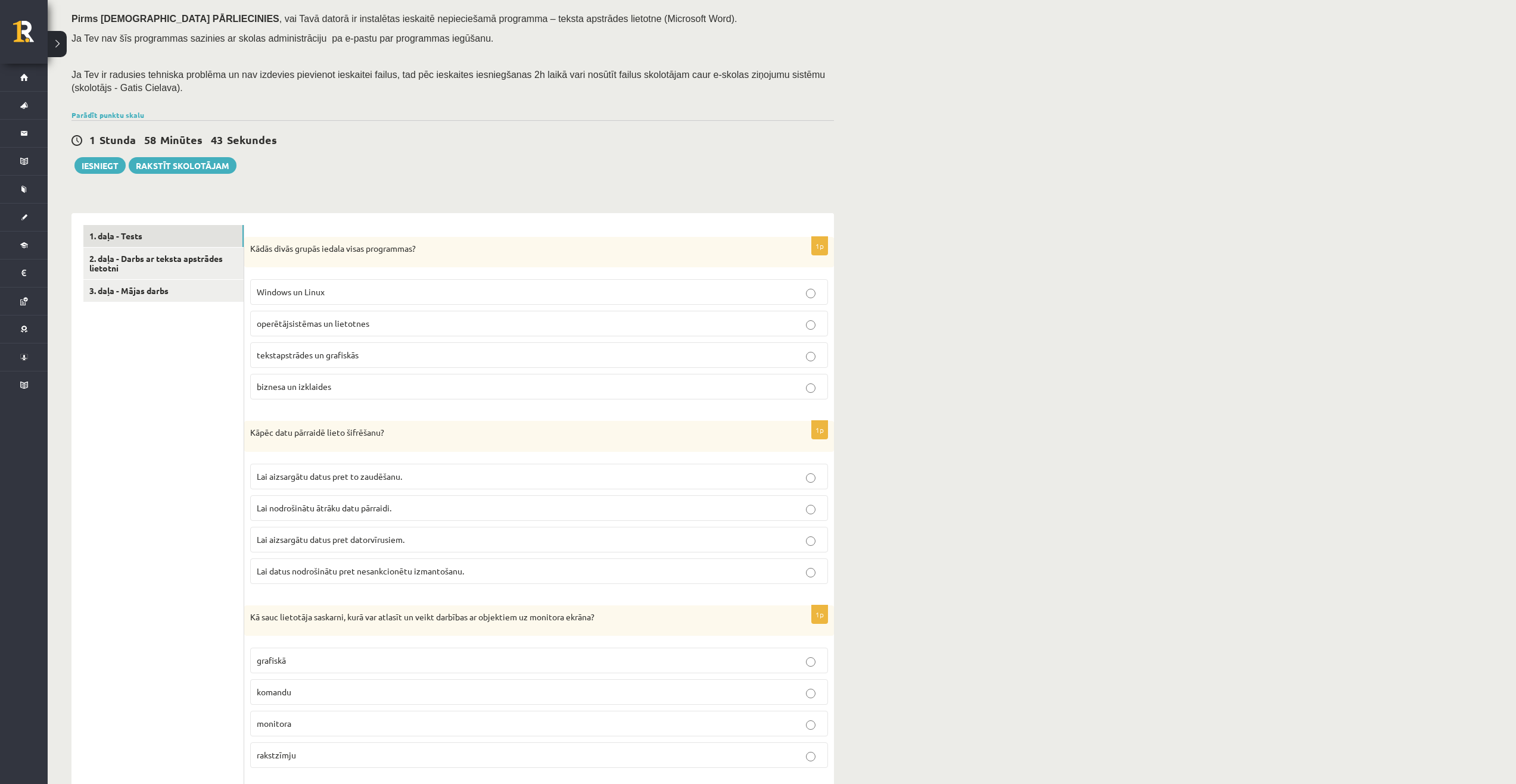
scroll to position [238, 0]
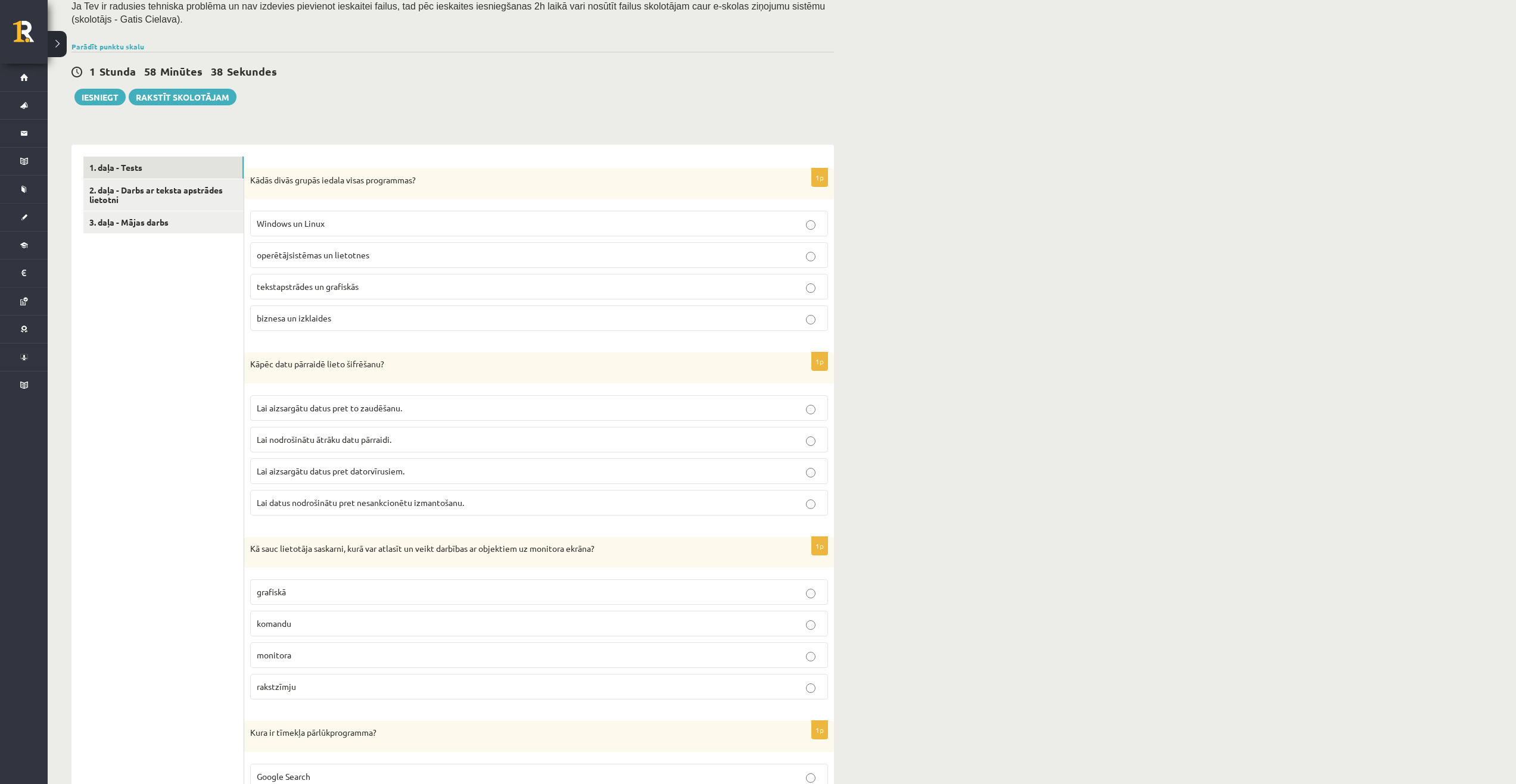
click at [339, 495] on label "Lai datus nodrošinātu pret nesankcionētu izmantošanu." at bounding box center [539, 503] width 578 height 26
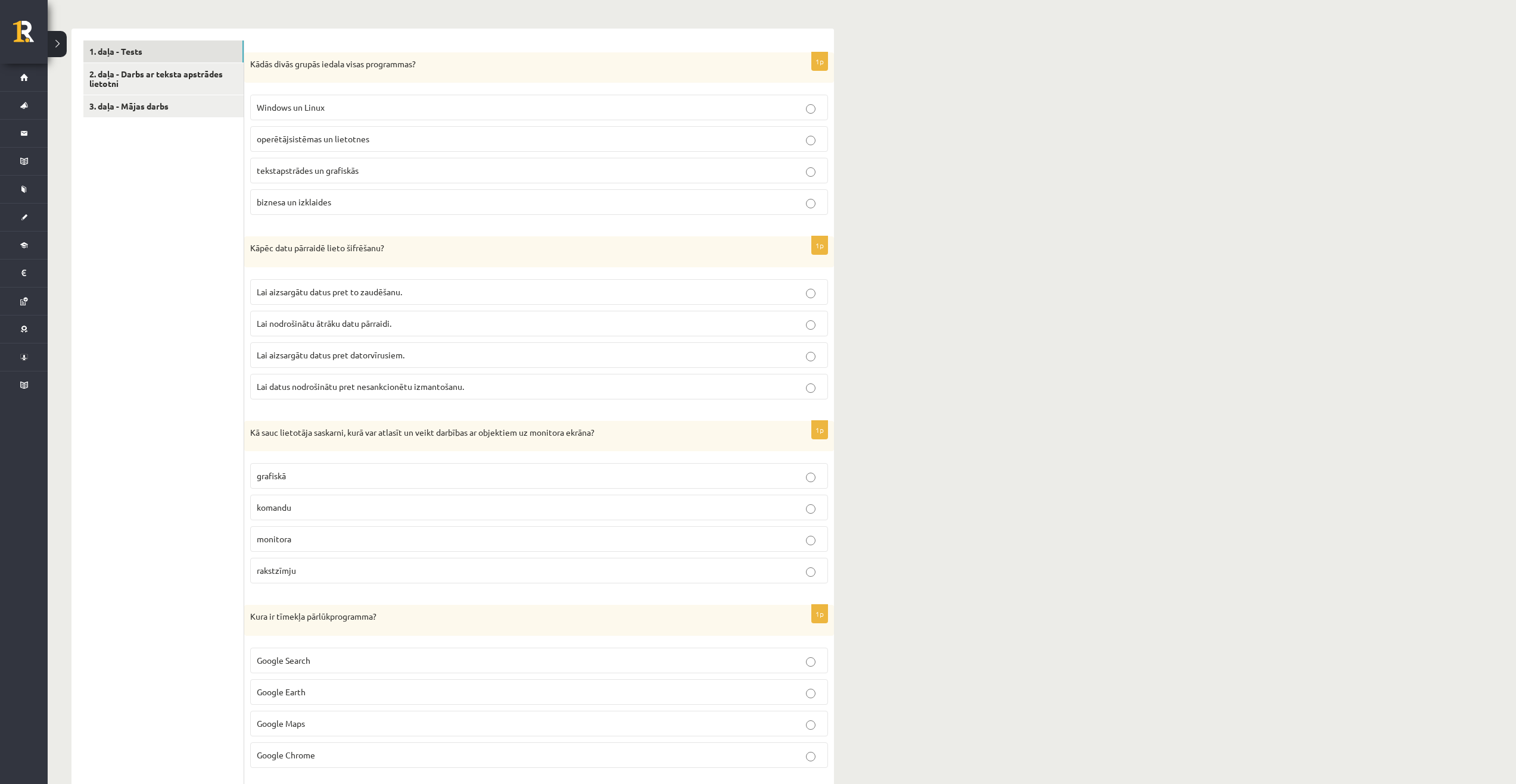
scroll to position [357, 0]
click at [415, 467] on label "grafiskā" at bounding box center [539, 473] width 578 height 26
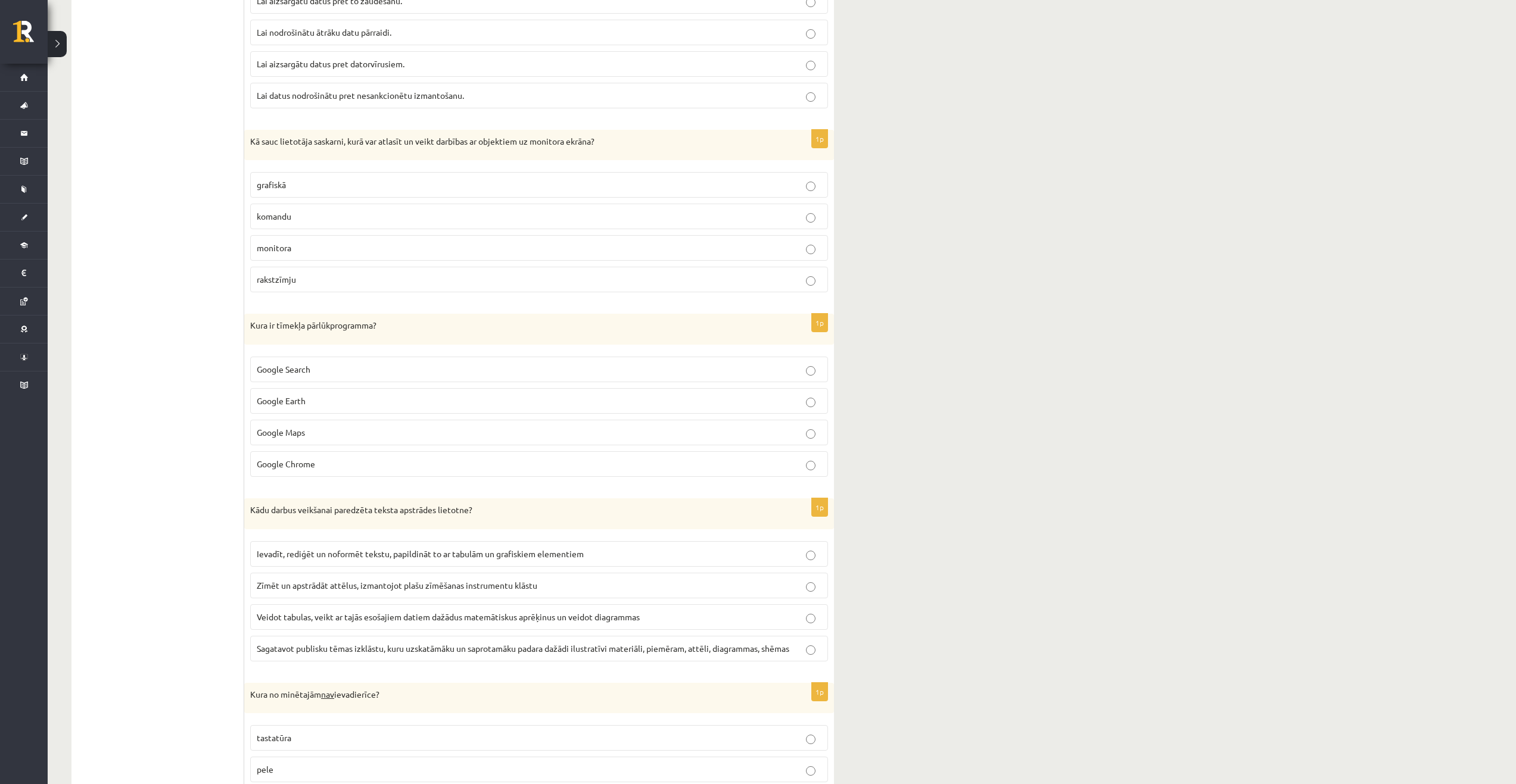
scroll to position [655, 0]
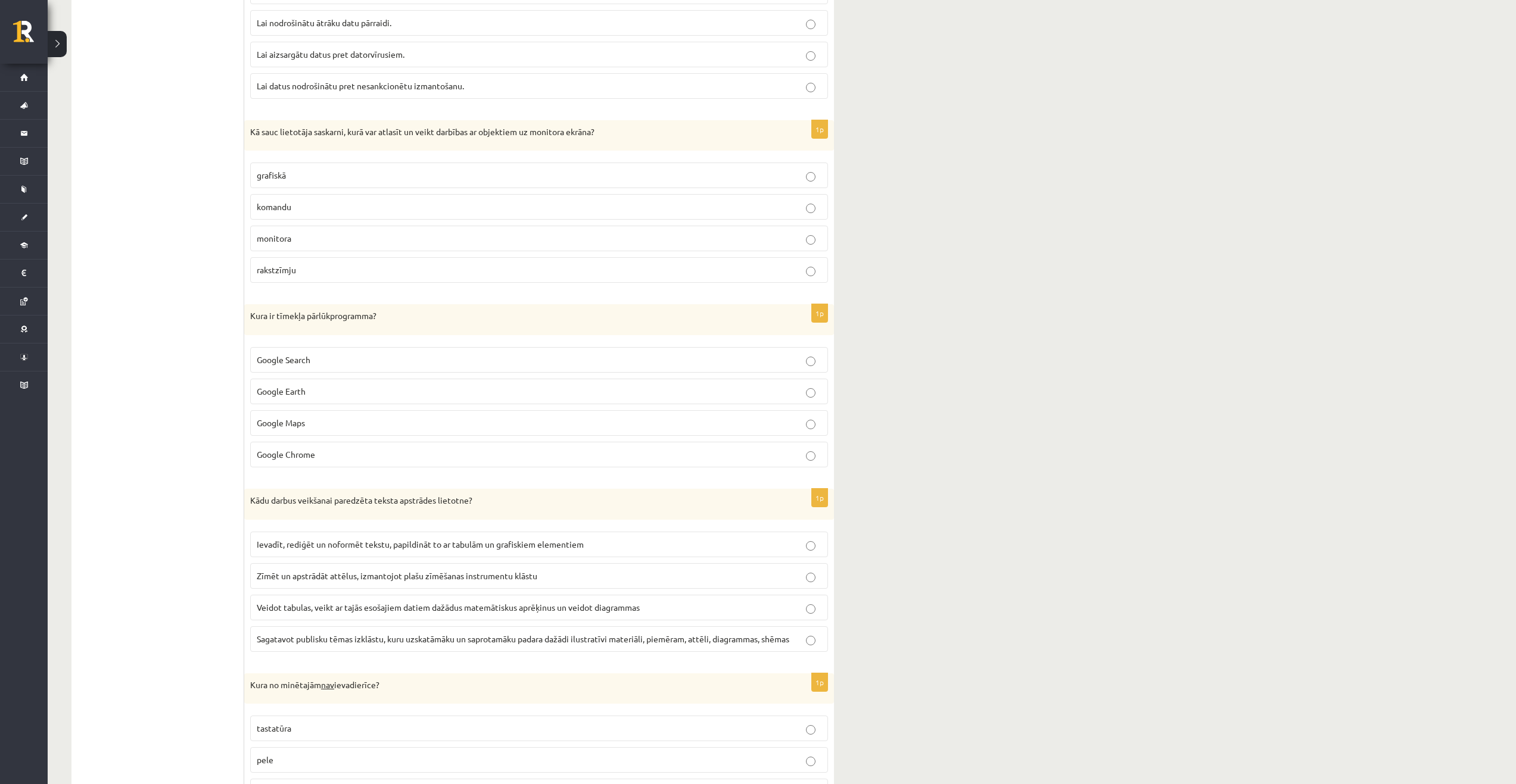
click at [343, 449] on p "Google Chrome" at bounding box center [539, 454] width 565 height 12
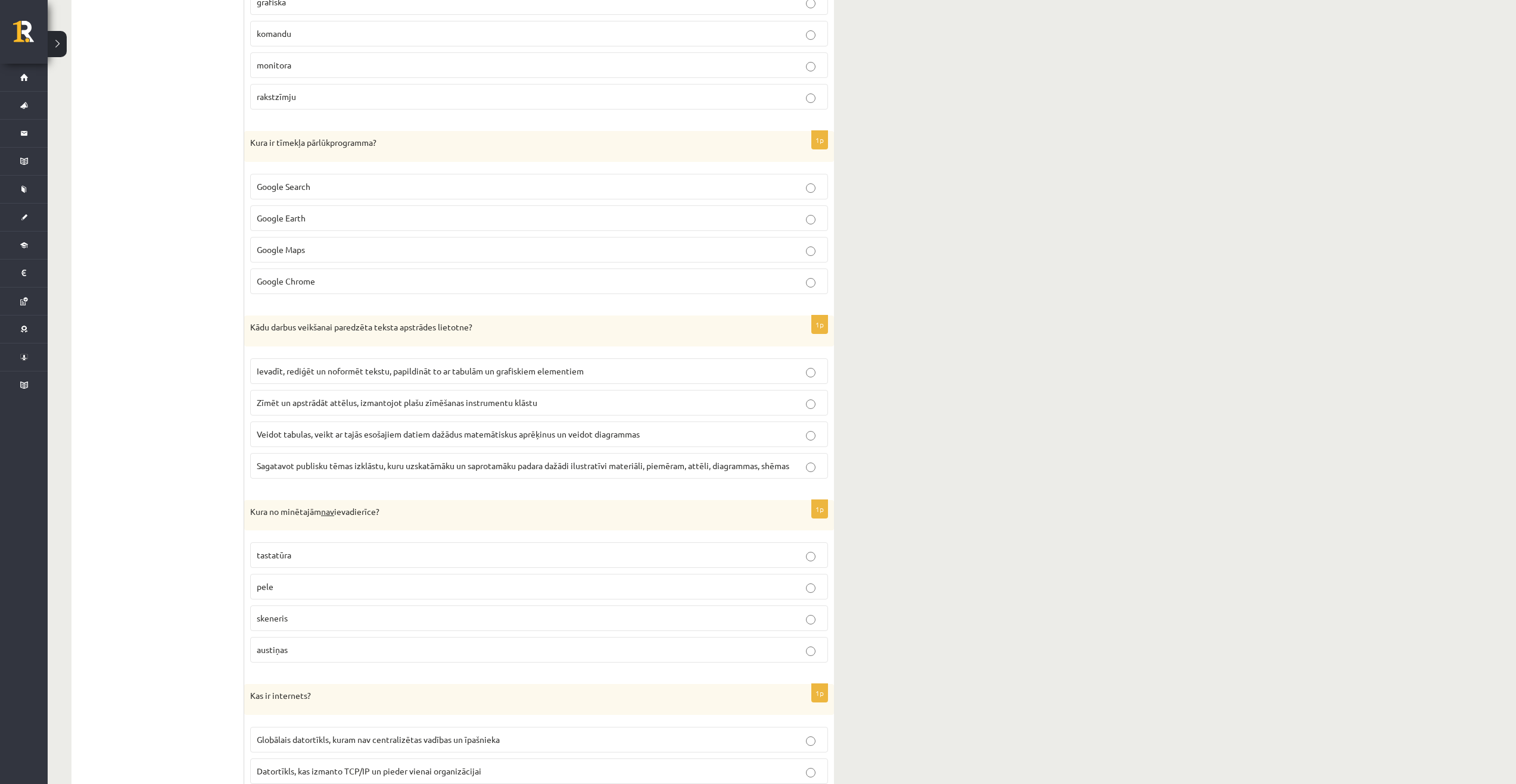
scroll to position [833, 0]
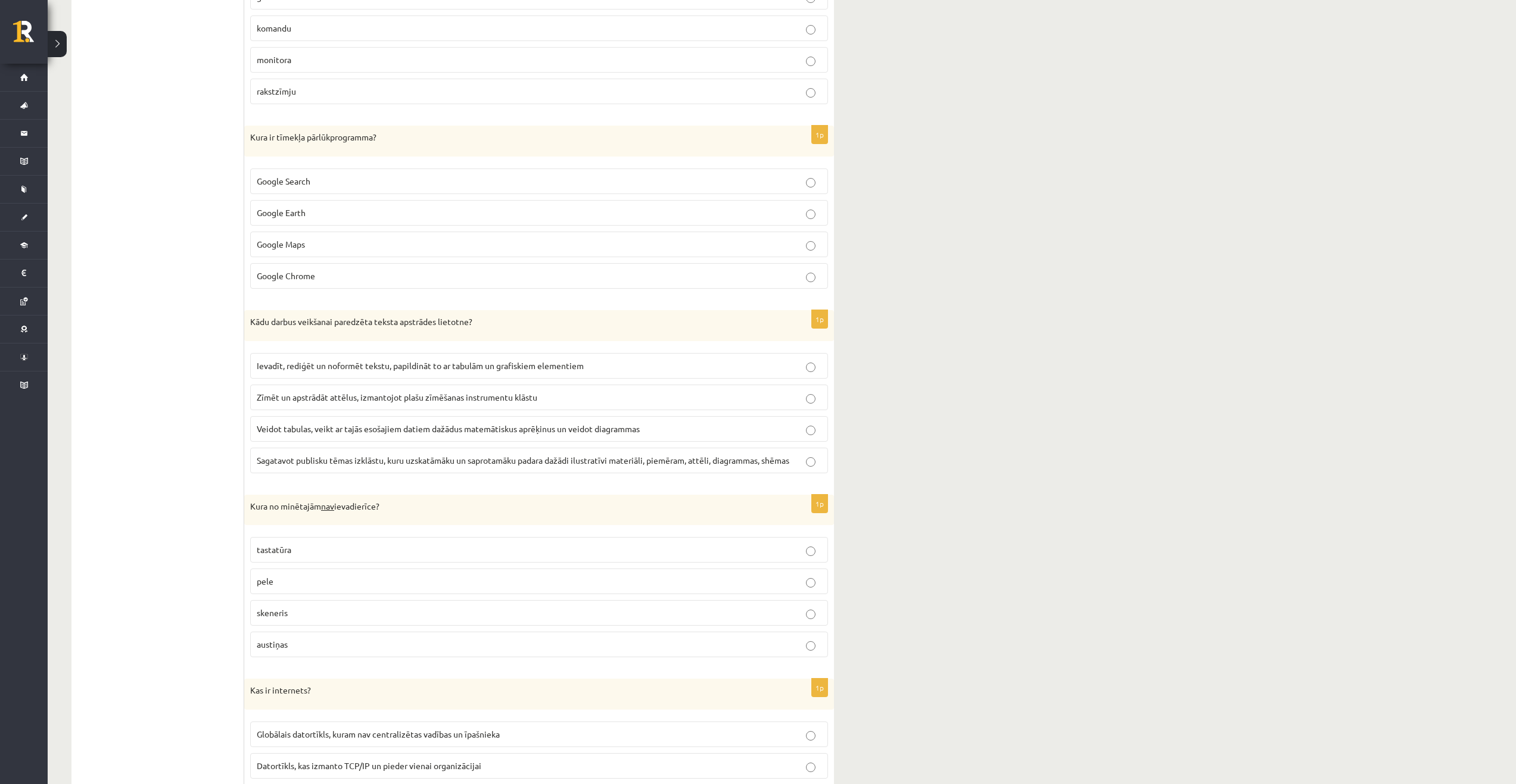
click at [351, 363] on span "Ievadīt, rediģēt un noformēt tekstu, papildināt to ar tabulām un grafiskiem ele…" at bounding box center [420, 365] width 327 height 10
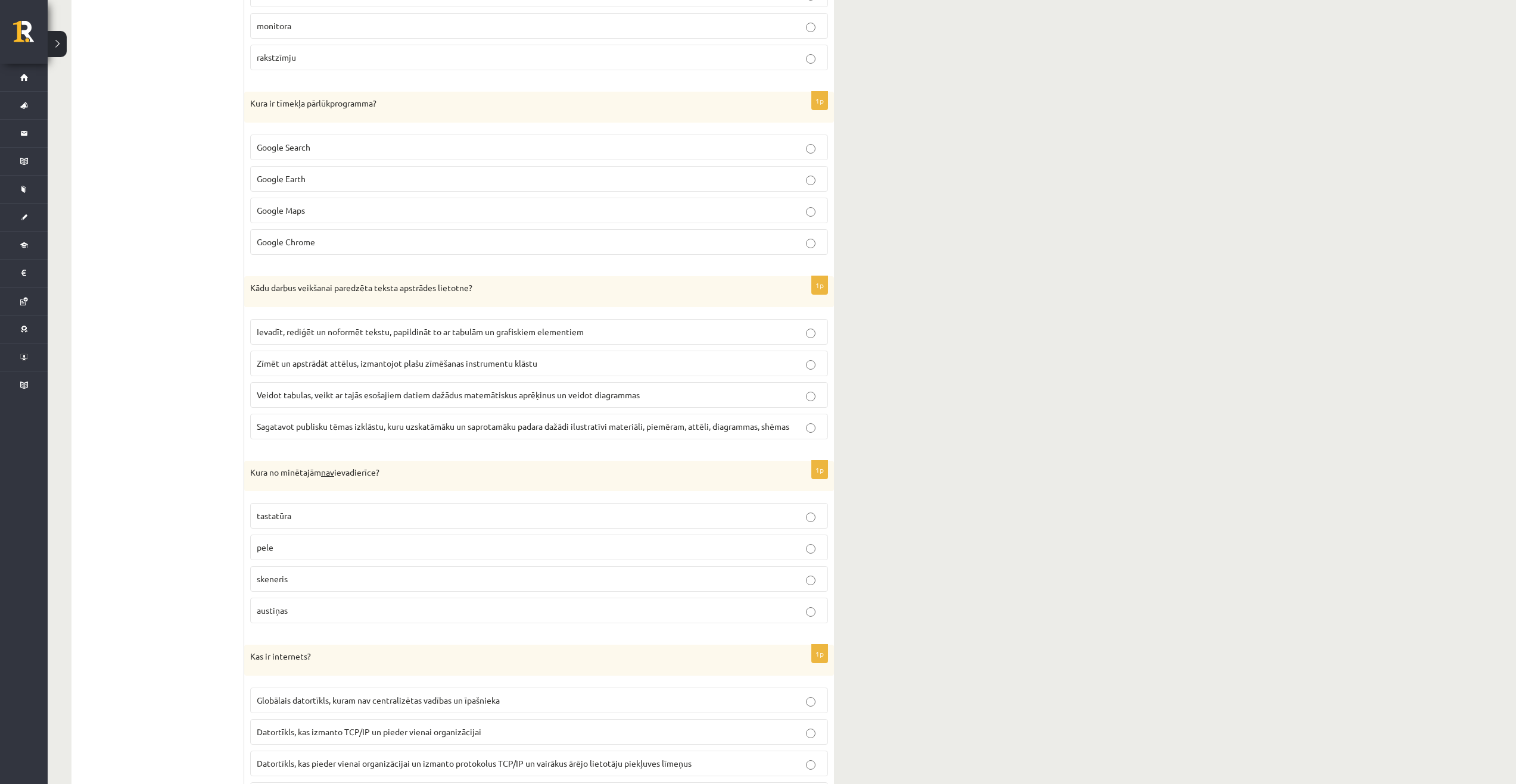
scroll to position [1012, 0]
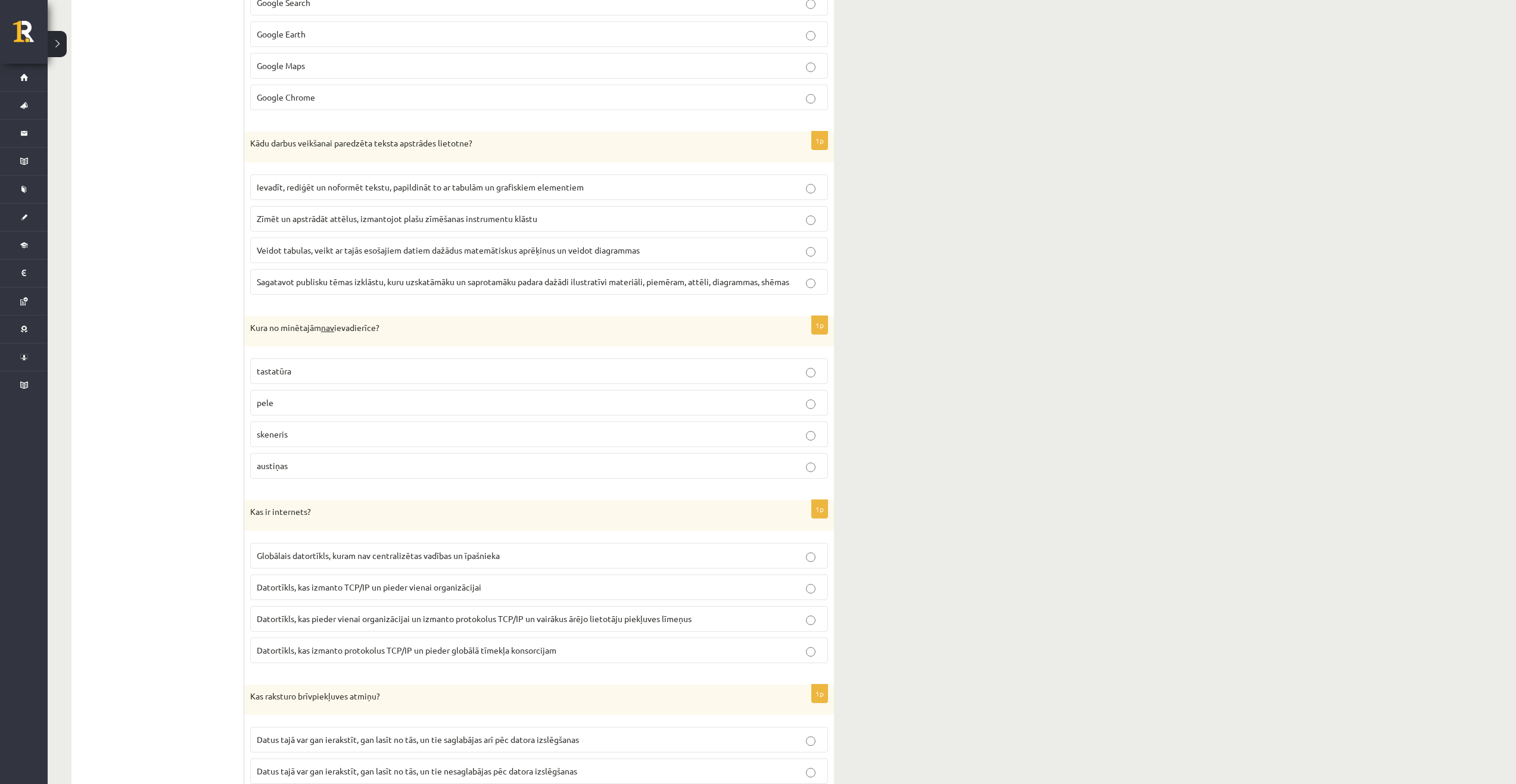
click at [337, 466] on p "austiņas" at bounding box center [539, 465] width 565 height 12
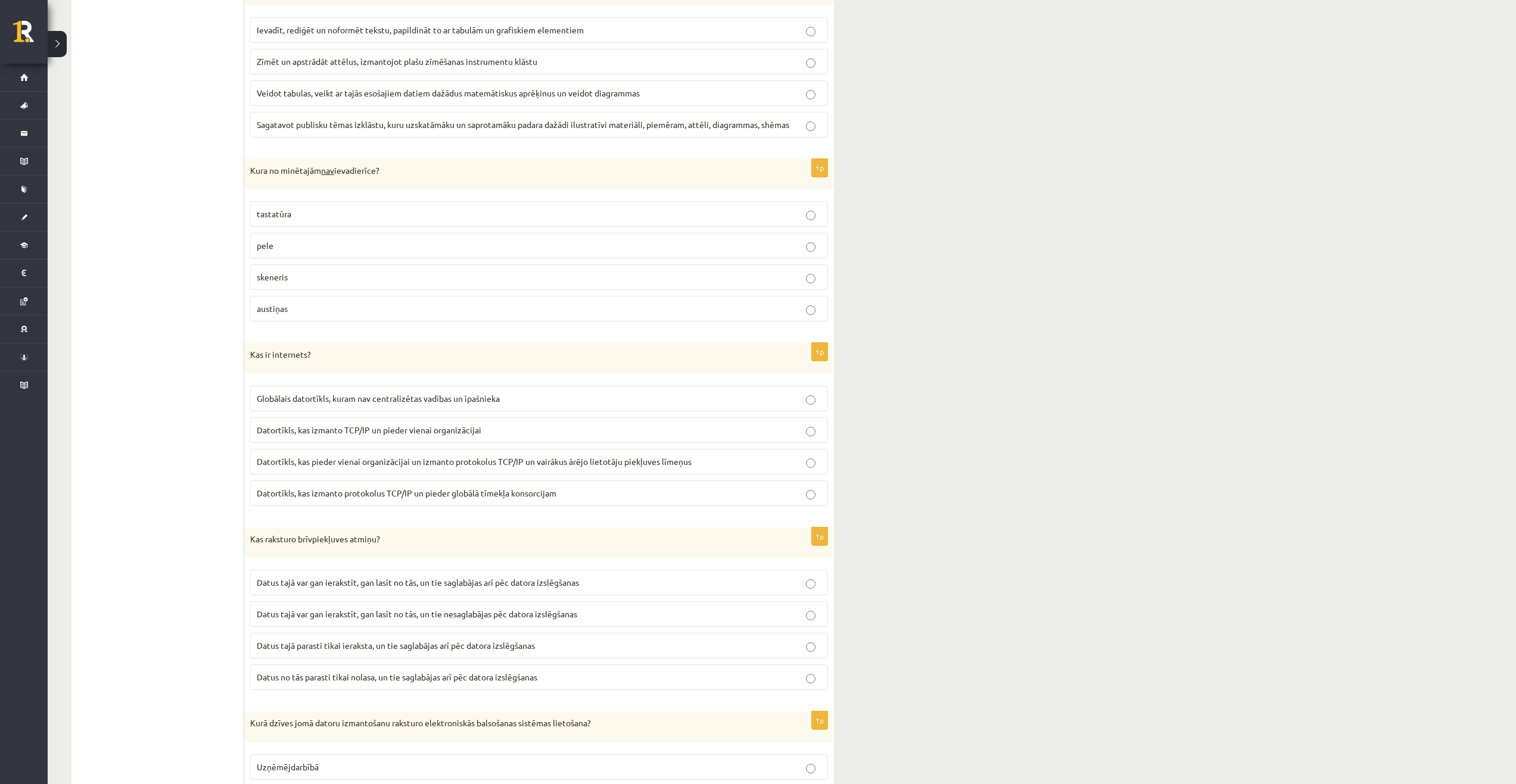
scroll to position [1190, 0]
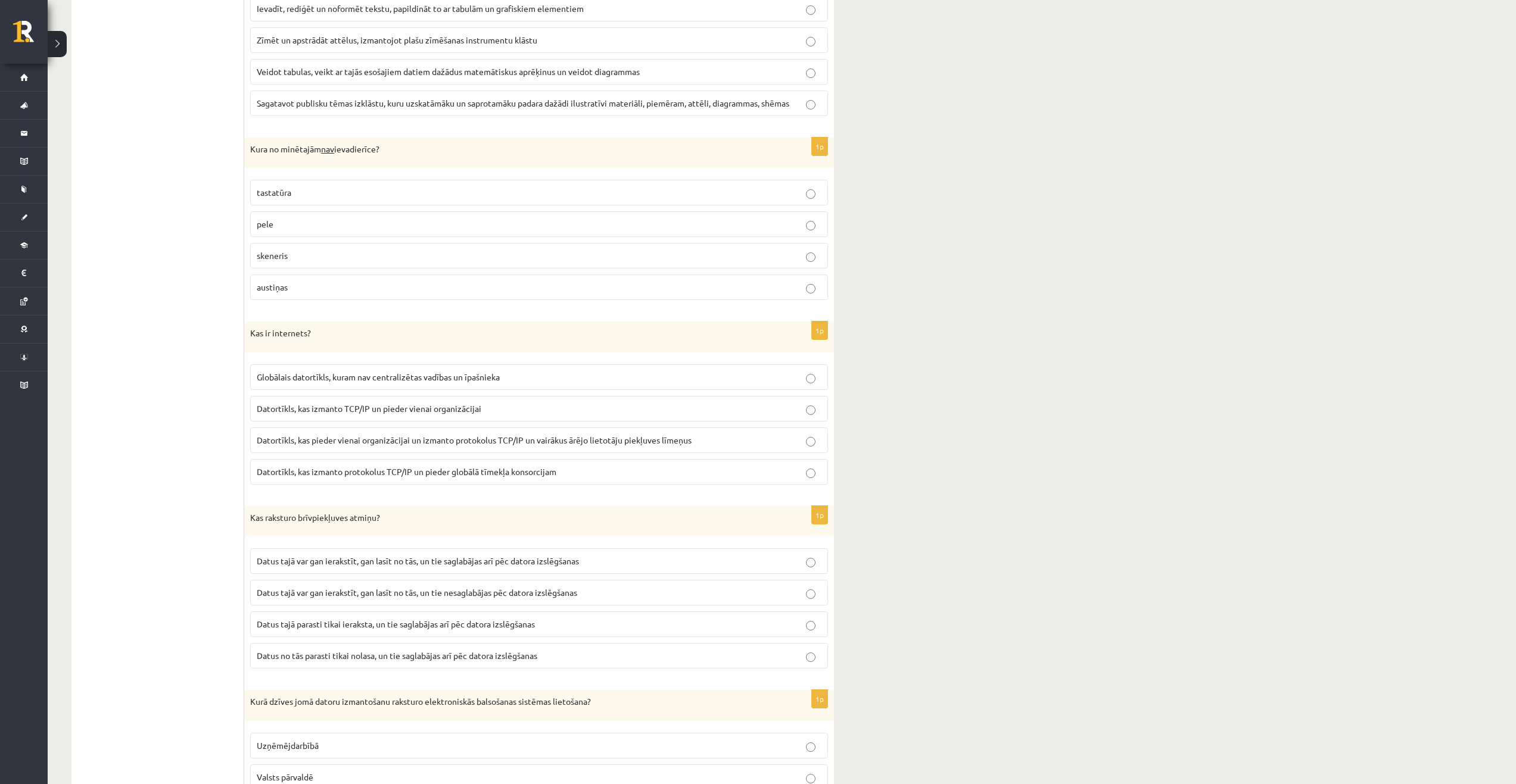
click at [334, 383] on p "Globālais datortīkls, kuram nav centralizētas vadības un īpašnieka" at bounding box center [539, 377] width 565 height 12
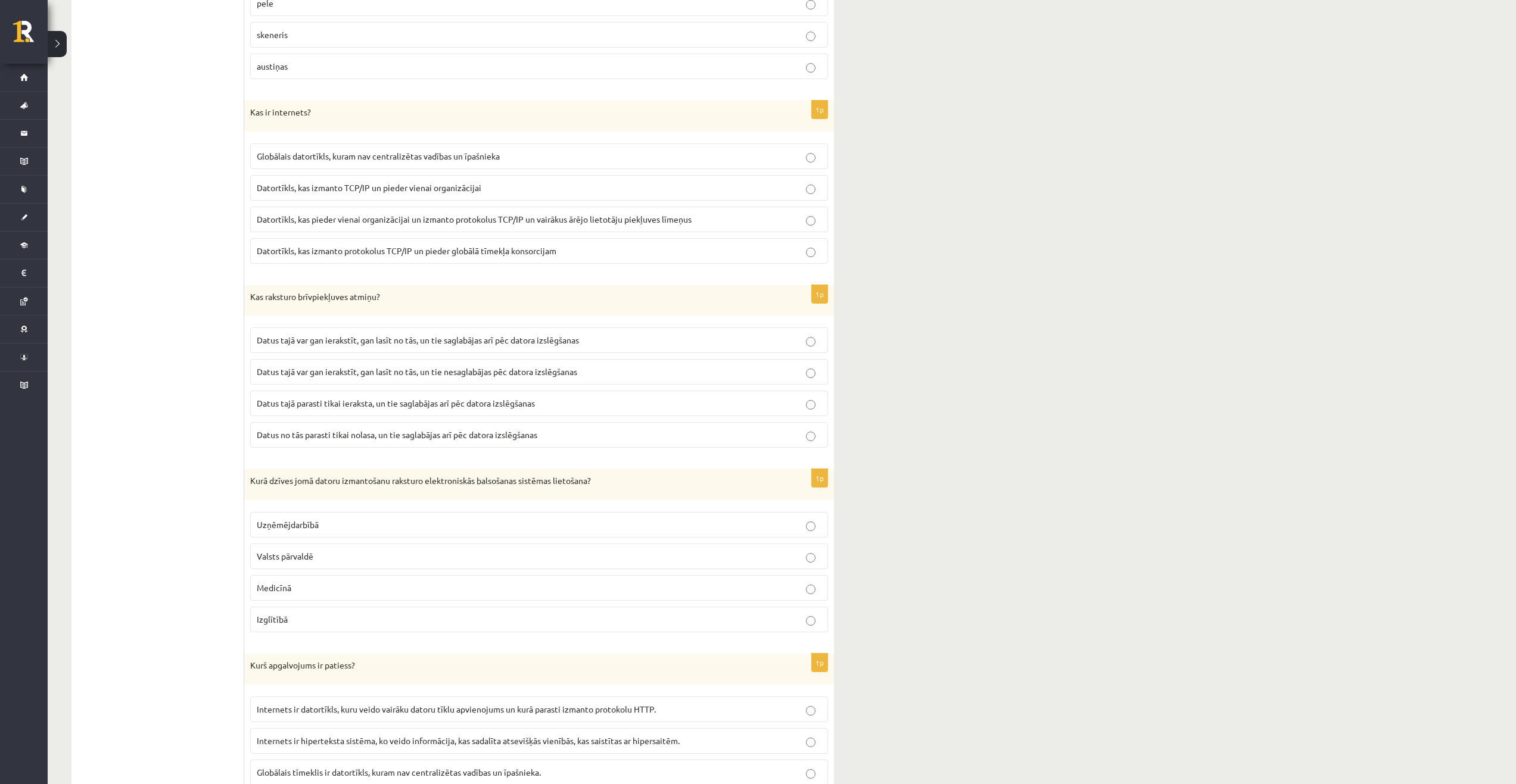
scroll to position [1429, 0]
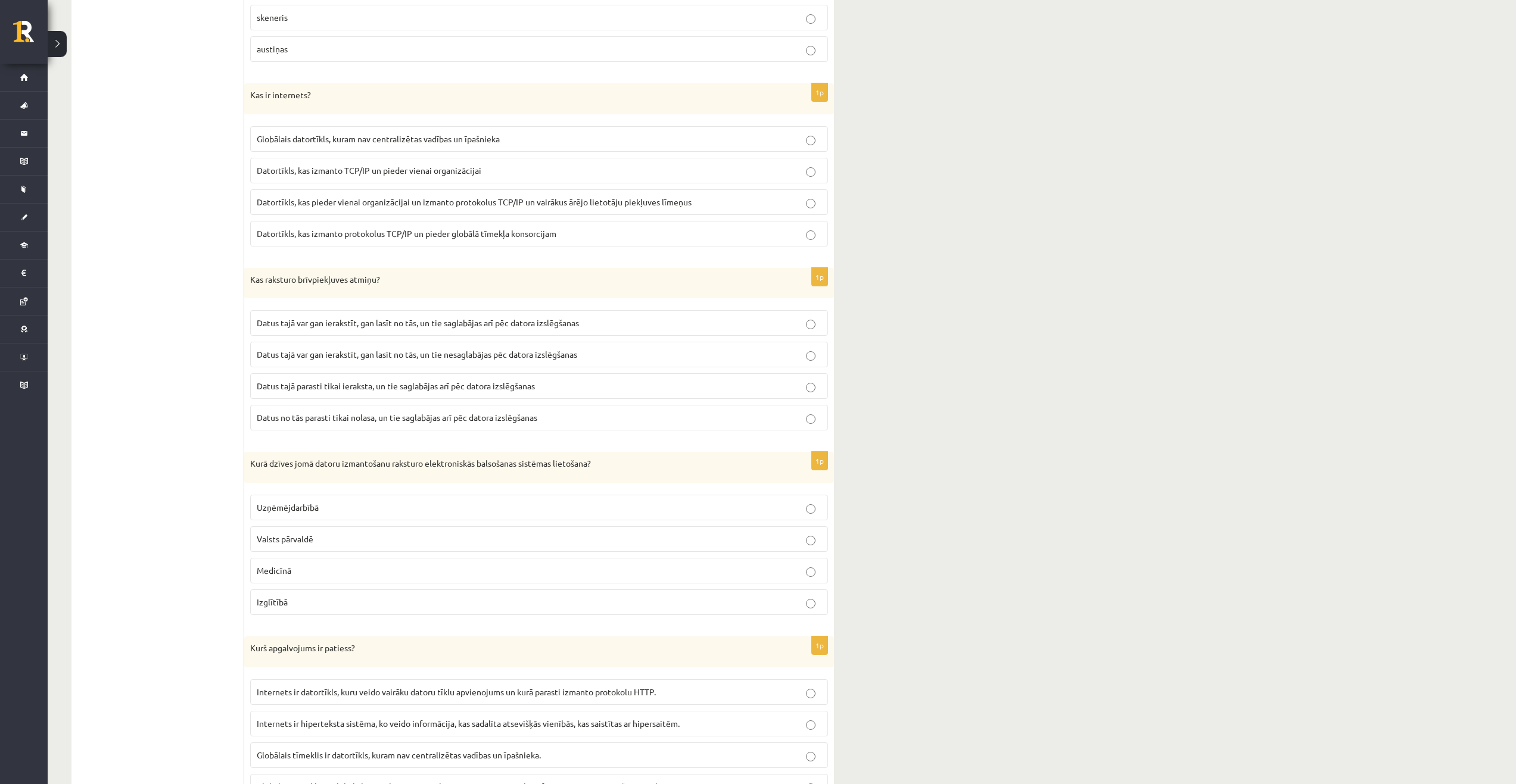
click at [543, 357] on span "Datus tajā var gan ierakstīt, gan lasīt no tās, un tie nesaglabājas pēc datora …" at bounding box center [417, 354] width 321 height 10
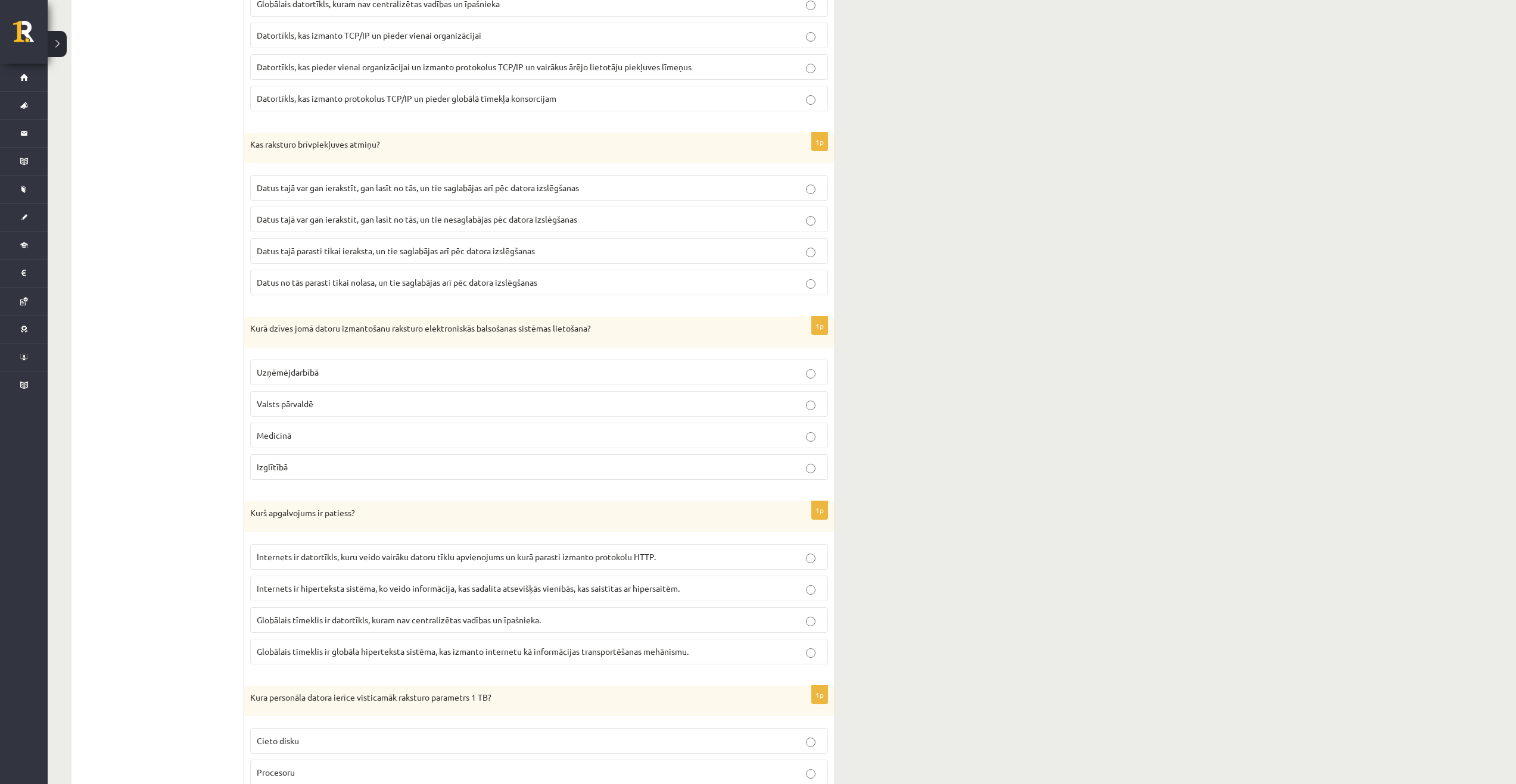
scroll to position [1607, 0]
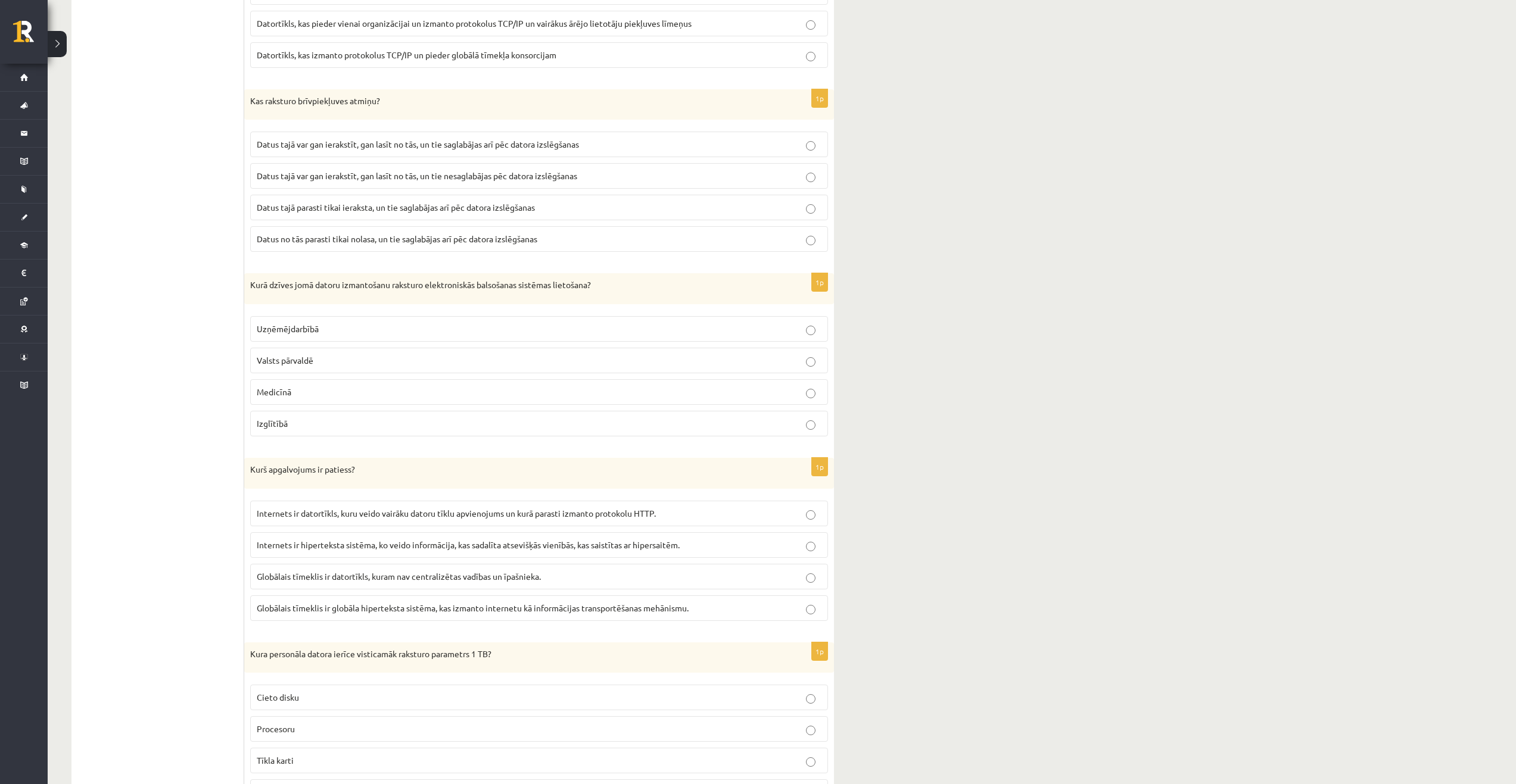
click at [338, 364] on p "Valsts pārvaldē" at bounding box center [539, 360] width 565 height 12
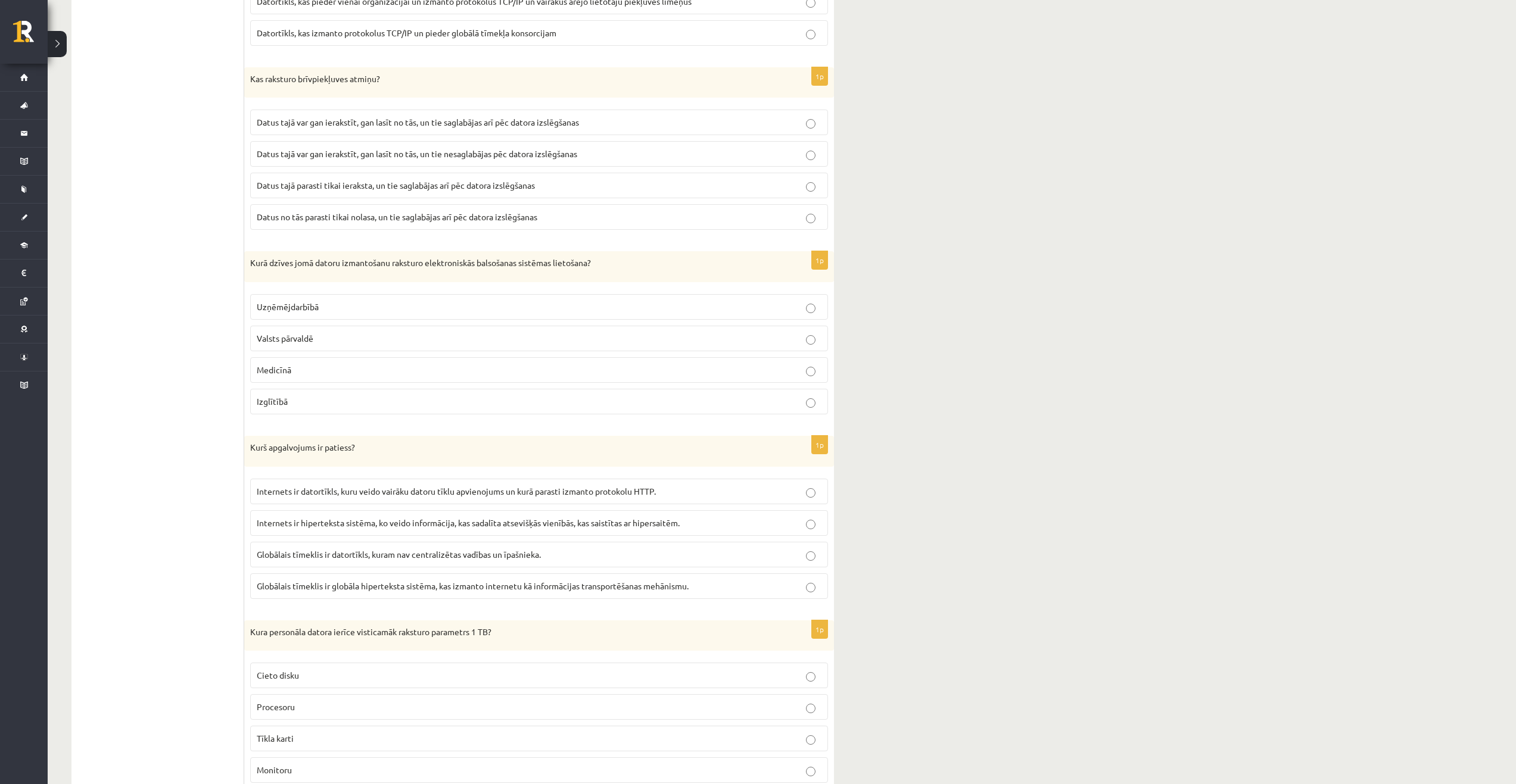
scroll to position [1667, 0]
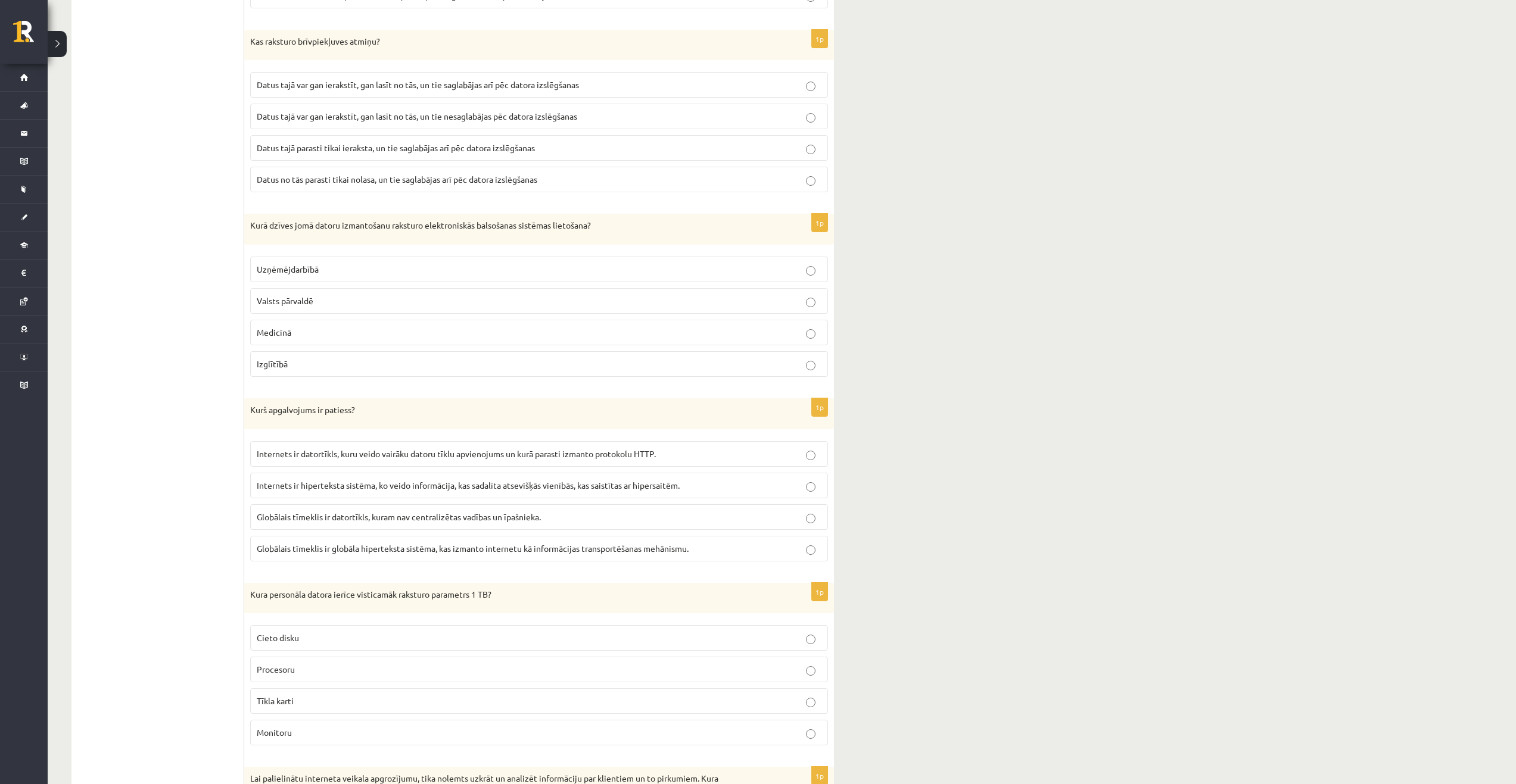
click at [354, 555] on p "Globālais tīmeklis ir globāla hiperteksta sistēma, kas izmanto internetu kā inf…" at bounding box center [539, 548] width 565 height 12
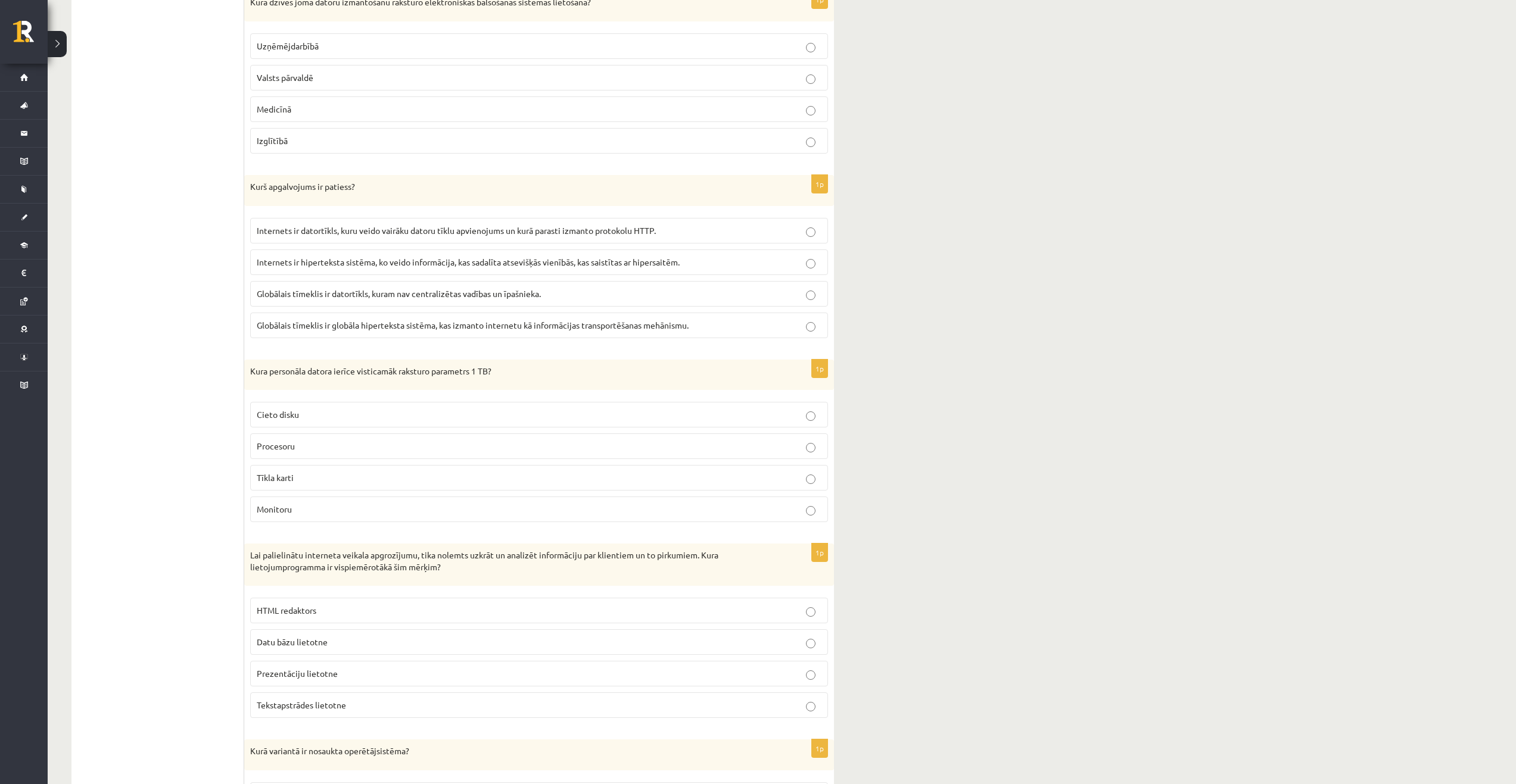
scroll to position [1905, 0]
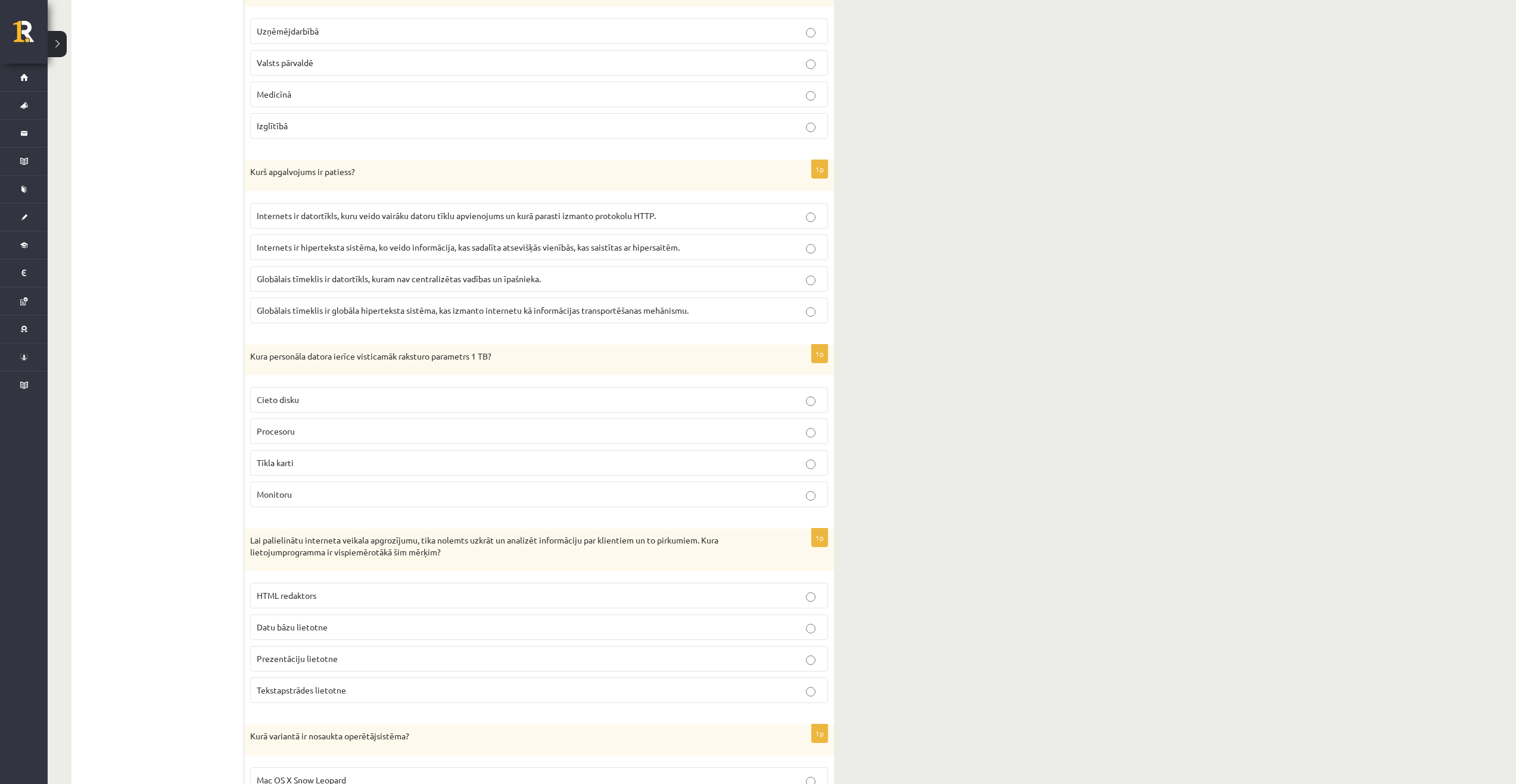
click at [373, 402] on p "Cieto disku" at bounding box center [539, 400] width 565 height 12
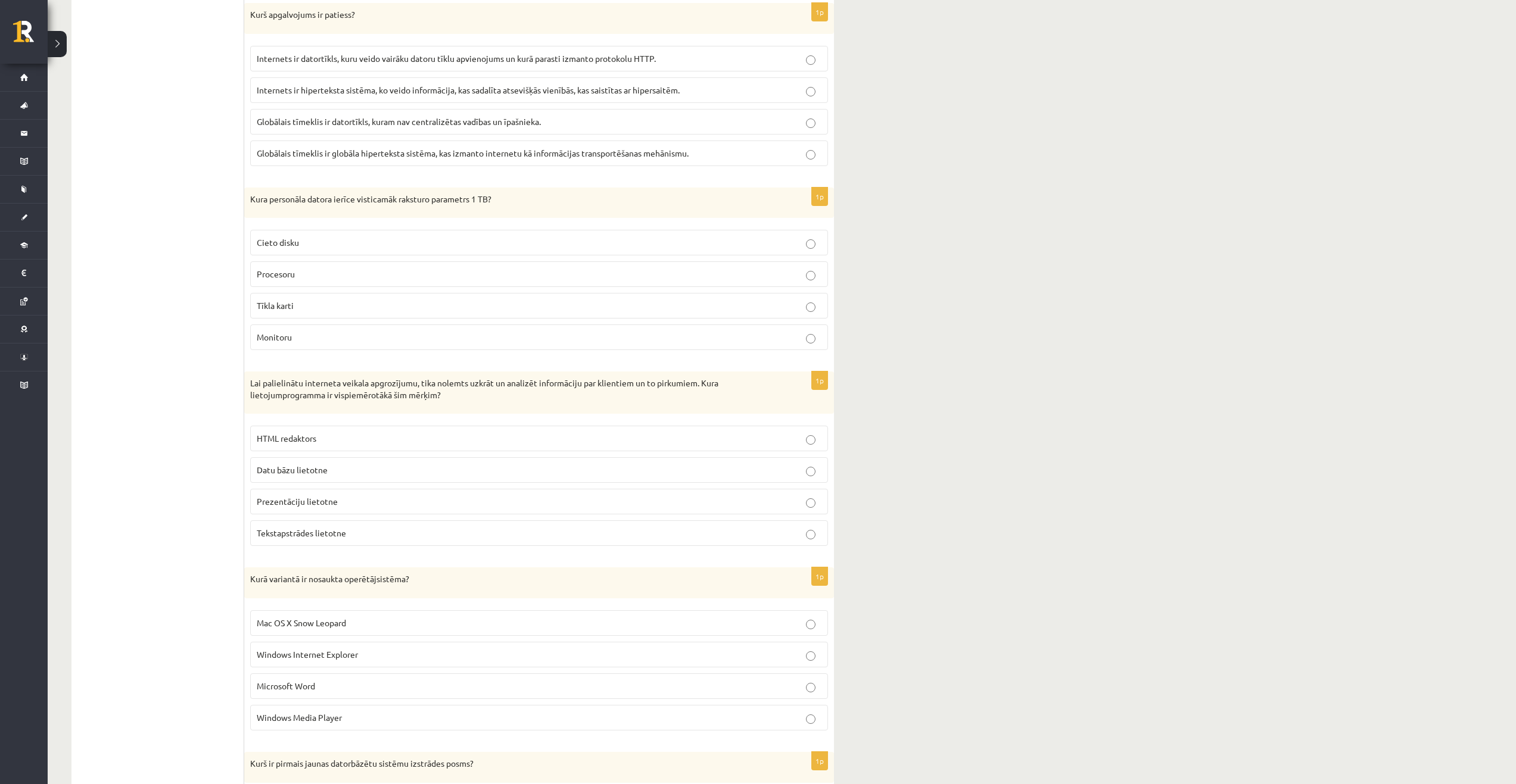
scroll to position [2084, 0]
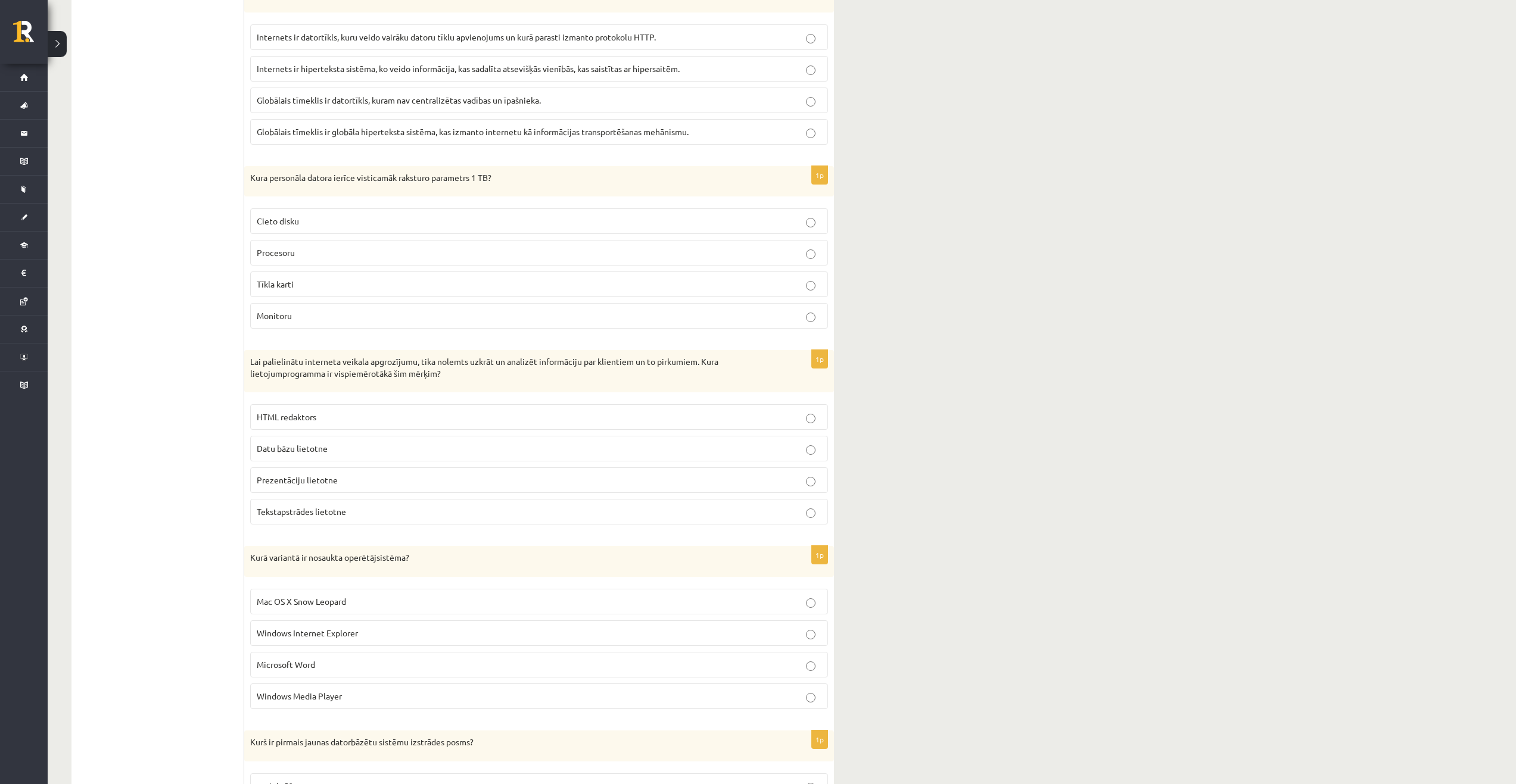
click at [352, 461] on label "Datu bāzu lietotne" at bounding box center [539, 449] width 578 height 26
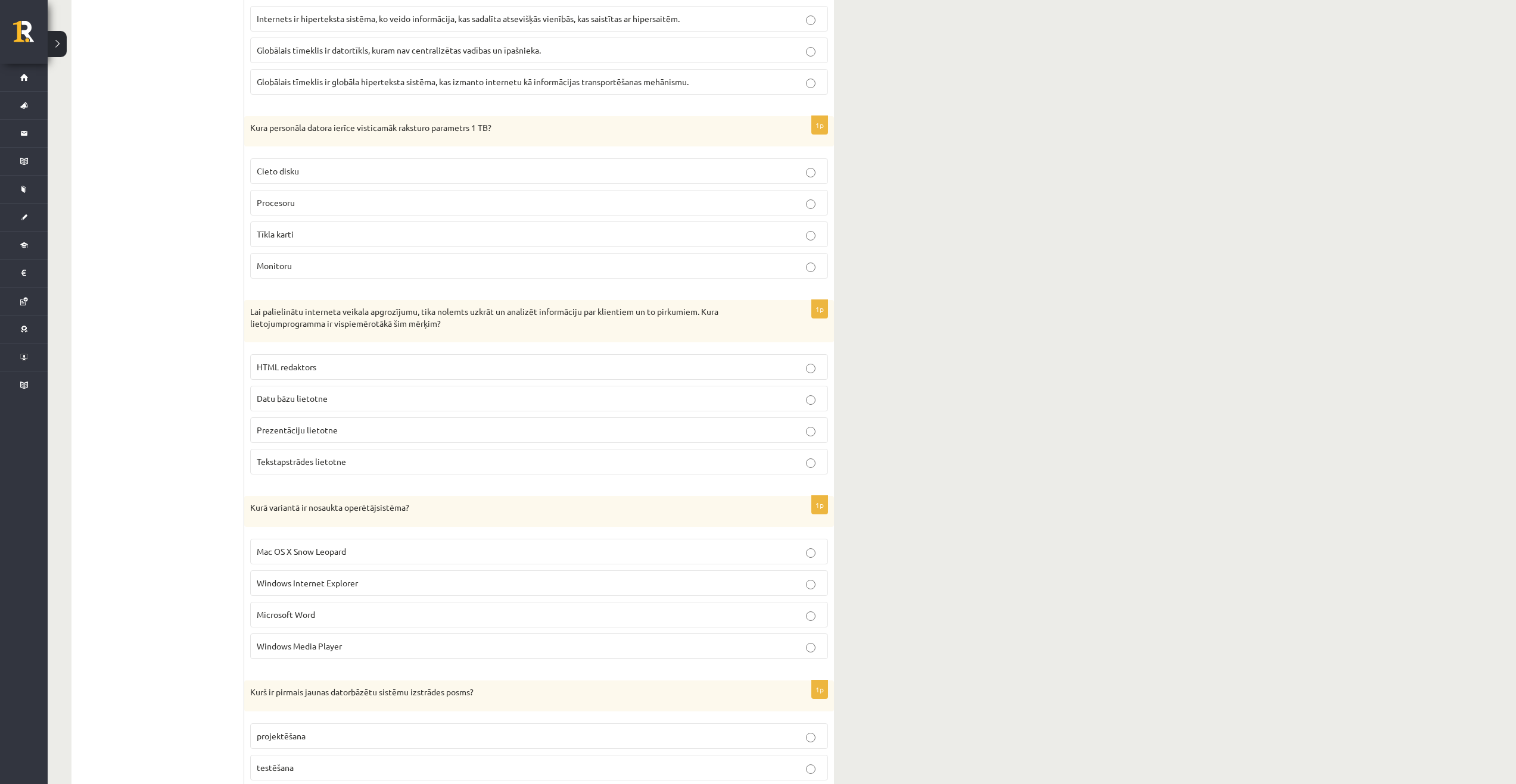
scroll to position [2262, 0]
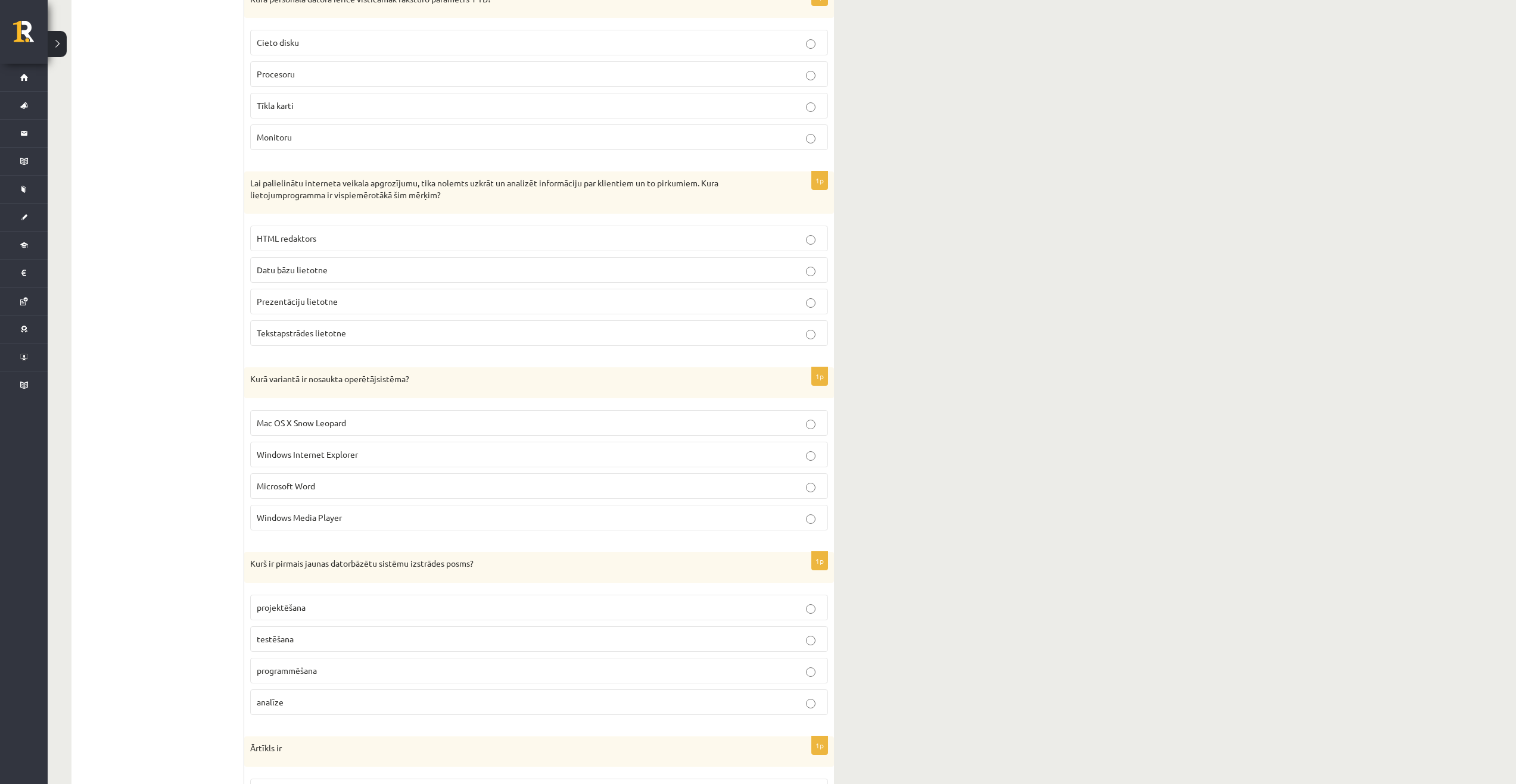
click at [405, 423] on p "Mac OS X Snow Leopard" at bounding box center [539, 423] width 565 height 12
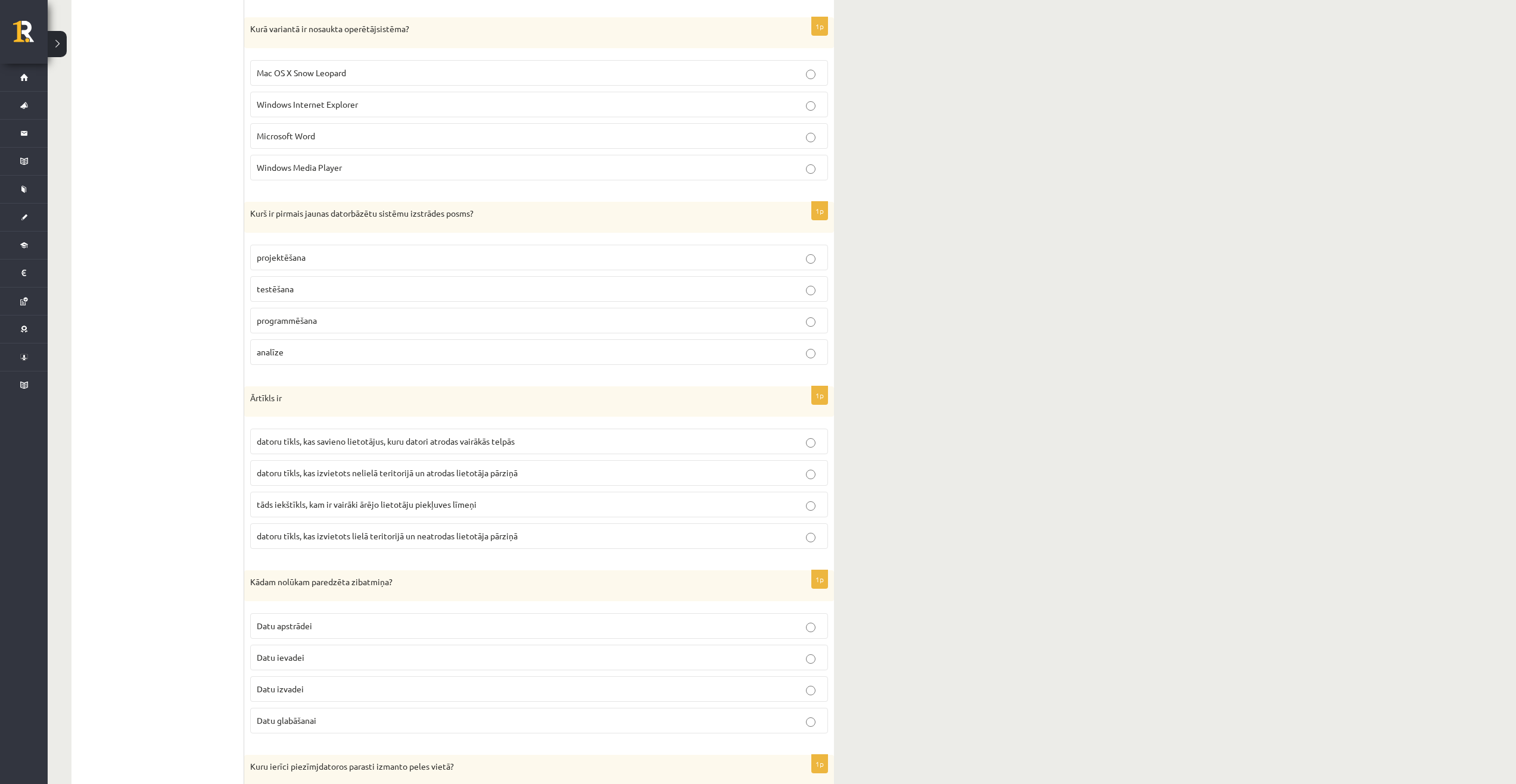
scroll to position [2619, 0]
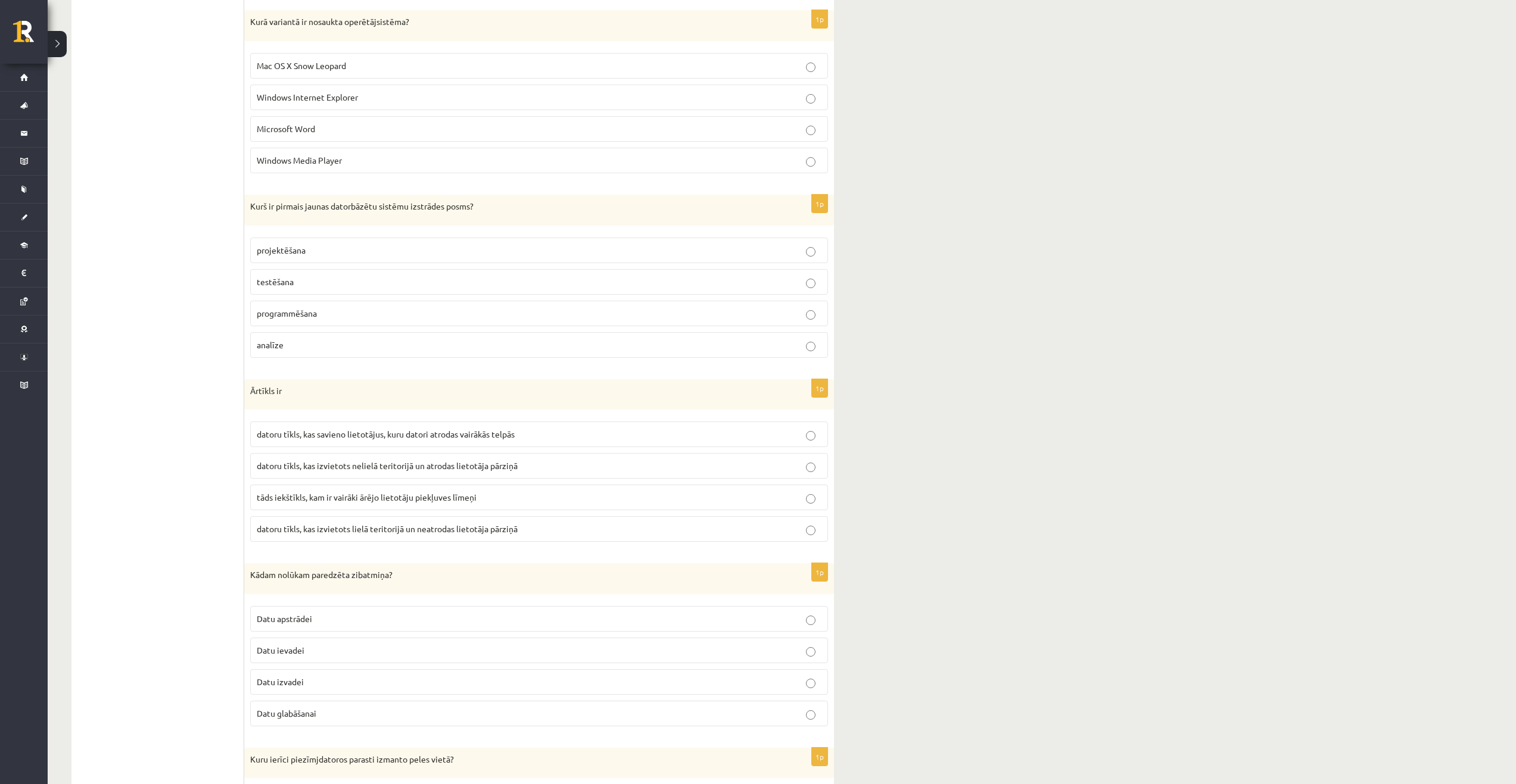
click at [321, 349] on p "analīze" at bounding box center [539, 345] width 565 height 12
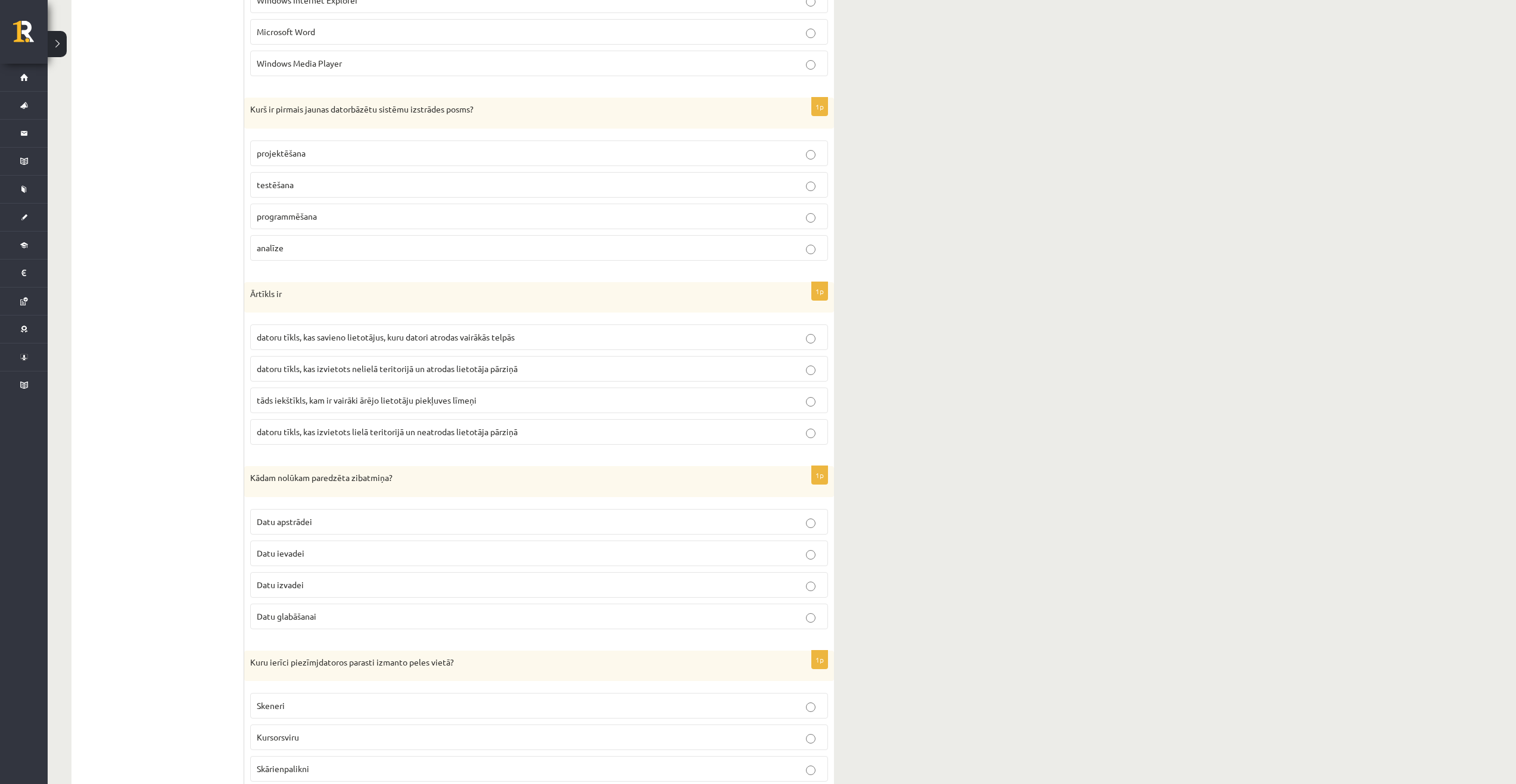
scroll to position [2739, 0]
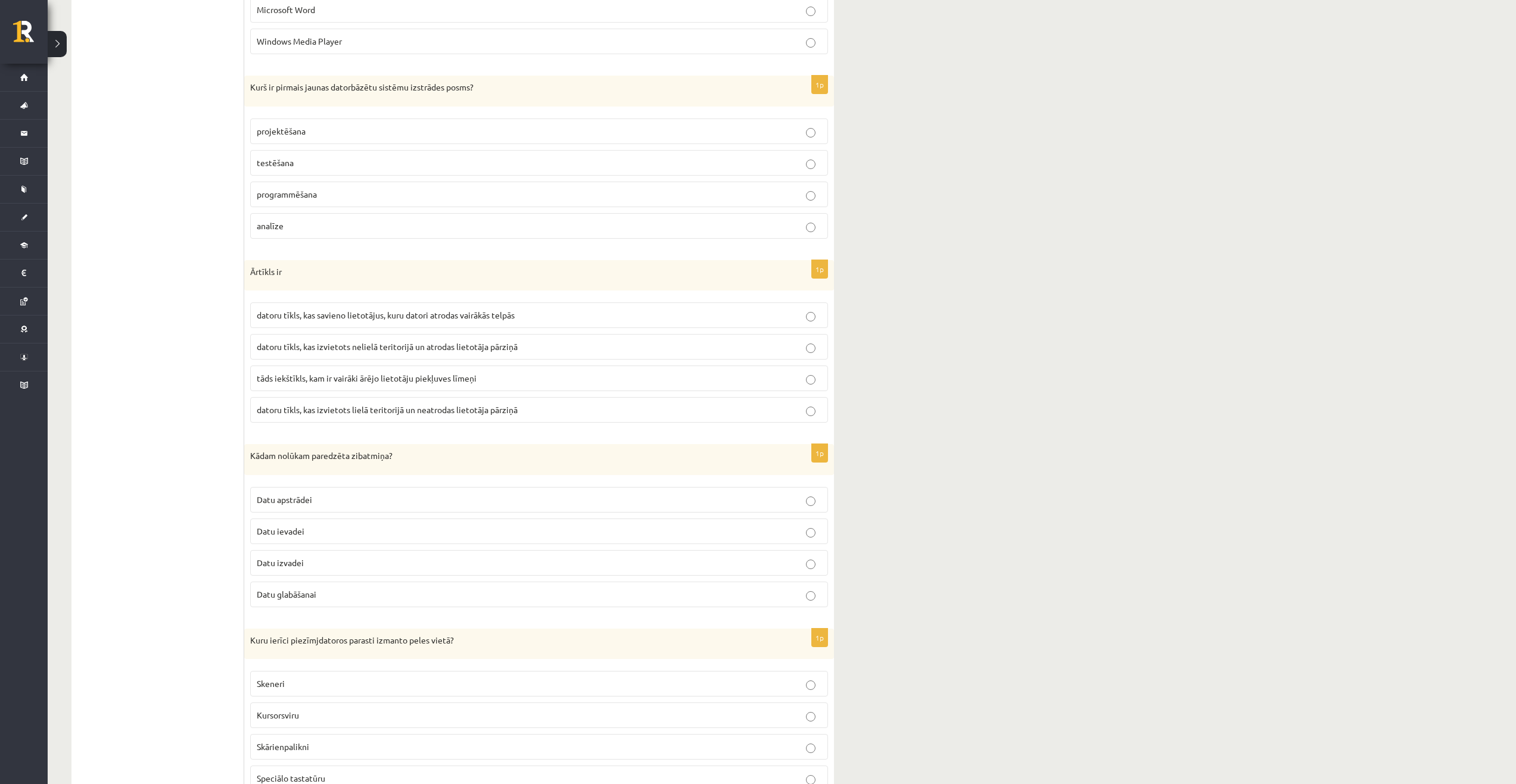
click at [353, 318] on span "datoru tīkls, kas savieno lietotājus, kuru datori atrodas vairākās telpās" at bounding box center [385, 314] width 258 height 10
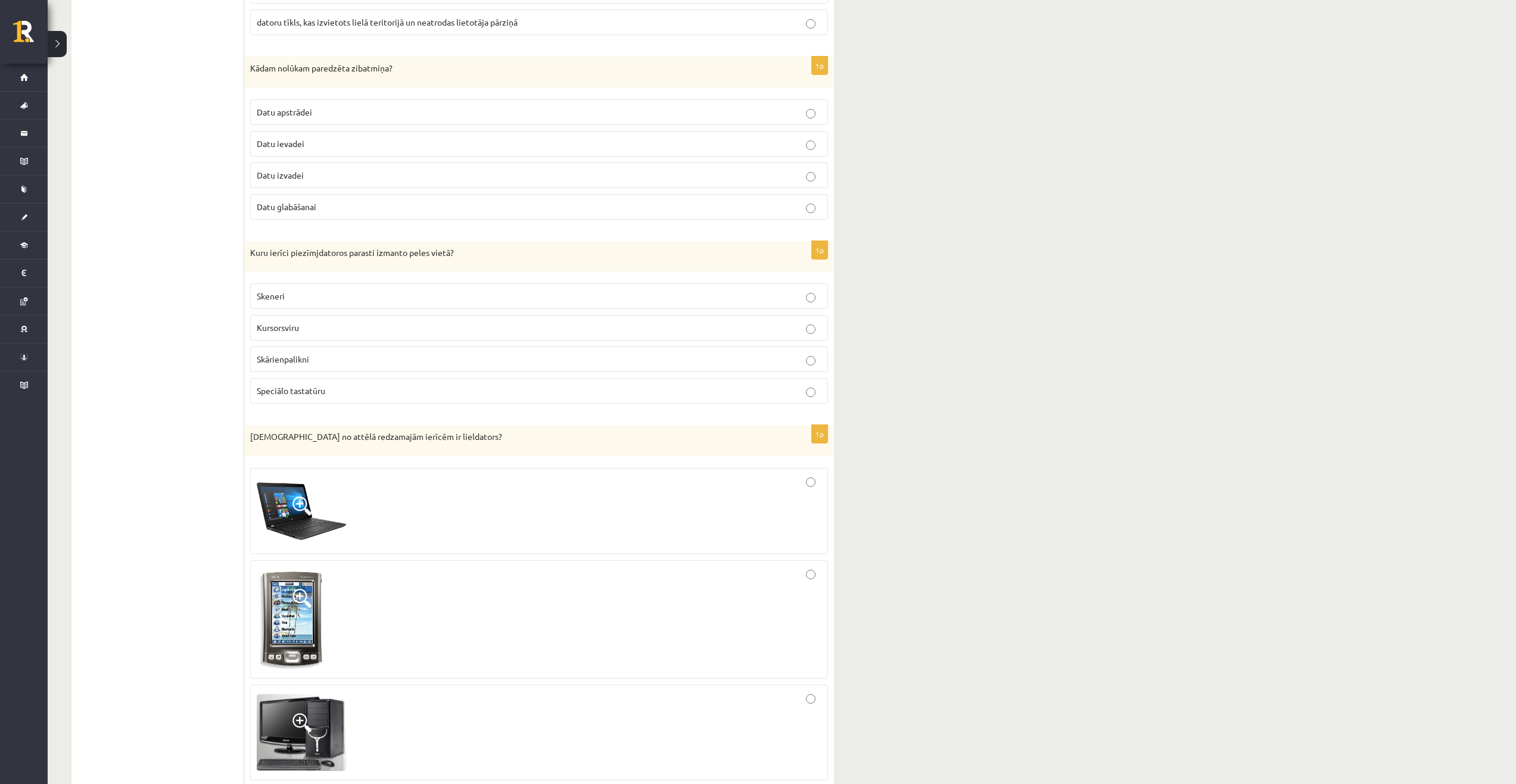
scroll to position [3123, 0]
click at [322, 210] on p "Datu glabāšanai" at bounding box center [539, 210] width 565 height 12
click at [333, 365] on p "Skārienpalikni" at bounding box center [539, 362] width 565 height 12
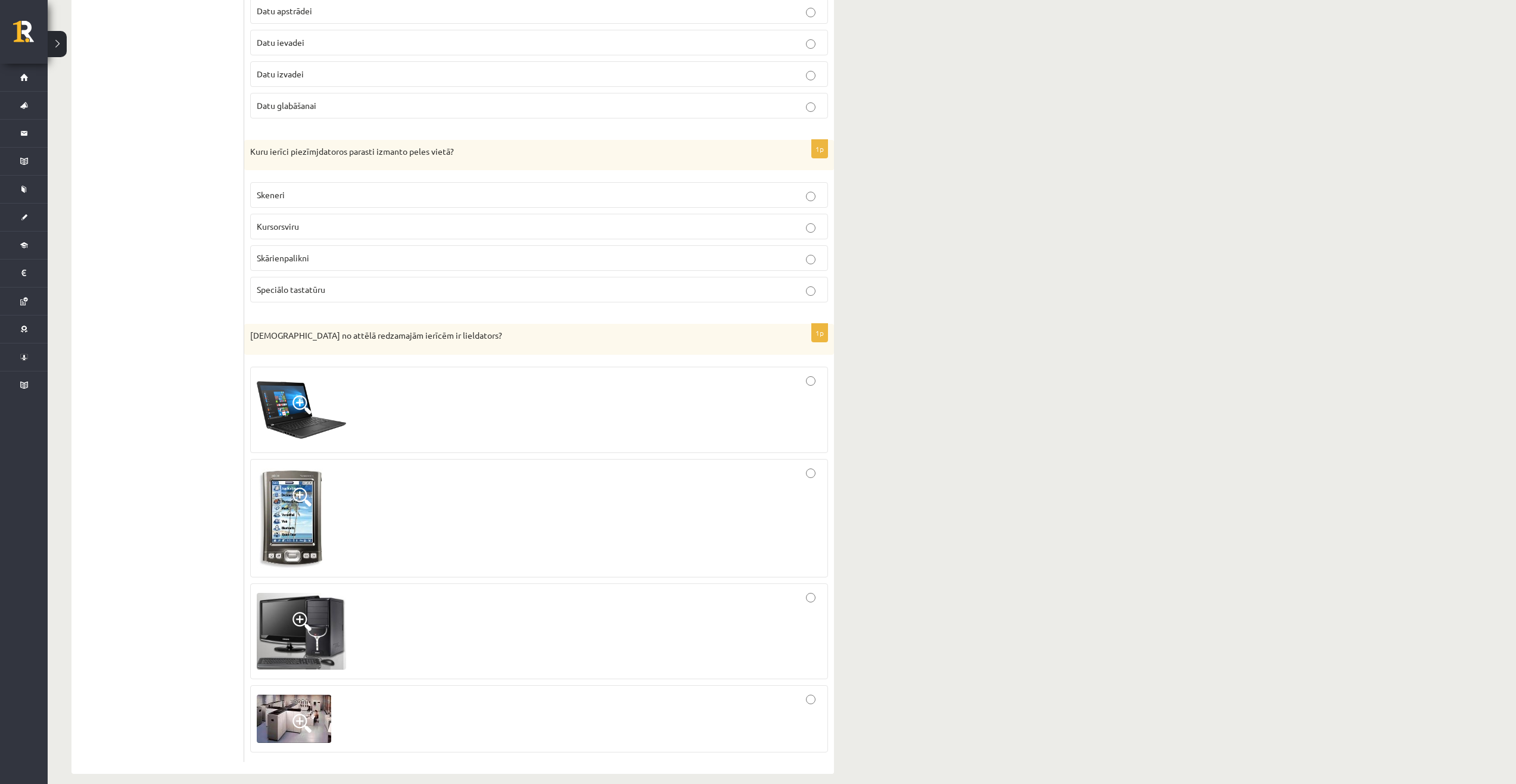
scroll to position [3242, 0]
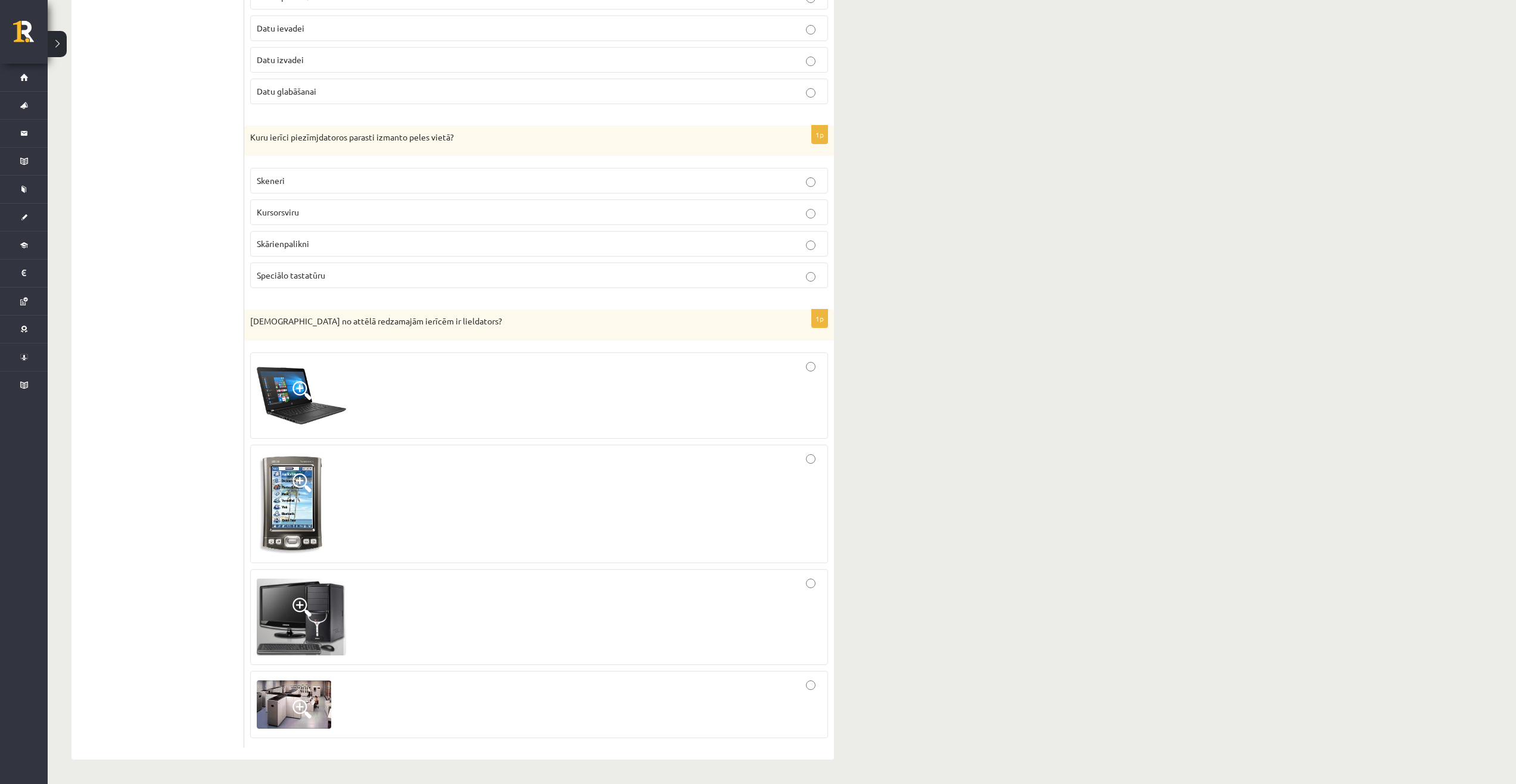
click at [816, 689] on div at bounding box center [539, 705] width 565 height 54
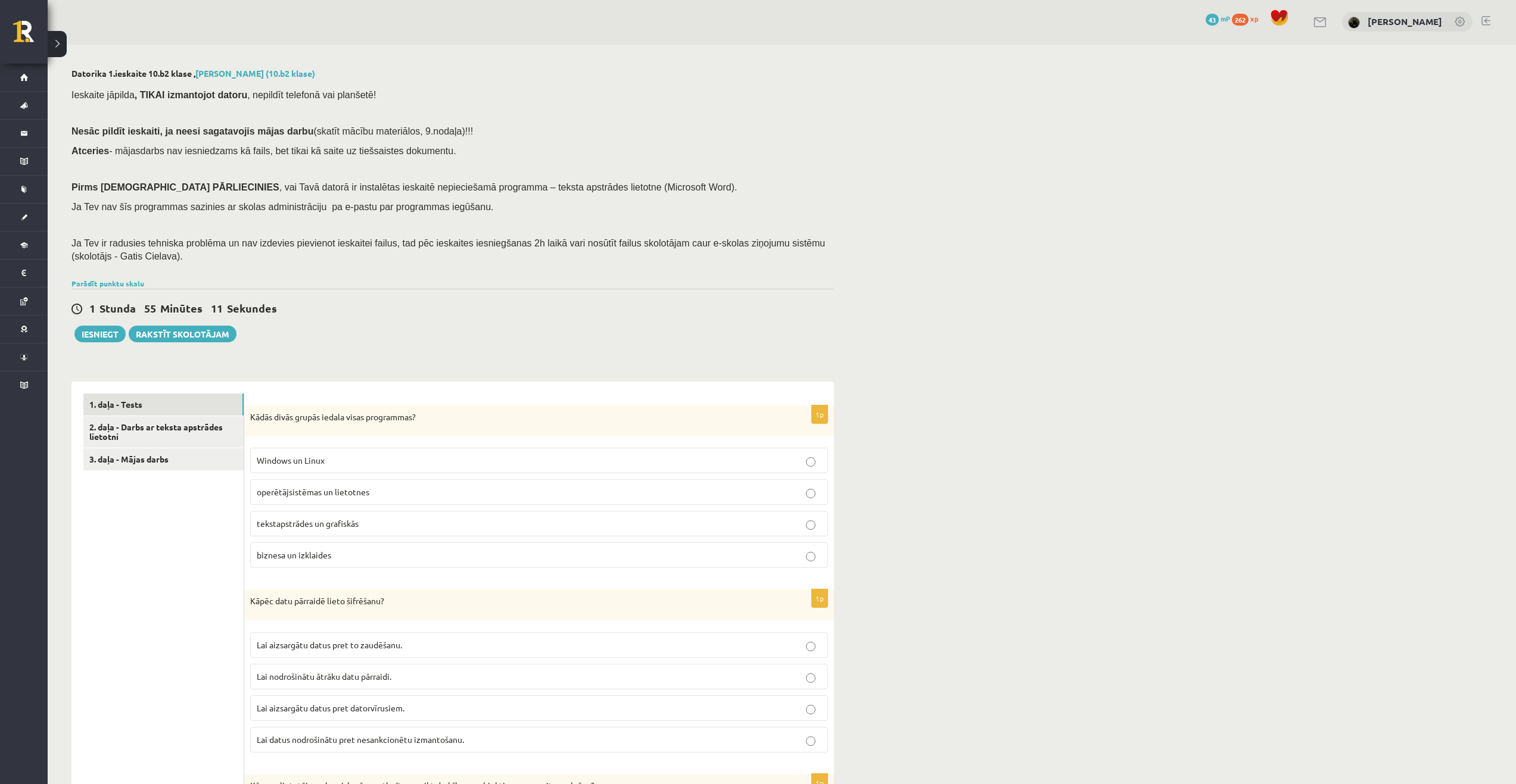
scroll to position [0, 0]
click at [190, 427] on link "2. daļa - Darbs ar teksta apstrādes lietotni" at bounding box center [164, 434] width 160 height 32
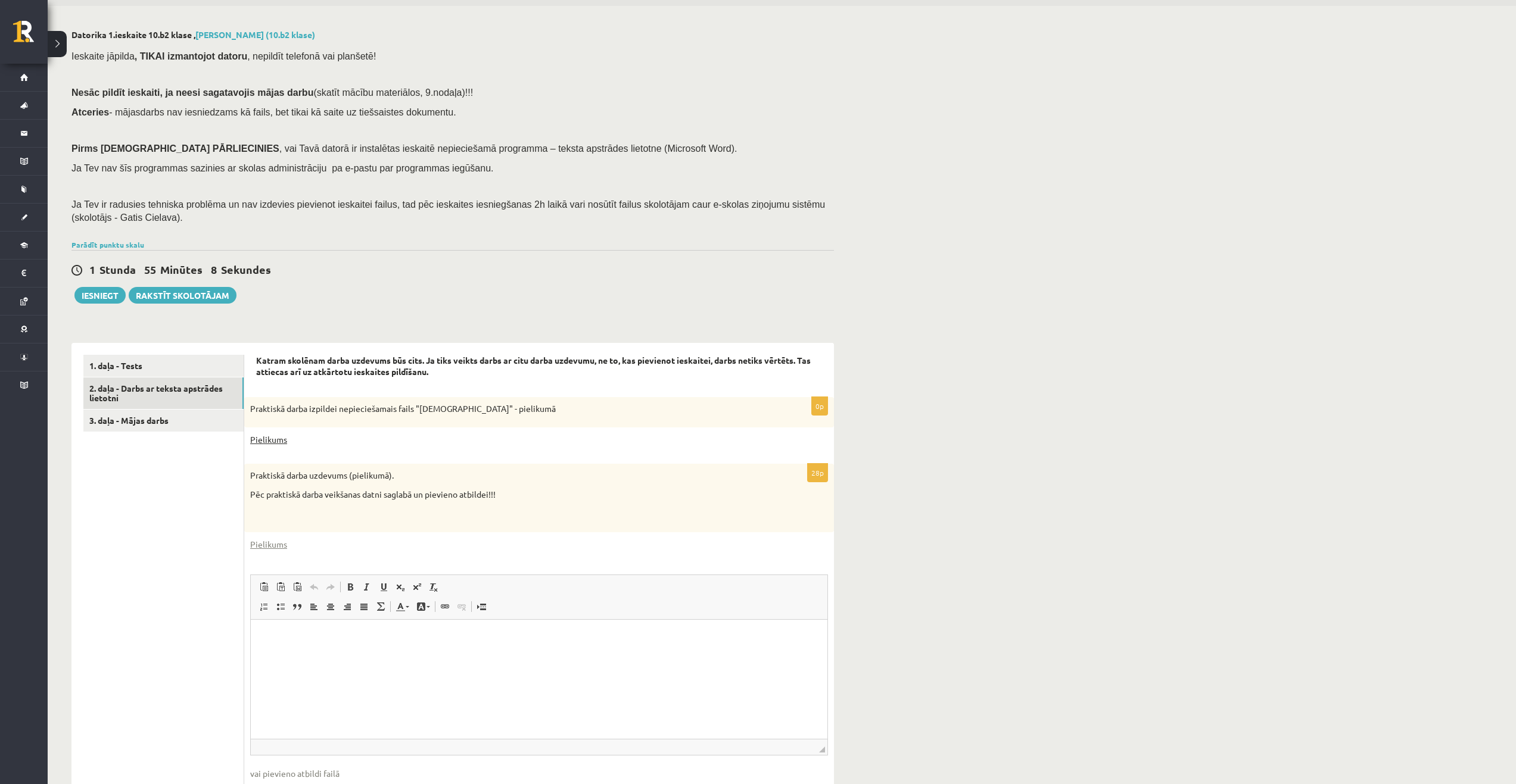
scroll to position [60, 0]
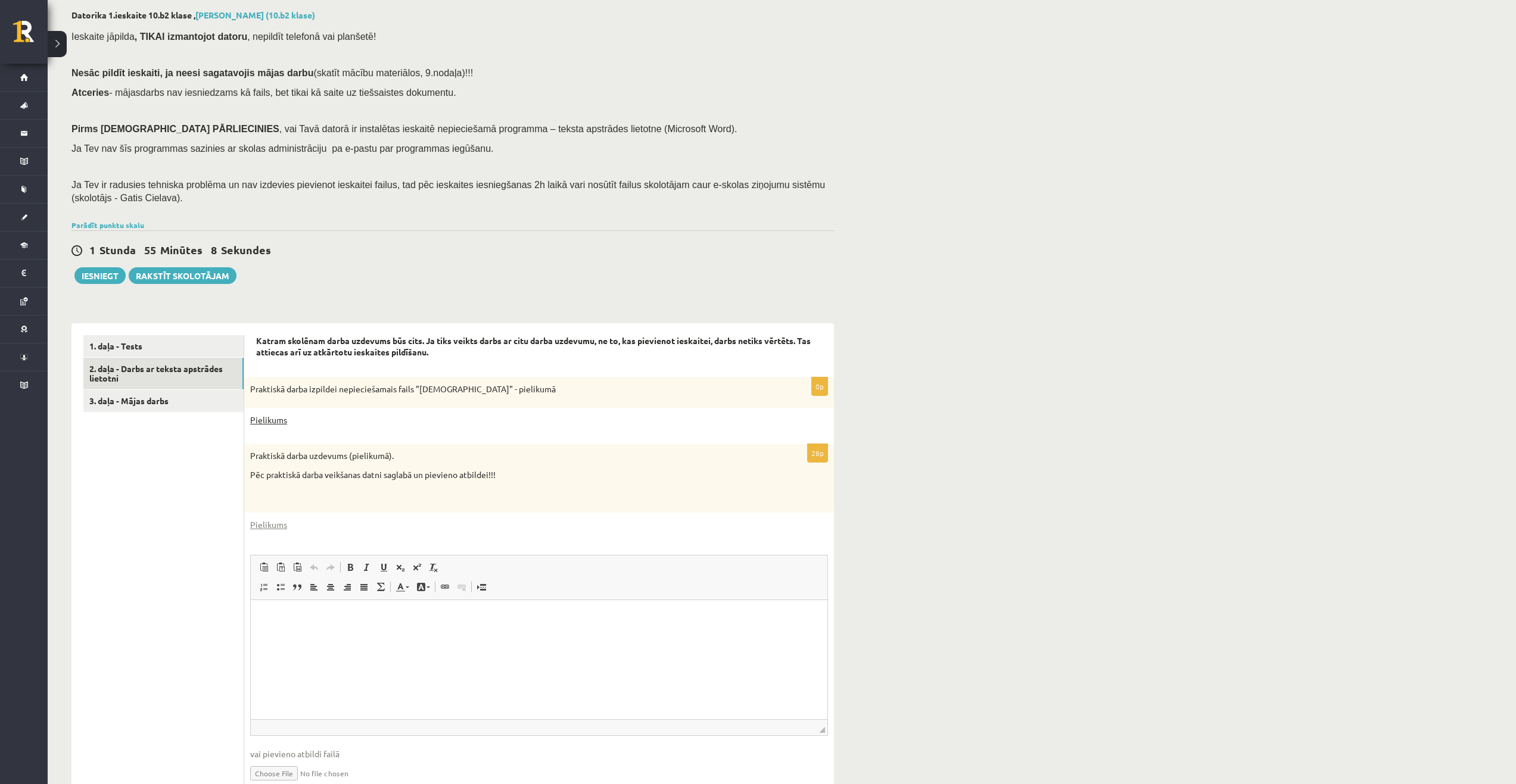
click at [282, 418] on link "Pielikums" at bounding box center [269, 420] width 37 height 12
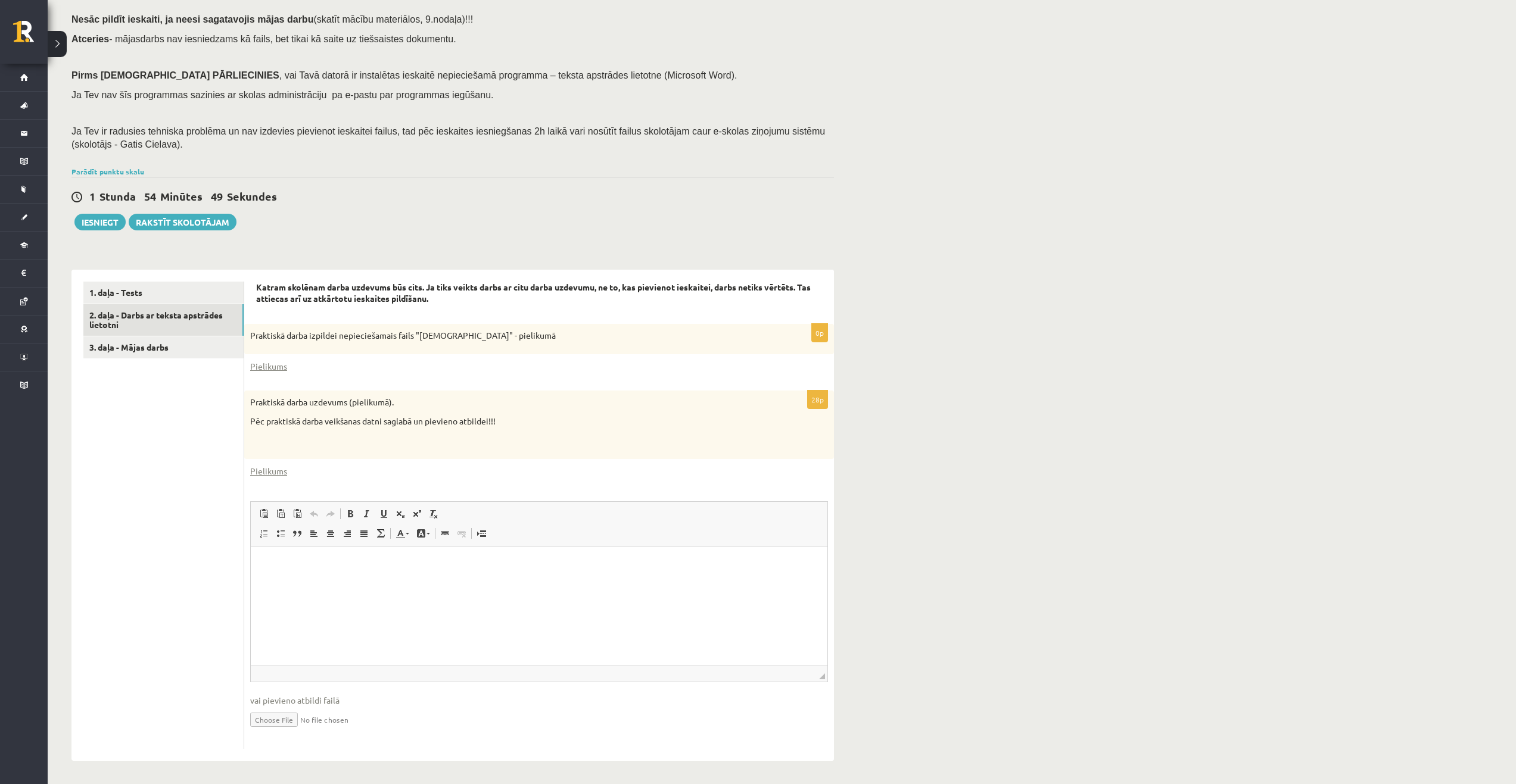
scroll to position [115, 0]
click at [274, 470] on link "Pielikums" at bounding box center [269, 470] width 37 height 12
click at [365, 247] on div "Datorika 1.ieskaite 10.b2 klase , Valērija Ņeverovska (10.b2 klase) Ieskaite jā…" at bounding box center [452, 358] width 810 height 852
click at [281, 364] on link "Pielikums" at bounding box center [269, 365] width 37 height 12
click at [293, 716] on input "file" at bounding box center [539, 718] width 578 height 25
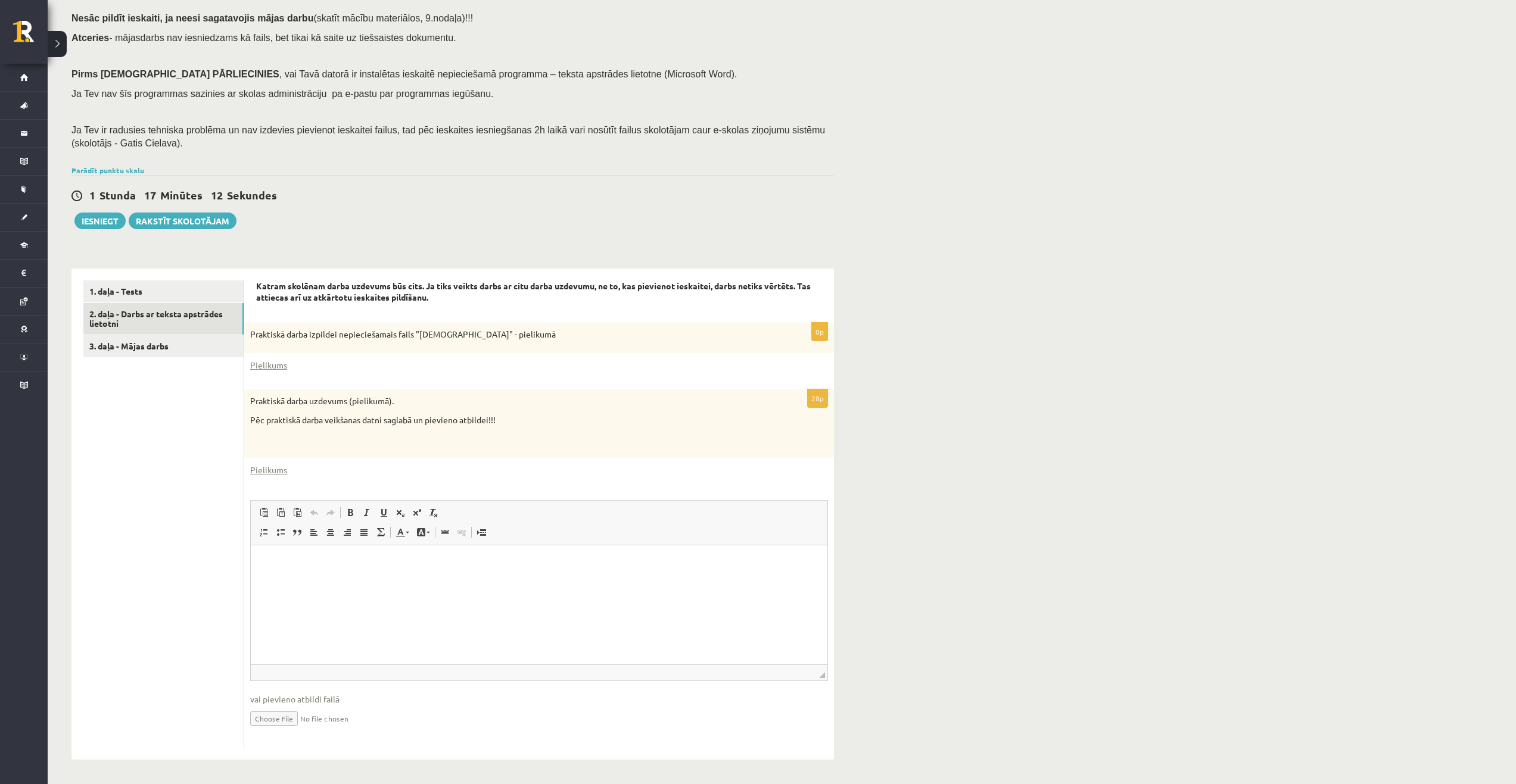
type input "**********"
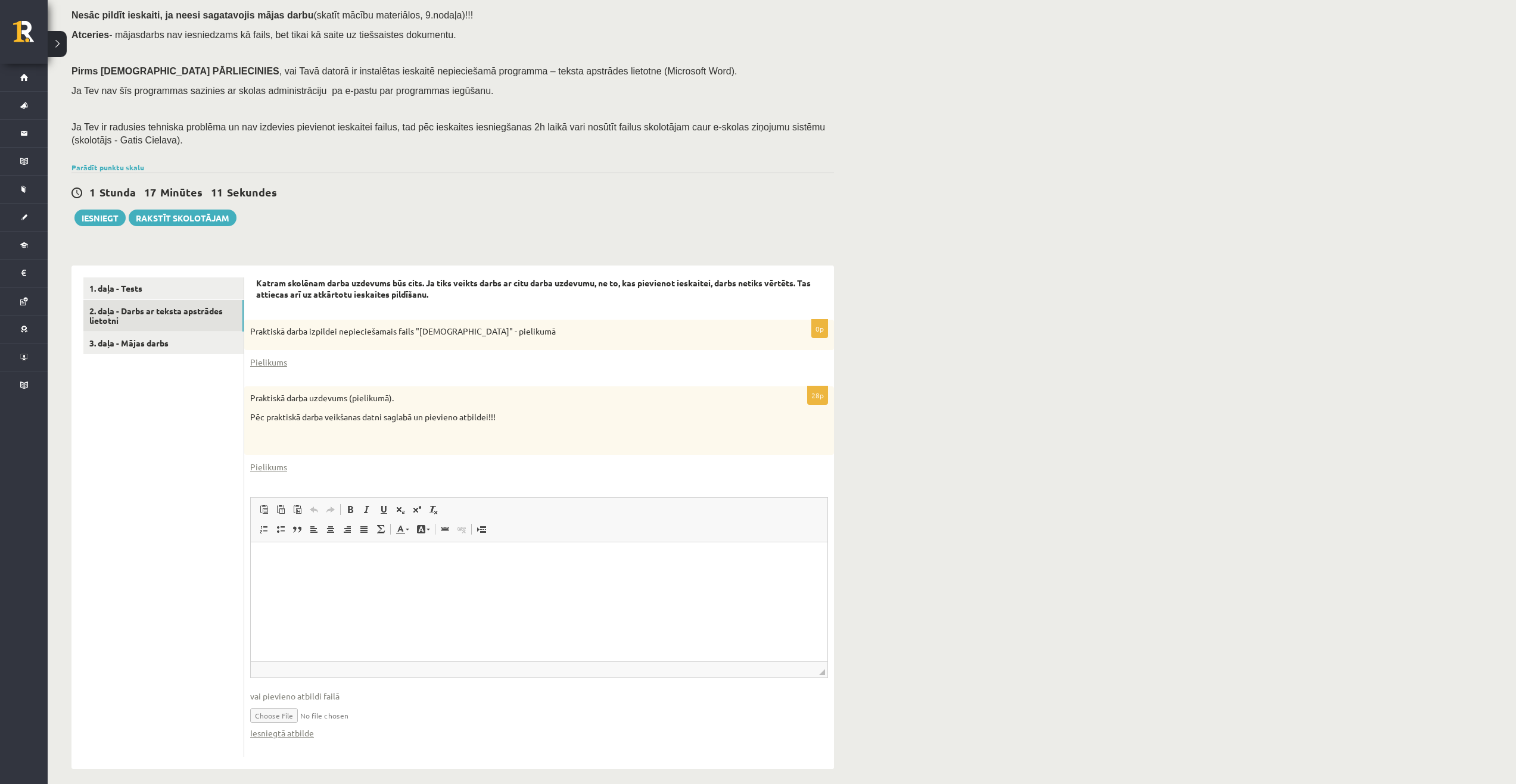
scroll to position [127, 0]
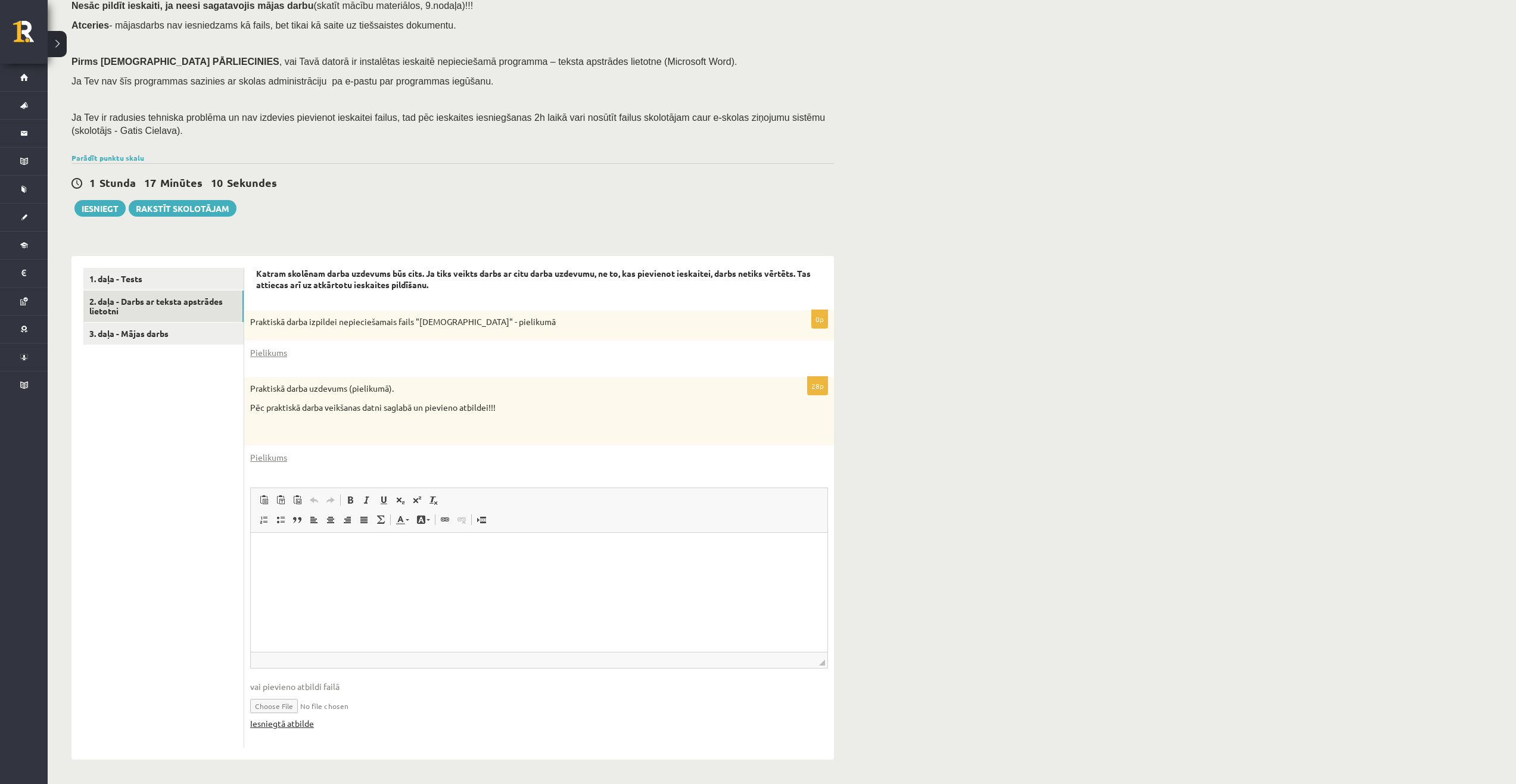
click at [307, 723] on link "Iesniegtā atbilde" at bounding box center [282, 724] width 64 height 12
click at [290, 724] on link "Iesniegtā atbilde" at bounding box center [282, 724] width 64 height 12
click at [185, 334] on link "3. daļa - Mājas darbs" at bounding box center [164, 334] width 160 height 22
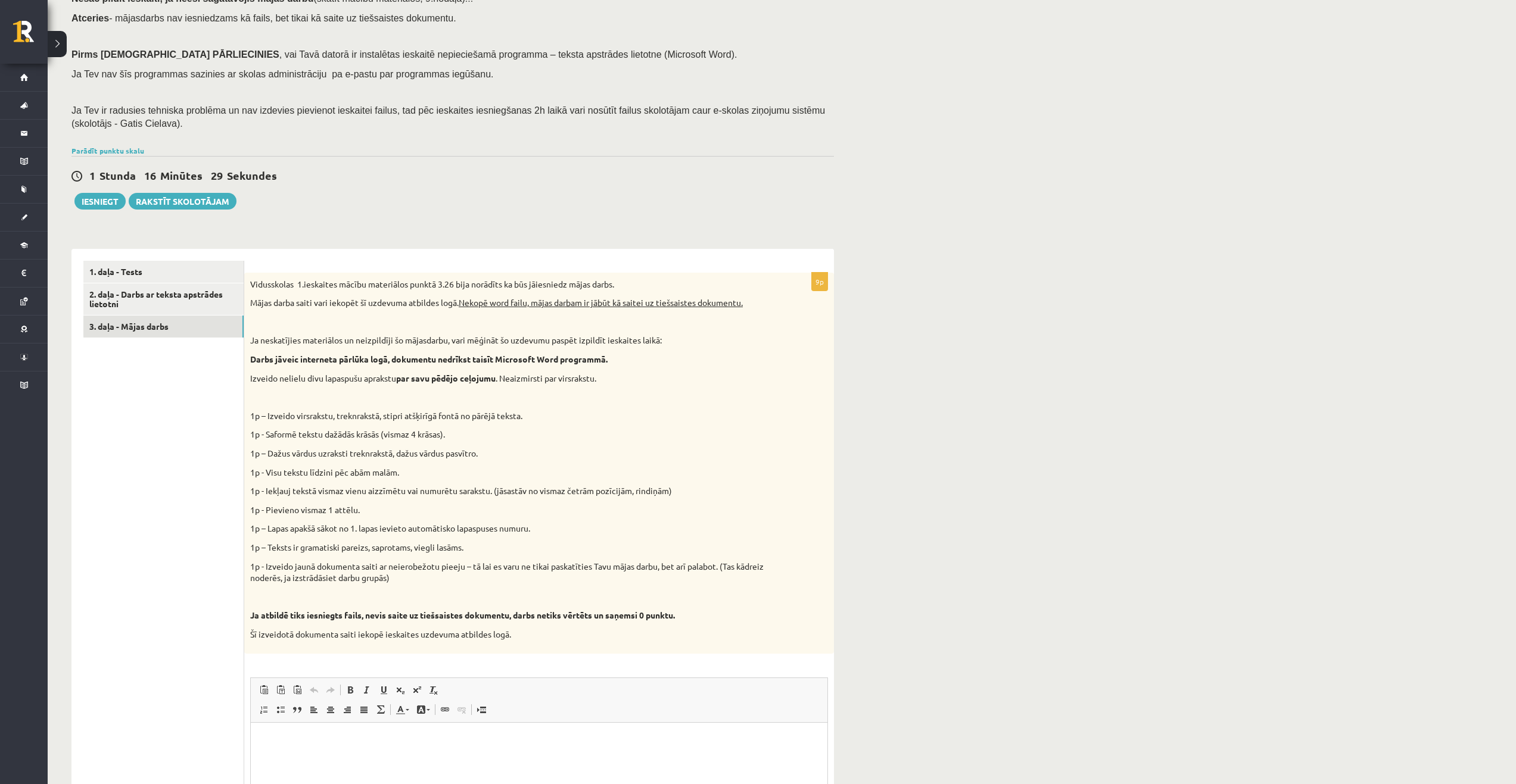
scroll to position [133, 0]
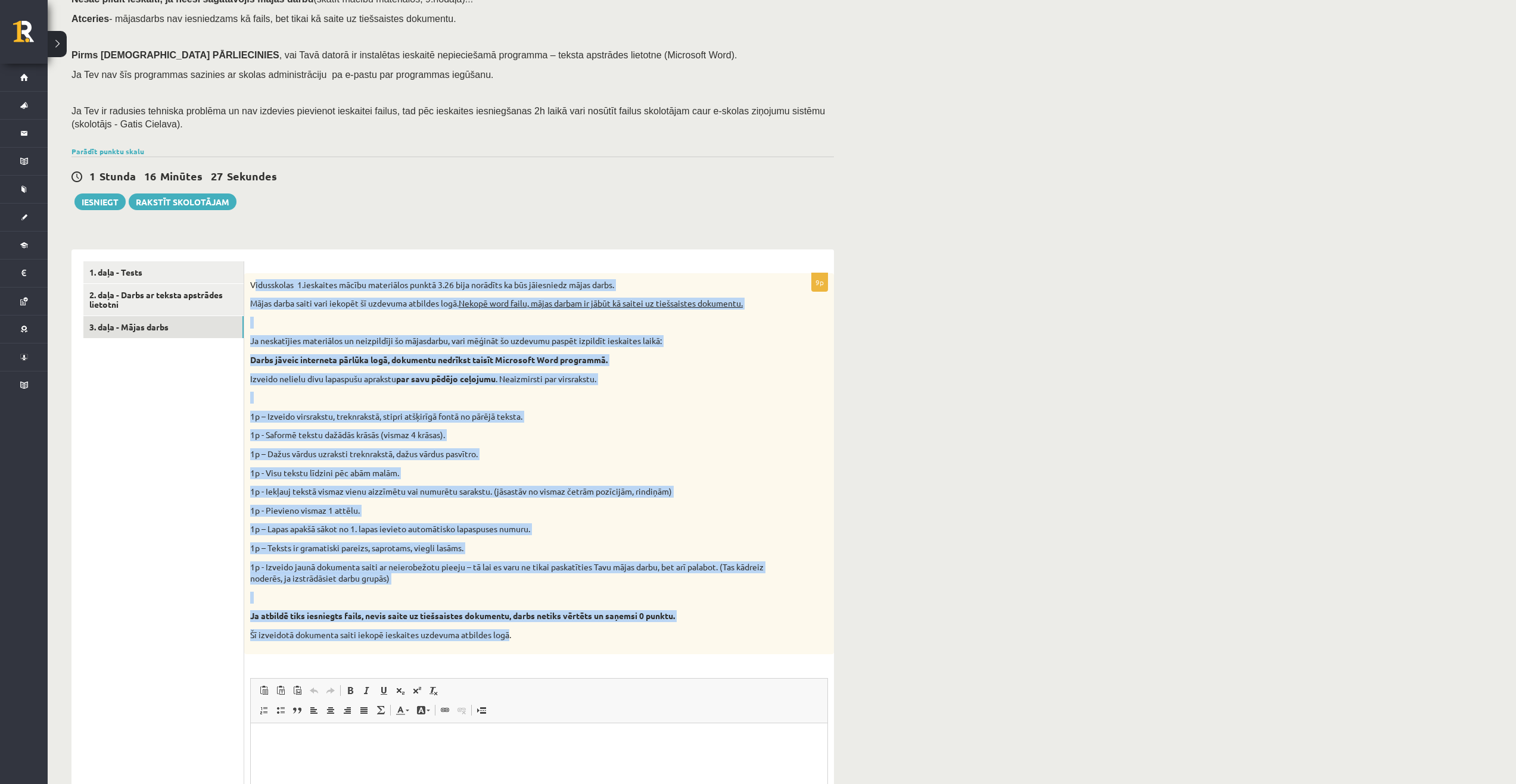
drag, startPoint x: 253, startPoint y: 283, endPoint x: 509, endPoint y: 635, distance: 435.2
click at [509, 635] on div "Vidusskolas 1.ieskaites mācību materiālos punktā 3.26 bija norādīts ka būs jāie…" at bounding box center [539, 464] width 590 height 381
copy div "idusskolas 1.ieskaites mācību materiālos punktā 3.26 bija norādīts ka būs jāies…"
click at [735, 441] on p "1p - Saformē tekstu dažādās krāsās (vismaz 4 krāsas)." at bounding box center [509, 435] width 518 height 12
click at [581, 272] on form "9p Vidusskolas 1.ieskaites mācību materiālos punktā 3.26 bija norādīts ka būs j…" at bounding box center [539, 593] width 566 height 665
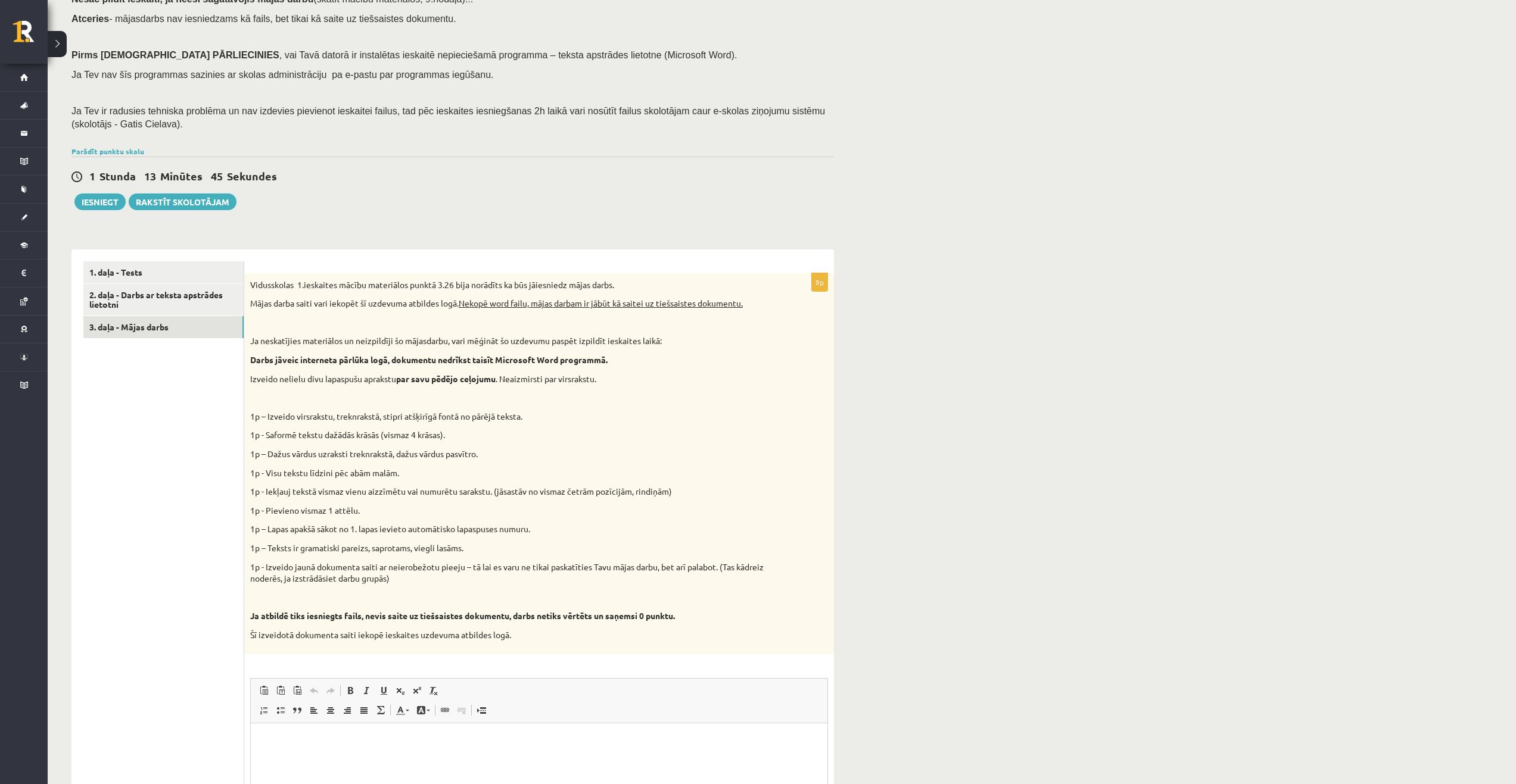
click at [553, 204] on div "1 Stunda 13 Minūtes 45 Sekundes Ieskaite saglabāta! Iesniegt Rakstīt skolotājam" at bounding box center [452, 183] width 762 height 53
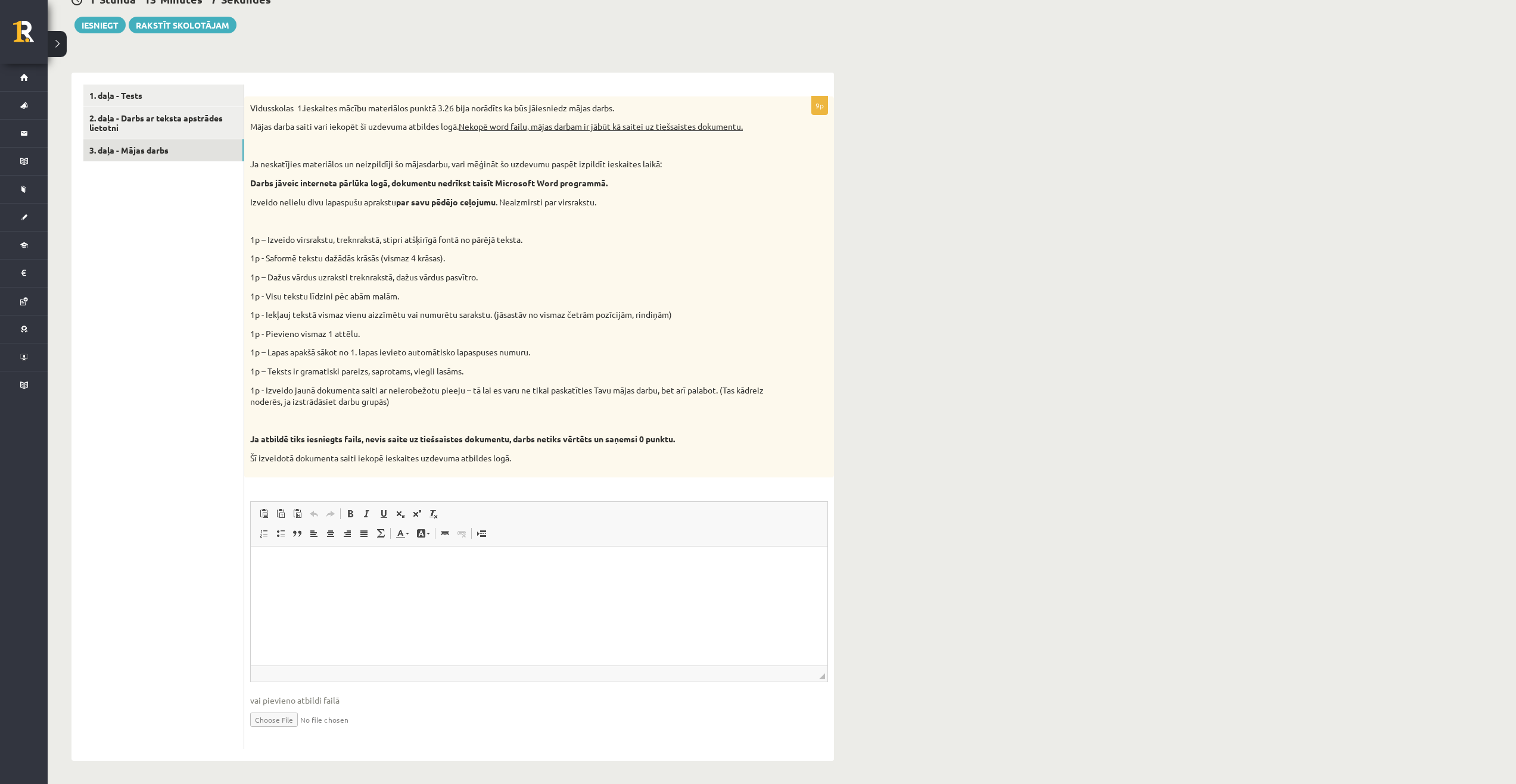
scroll to position [312, 0]
click at [286, 721] on input "file" at bounding box center [539, 718] width 578 height 25
click at [274, 718] on input "file" at bounding box center [539, 718] width 578 height 25
type input "**********"
click at [279, 738] on link "Iesniegtā atbilde" at bounding box center [282, 735] width 64 height 12
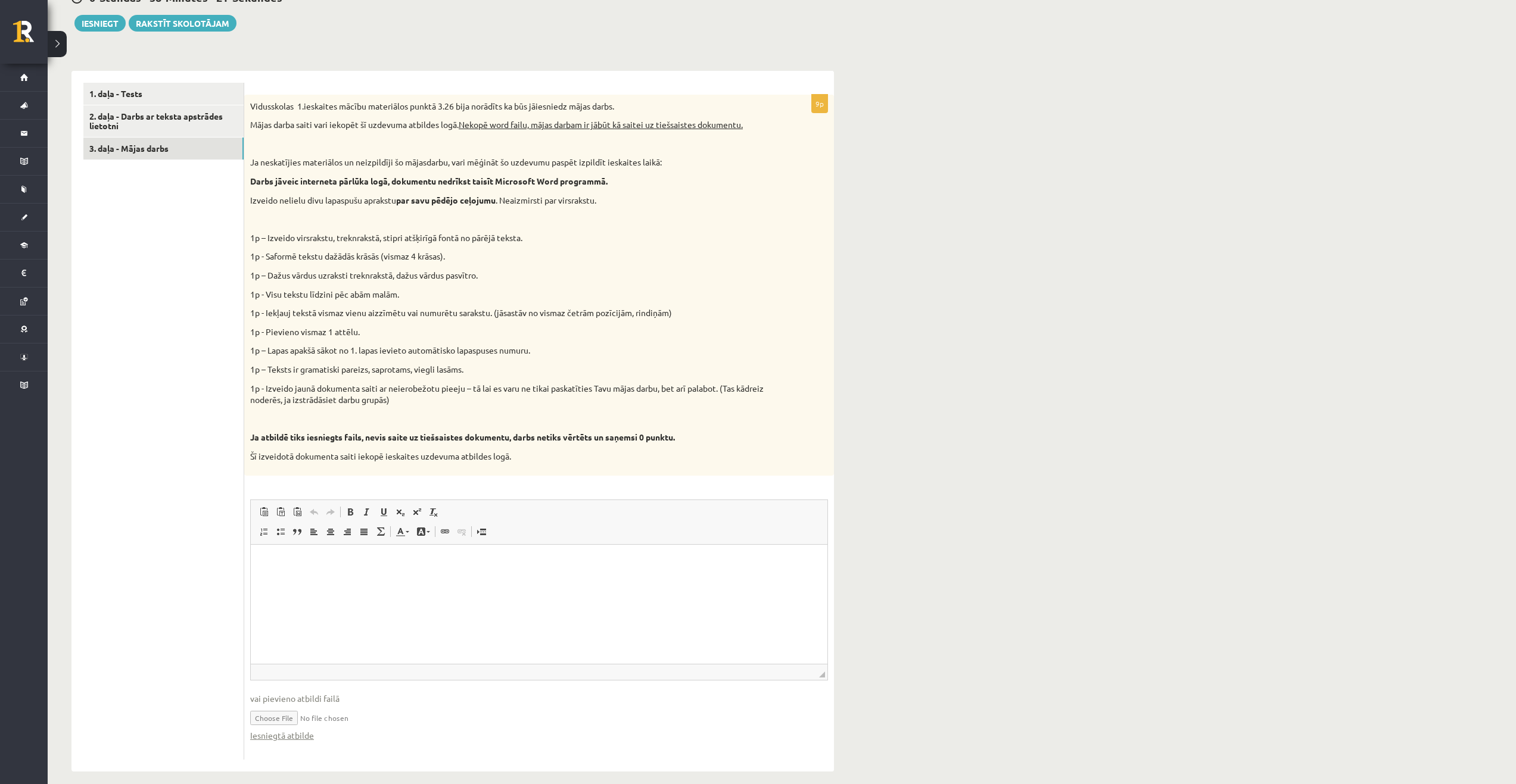
click at [478, 580] on html at bounding box center [539, 562] width 576 height 36
click at [125, 114] on link "2. daļa - Darbs ar teksta apstrādes lietotni" at bounding box center [164, 121] width 160 height 32
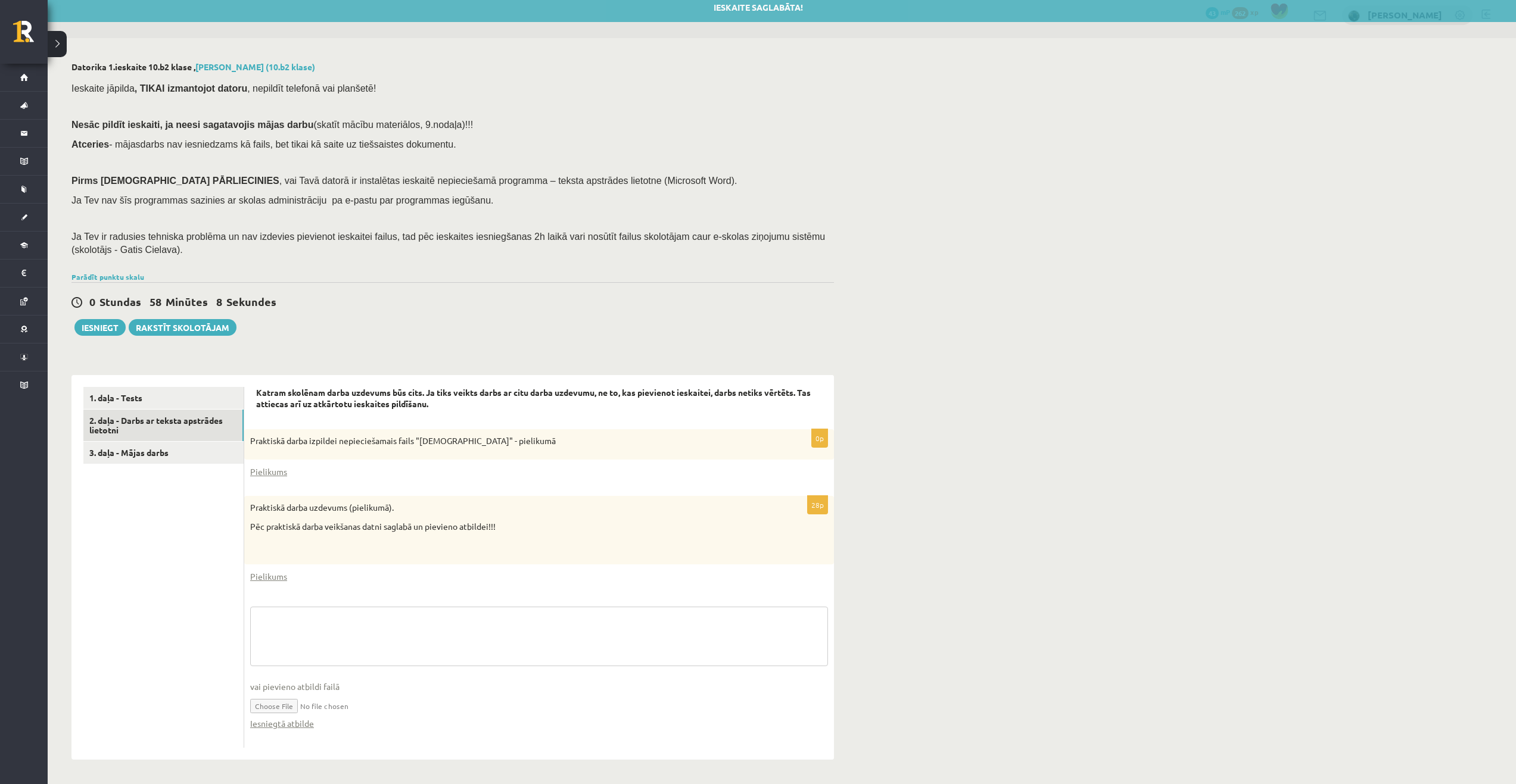
click at [403, 636] on textarea at bounding box center [539, 636] width 578 height 60
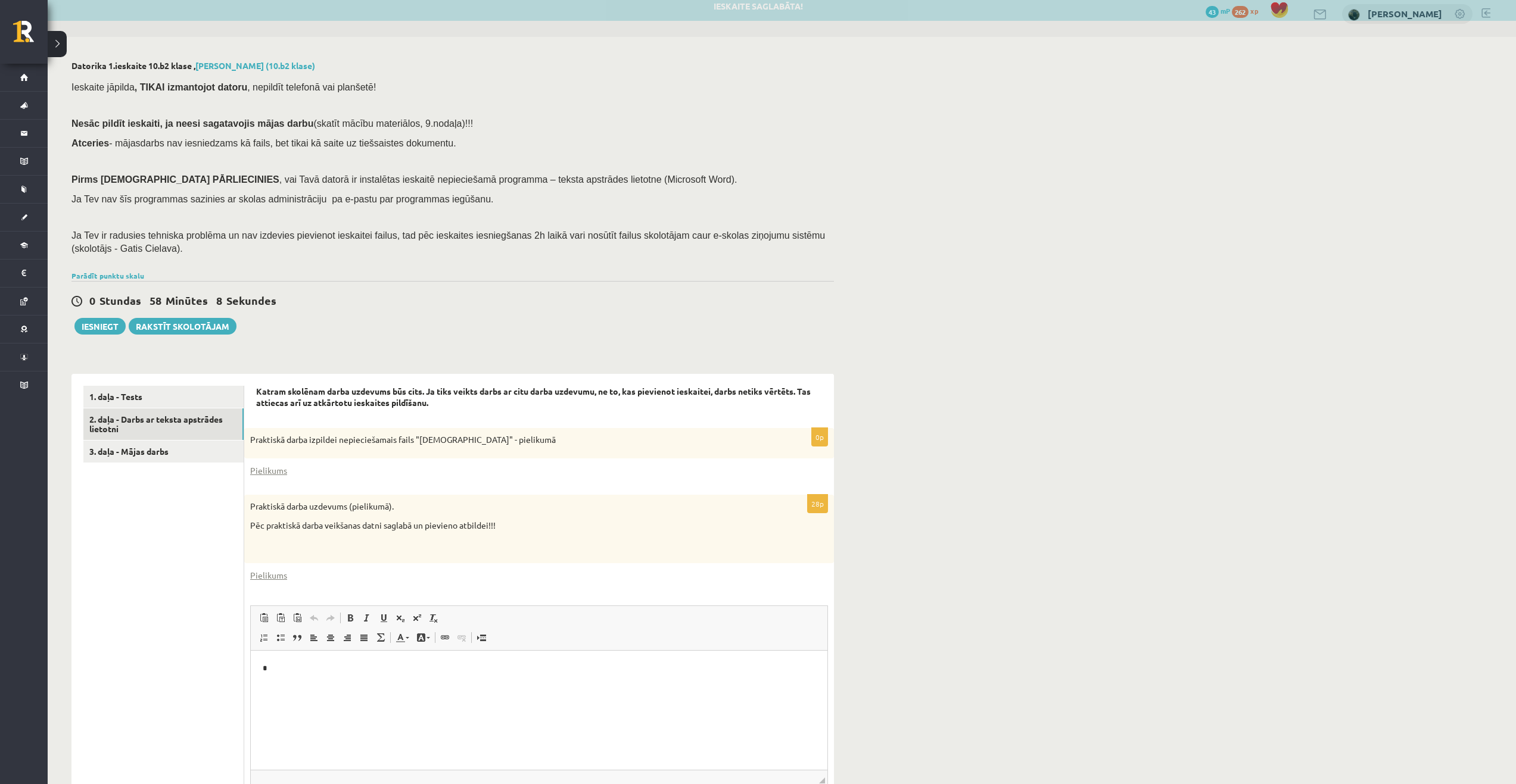
scroll to position [0, 0]
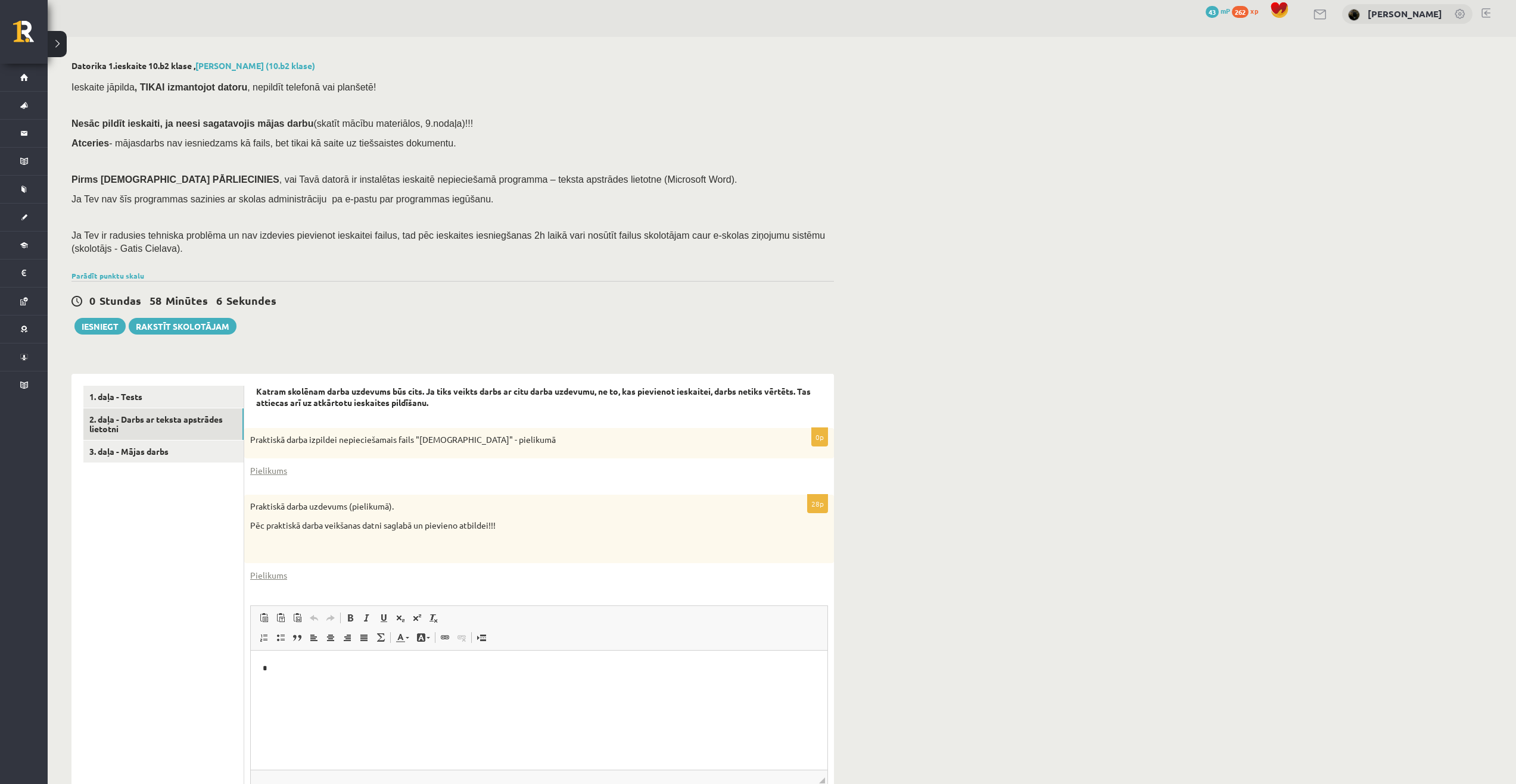
click at [394, 681] on html "*" at bounding box center [539, 668] width 576 height 36
click at [145, 402] on link "1. daļa - Tests" at bounding box center [164, 397] width 160 height 22
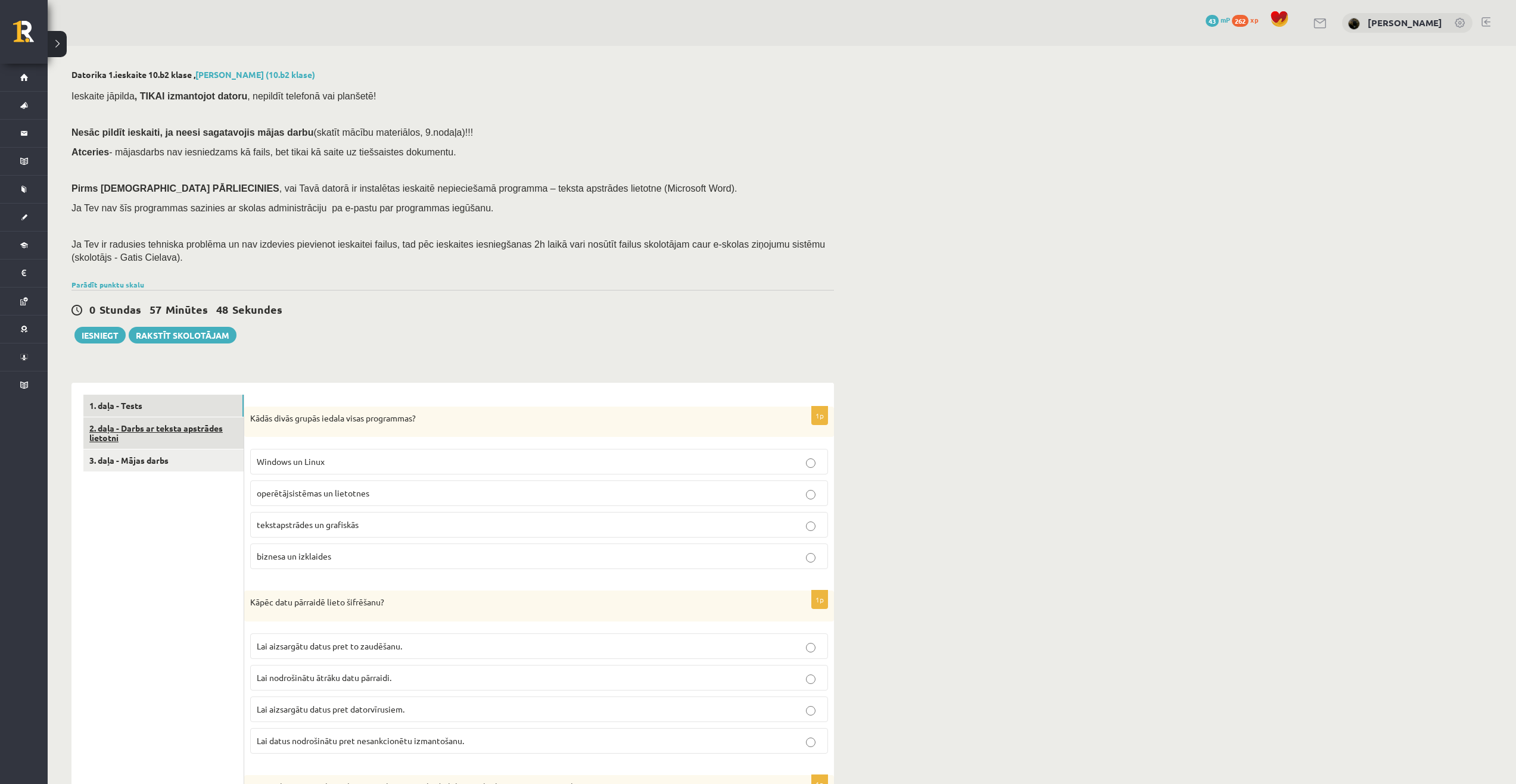
click at [177, 438] on link "2. daļa - Darbs ar teksta apstrādes lietotni" at bounding box center [164, 434] width 160 height 32
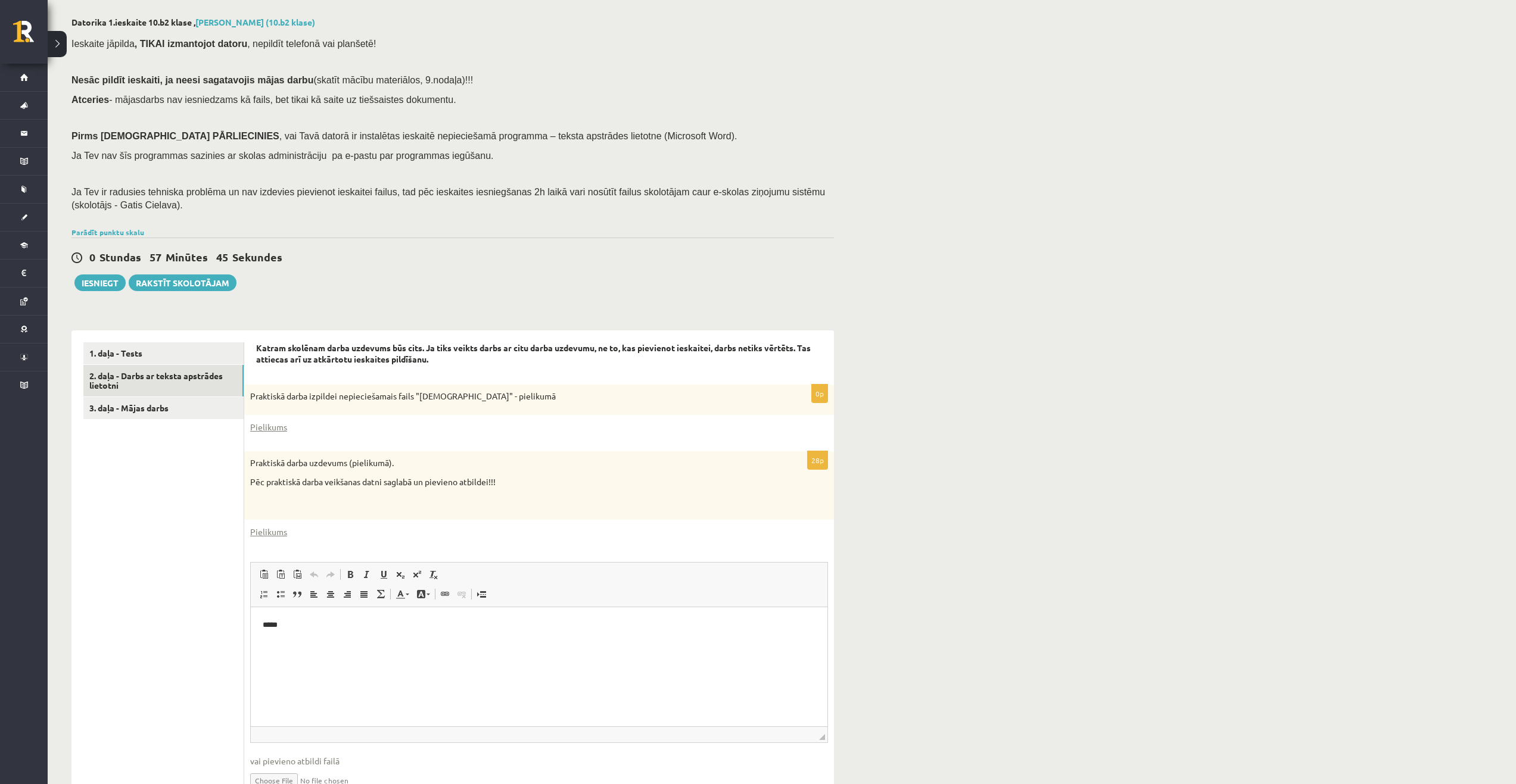
scroll to position [127, 0]
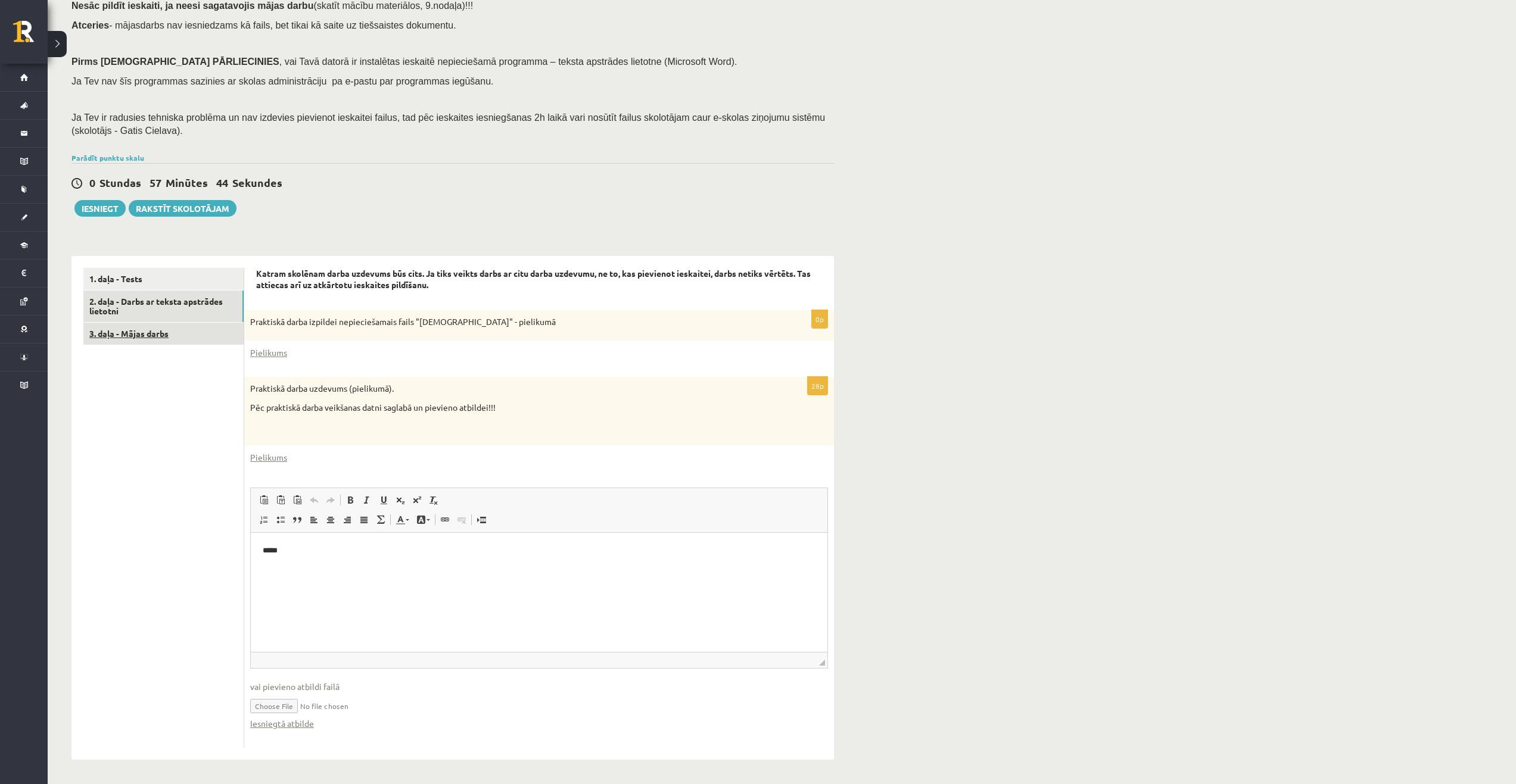
click at [144, 331] on link "3. daļa - Mājas darbs" at bounding box center [164, 334] width 160 height 22
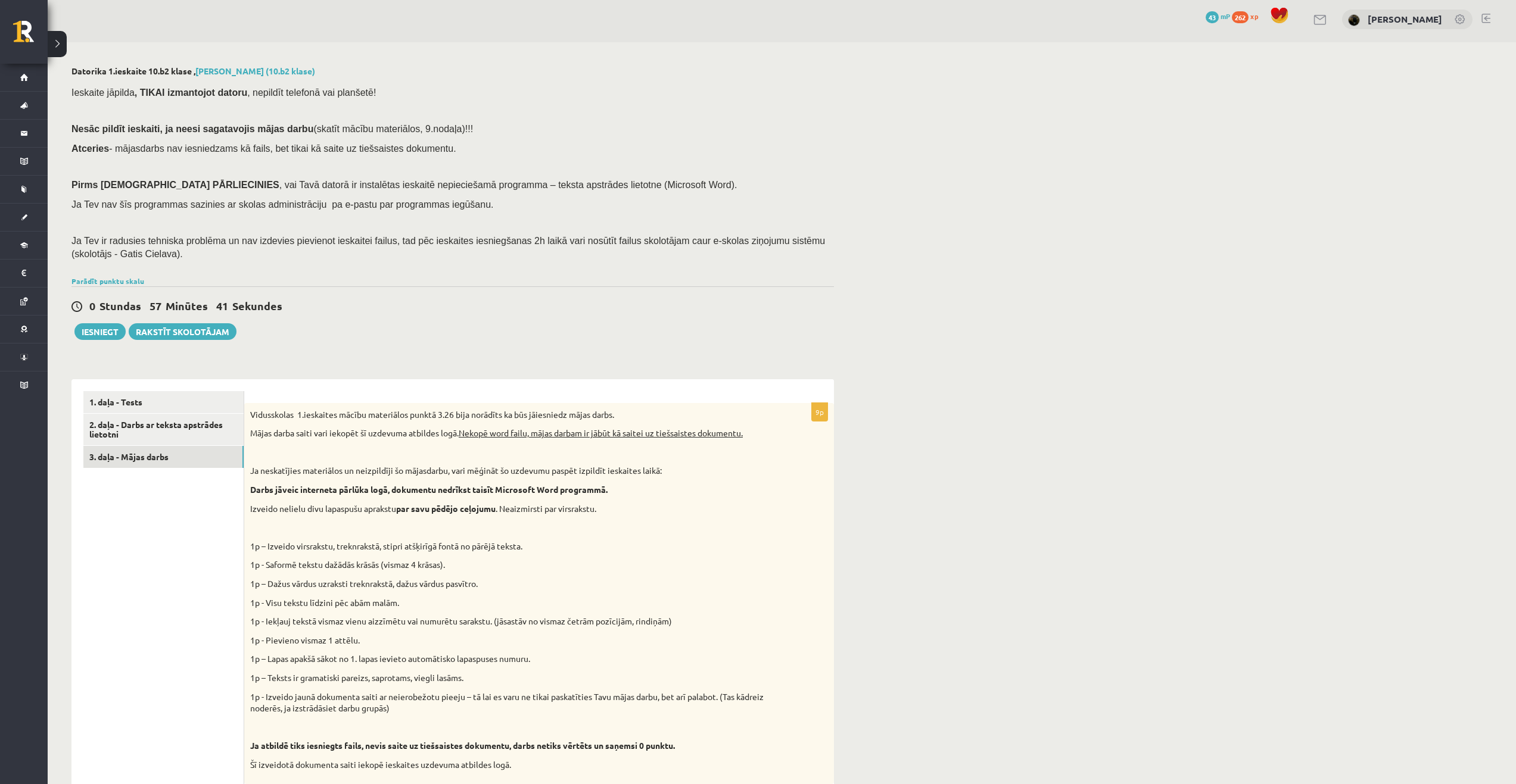
scroll to position [0, 0]
click at [98, 329] on button "Iesniegt" at bounding box center [100, 335] width 51 height 17
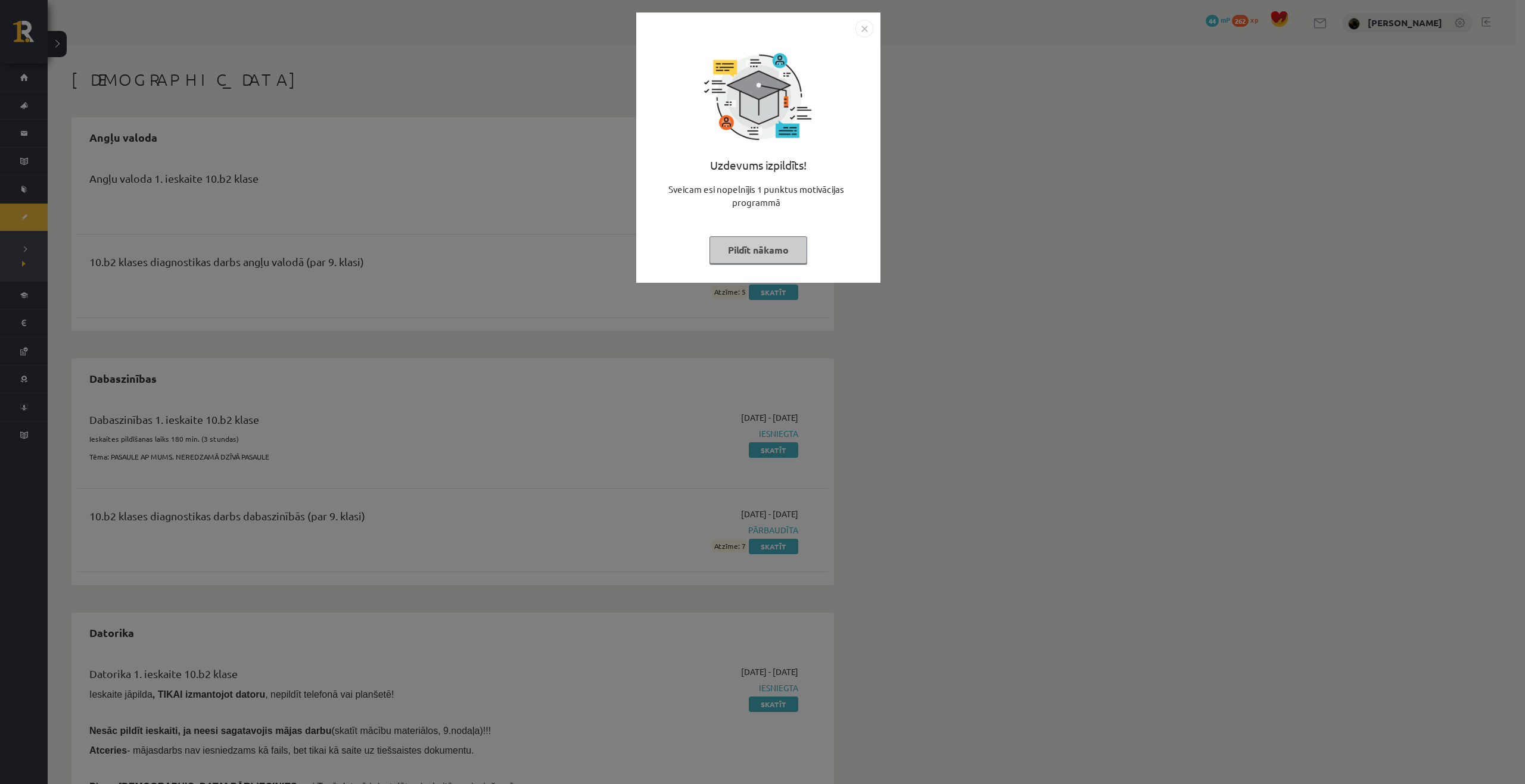
click at [754, 252] on button "Pildīt nākamo" at bounding box center [758, 250] width 98 height 28
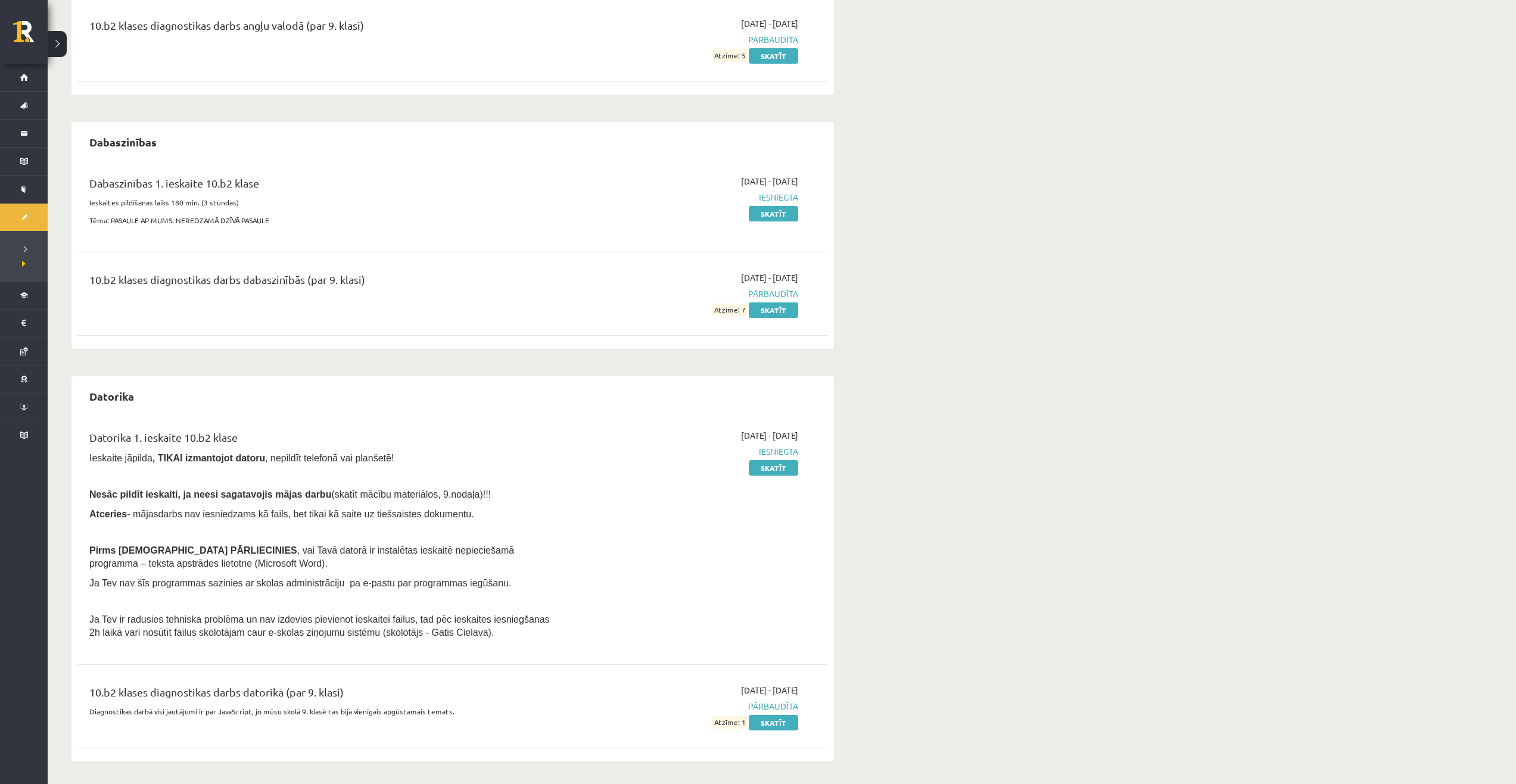
scroll to position [237, 0]
